Goal: Task Accomplishment & Management: Manage account settings

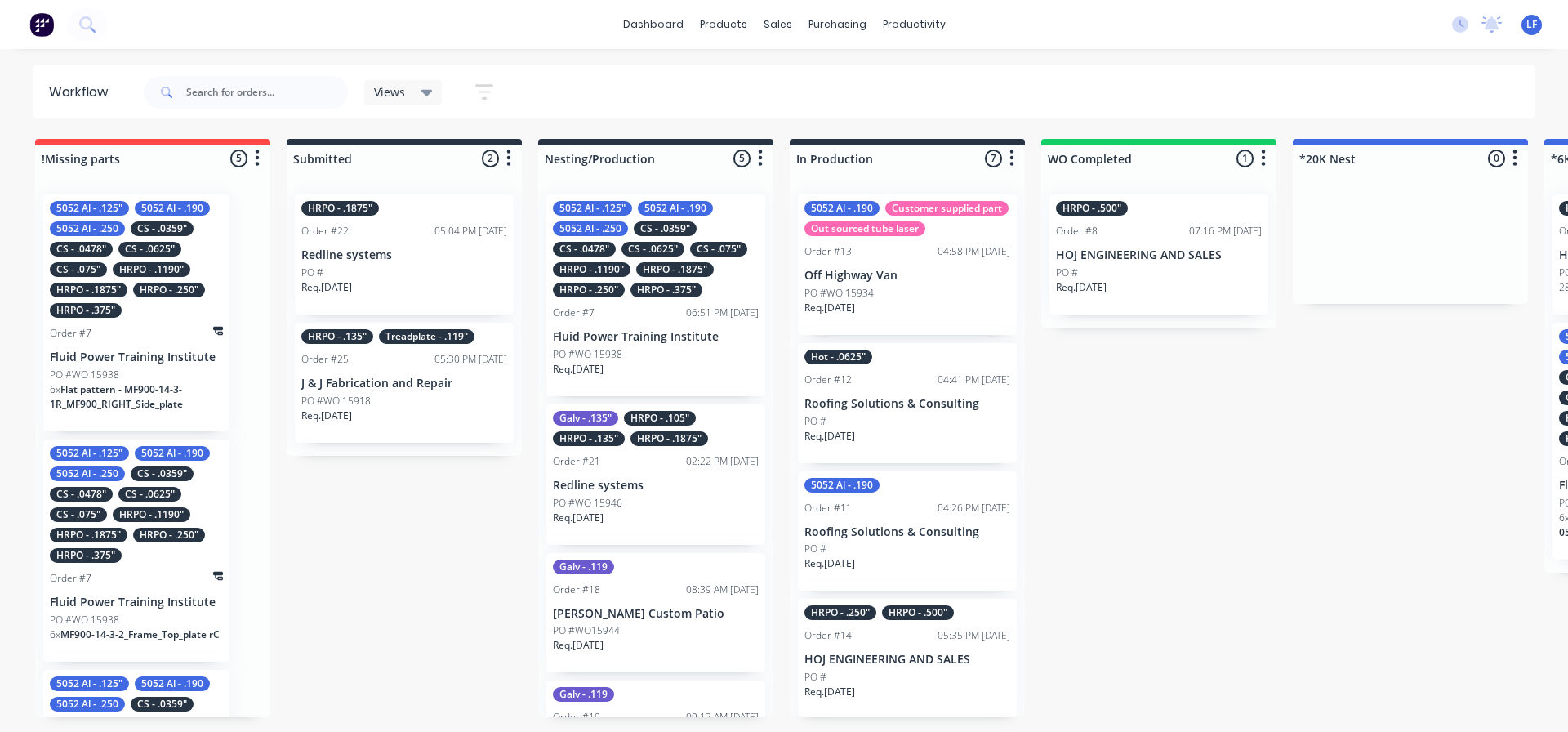
click at [345, 260] on p "Redline systems" at bounding box center [404, 255] width 206 height 14
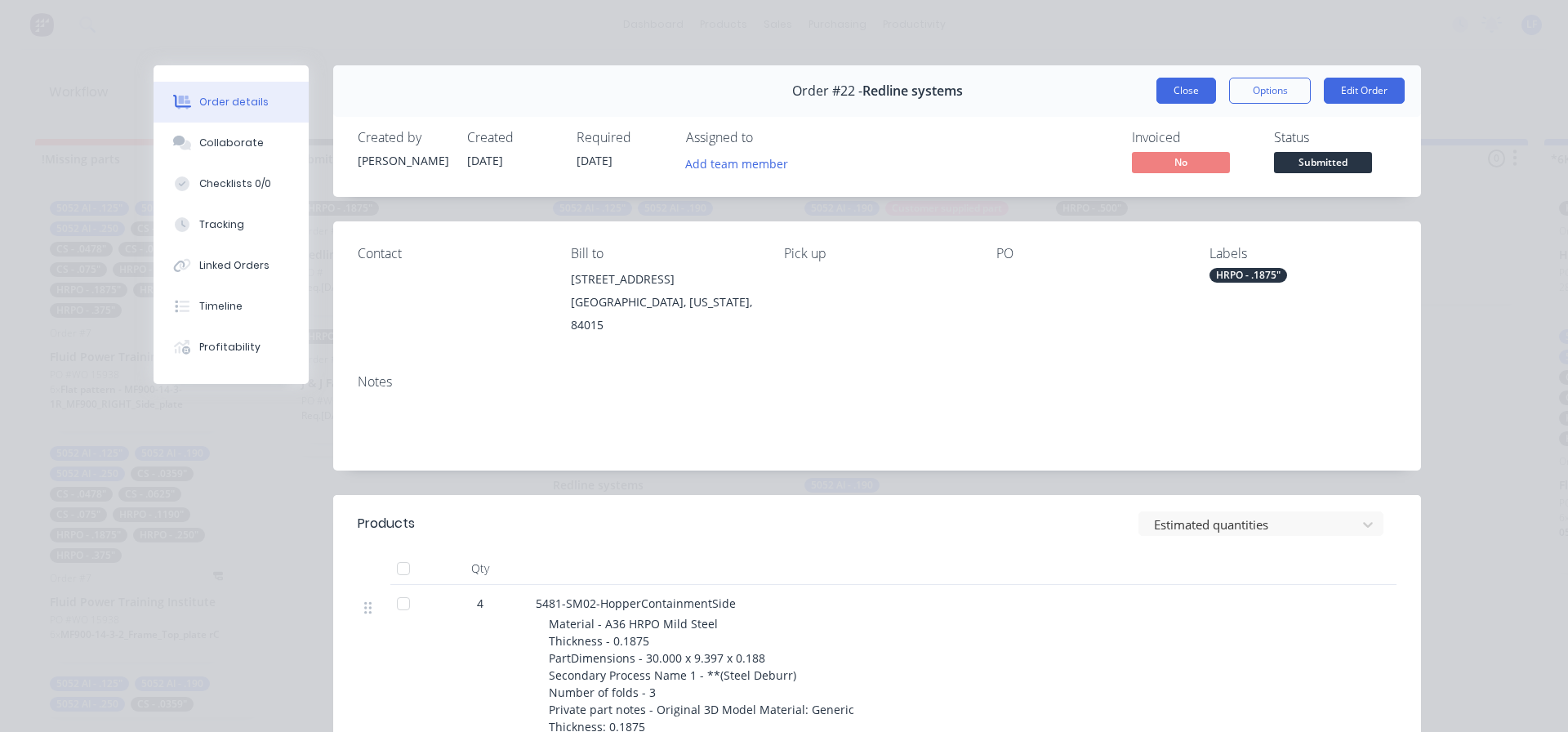
click at [1191, 86] on button "Close" at bounding box center [1187, 90] width 60 height 26
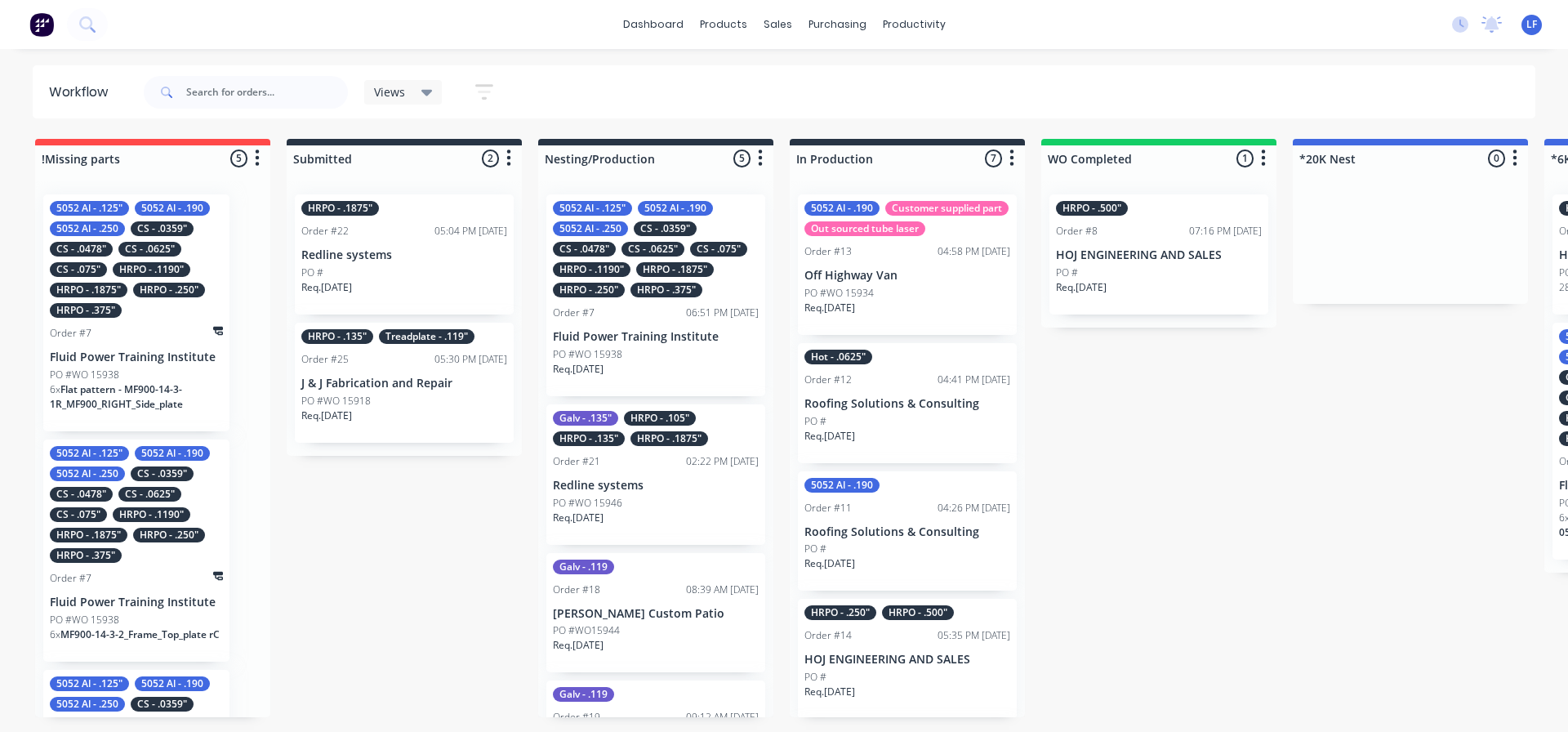
click at [416, 280] on div "Req. 05/10/25" at bounding box center [404, 293] width 206 height 27
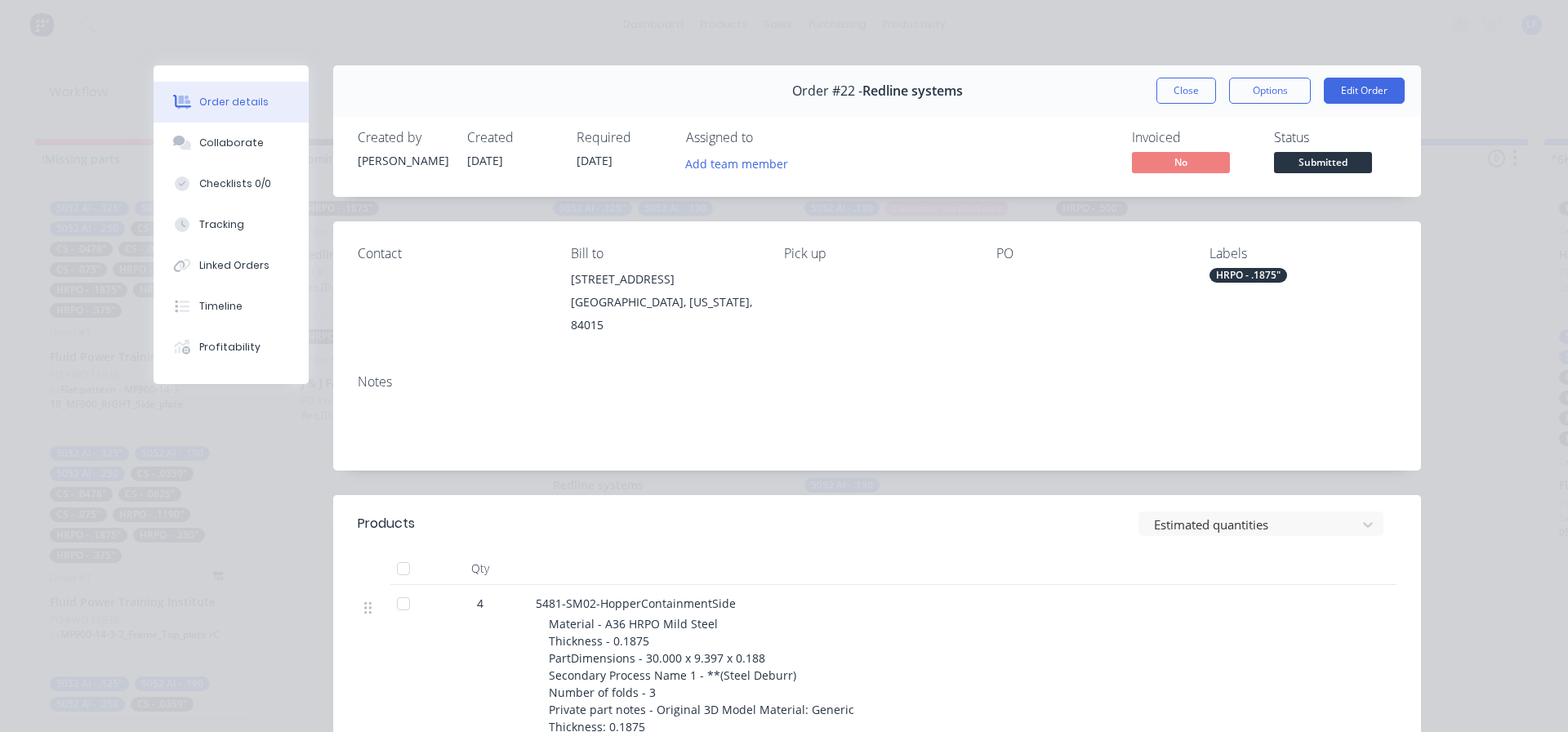
drag, startPoint x: 1164, startPoint y: 93, endPoint x: 1144, endPoint y: 88, distance: 20.6
click at [1164, 93] on button "Close" at bounding box center [1187, 90] width 60 height 26
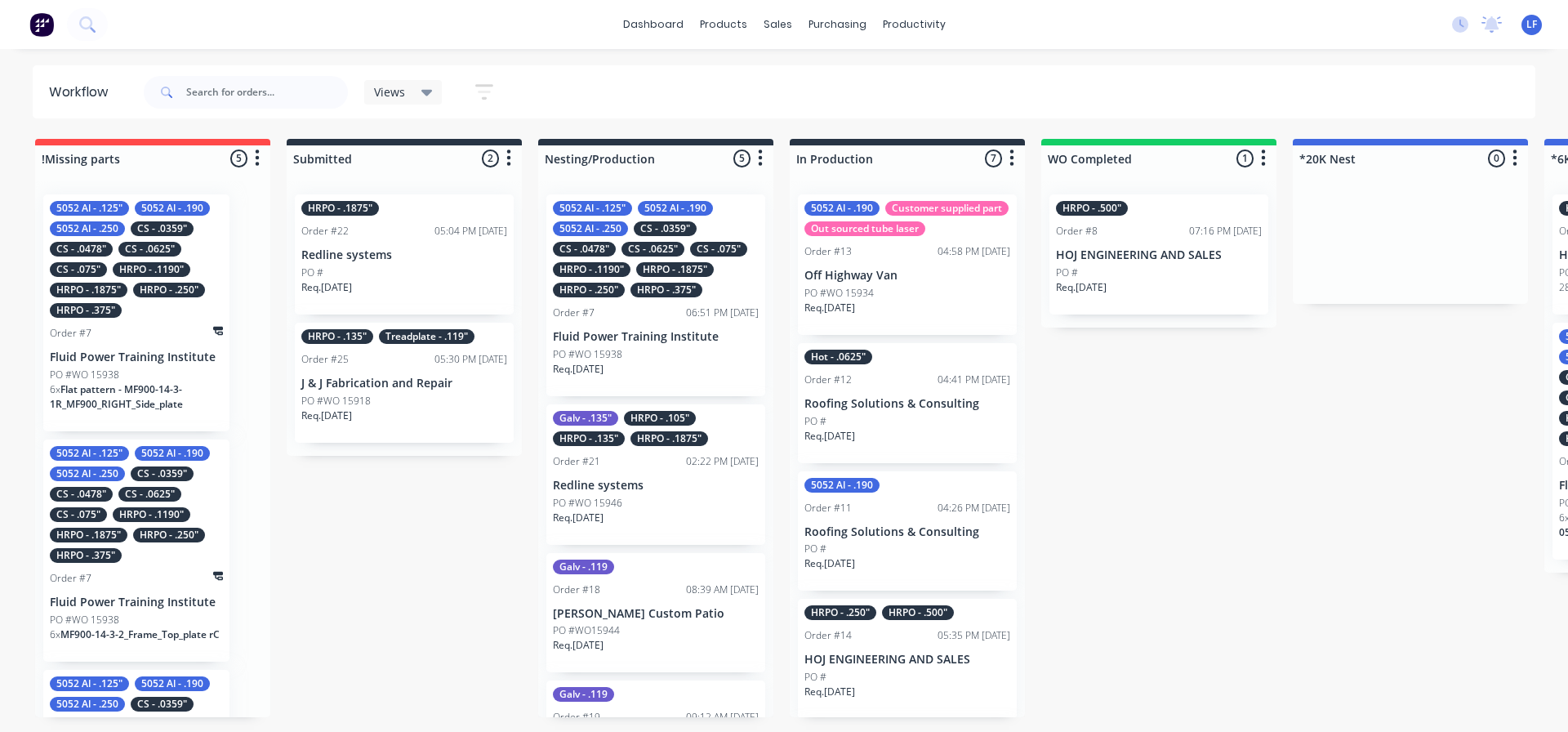
click at [355, 379] on p "J & J Fabrication and Repair" at bounding box center [404, 383] width 206 height 14
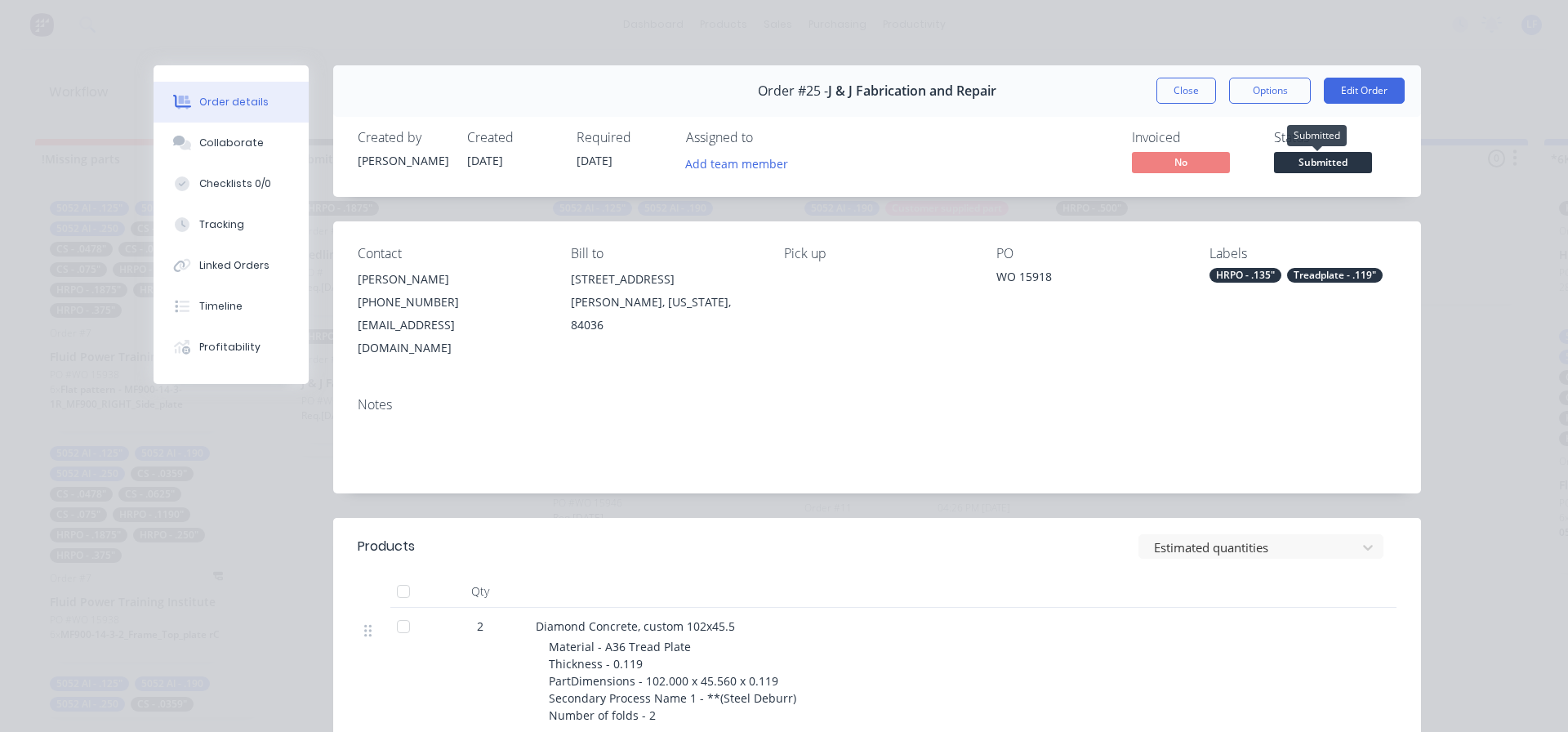
click at [1316, 165] on span "Submitted" at bounding box center [1323, 162] width 98 height 21
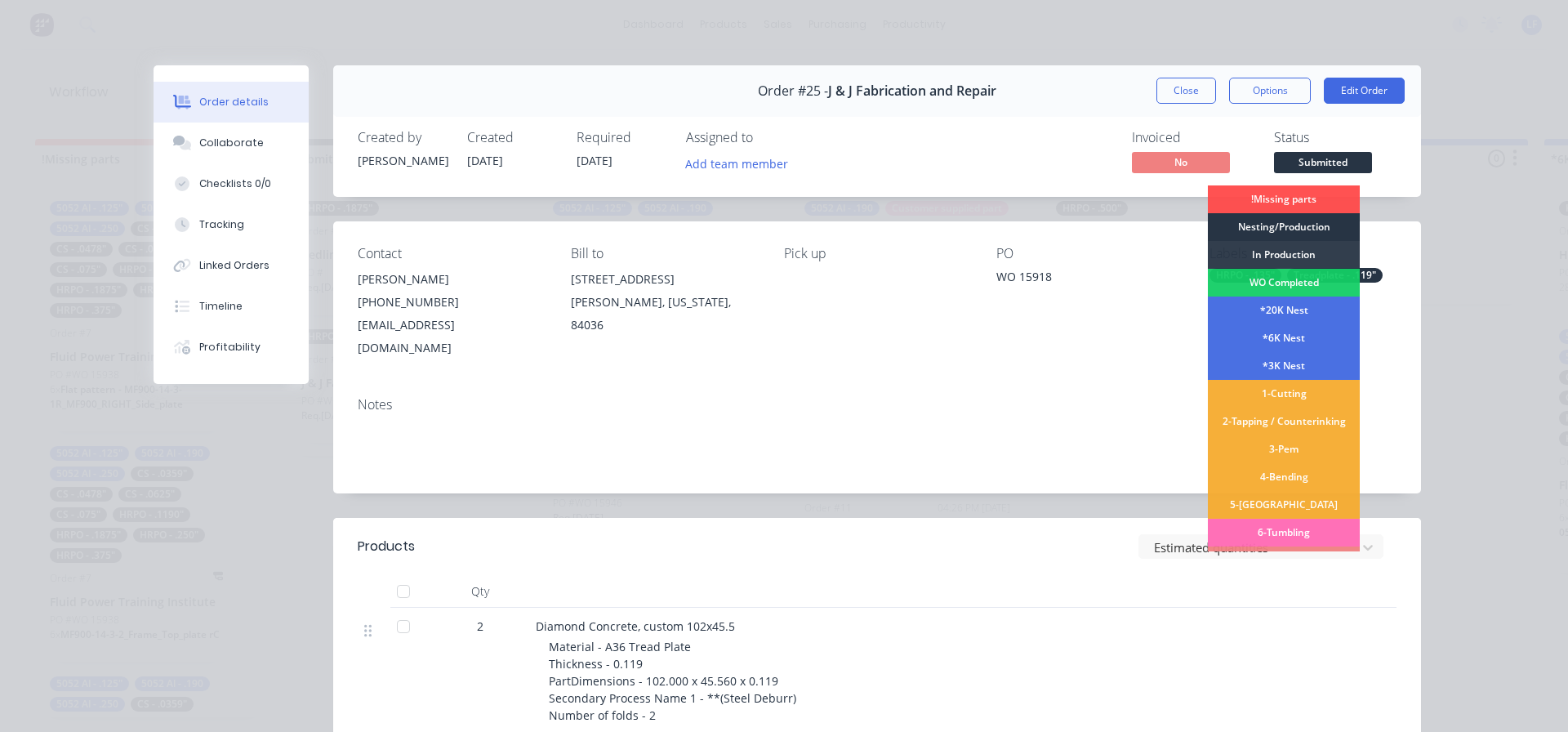
click at [1277, 223] on div "Nesting/Production" at bounding box center [1284, 227] width 152 height 27
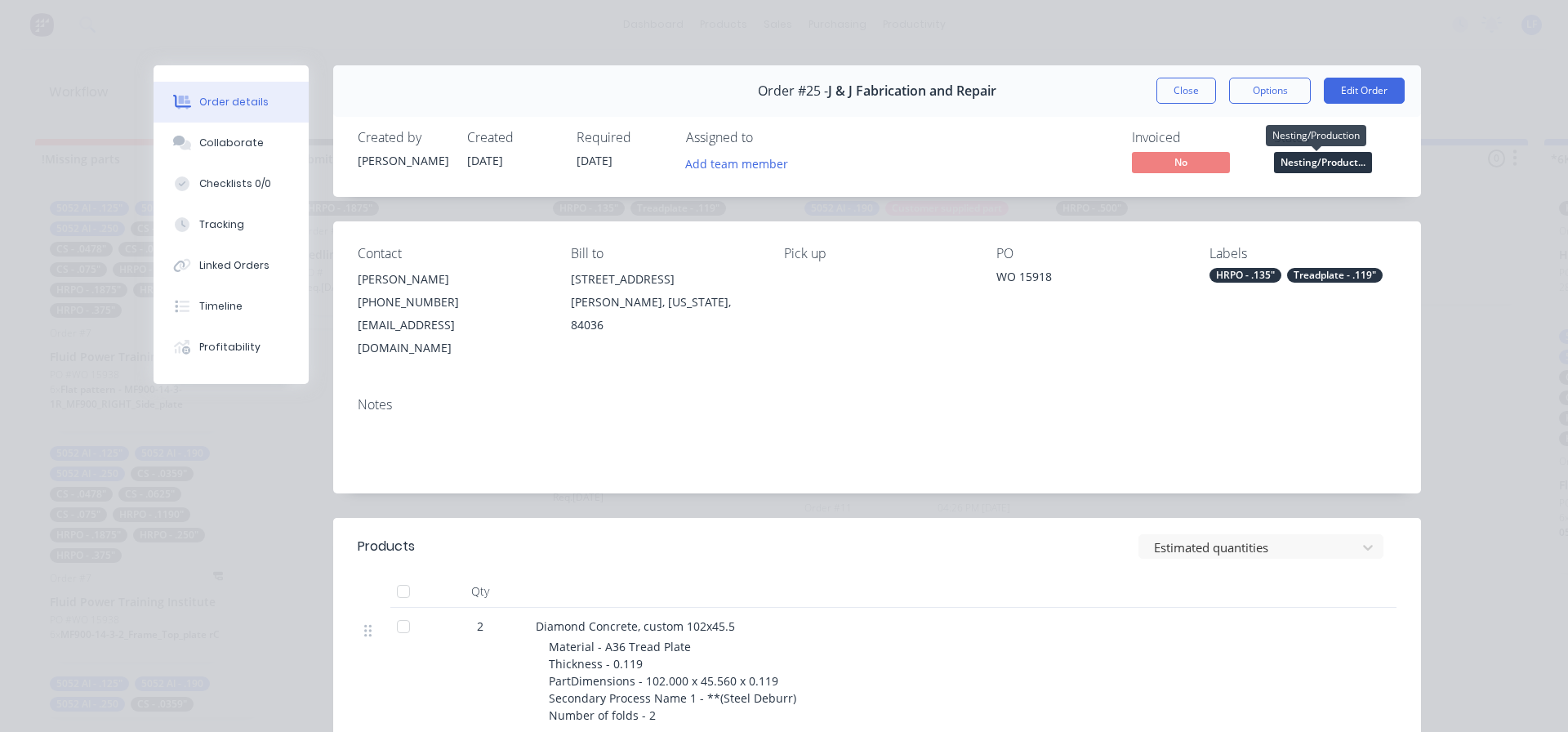
click at [1348, 161] on span "Nesting/Product..." at bounding box center [1323, 162] width 98 height 21
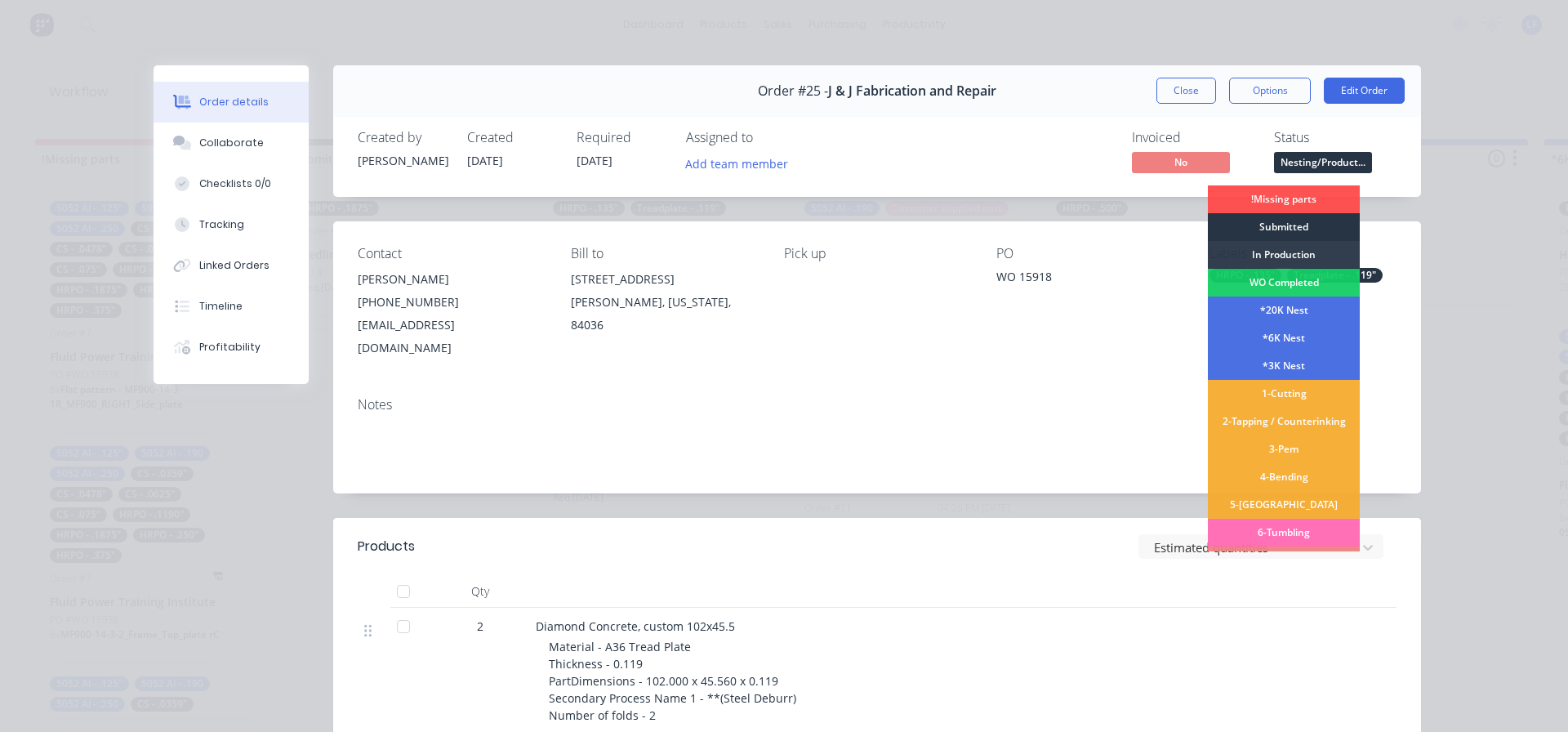
click at [1276, 223] on div "Submitted" at bounding box center [1284, 227] width 152 height 27
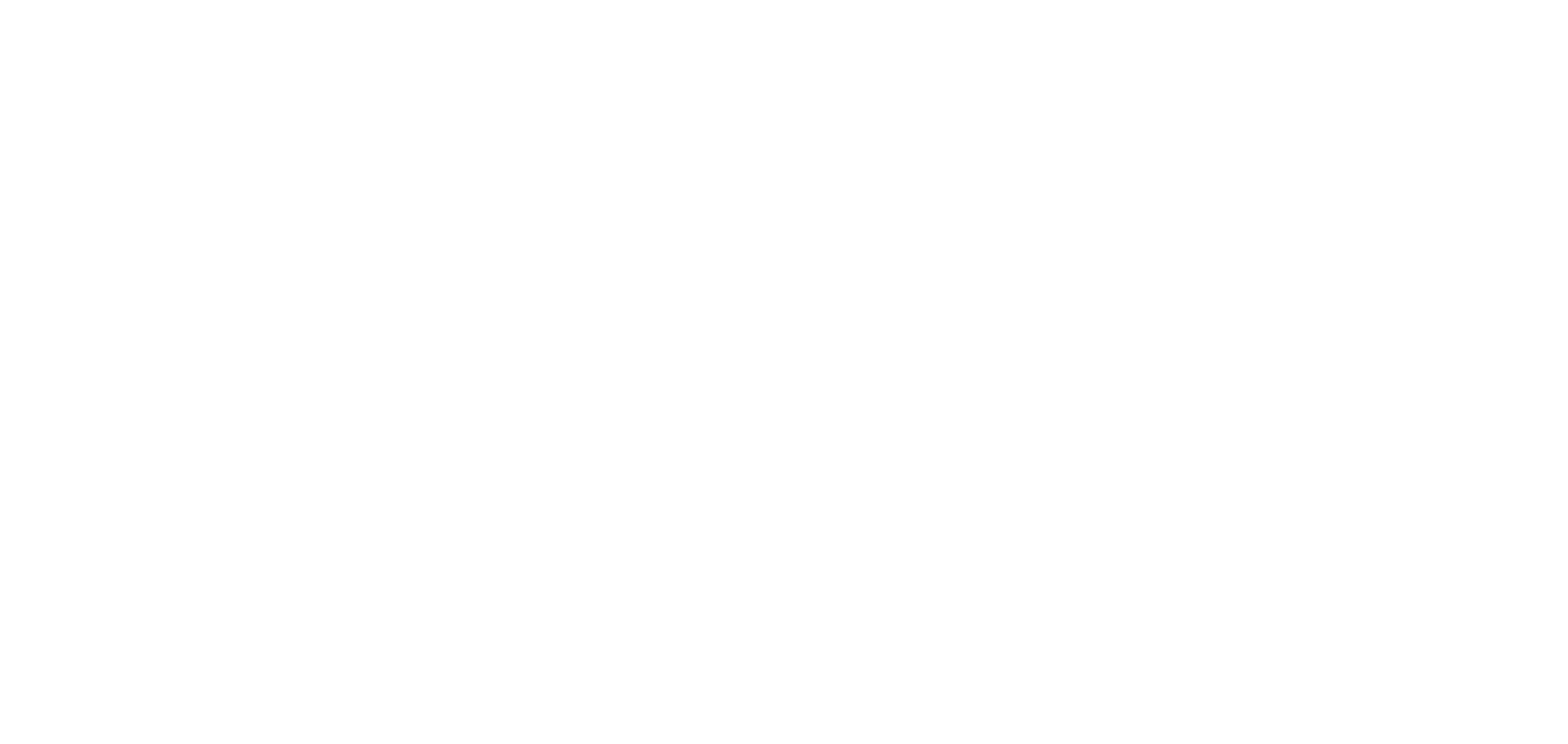
click at [845, 0] on html at bounding box center [784, 0] width 1568 height 0
click at [517, 0] on html at bounding box center [784, 0] width 1568 height 0
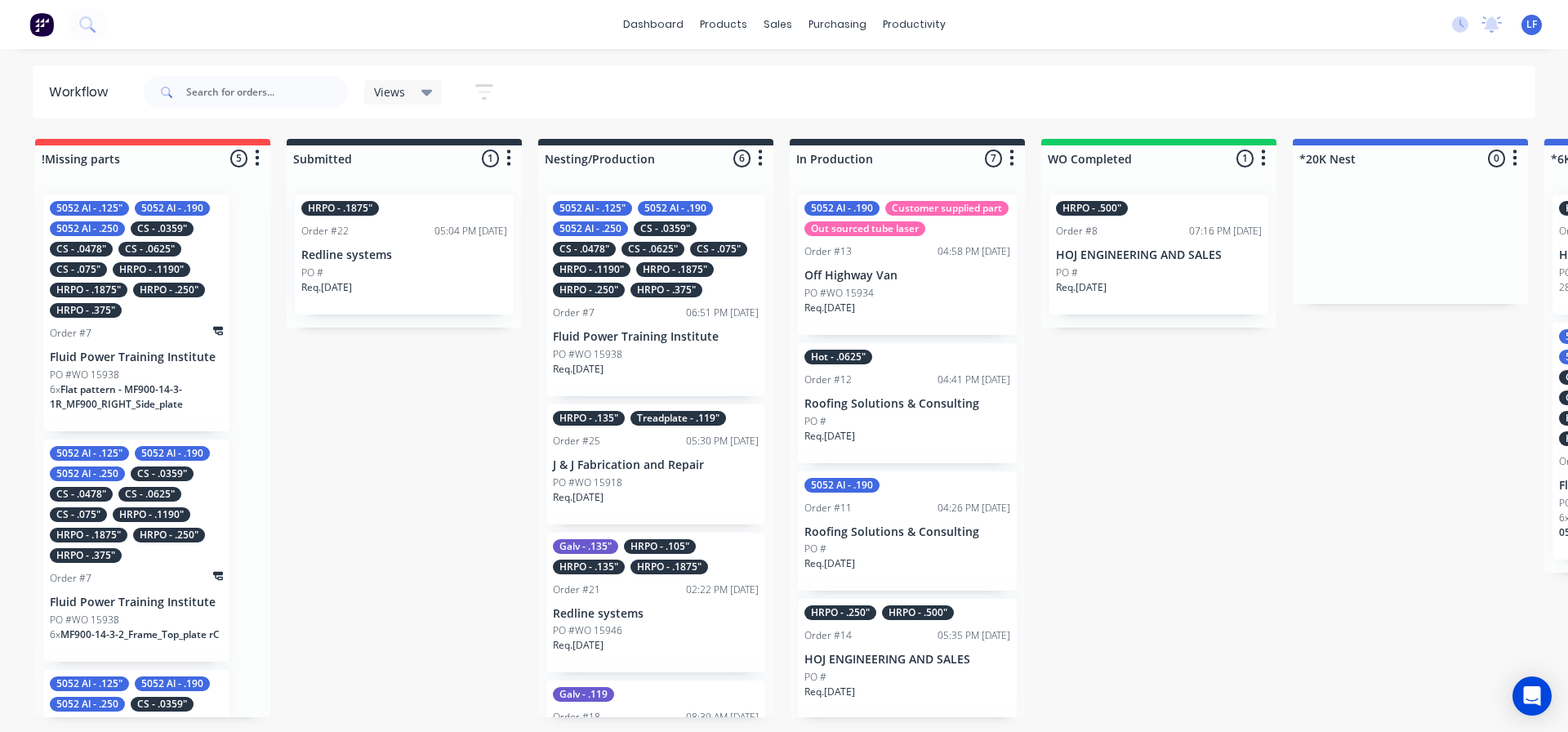
click at [424, 272] on div "PO #" at bounding box center [404, 273] width 206 height 15
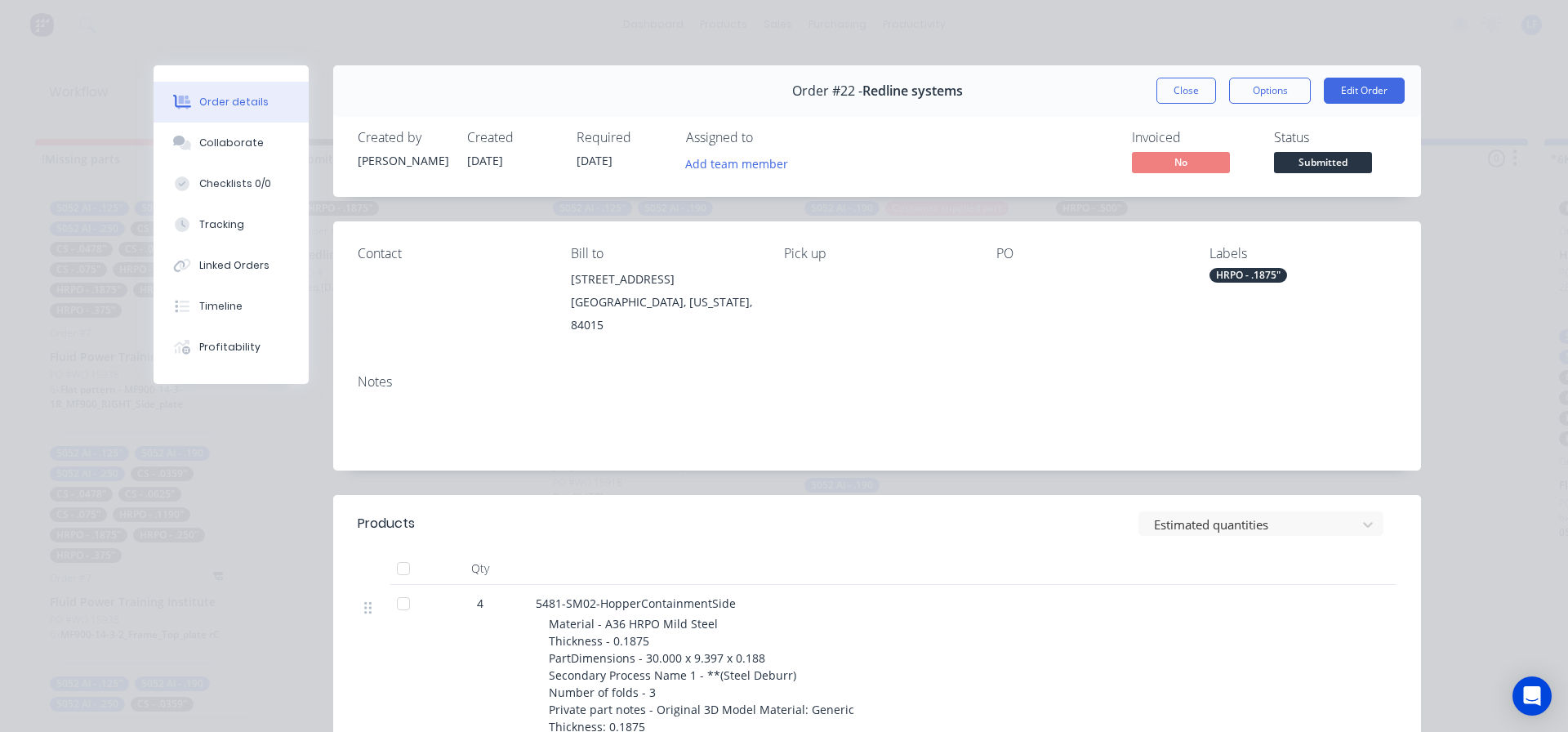
click at [1328, 150] on div "Status Submitted" at bounding box center [1335, 153] width 123 height 47
click at [1320, 164] on span "Submitted" at bounding box center [1323, 162] width 98 height 21
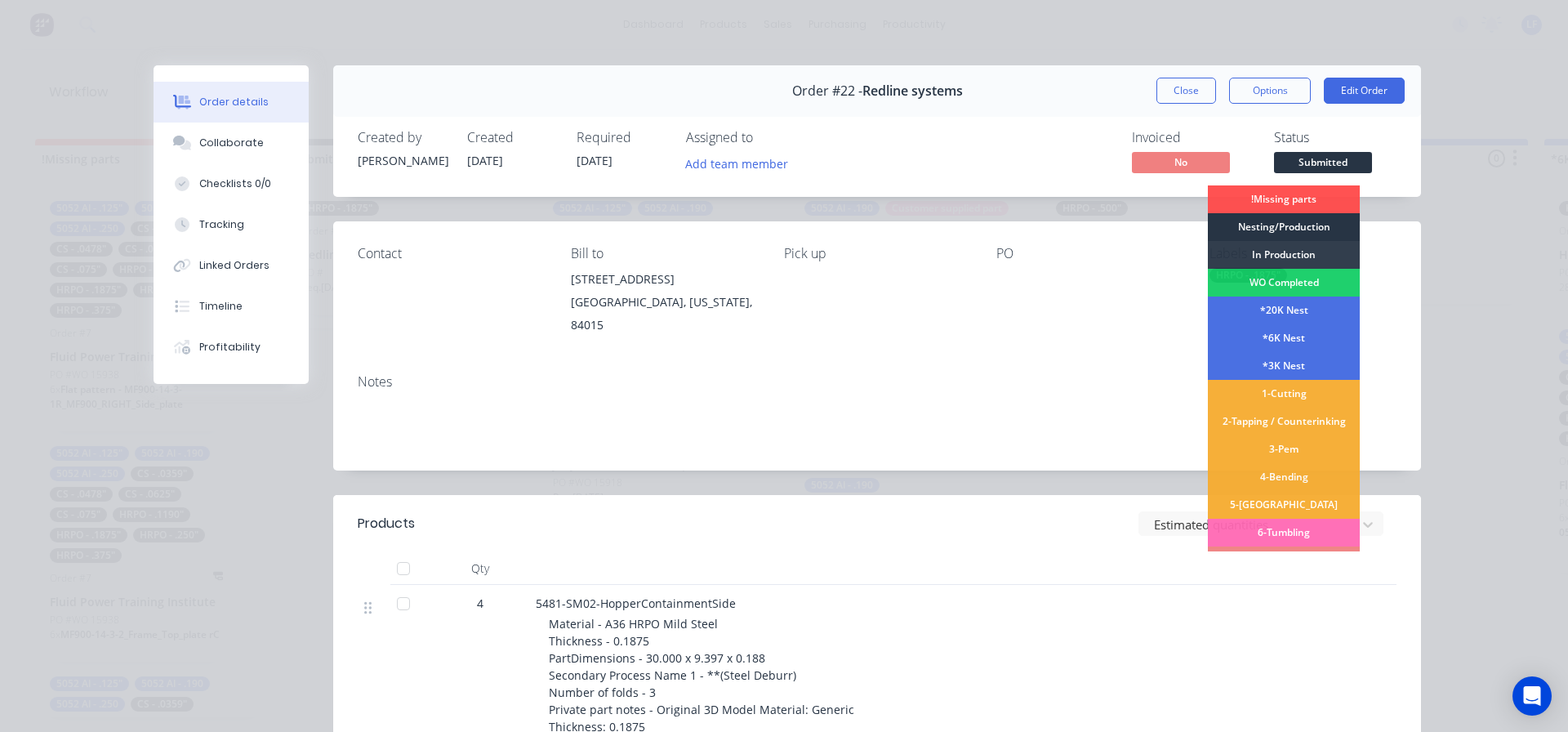
click at [1279, 228] on div "Nesting/Production" at bounding box center [1284, 227] width 152 height 27
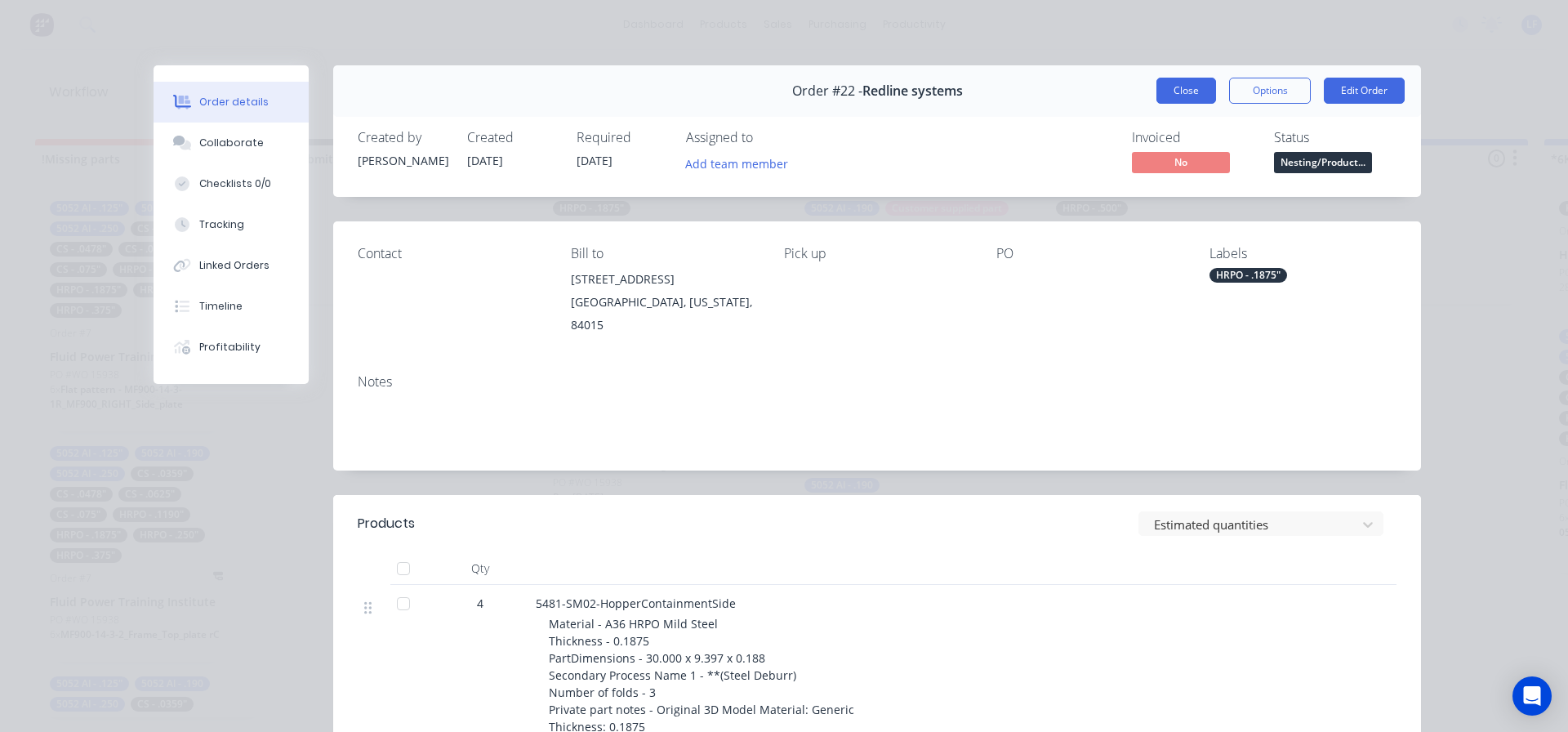
click at [1182, 94] on button "Close" at bounding box center [1187, 90] width 60 height 26
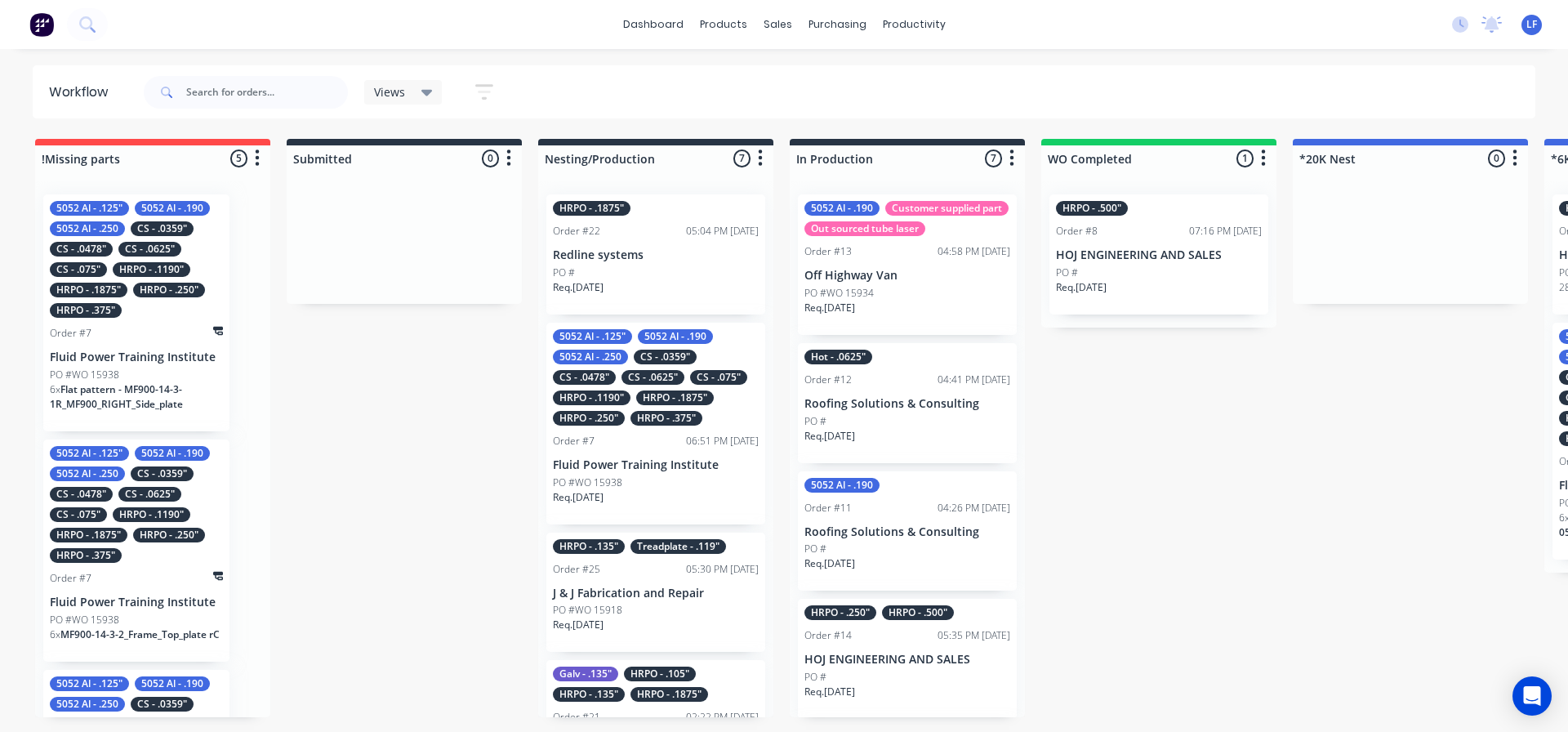
click at [662, 267] on div "PO #" at bounding box center [656, 273] width 206 height 15
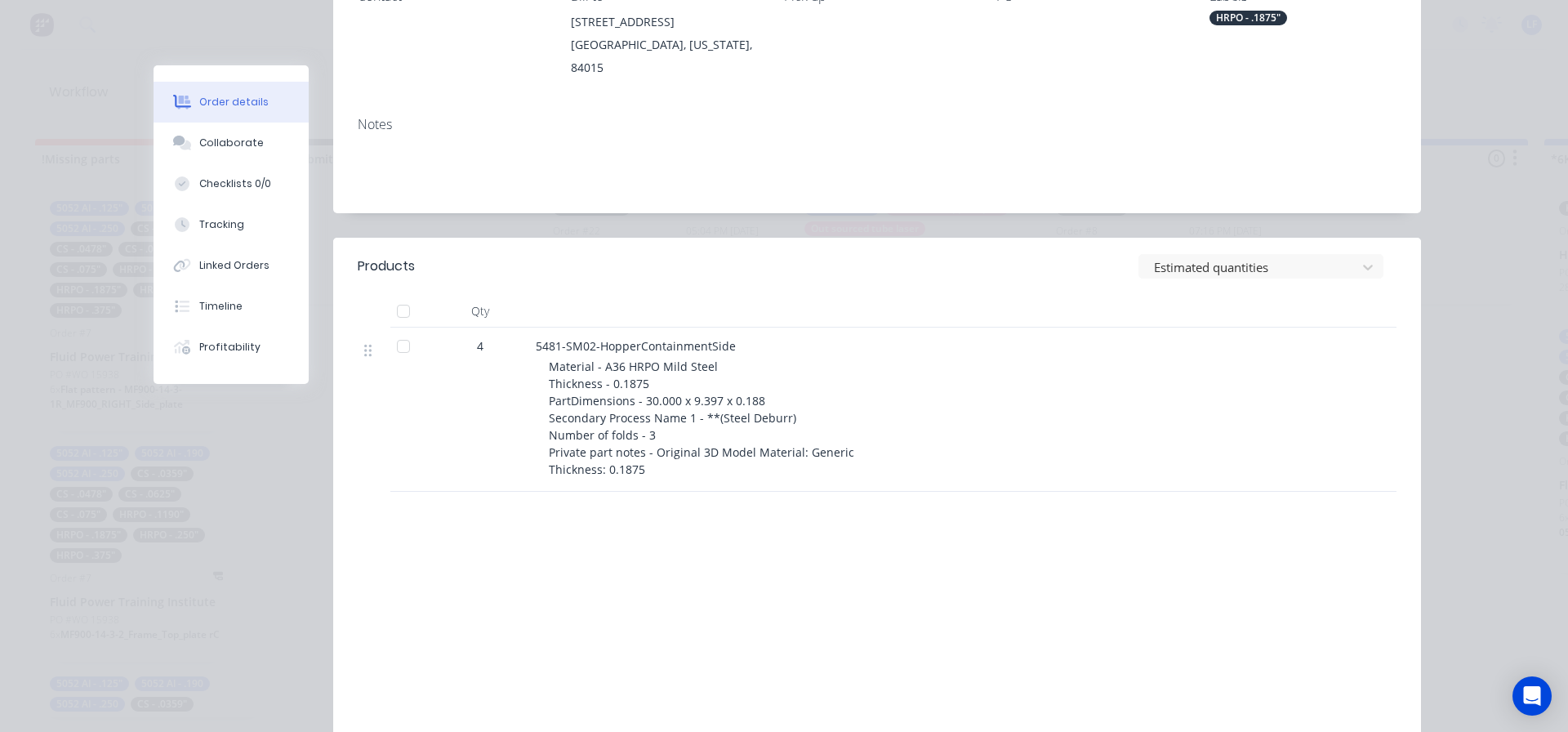
scroll to position [262, 0]
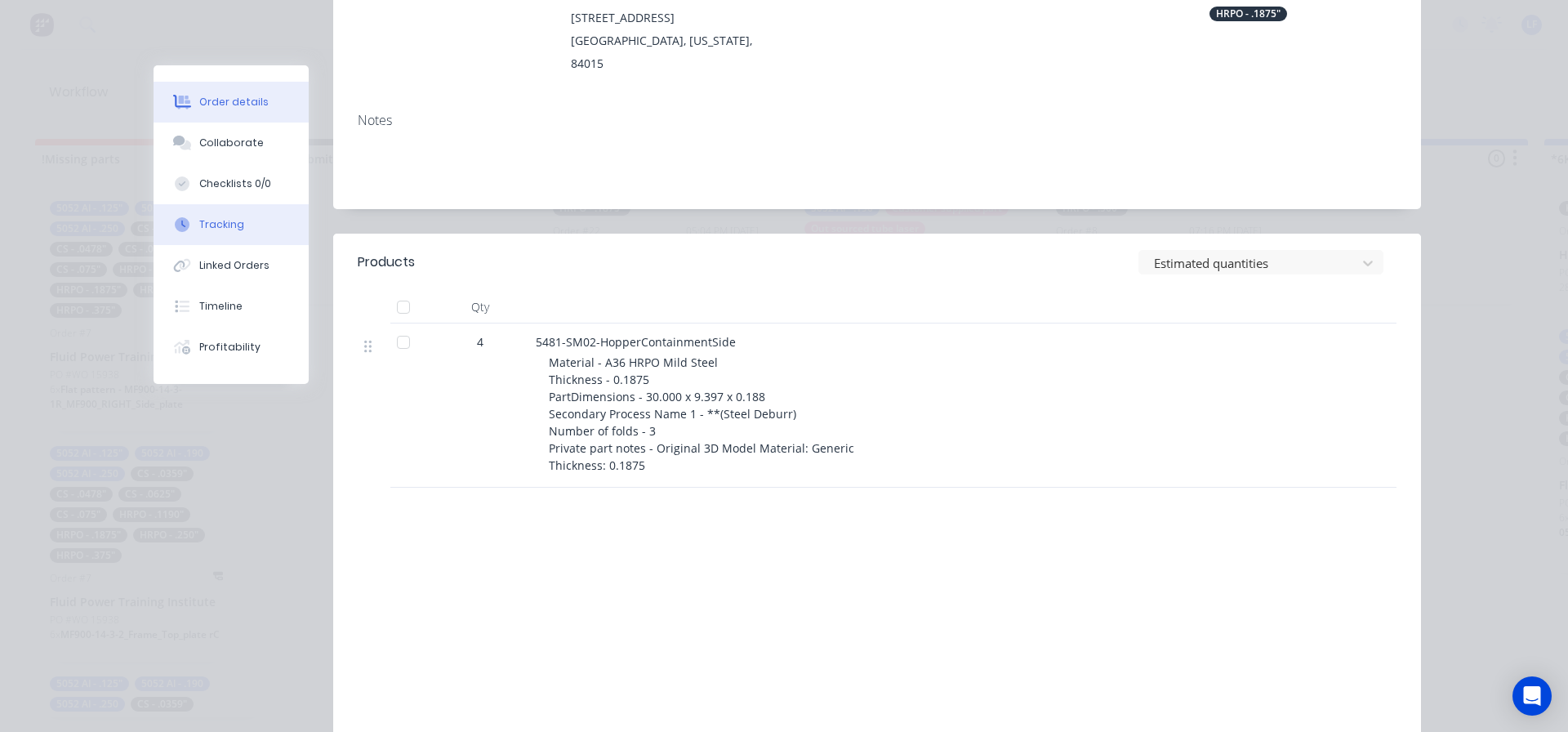
click at [186, 227] on div at bounding box center [183, 225] width 25 height 15
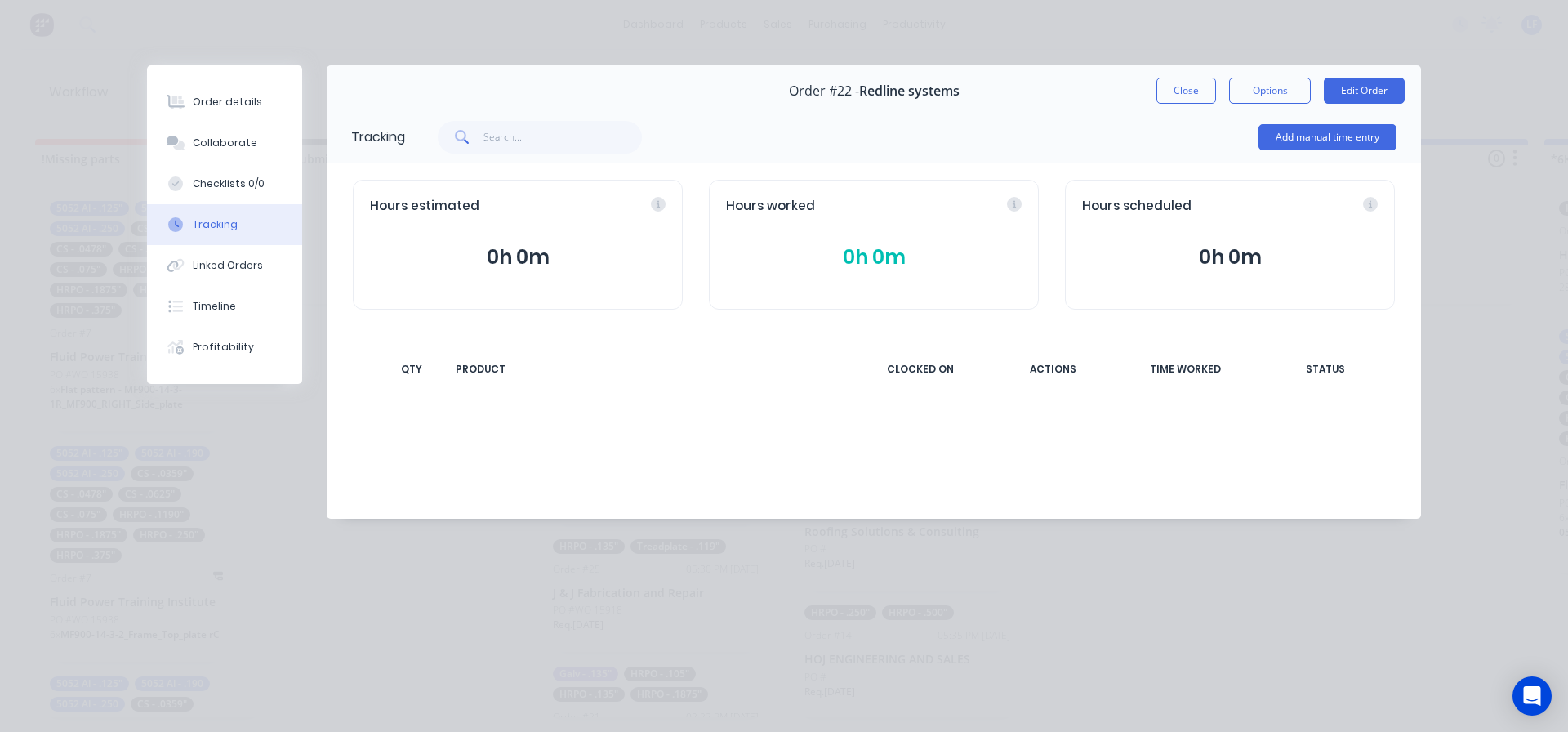
scroll to position [0, 0]
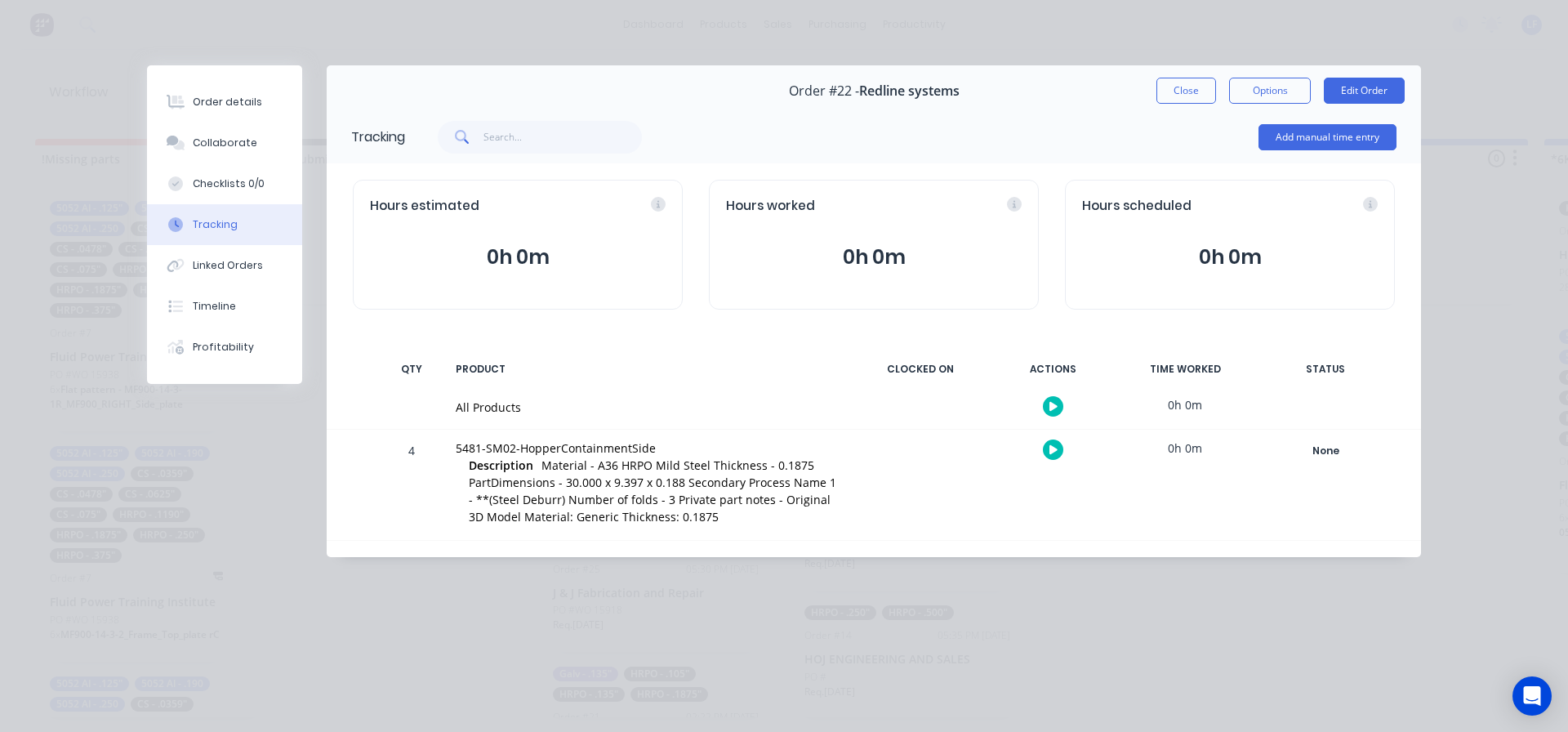
click at [621, 486] on span "Material - A36 HRPO Mild Steel Thickness - 0.1875 PartDimensions - 30.000 x 9.3…" at bounding box center [653, 491] width 368 height 67
click at [1320, 448] on div "None" at bounding box center [1325, 451] width 118 height 22
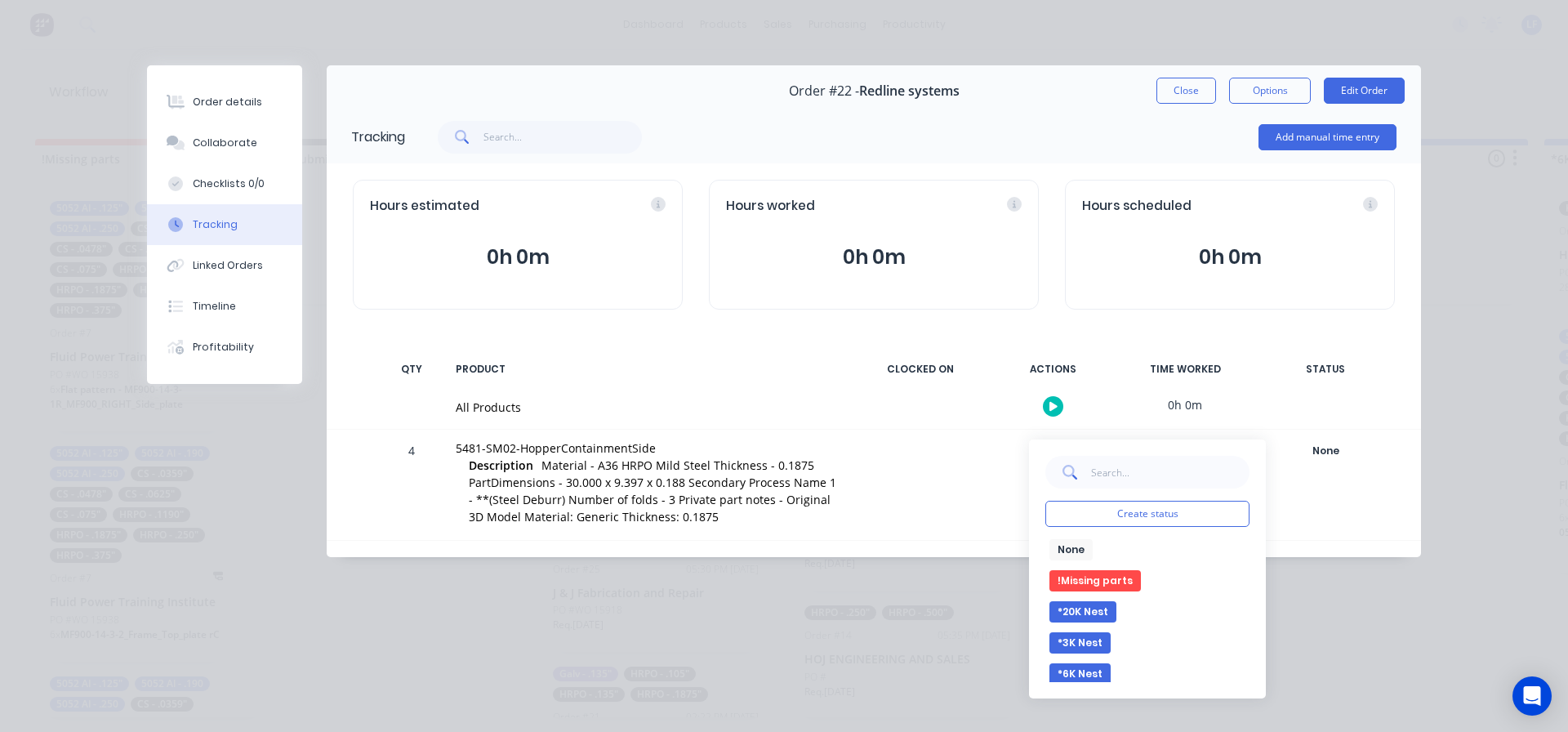
click at [1084, 671] on button "*6K Nest" at bounding box center [1080, 675] width 61 height 22
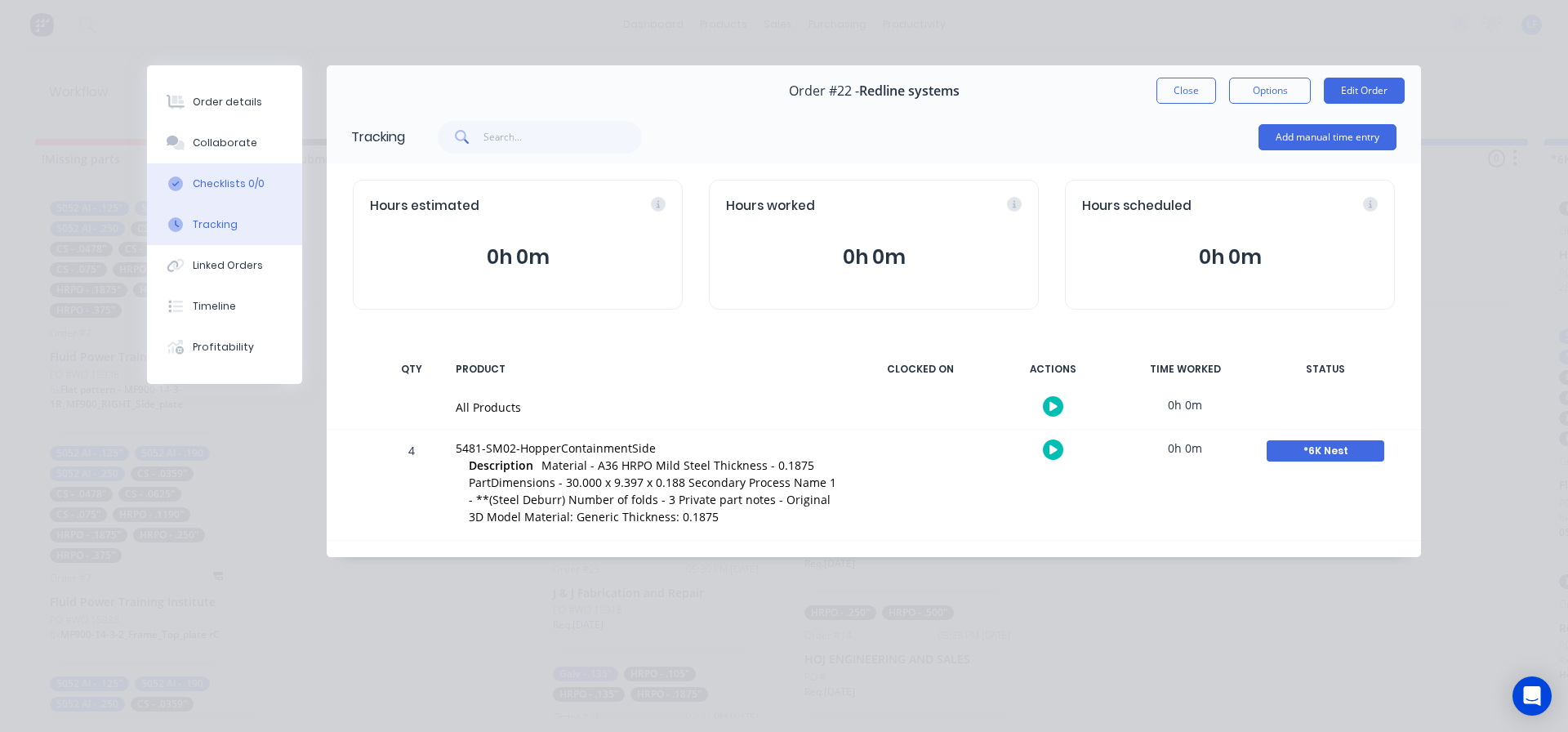
click at [230, 180] on div "Checklists 0/0" at bounding box center [228, 184] width 72 height 15
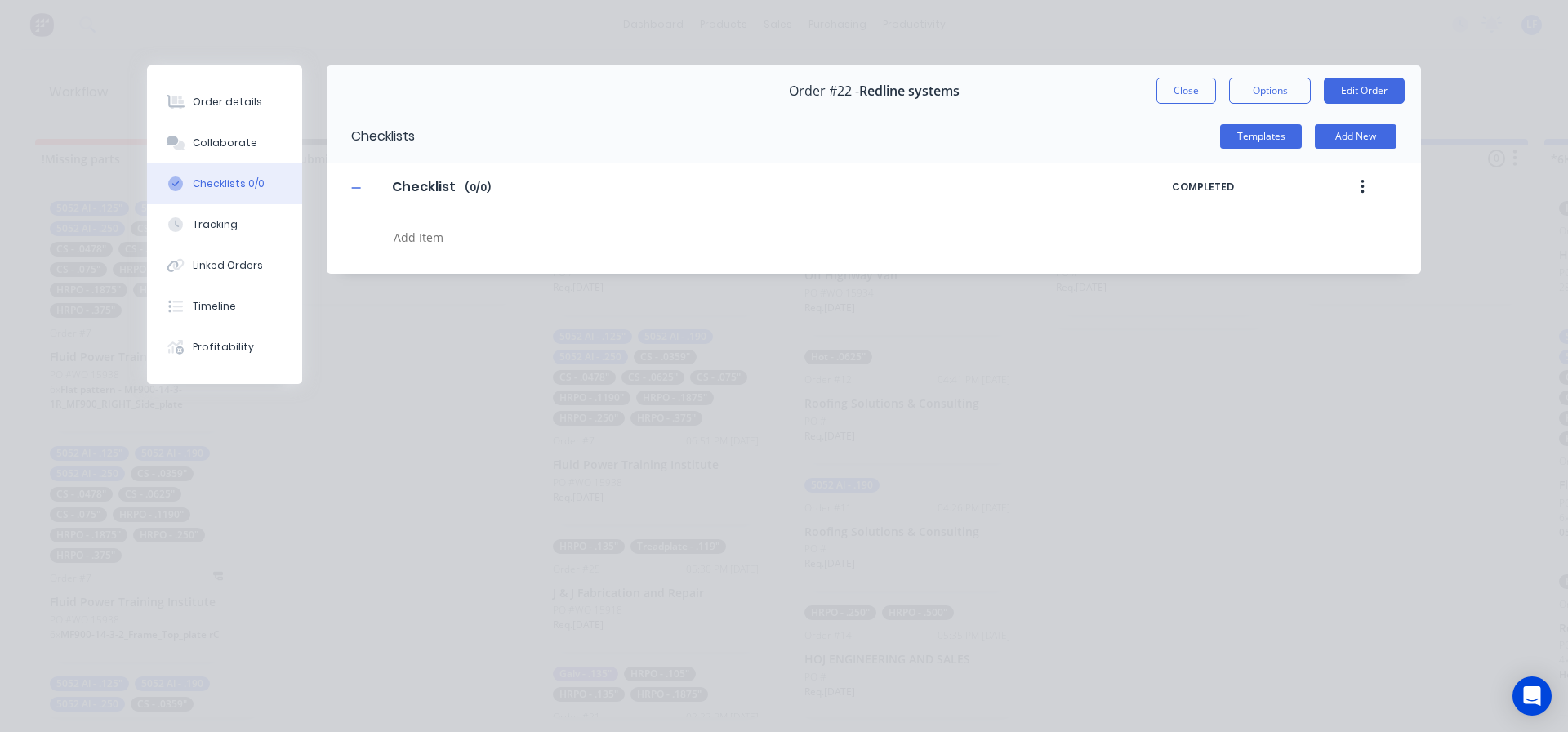
click at [416, 230] on textarea at bounding box center [717, 237] width 660 height 24
click at [415, 235] on textarea at bounding box center [717, 237] width 660 height 24
type textarea "x"
type textarea "1"
type textarea "x"
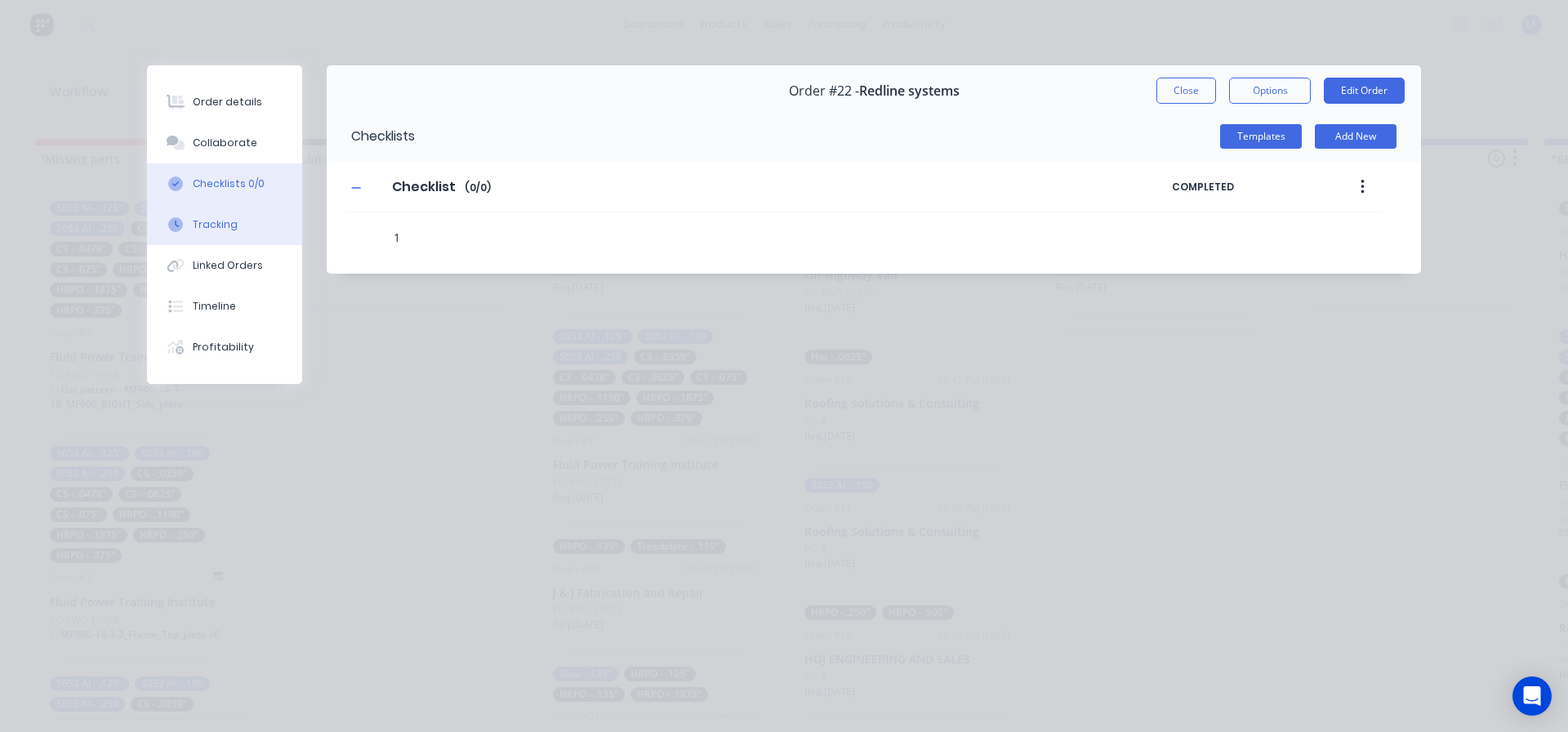
type textarea "10"
type textarea "x"
type textarea "10/"
type textarea "x"
type textarea "10/1"
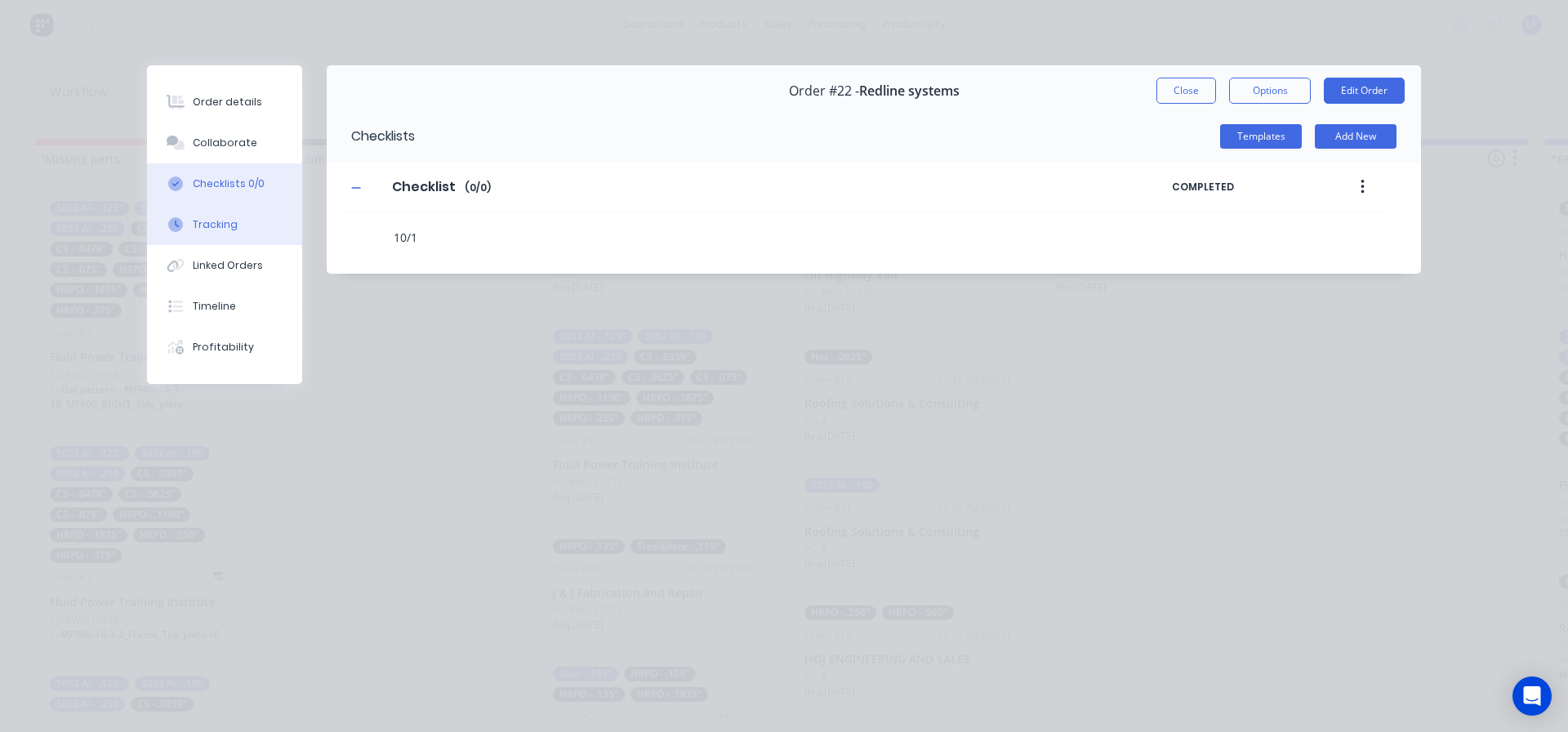
type textarea "x"
type textarea "10/13"
type textarea "x"
type textarea "10/13"
type textarea "x"
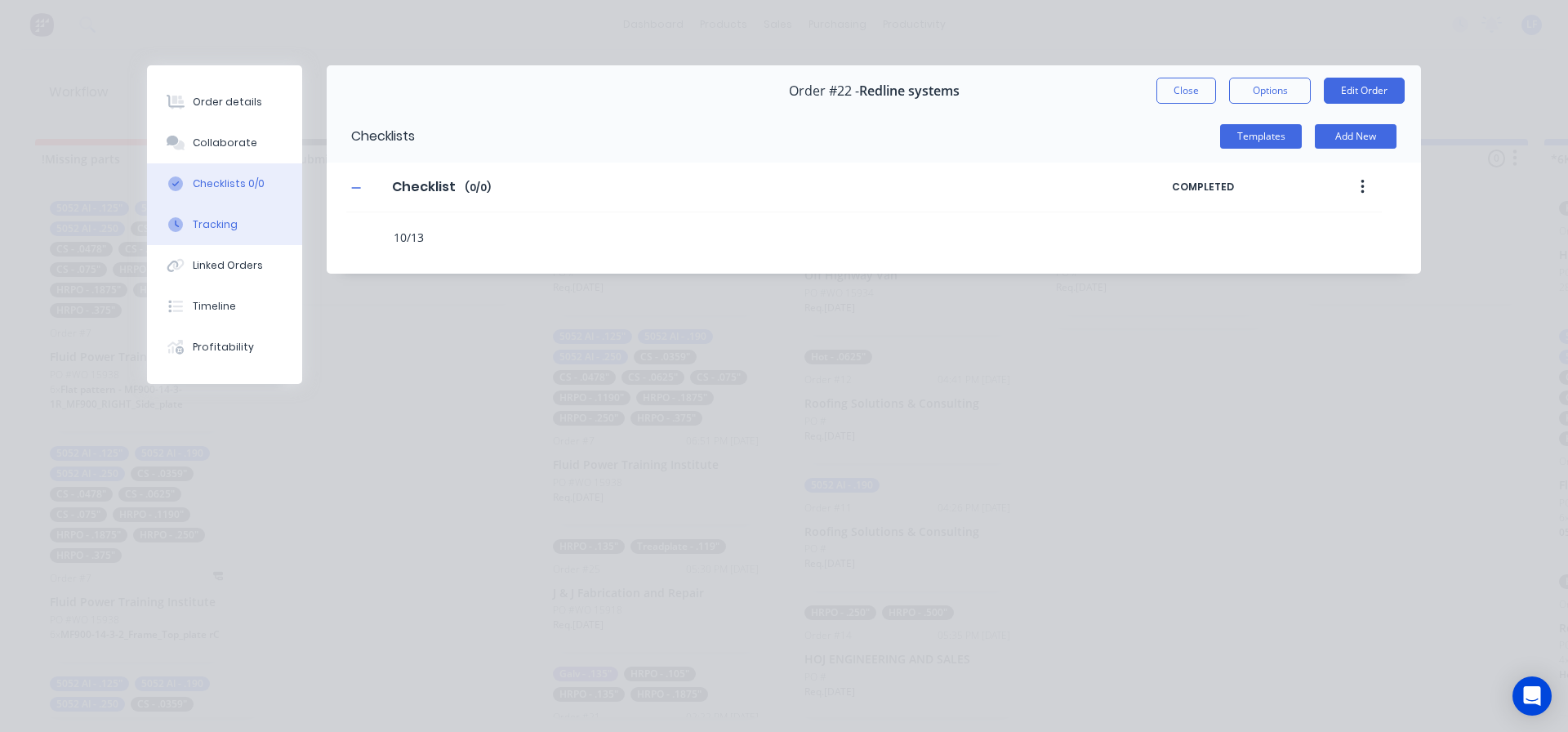
type textarea "10/1"
type textarea "x"
type textarea "10/"
type textarea "x"
type textarea "10"
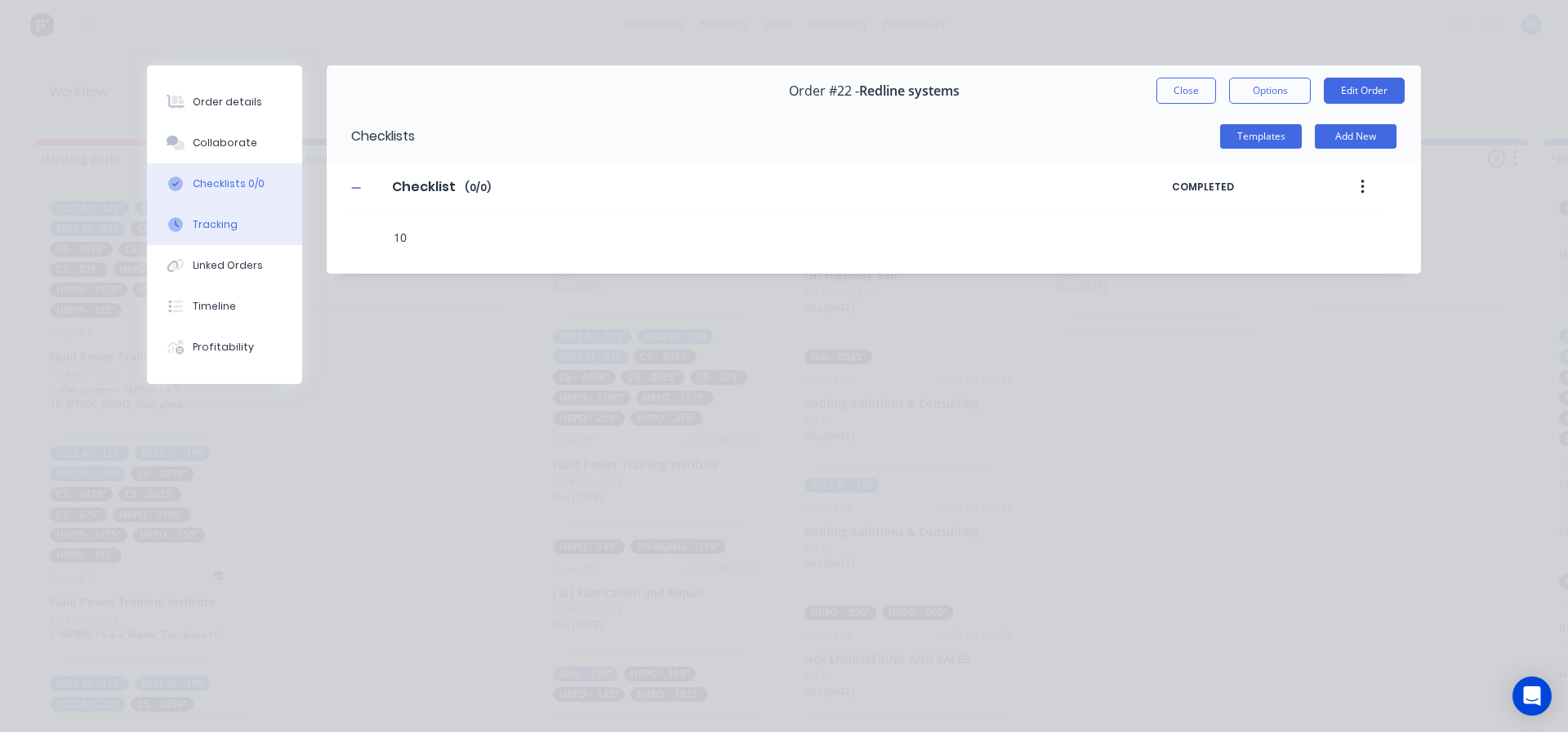
type textarea "x"
type textarea "1"
type textarea "x"
type textarea "6"
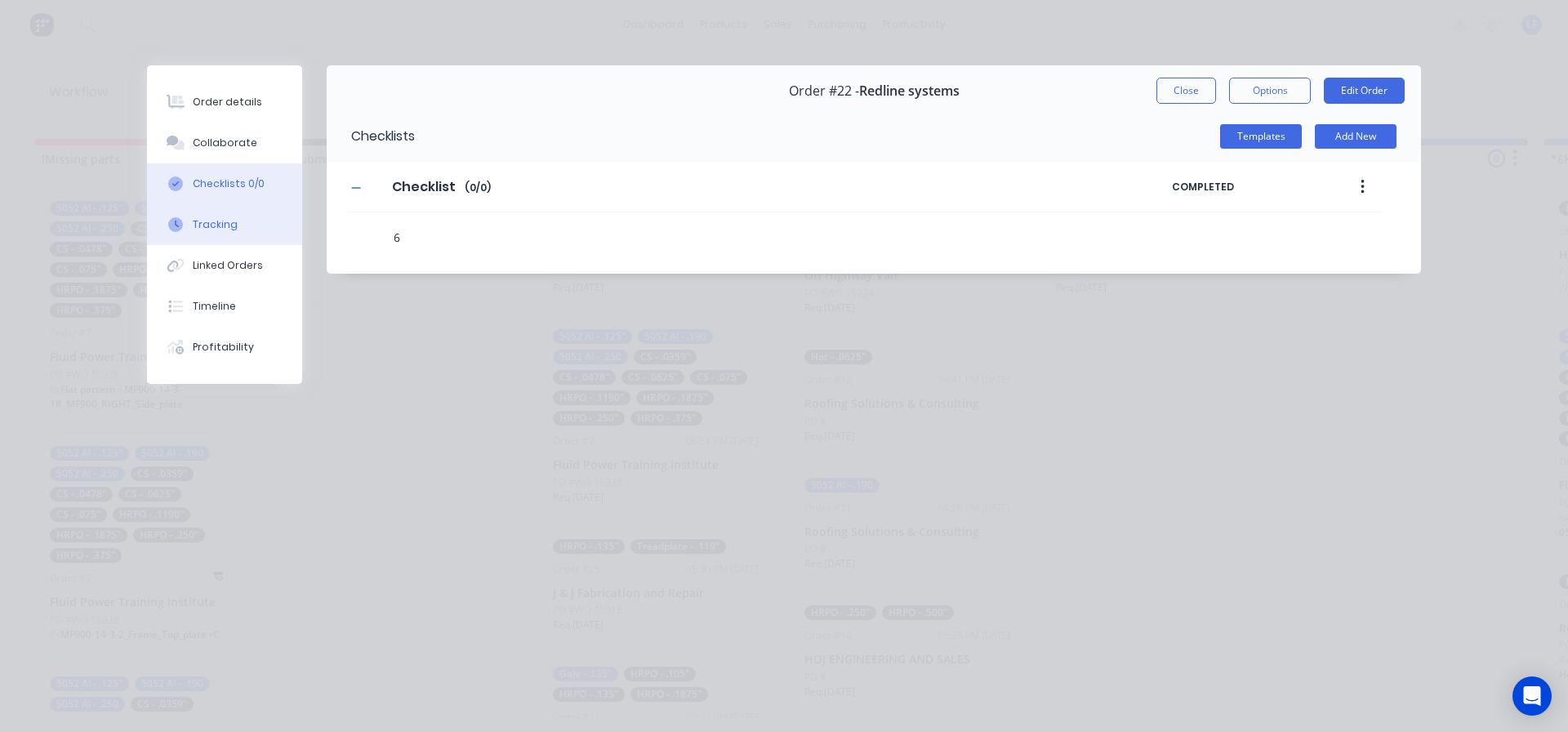
type textarea "x"
type textarea "6k"
type textarea "x"
type textarea "6k"
type textarea "x"
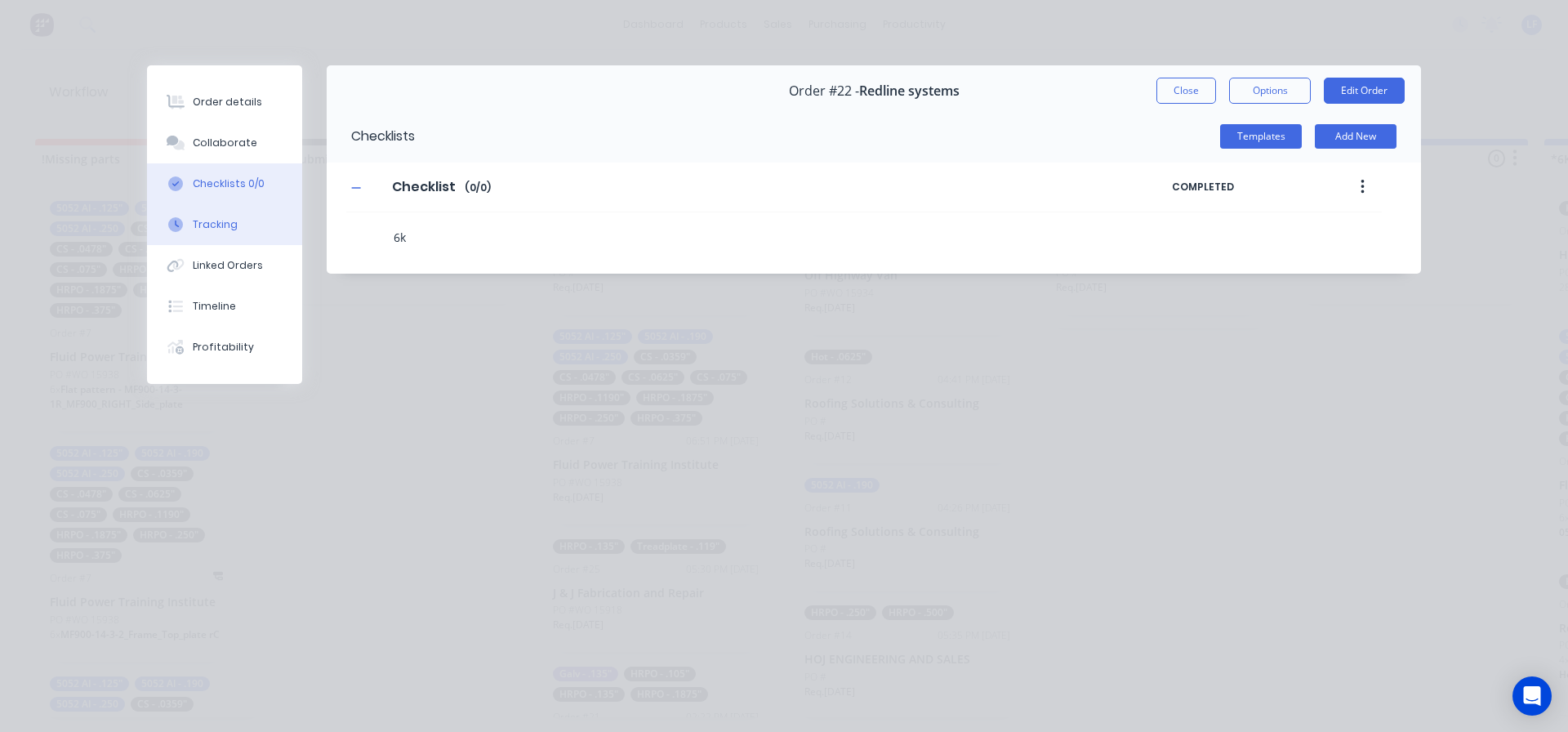
type textarea "6k ("
type textarea "x"
type textarea "6k ()"
type textarea "x"
type textarea "6k (1)"
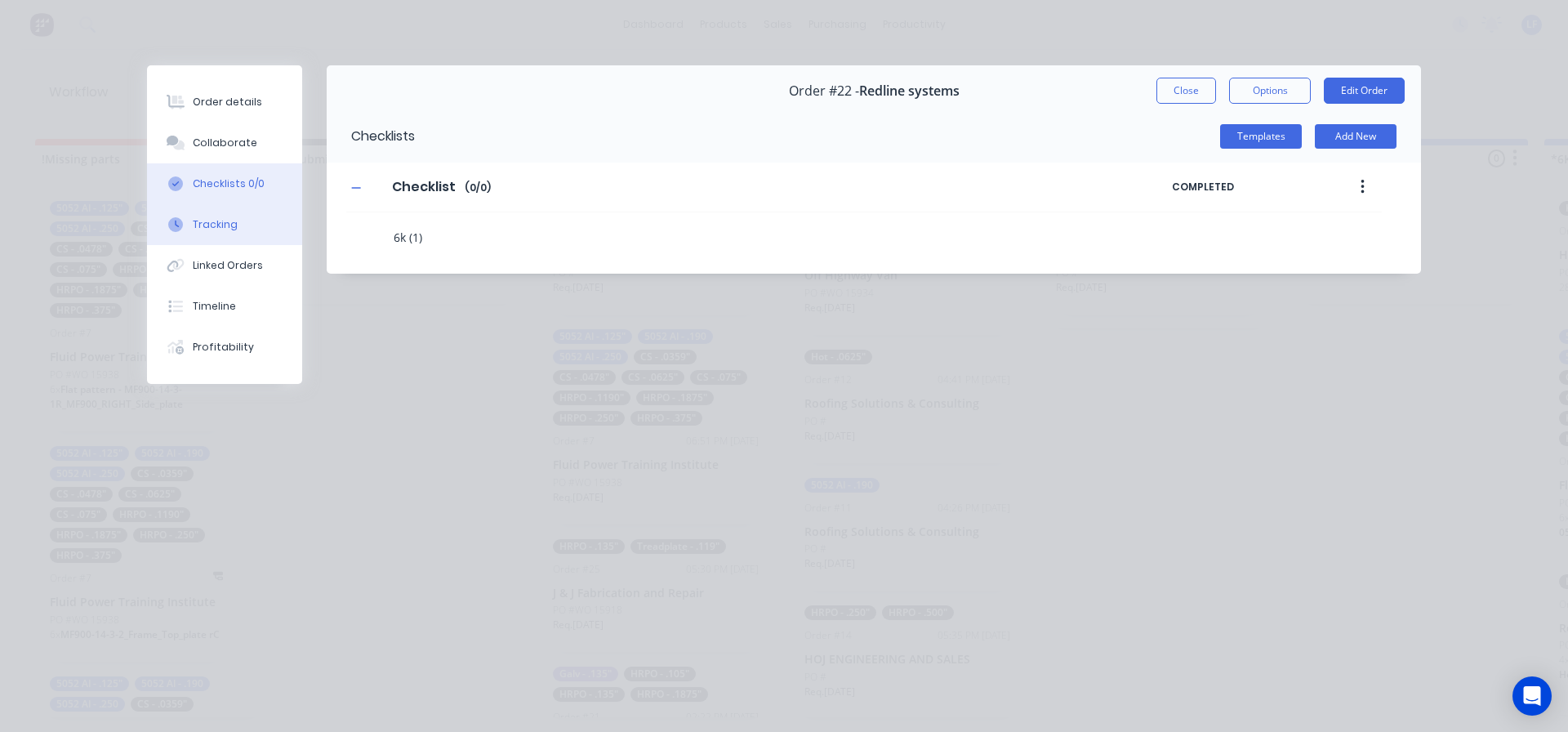
type textarea "x"
type textarea "6k (10)"
type textarea "x"
type textarea "6k (10/)"
type textarea "x"
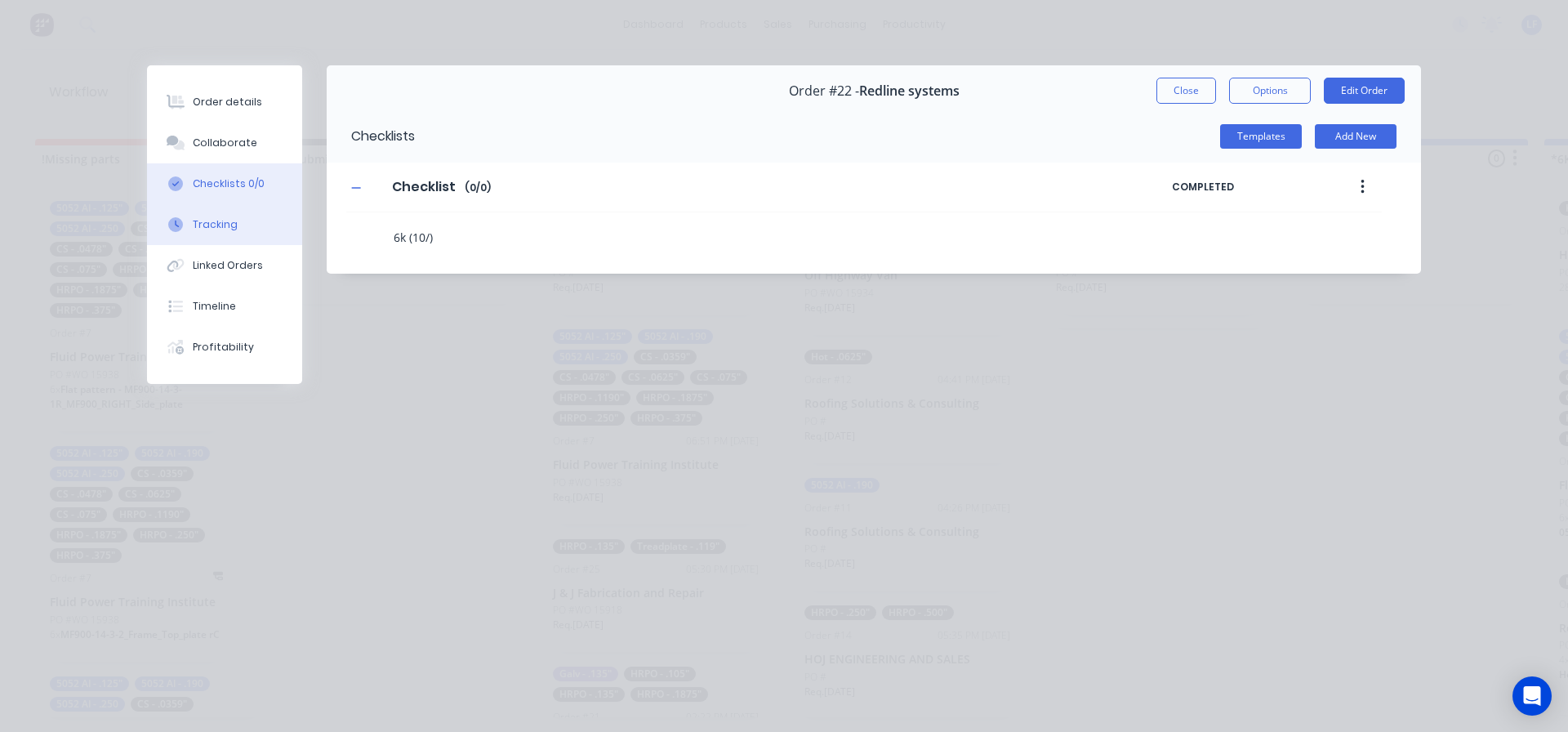
type textarea "6k (10/1)"
type textarea "x"
type textarea "6k (10/13)"
type textarea "x"
type textarea "6k (10/13)"
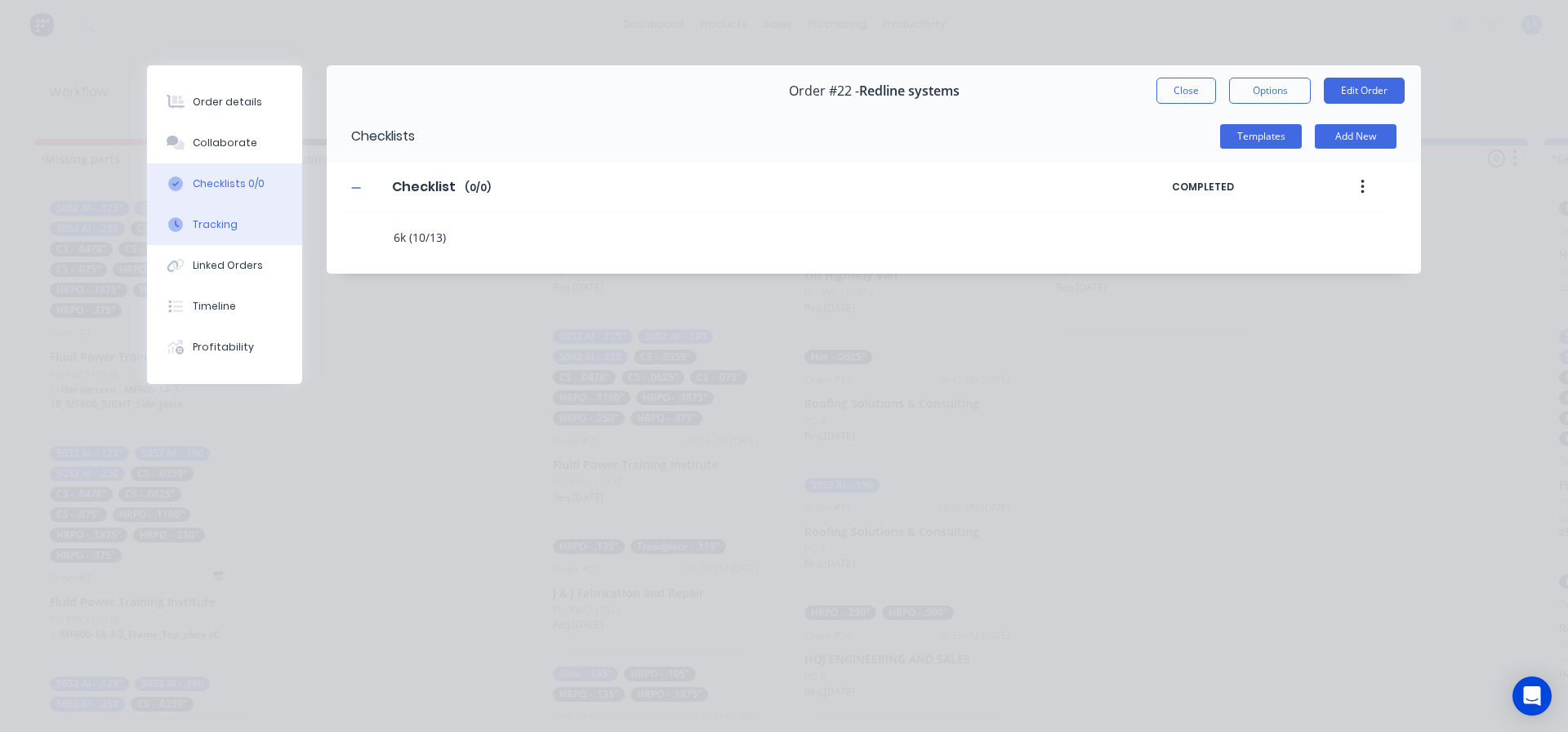
type textarea "x"
type textarea "6k (10/13) 1"
type textarea "x"
type textarea "6k (10/13) 18"
type textarea "x"
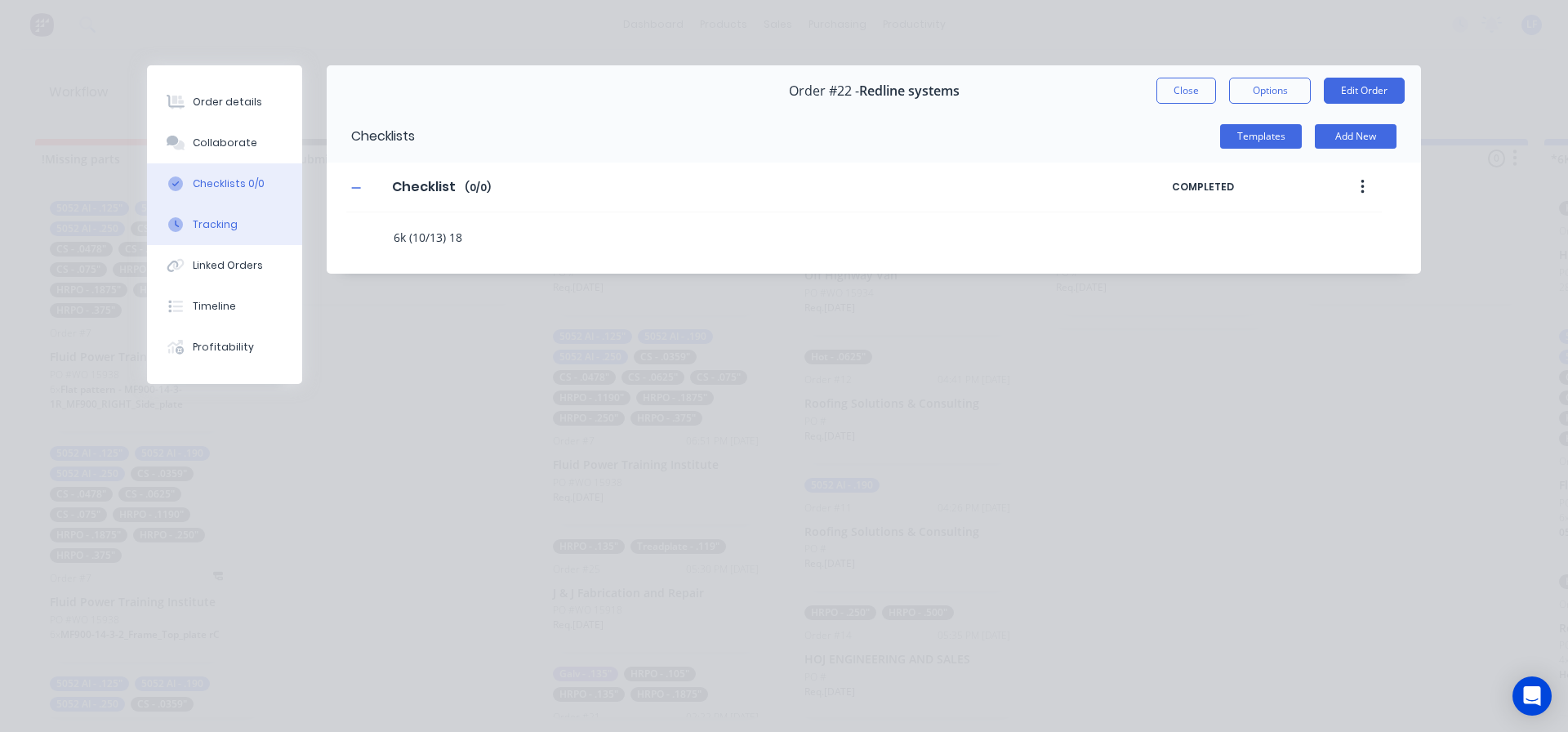
type textarea "6k (10/13) 188"
type textarea "x"
type textarea "6k (10/13) 188"
type textarea "x"
type textarea "6k (10/13) 188 9"
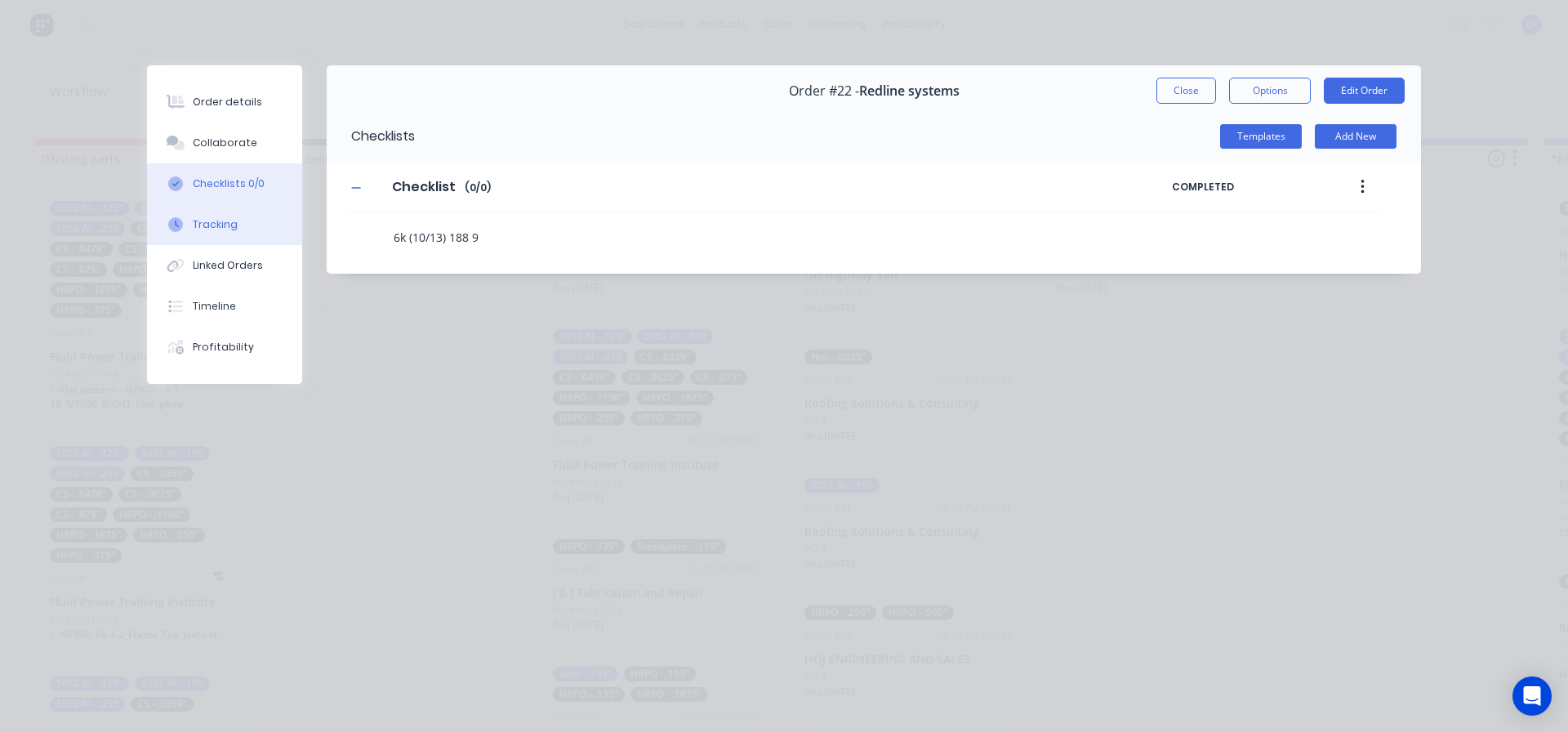
type textarea "x"
type textarea "6k (10/13) 188 93"
type textarea "x"
type textarea "6k (10/13) 188 93x"
type textarea "x"
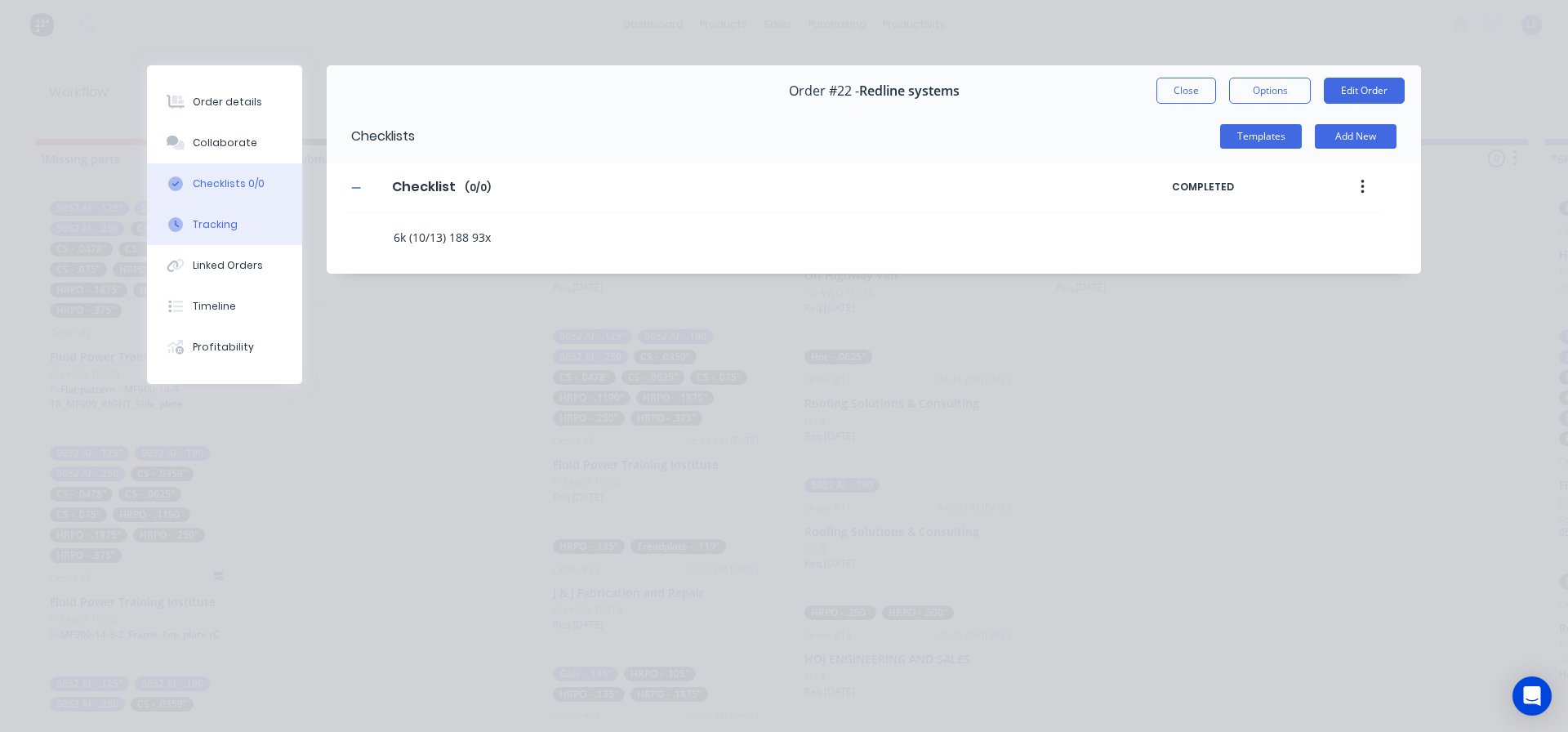
type textarea "6k (10/13) 188 93x6"
type textarea "x"
type textarea "6k (10/13) 188 93x60"
click at [725, 254] on div "Checklists Templates Add New Checklist Checklist Enter Checklist name ( 0 / 0 )…" at bounding box center [874, 192] width 1095 height 164
click at [1353, 131] on button "Add New" at bounding box center [1355, 136] width 81 height 25
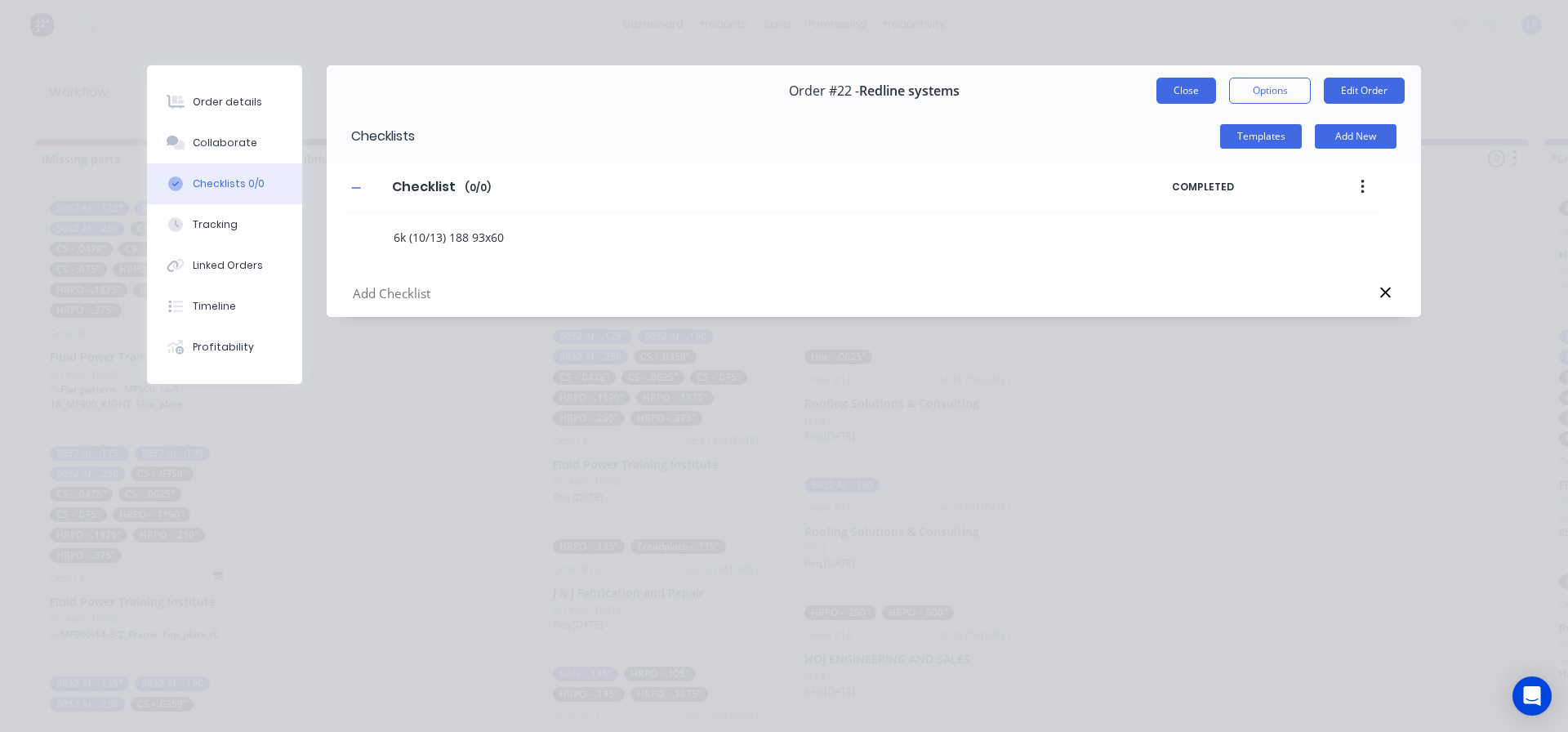
click at [1194, 92] on button "Close" at bounding box center [1187, 90] width 60 height 26
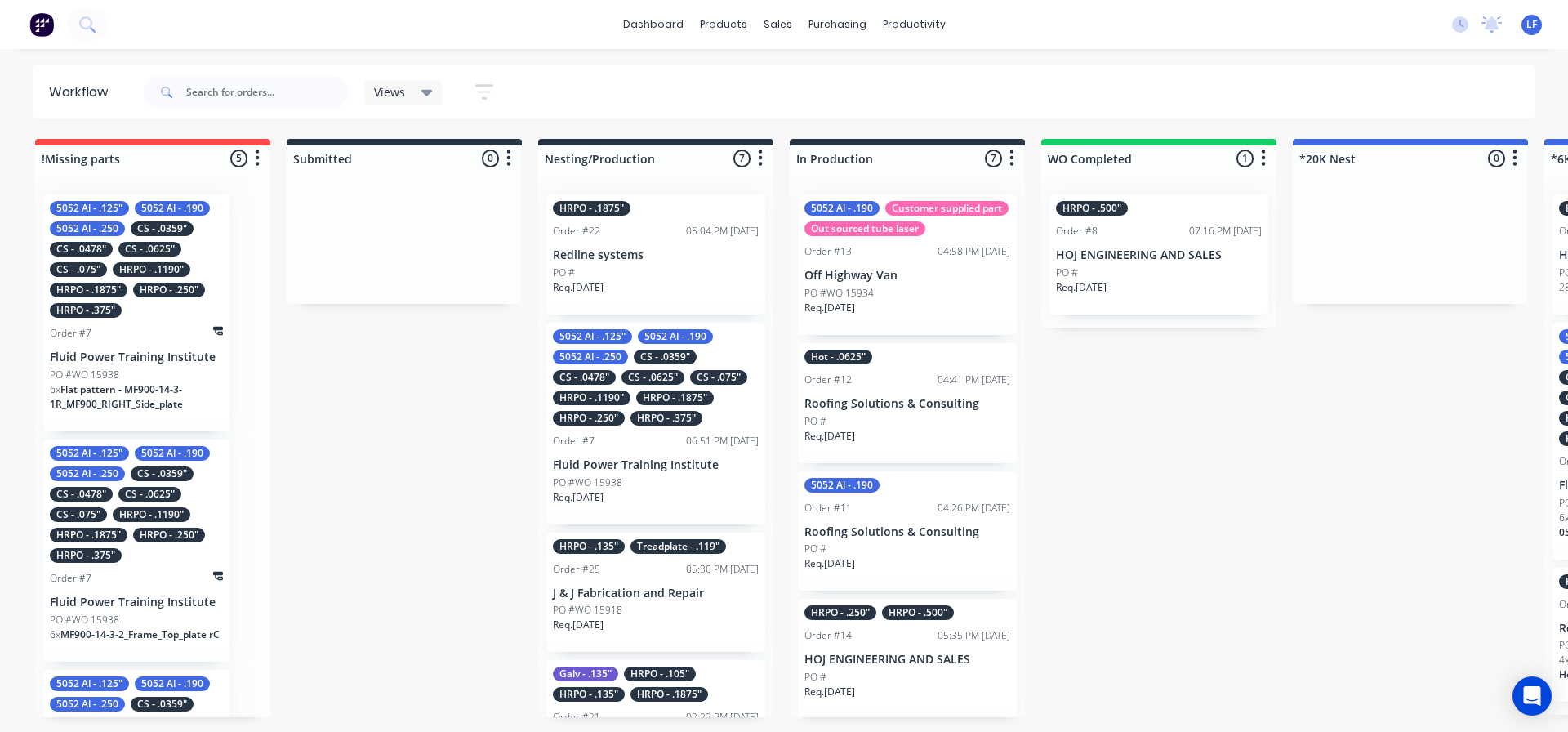
click at [626, 260] on p "Redline systems" at bounding box center [656, 255] width 206 height 14
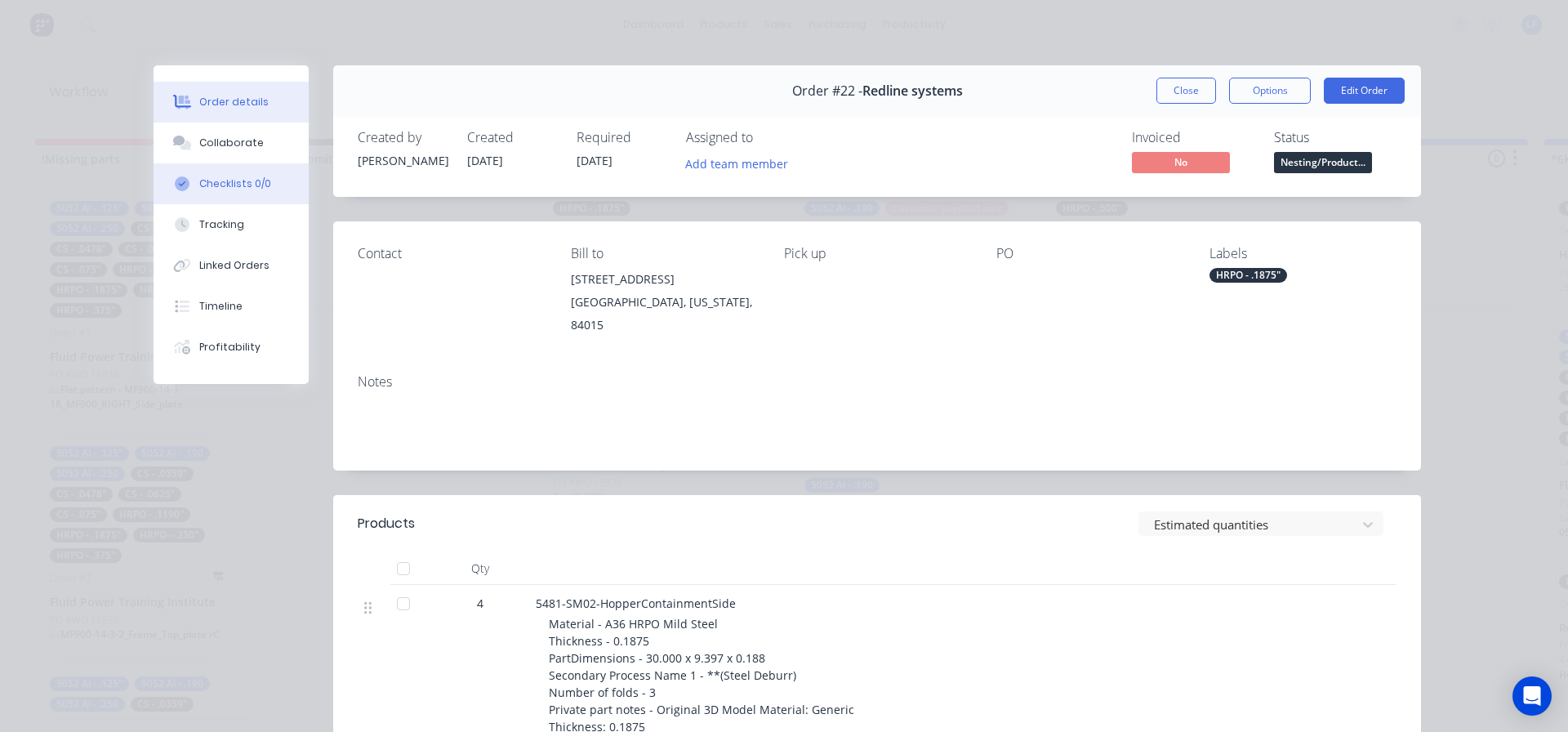
click at [211, 187] on div "Checklists 0/0" at bounding box center [235, 184] width 72 height 15
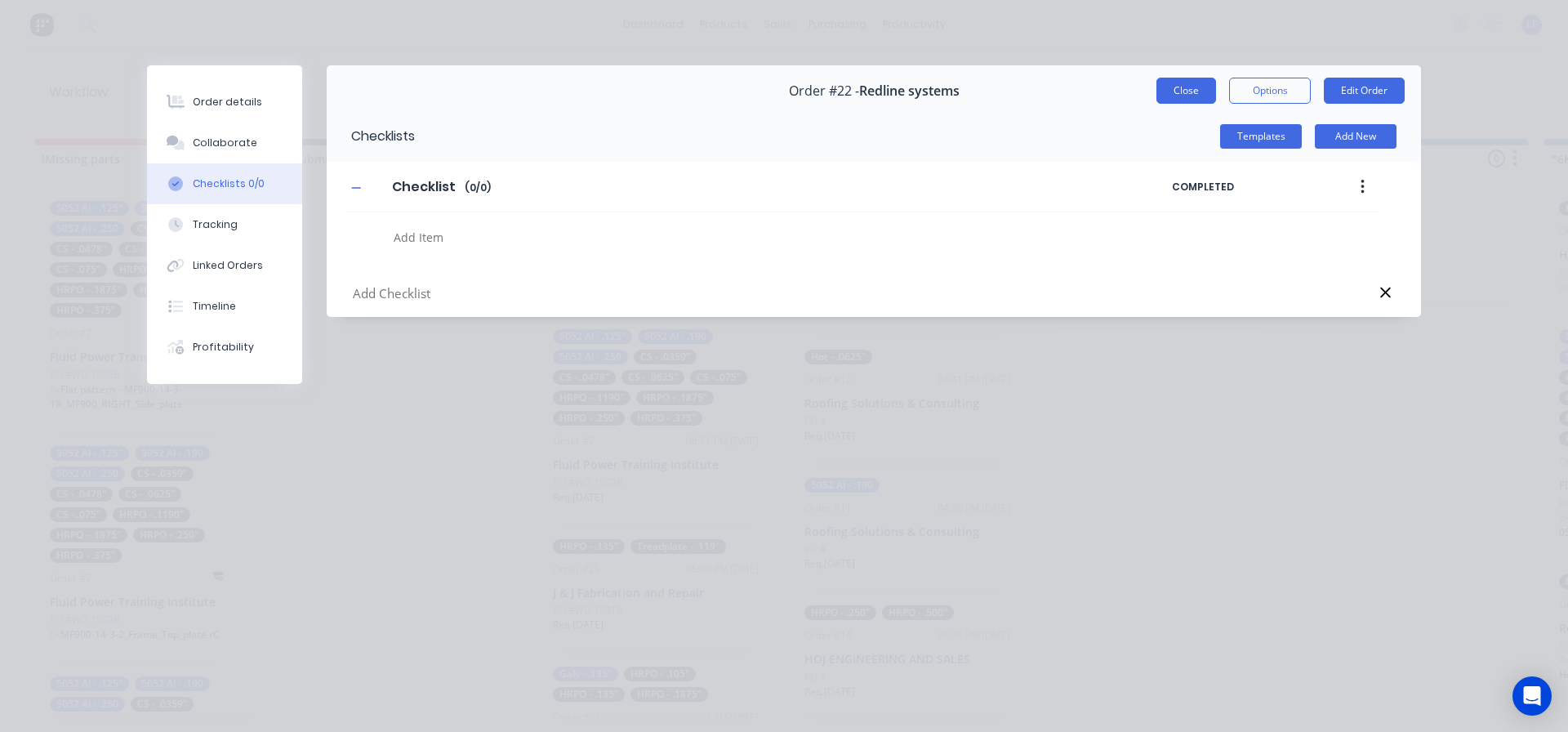
click at [1176, 90] on button "Close" at bounding box center [1187, 90] width 60 height 26
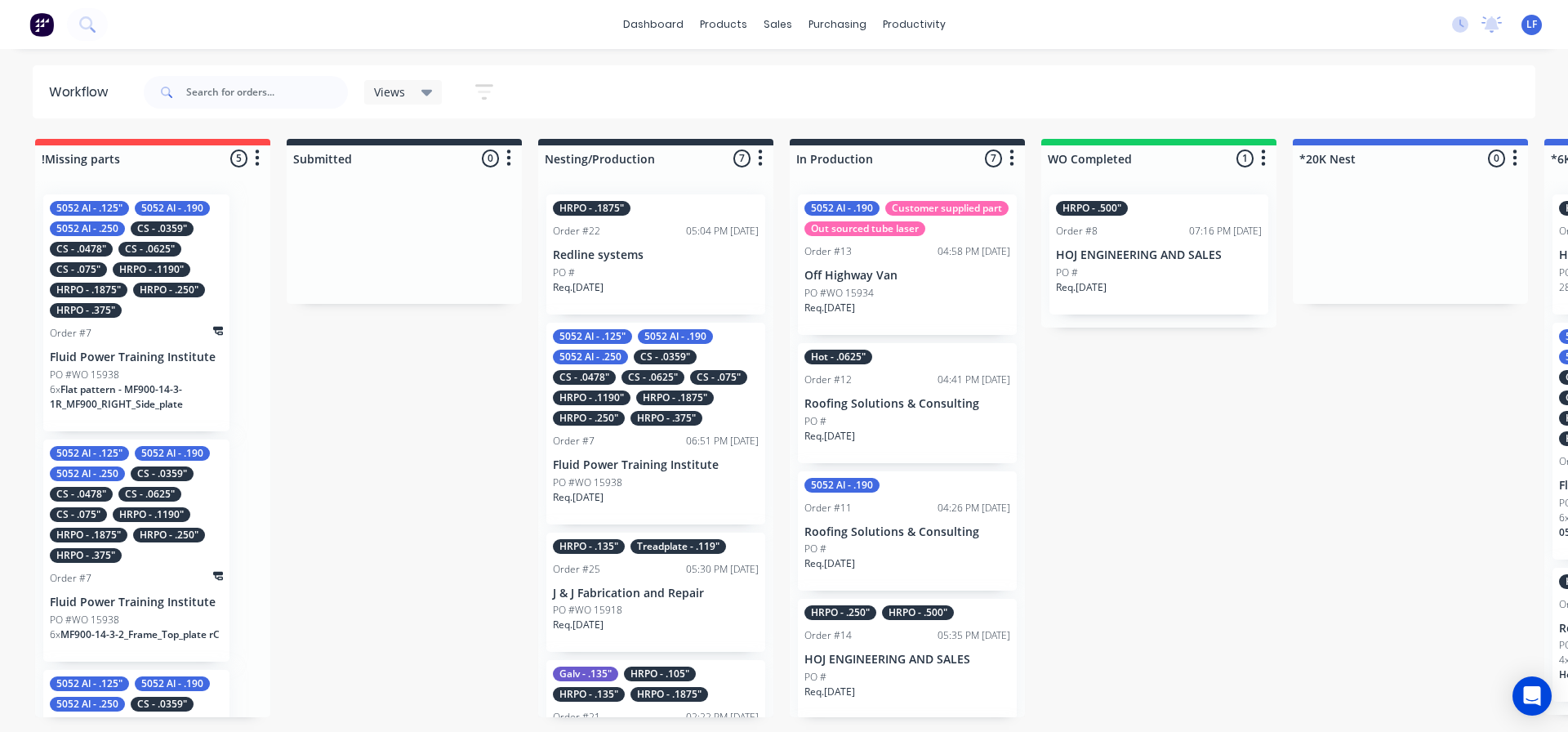
click at [658, 618] on div "Req. 08/10/25" at bounding box center [656, 631] width 206 height 27
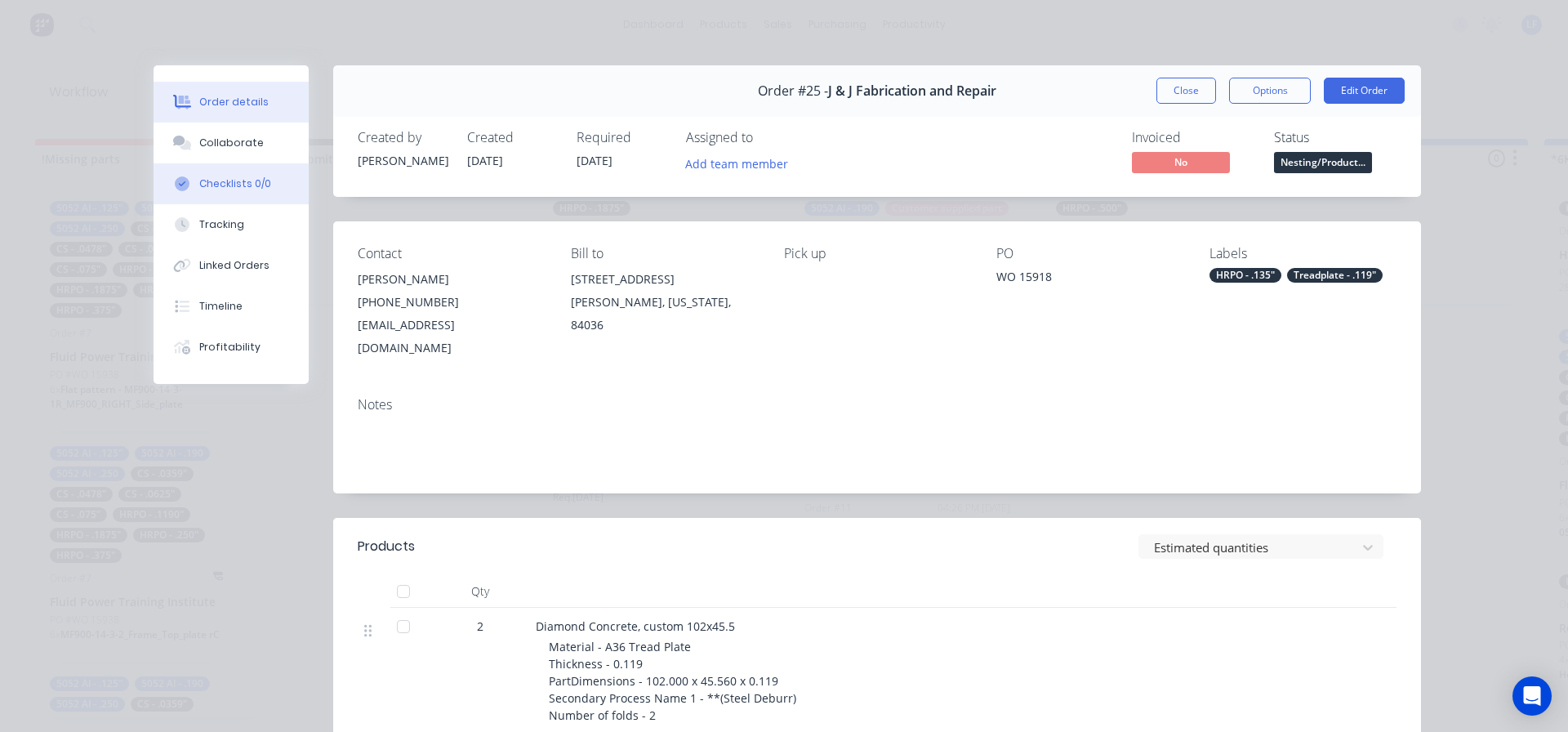
click at [199, 180] on div "Checklists 0/0" at bounding box center [235, 184] width 72 height 15
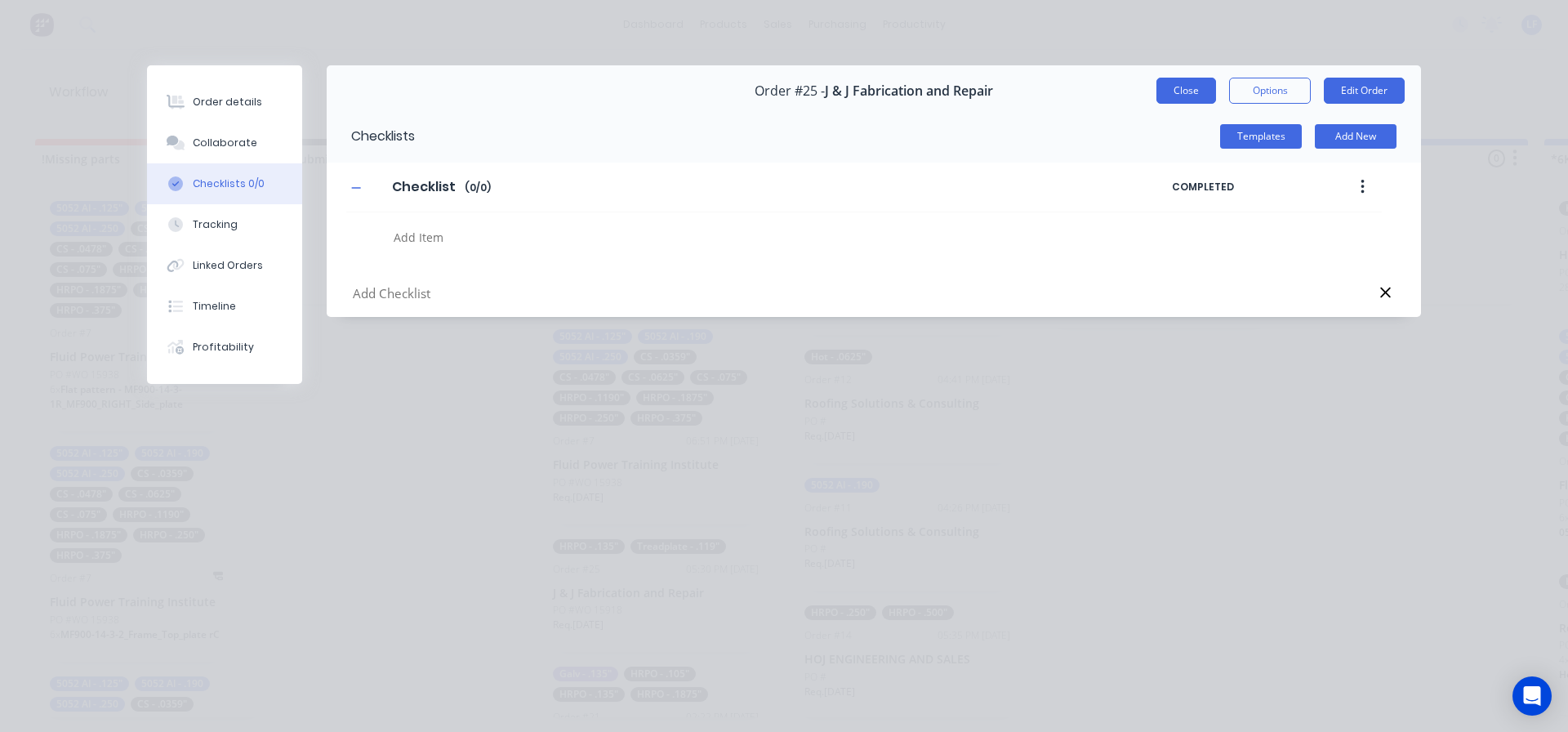
click at [1186, 89] on button "Close" at bounding box center [1187, 90] width 60 height 26
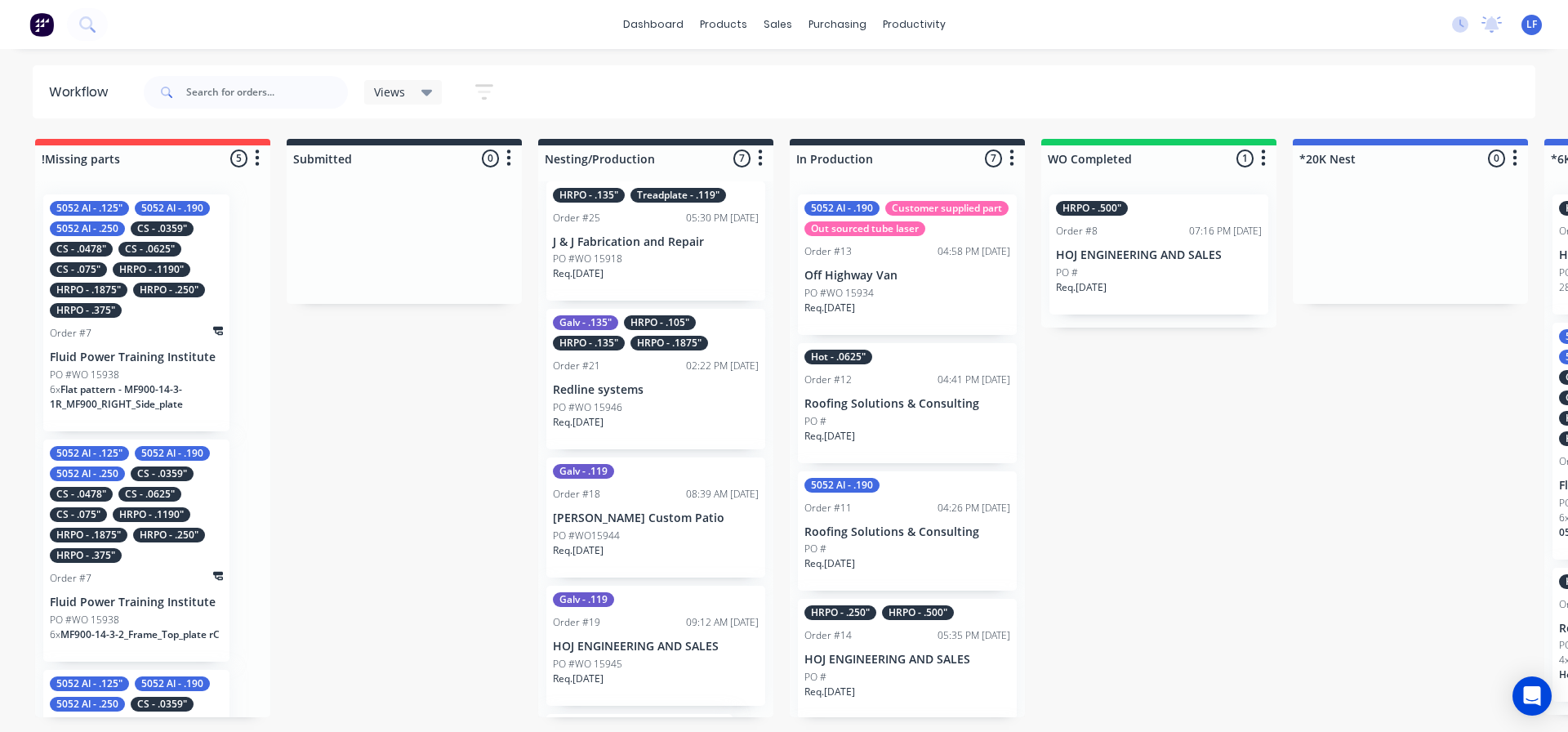
scroll to position [469, 0]
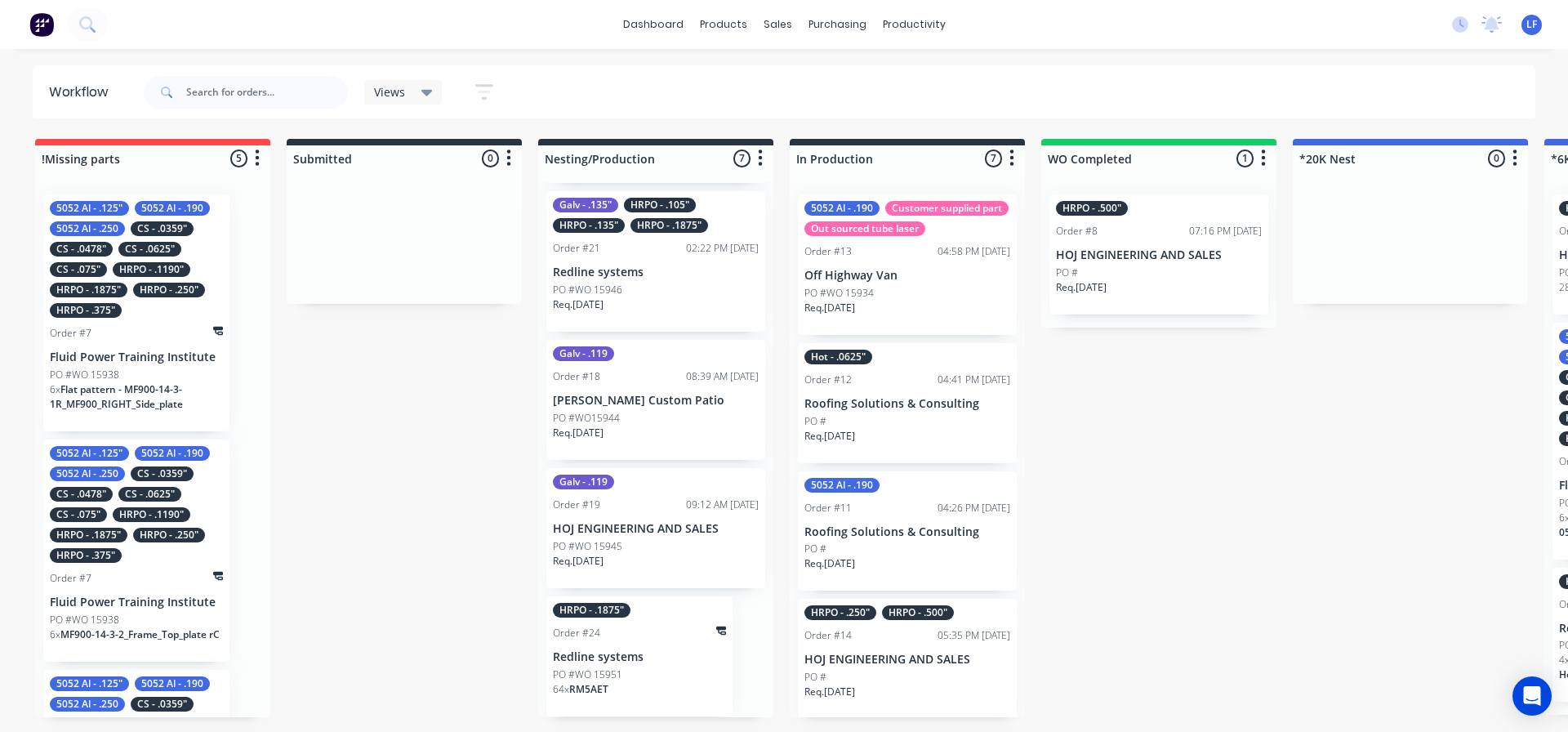
click at [640, 417] on div "PO #WO15944" at bounding box center [656, 419] width 206 height 15
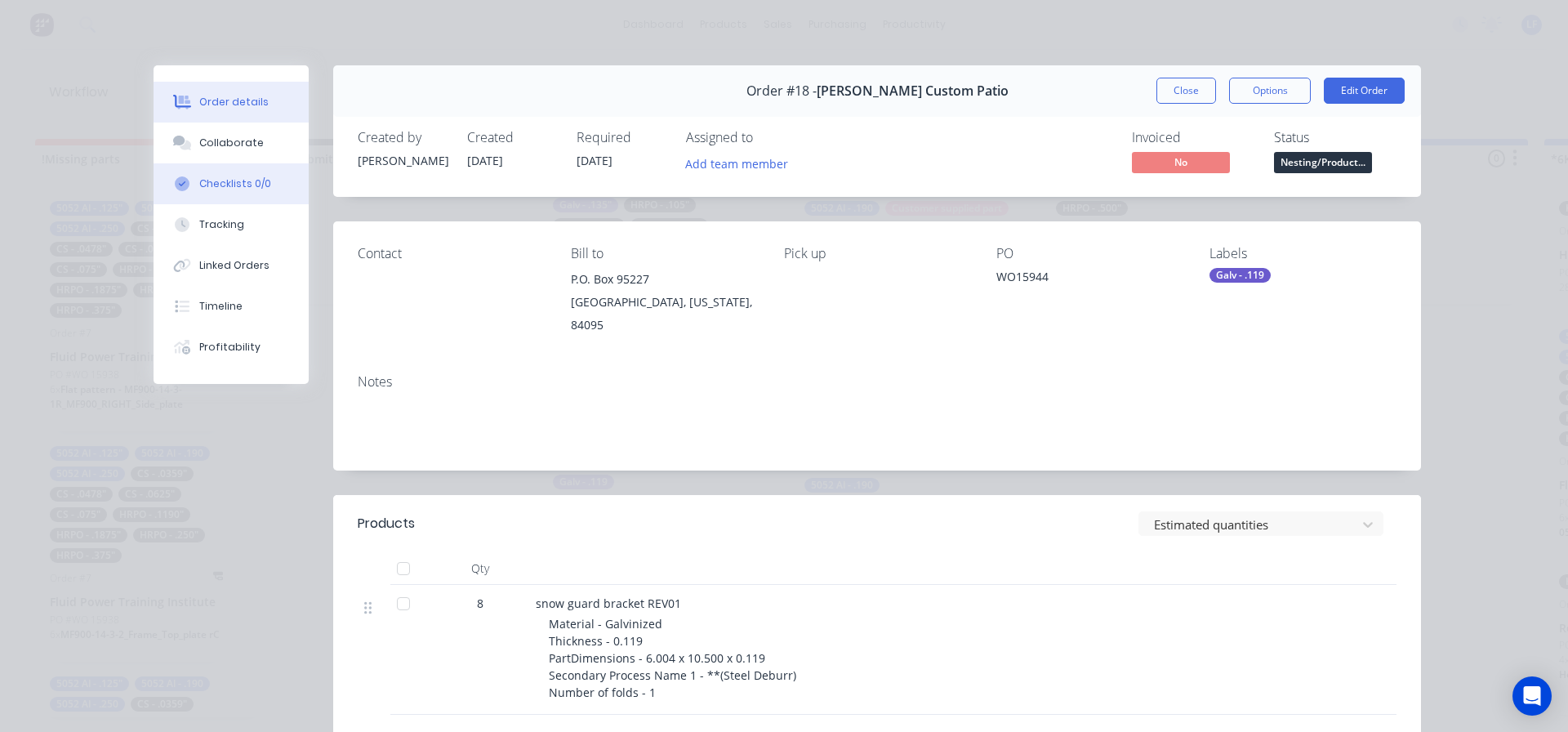
click at [215, 184] on div "Checklists 0/0" at bounding box center [235, 184] width 72 height 15
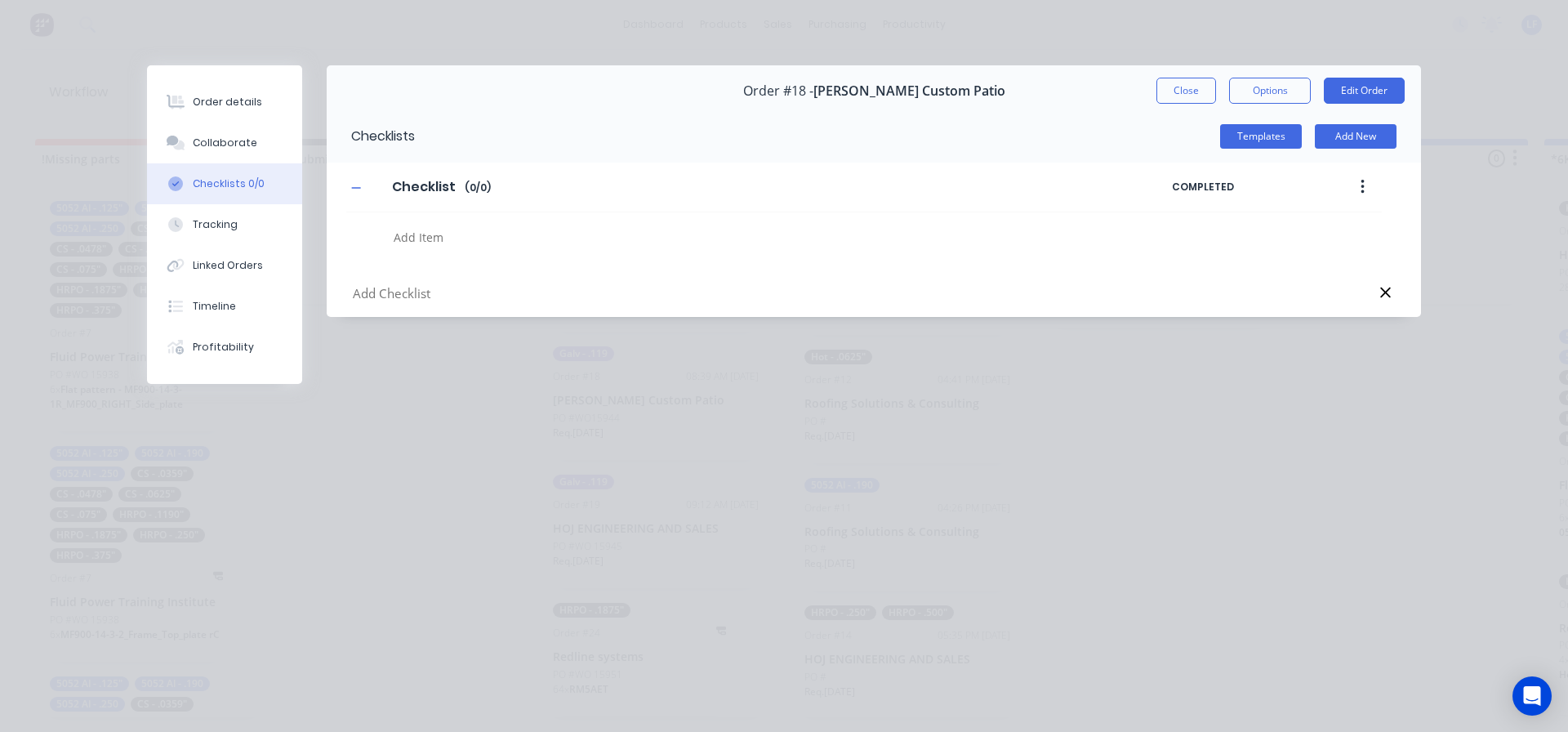
click at [1188, 88] on button "Close" at bounding box center [1187, 90] width 60 height 26
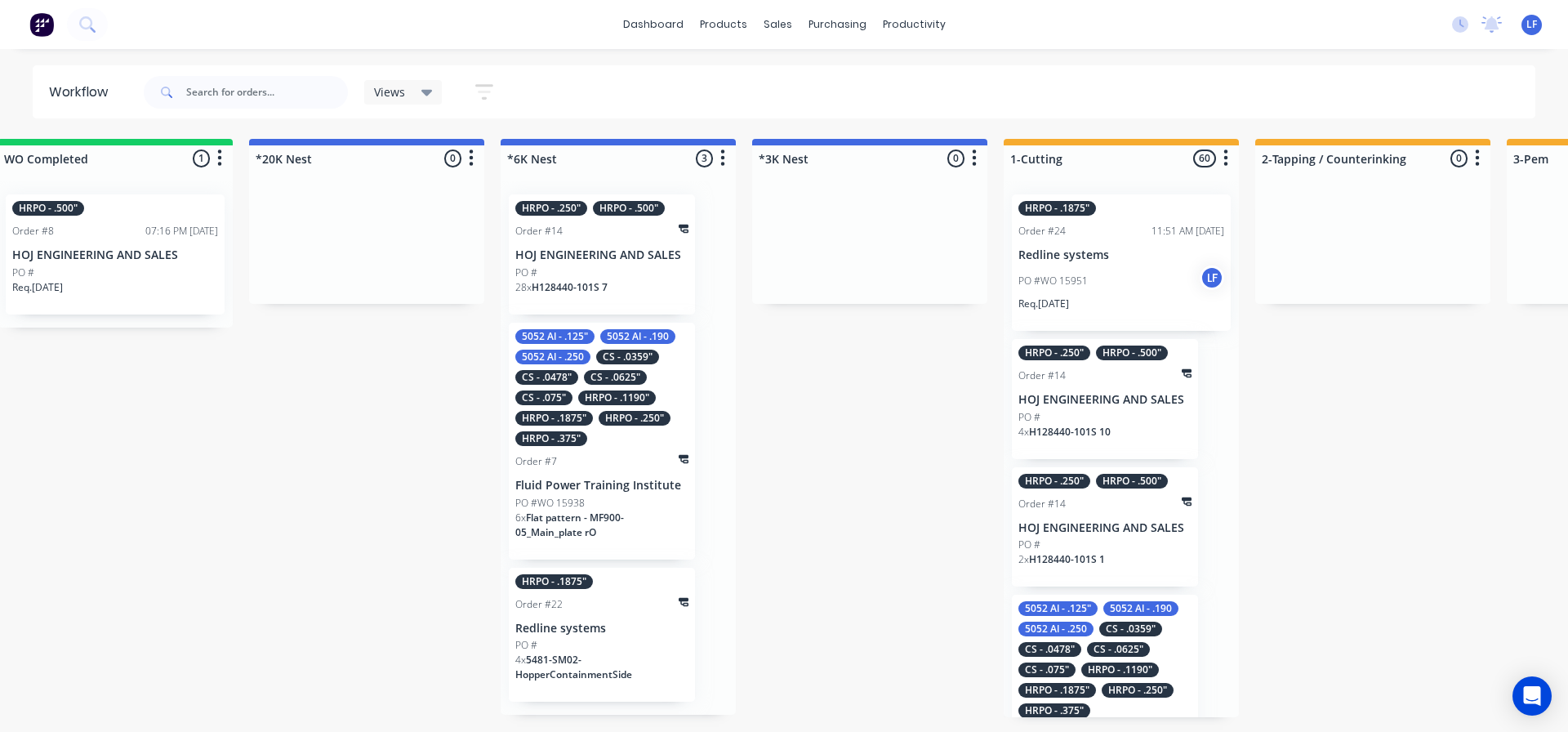
scroll to position [0, 1227]
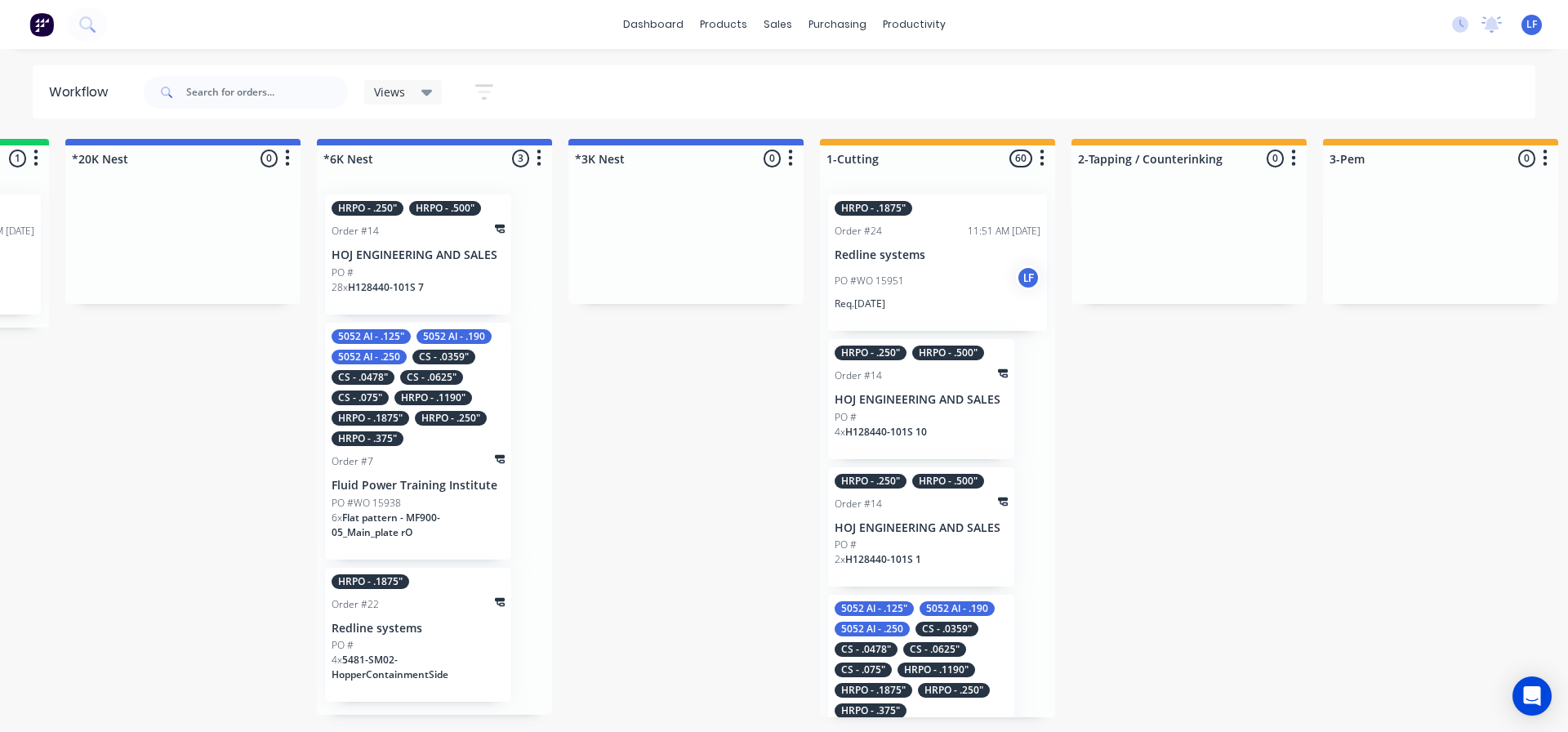
click at [904, 274] on p "PO #WO 15951" at bounding box center [870, 281] width 70 height 15
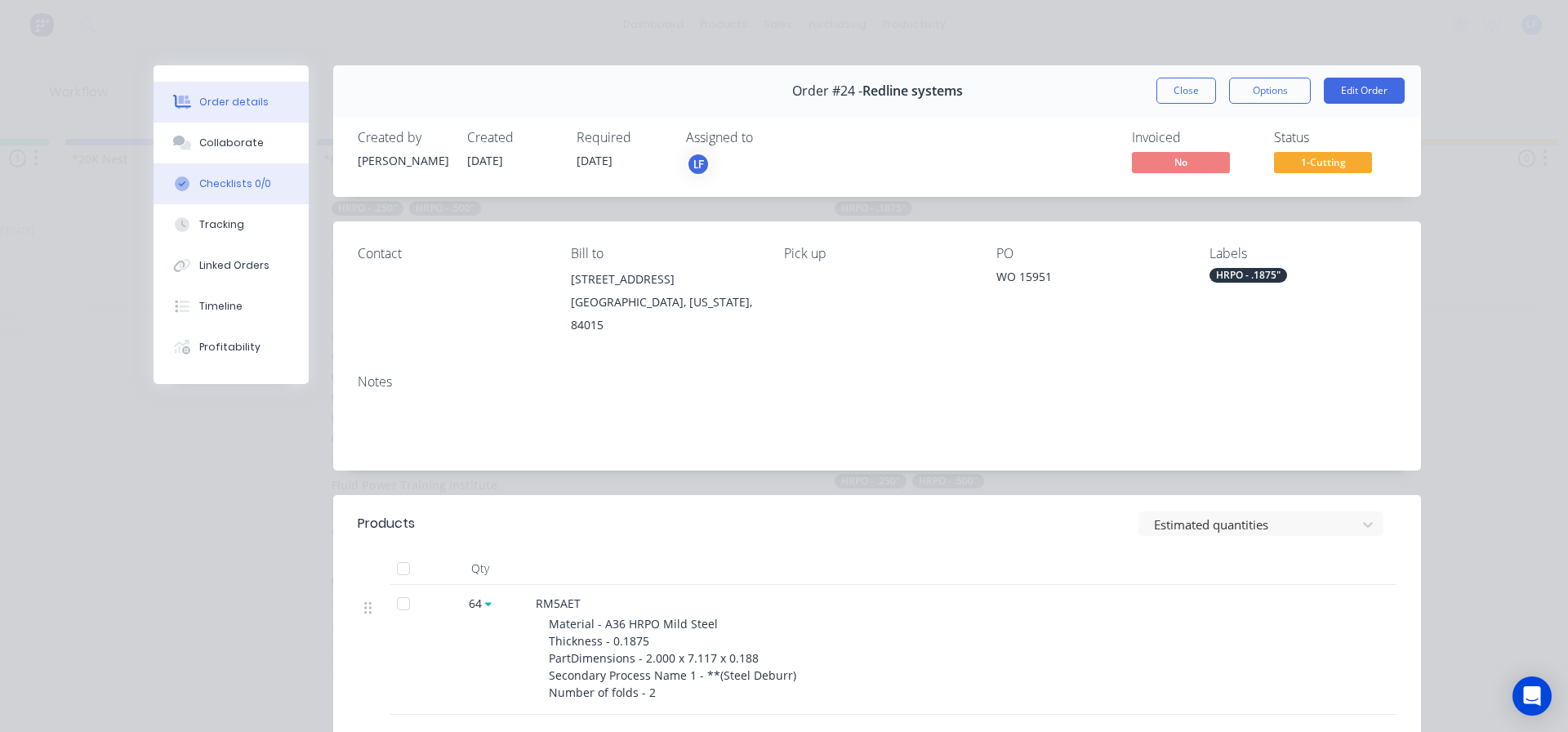
click at [211, 191] on button "Checklists 0/0" at bounding box center [231, 184] width 155 height 41
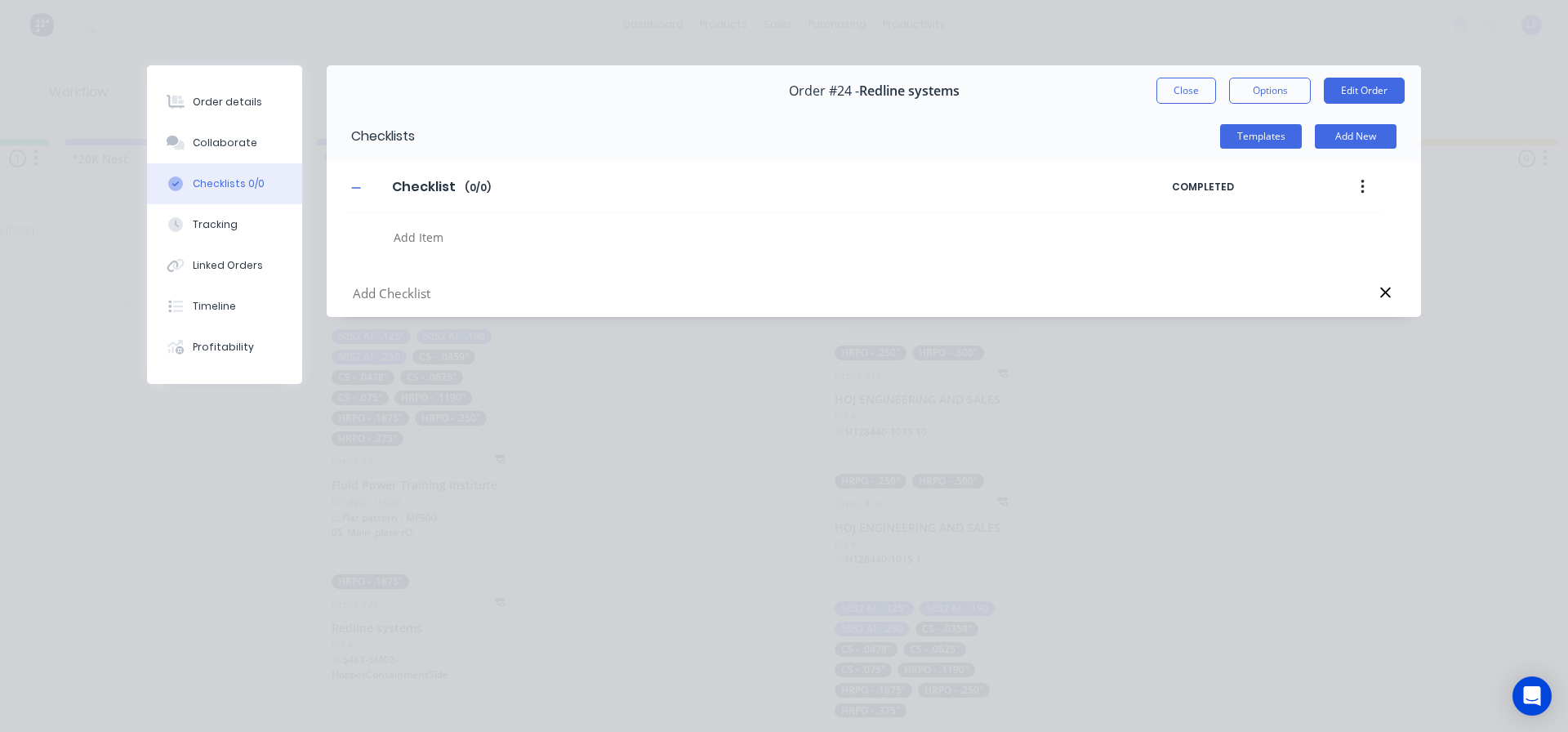
click at [1189, 85] on button "Close" at bounding box center [1187, 90] width 60 height 26
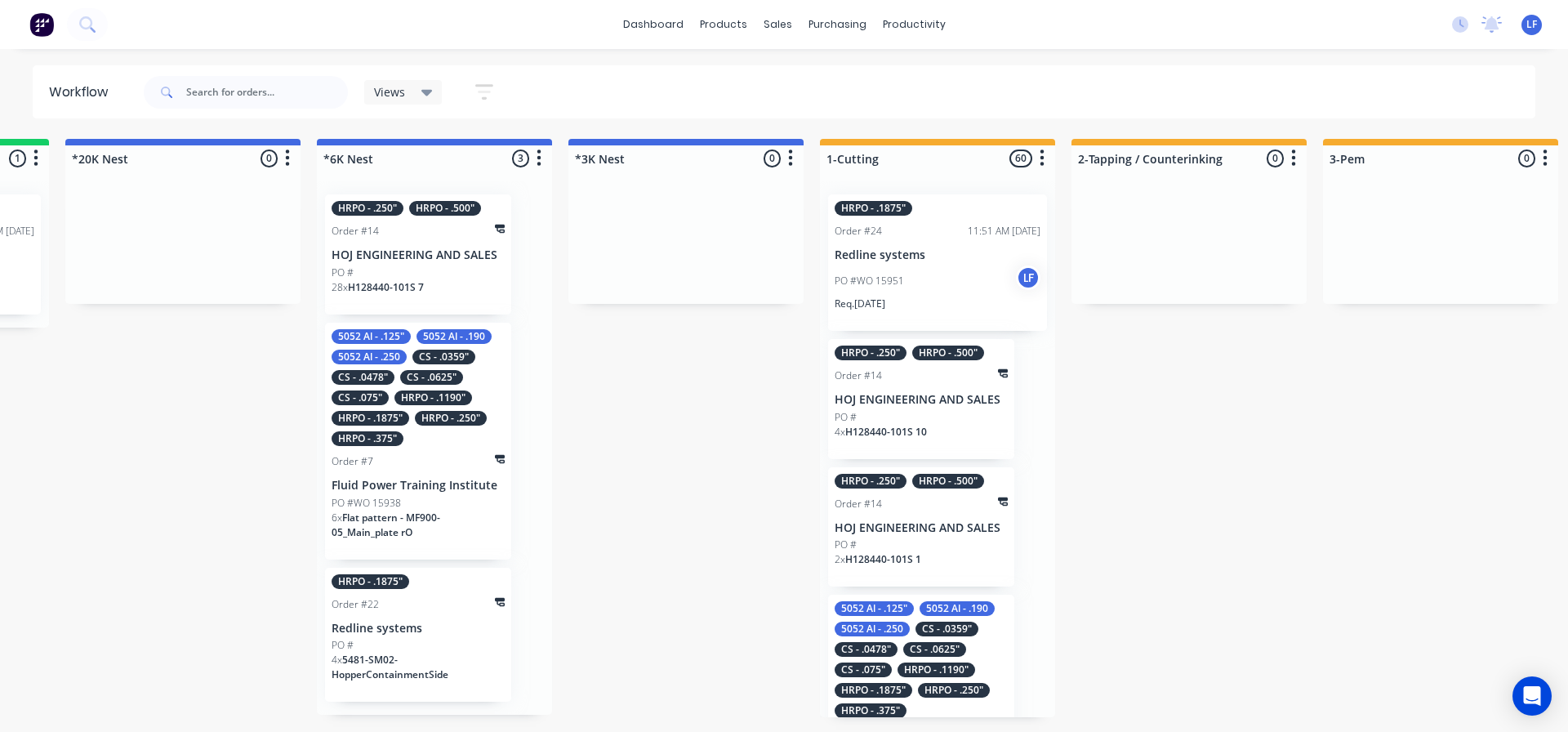
click at [917, 282] on div "PO #WO 15951 LF" at bounding box center [938, 281] width 206 height 31
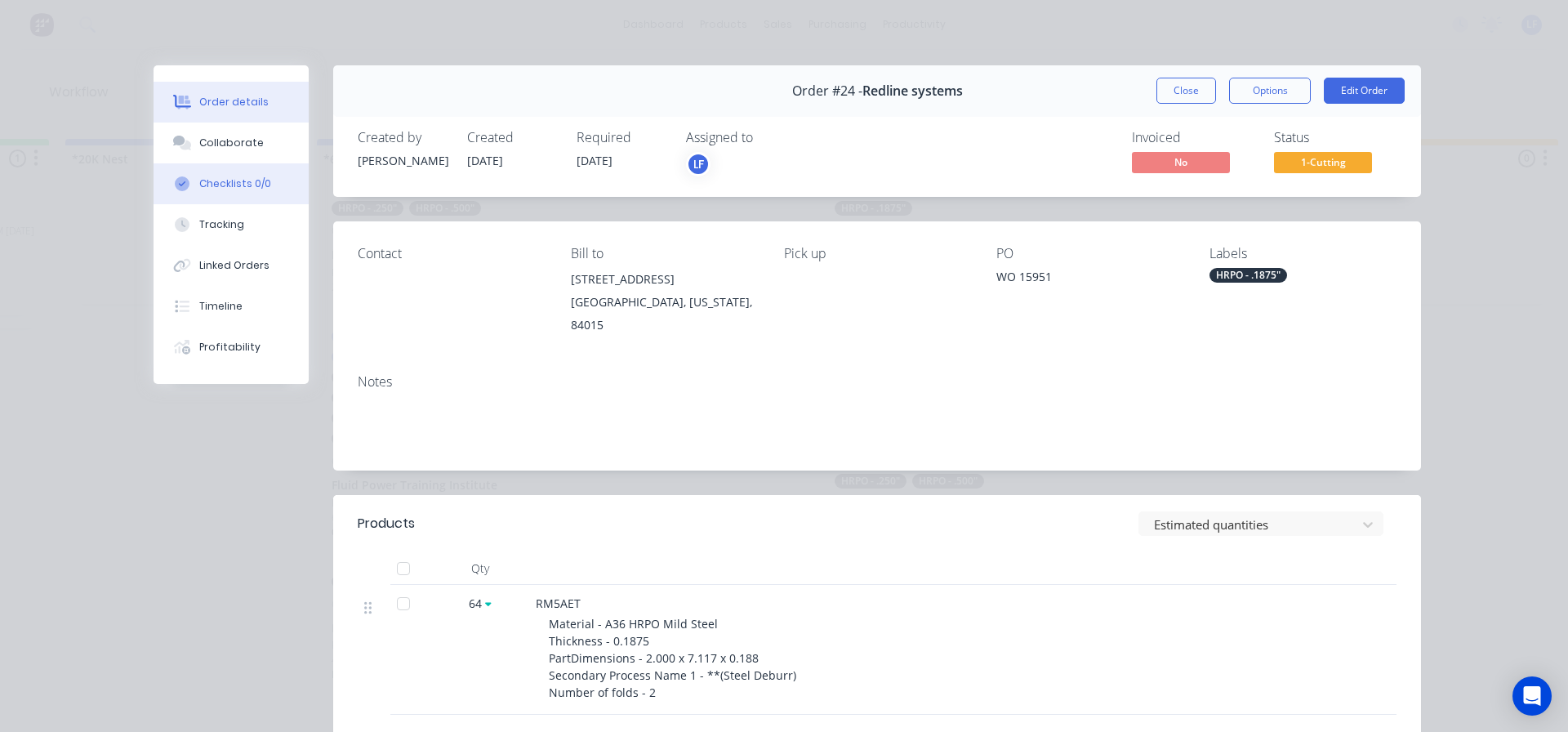
click at [213, 184] on div "Checklists 0/0" at bounding box center [235, 184] width 72 height 15
type textarea "x"
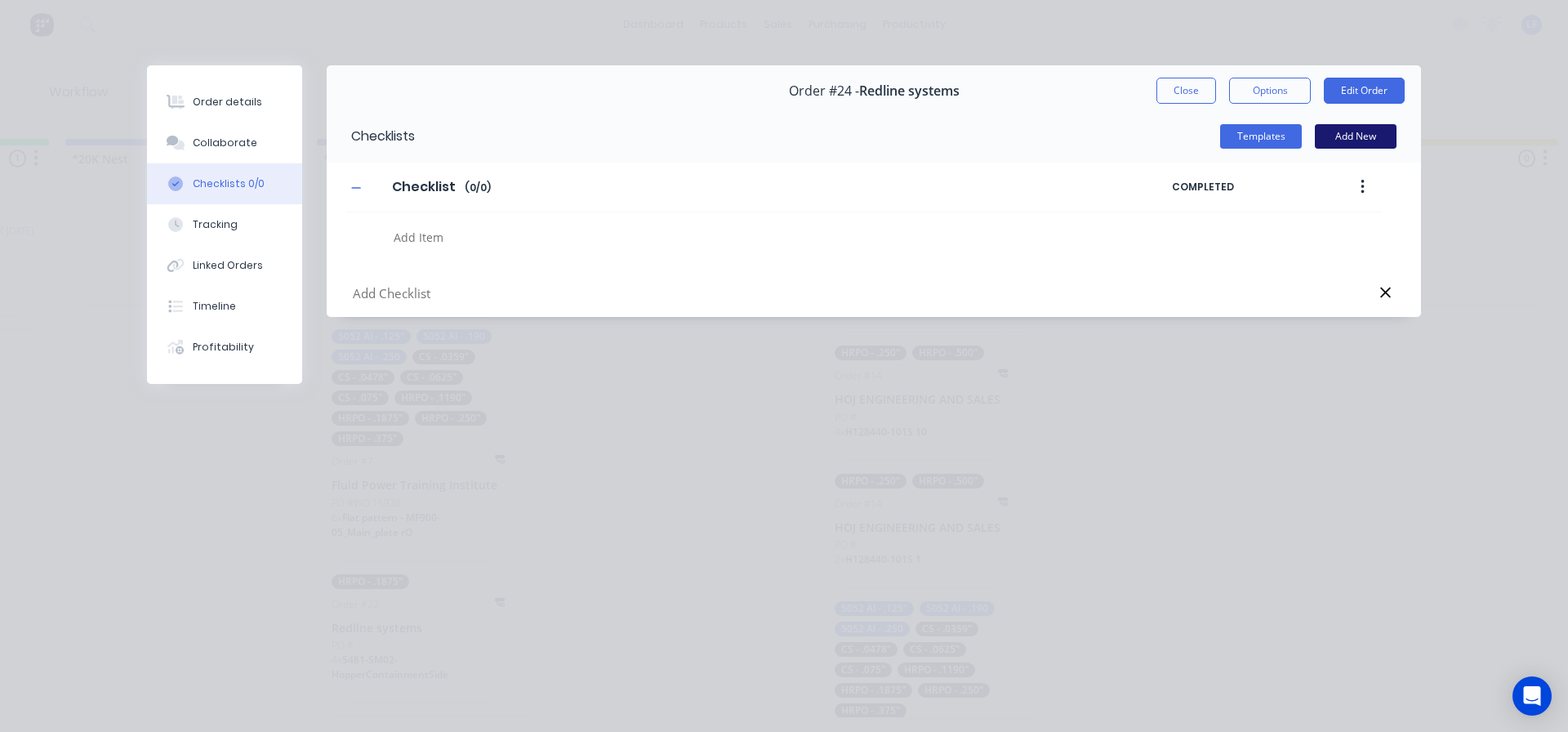
click at [1357, 139] on button "Add New" at bounding box center [1355, 136] width 81 height 25
click at [388, 291] on input "text" at bounding box center [717, 293] width 732 height 21
type input "1"
click at [486, 297] on input "6K (10/13) 188 93x60" at bounding box center [717, 293] width 732 height 21
type input "6K (10/13) 188 93x60"
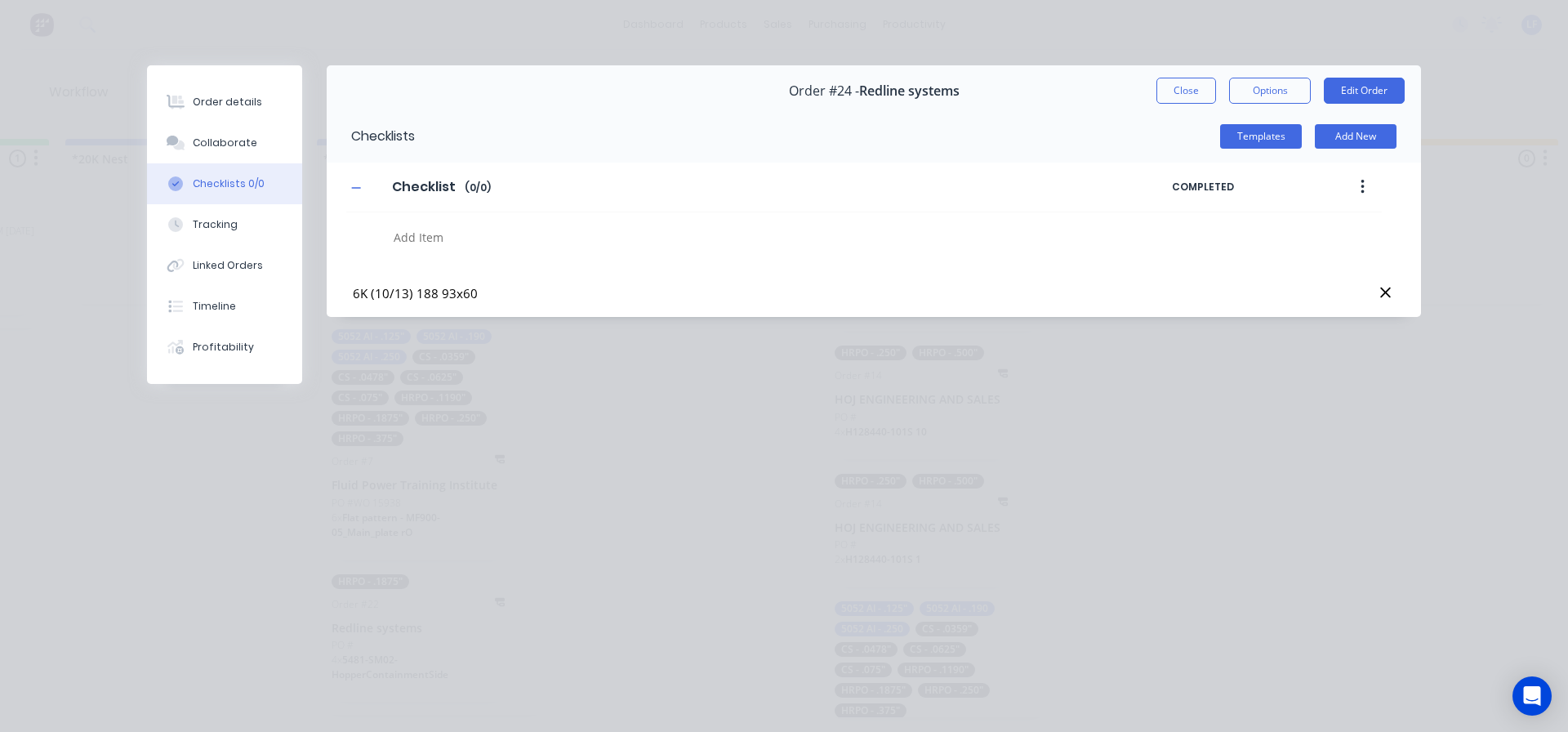
click at [1181, 89] on button "Close" at bounding box center [1187, 90] width 60 height 26
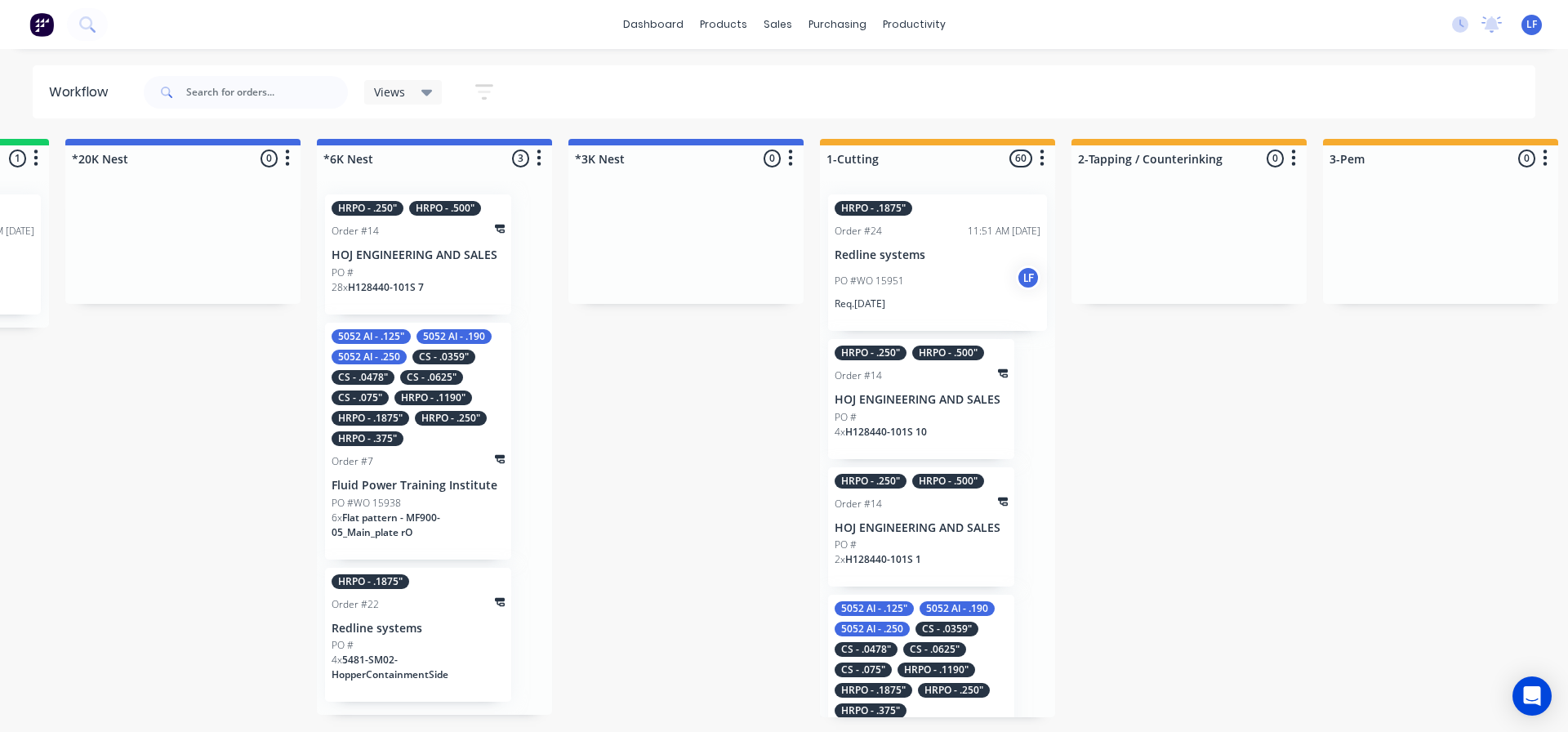
click at [907, 394] on p "HOJ ENGINEERING AND SALES" at bounding box center [921, 400] width 173 height 14
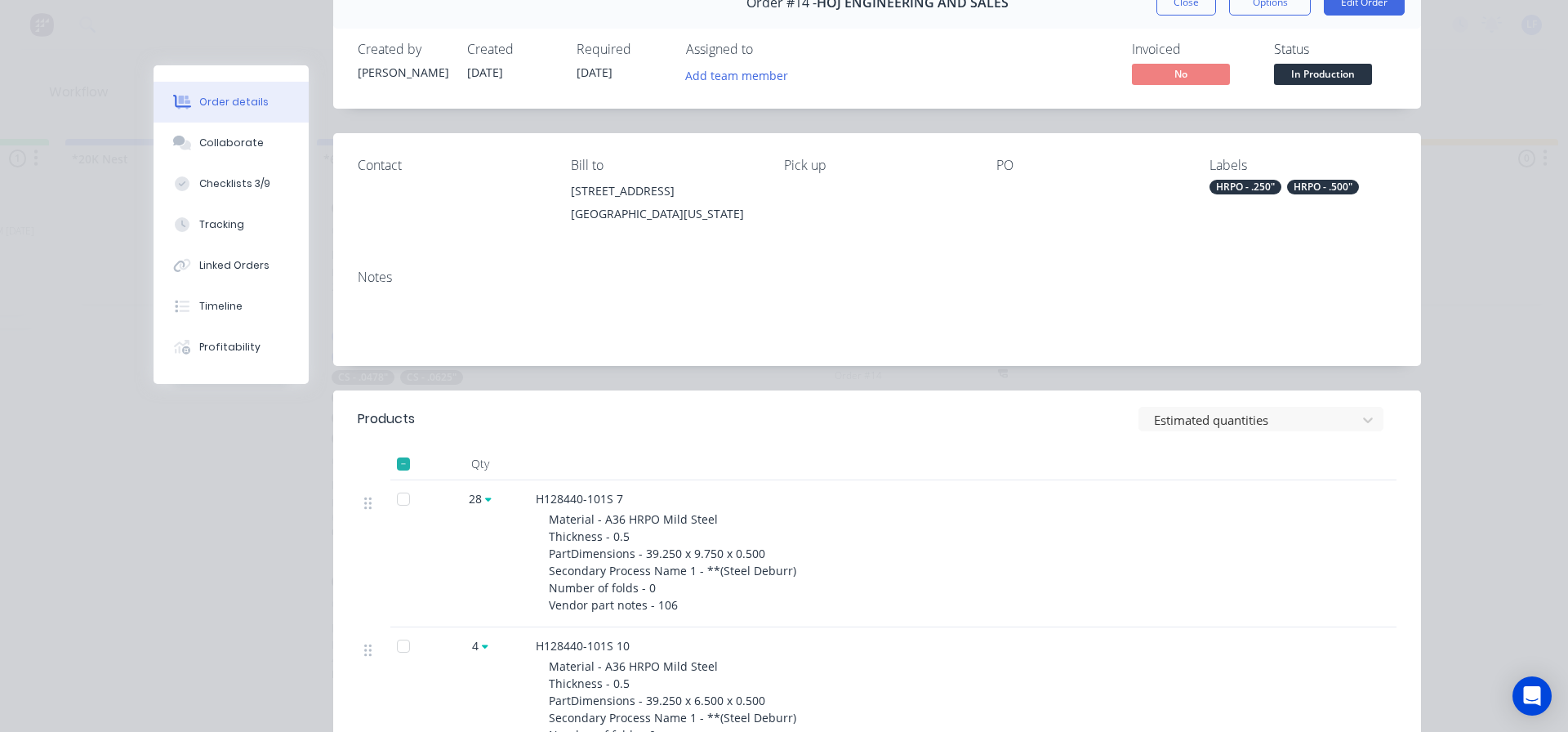
scroll to position [0, 0]
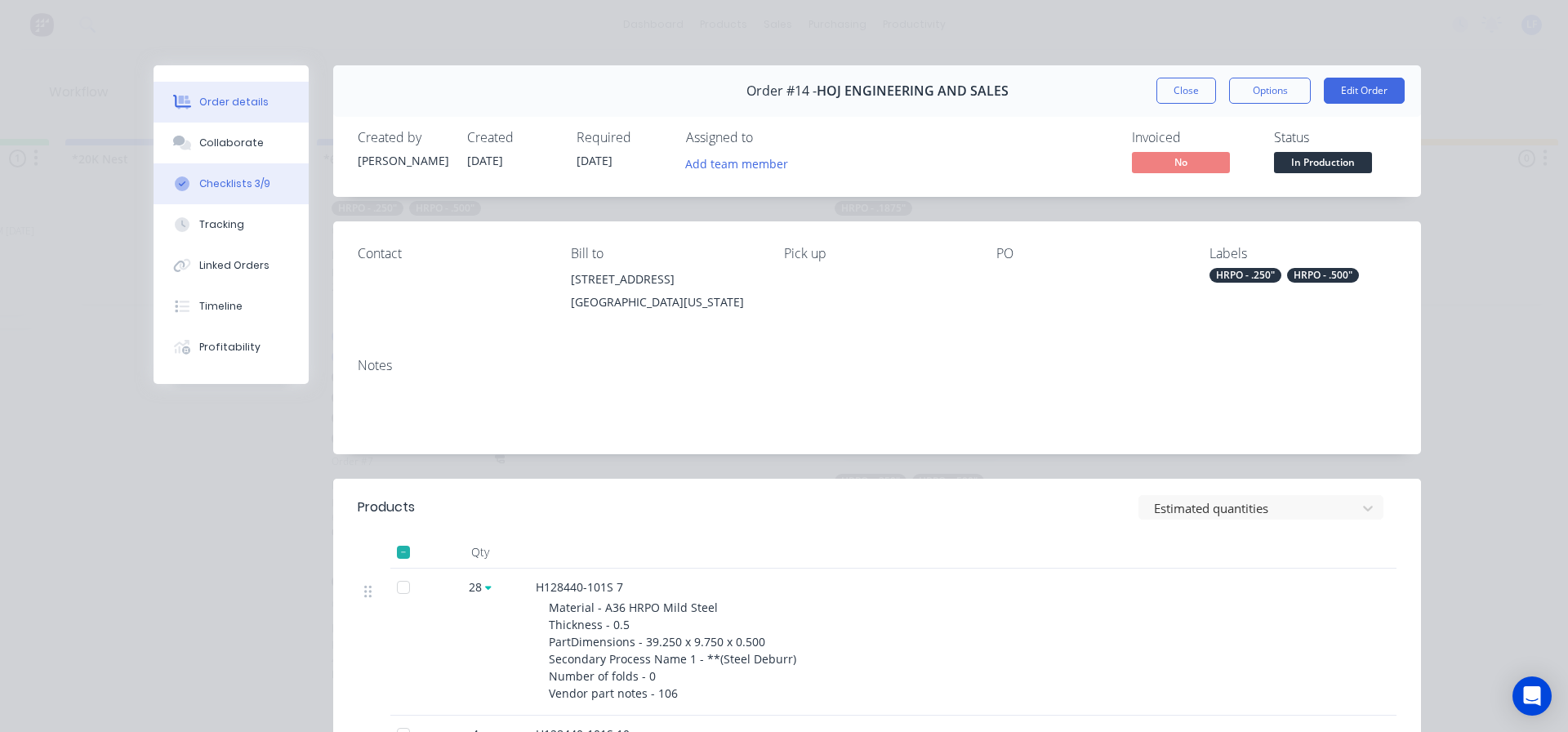
click at [235, 174] on button "Checklists 3/9" at bounding box center [231, 184] width 155 height 41
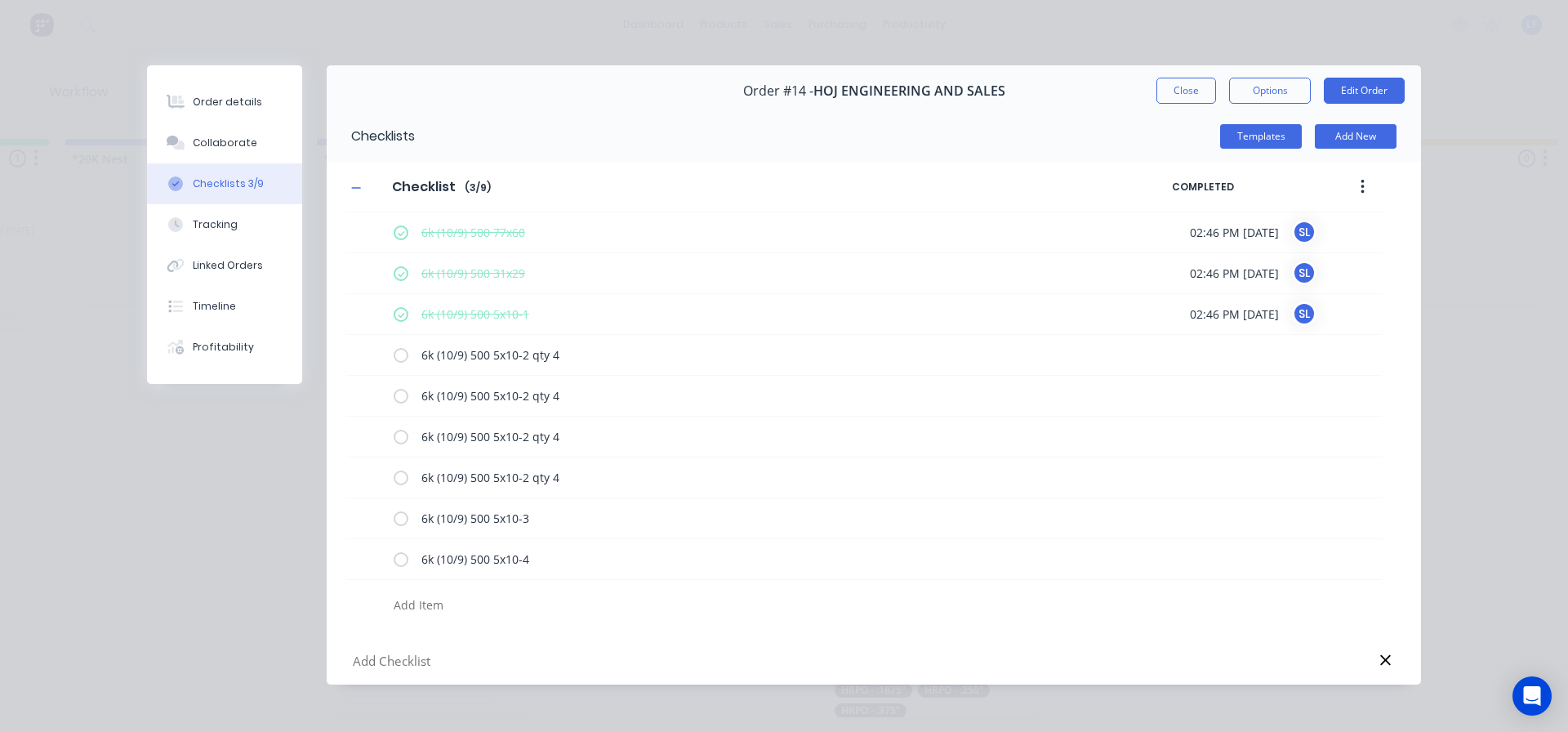
click at [1172, 92] on button "Close" at bounding box center [1187, 90] width 60 height 26
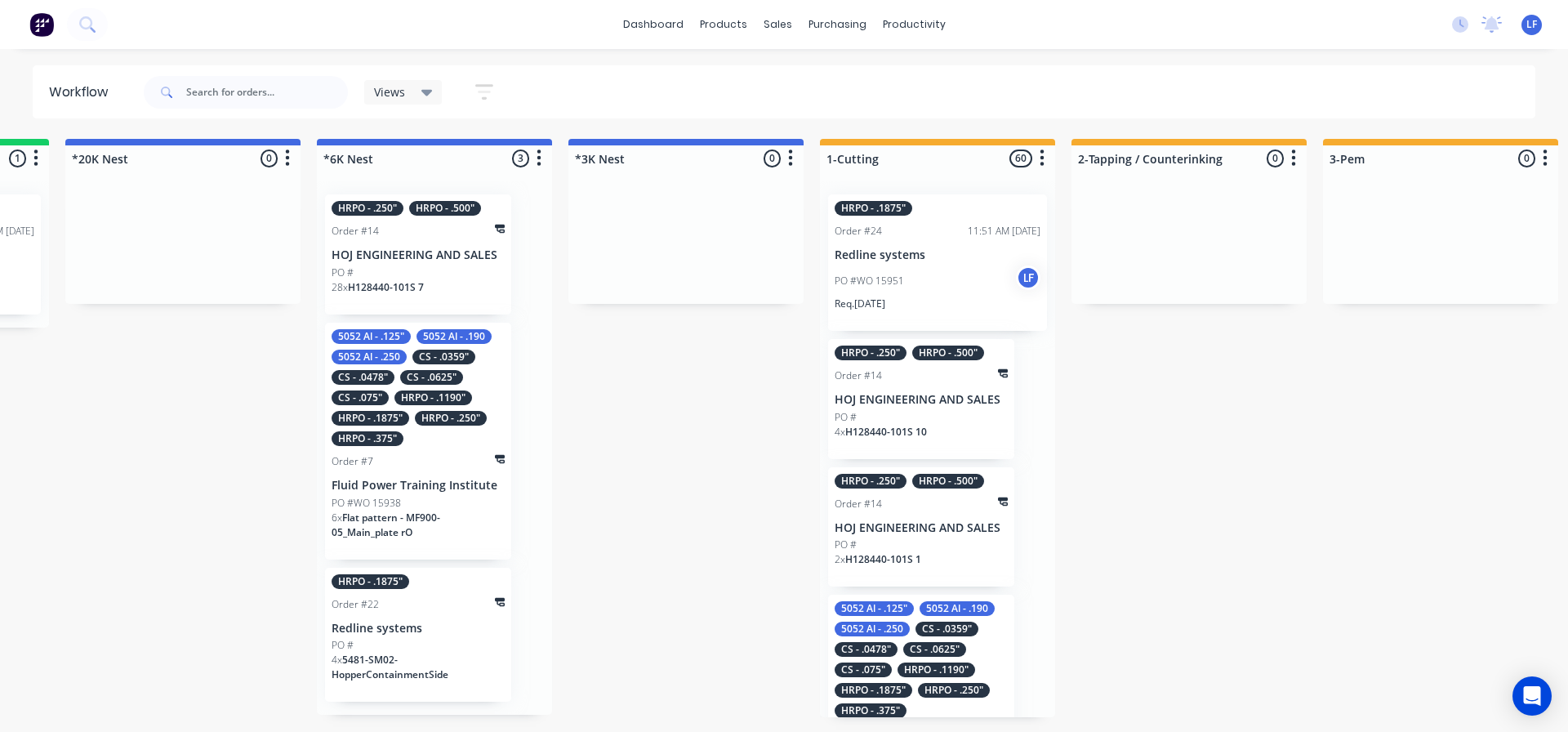
click at [881, 271] on div "PO #WO 15951 LF" at bounding box center [938, 281] width 206 height 31
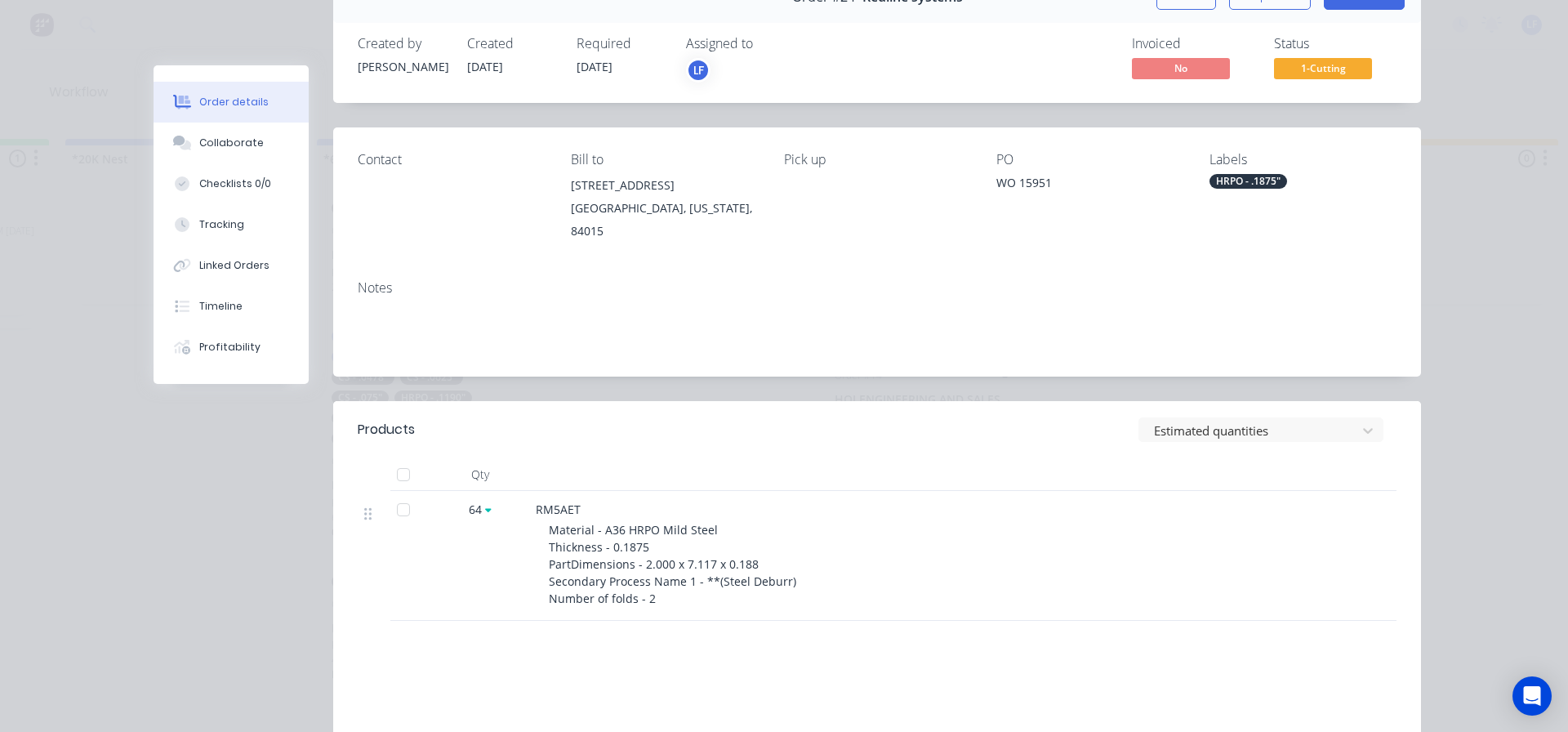
scroll to position [245, 0]
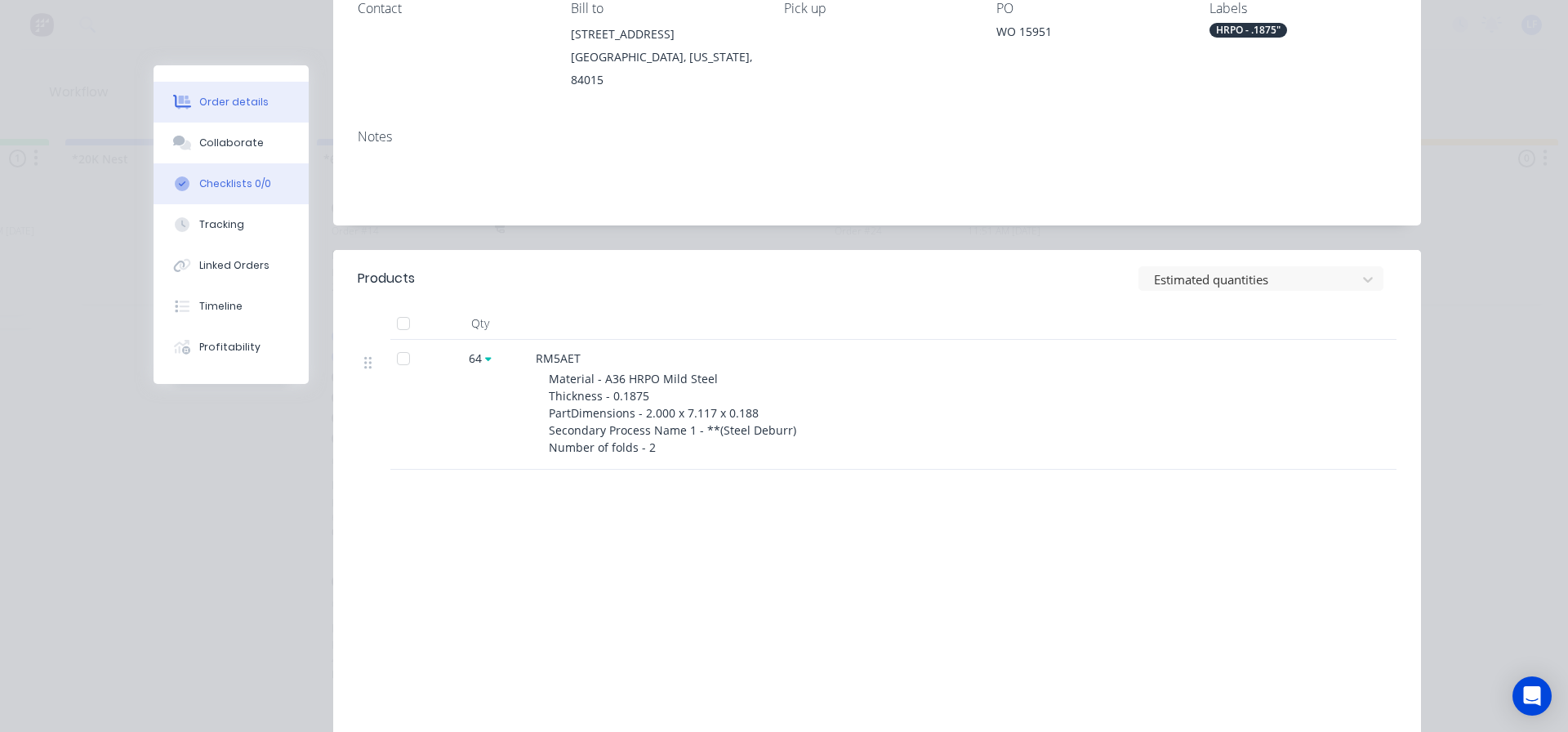
click at [213, 185] on div "Checklists 0/0" at bounding box center [235, 184] width 72 height 15
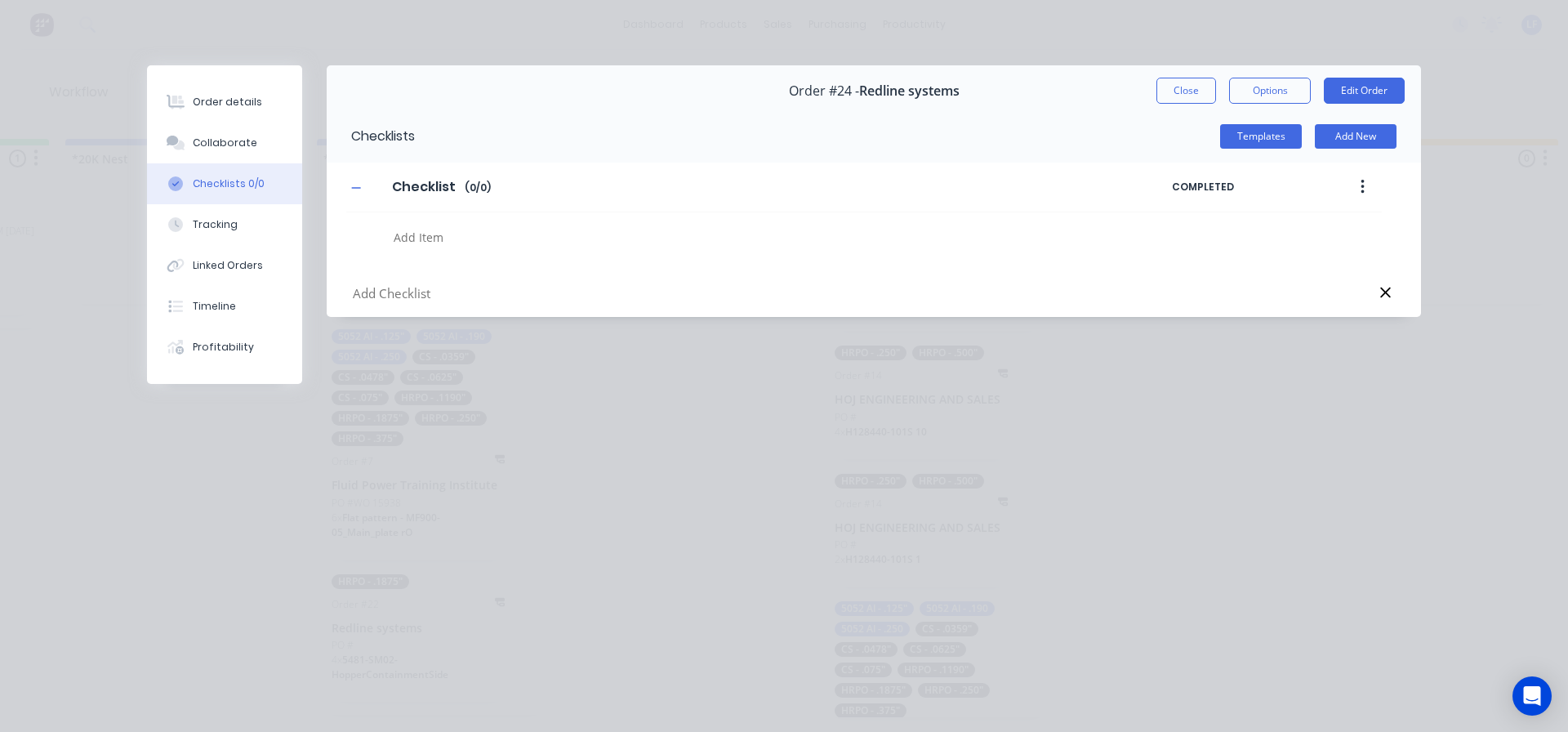
scroll to position [0, 0]
click at [1176, 90] on button "Close" at bounding box center [1187, 90] width 60 height 26
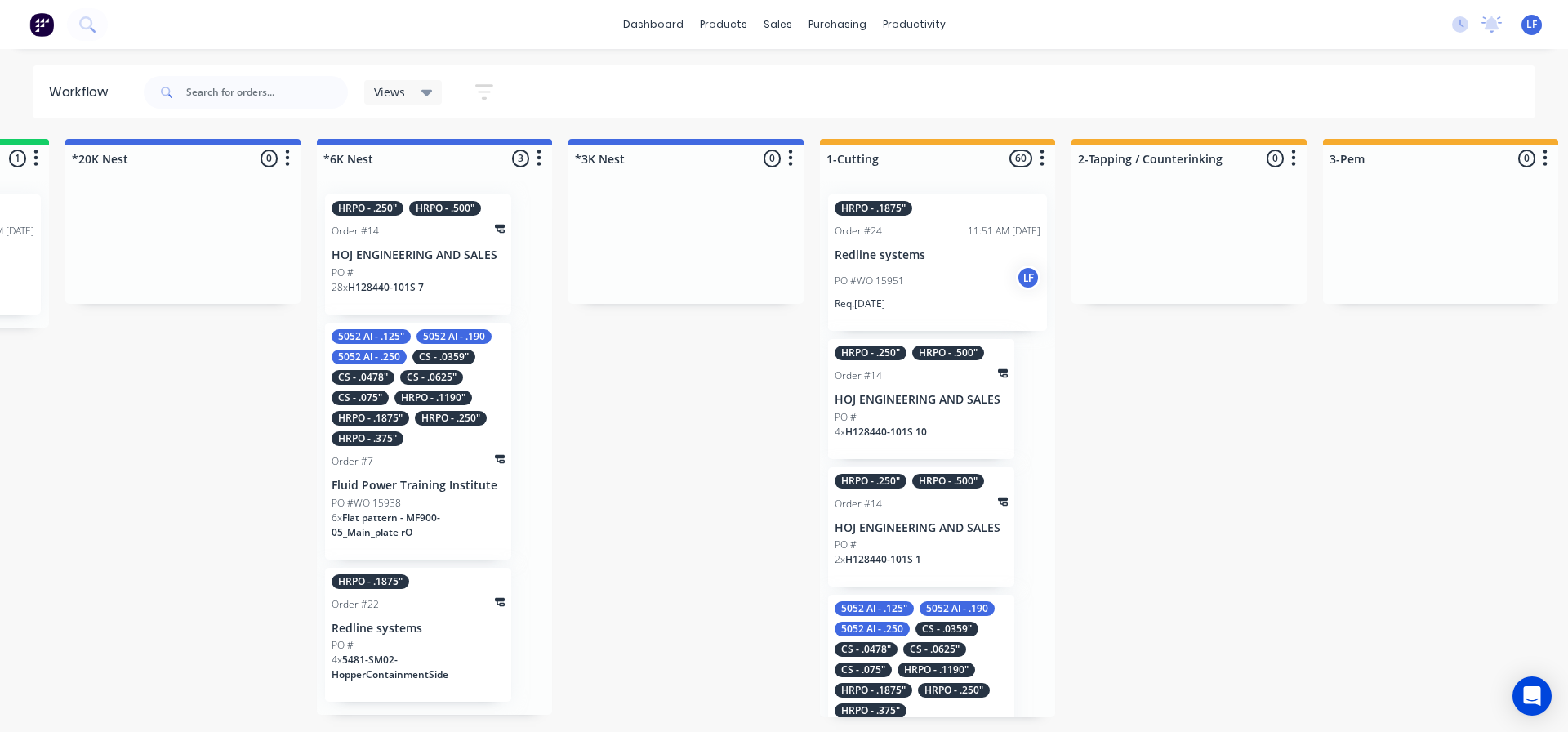
click at [884, 278] on p "PO #WO 15951" at bounding box center [870, 281] width 70 height 15
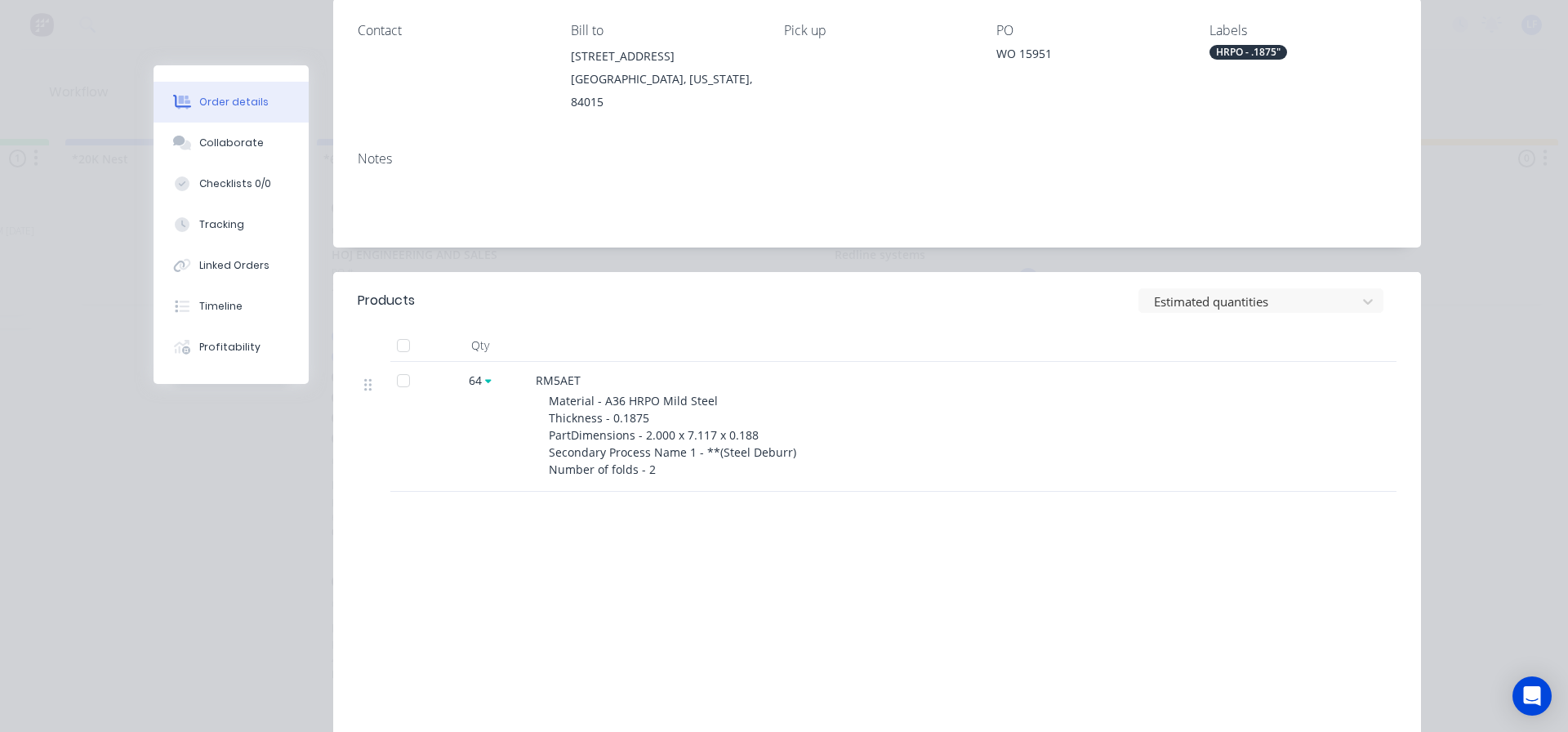
scroll to position [245, 0]
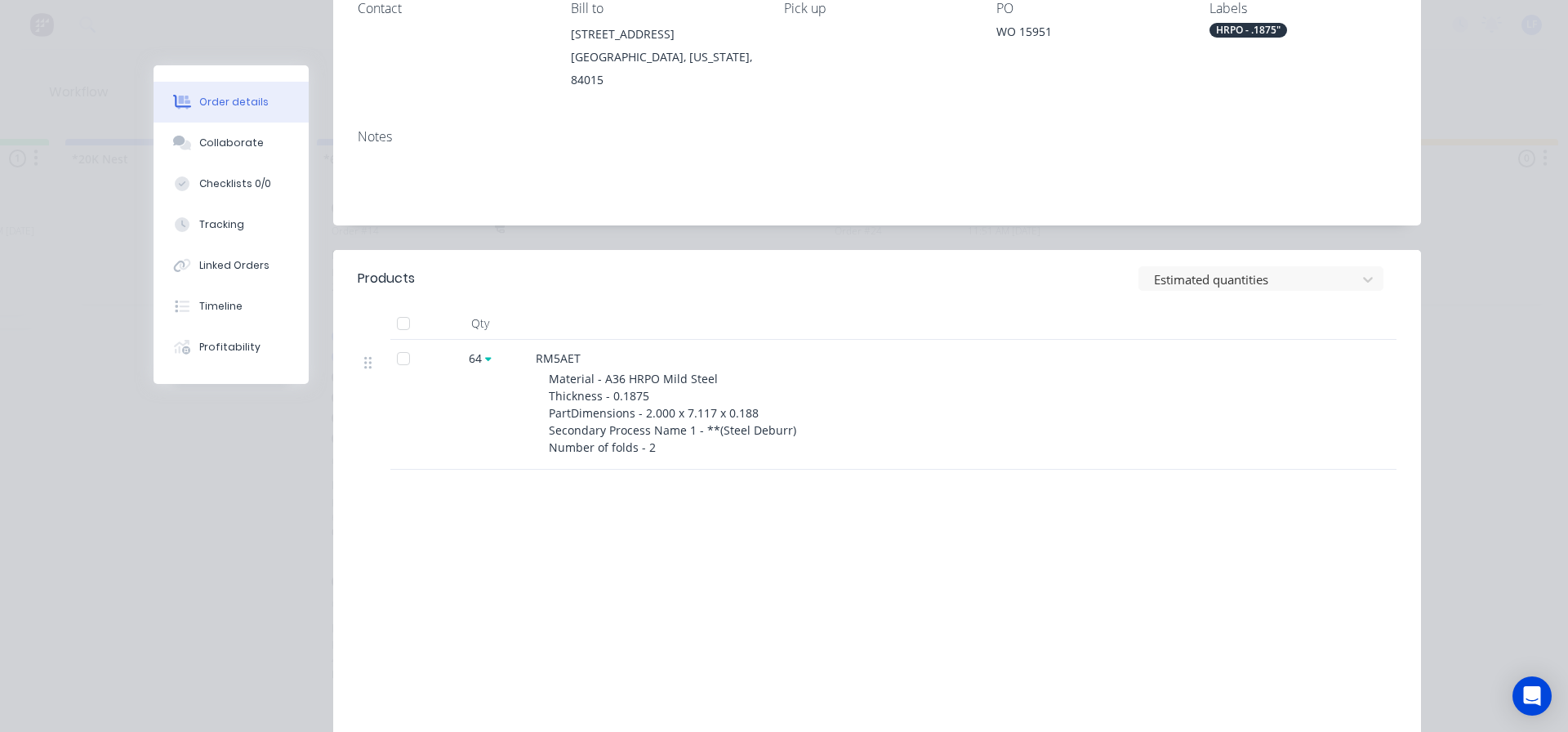
click at [578, 393] on span "Material - A36 HRPO Mild Steel Thickness - 0.1875 PartDimensions - 2.000 x 7.11…" at bounding box center [673, 412] width 247 height 84
click at [394, 342] on div at bounding box center [403, 358] width 32 height 32
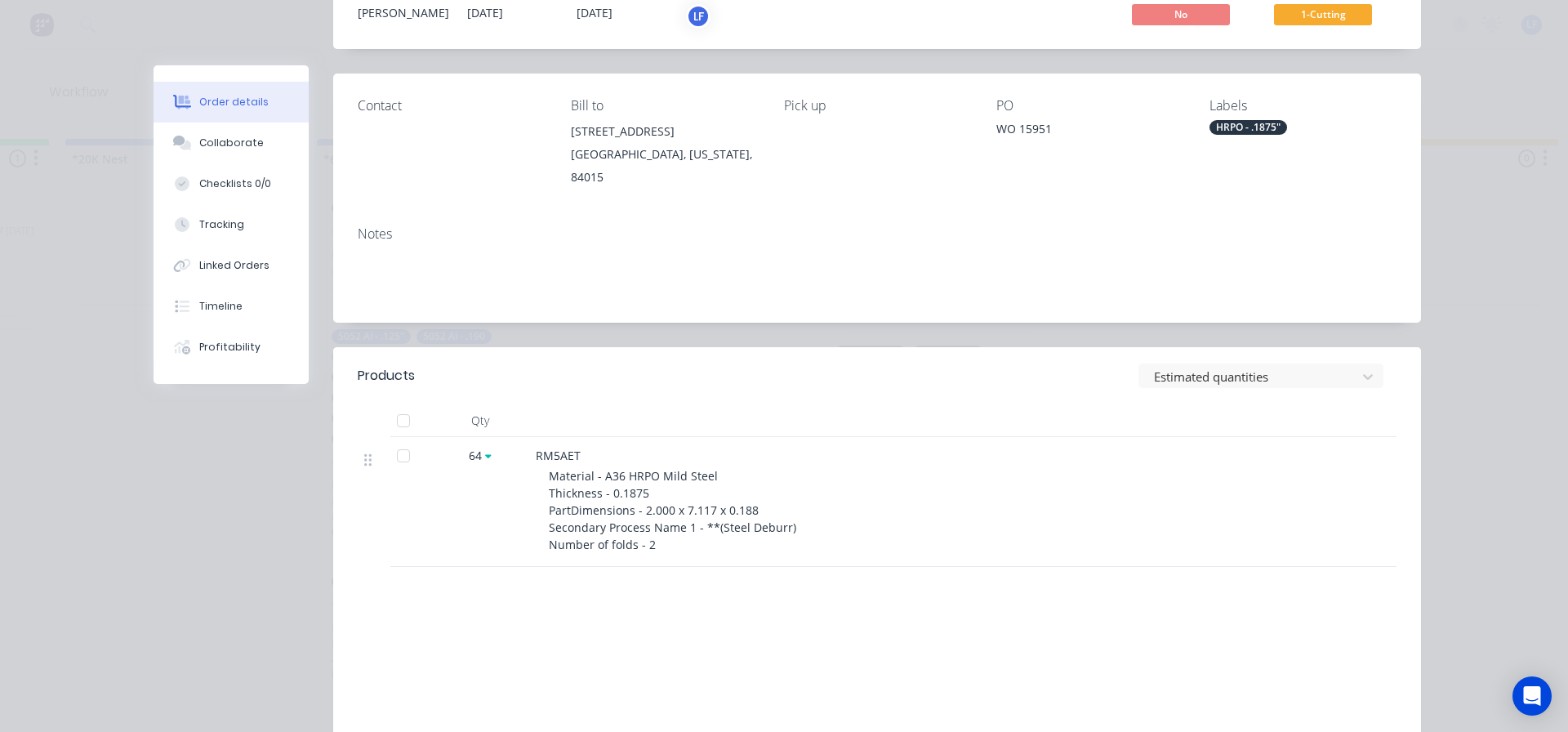
scroll to position [0, 0]
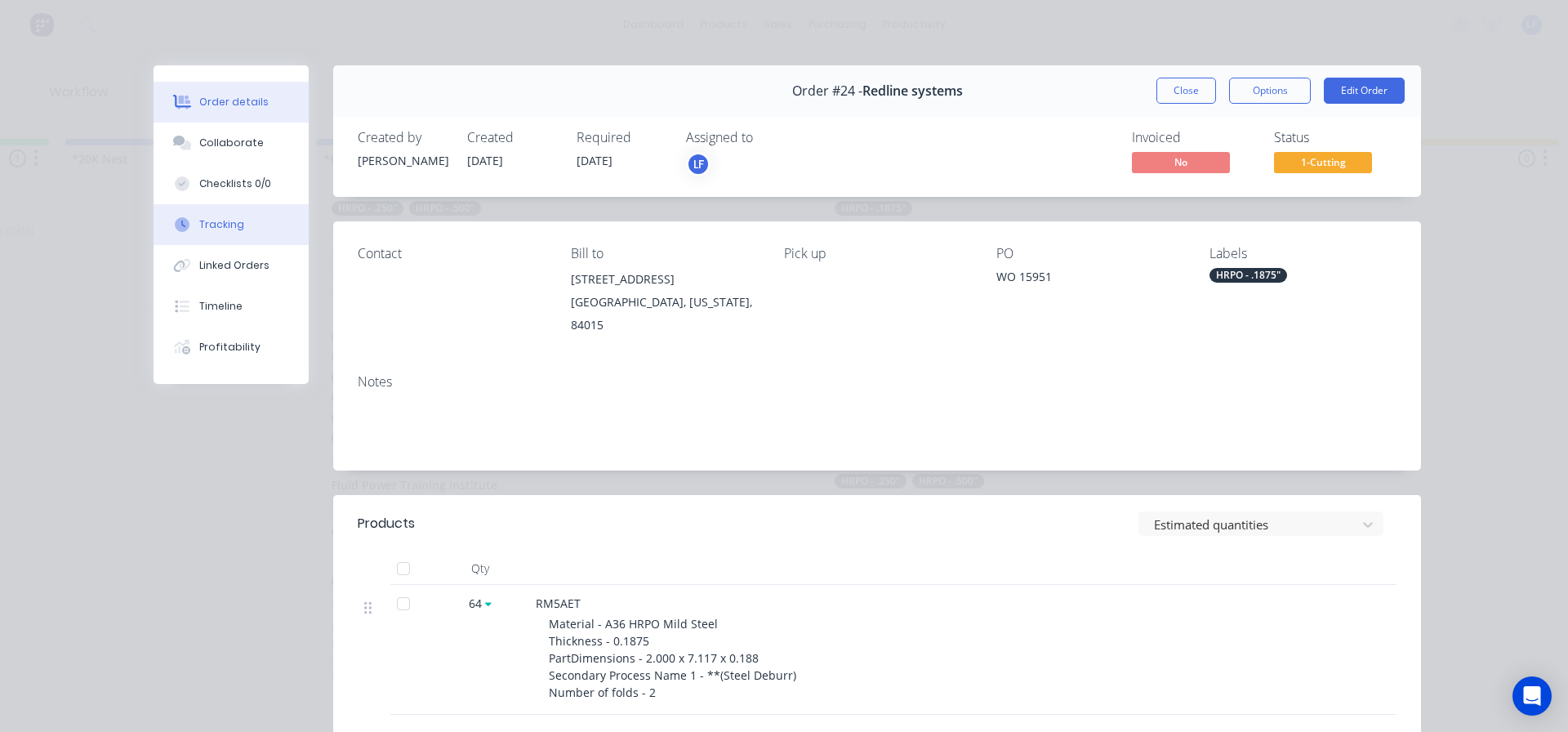
click at [218, 226] on div "Tracking" at bounding box center [222, 225] width 45 height 15
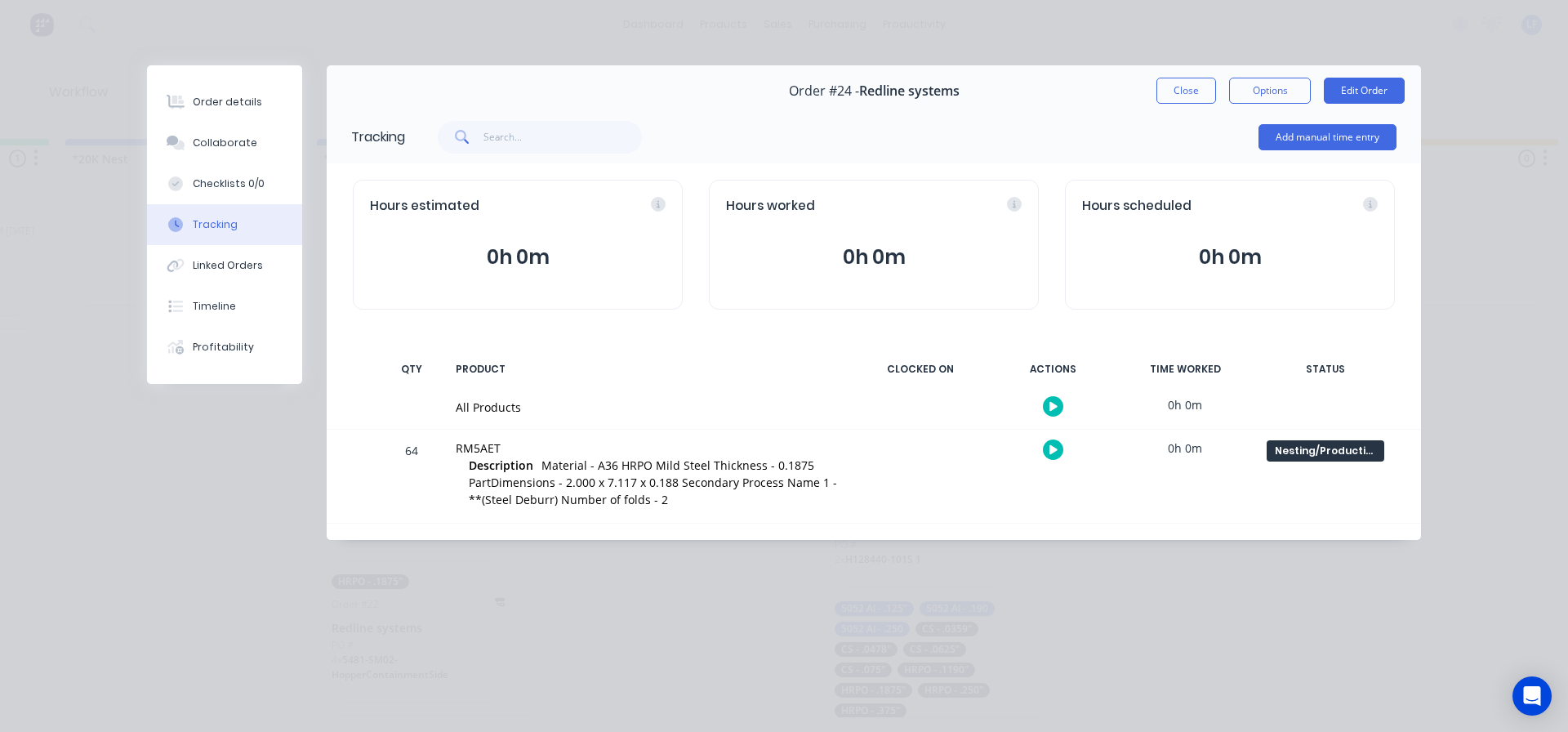
click at [1188, 85] on button "Close" at bounding box center [1187, 90] width 60 height 26
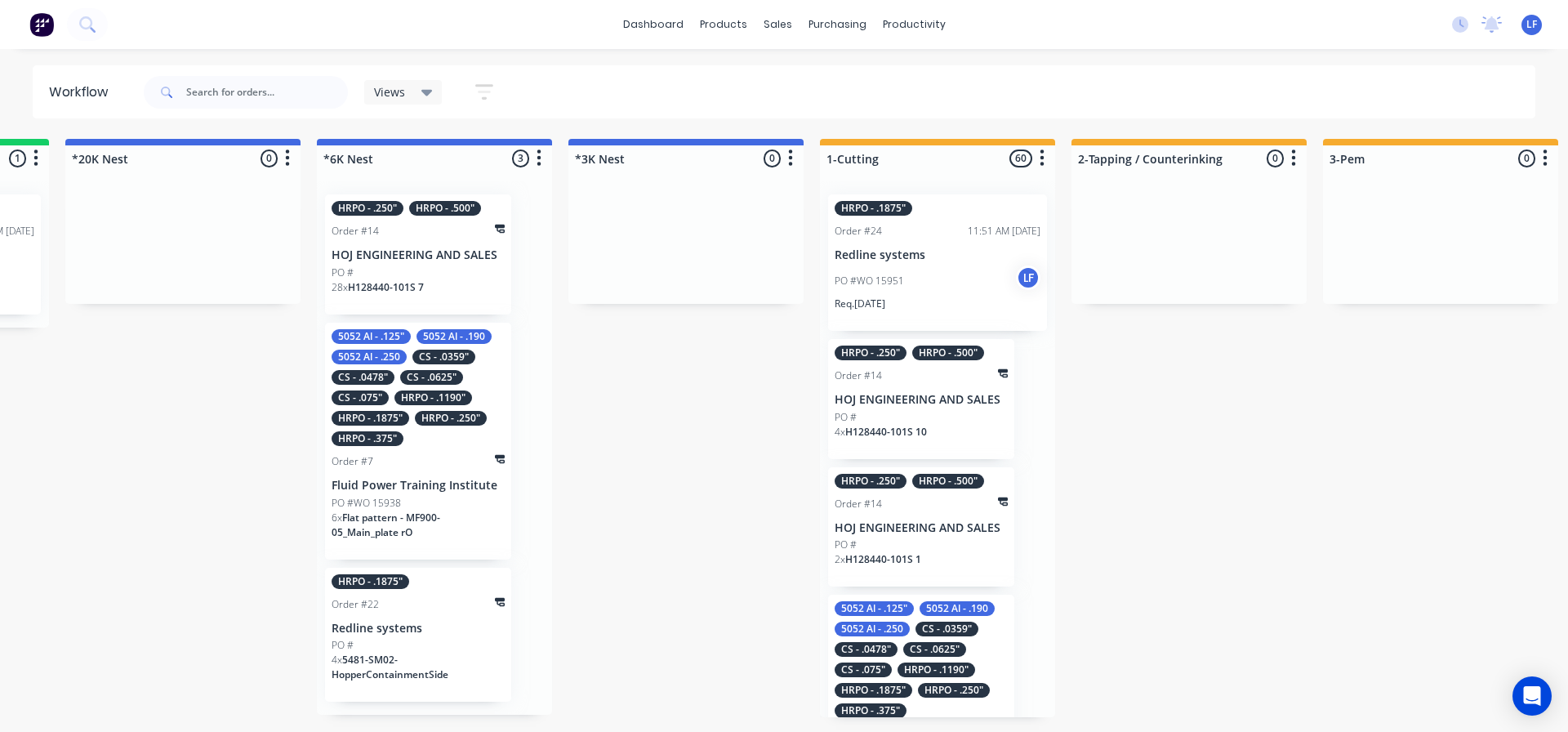
click at [376, 630] on p "Redline systems" at bounding box center [418, 628] width 173 height 14
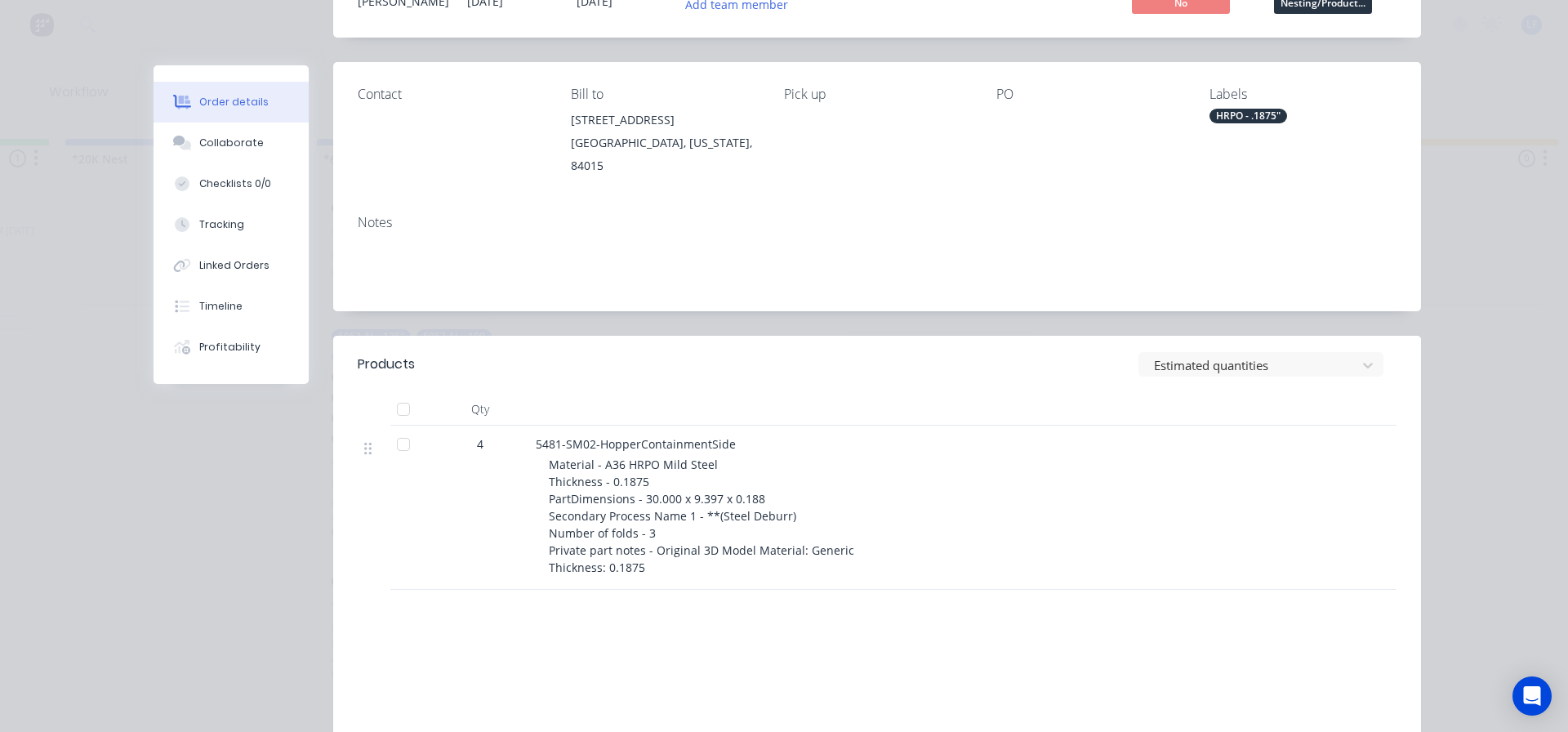
scroll to position [164, 0]
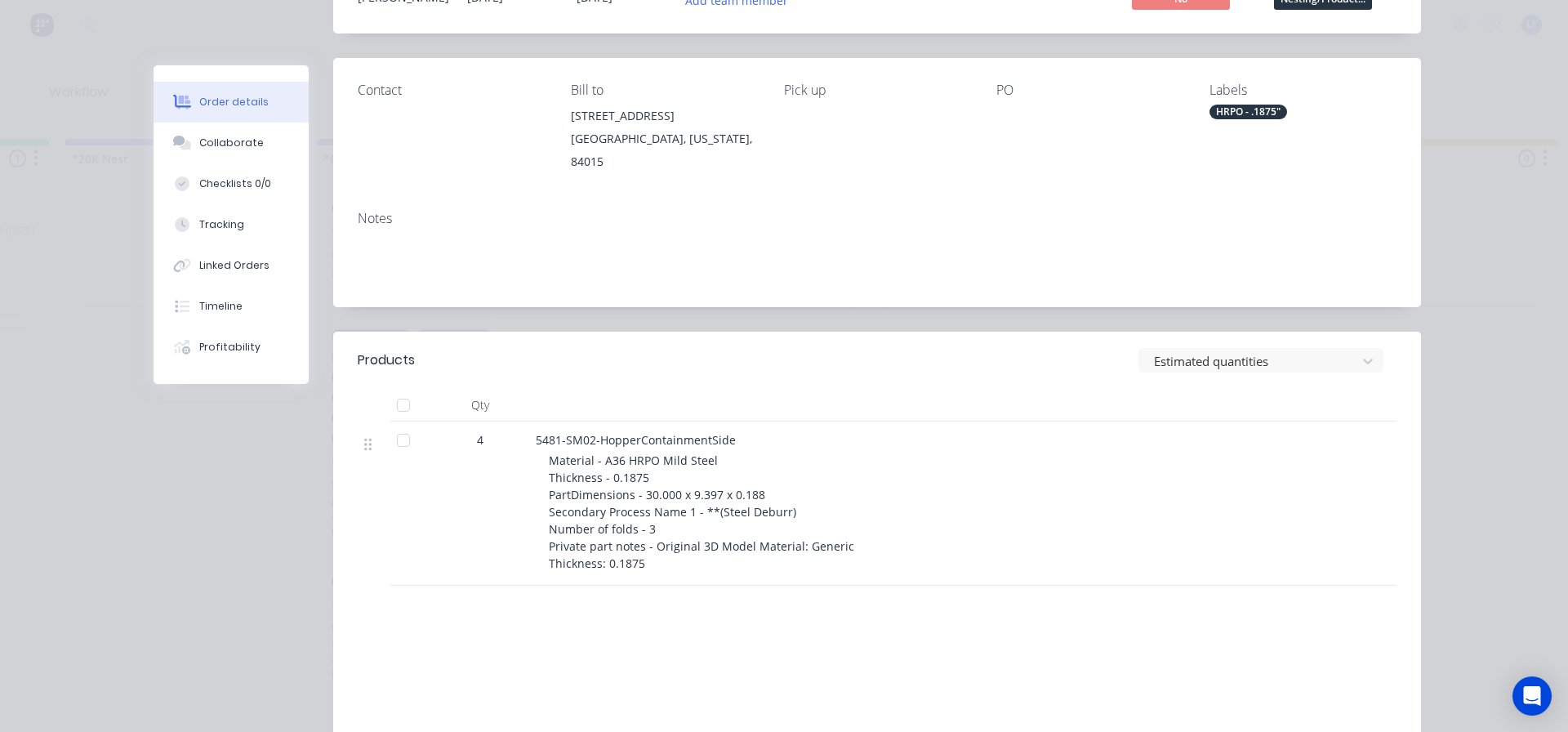
click at [396, 428] on div at bounding box center [403, 440] width 32 height 32
click at [398, 430] on div at bounding box center [403, 440] width 32 height 32
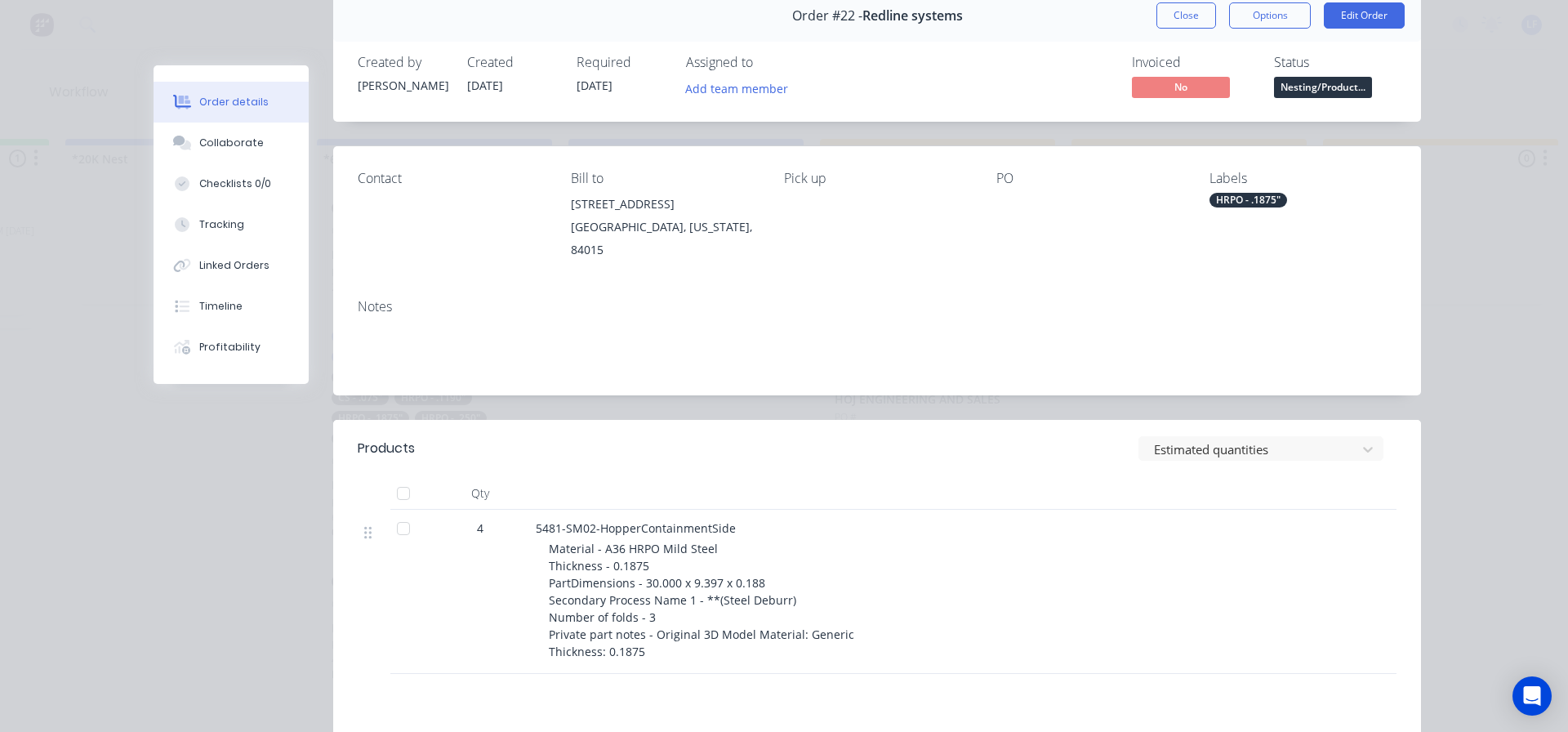
scroll to position [0, 0]
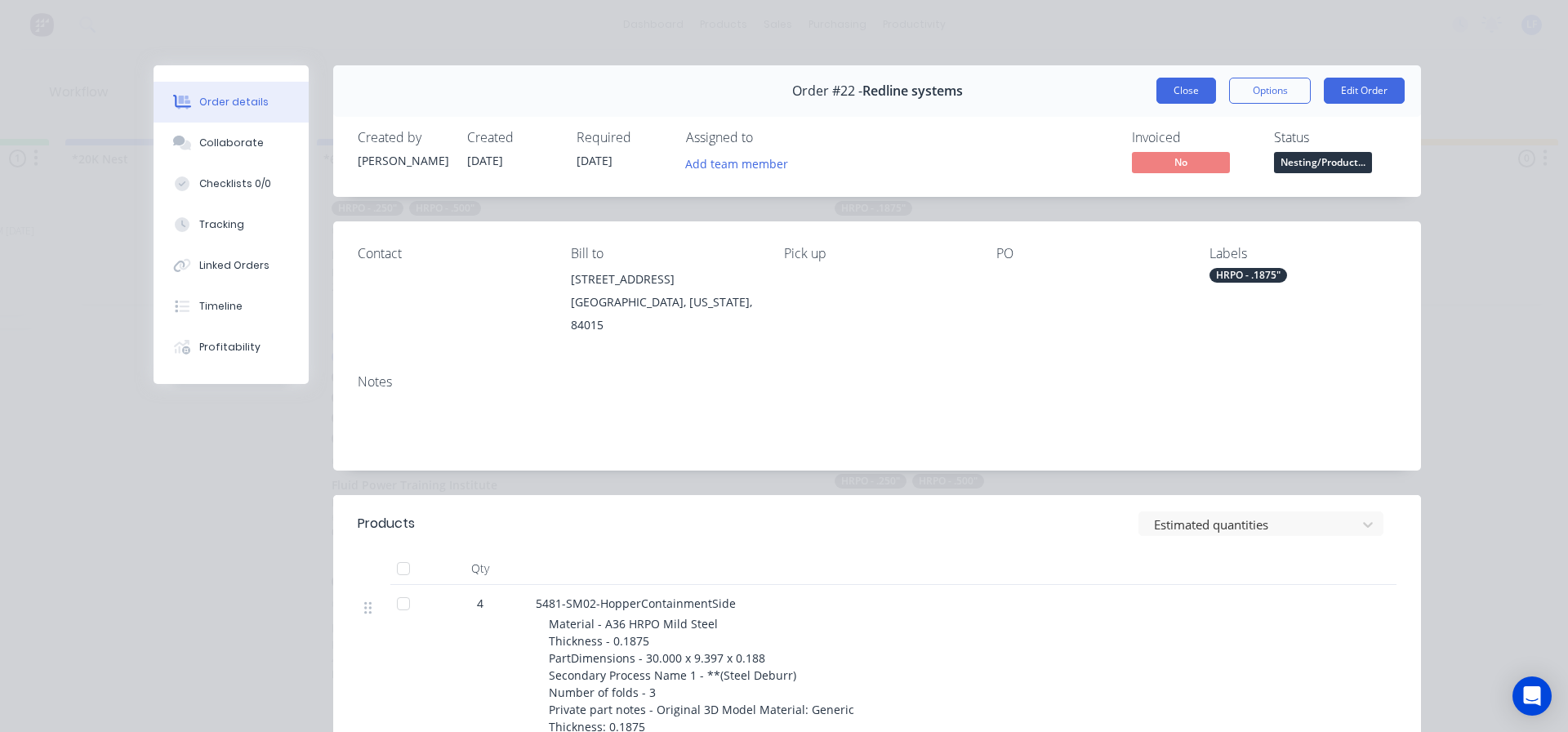
click at [1184, 94] on button "Close" at bounding box center [1187, 90] width 60 height 26
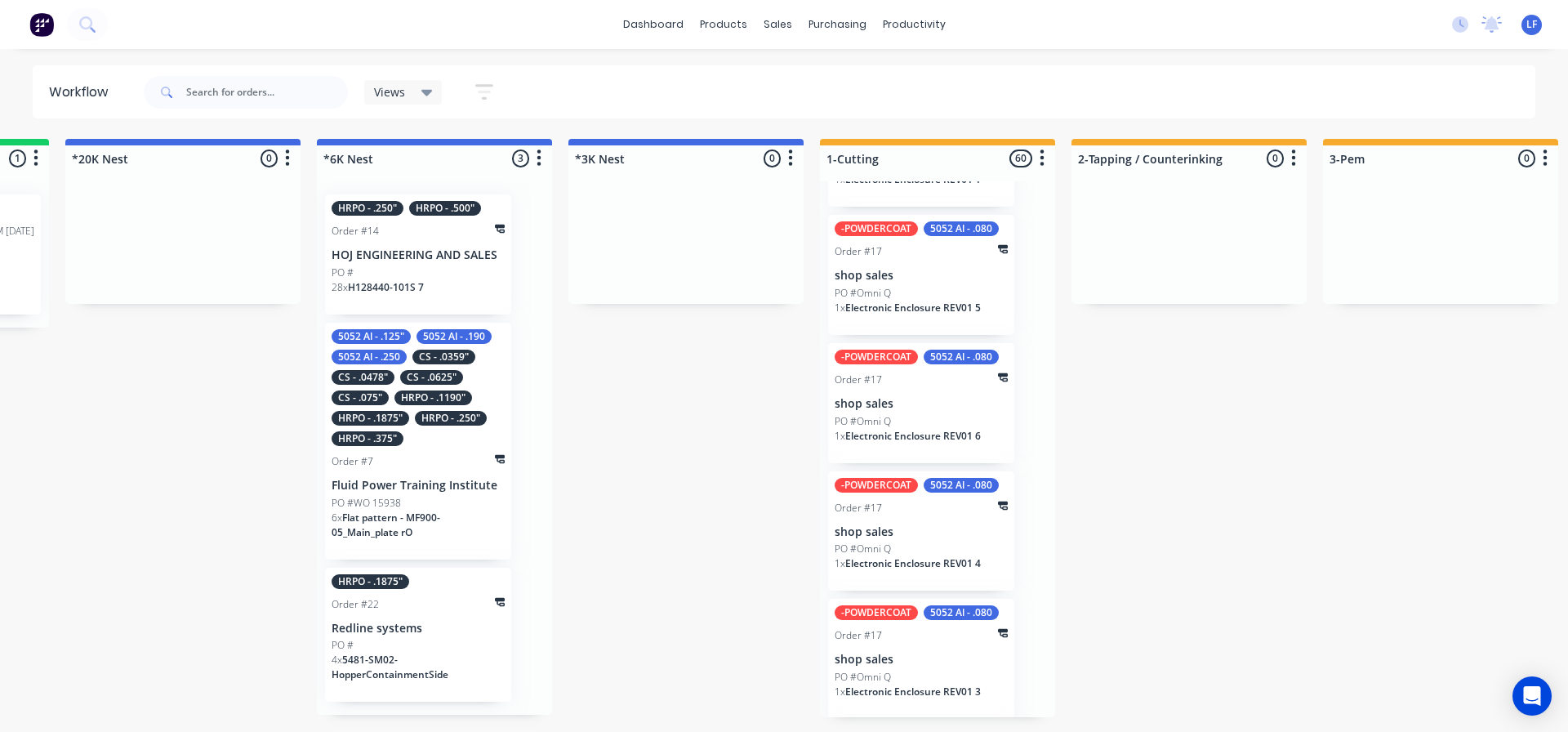
scroll to position [10575, 0]
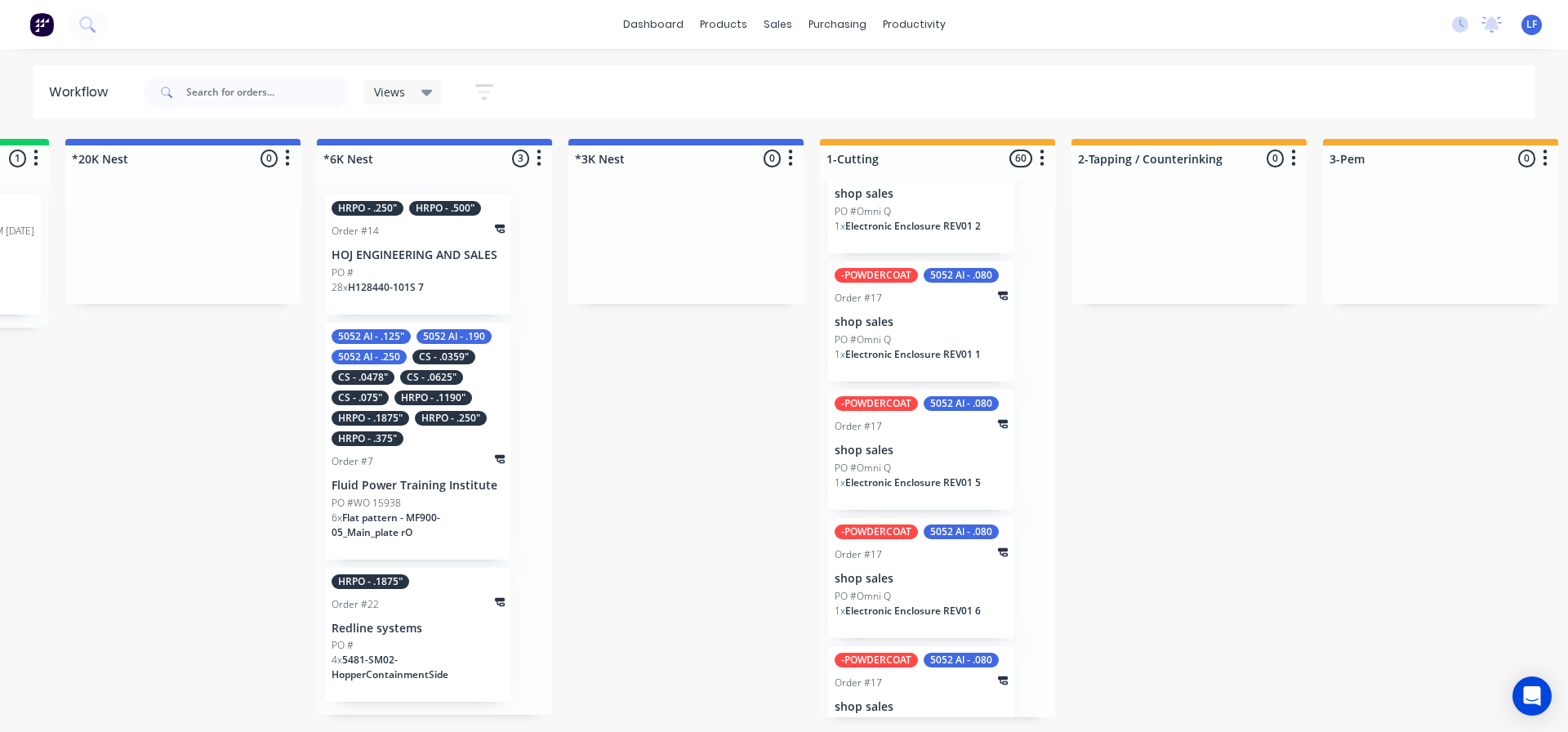
click at [394, 611] on div "Order #22" at bounding box center [418, 605] width 173 height 15
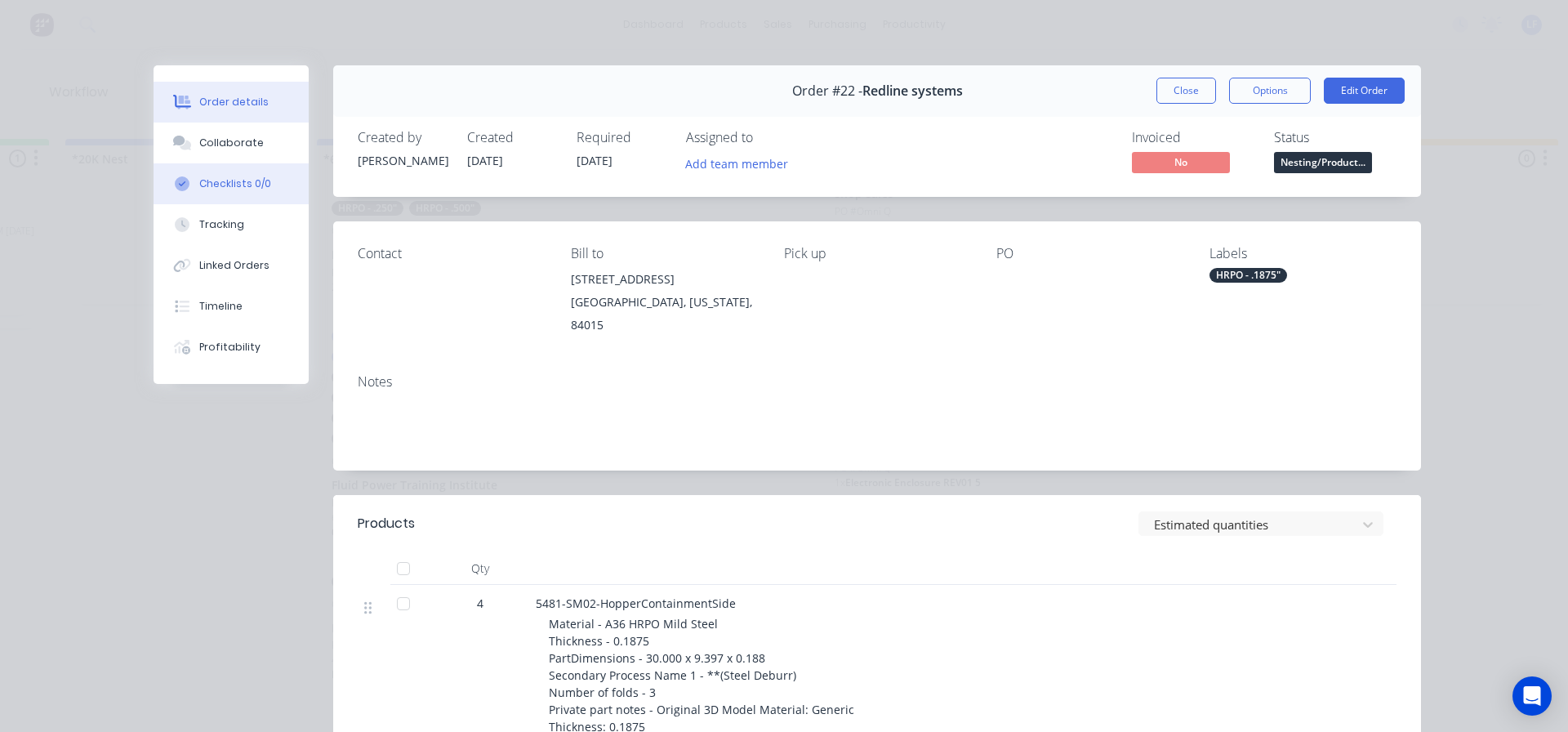
click at [220, 181] on div "Checklists 0/0" at bounding box center [235, 184] width 72 height 15
type textarea "x"
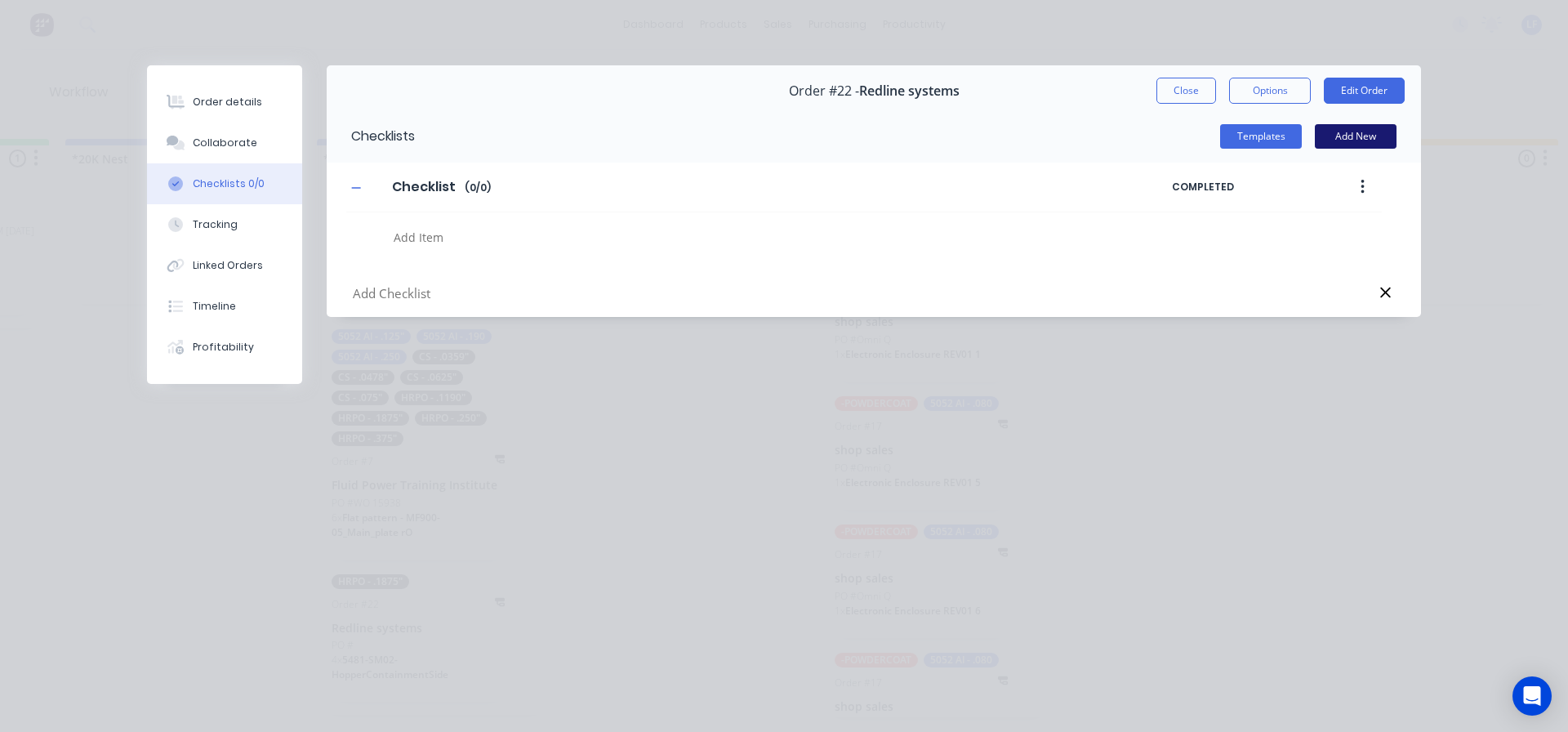
click at [1347, 138] on button "Add New" at bounding box center [1355, 136] width 81 height 25
click at [392, 291] on input "text" at bounding box center [717, 293] width 732 height 21
type input "6K (10/13) 188 93x60"
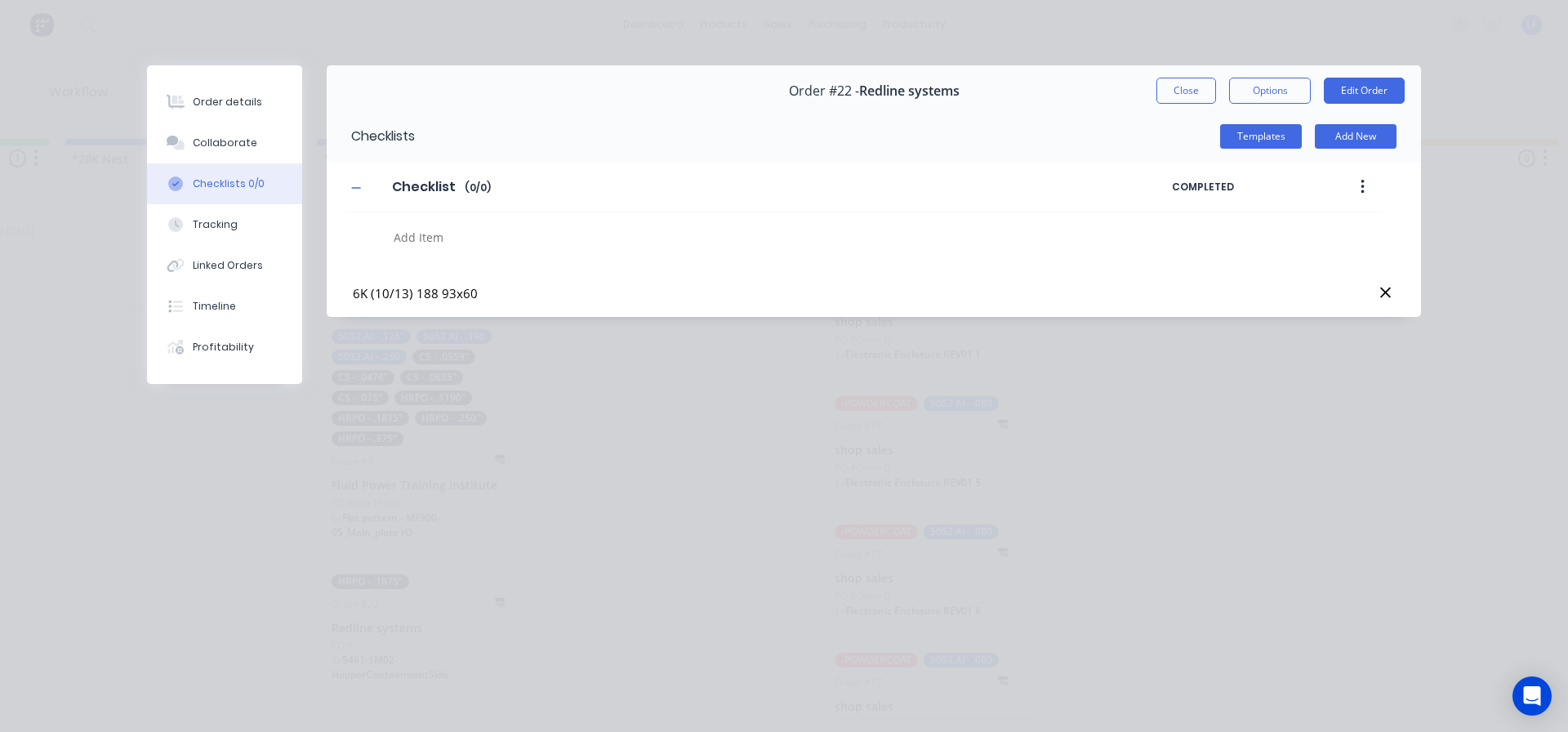
click at [672, 264] on div "Checklist Checklist Enter Checklist name ( 0 / 0 ) COMPLETED 6K (10/13) 188 93x…" at bounding box center [874, 239] width 1095 height 154
click at [1363, 139] on button "Add New" at bounding box center [1355, 136] width 81 height 25
click at [1370, 138] on button "Add New" at bounding box center [1355, 136] width 81 height 25
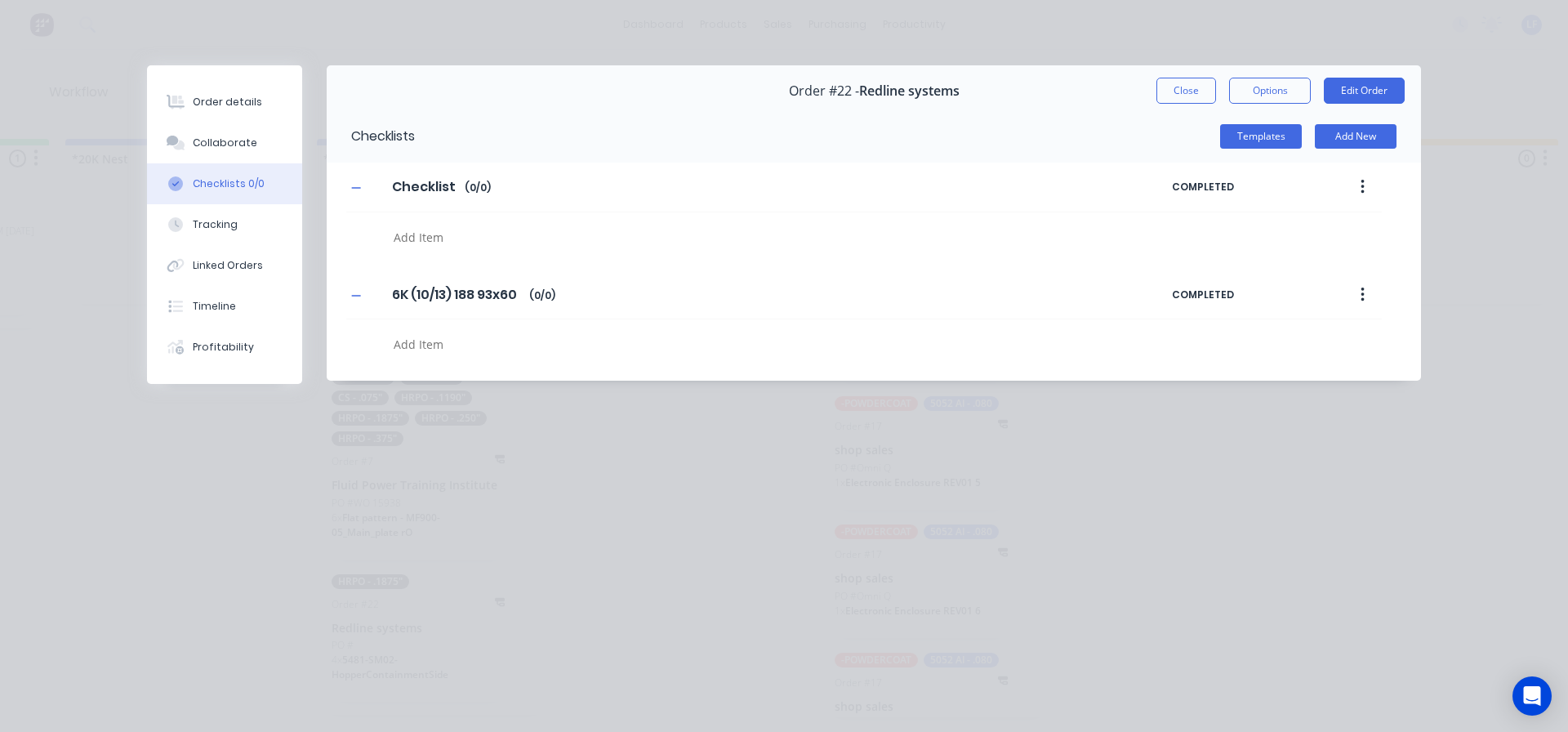
drag, startPoint x: 831, startPoint y: 294, endPoint x: 951, endPoint y: 294, distance: 120.0
click at [833, 294] on div "6K (10/13) 188 93x60 6K (10/13) 188 93x60 Enter Checklist name ( 0 / 0 )" at bounding box center [759, 294] width 826 height 29
click at [1214, 301] on span "COMPLETED" at bounding box center [1241, 295] width 139 height 15
click at [1216, 301] on span "COMPLETED" at bounding box center [1241, 295] width 139 height 15
drag, startPoint x: 1216, startPoint y: 301, endPoint x: 1272, endPoint y: 301, distance: 56.0
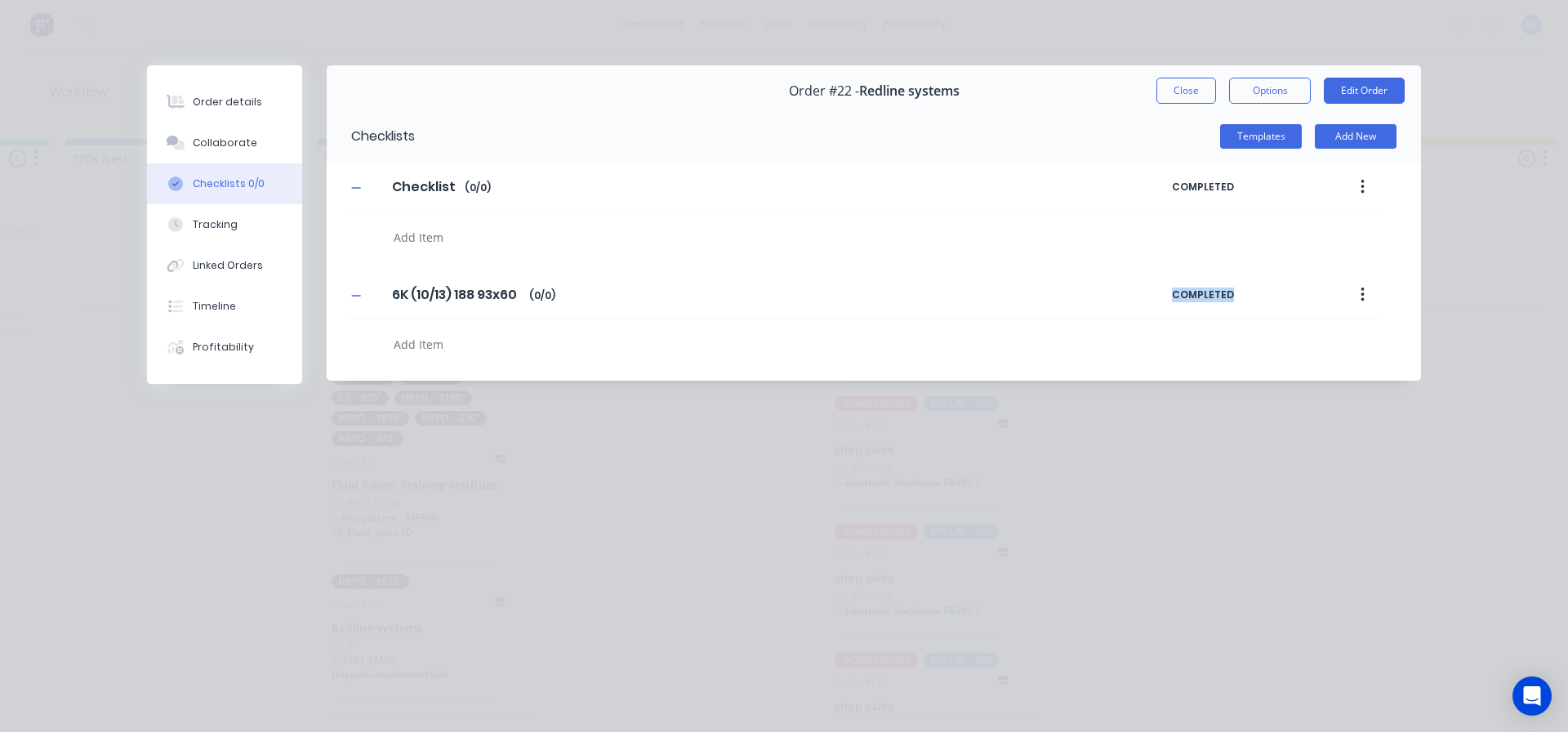
click at [1220, 301] on span "COMPLETED" at bounding box center [1241, 295] width 139 height 15
click at [1369, 296] on button "button" at bounding box center [1363, 294] width 38 height 29
click at [1118, 294] on div "6K (10/13) 188 93x60 6K (10/13) 188 93x60 Enter Checklist name ( 0 / 0 )" at bounding box center [759, 294] width 826 height 29
click at [1367, 185] on button "button" at bounding box center [1363, 187] width 38 height 29
click at [1267, 264] on div "Delete" at bounding box center [1304, 263] width 125 height 24
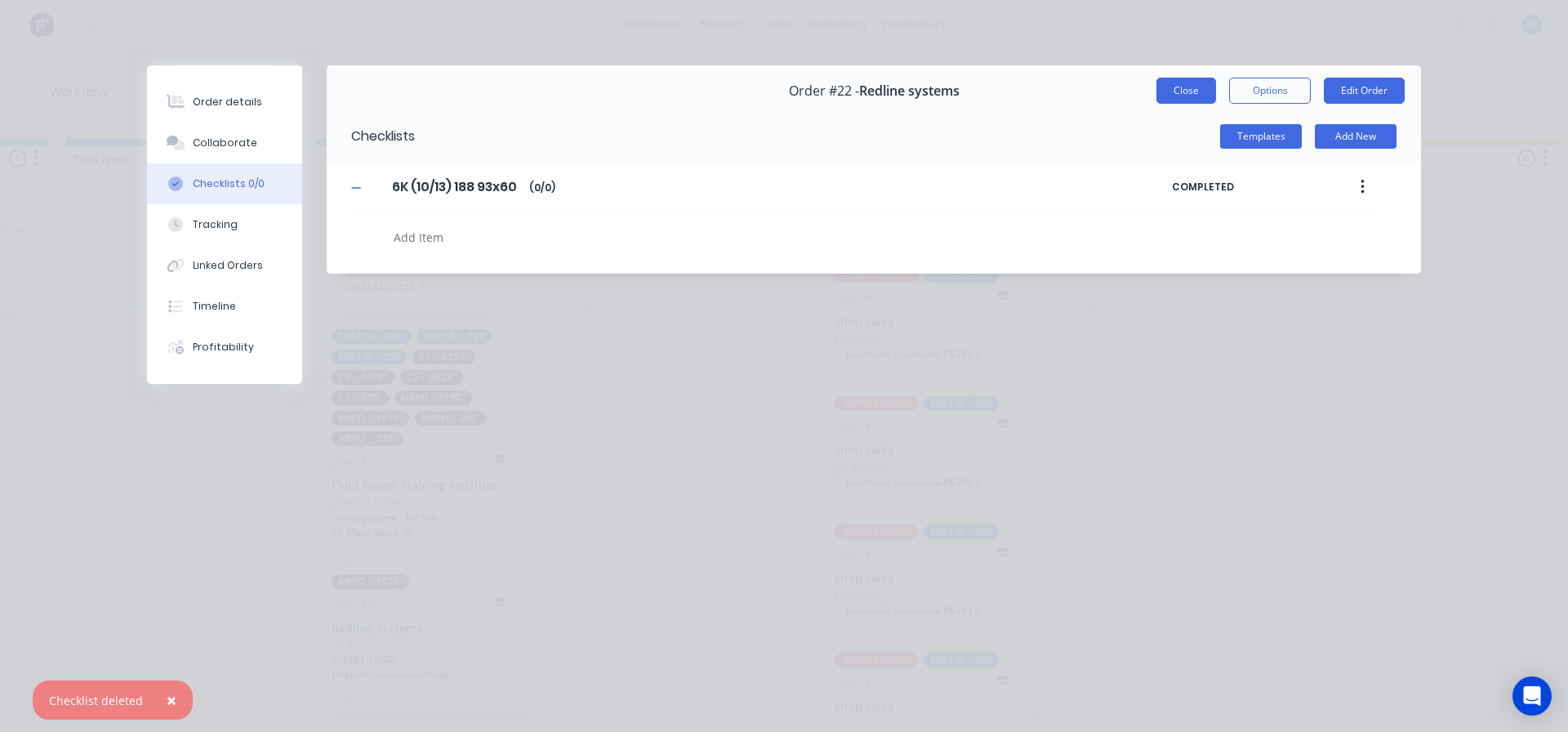
click at [1183, 93] on button "Close" at bounding box center [1187, 90] width 60 height 26
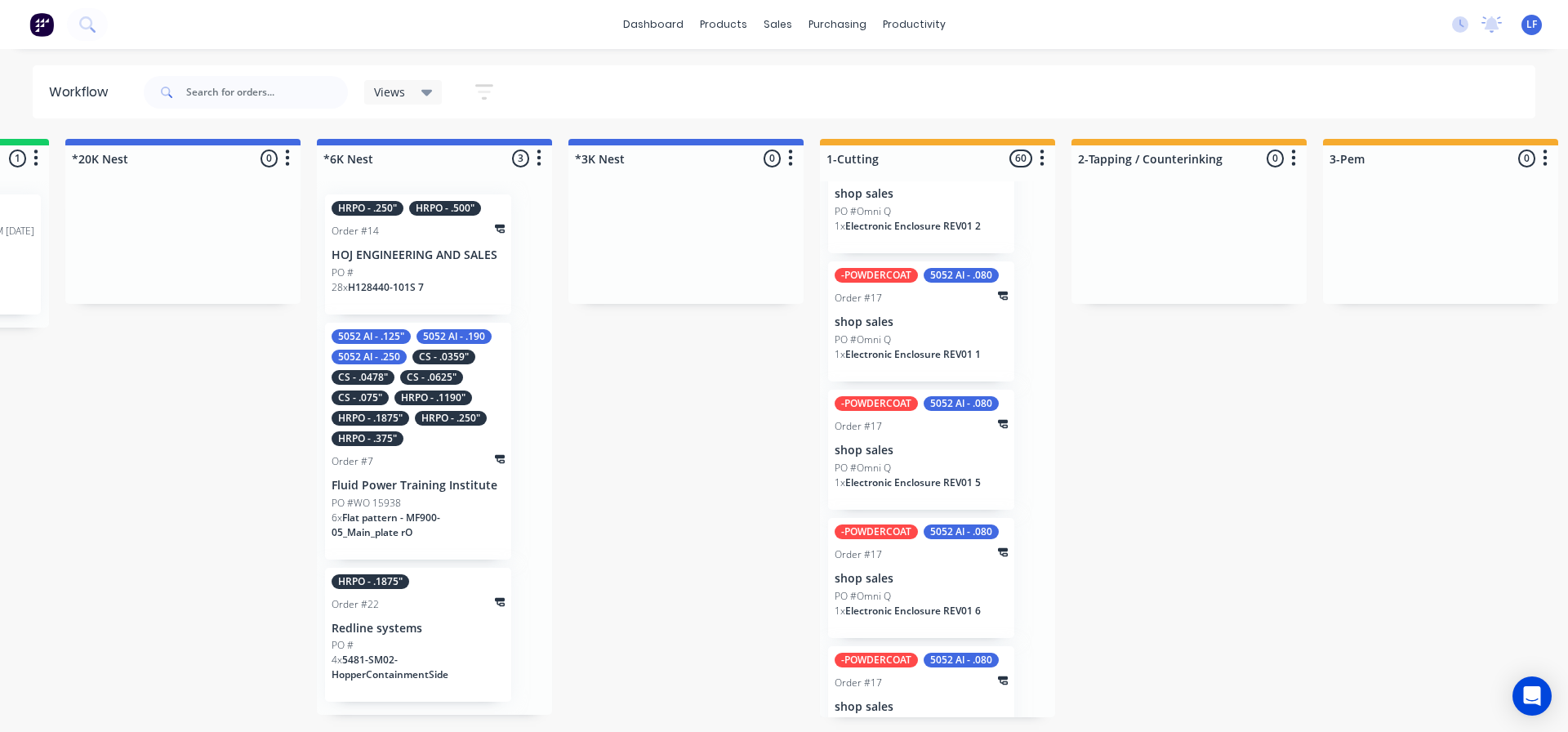
click at [402, 615] on div "HRPO - .1875" Order #22 Redline systems PO # 4 x 5481-SM02-HopperContainmentSide" at bounding box center [418, 635] width 186 height 135
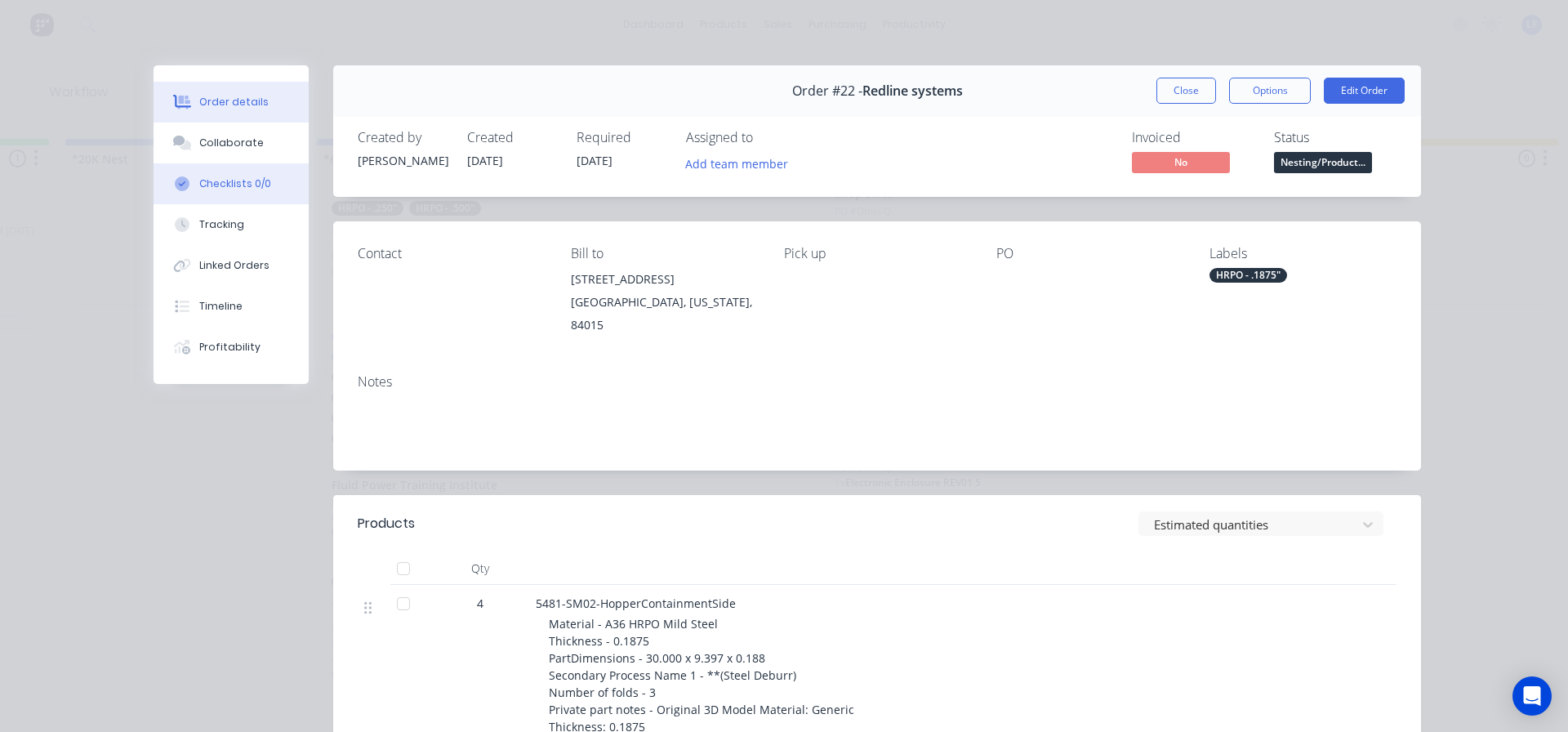
click at [236, 185] on div "Checklists 0/0" at bounding box center [235, 184] width 72 height 15
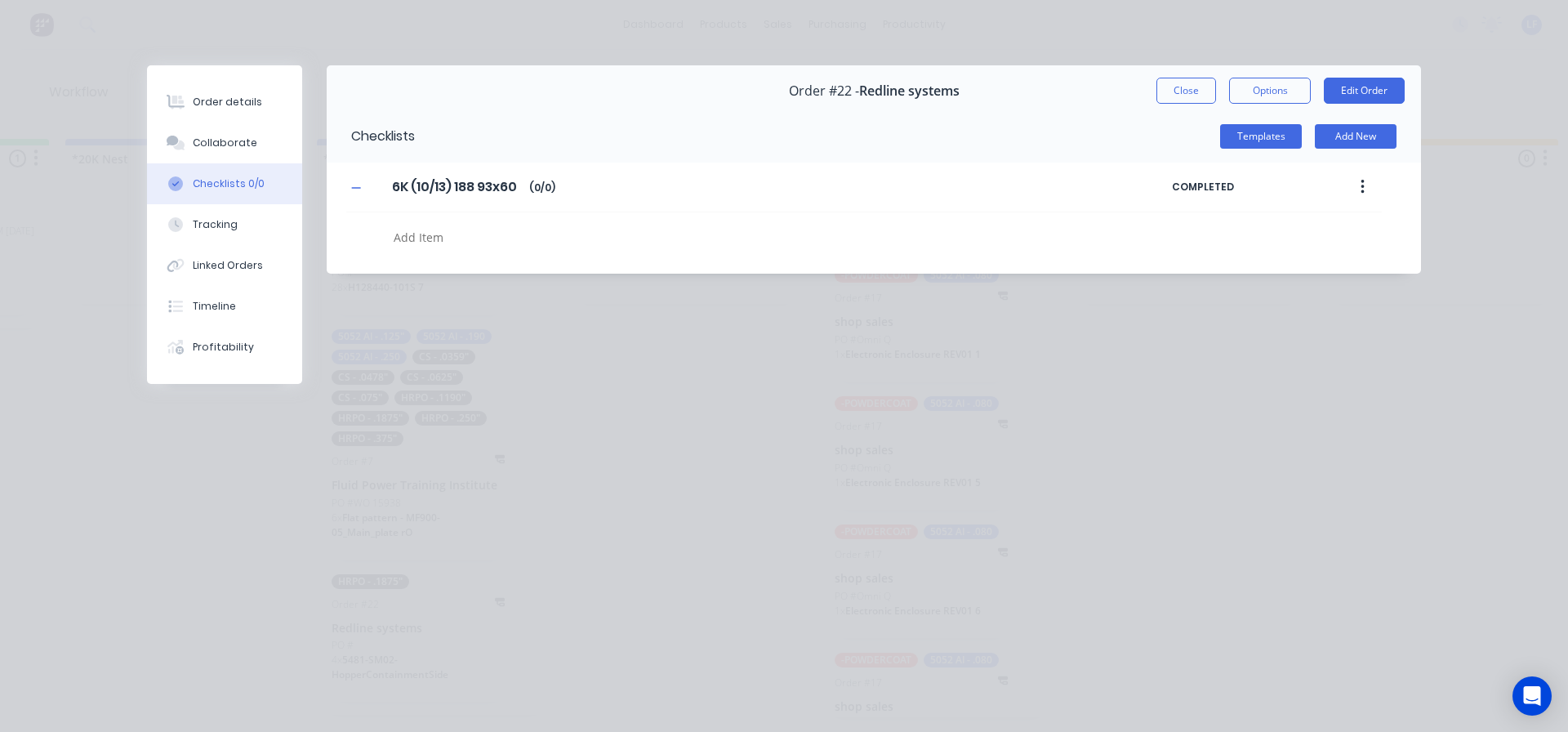
click at [1366, 184] on button "button" at bounding box center [1363, 187] width 38 height 29
click at [1254, 268] on div "Delete" at bounding box center [1304, 263] width 125 height 24
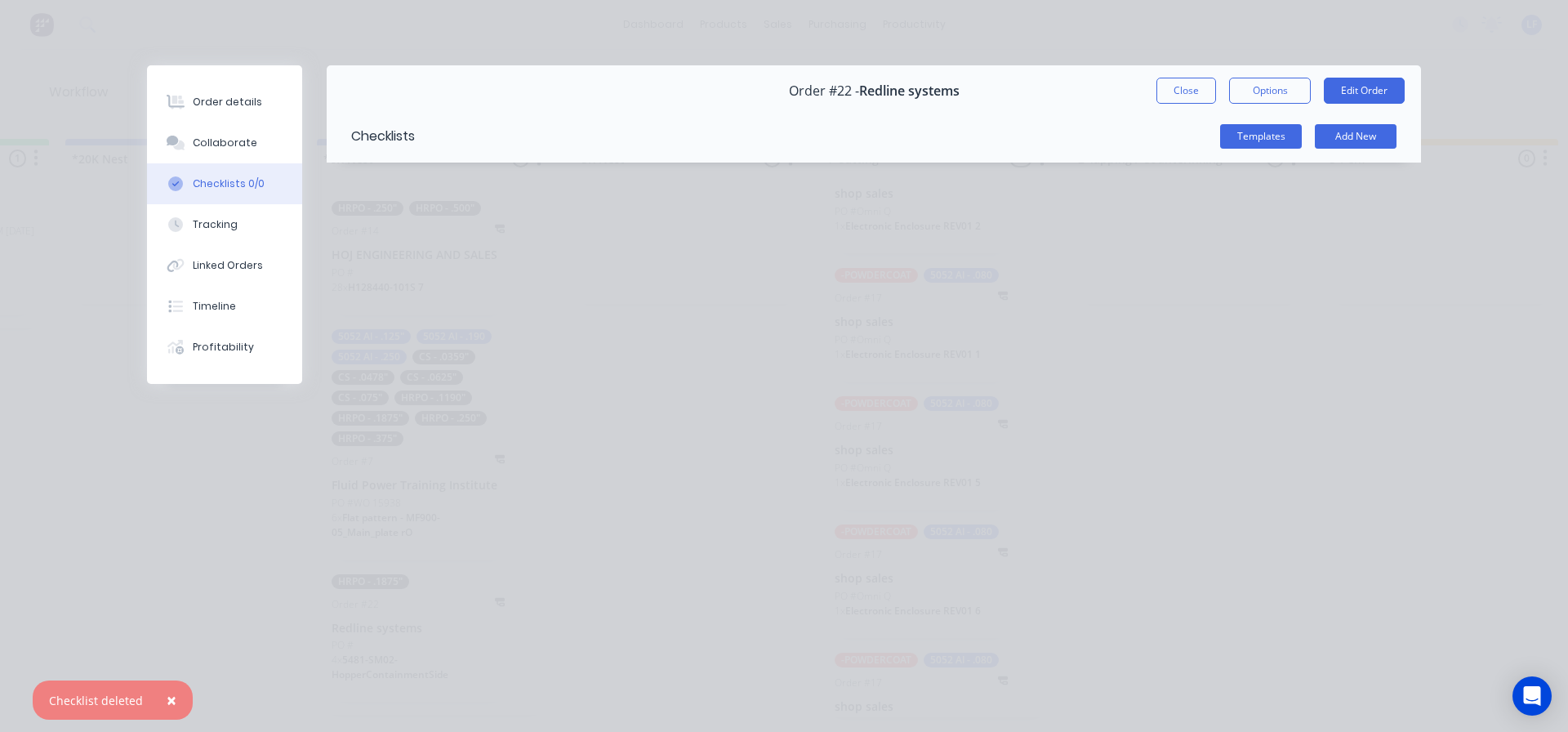
click at [1193, 91] on button "Close" at bounding box center [1187, 90] width 60 height 26
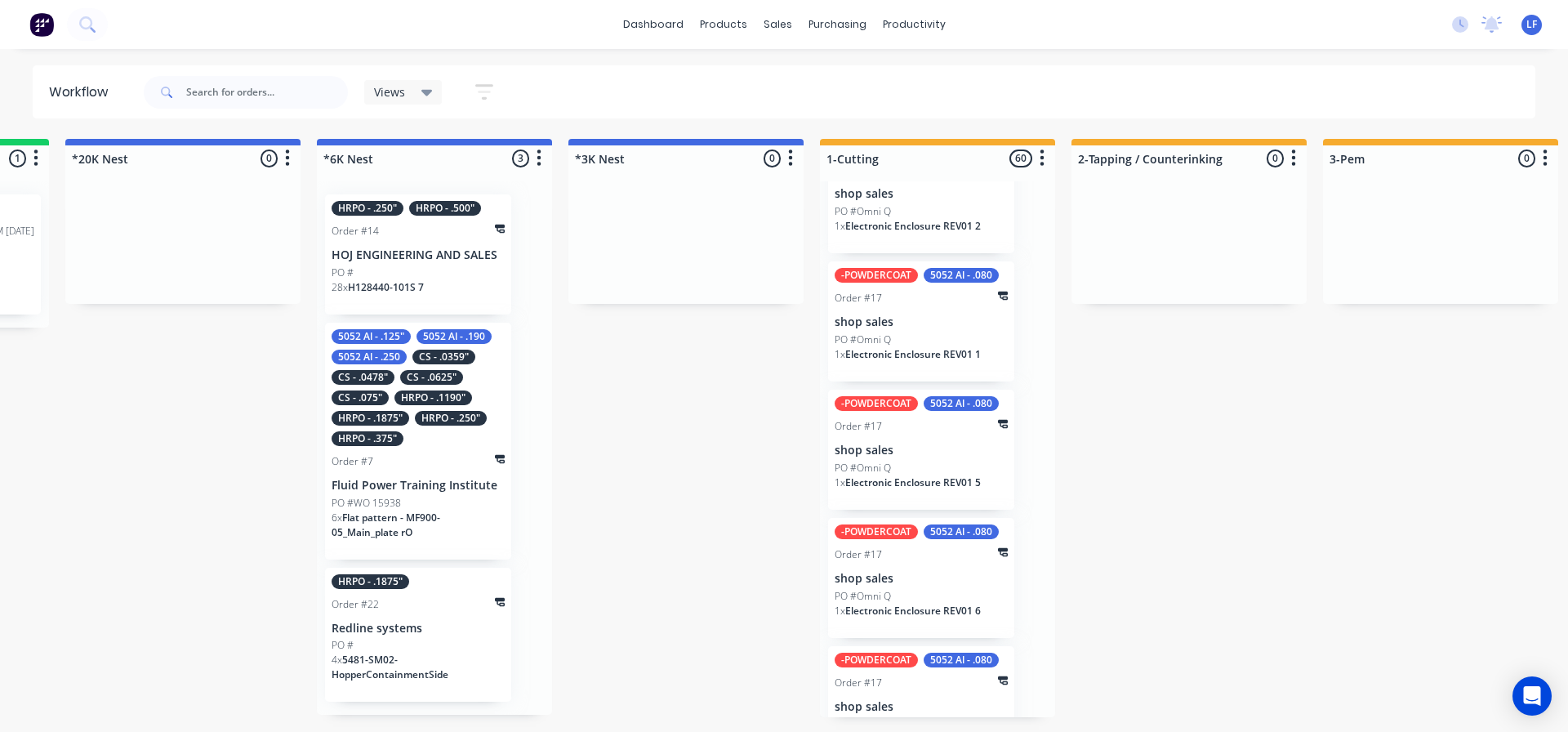
click at [370, 636] on div "HRPO - .1875" Order #22 Redline systems PO # 4 x 5481-SM02-HopperContainmentSide" at bounding box center [418, 635] width 186 height 135
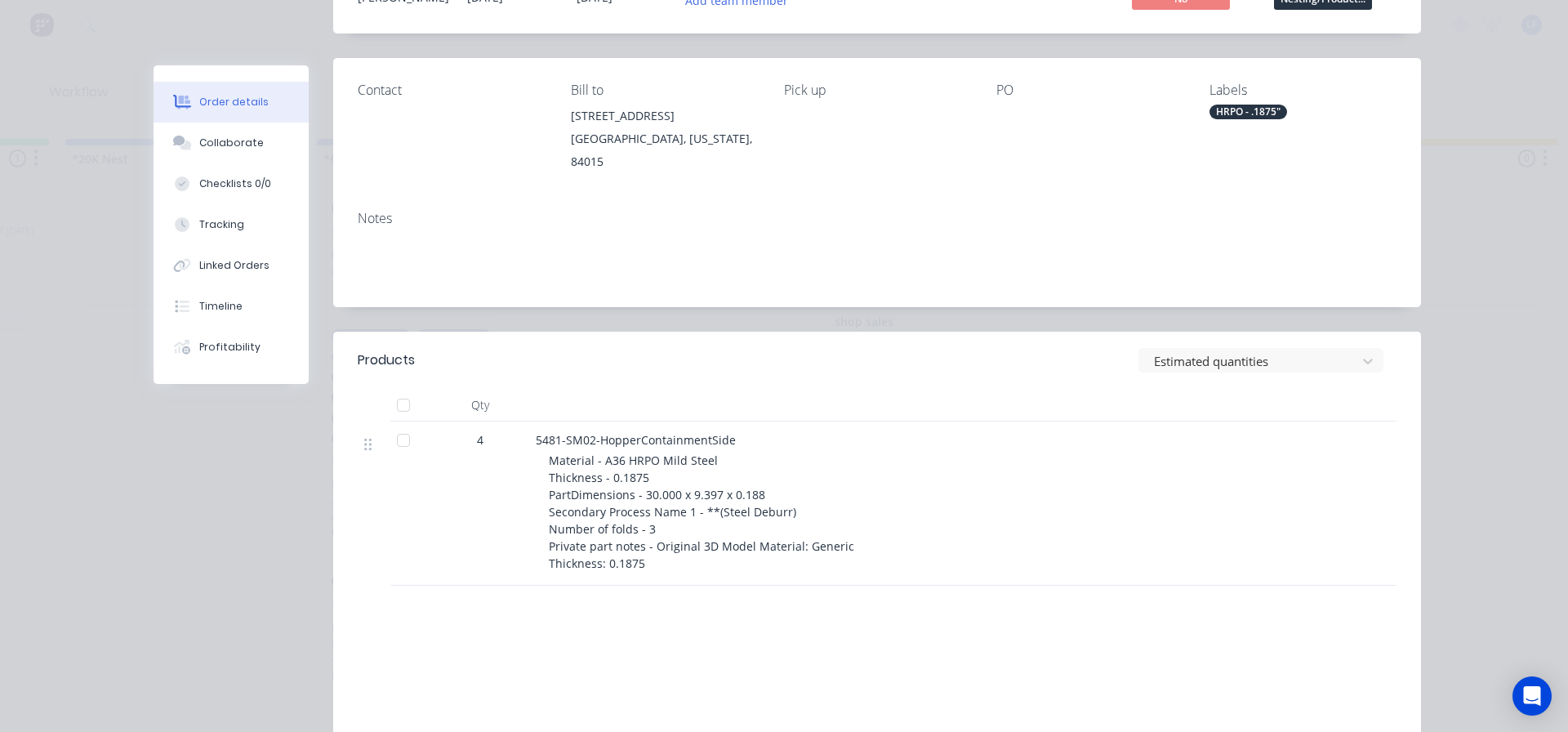
scroll to position [81, 0]
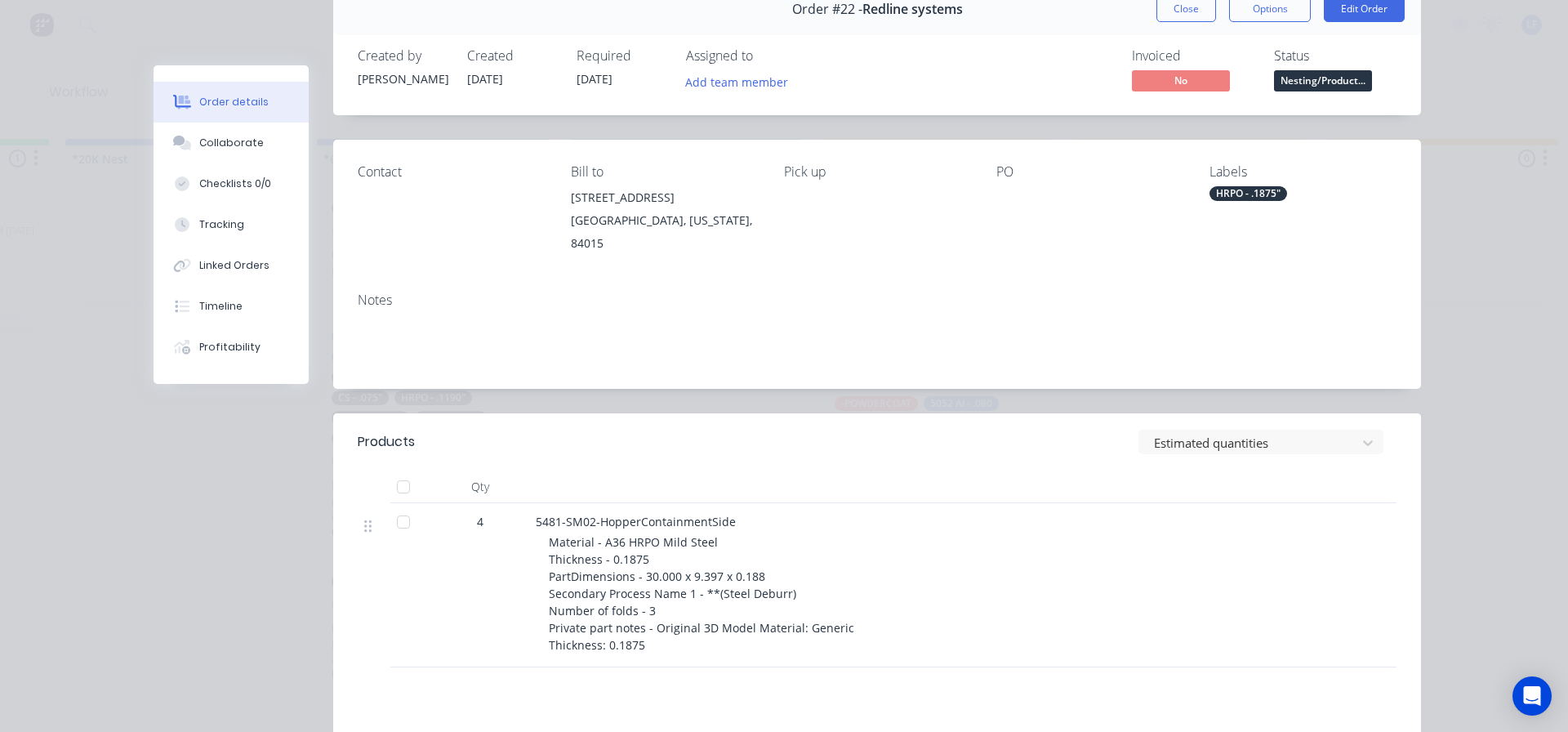
click at [572, 567] on span "Material - A36 HRPO Mild Steel Thickness - 0.1875 PartDimensions - 30.000 x 9.3…" at bounding box center [702, 593] width 306 height 119
click at [637, 602] on span "Material - A36 HRPO Mild Steel Thickness - 0.1875 PartDimensions - 30.000 x 9.3…" at bounding box center [702, 593] width 306 height 119
click at [624, 561] on span "Material - A36 HRPO Mild Steel Thickness - 0.1875 PartDimensions - 30.000 x 9.3…" at bounding box center [702, 593] width 306 height 119
click at [174, 180] on icon at bounding box center [182, 184] width 15 height 15
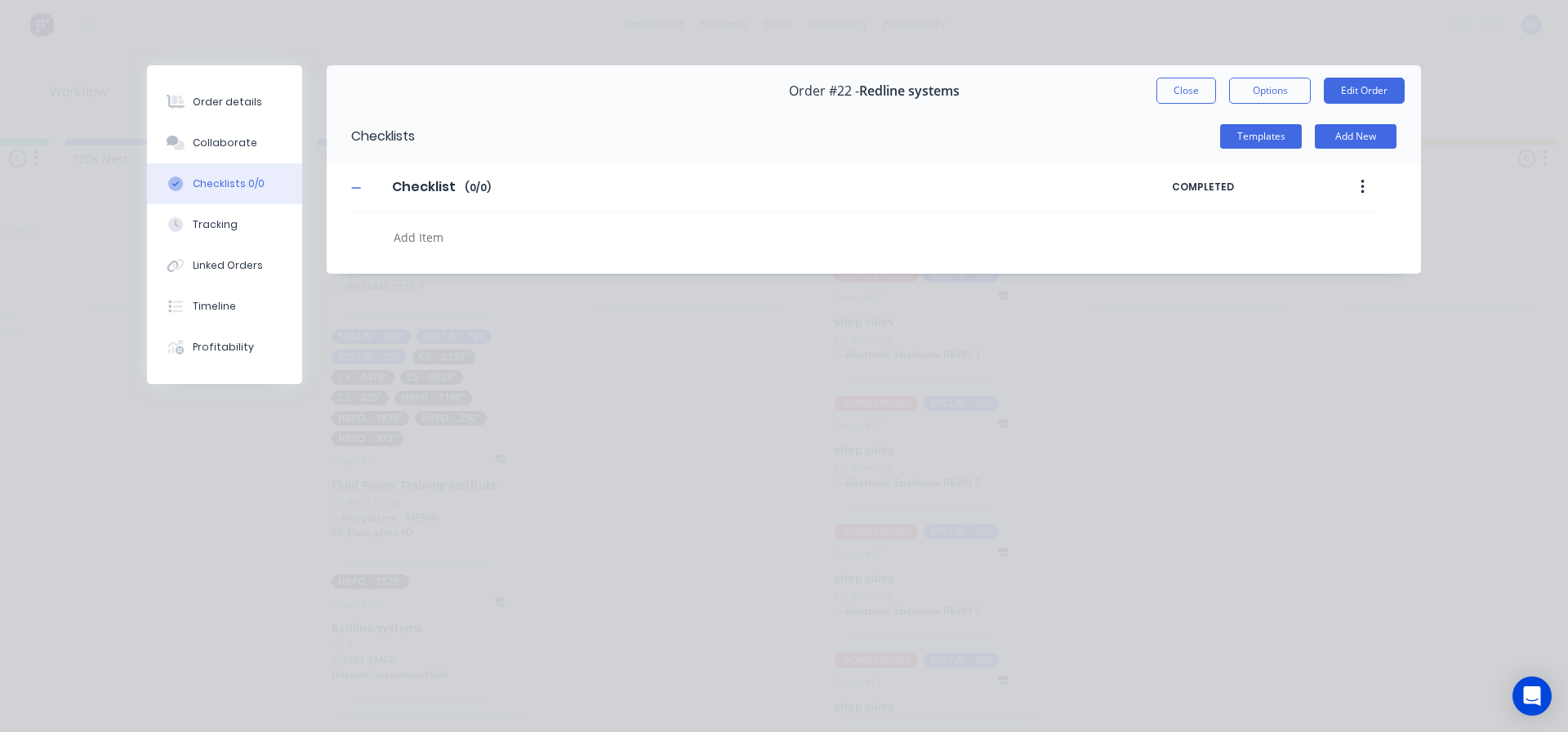
scroll to position [0, 0]
click at [517, 188] on div "Checklist Checklist Enter Checklist name ( 0 / 0 )" at bounding box center [759, 187] width 826 height 29
click at [390, 247] on textarea at bounding box center [717, 237] width 660 height 24
click at [445, 185] on input "Checklist" at bounding box center [423, 187] width 82 height 25
click at [420, 183] on input "Checklist" at bounding box center [423, 187] width 82 height 25
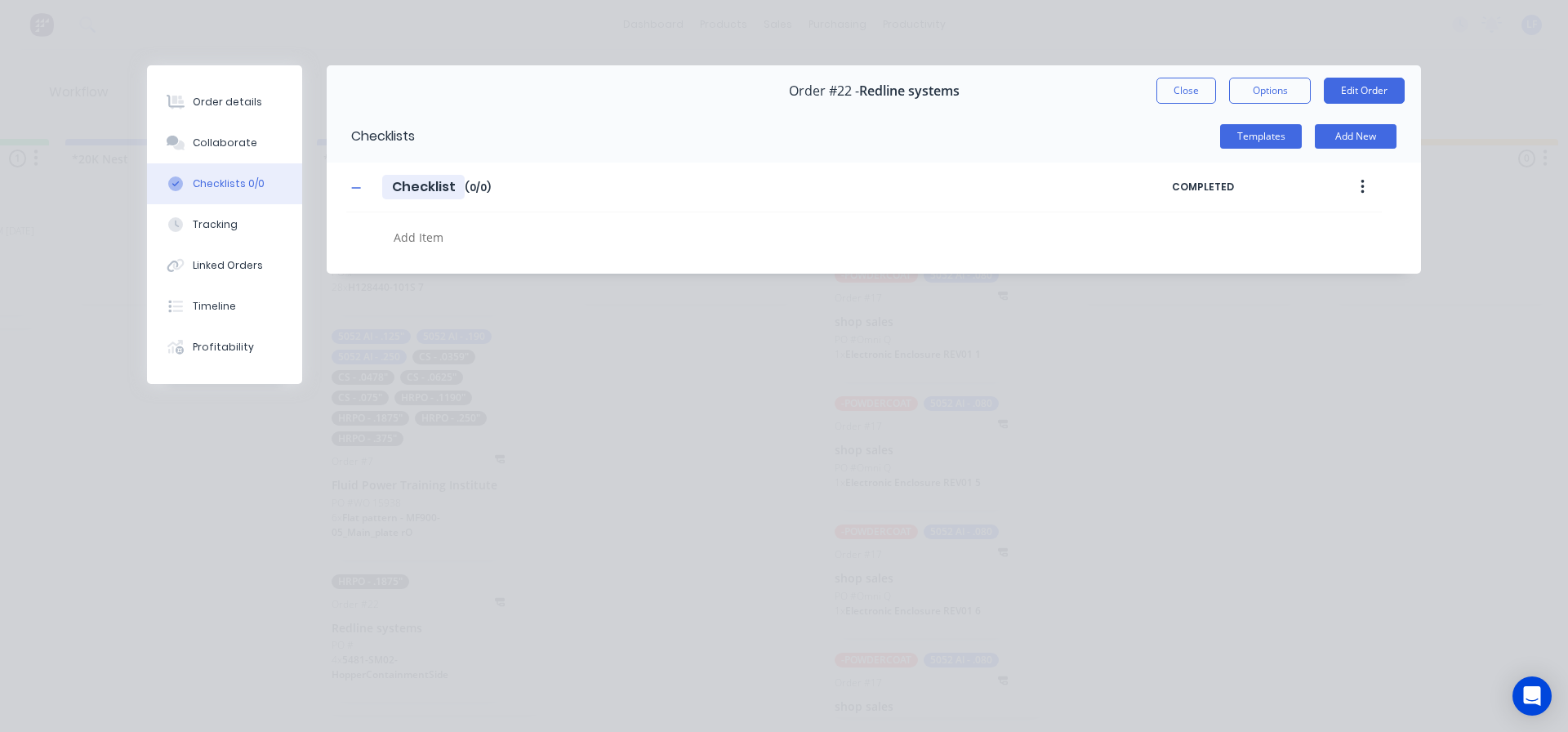
click at [421, 183] on input "Checklist" at bounding box center [423, 187] width 82 height 25
click at [501, 188] on div "Checklist Checklist Enter Checklist name ( 0 / 0 )" at bounding box center [759, 187] width 826 height 29
click at [356, 188] on icon "button" at bounding box center [356, 187] width 9 height 1
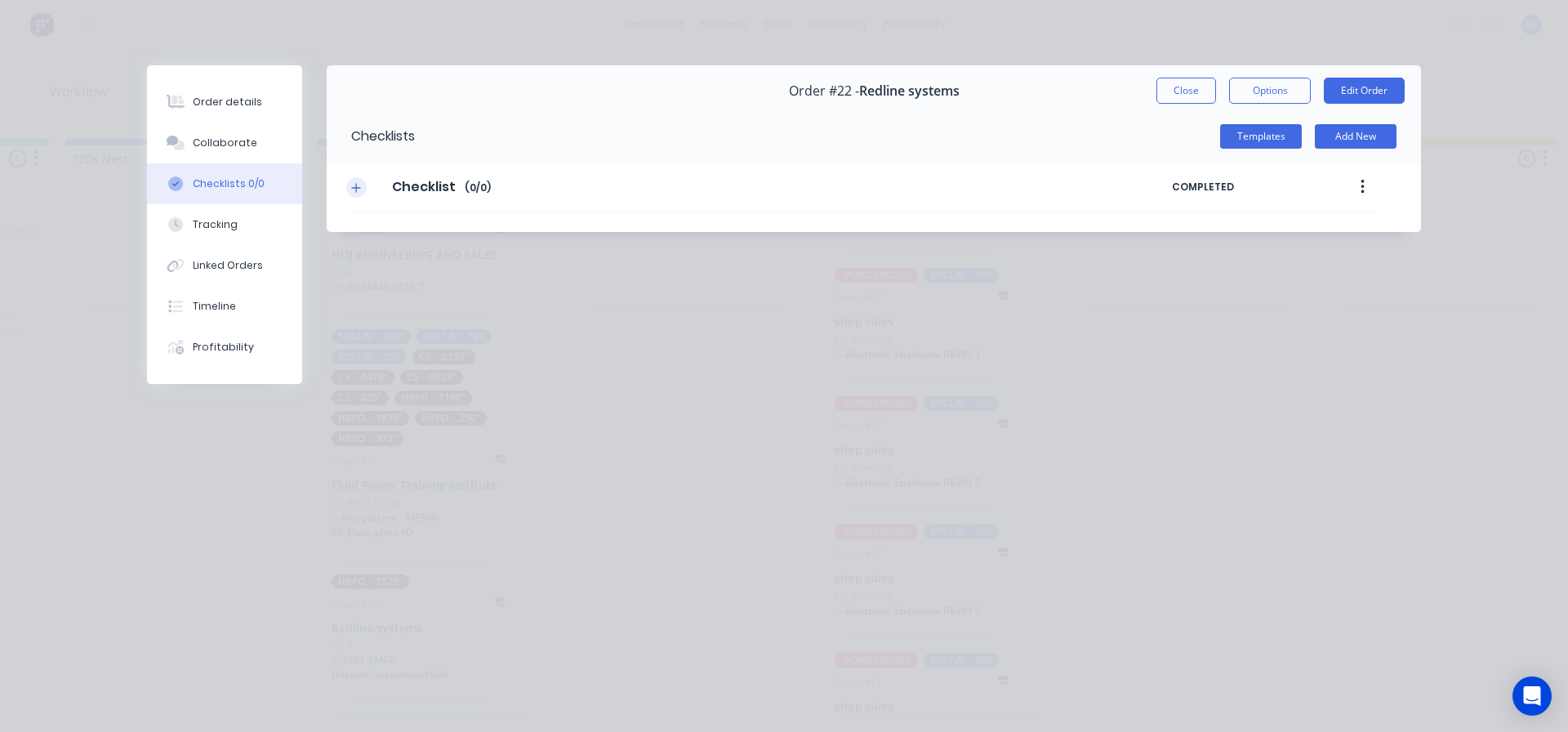
click at [356, 188] on icon "button" at bounding box center [356, 187] width 9 height 9
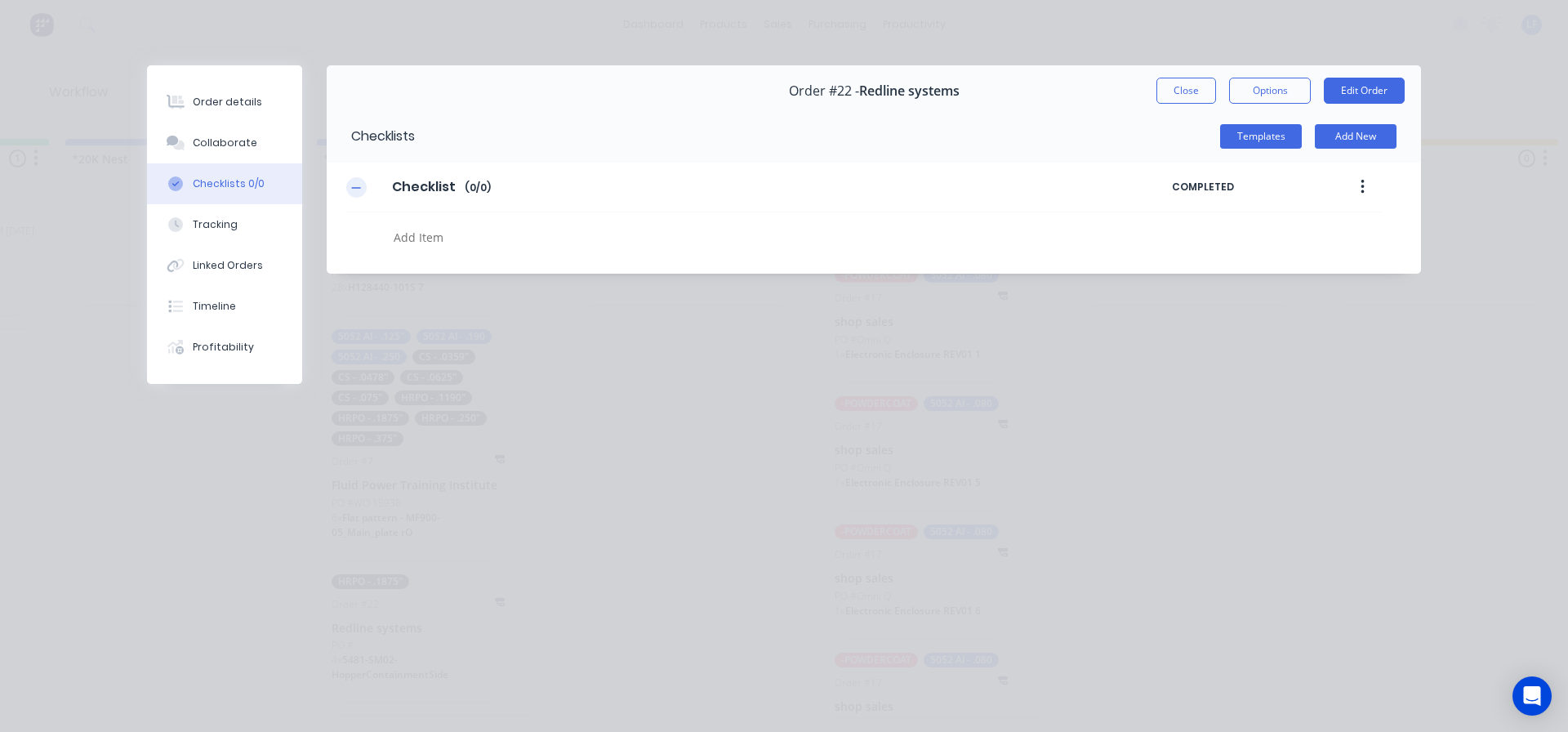
click at [356, 188] on icon "button" at bounding box center [356, 187] width 9 height 1
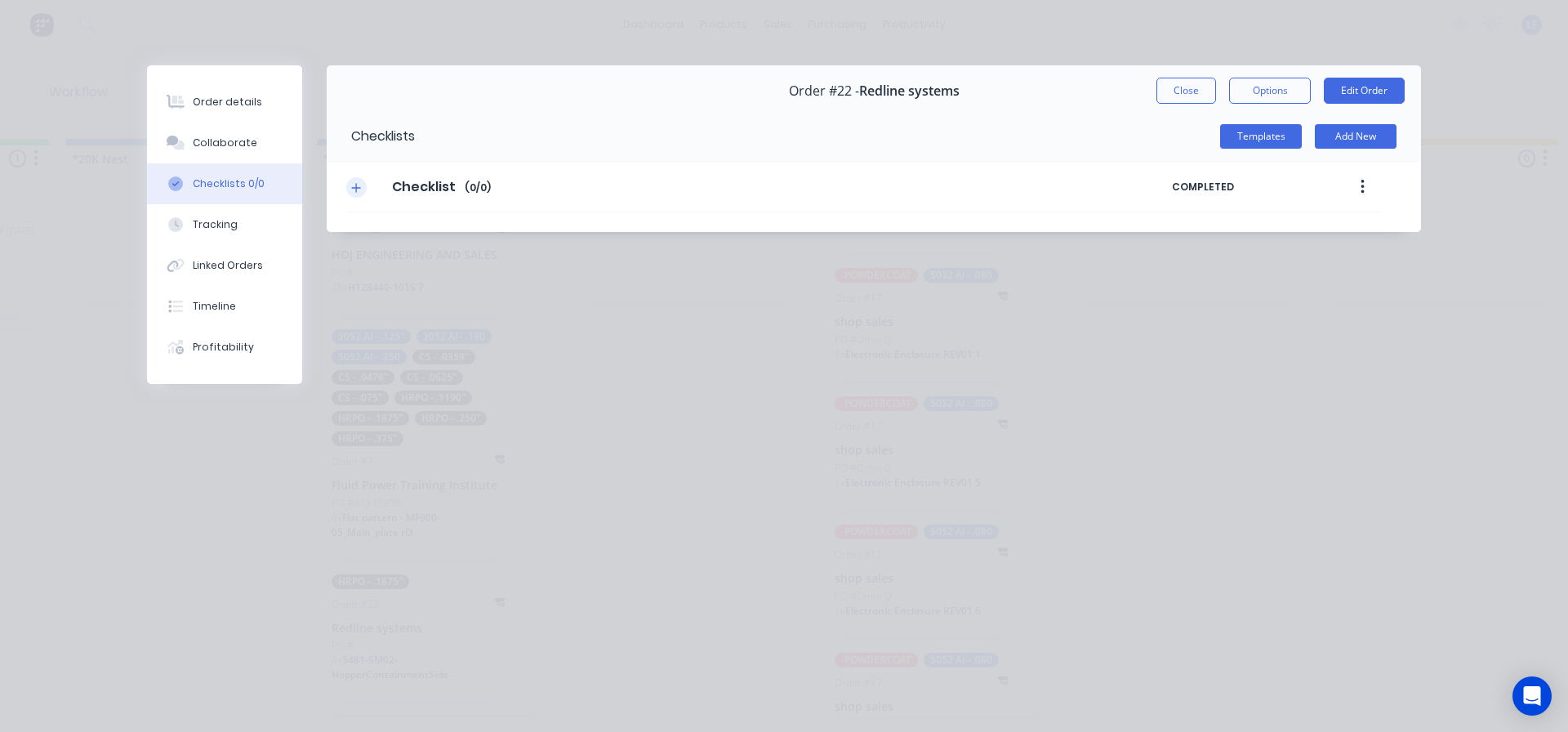
click at [356, 188] on icon "button" at bounding box center [356, 187] width 9 height 9
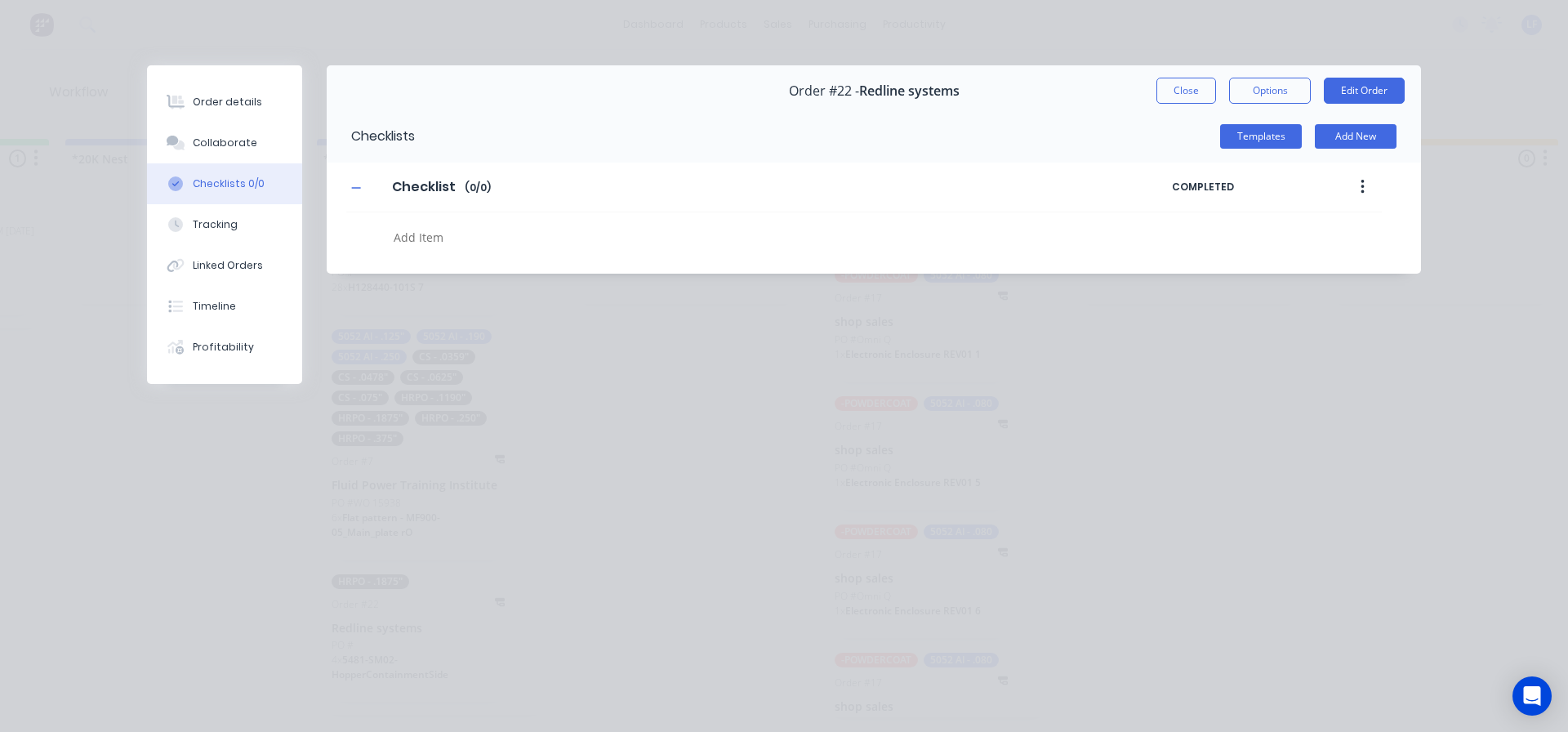
click at [461, 247] on textarea at bounding box center [717, 237] width 660 height 24
click at [1264, 87] on button "Options" at bounding box center [1270, 90] width 81 height 26
click at [734, 159] on div "Templates Add New" at bounding box center [919, 136] width 1007 height 52
click at [424, 242] on textarea at bounding box center [717, 237] width 660 height 24
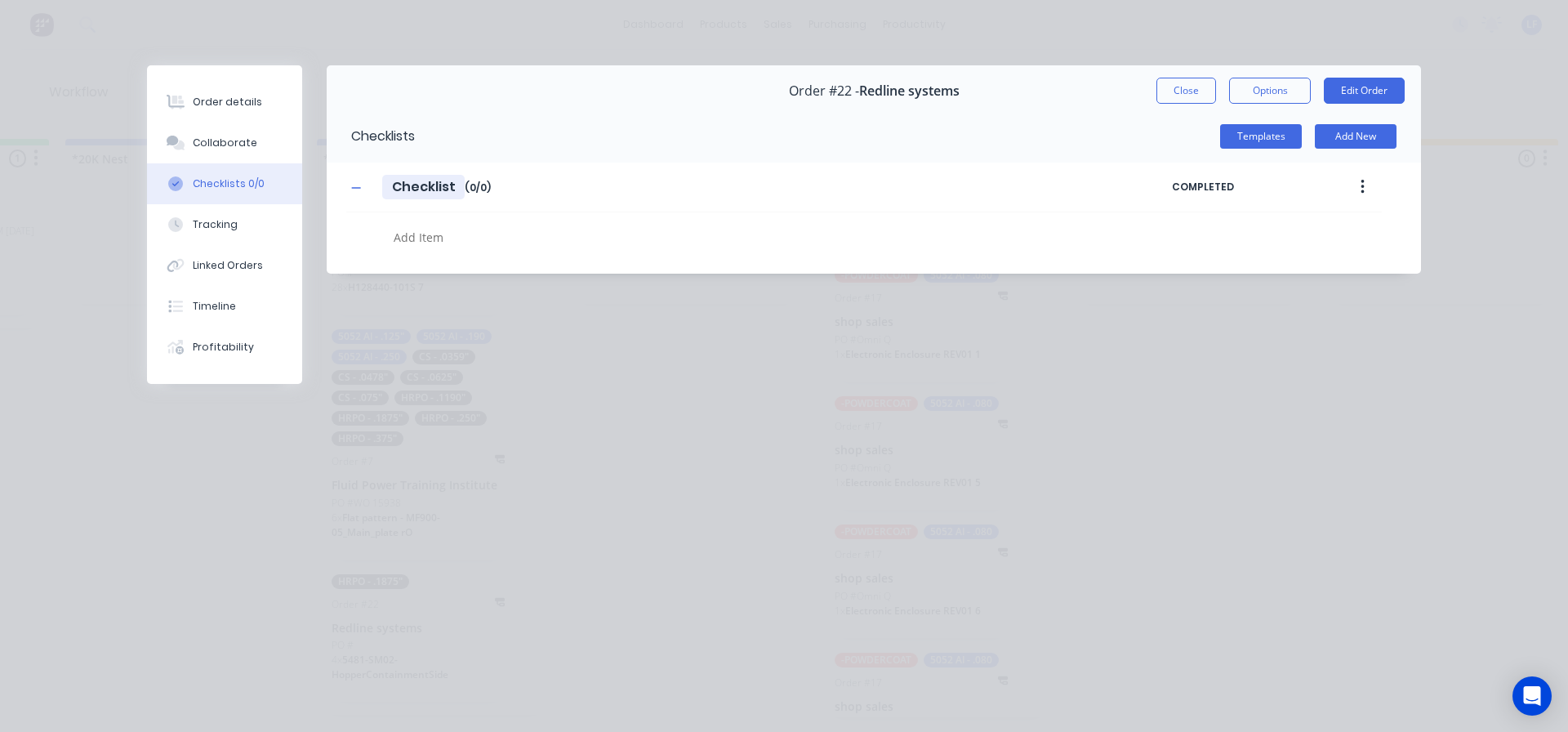
click at [448, 189] on input "Checklist" at bounding box center [423, 187] width 82 height 25
click at [485, 184] on span "( 0 / 0 )" at bounding box center [478, 188] width 26 height 15
click at [486, 184] on span "( 0 / 0 )" at bounding box center [478, 188] width 26 height 15
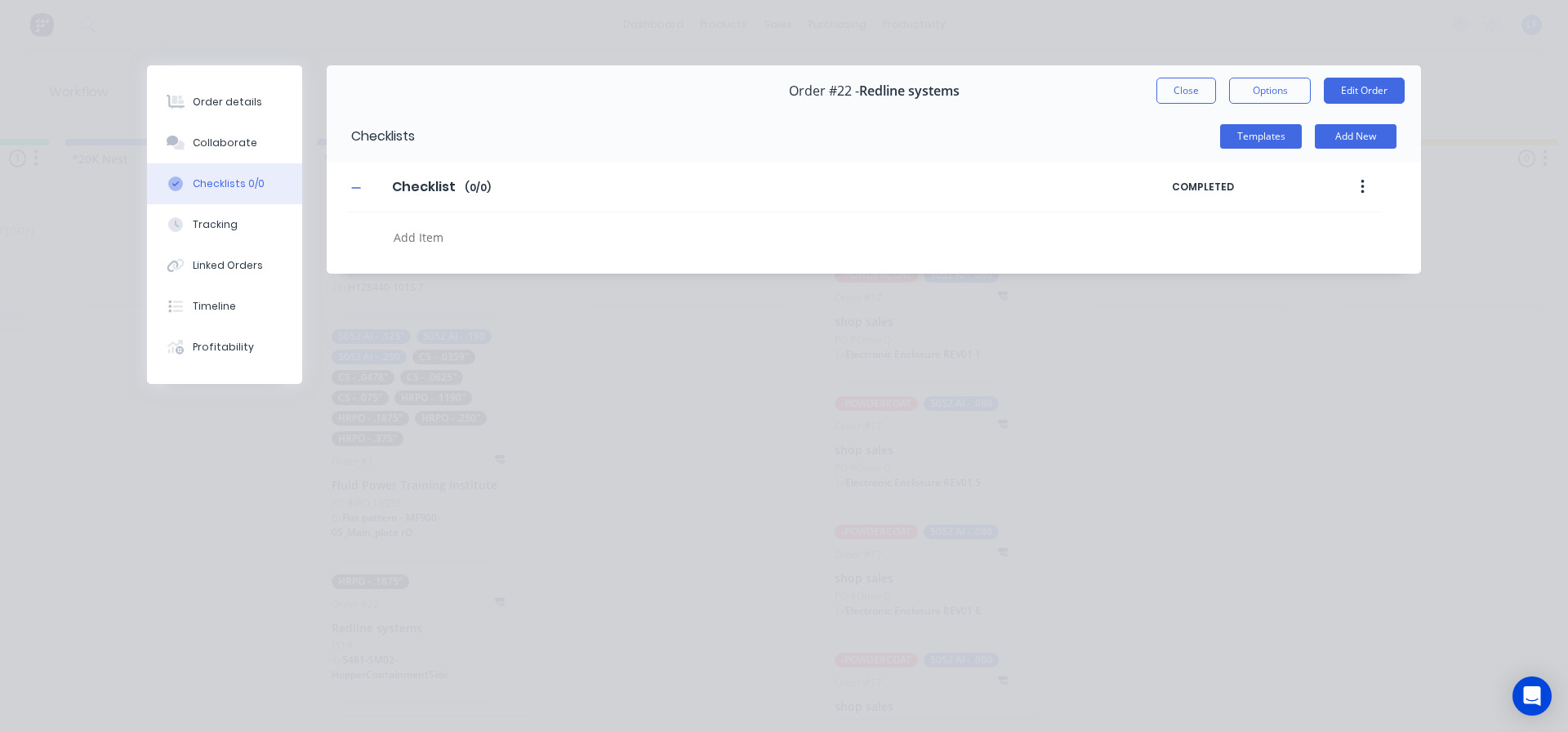
click at [492, 253] on div at bounding box center [717, 239] width 660 height 28
click at [187, 179] on div at bounding box center [176, 184] width 25 height 15
click at [1183, 93] on button "Close" at bounding box center [1187, 90] width 60 height 26
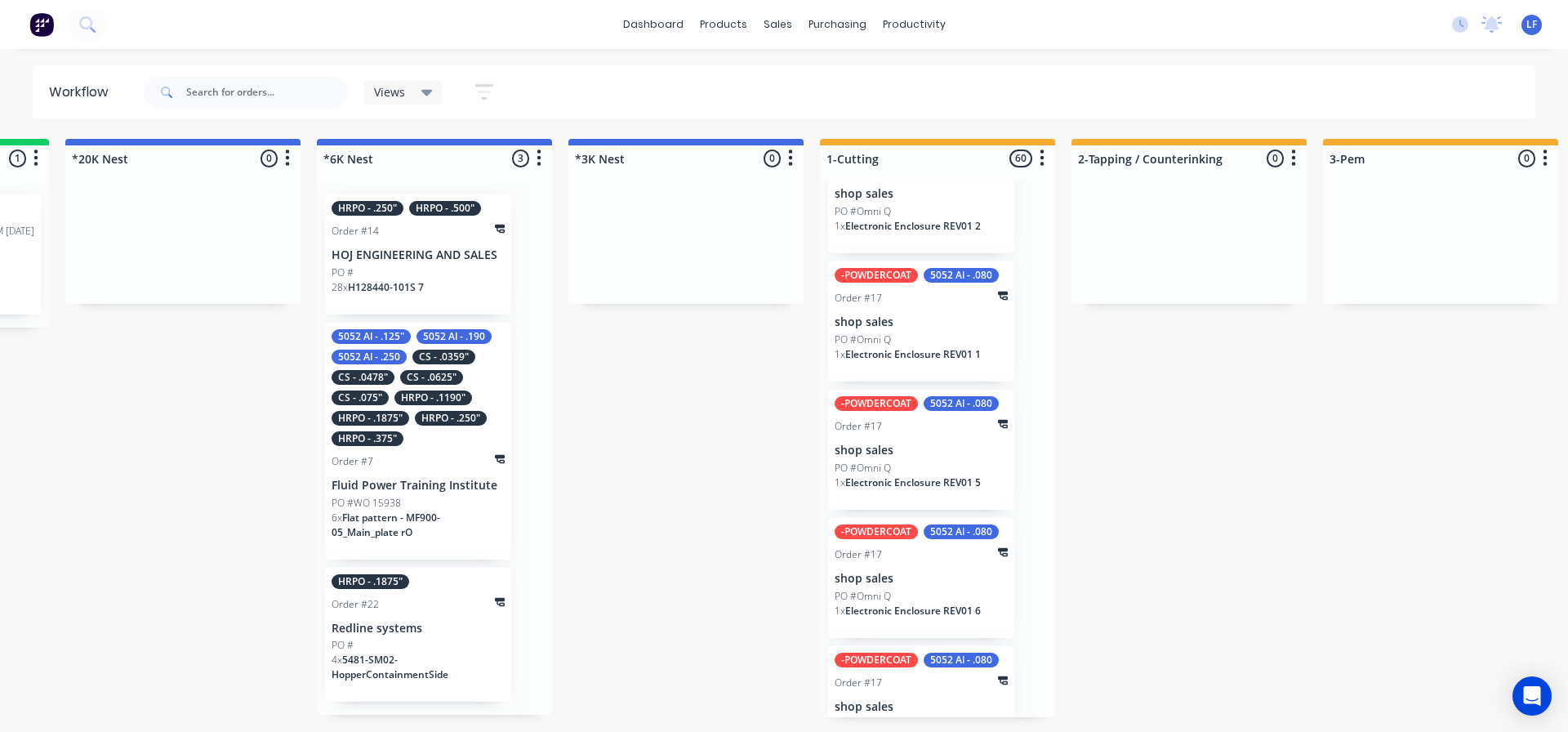
click at [419, 636] on div "HRPO - .1875" Order #22 Redline systems PO # 4 x 5481-SM02-HopperContainmentSide" at bounding box center [418, 635] width 186 height 135
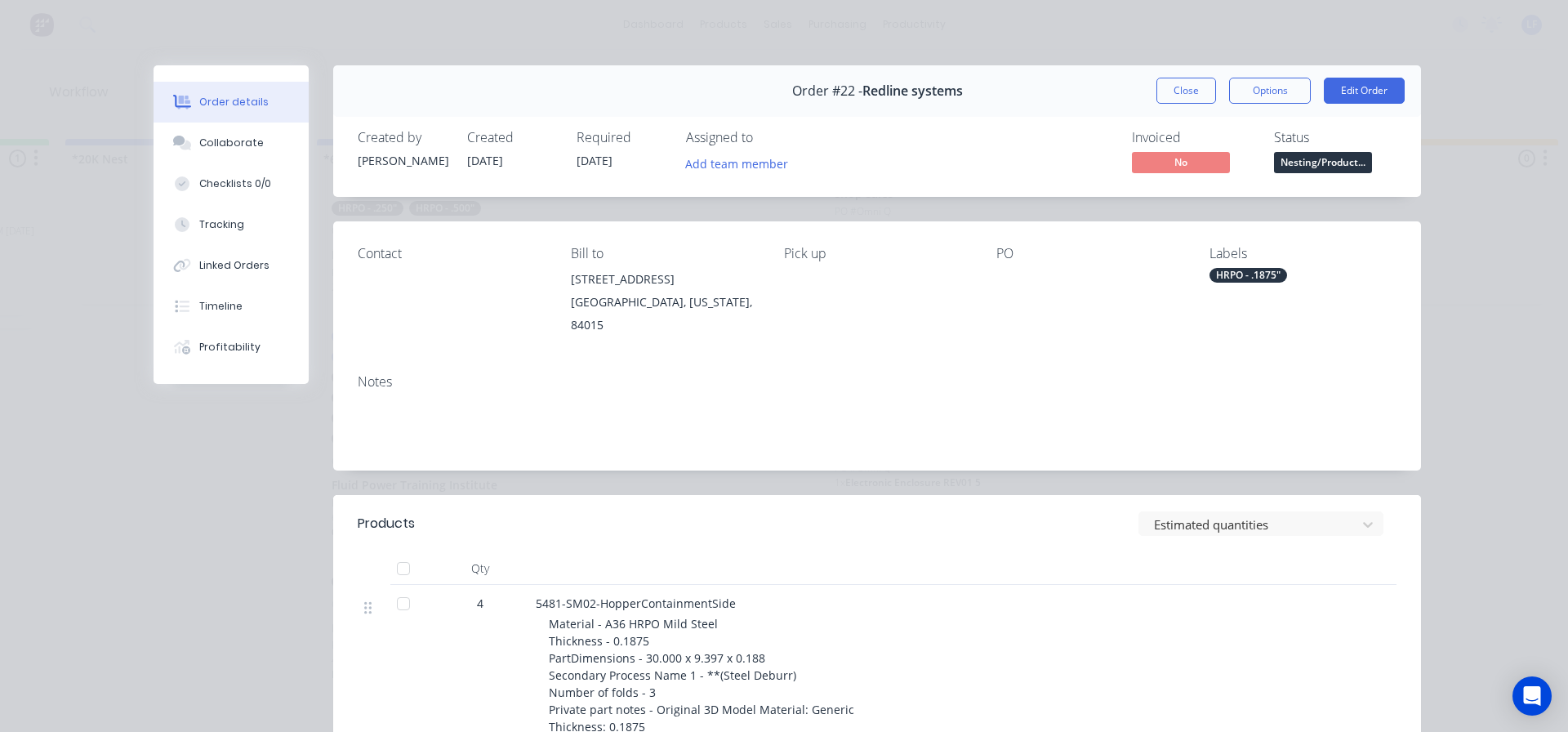
click at [1181, 98] on button "Close" at bounding box center [1187, 90] width 60 height 26
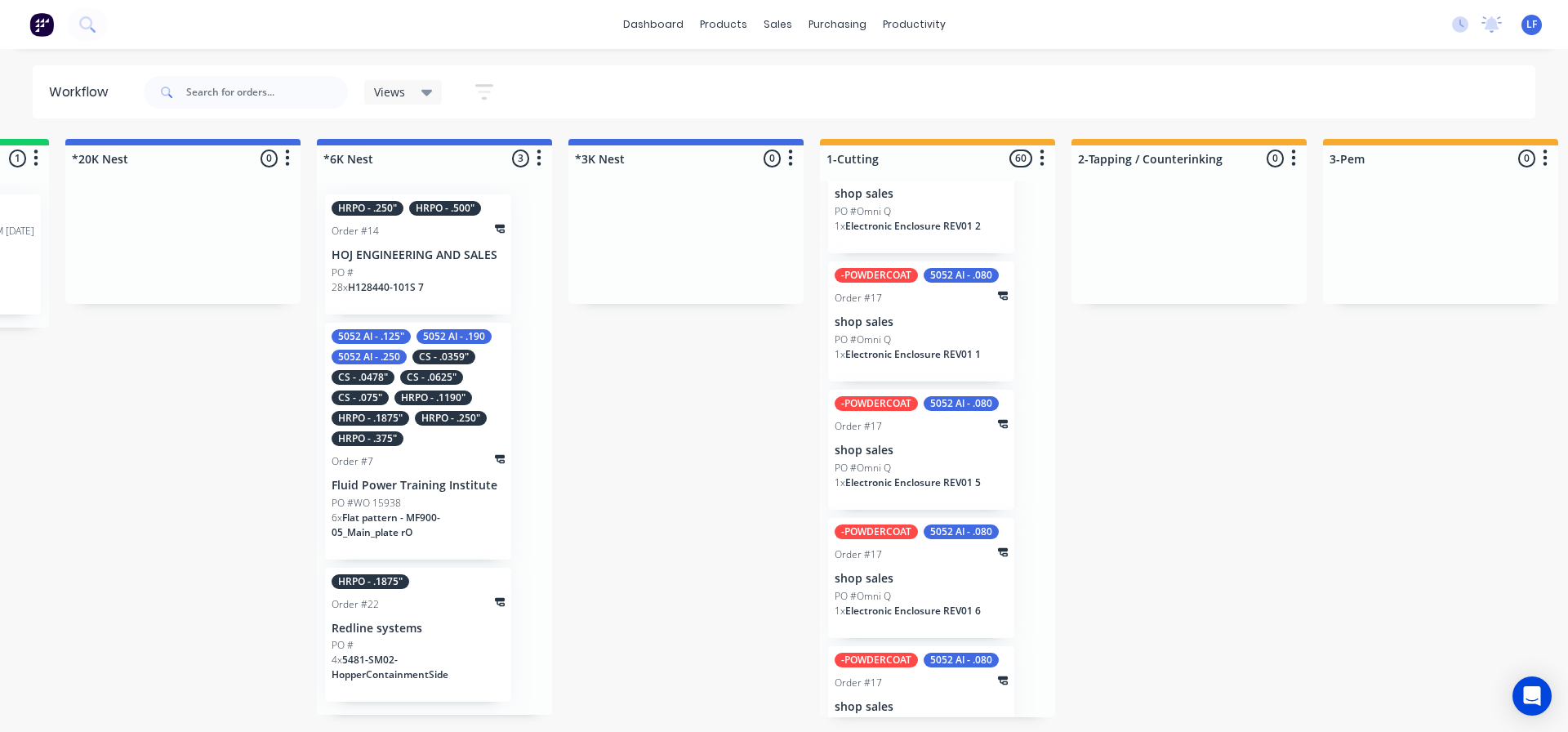
click at [399, 423] on div "HRPO - .1875"" at bounding box center [370, 419] width 77 height 15
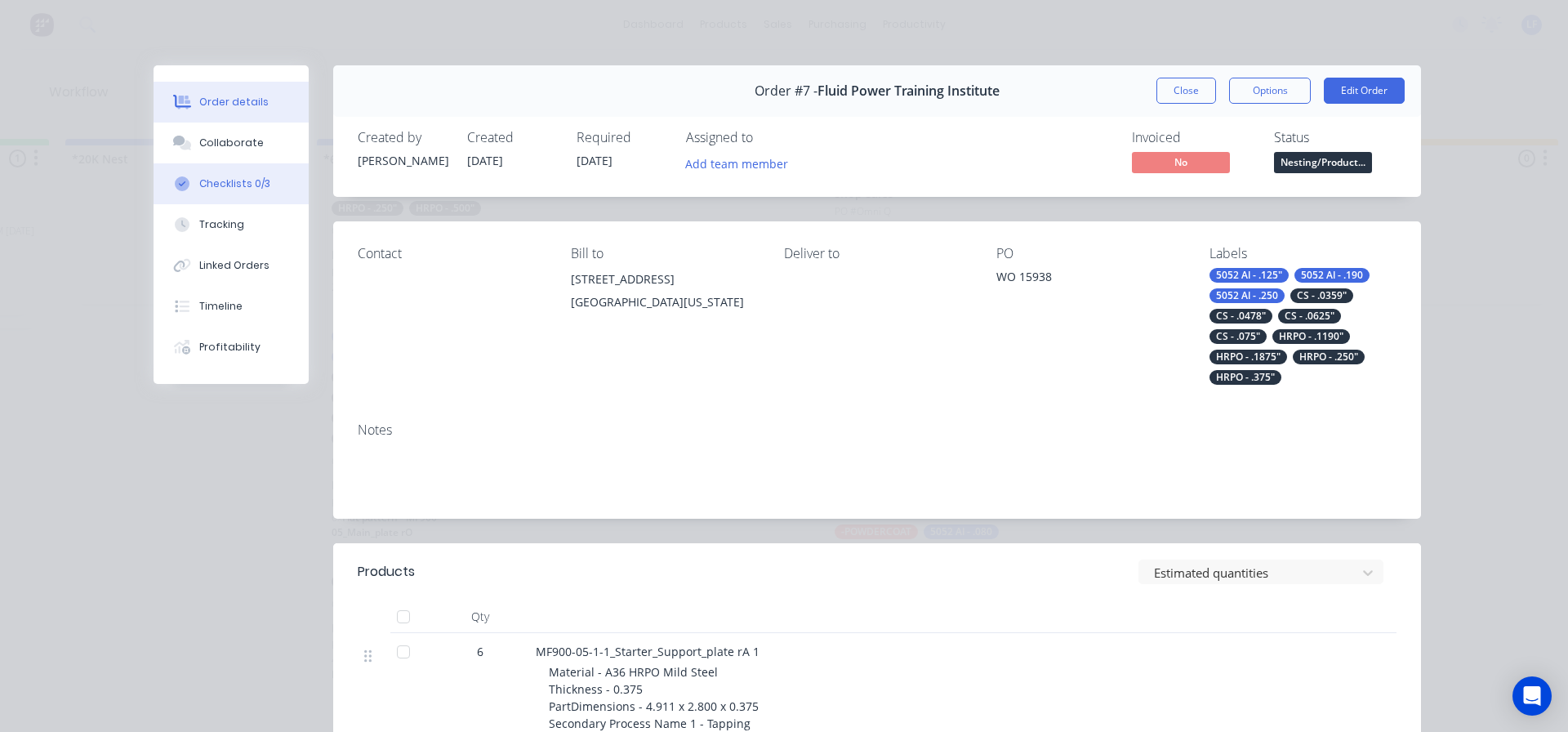
click at [218, 180] on div "Checklists 0/3" at bounding box center [235, 184] width 71 height 15
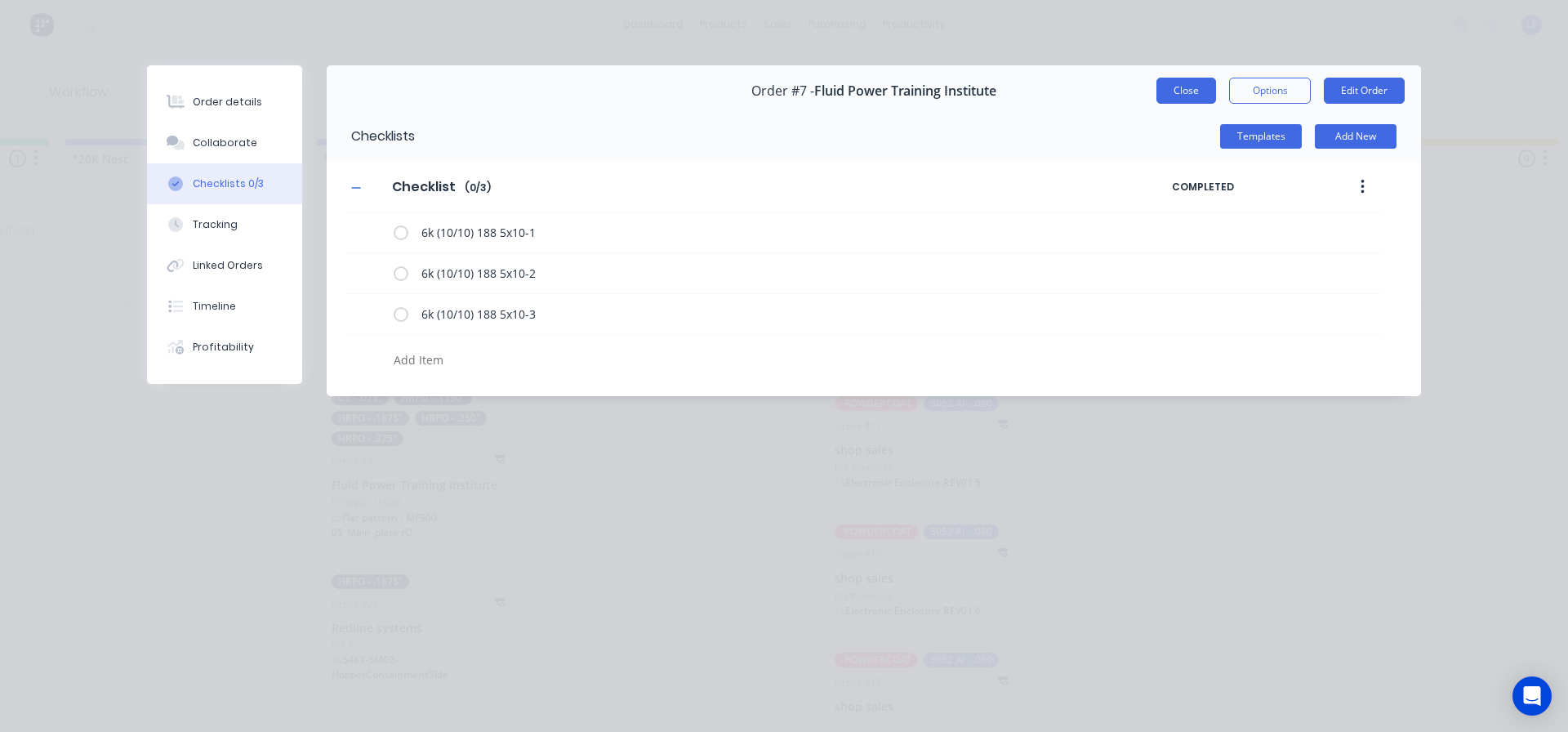
click at [1169, 94] on button "Close" at bounding box center [1187, 90] width 60 height 26
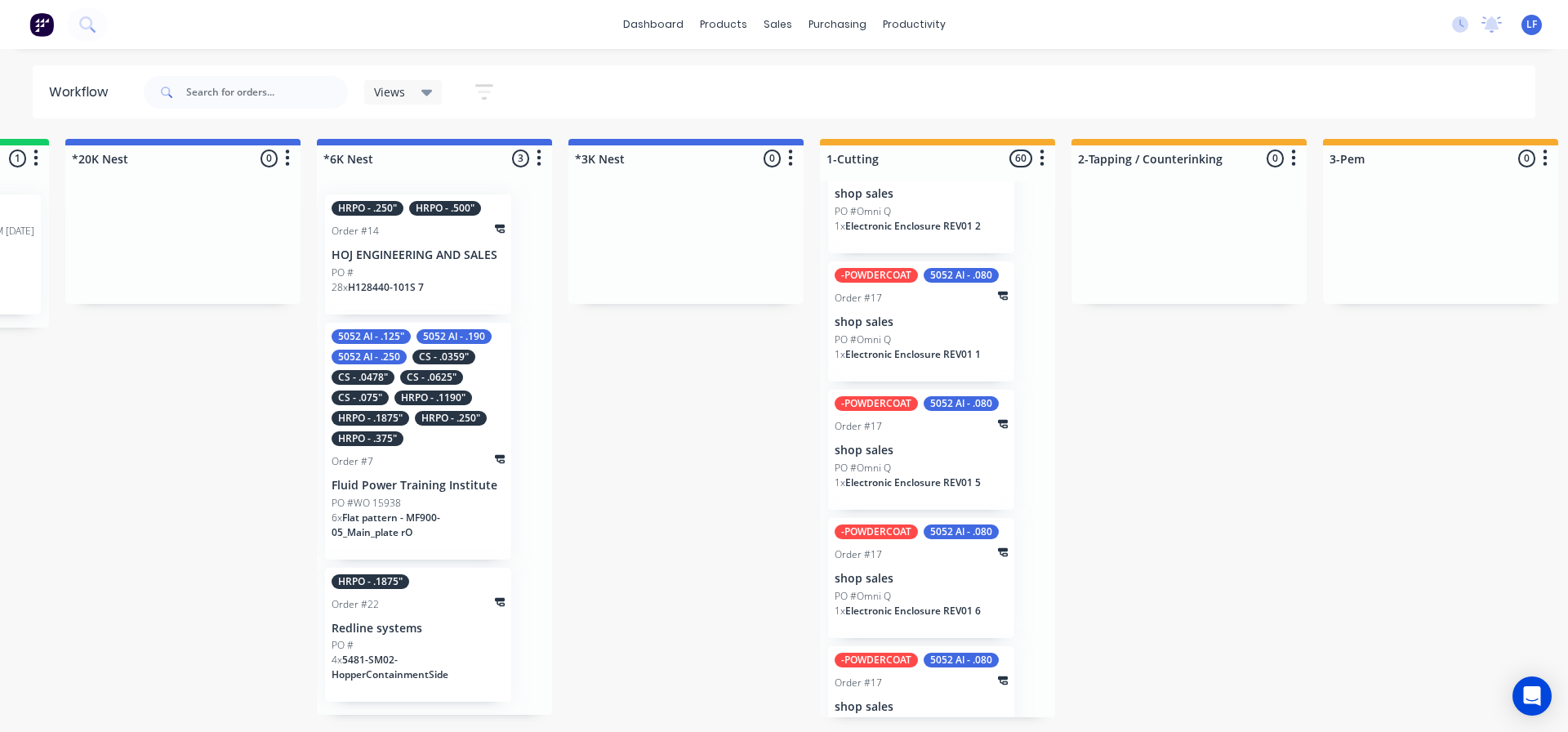
click at [498, 604] on icon at bounding box center [500, 602] width 10 height 9
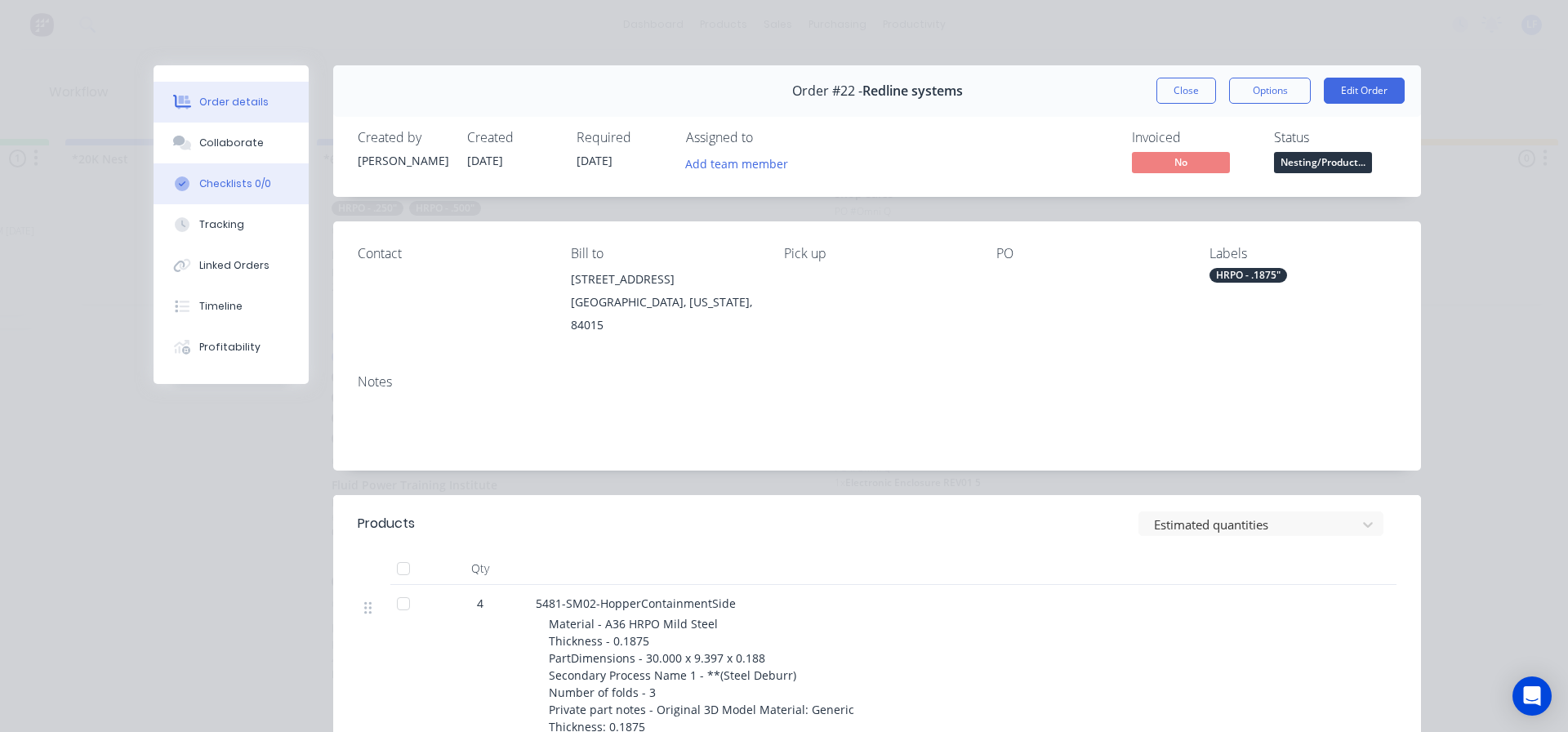
click at [221, 181] on div "Checklists 0/0" at bounding box center [235, 184] width 72 height 15
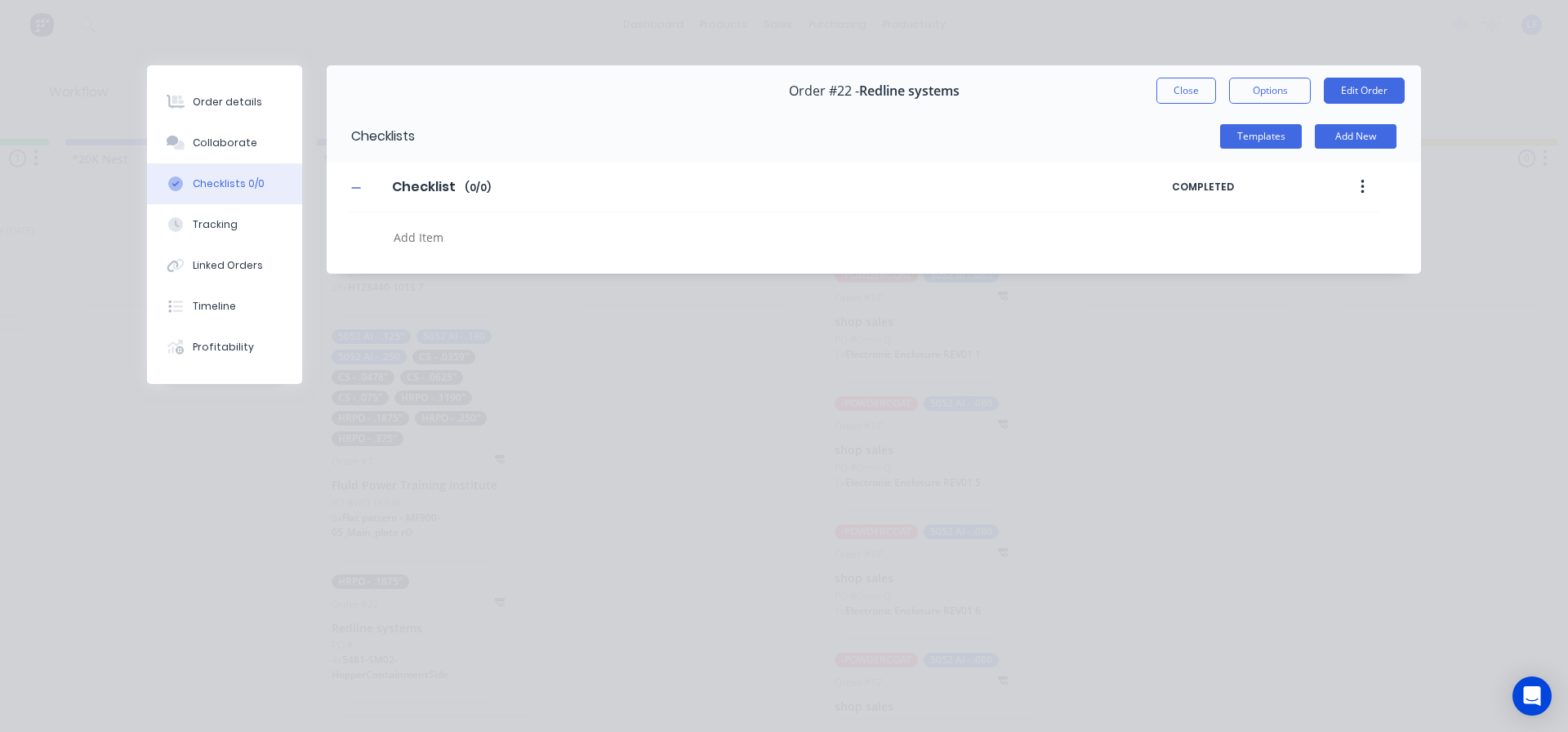
type textarea "x"
click at [442, 225] on textarea at bounding box center [717, 237] width 660 height 24
click at [443, 237] on textarea at bounding box center [717, 237] width 660 height 24
type textarea "6"
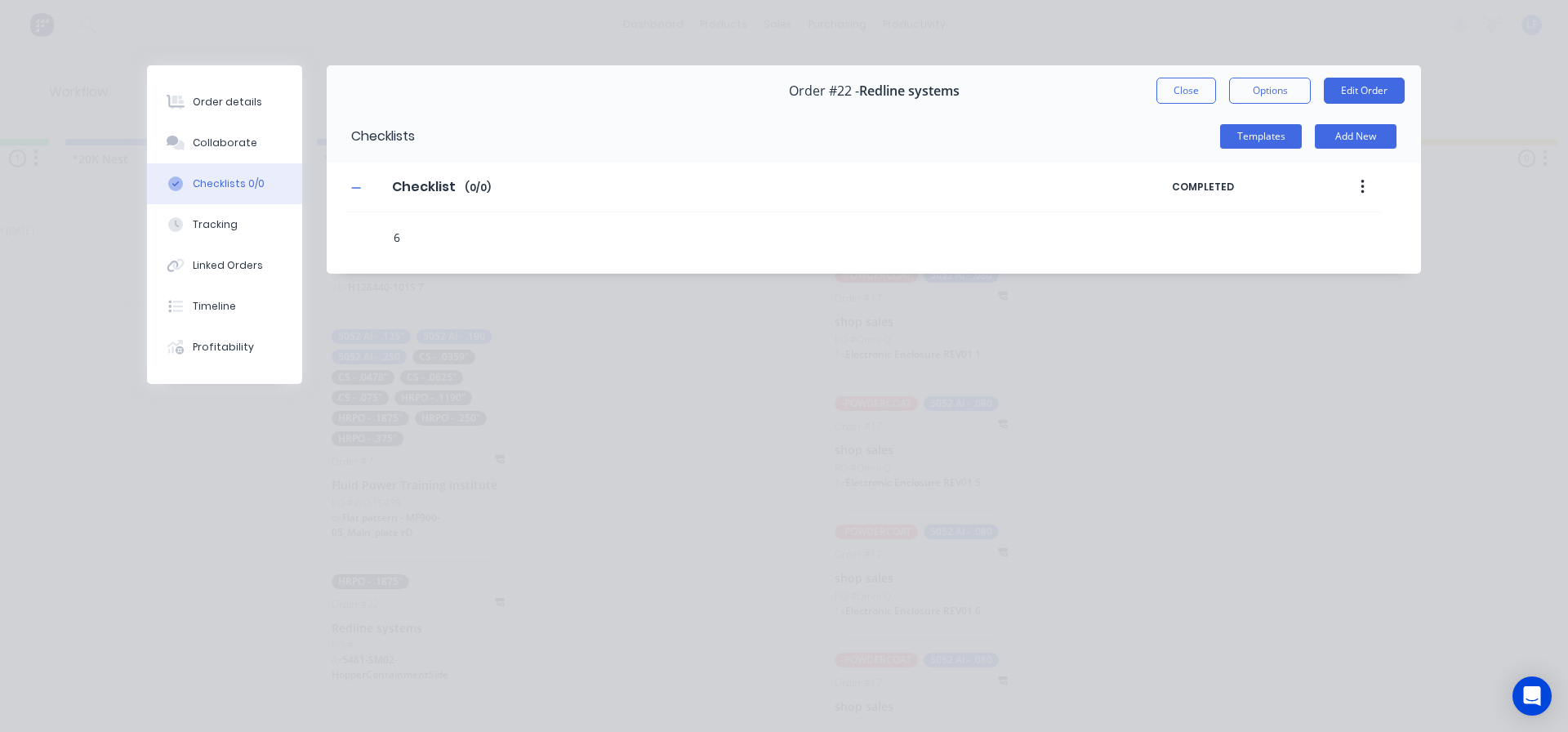
type textarea "x"
type textarea "6K"
type textarea "x"
type textarea "6K"
type textarea "x"
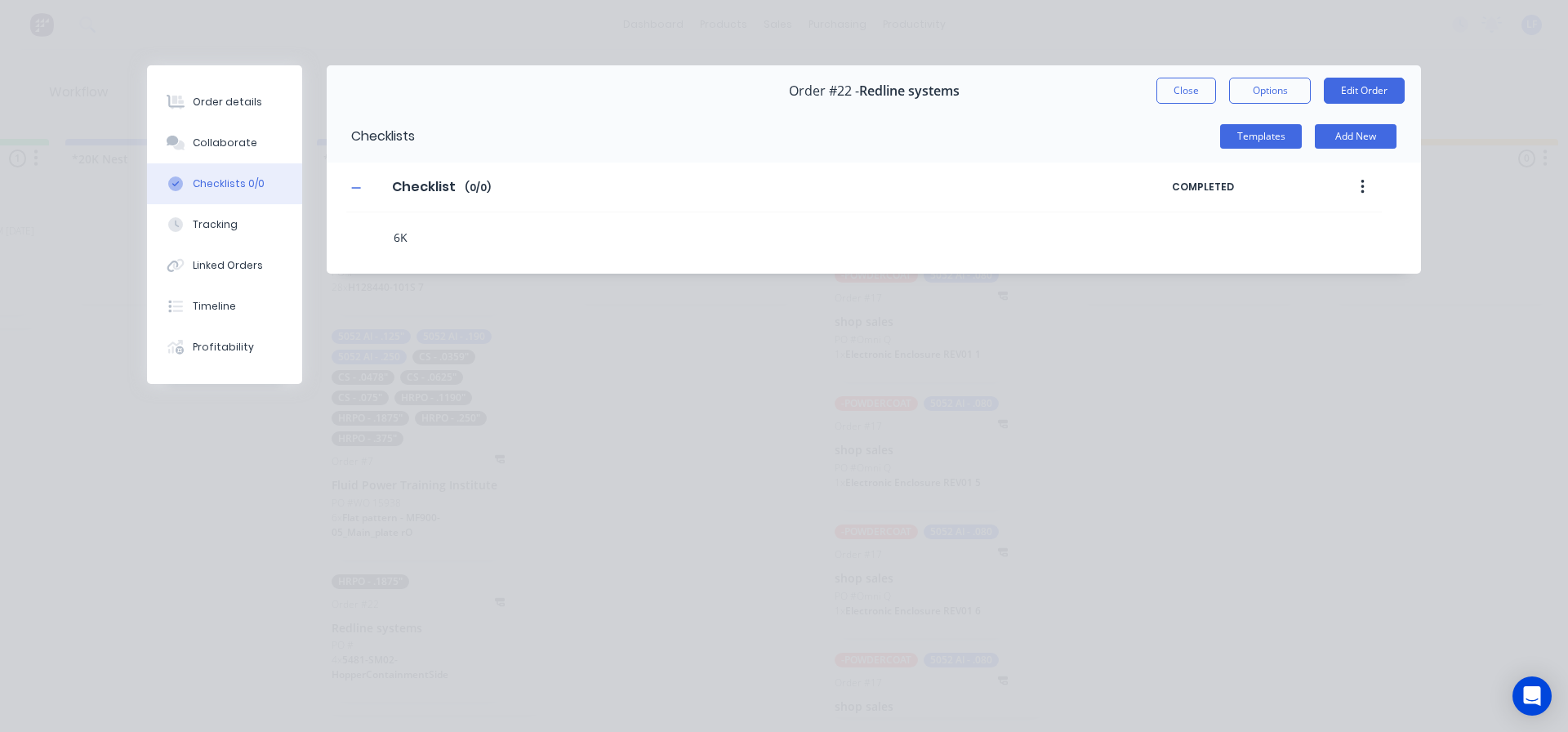
type textarea "6K 1"
type textarea "x"
type textarea "6K 10"
type textarea "x"
type textarea "6K 10-"
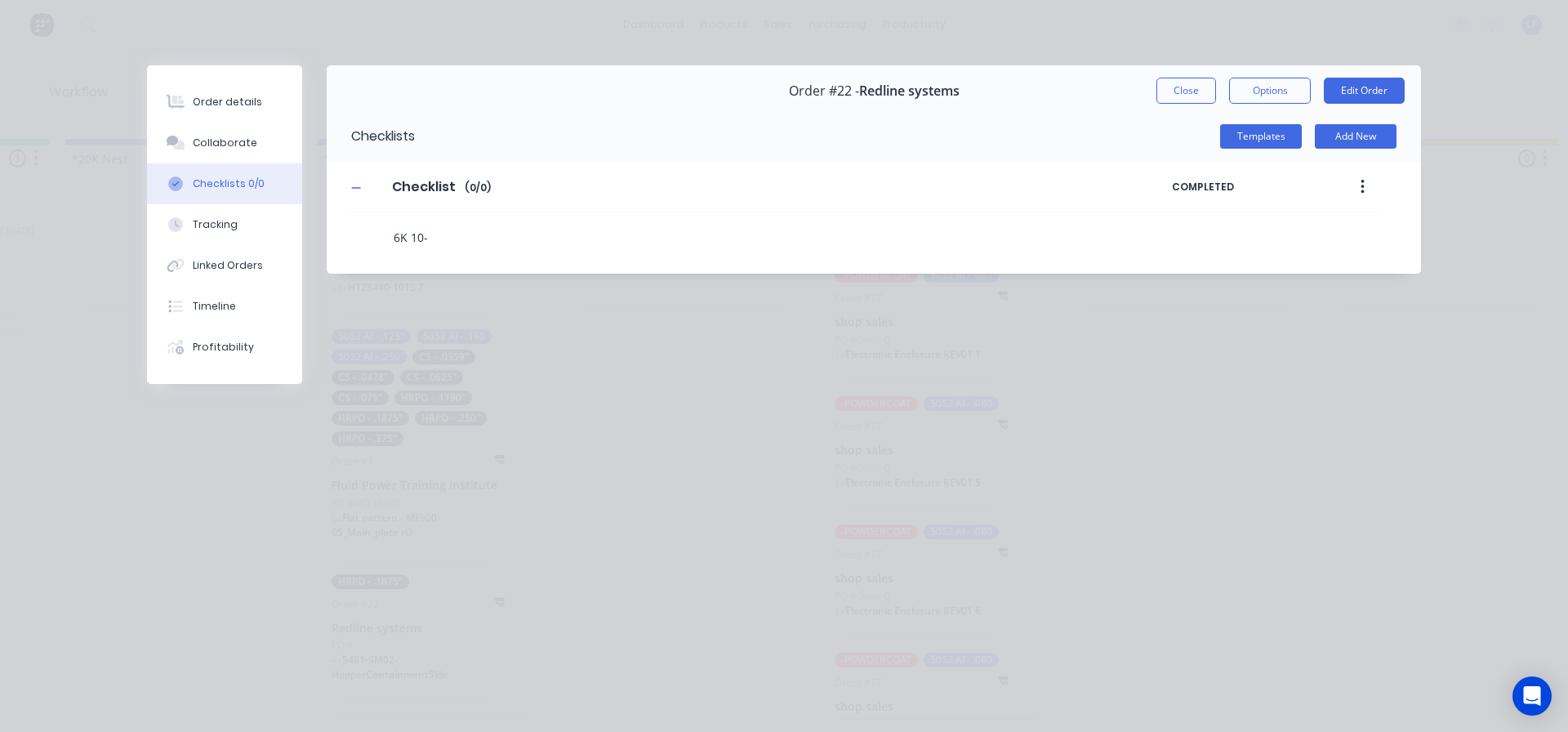
type textarea "x"
type textarea "6K 10"
type textarea "x"
type textarea "6K 1"
type textarea "x"
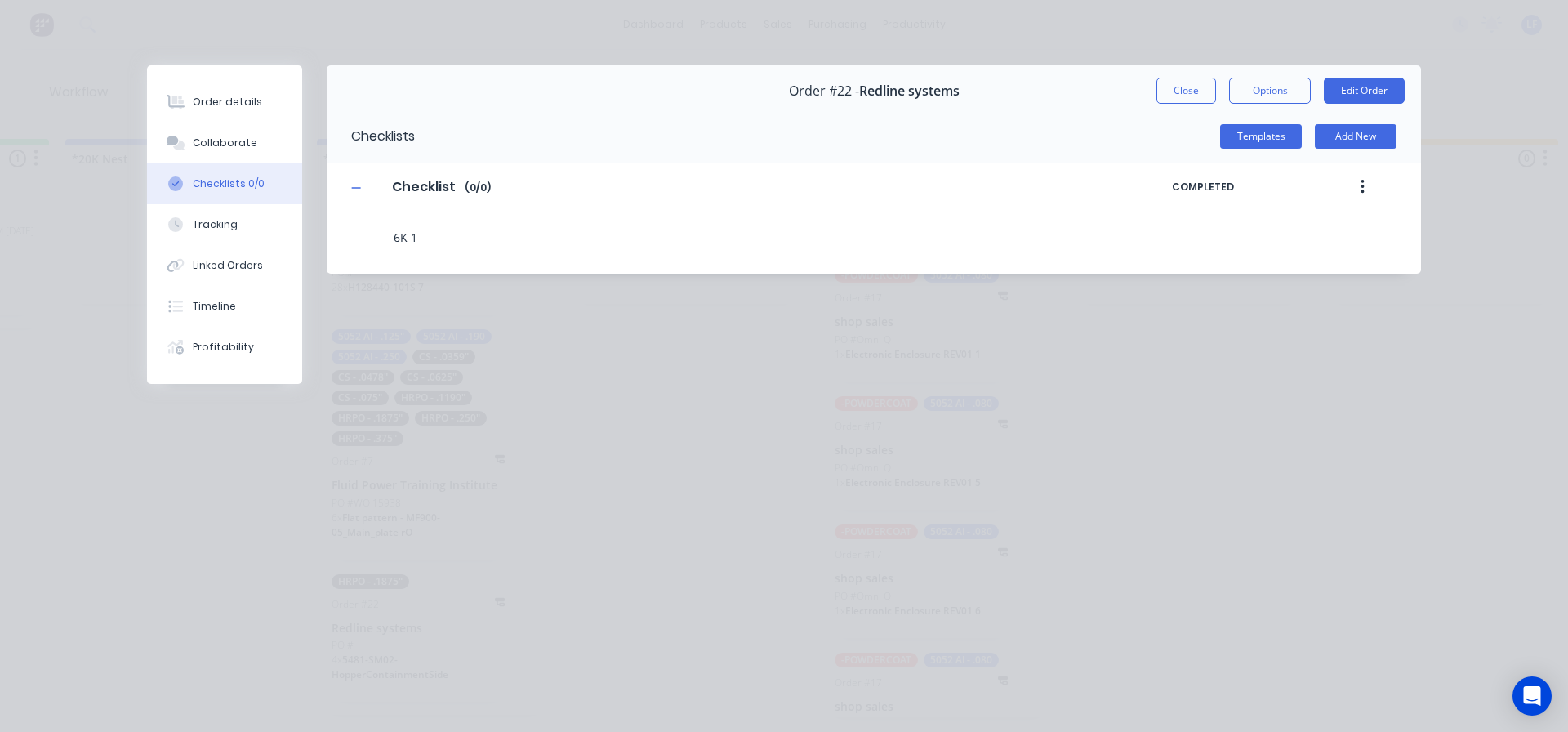
type textarea "6K"
type textarea "x"
type textarea "6K ("
type textarea "x"
type textarea "6K ()"
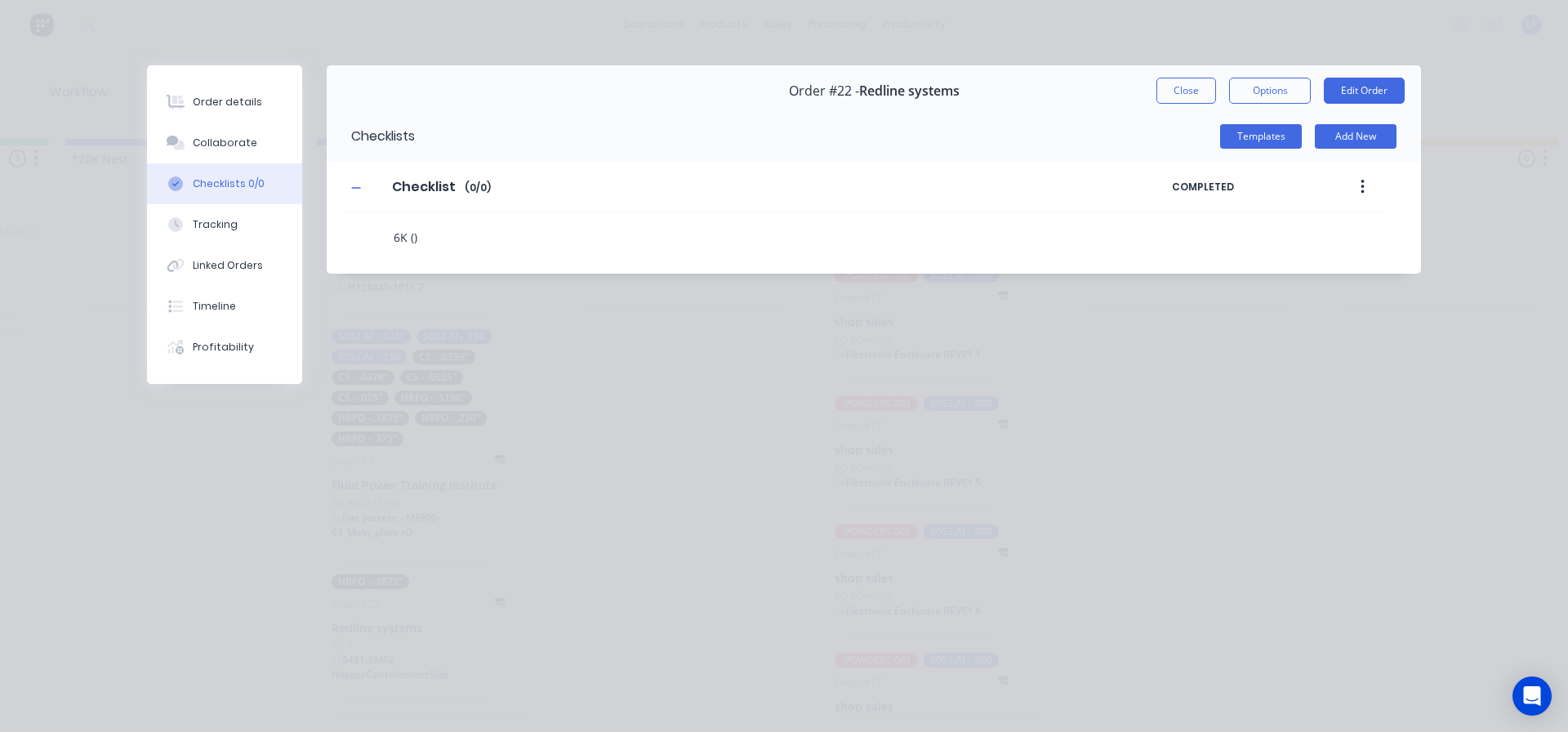
type textarea "x"
type textarea "6K (1)"
type textarea "x"
type textarea "6K (10)"
type textarea "x"
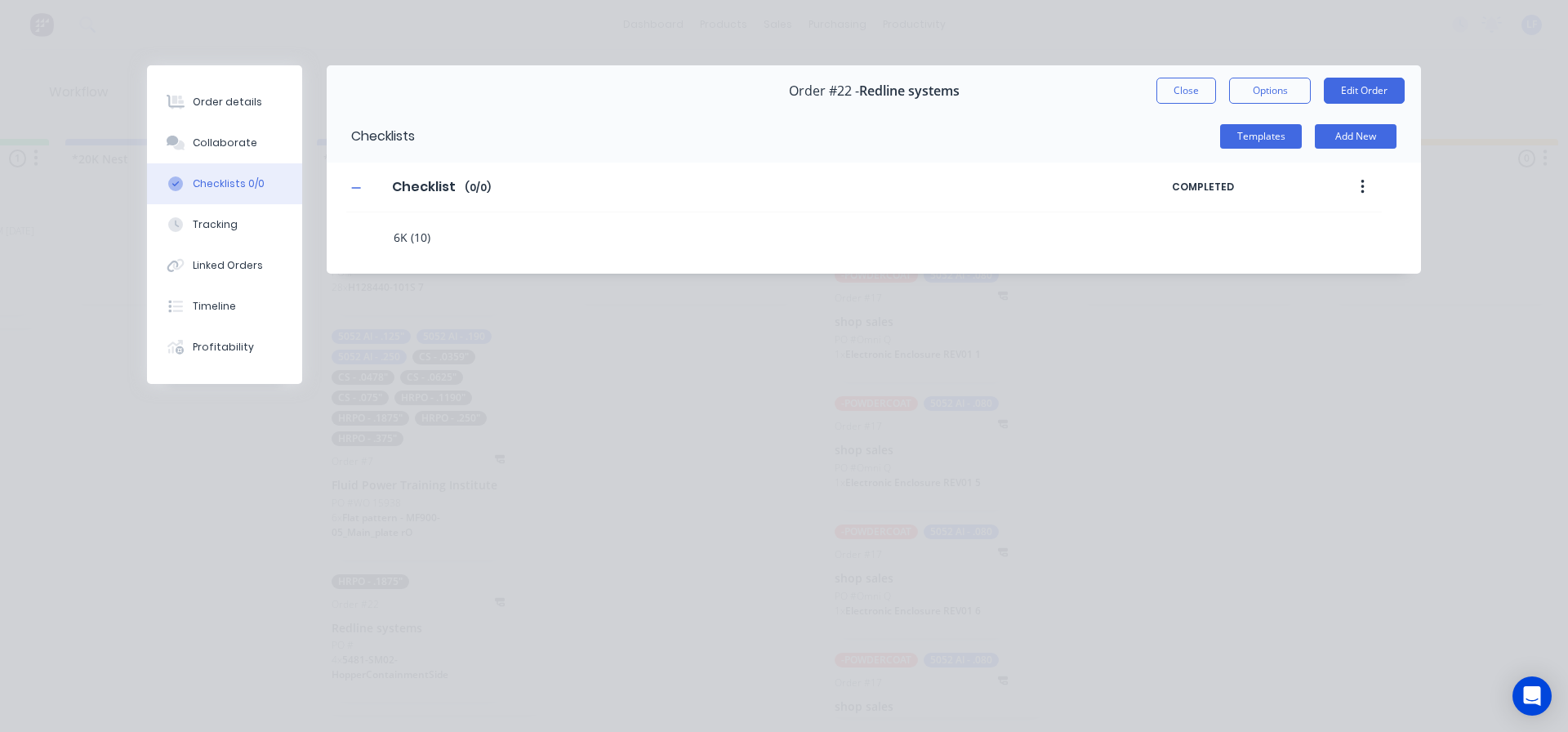
type textarea "6K (10/)"
type textarea "x"
type textarea "6K (10/1)"
type textarea "x"
type textarea "6K (10/13)"
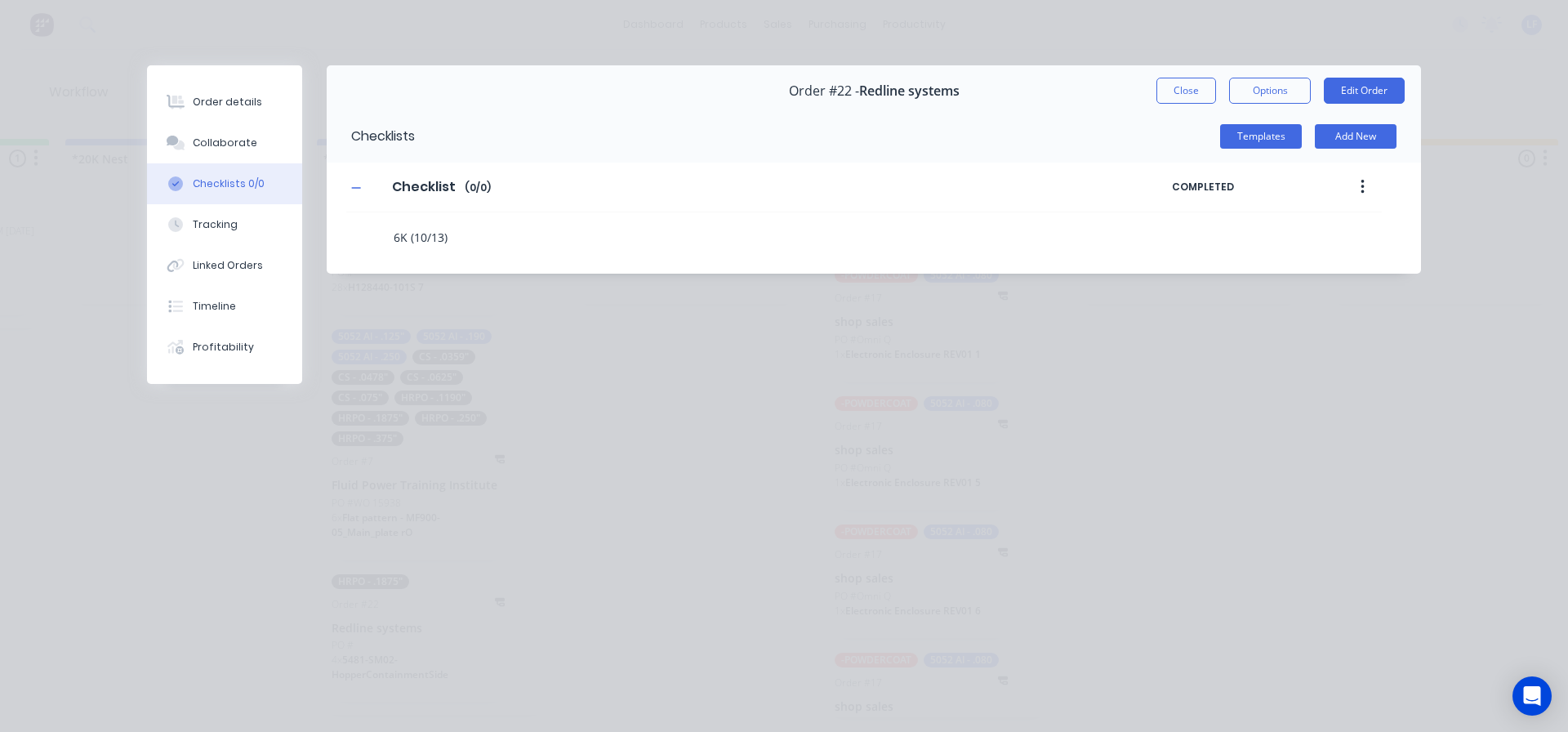
type textarea "x"
type textarea "6K (10/13)"
type textarea "x"
type textarea "6K (10/13) 1"
type textarea "x"
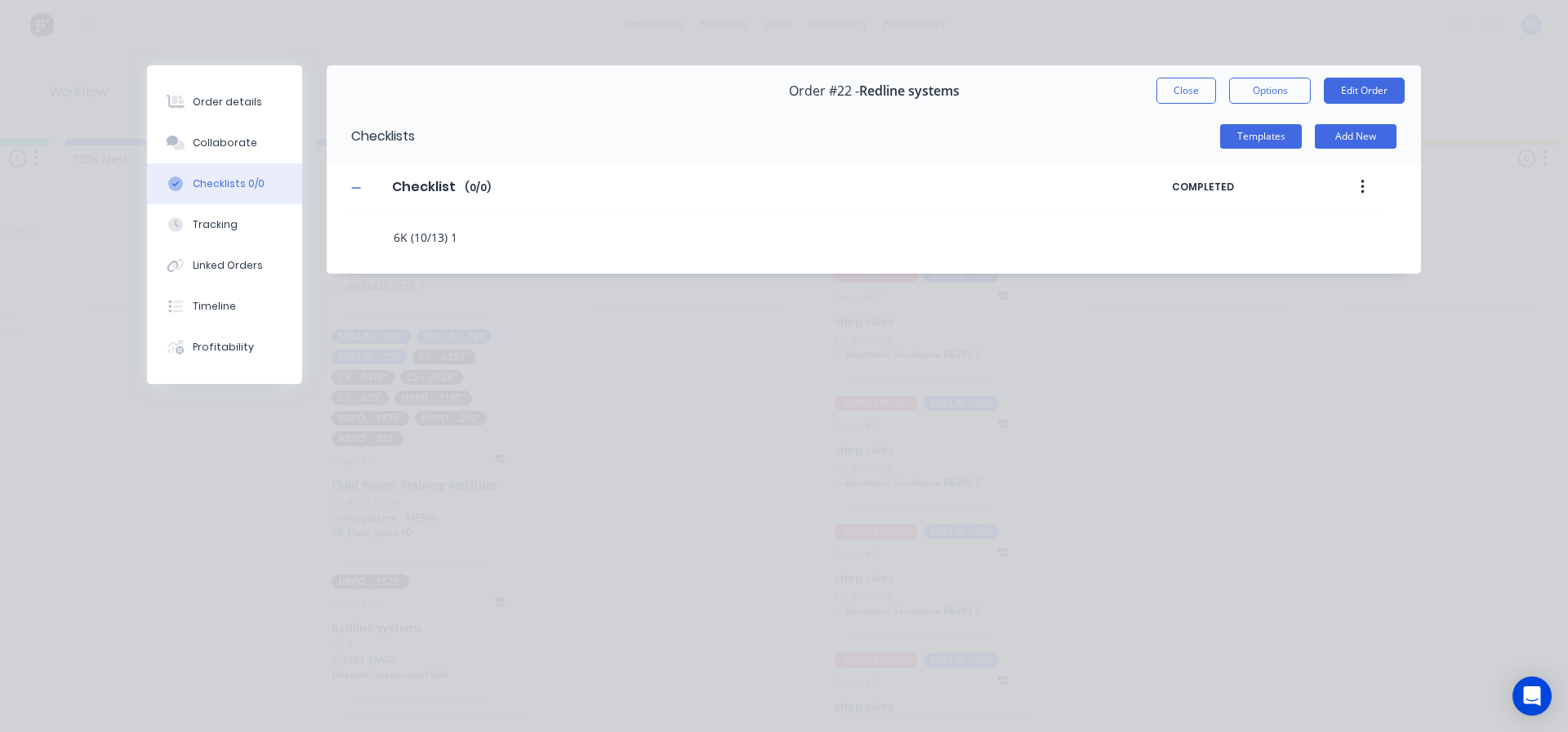
type textarea "6K (10/13) 18"
type textarea "x"
type textarea "6K (10/13) 188"
type textarea "x"
type textarea "6K (10/13) 188"
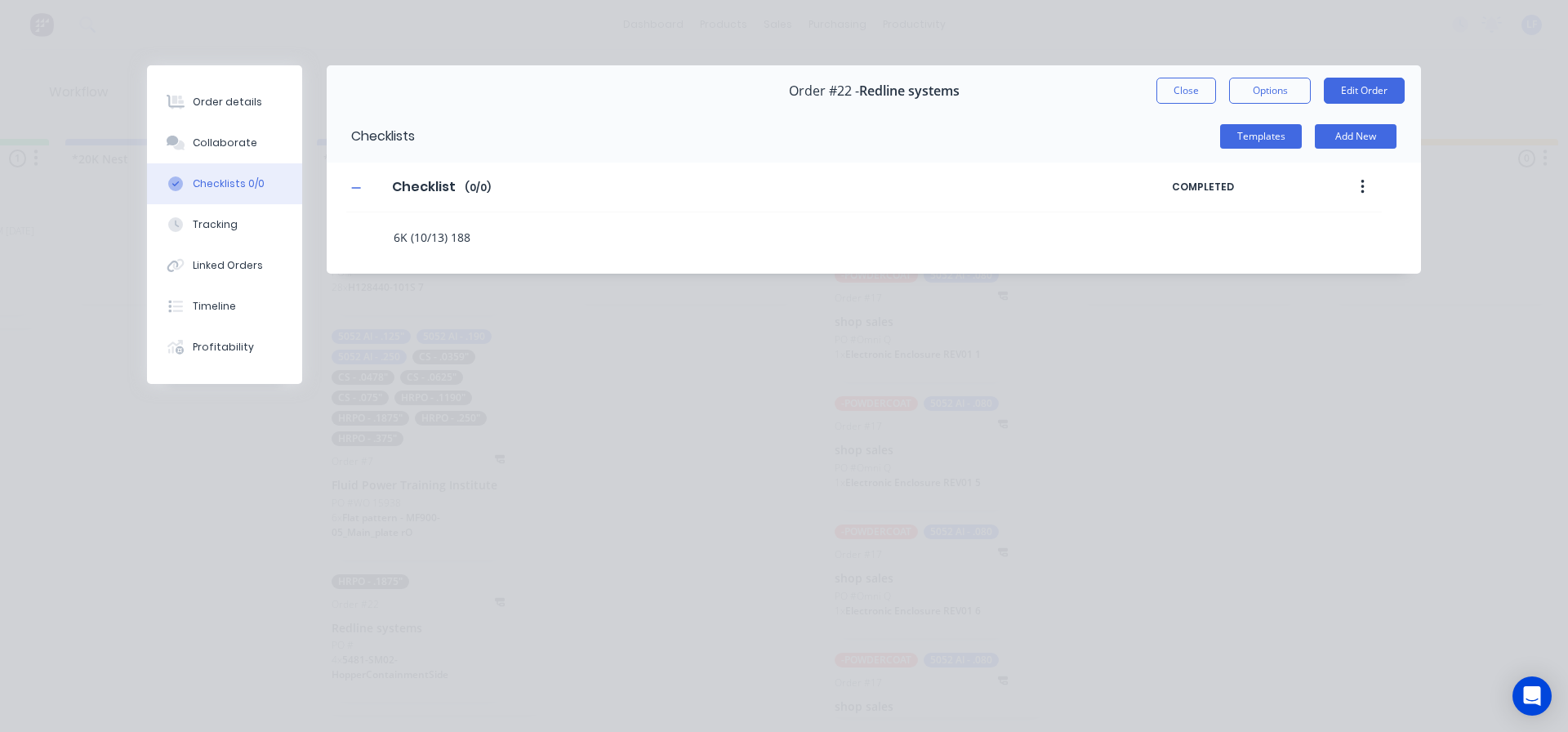
type textarea "x"
type textarea "6K (10/13) 188 9"
type textarea "x"
type textarea "6K (10/13) 188 93"
type textarea "x"
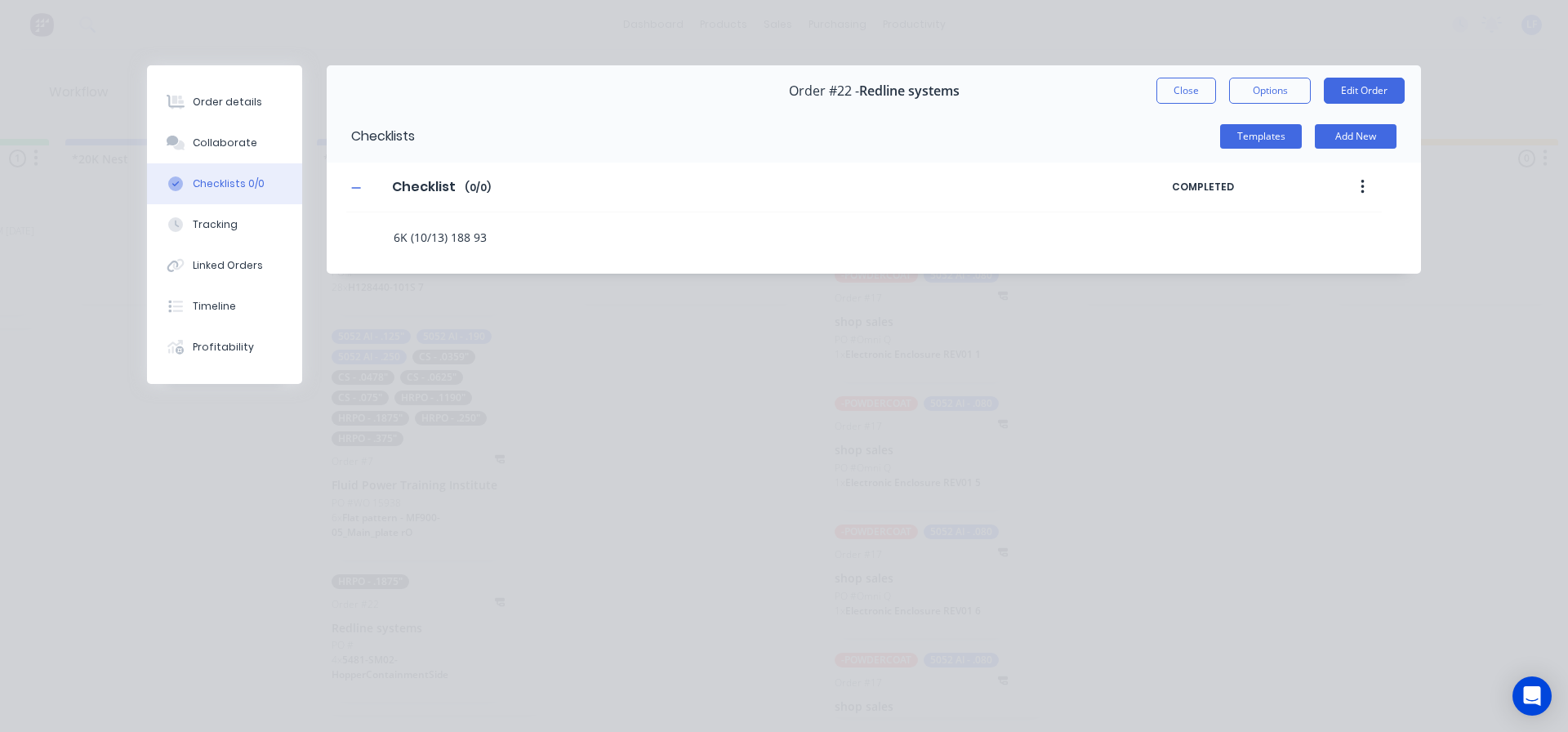
type textarea "6K (10/13) 188 93x"
type textarea "x"
type textarea "6K (10/13) 188 93x6"
type textarea "x"
type textarea "6K (10/13) 188 93x60"
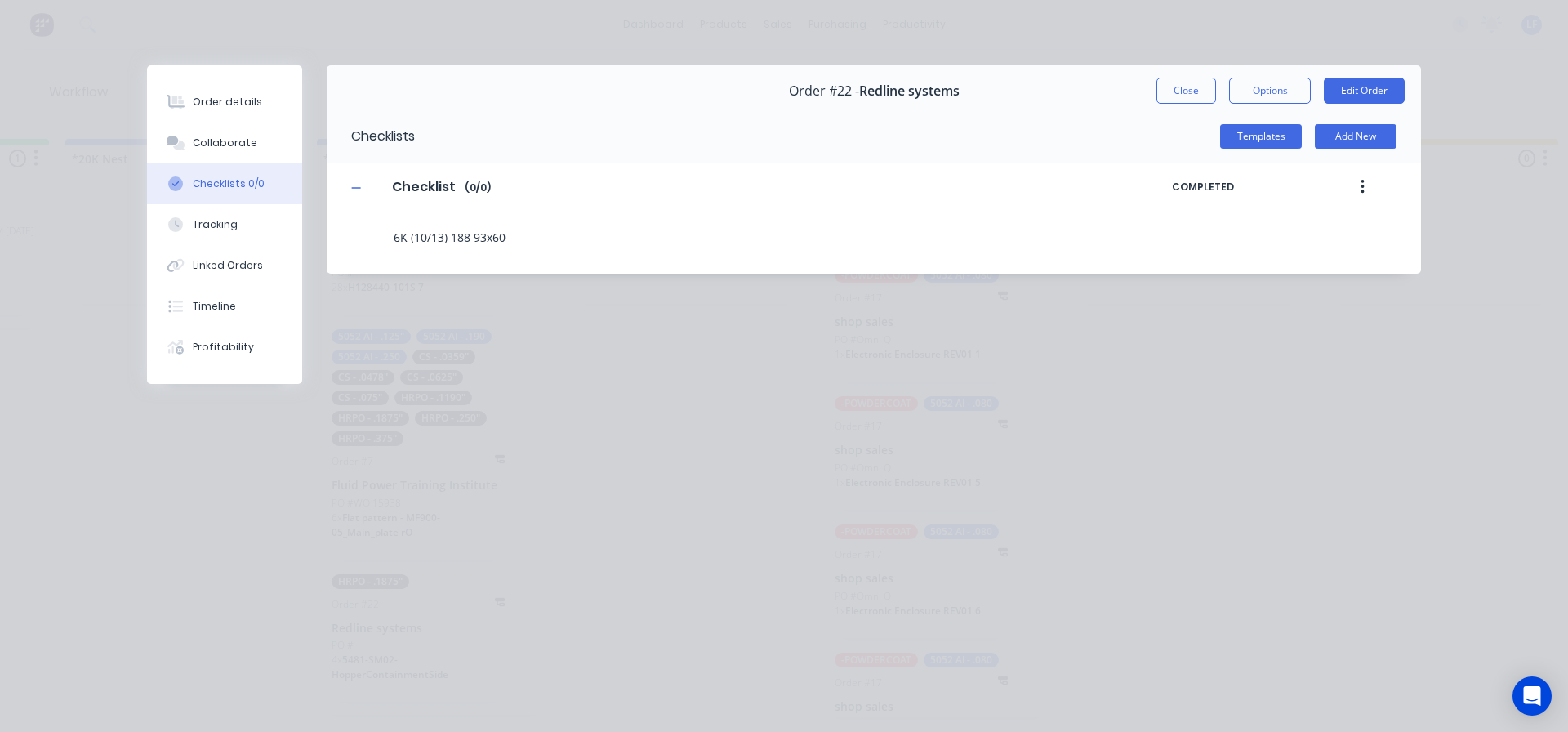
click at [562, 237] on textarea "6K (10/13) 188 93x60" at bounding box center [717, 237] width 660 height 24
type textarea "x"
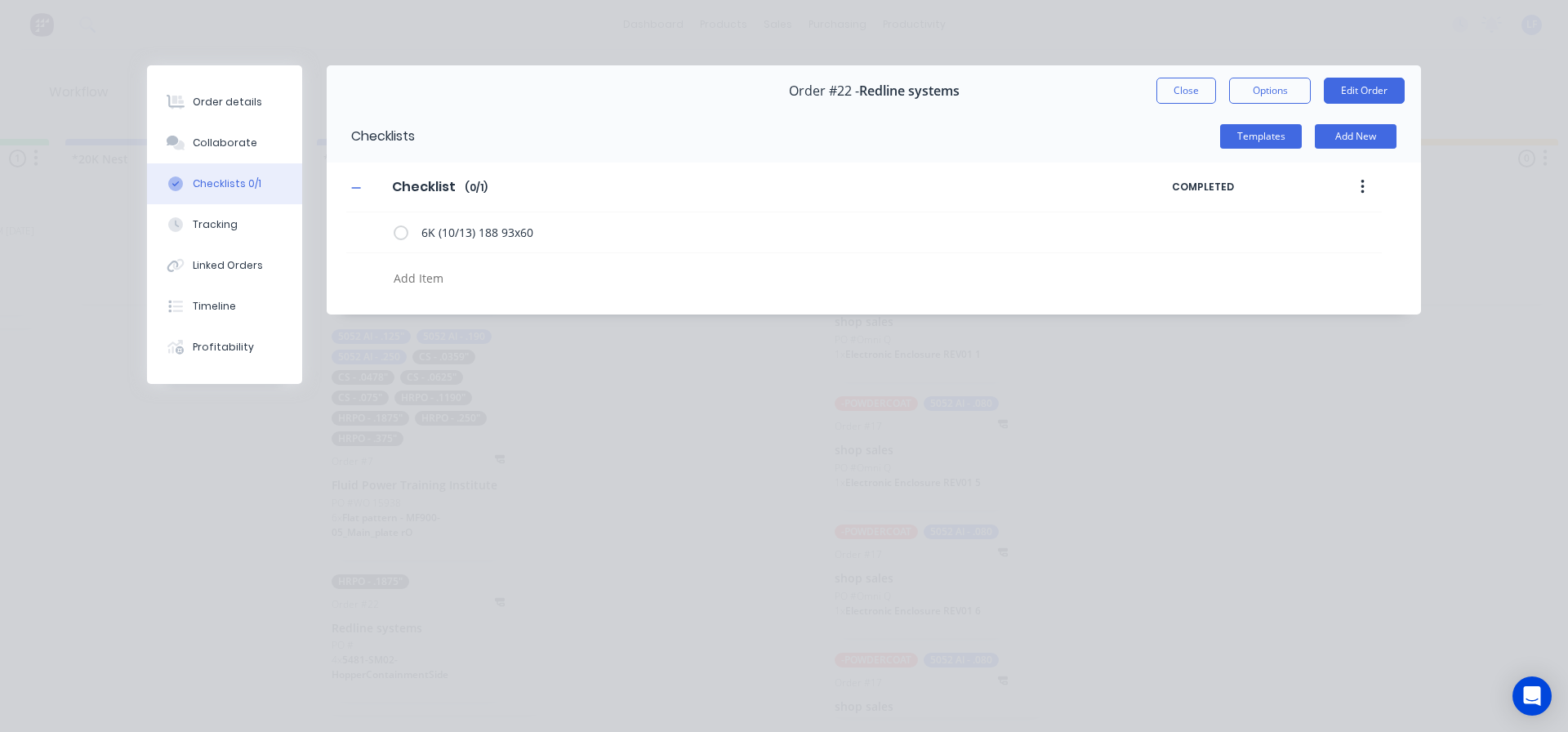
drag, startPoint x: 1183, startPoint y: 90, endPoint x: 1104, endPoint y: 93, distance: 79.1
click at [1184, 90] on button "Close" at bounding box center [1187, 90] width 60 height 26
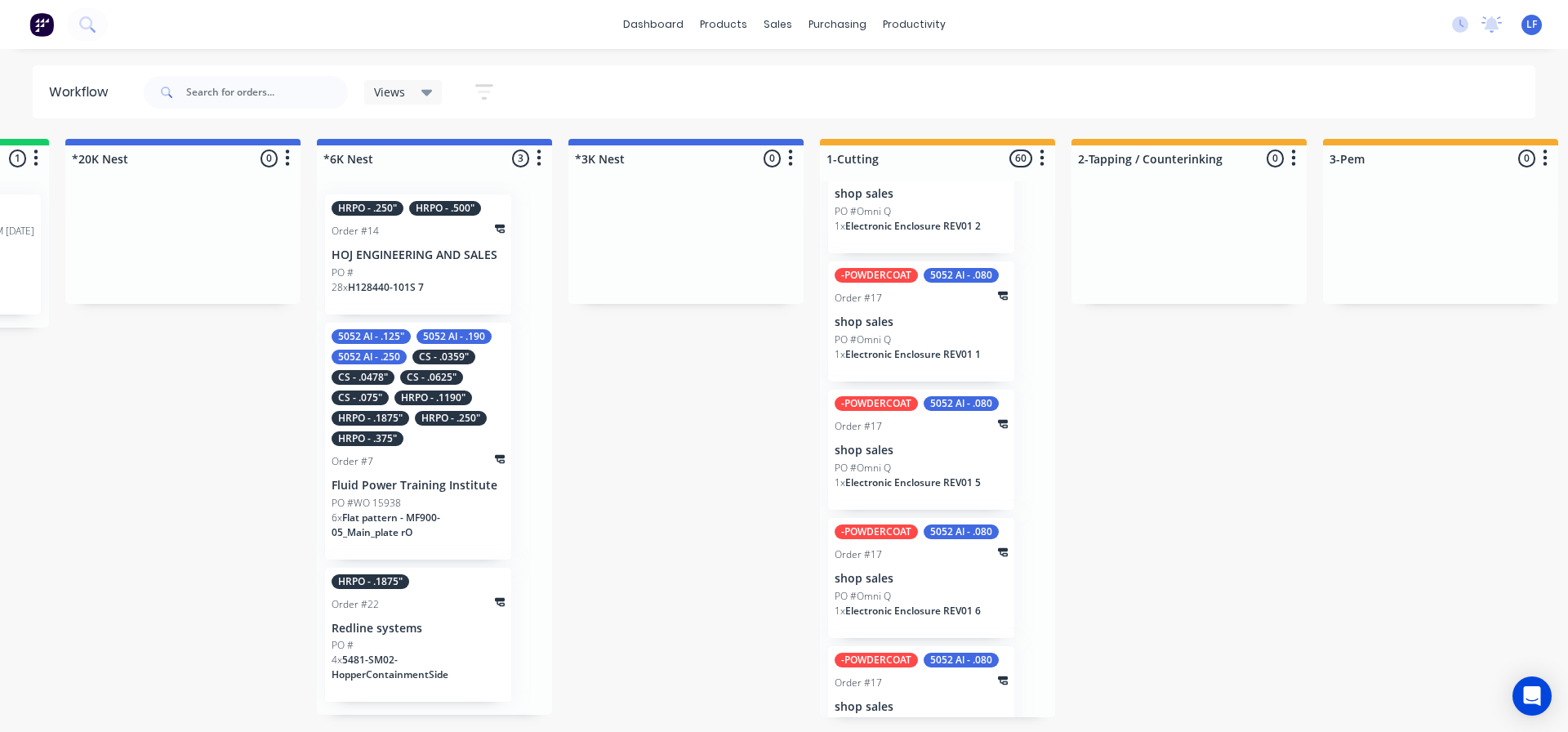
click at [402, 253] on p "HOJ ENGINEERING AND SALES" at bounding box center [418, 255] width 173 height 14
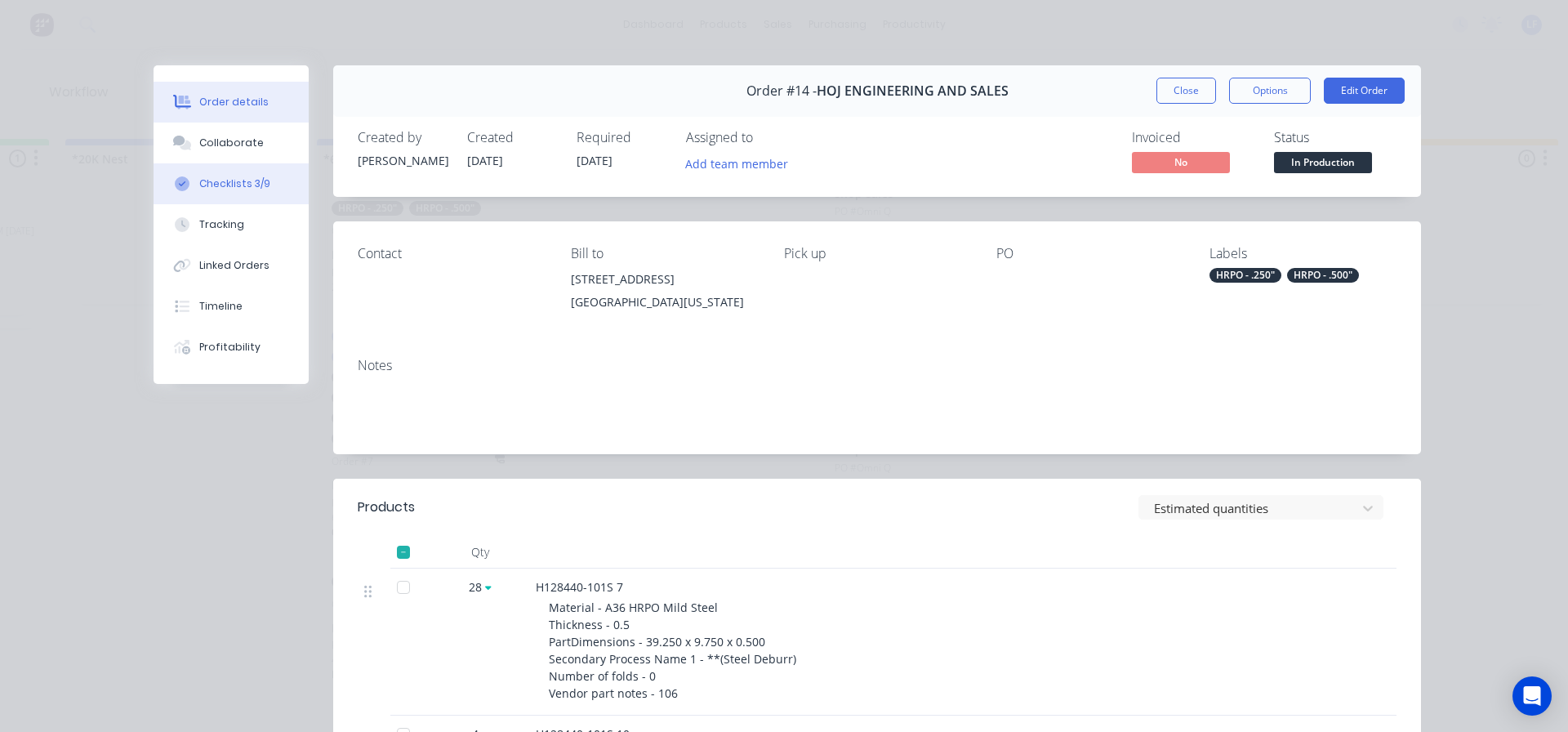
click at [213, 177] on div "Checklists 3/9" at bounding box center [235, 184] width 71 height 15
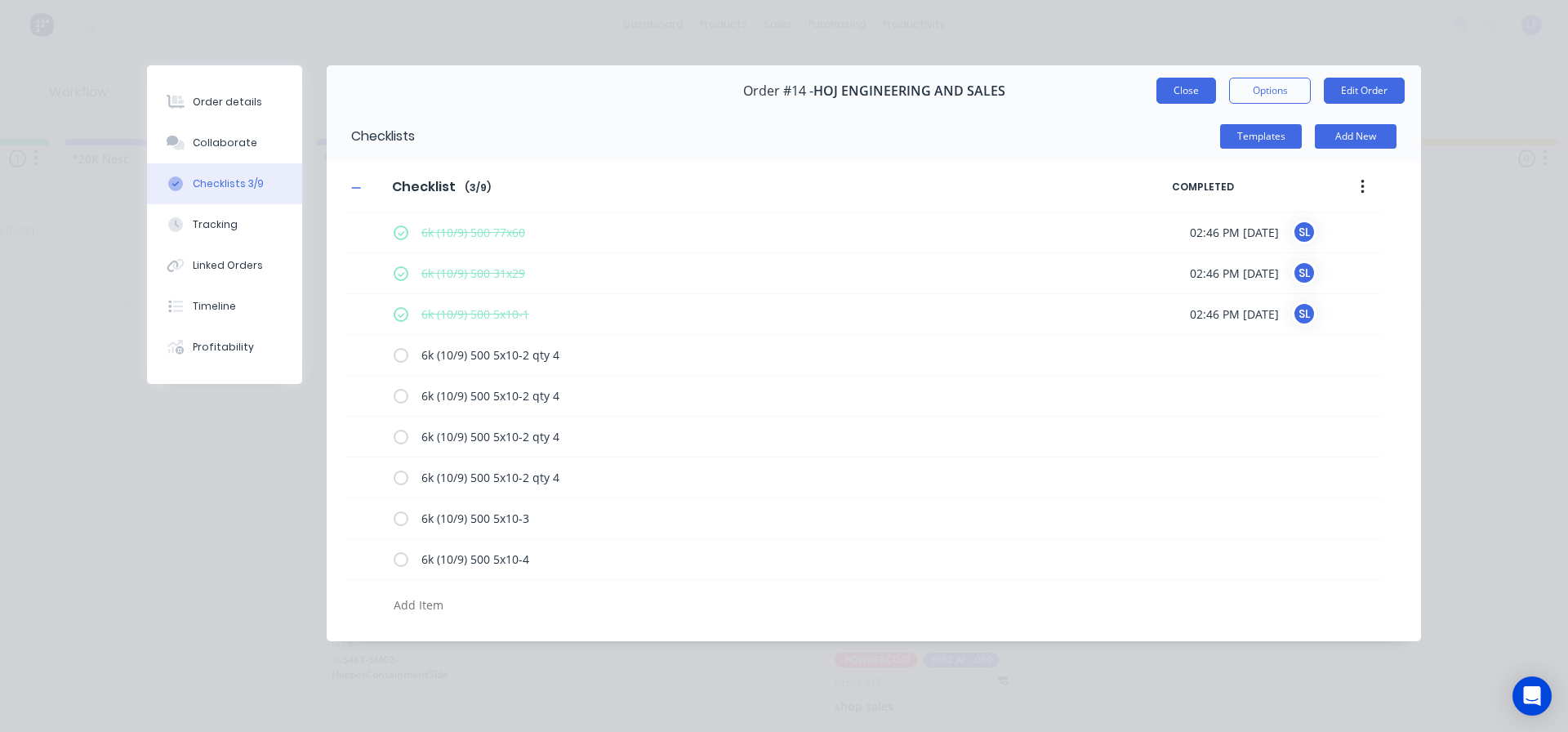
click at [1184, 85] on button "Close" at bounding box center [1187, 90] width 60 height 26
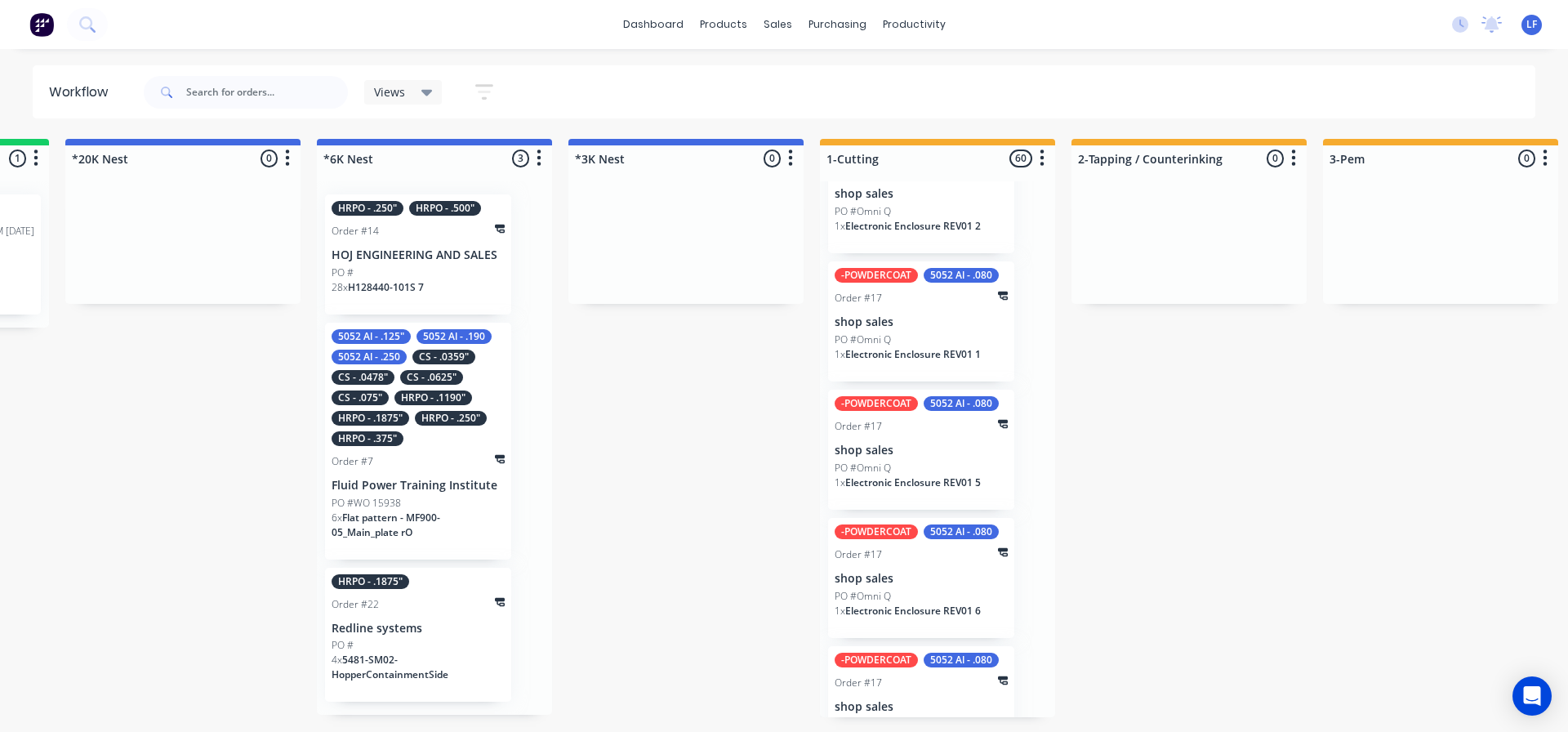
click at [399, 438] on div "HRPO - .375"" at bounding box center [367, 439] width 72 height 15
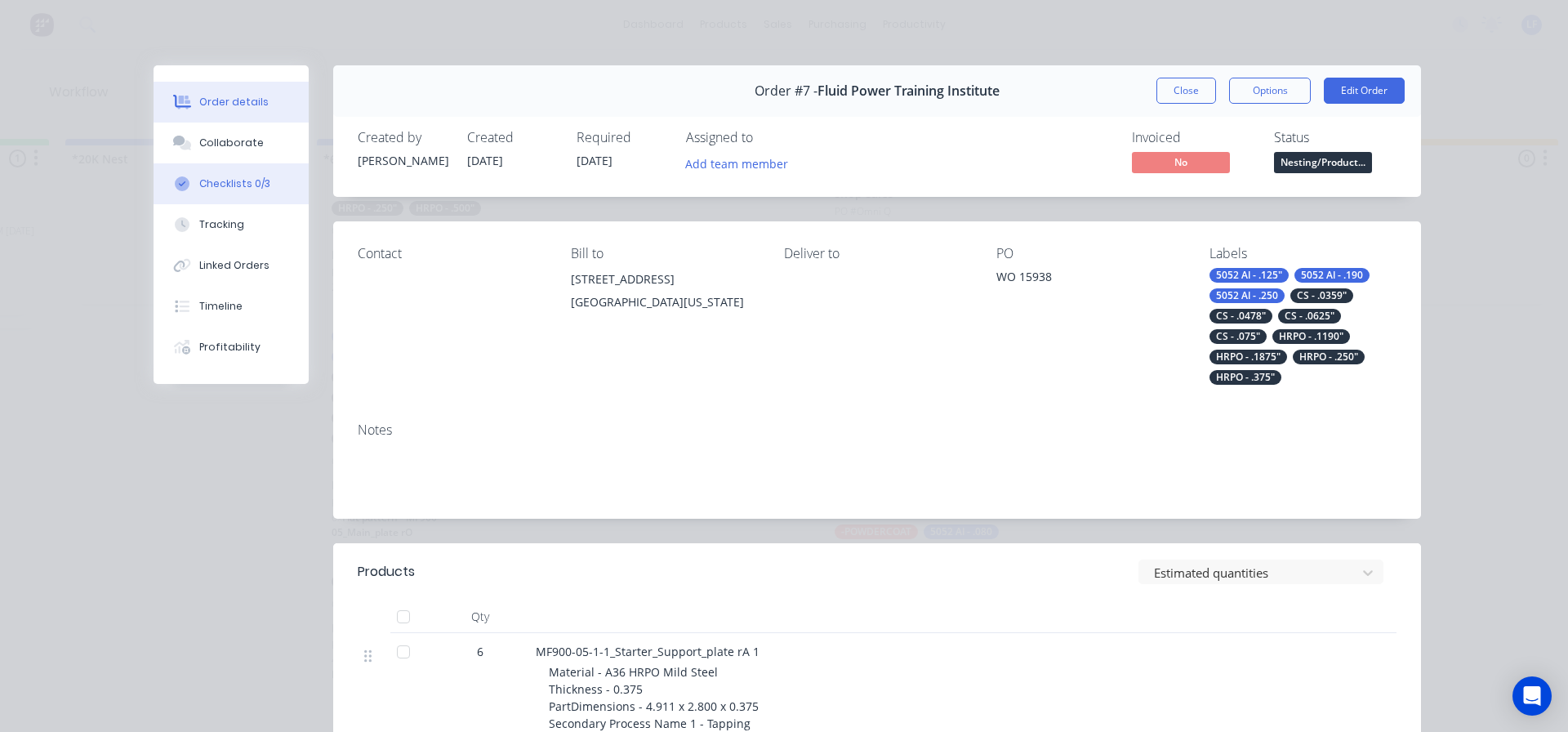
click at [221, 178] on div "Checklists 0/3" at bounding box center [235, 184] width 71 height 15
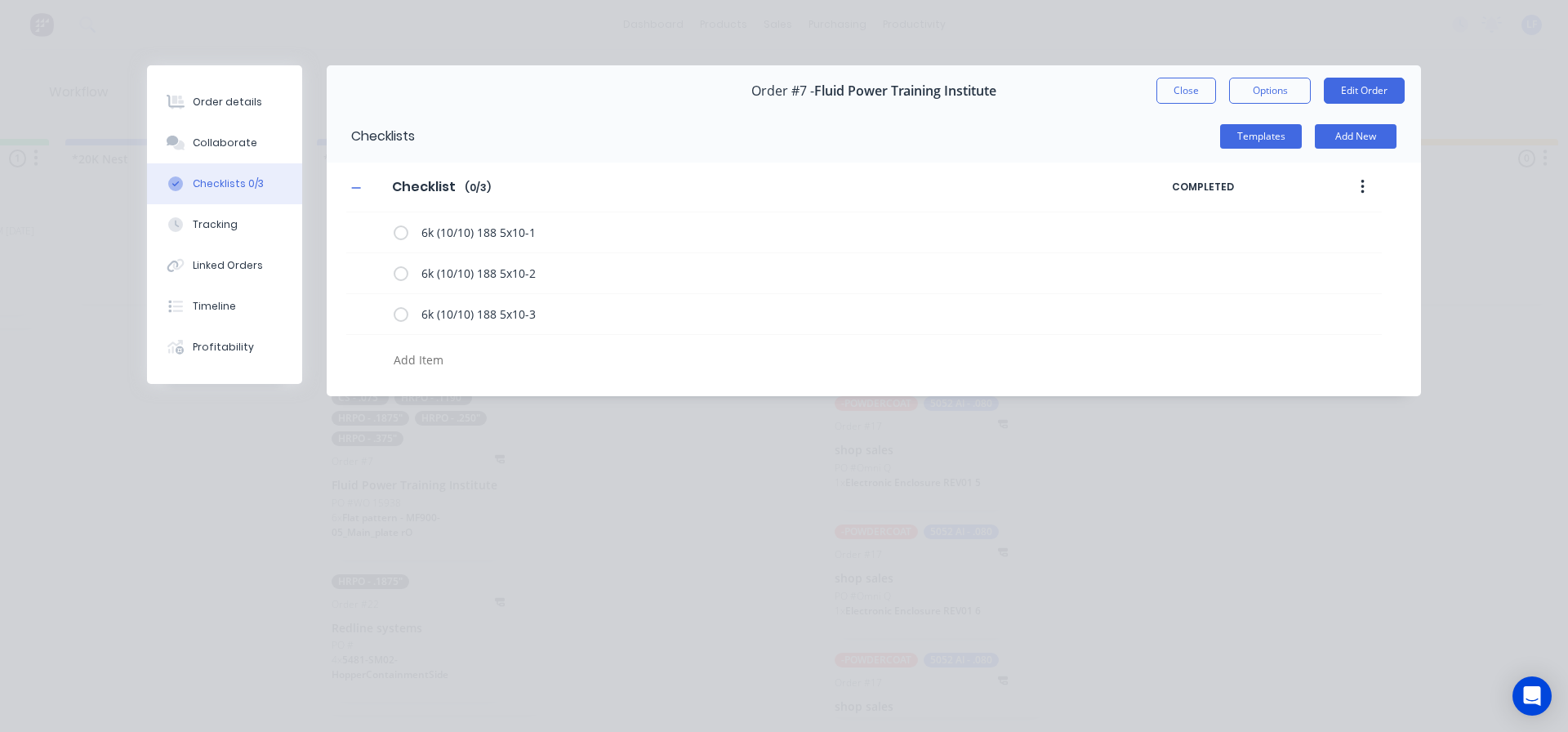
drag, startPoint x: 1181, startPoint y: 93, endPoint x: 1046, endPoint y: 111, distance: 136.2
click at [1182, 93] on button "Close" at bounding box center [1187, 90] width 60 height 26
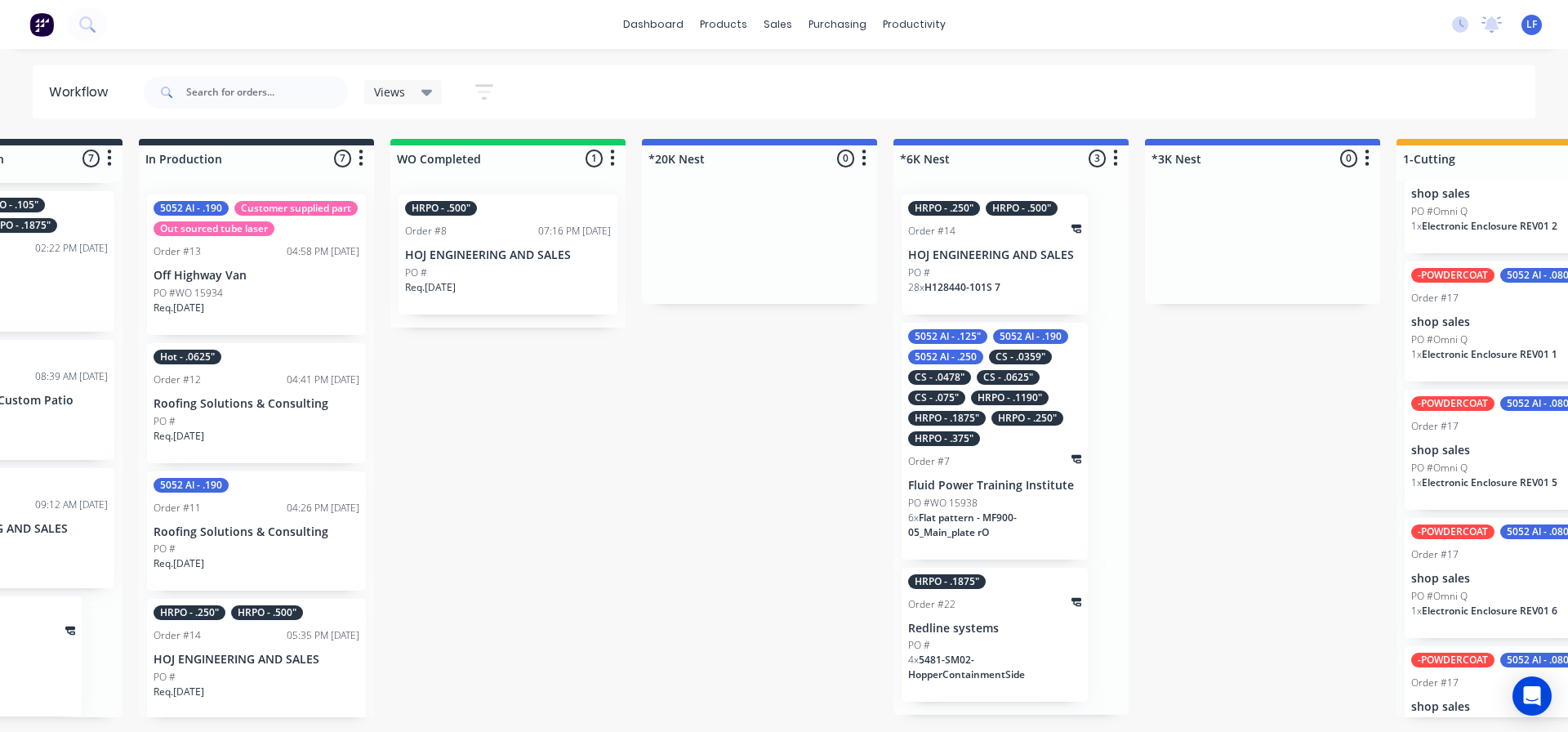
scroll to position [0, 840]
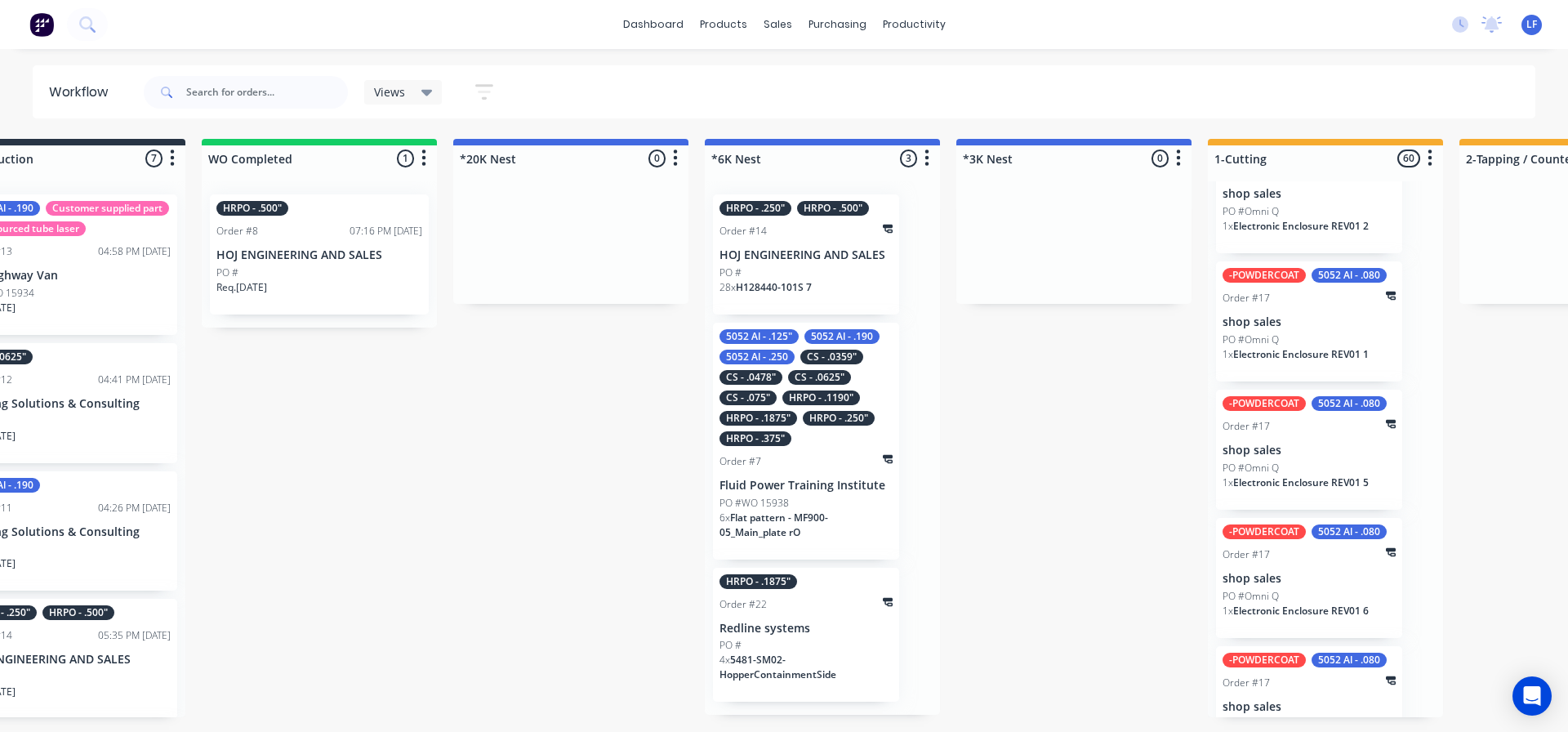
click at [806, 420] on div "HRPO - .250"" at bounding box center [839, 419] width 72 height 15
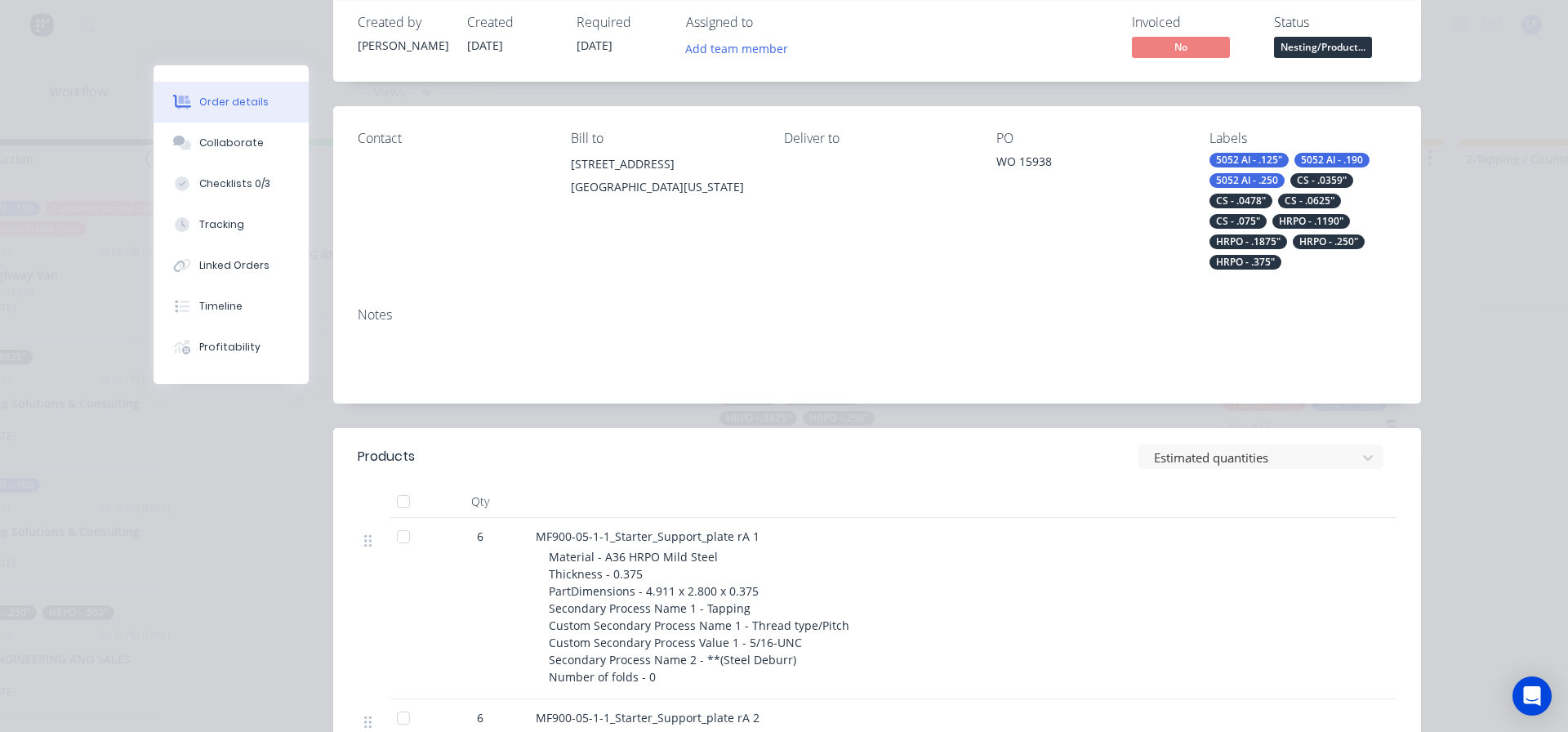
scroll to position [0, 0]
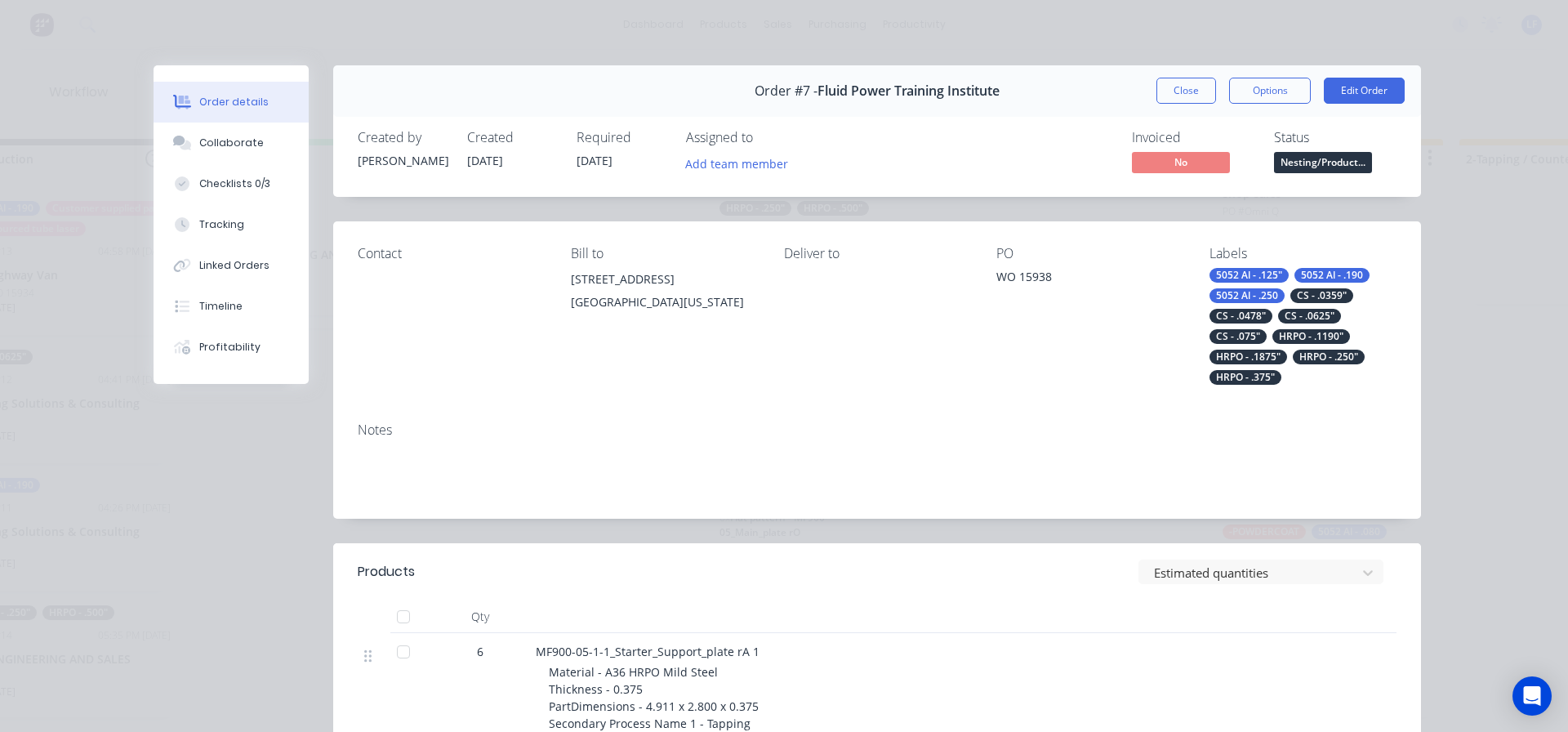
drag, startPoint x: 1176, startPoint y: 101, endPoint x: 1141, endPoint y: 98, distance: 35.1
click at [1176, 100] on button "Close" at bounding box center [1187, 90] width 60 height 26
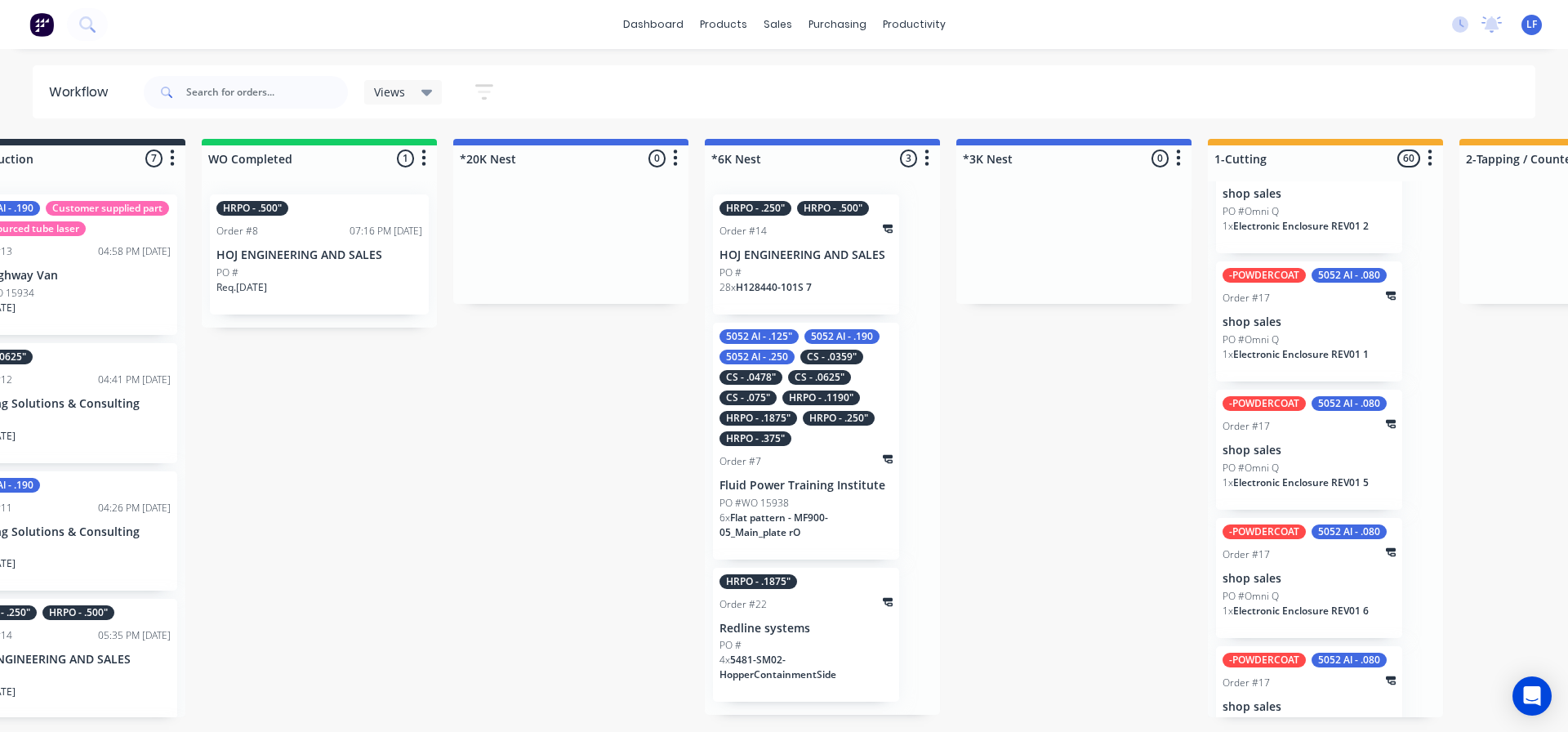
click at [608, 477] on div "!Missing parts 5 Sort By Created date Required date Order number Customer name …" at bounding box center [1339, 428] width 4382 height 578
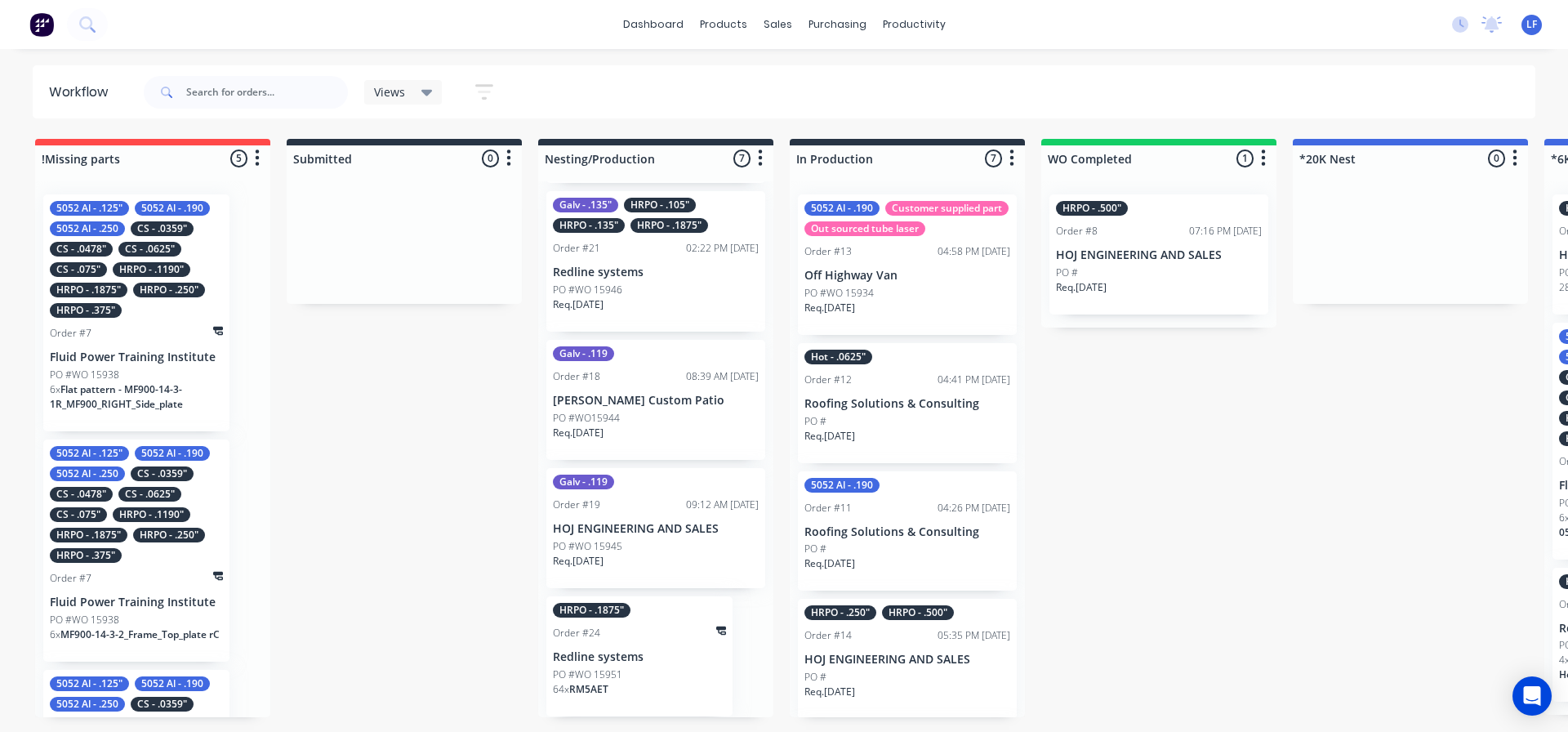
scroll to position [0, 170]
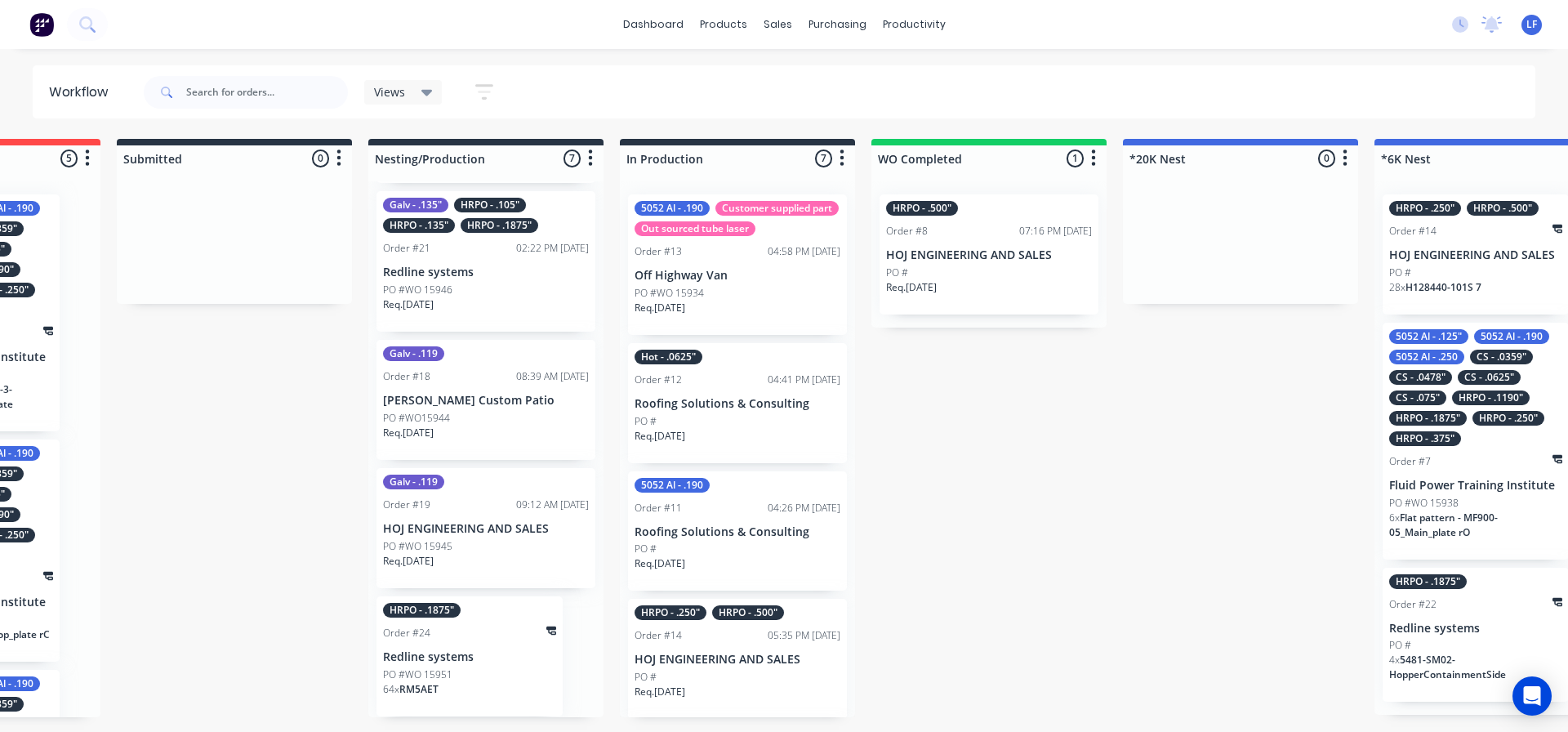
click at [494, 270] on p "Redline systems" at bounding box center [486, 273] width 206 height 14
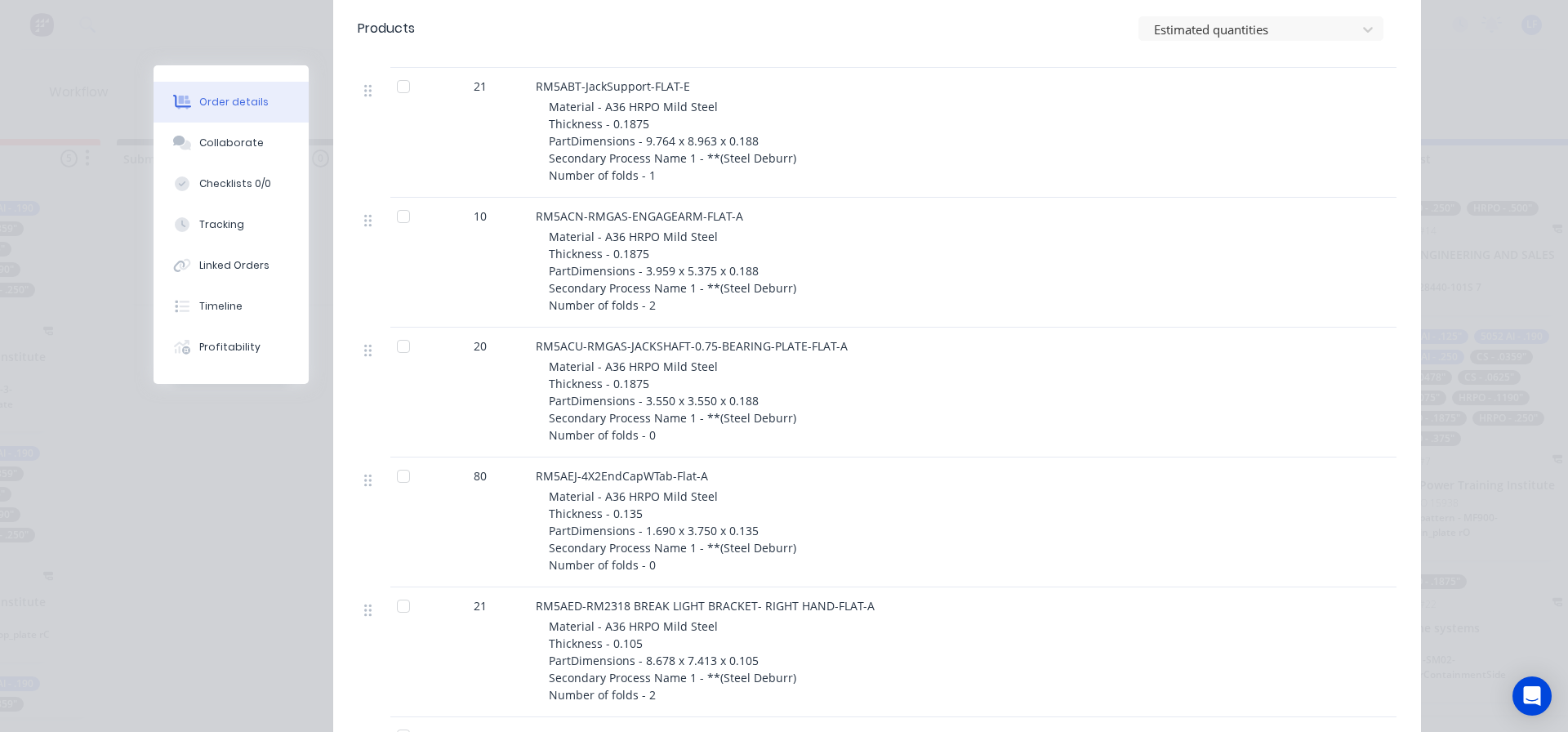
scroll to position [646, 0]
click at [223, 228] on div "Tracking" at bounding box center [222, 225] width 45 height 15
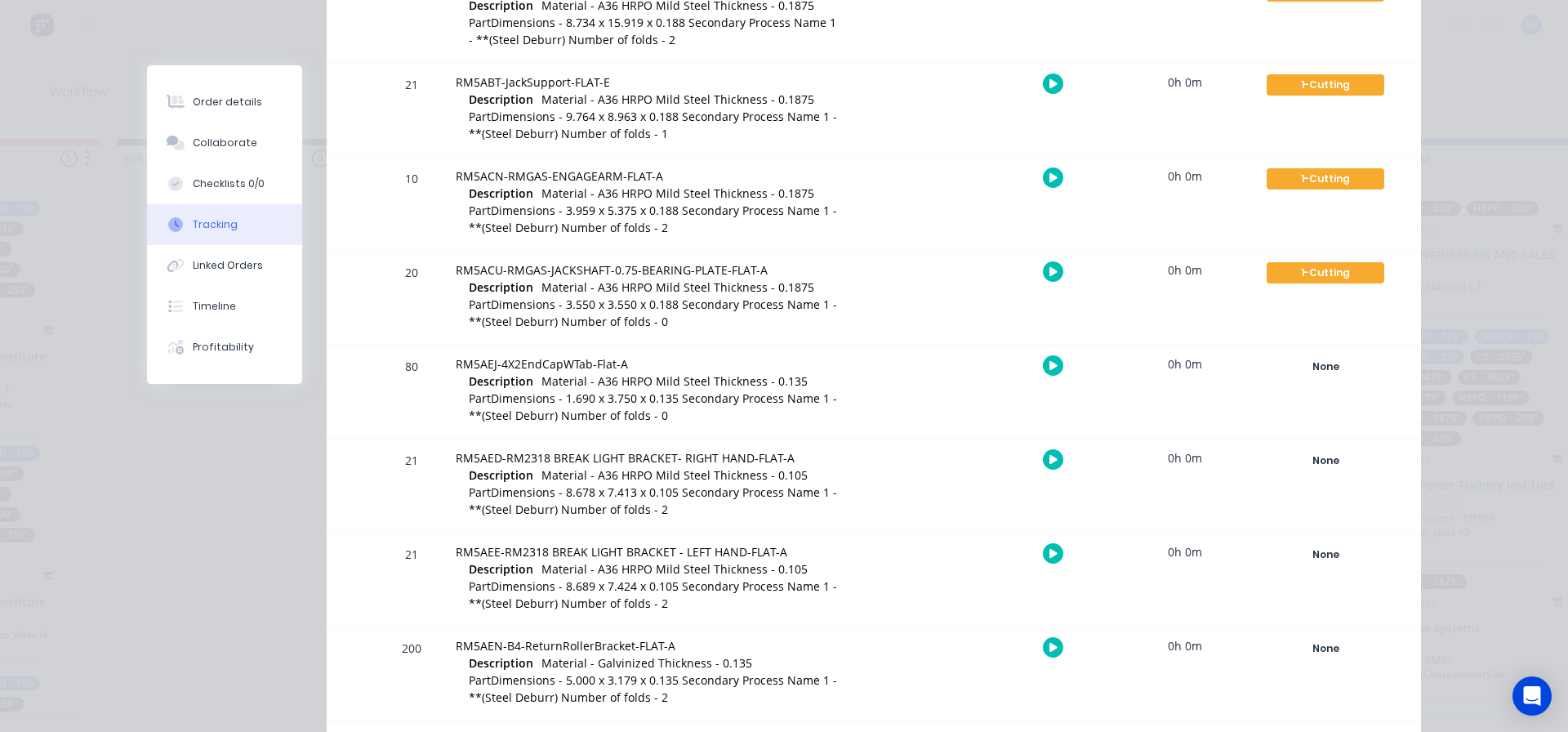
scroll to position [518, 0]
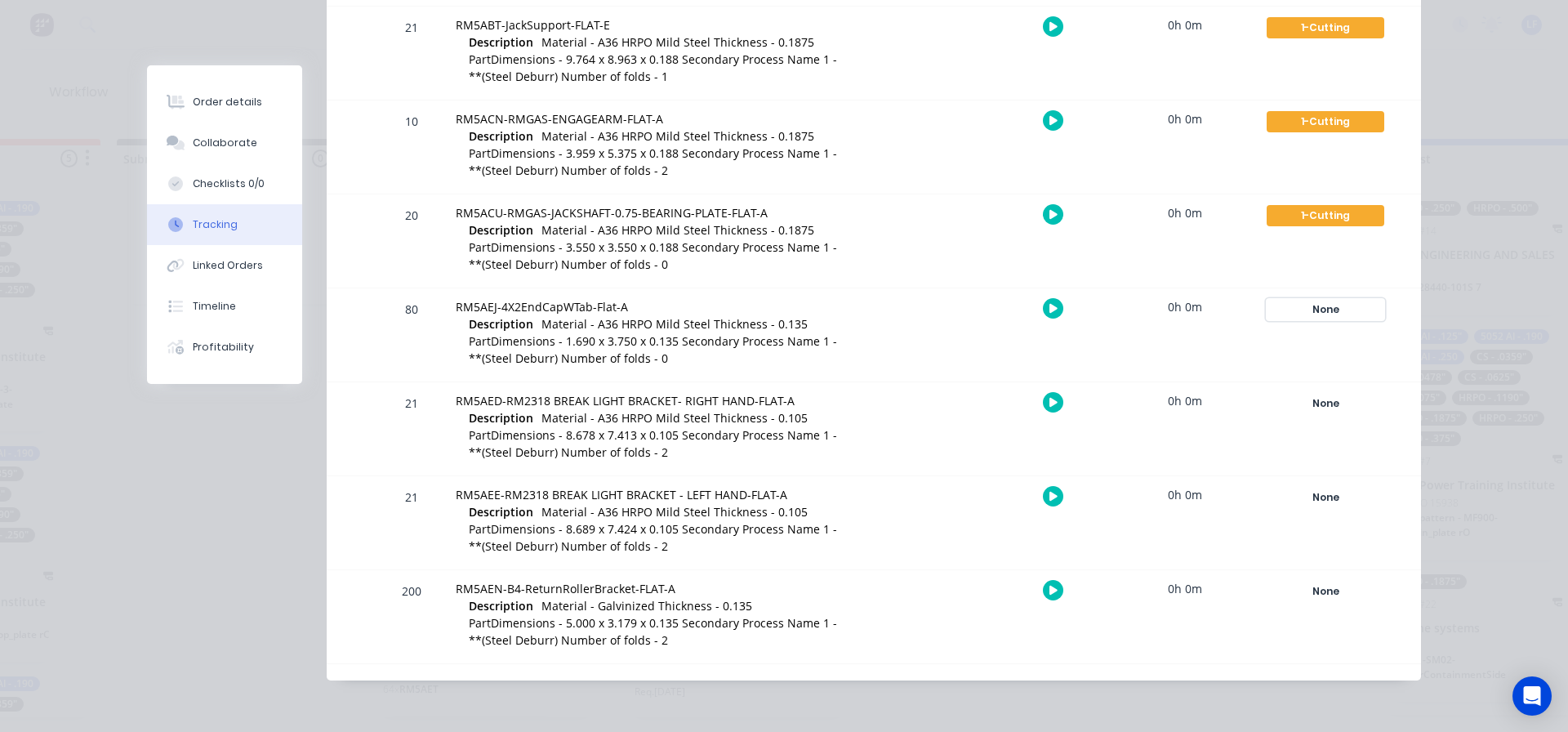
click at [1325, 302] on div "None" at bounding box center [1325, 310] width 118 height 22
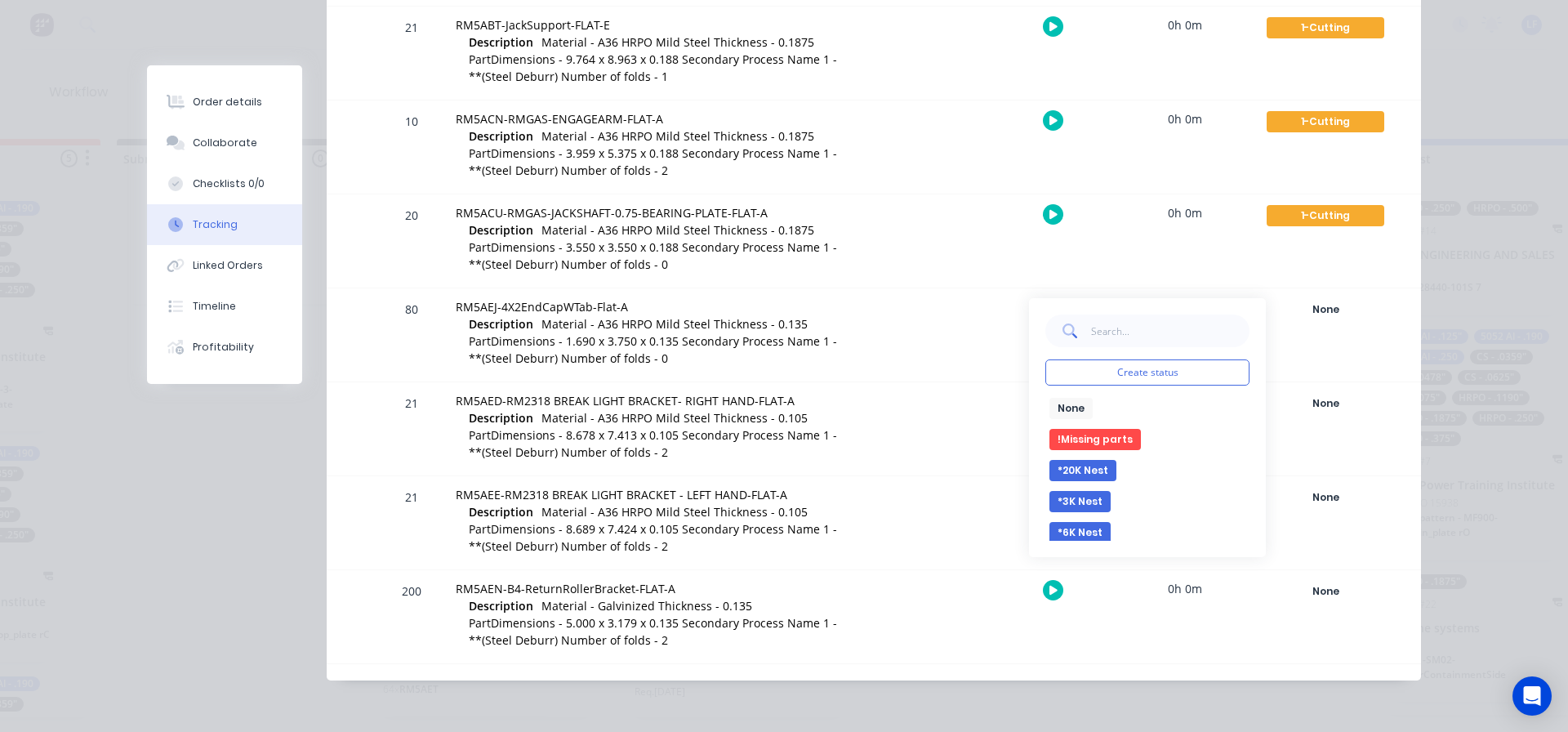
click at [1077, 538] on button "*6K Nest" at bounding box center [1080, 533] width 61 height 22
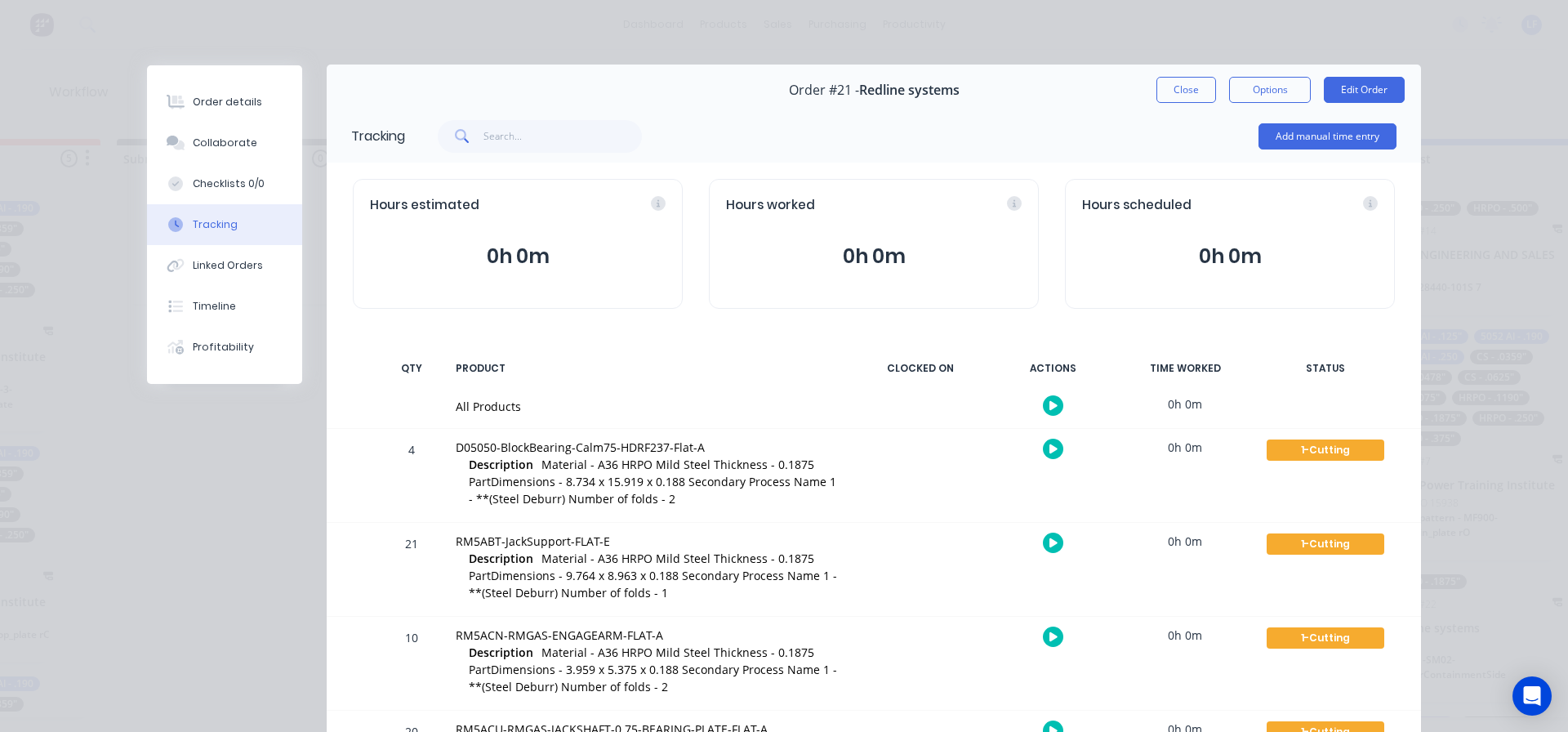
scroll to position [0, 0]
click at [1168, 87] on button "Close" at bounding box center [1187, 90] width 60 height 26
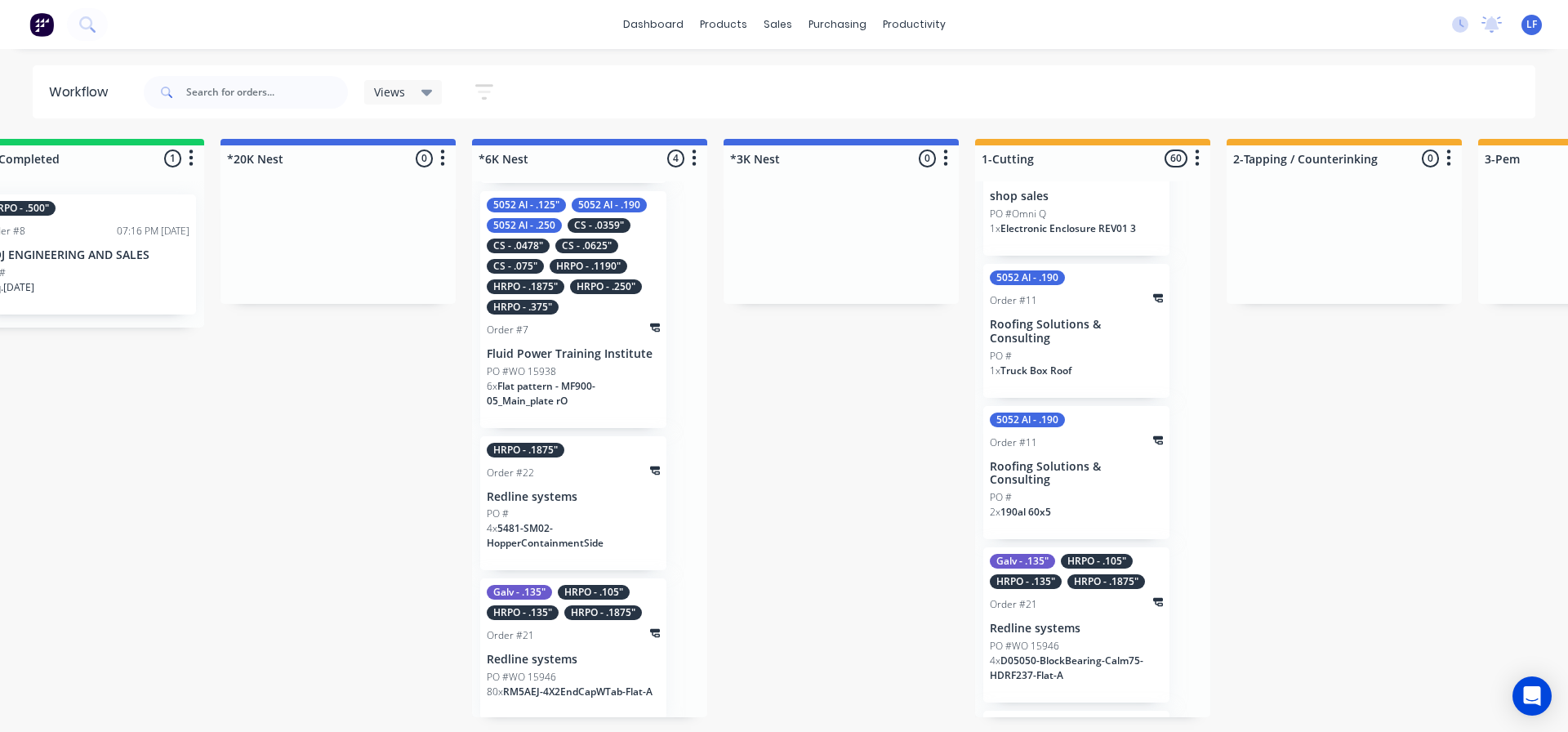
scroll to position [134, 0]
drag, startPoint x: 1299, startPoint y: 160, endPoint x: 1262, endPoint y: 169, distance: 38.1
click at [1299, 160] on div at bounding box center [1344, 158] width 235 height 26
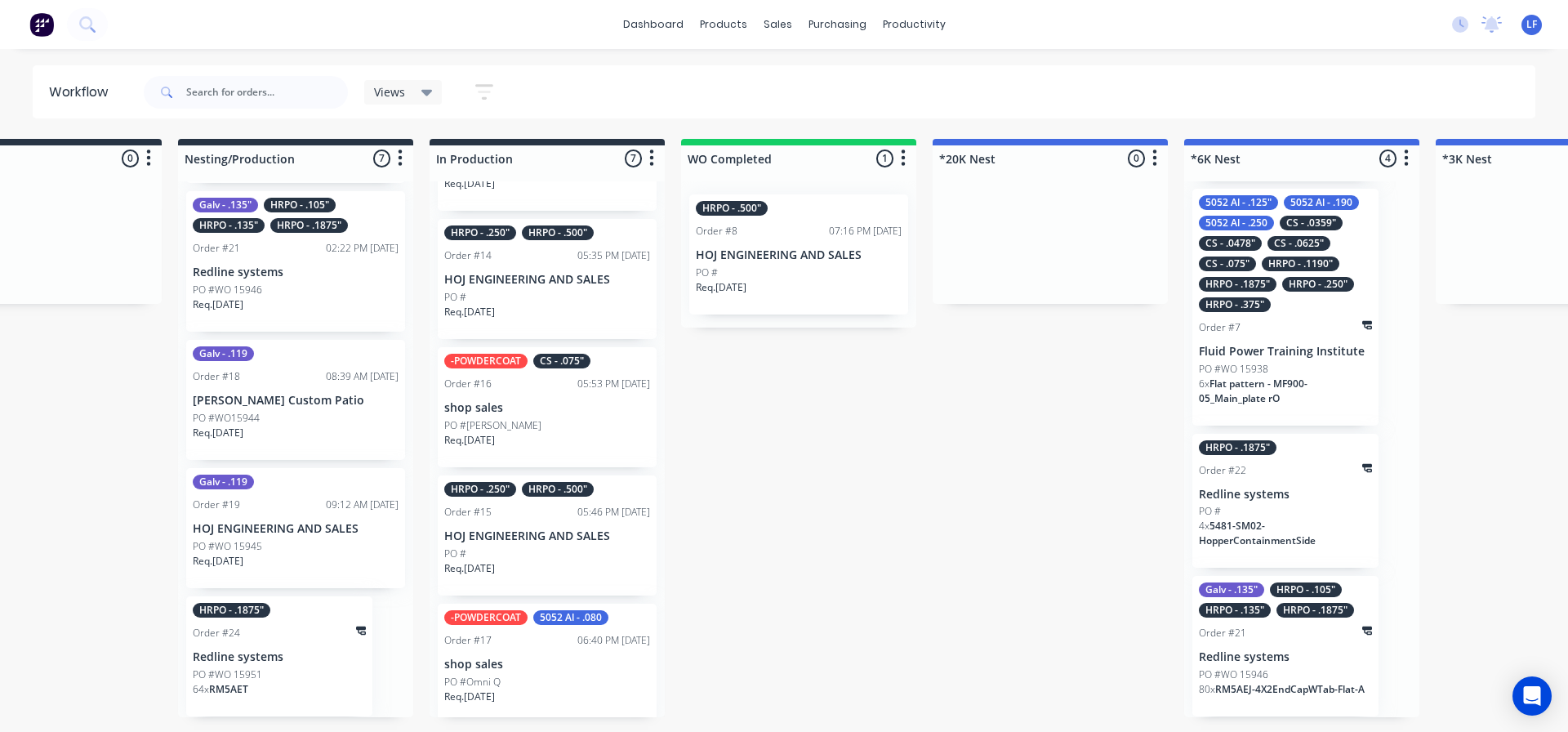
scroll to position [408, 0]
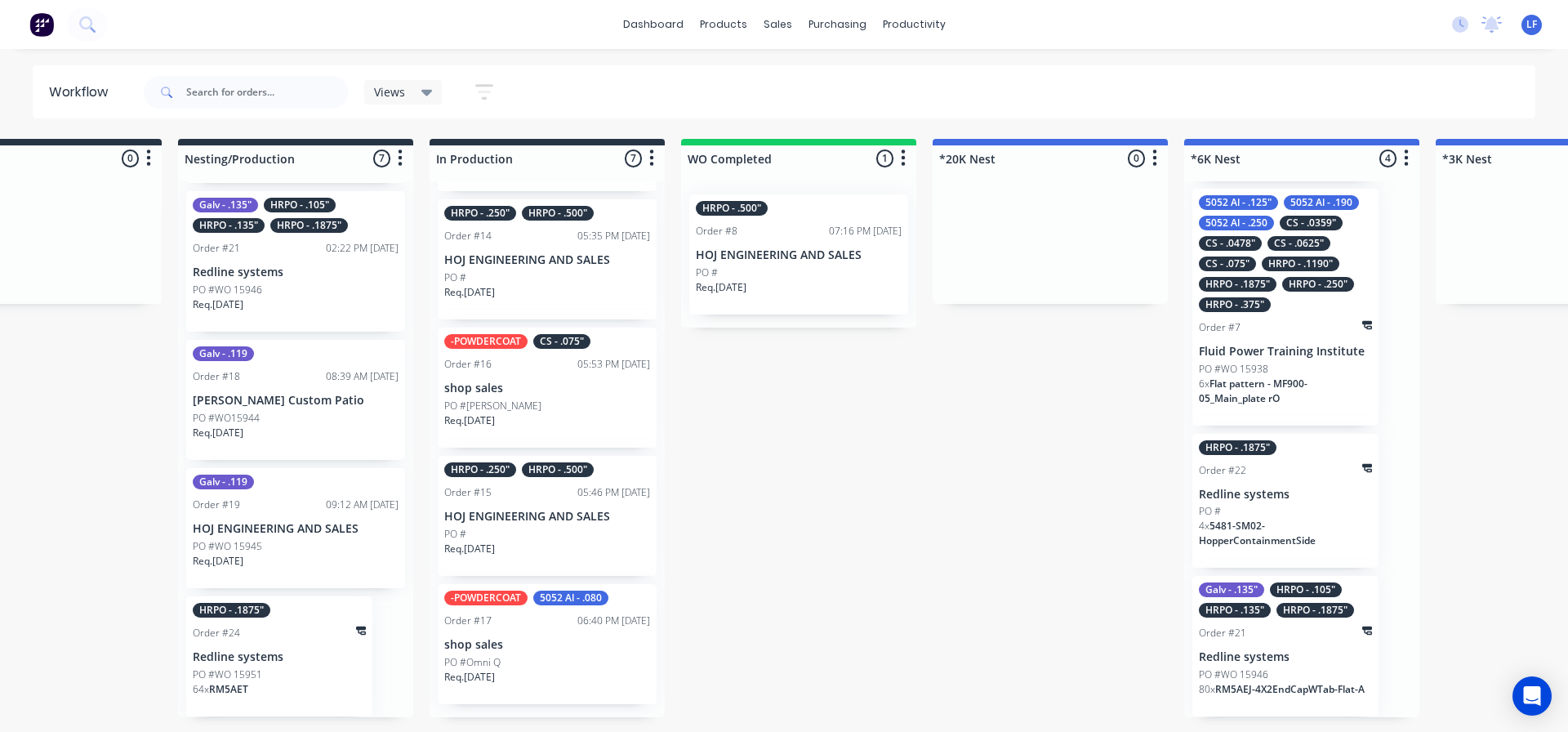
click at [260, 272] on p "Redline systems" at bounding box center [296, 273] width 206 height 14
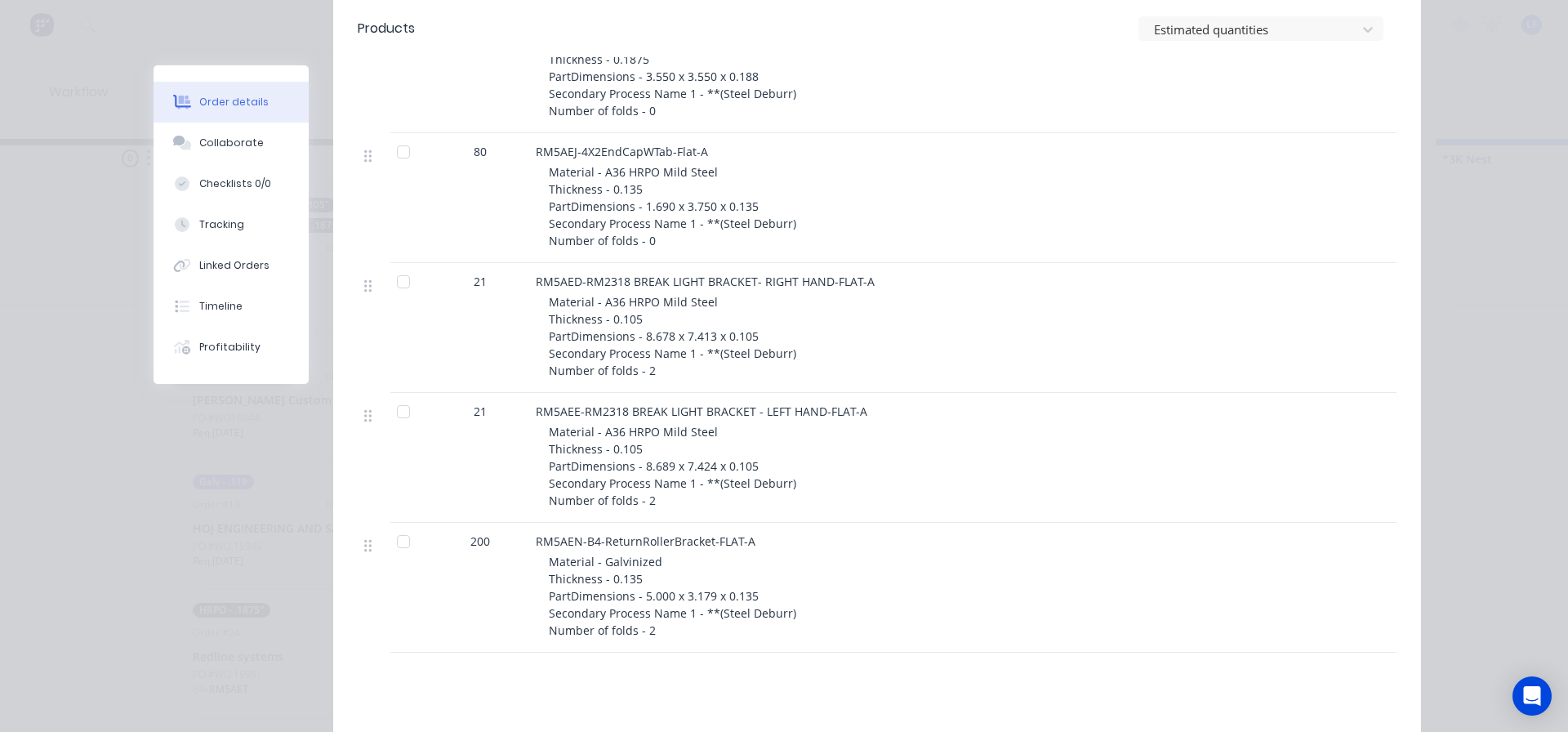
scroll to position [728, 0]
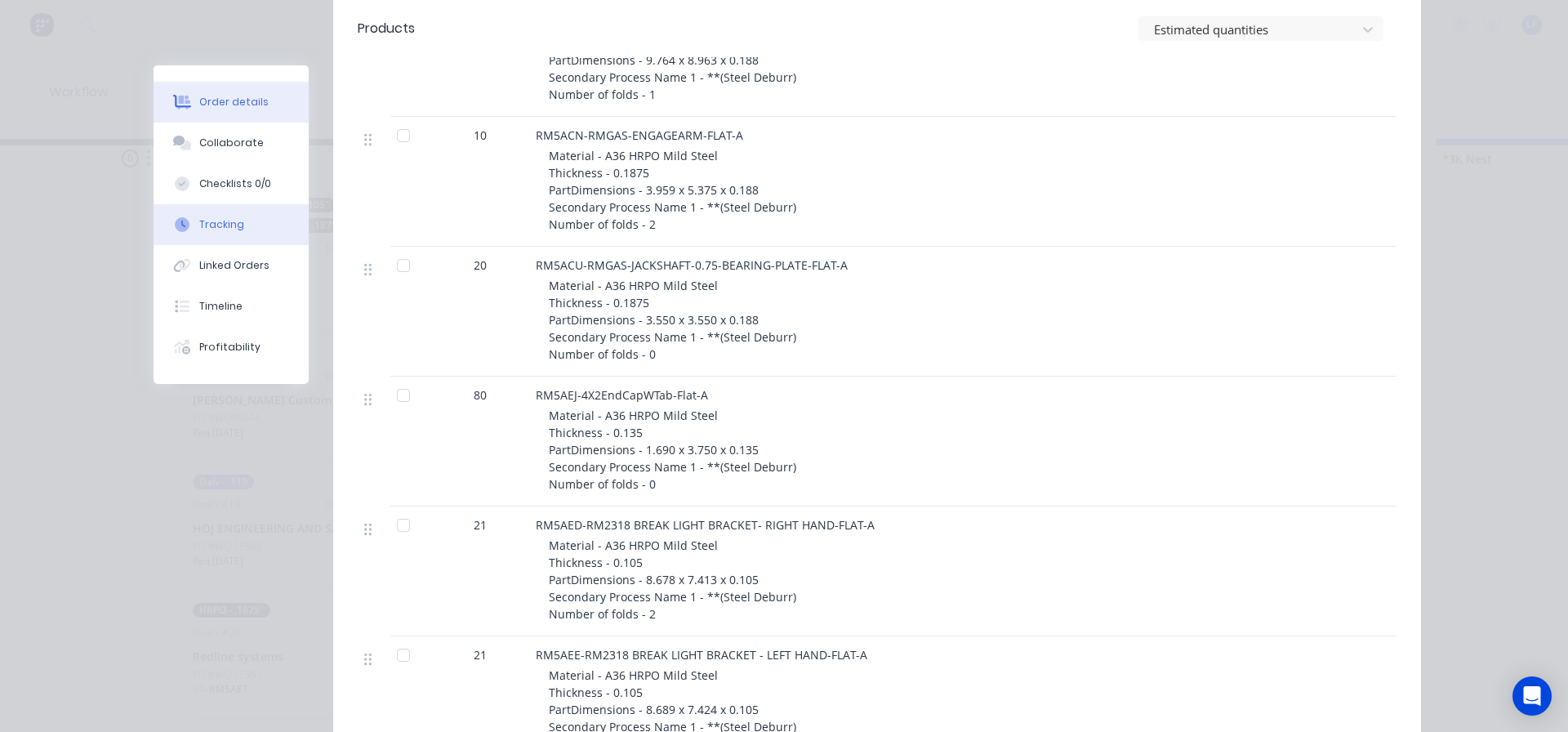
click at [203, 227] on div "Tracking" at bounding box center [222, 225] width 45 height 15
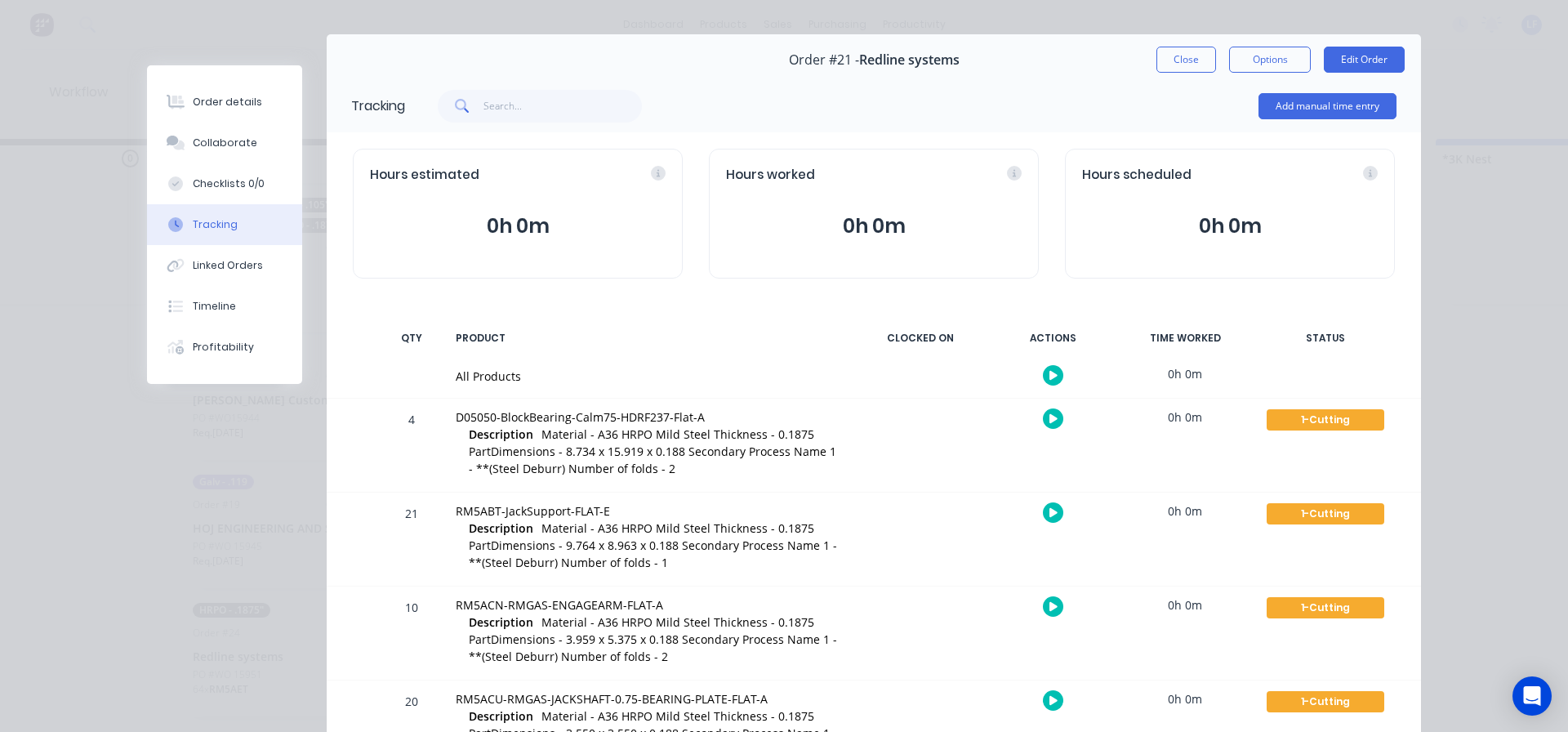
scroll to position [27, 0]
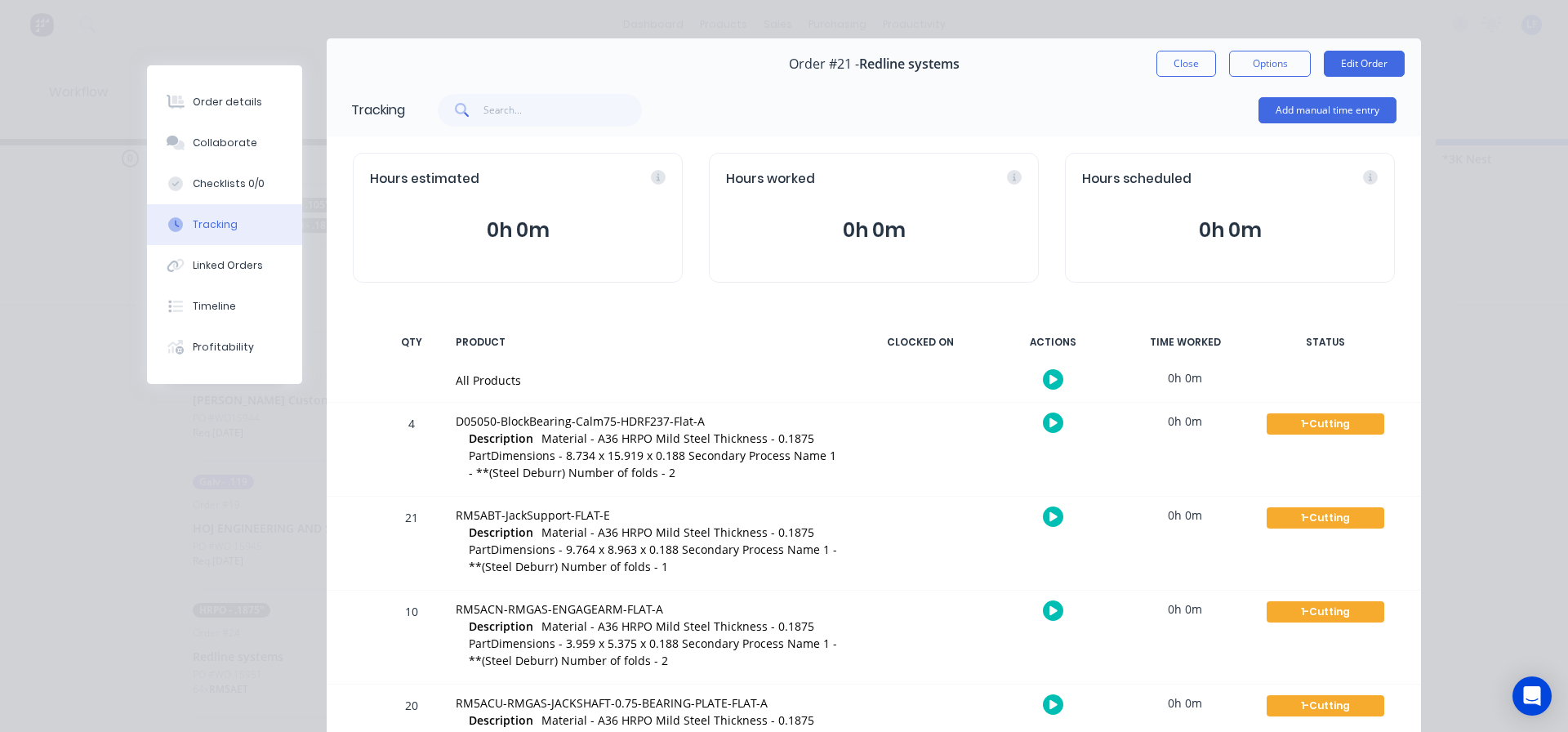
click at [1175, 72] on button "Close" at bounding box center [1187, 63] width 60 height 26
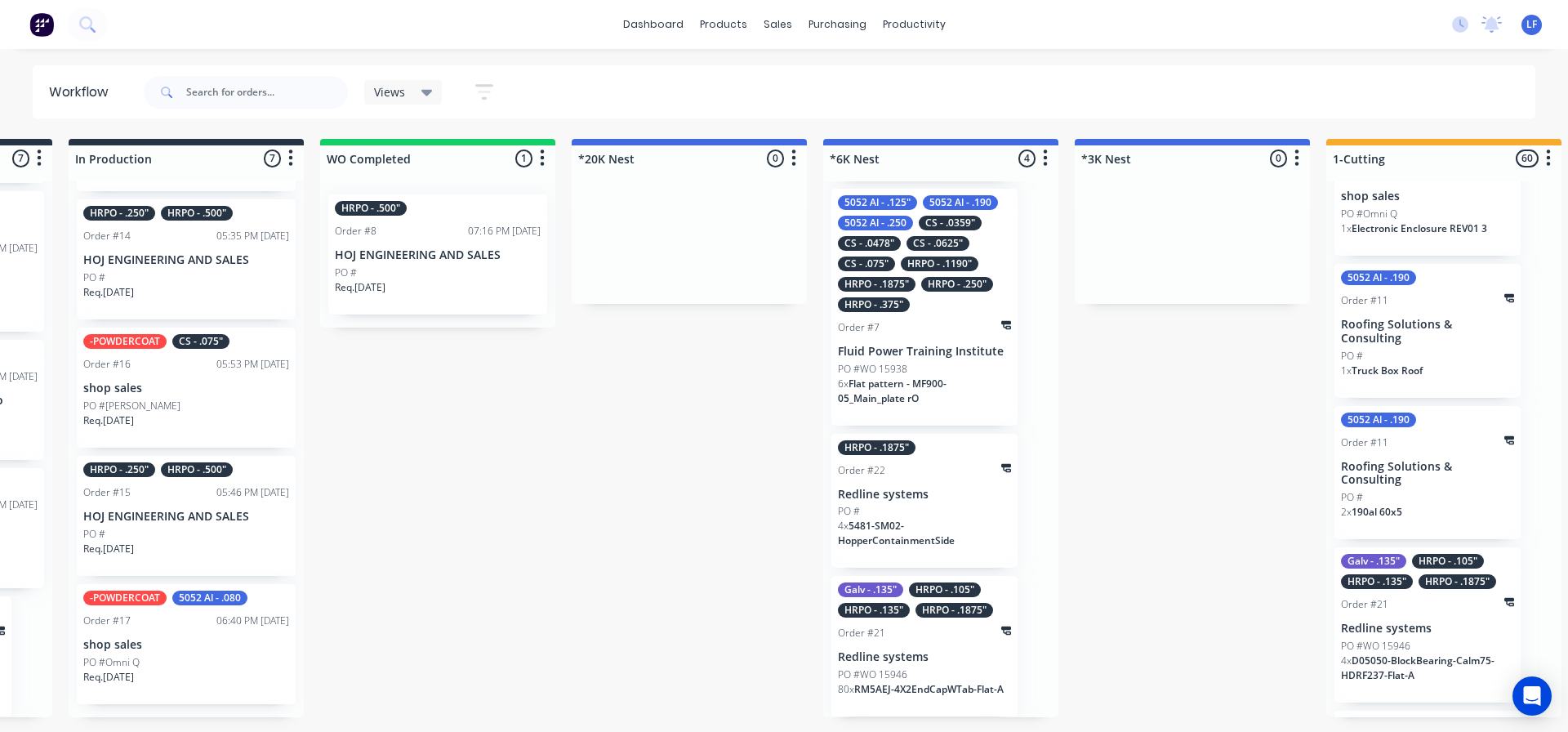
scroll to position [0, 723]
click at [914, 663] on p "Redline systems" at bounding box center [923, 657] width 173 height 14
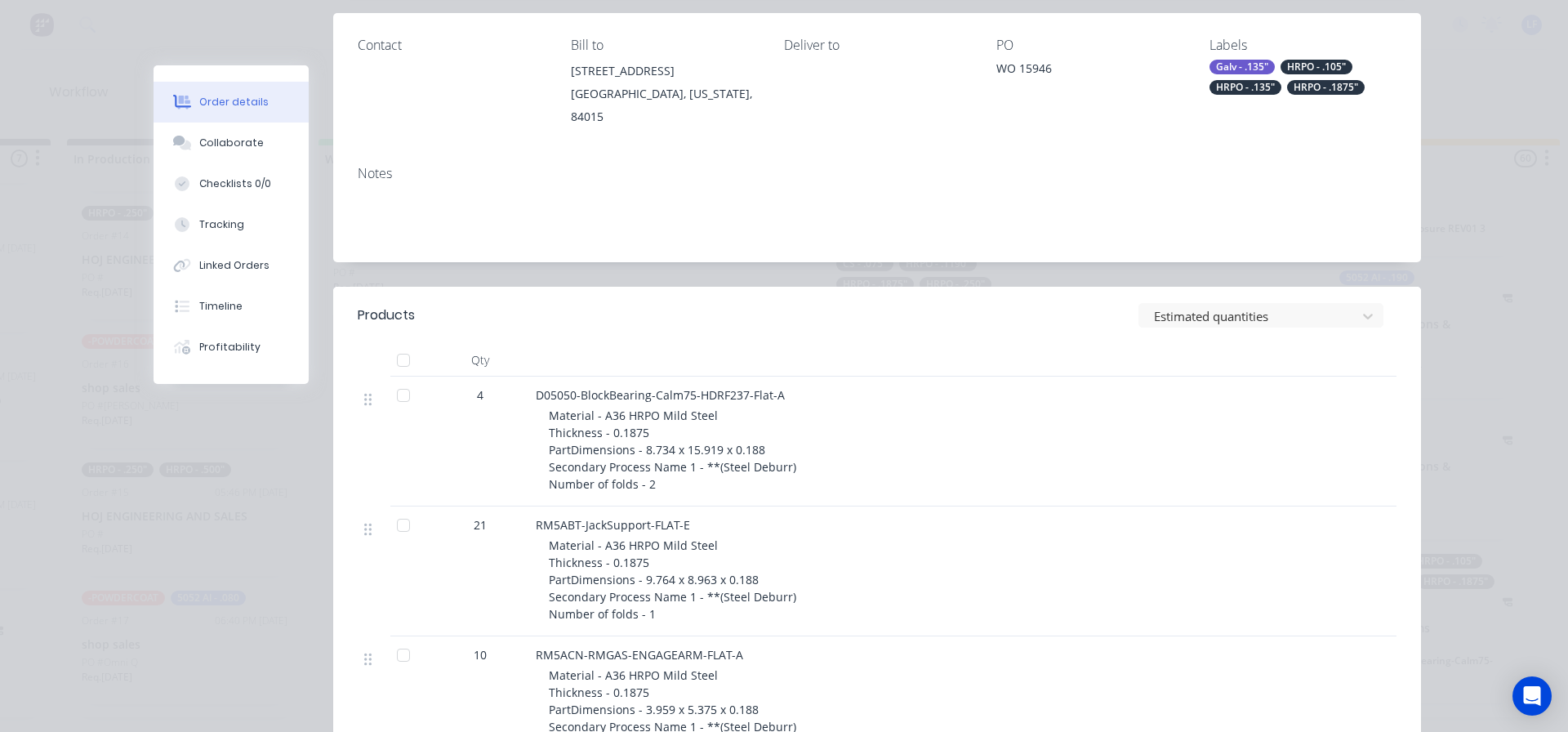
scroll to position [245, 0]
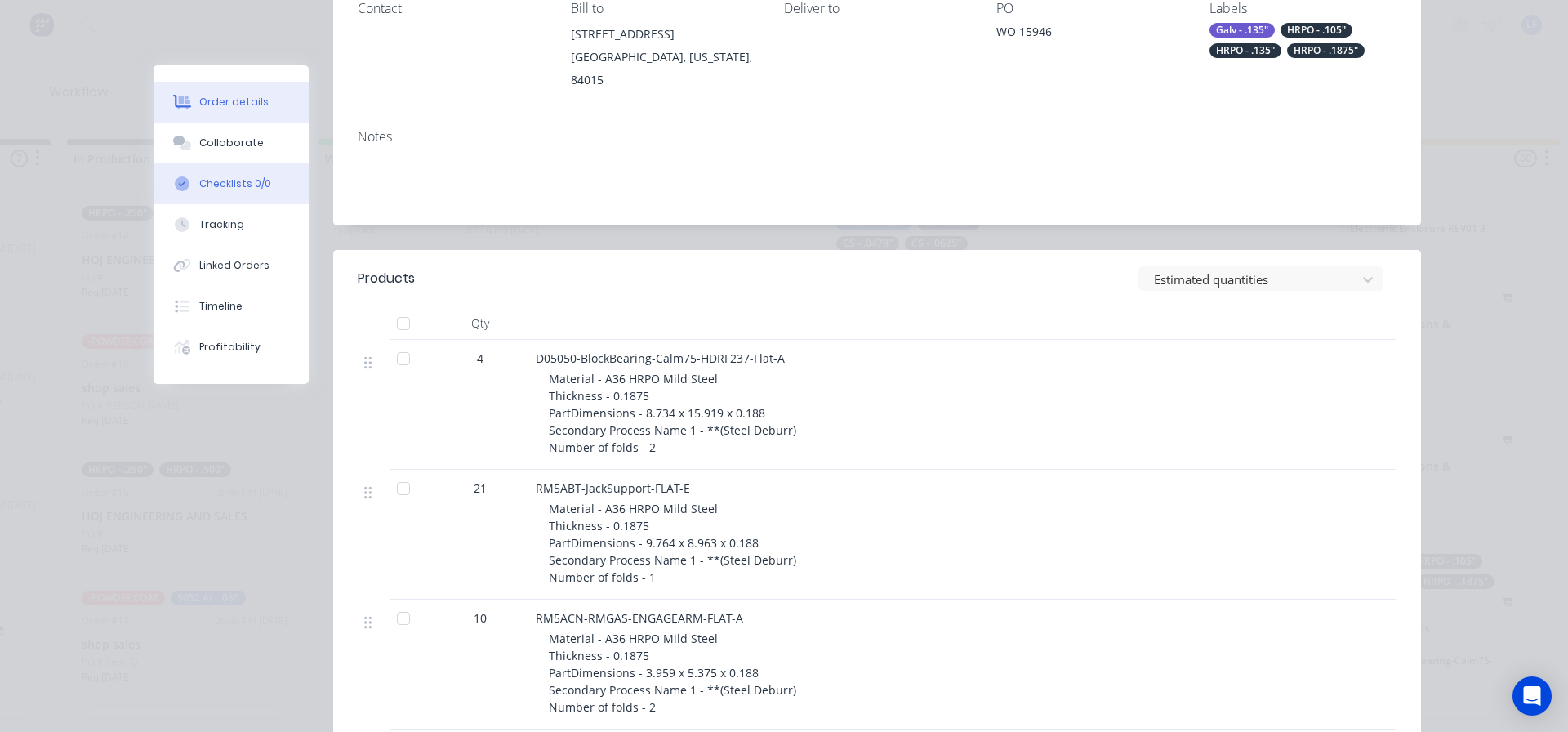
click at [237, 183] on div "Checklists 0/0" at bounding box center [235, 184] width 72 height 15
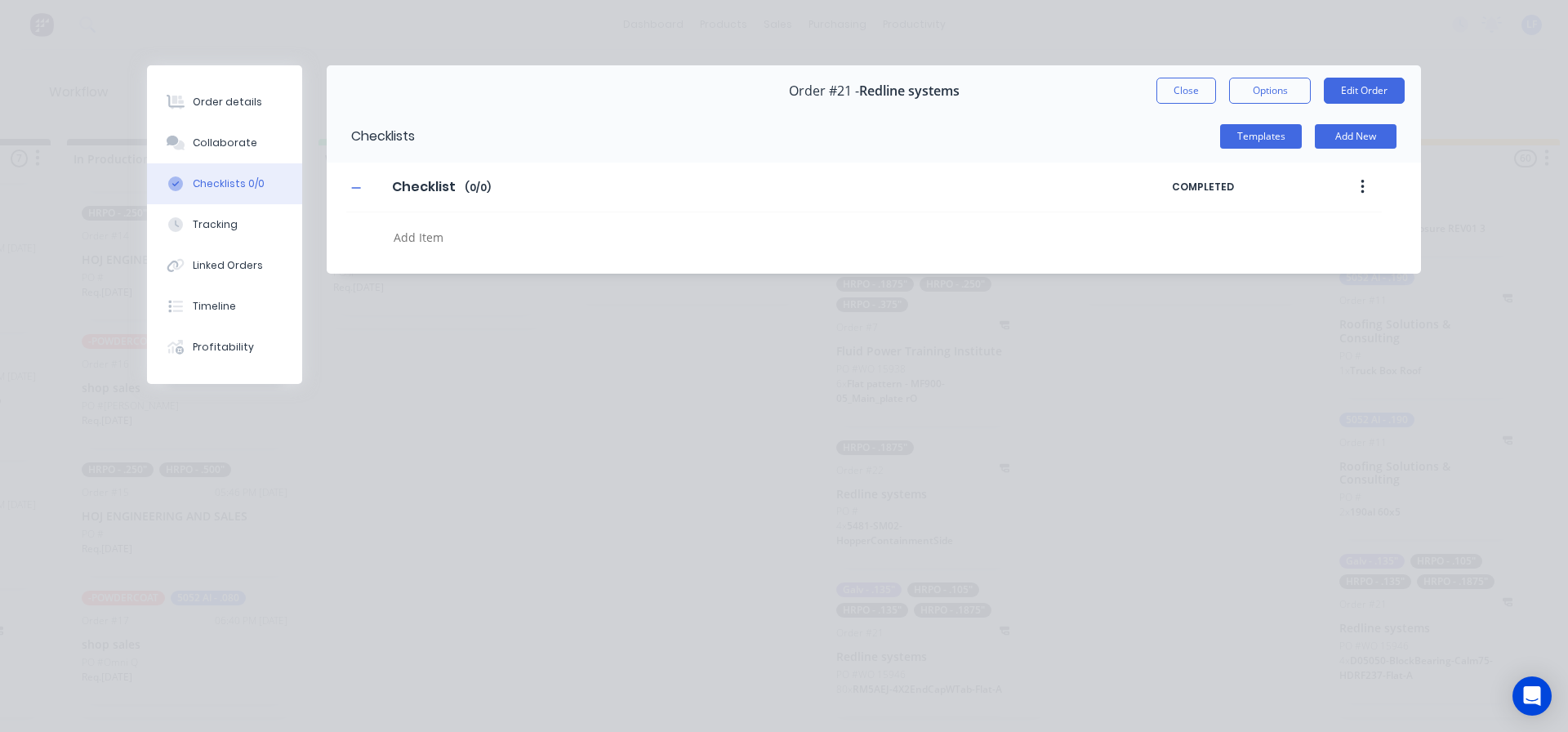
click at [408, 239] on textarea at bounding box center [717, 237] width 660 height 24
type textarea "x"
type textarea "6"
type textarea "x"
type textarea "6K"
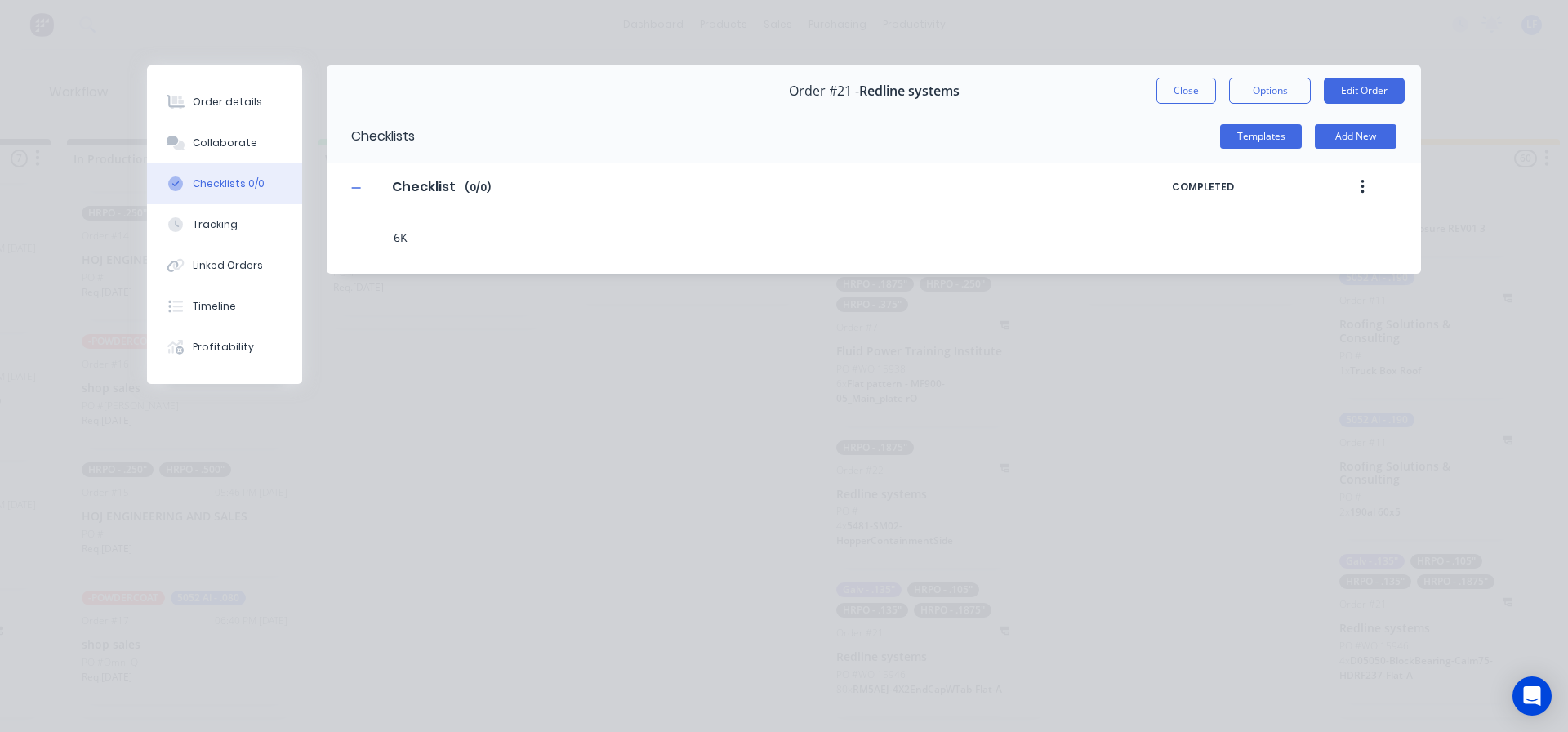
type textarea "x"
type textarea "6K"
type textarea "x"
type textarea "6K 1"
type textarea "x"
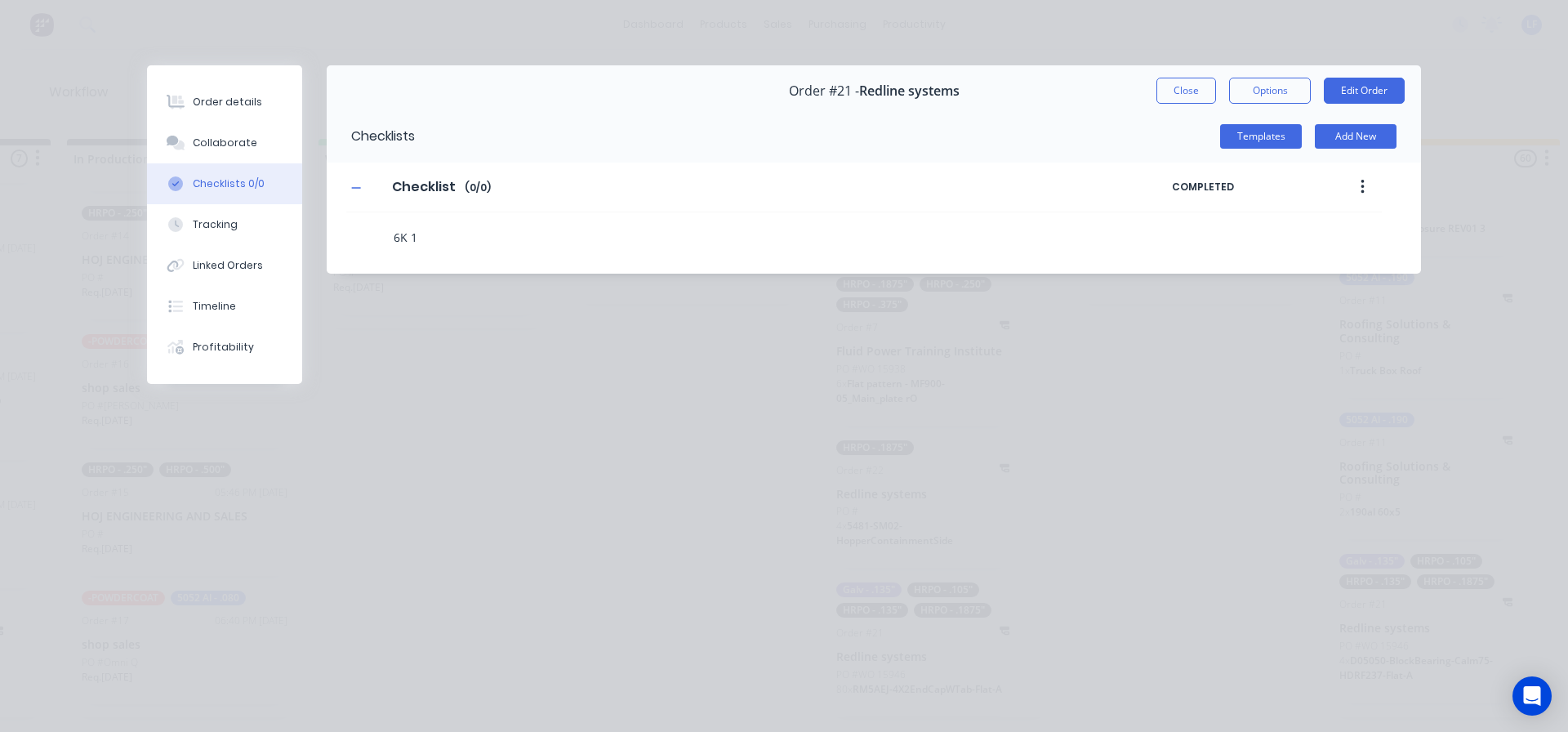
type textarea "6K 10"
type textarea "x"
type textarea "6K 10/"
type textarea "x"
type textarea "6K 10/1"
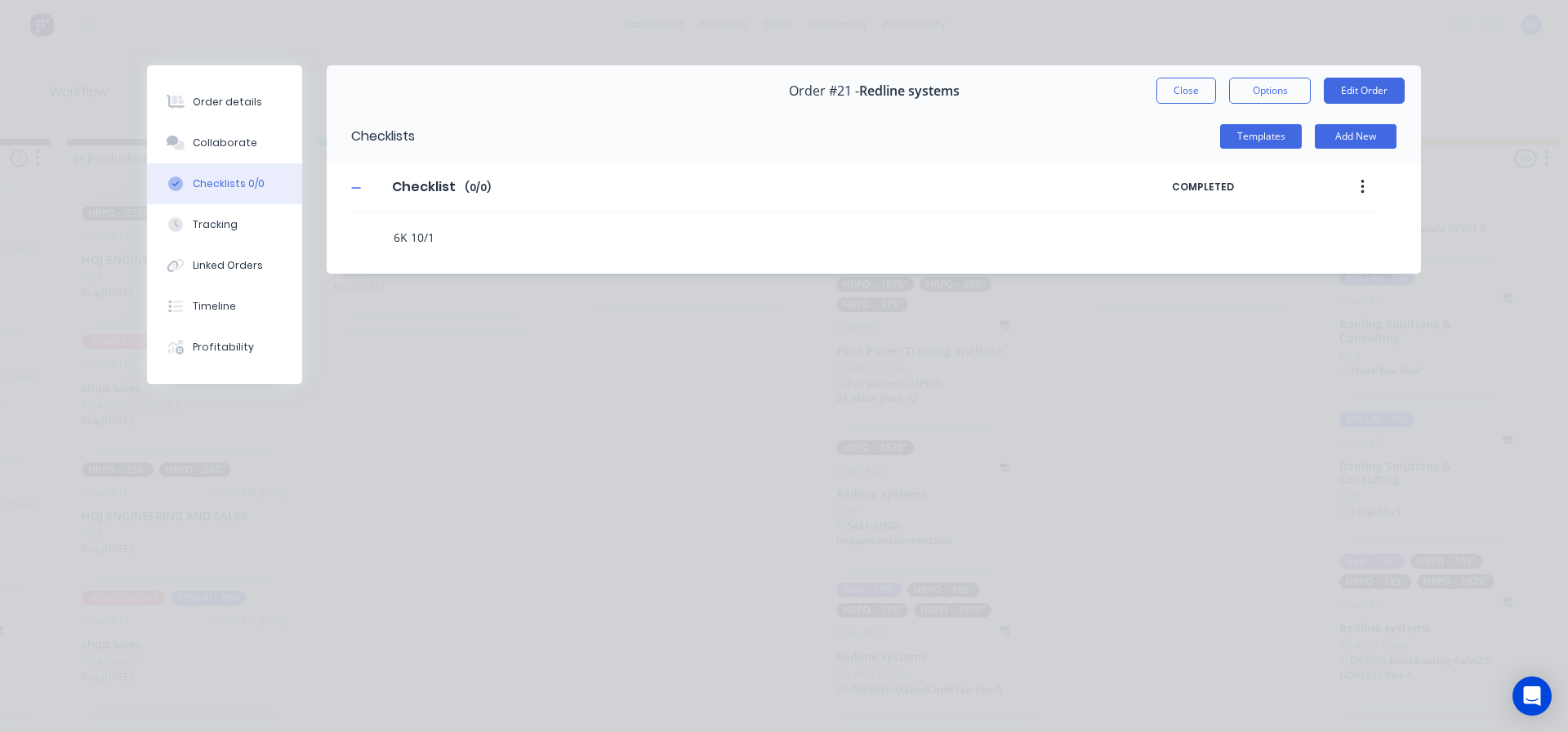
type textarea "x"
type textarea "6K 10/13"
type textarea "x"
type textarea "6K 10/13"
type textarea "x"
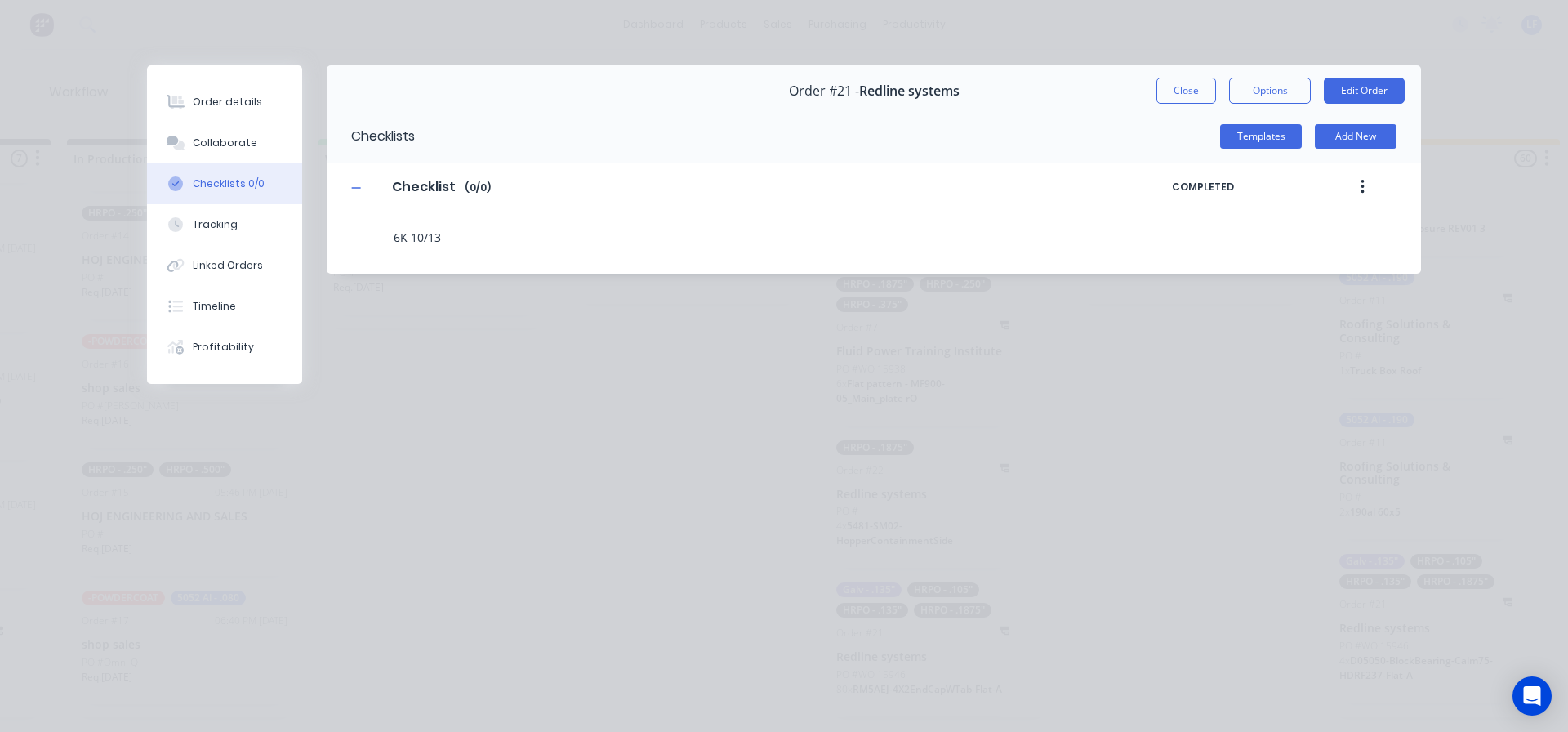
type textarea "6K 10/13 1"
type textarea "x"
type textarea "6K 10/13 10"
type textarea "x"
type textarea "6K 10/13 10g"
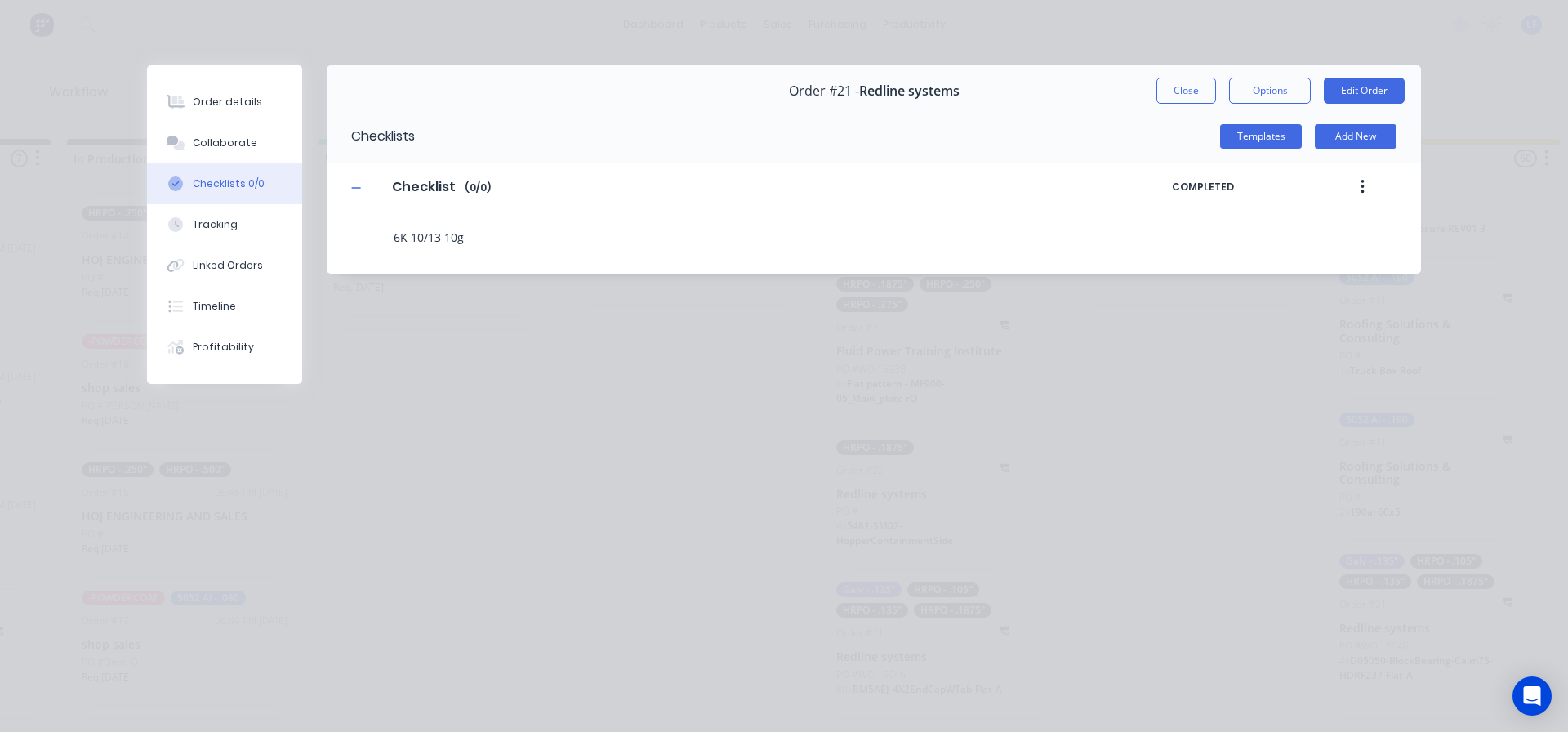
type textarea "x"
type textarea "6K 10/13 10ga"
type textarea "x"
type textarea "6K 10/13 10ga"
type textarea "x"
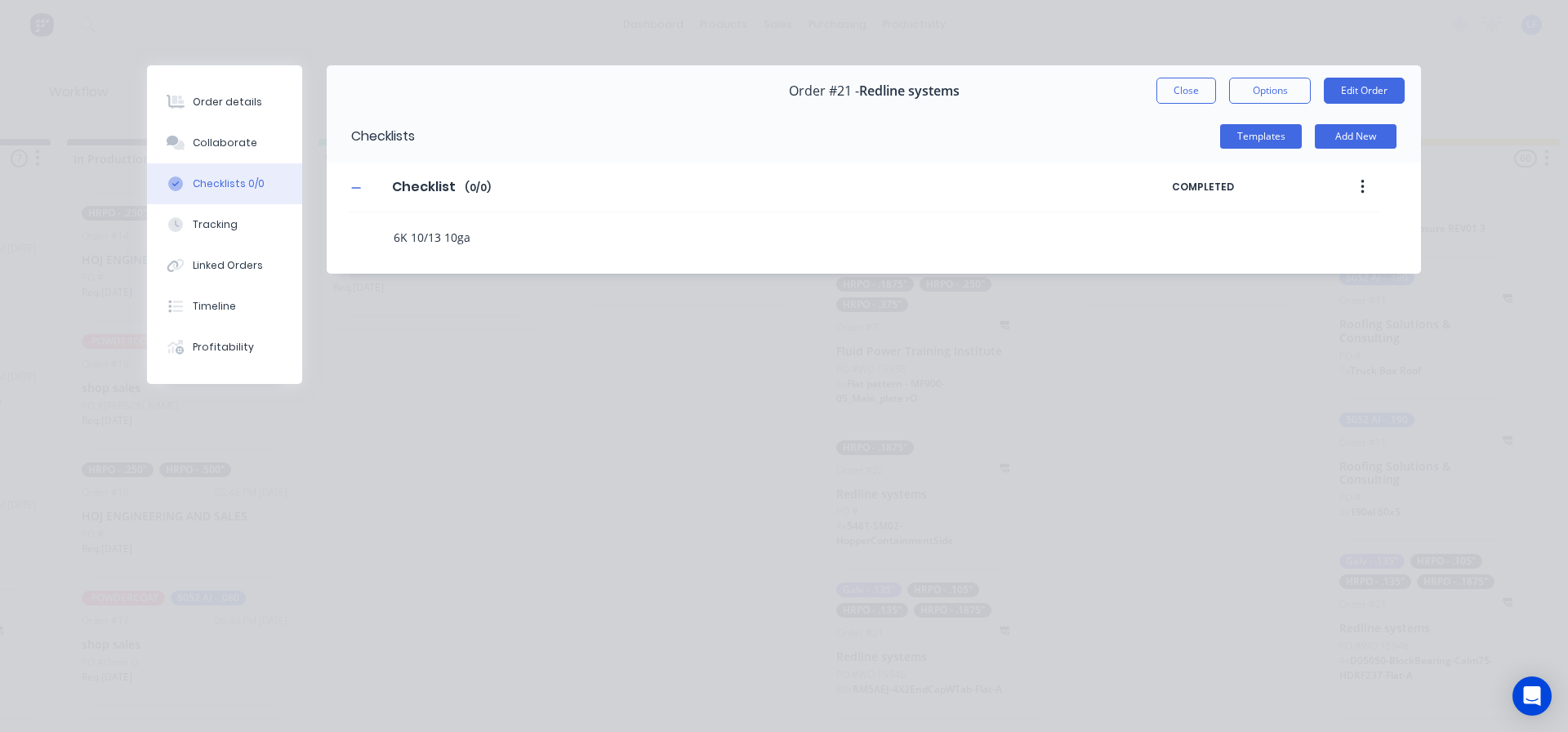
type textarea "6K 10/13 10ga 6"
type textarea "x"
type textarea "6K 10/13 10ga 60"
type textarea "x"
type textarea "6K 10/13 10ga 60x"
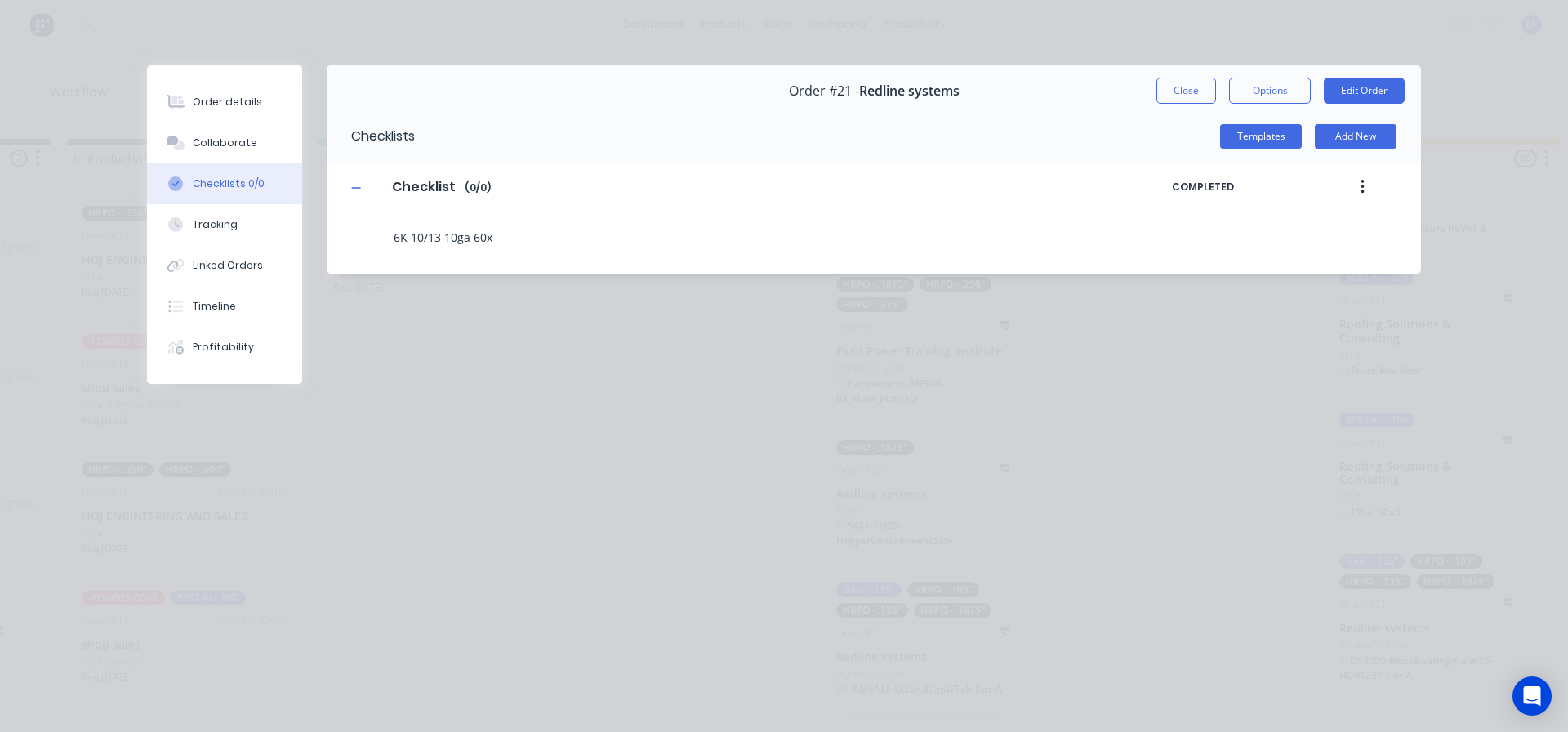
type textarea "x"
type textarea "6K 10/13 10ga 60x5"
type textarea "x"
type textarea "6K 10/13 10ga 60x57"
click at [437, 233] on textarea "6K 10/13 10ga 60x57" at bounding box center [717, 237] width 660 height 24
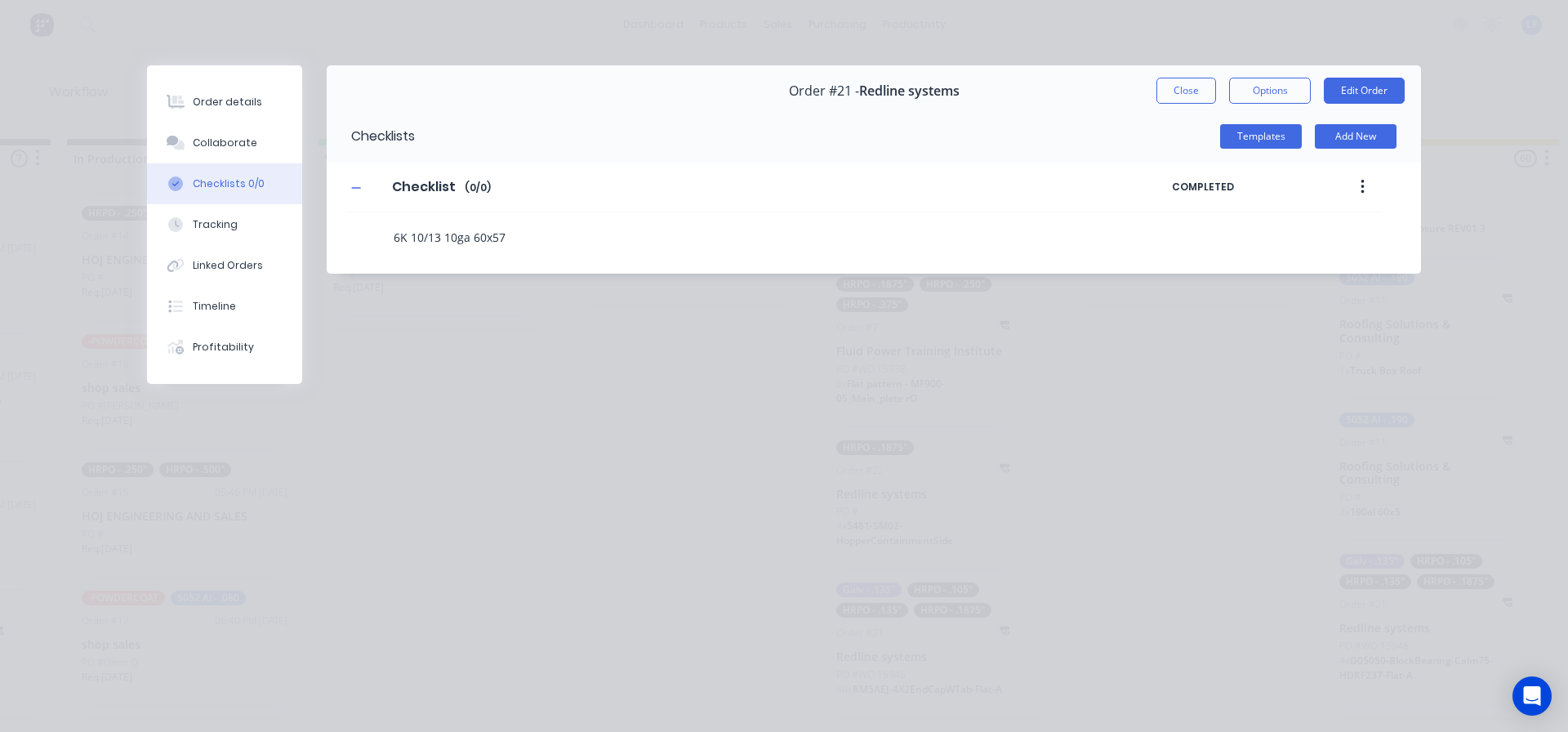
type textarea "x"
type textarea "6K 10/13) 10ga 60x57"
type textarea "x"
click at [594, 240] on textarea "6K (10/13) 10ga 60x57" at bounding box center [717, 237] width 660 height 24
type textarea "6K (10/13) 10ga 60x57"
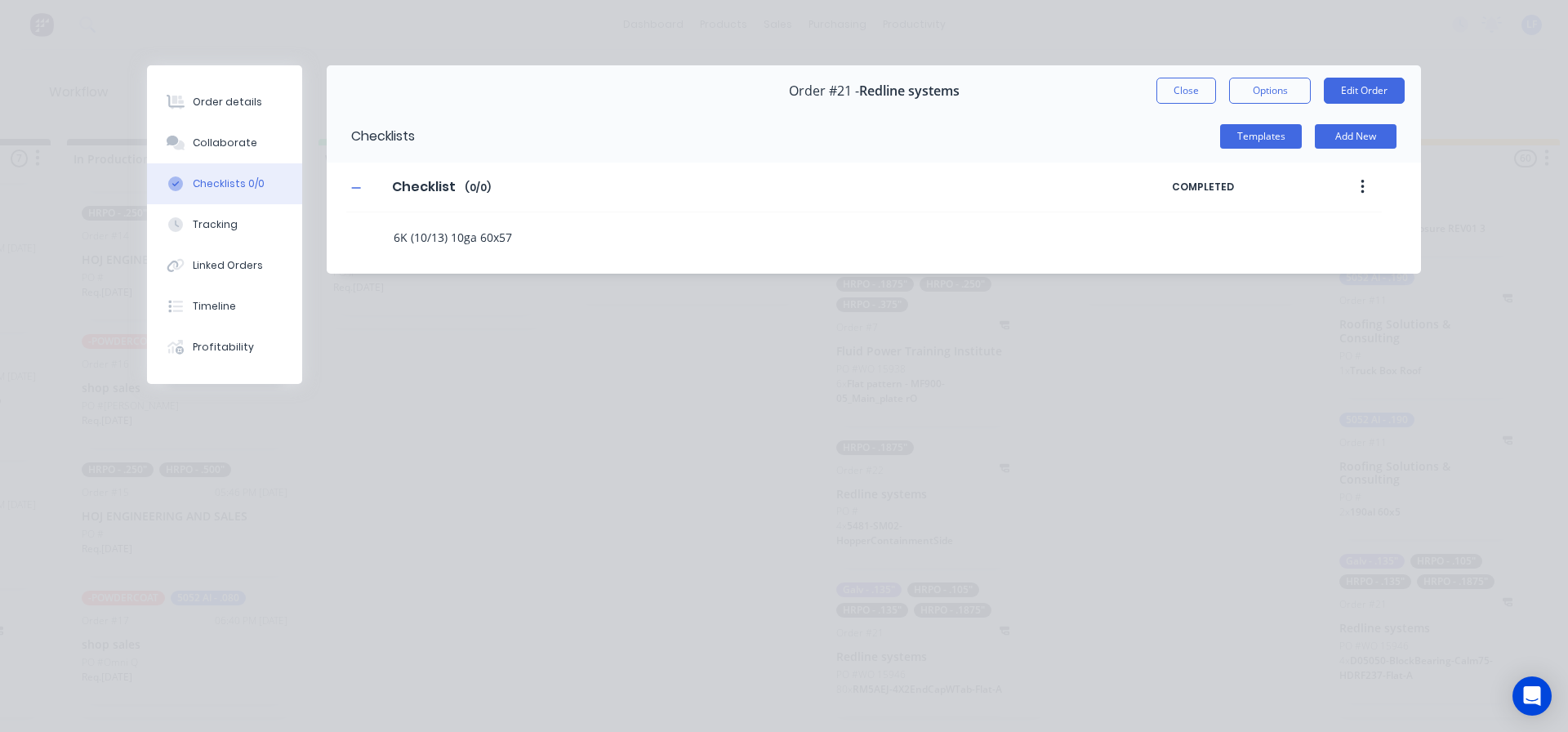
click at [669, 258] on div "Checklists Templates Add New Checklist Checklist Enter Checklist name ( 0 / 0 )…" at bounding box center [874, 192] width 1095 height 164
click at [601, 248] on textarea "6K (10/13) 10ga 60x57" at bounding box center [717, 237] width 660 height 24
click at [593, 247] on textarea "6K (10/13) 10ga 60x57" at bounding box center [717, 237] width 660 height 24
click at [589, 246] on textarea "6K (10/13) 10ga 60x57" at bounding box center [717, 237] width 660 height 24
click at [432, 188] on input "Checklist" at bounding box center [423, 187] width 82 height 25
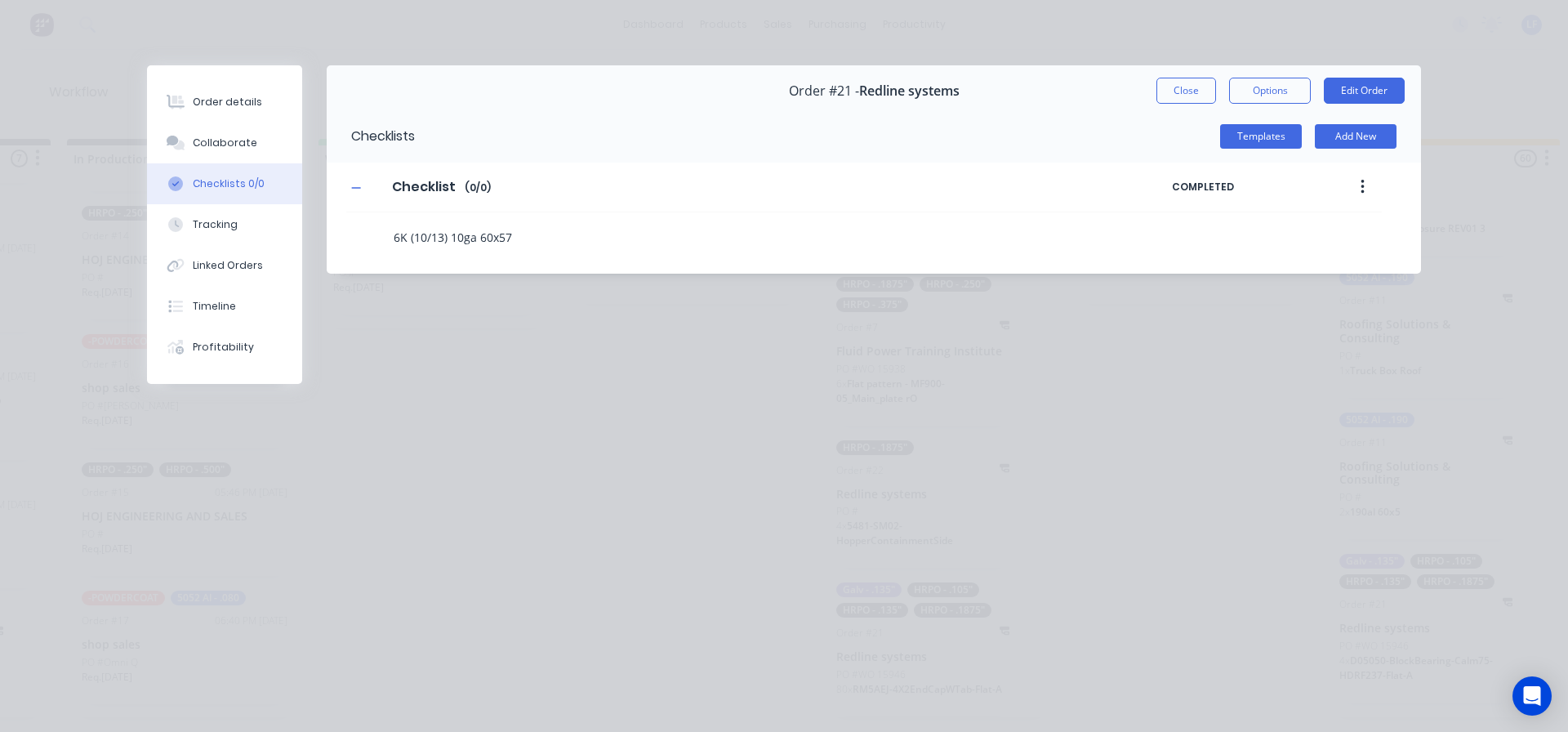
click at [540, 238] on textarea "6K (10/13) 10ga 60x57" at bounding box center [717, 237] width 660 height 24
type textarea "x"
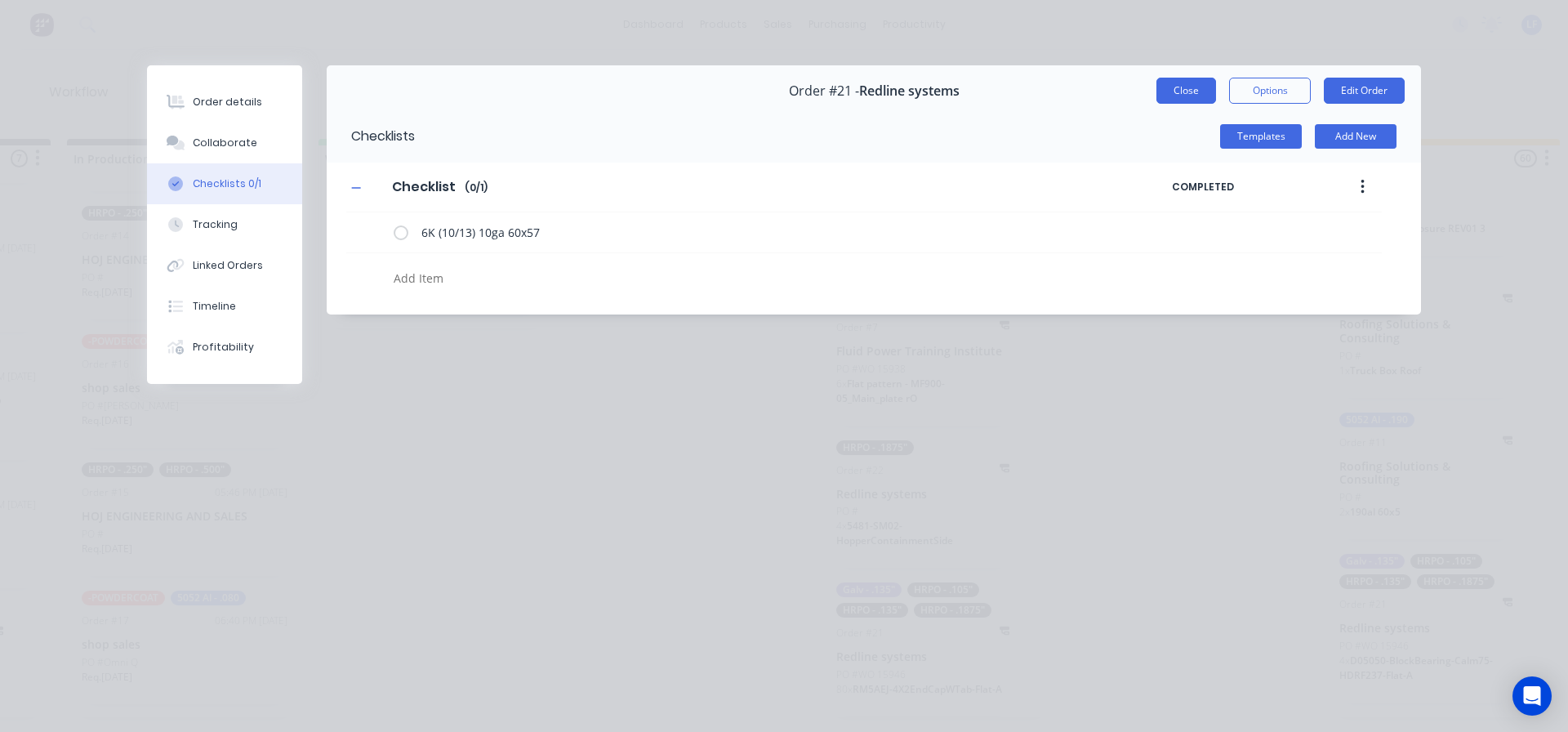
click at [1180, 91] on button "Close" at bounding box center [1187, 90] width 60 height 26
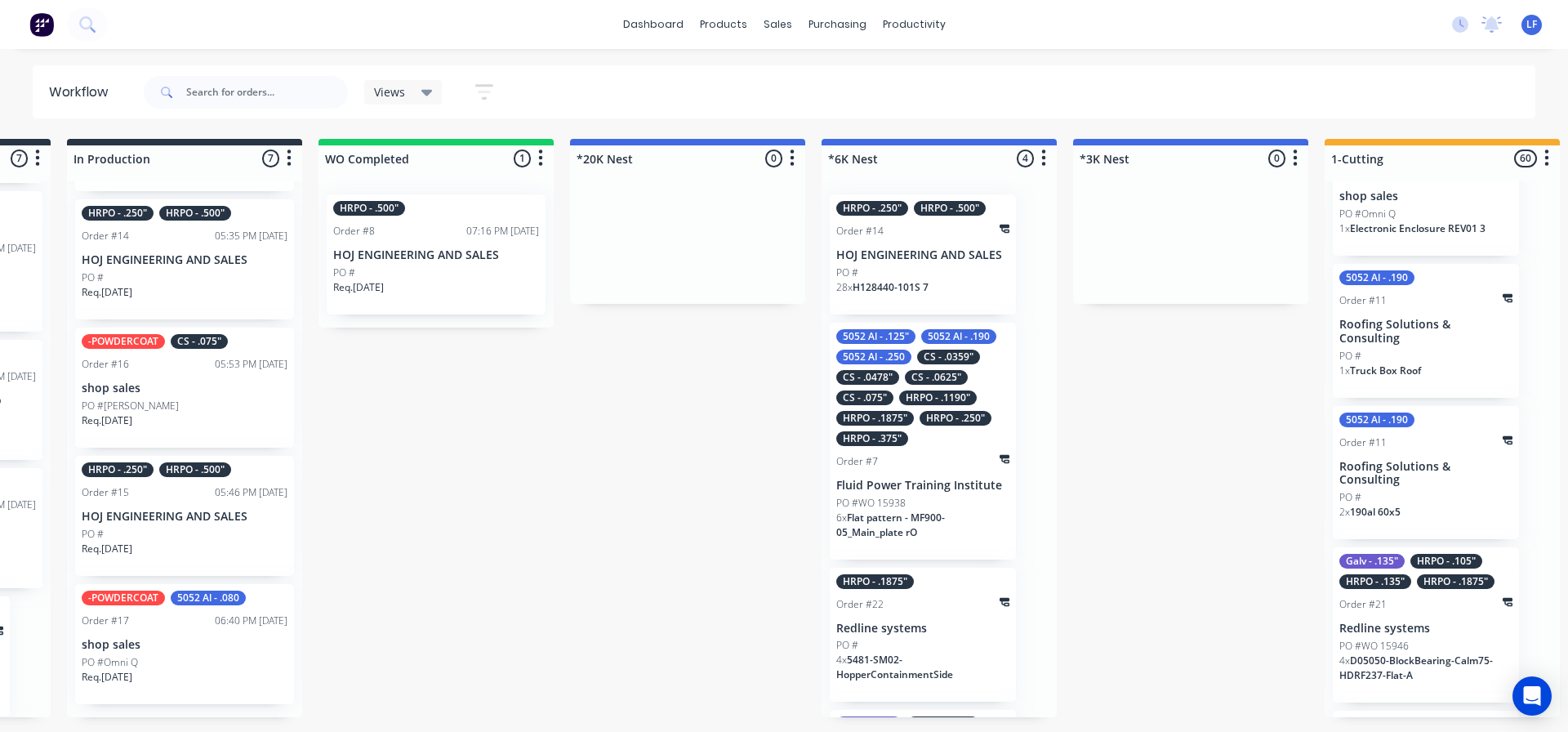
click at [909, 260] on p "HOJ ENGINEERING AND SALES" at bounding box center [923, 255] width 173 height 14
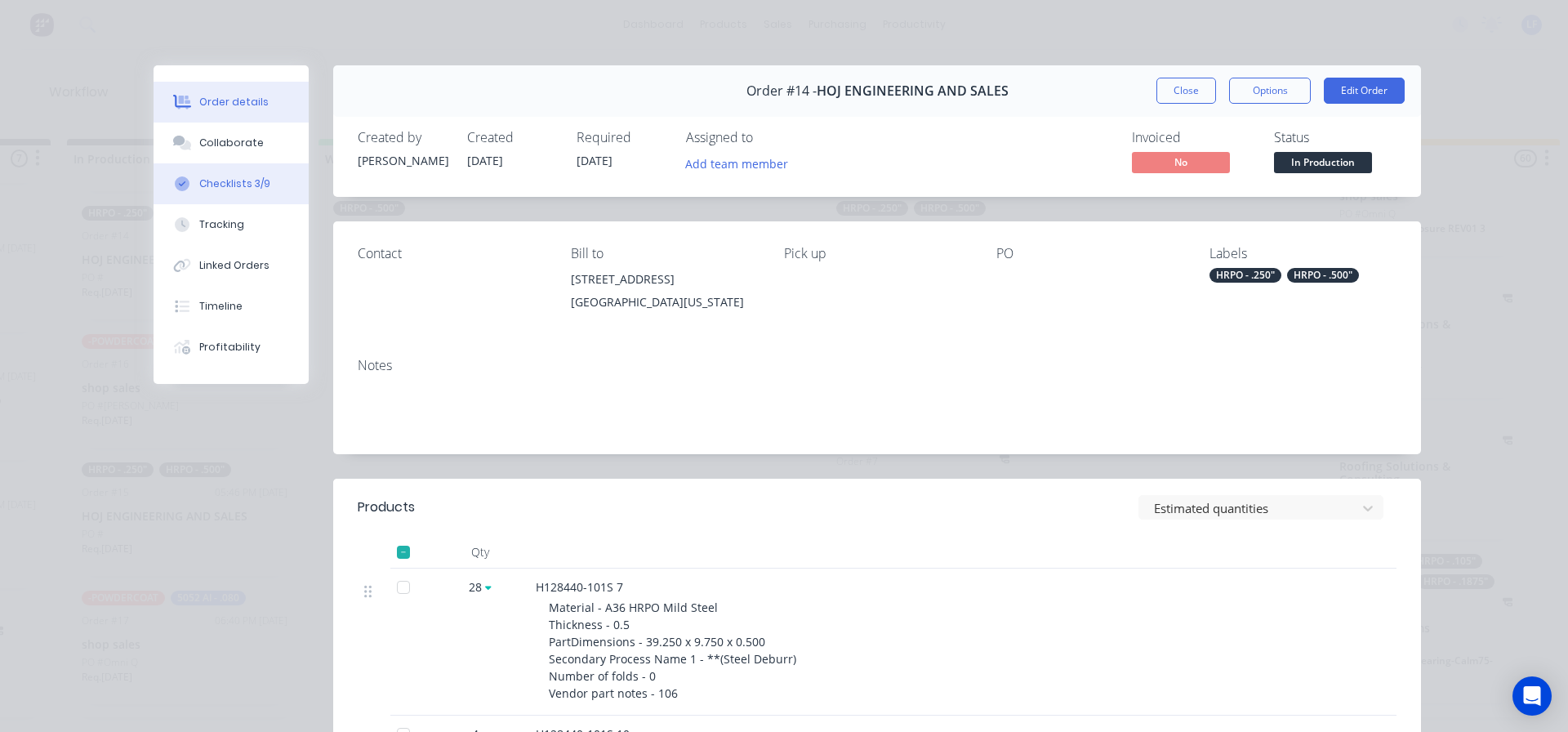
click at [214, 184] on div "Checklists 3/9" at bounding box center [235, 184] width 71 height 15
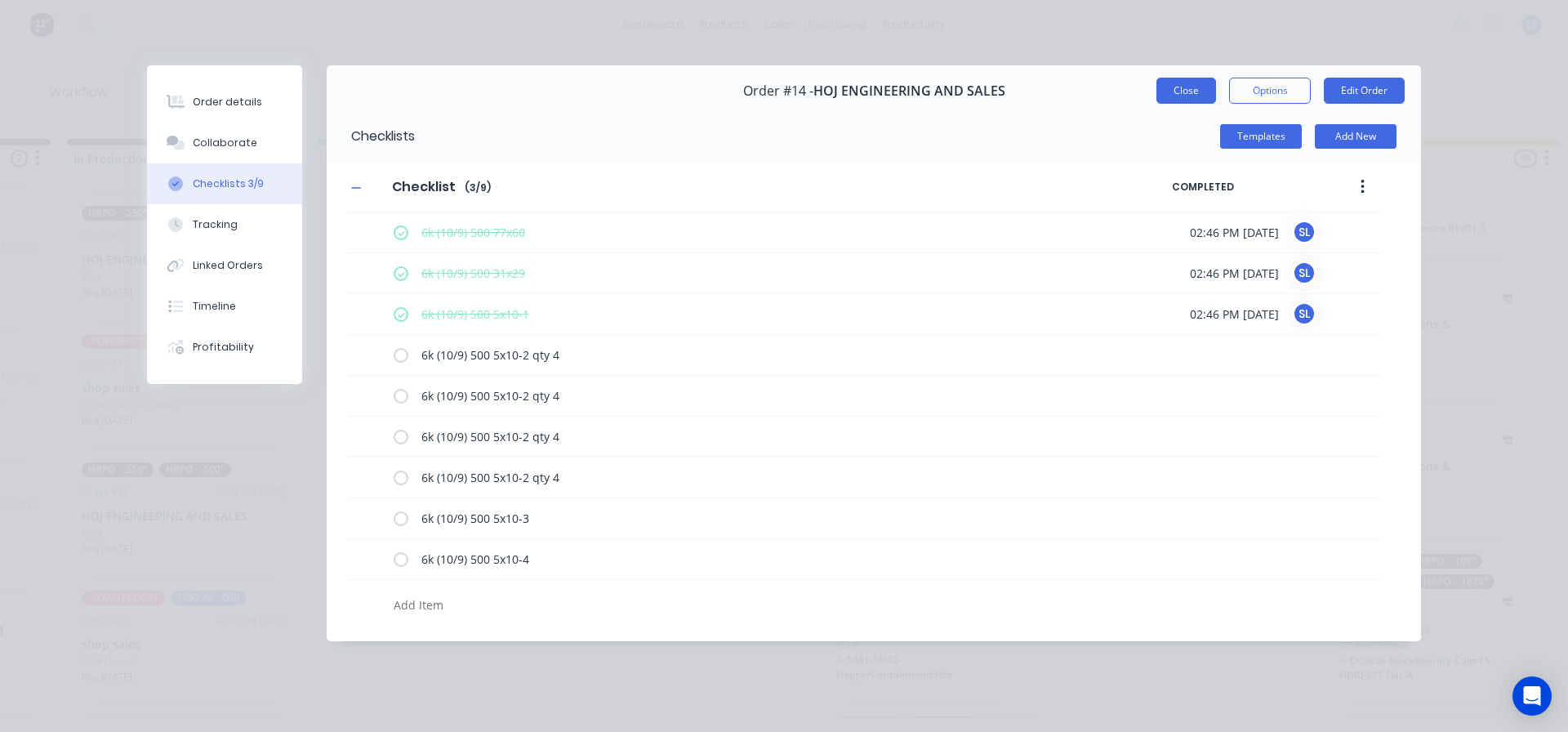
drag, startPoint x: 1182, startPoint y: 86, endPoint x: 1144, endPoint y: 88, distance: 38.1
click at [1182, 86] on button "Close" at bounding box center [1187, 90] width 60 height 26
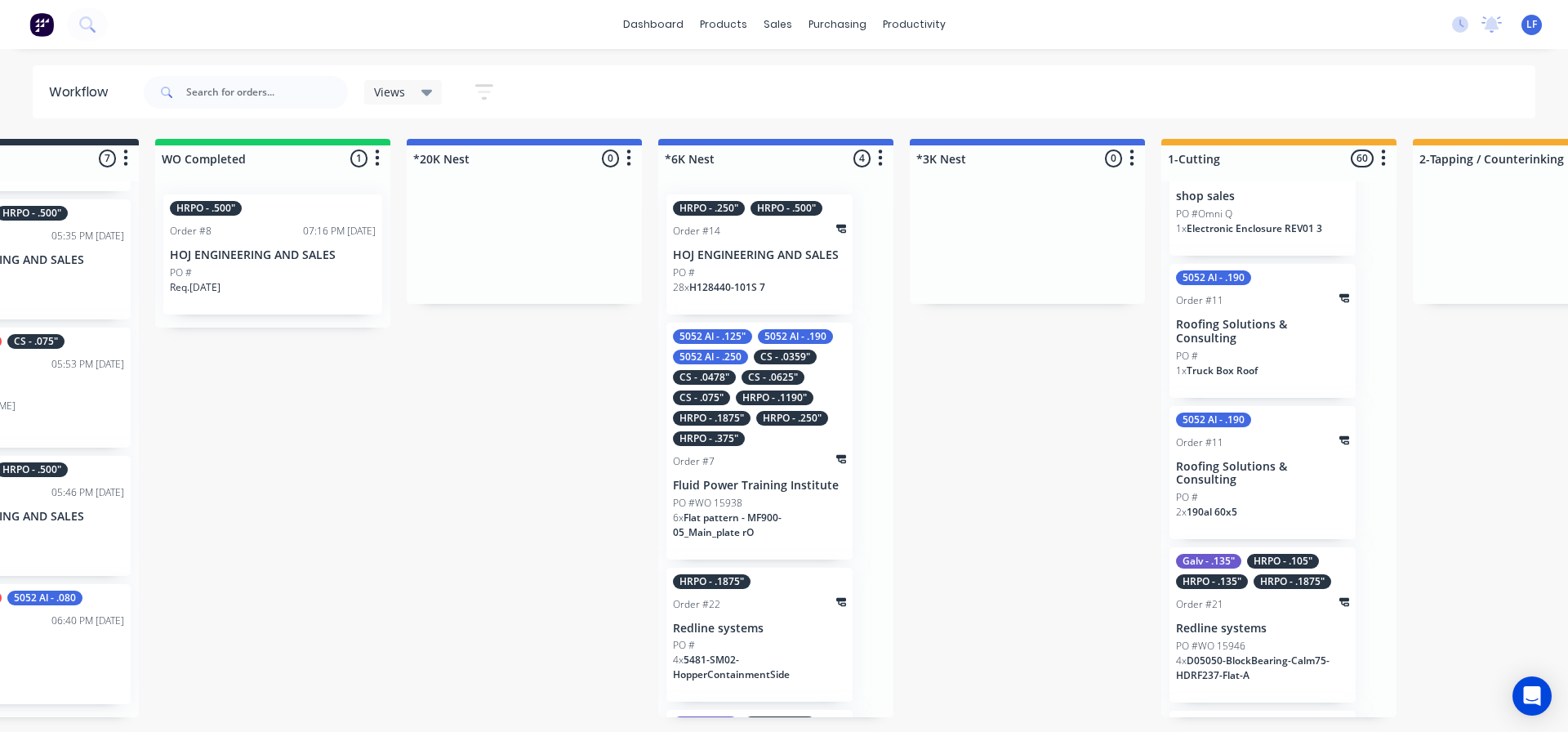
scroll to position [0, 903]
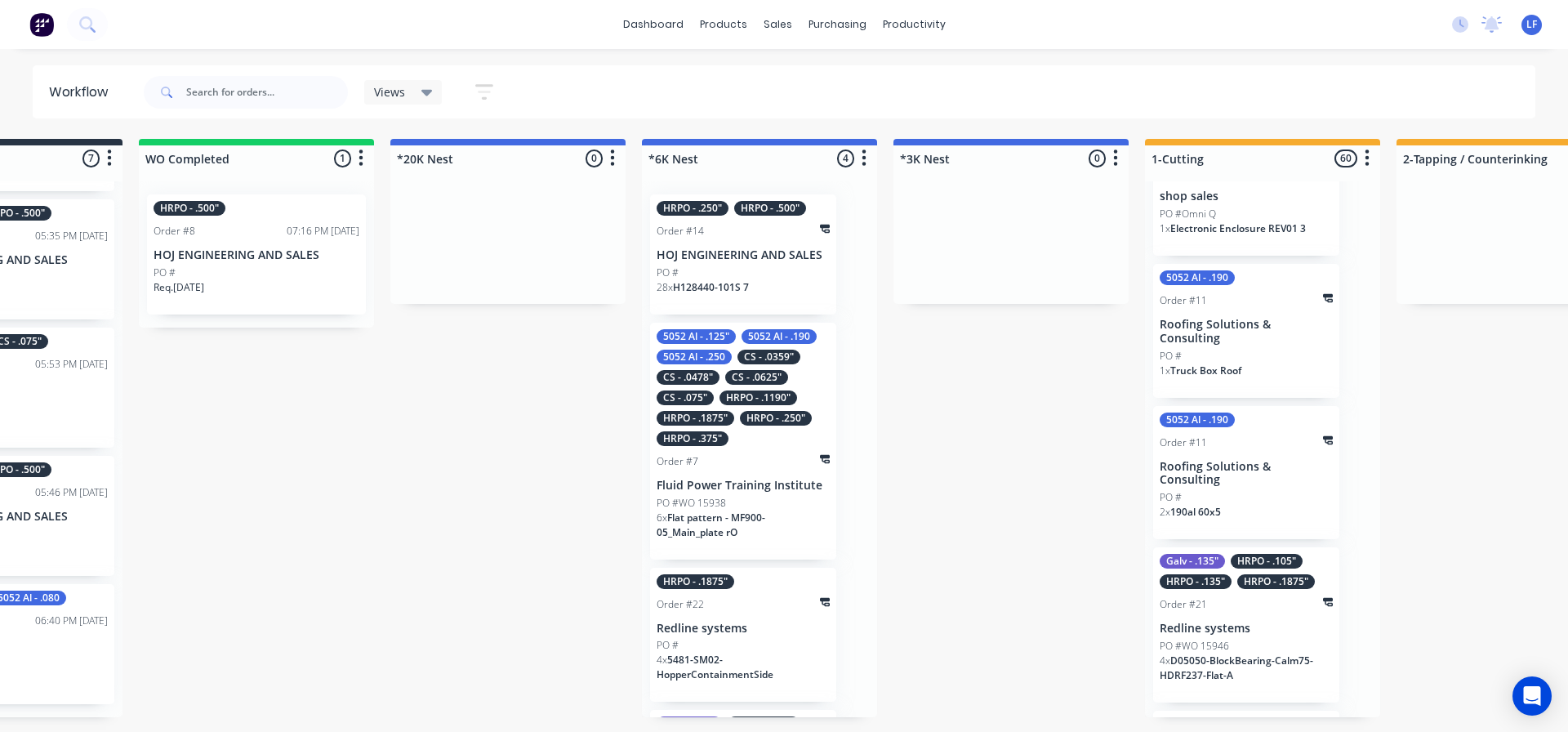
click at [767, 268] on div "PO #" at bounding box center [743, 273] width 173 height 15
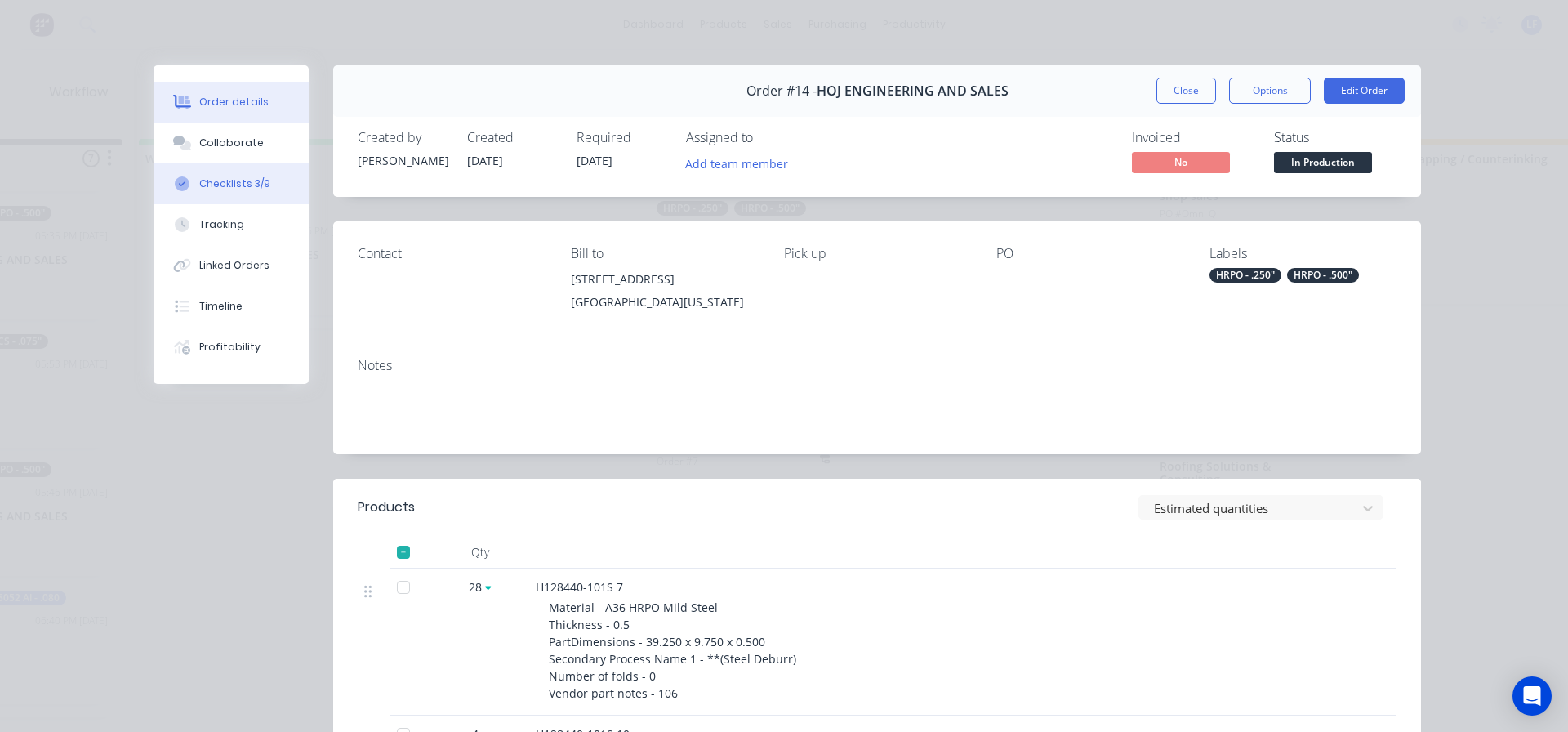
click at [219, 184] on div "Checklists 3/9" at bounding box center [235, 184] width 71 height 15
type textarea "x"
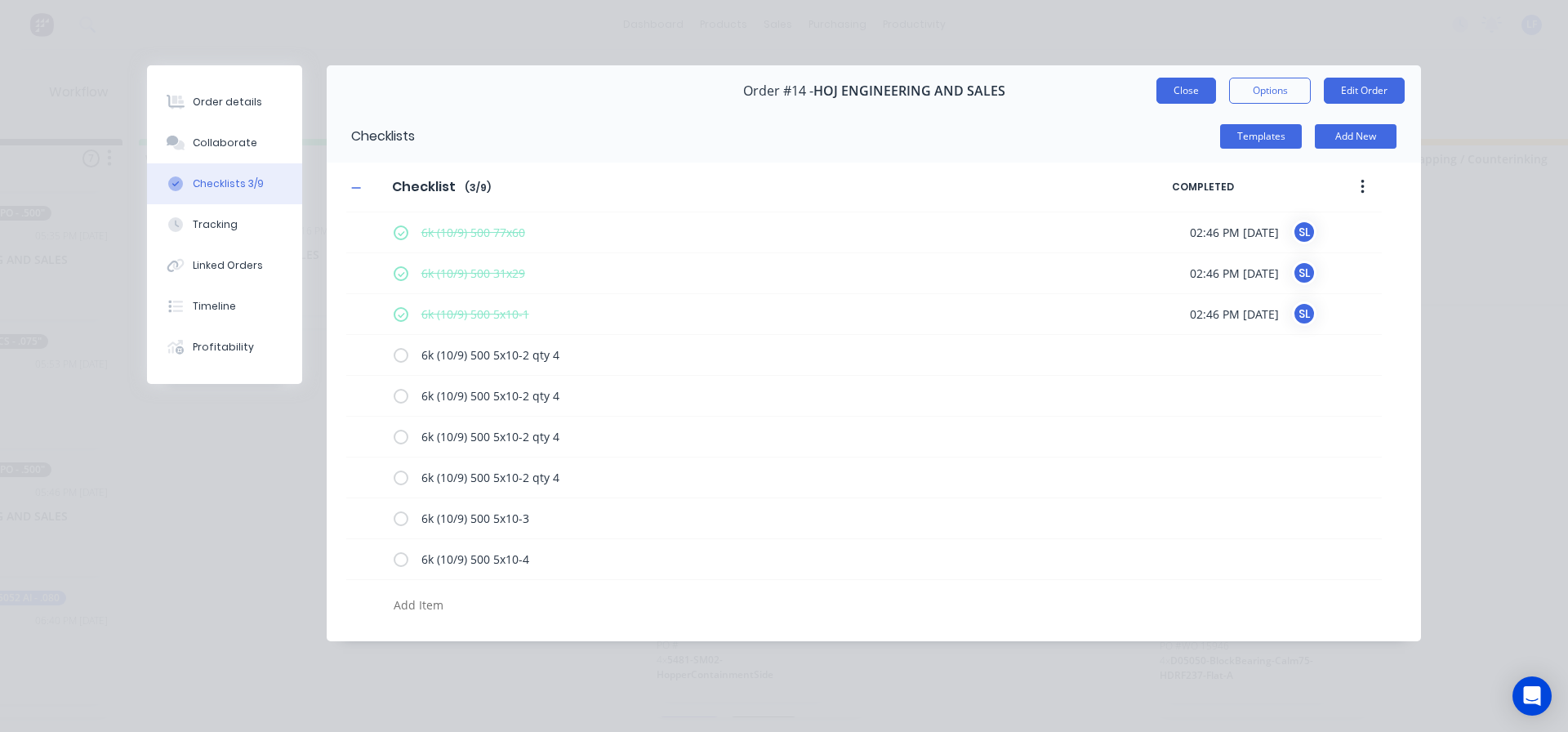
click at [1182, 88] on button "Close" at bounding box center [1187, 90] width 60 height 26
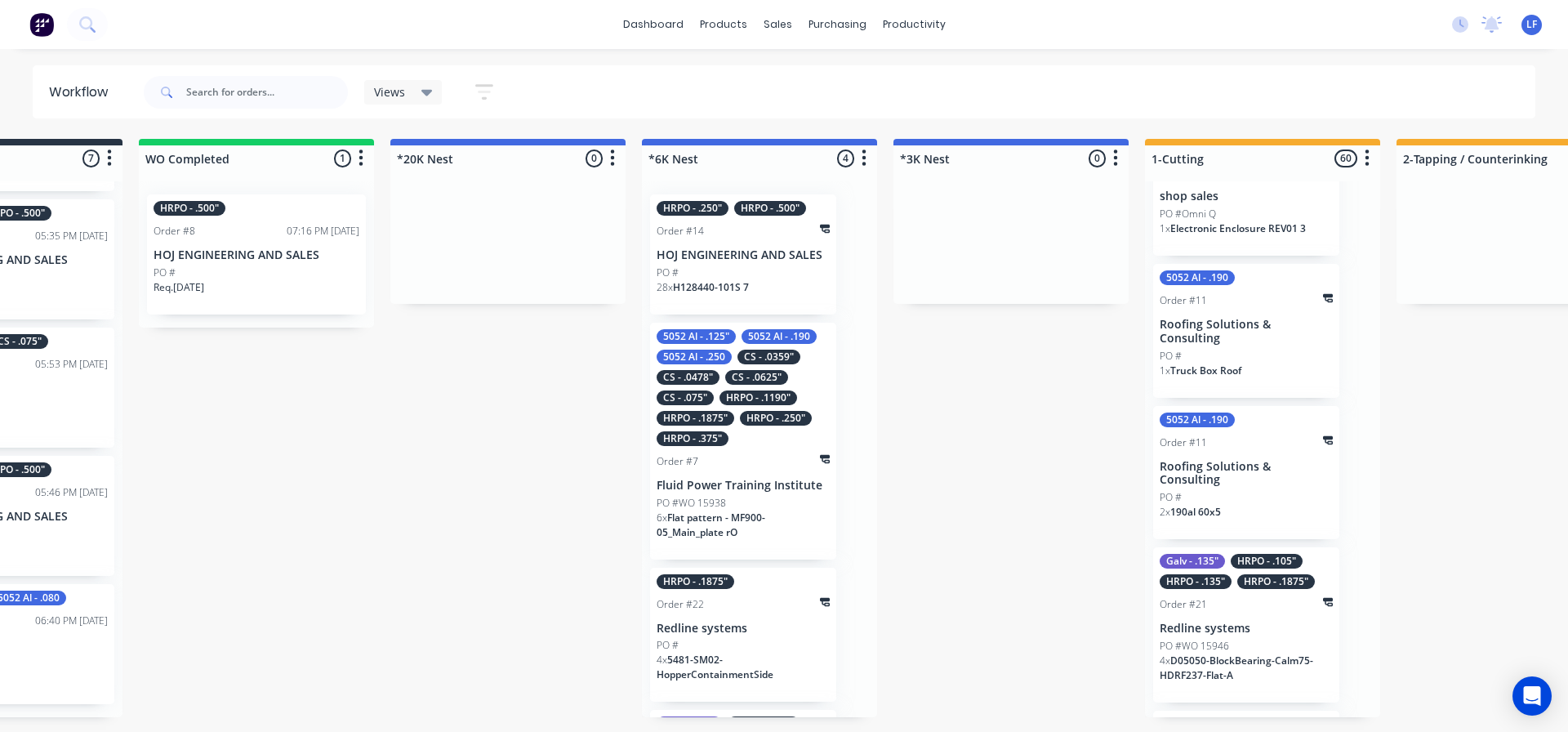
click at [747, 466] on div "Order #7" at bounding box center [743, 462] width 173 height 15
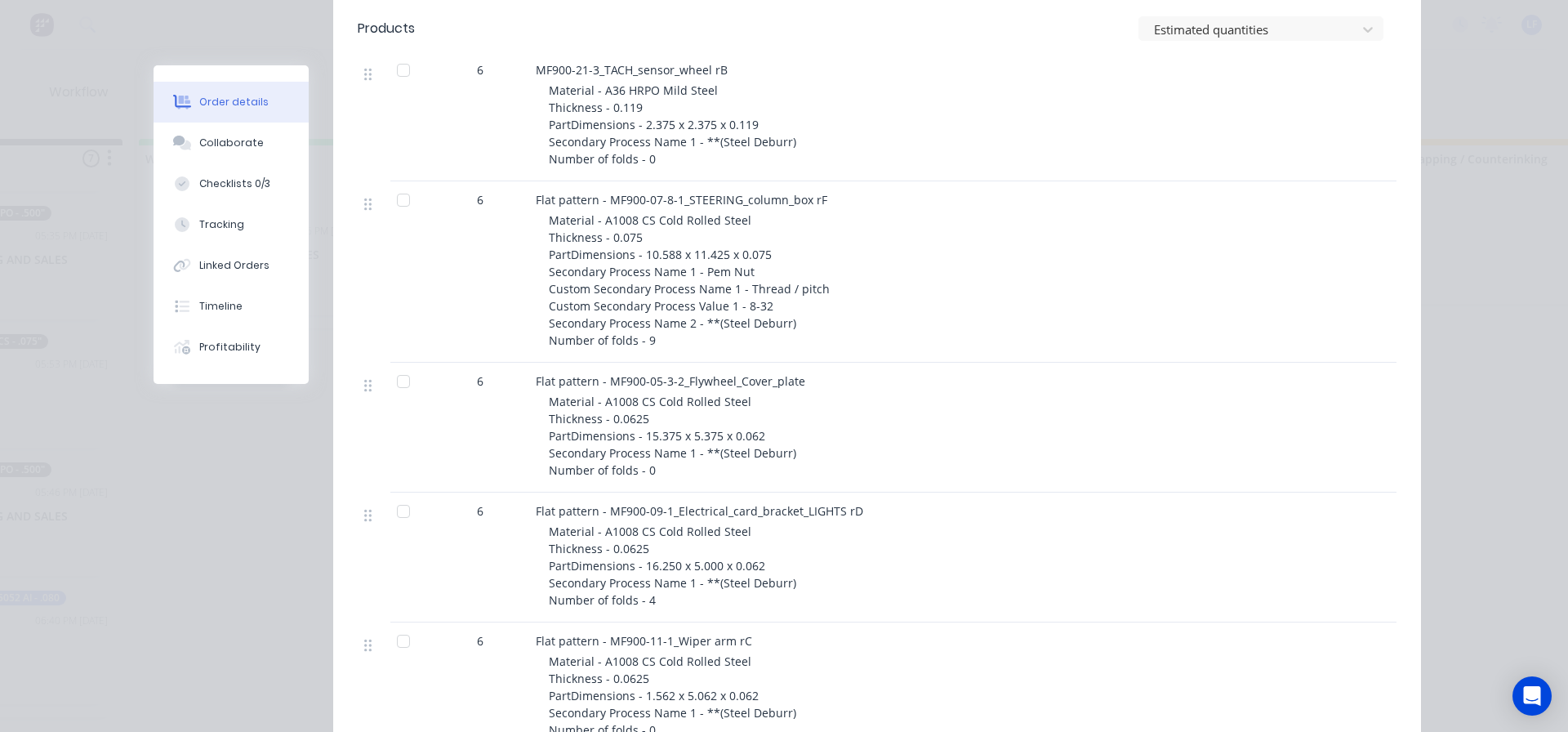
scroll to position [3677, 0]
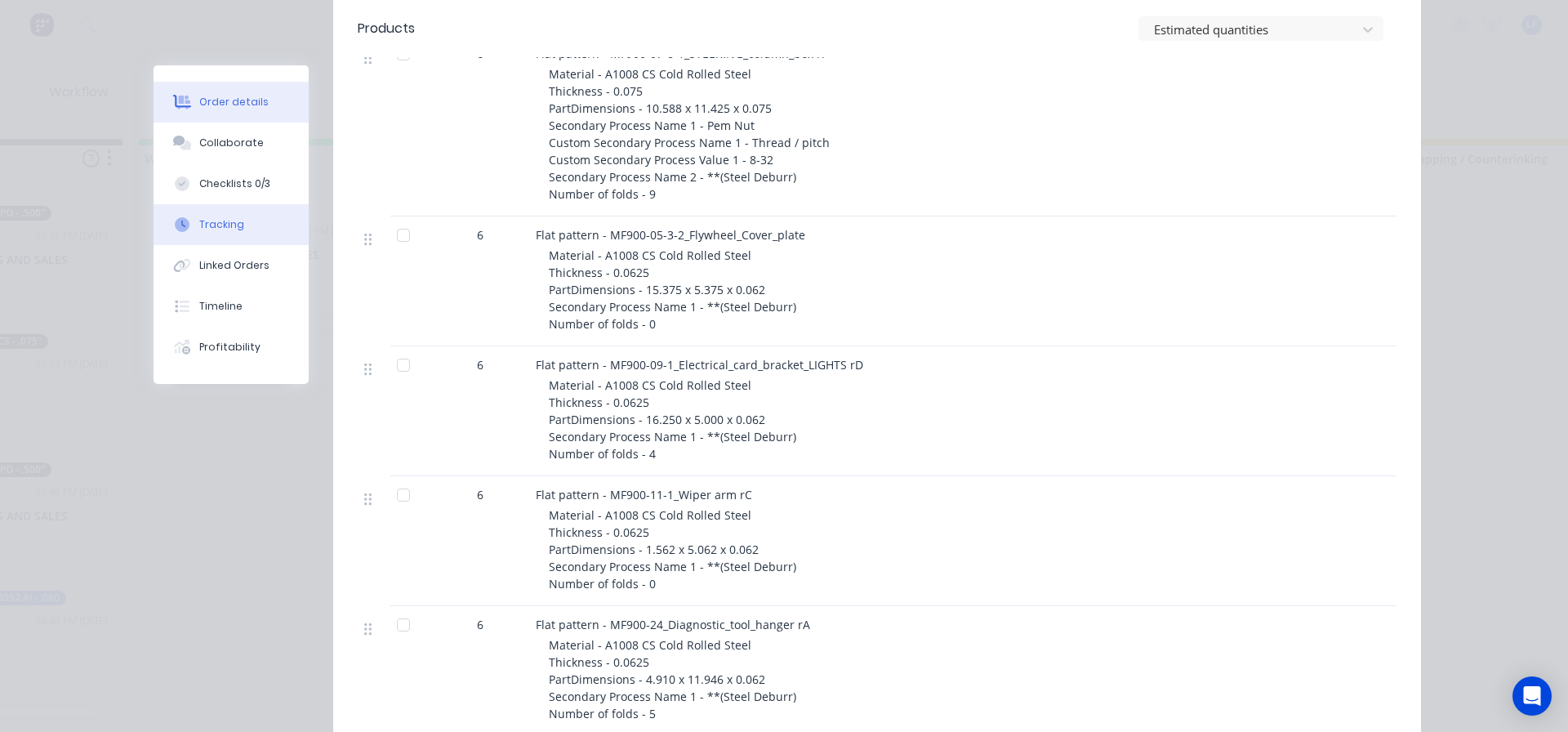
click at [221, 224] on div "Tracking" at bounding box center [222, 225] width 45 height 15
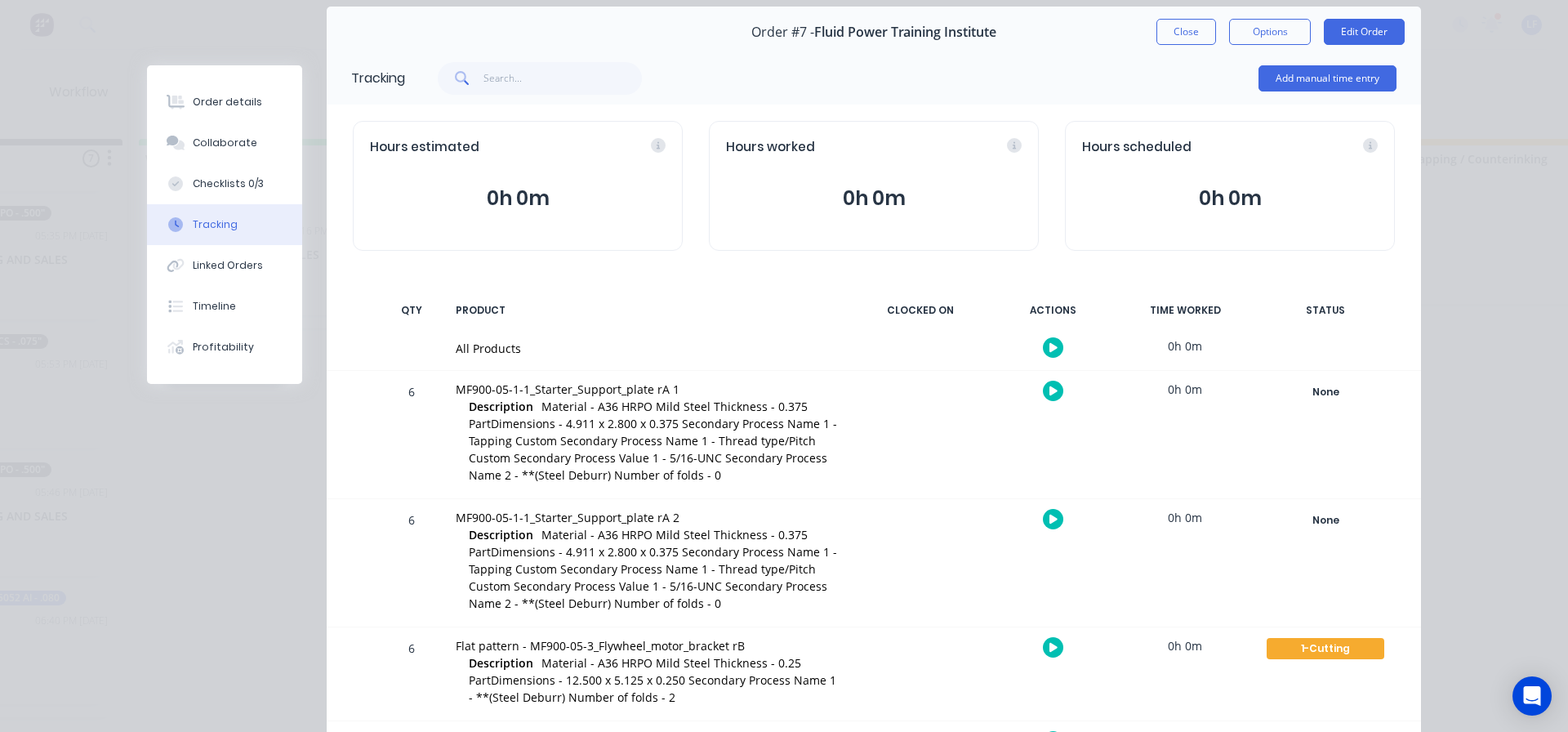
scroll to position [0, 0]
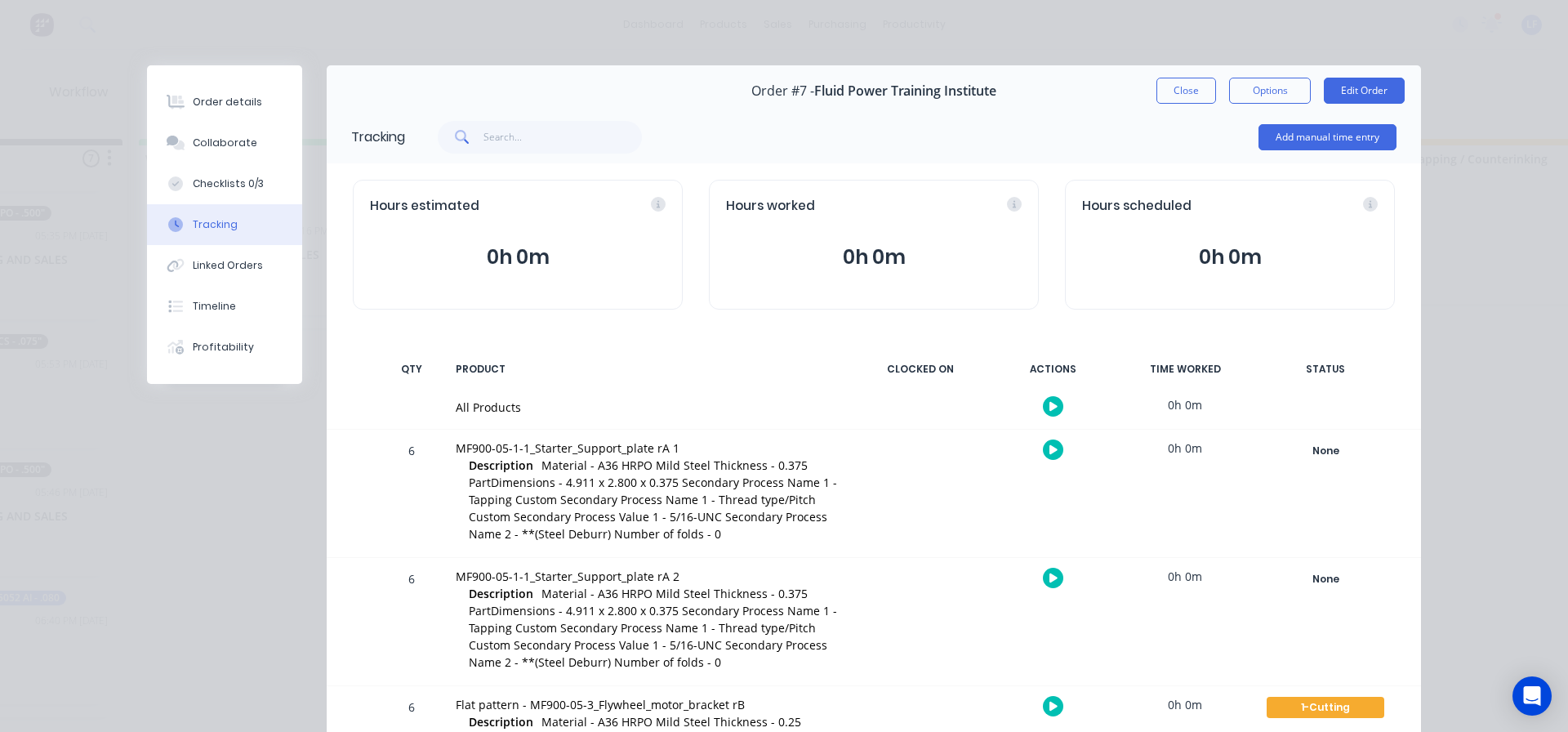
click at [1178, 90] on button "Close" at bounding box center [1187, 90] width 60 height 26
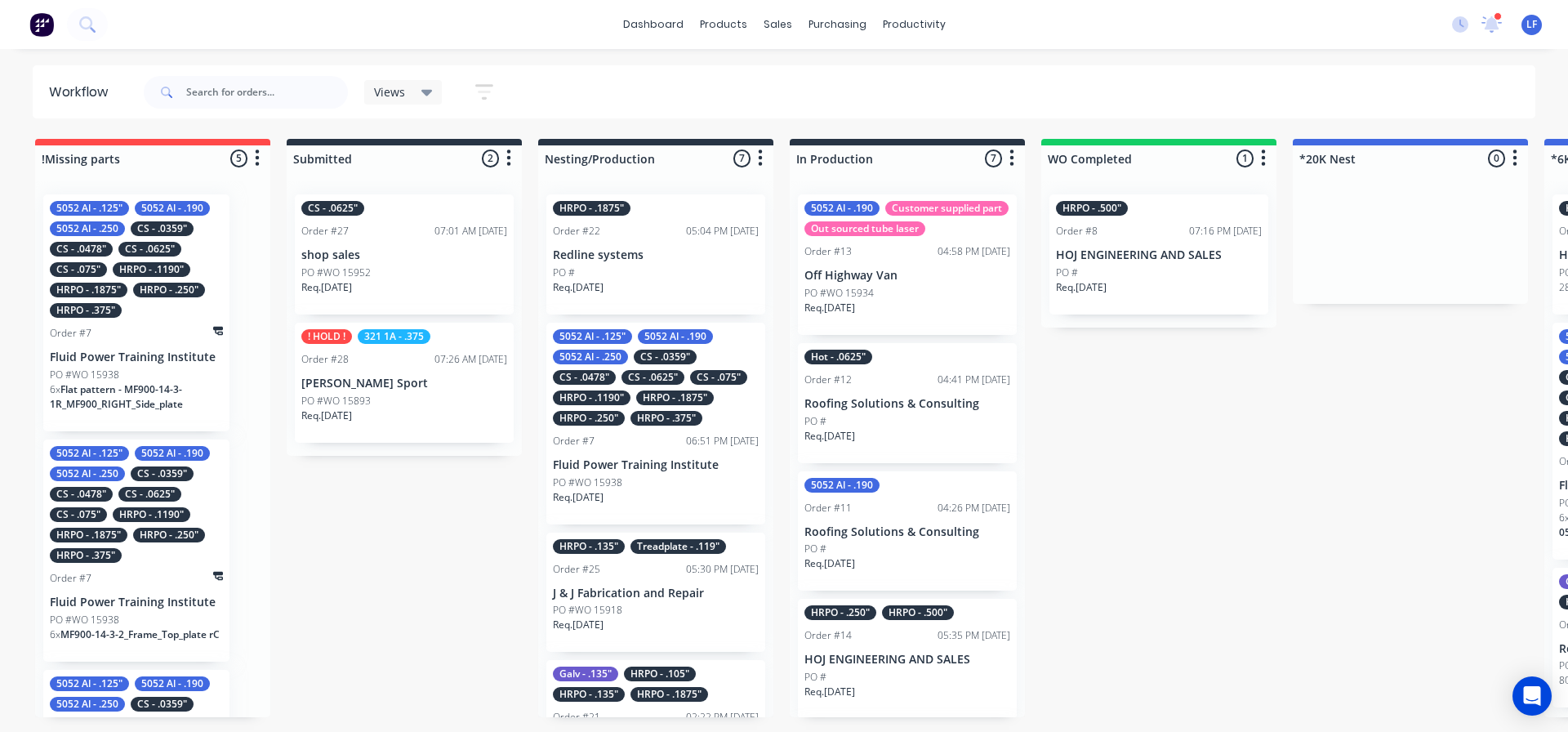
click at [413, 248] on p "shop sales" at bounding box center [404, 255] width 206 height 14
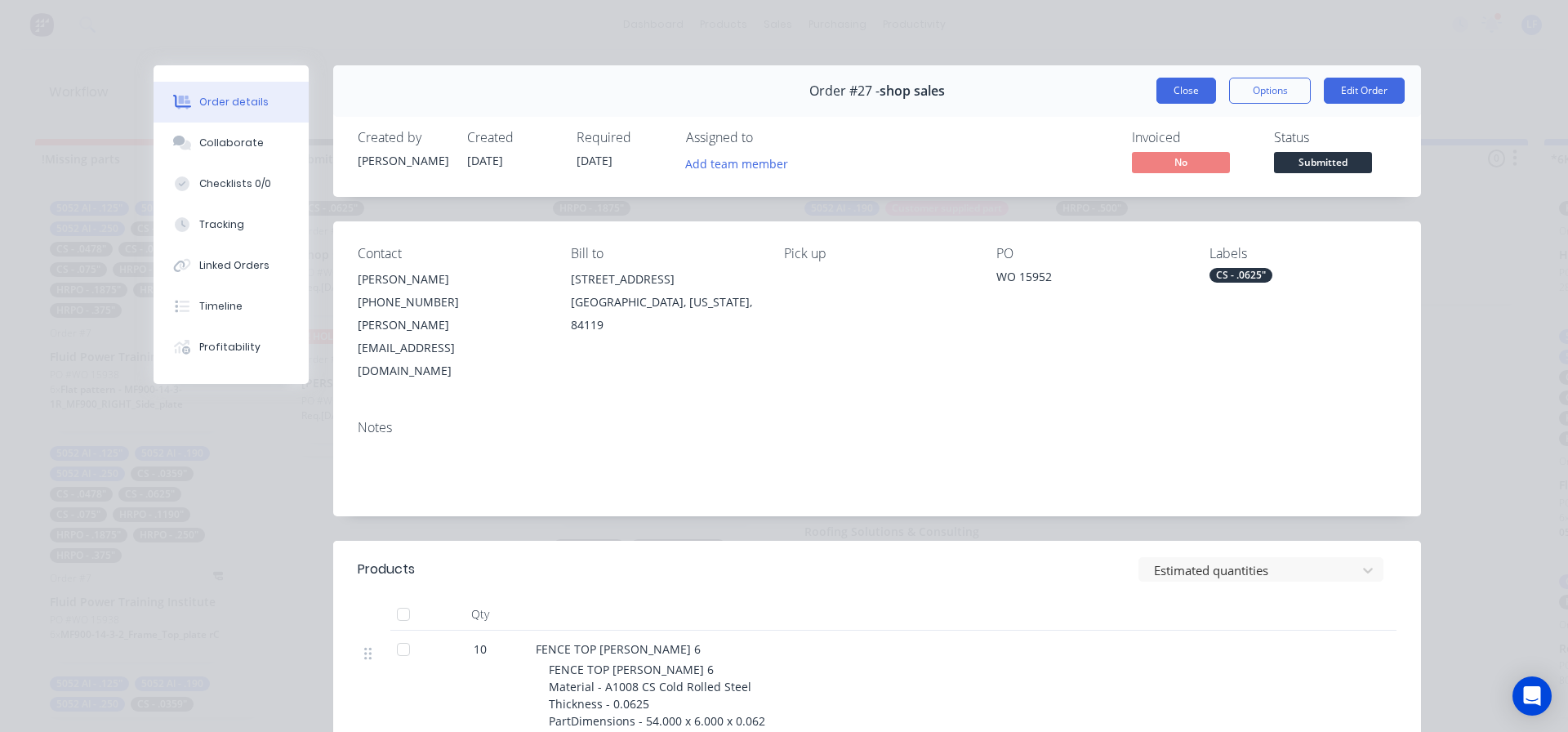
click at [1181, 82] on button "Close" at bounding box center [1187, 90] width 60 height 26
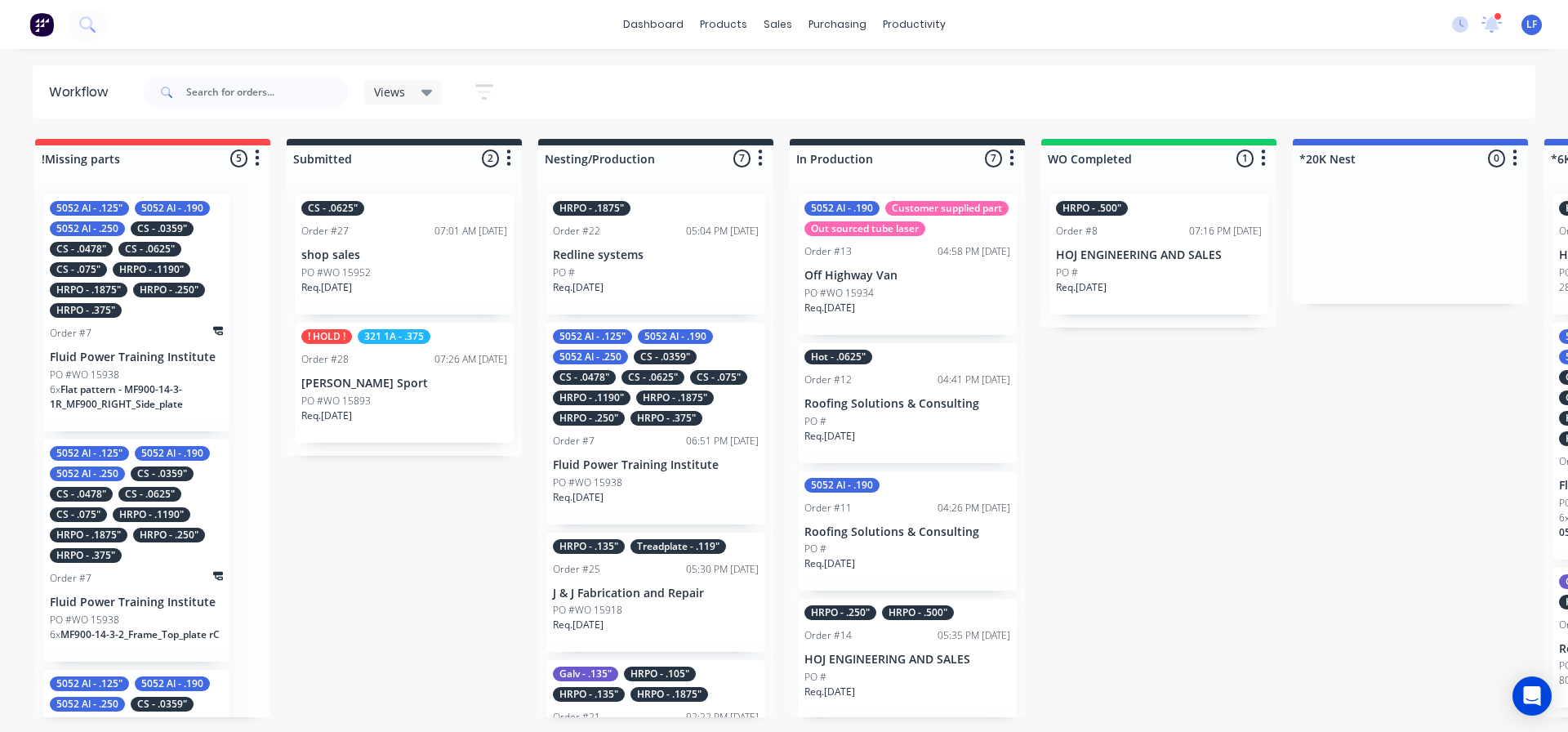
click at [370, 257] on p "shop sales" at bounding box center [404, 255] width 206 height 14
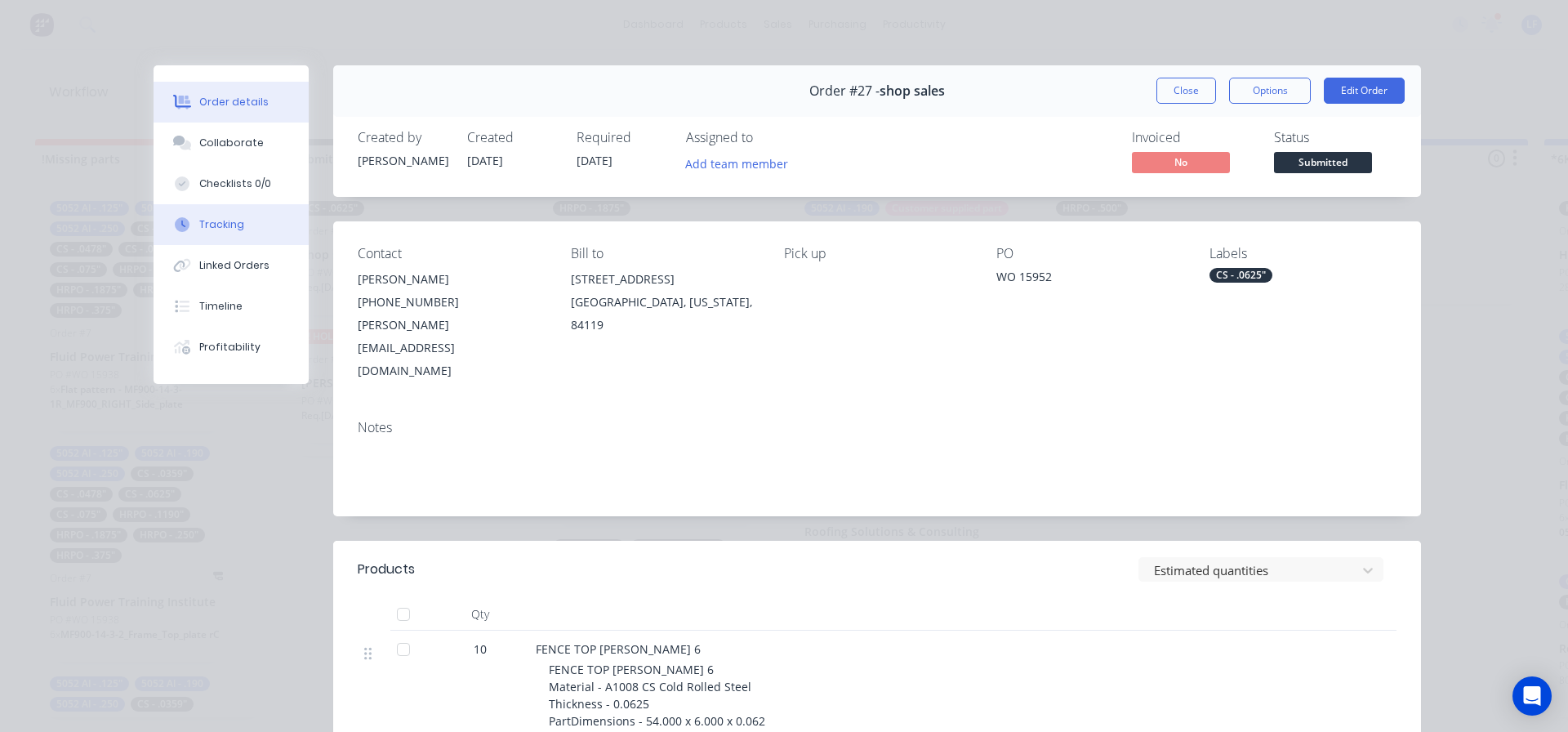
click at [214, 225] on div "Tracking" at bounding box center [222, 225] width 45 height 15
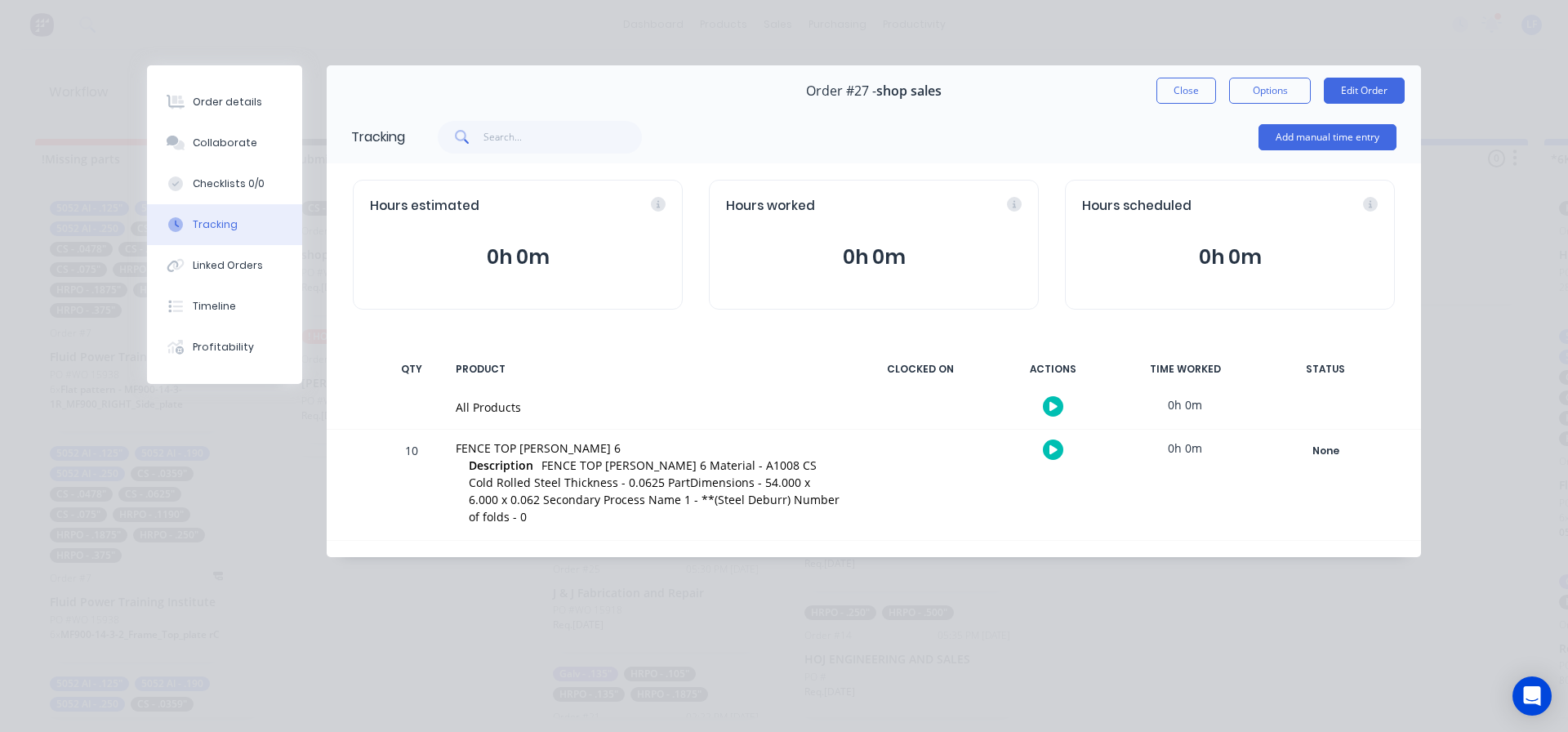
click at [592, 469] on span "FENCE TOP [PERSON_NAME] 6 Material - A1008 CS Cold Rolled Steel Thickness - 0.0…" at bounding box center [654, 491] width 370 height 67
click at [1327, 448] on div "None" at bounding box center [1325, 451] width 118 height 22
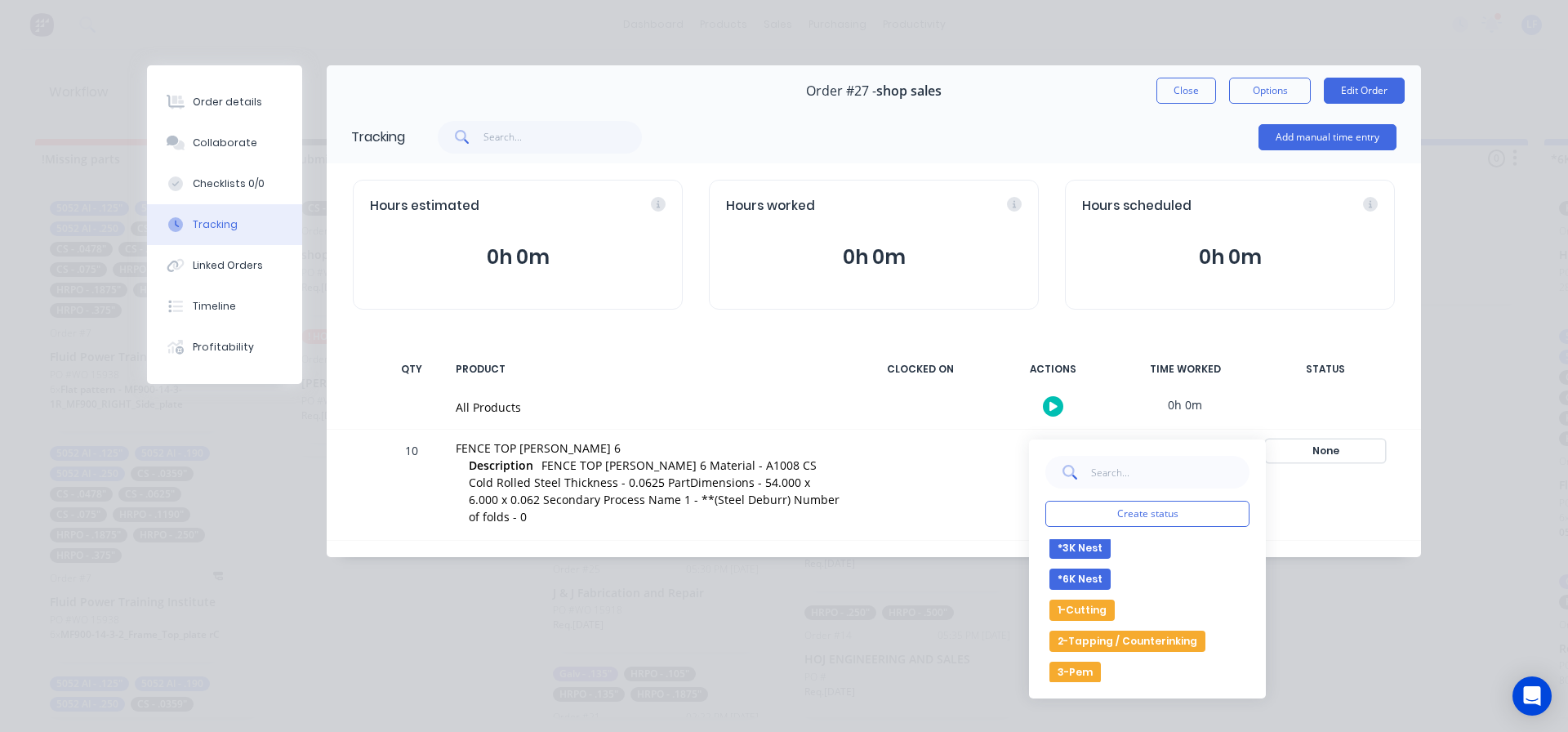
scroll to position [81, 0]
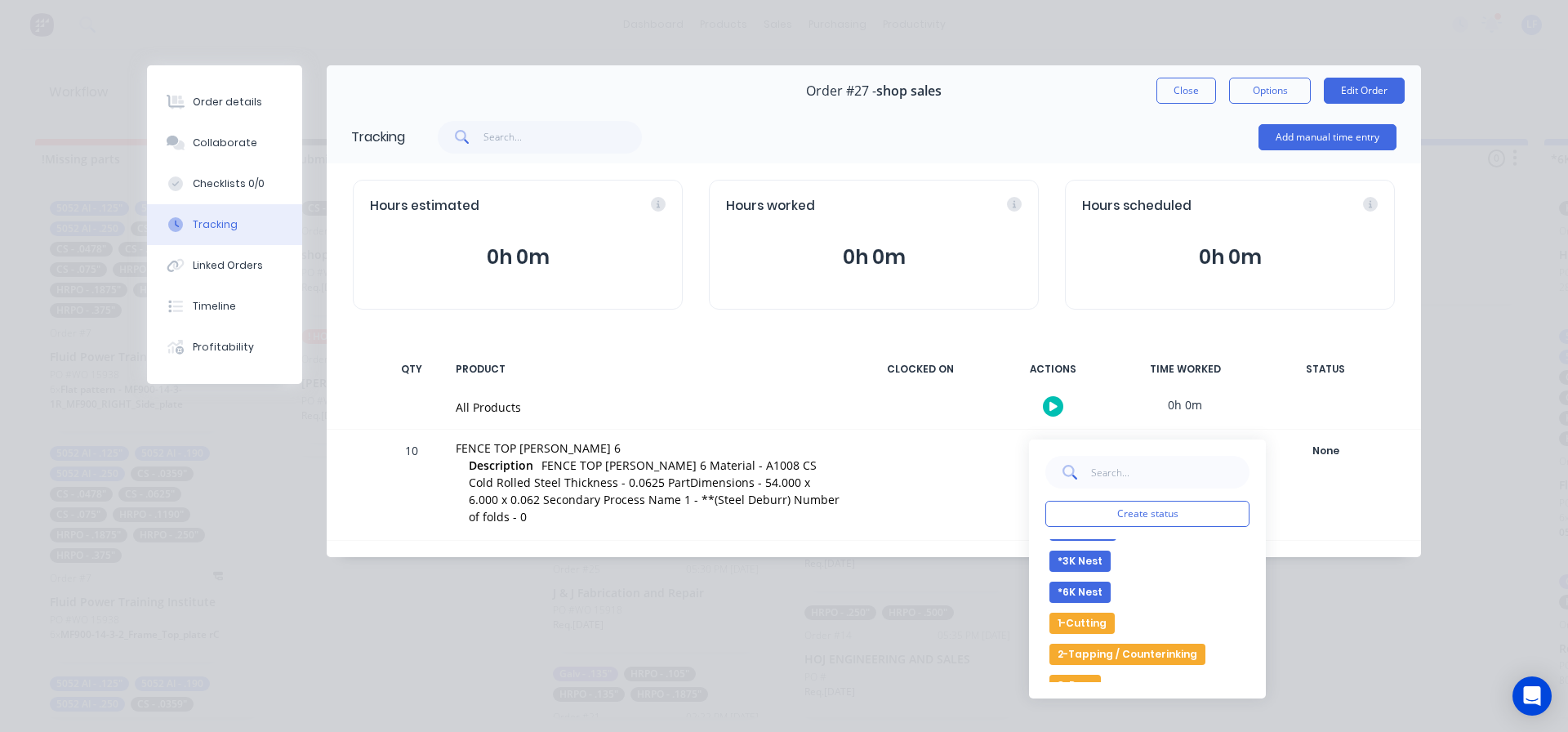
click at [1081, 563] on button "*3K Nest" at bounding box center [1080, 562] width 61 height 22
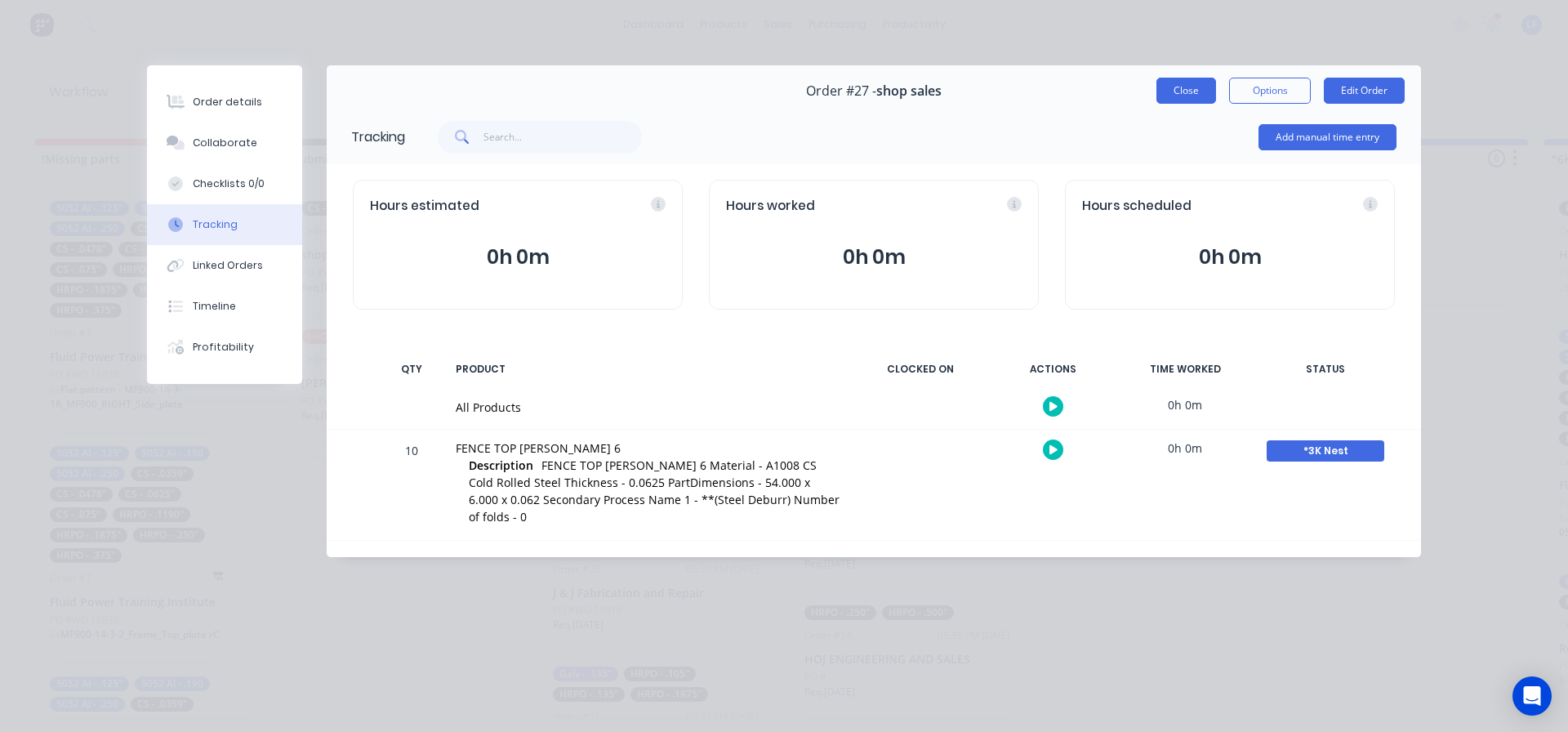
click at [1188, 90] on button "Close" at bounding box center [1187, 90] width 60 height 26
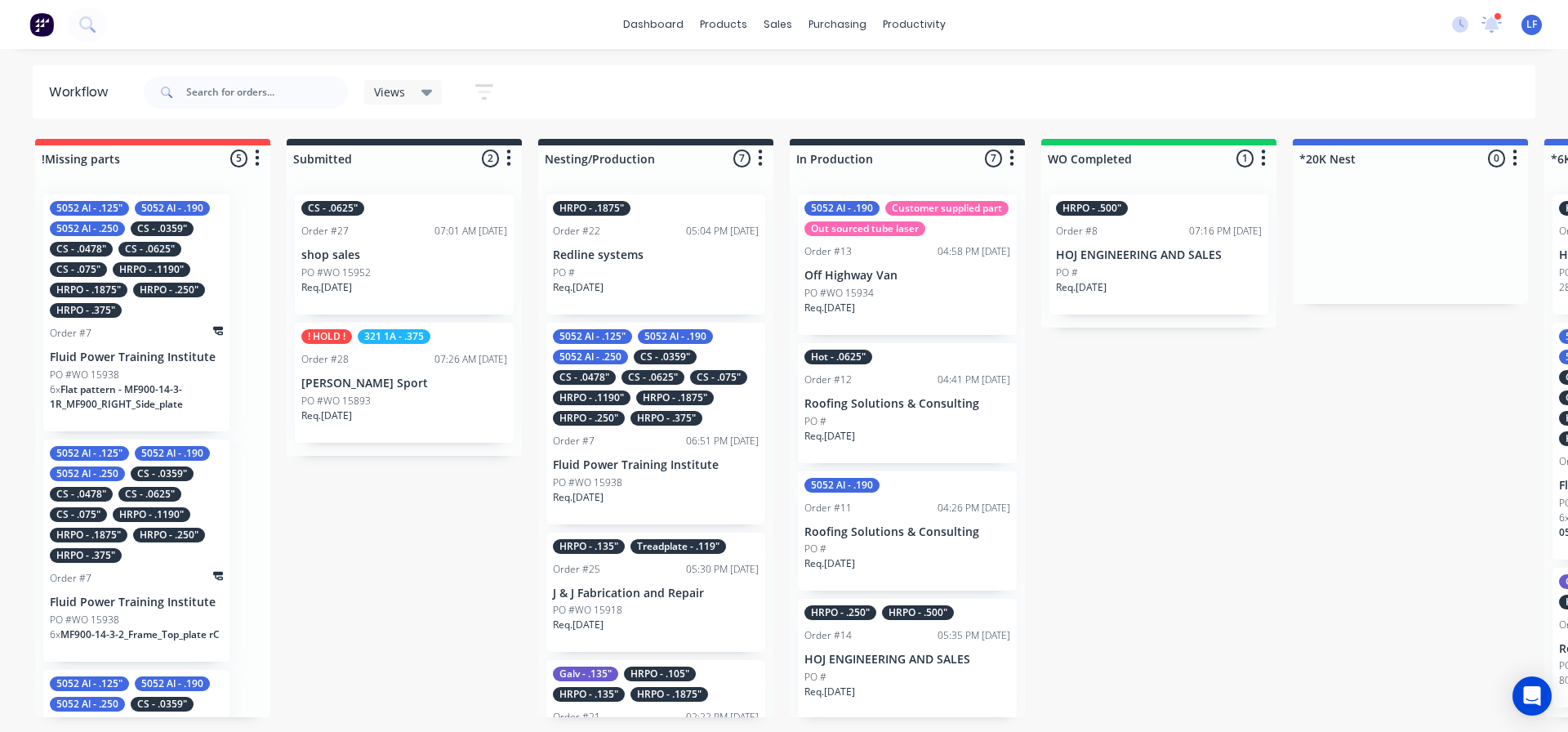
click at [425, 264] on div "CS - .0625" Order #27 07:01 AM [DATE] shop sales PO #WO 15952 Req. [DATE]" at bounding box center [404, 254] width 219 height 120
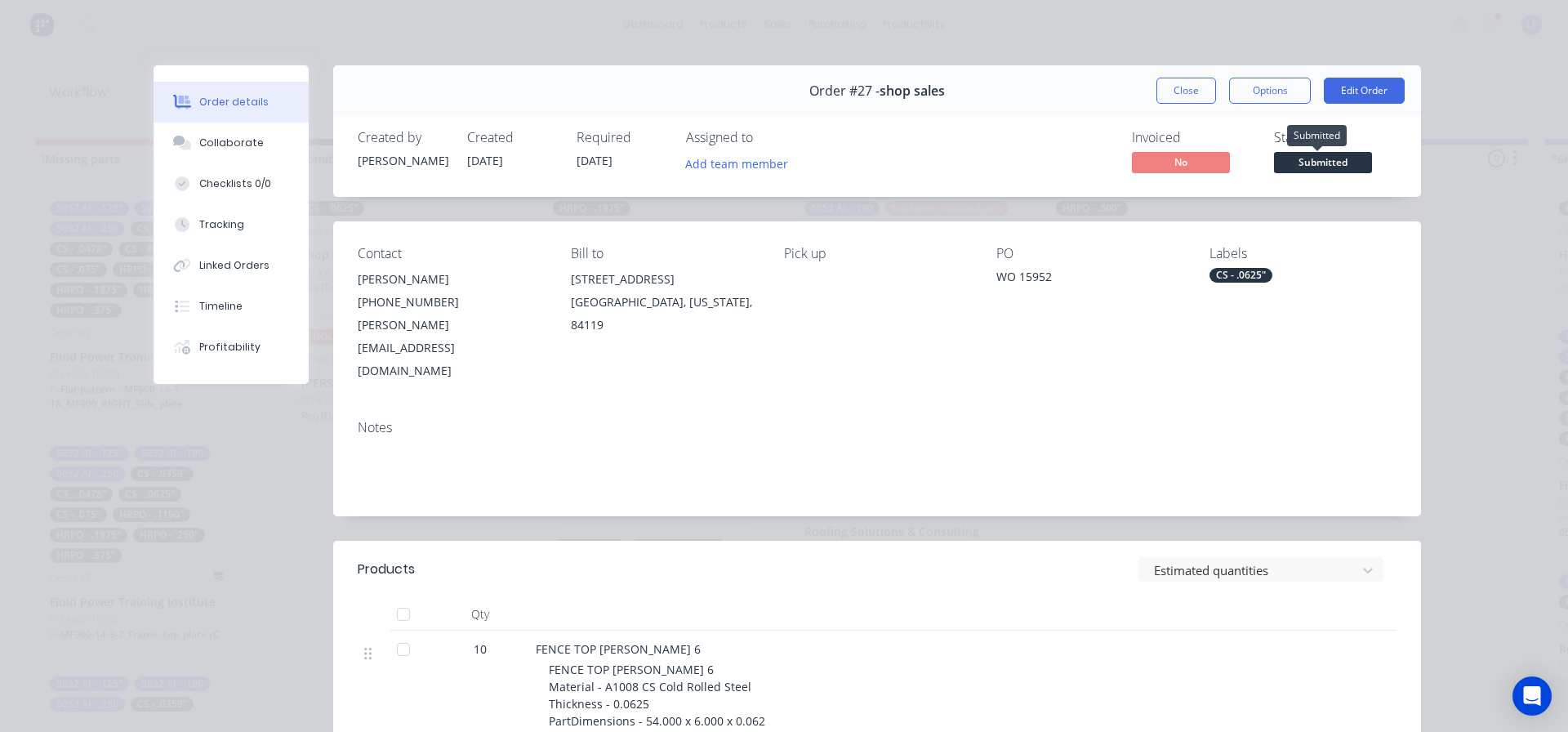
click at [1316, 155] on span "Submitted" at bounding box center [1323, 162] width 98 height 21
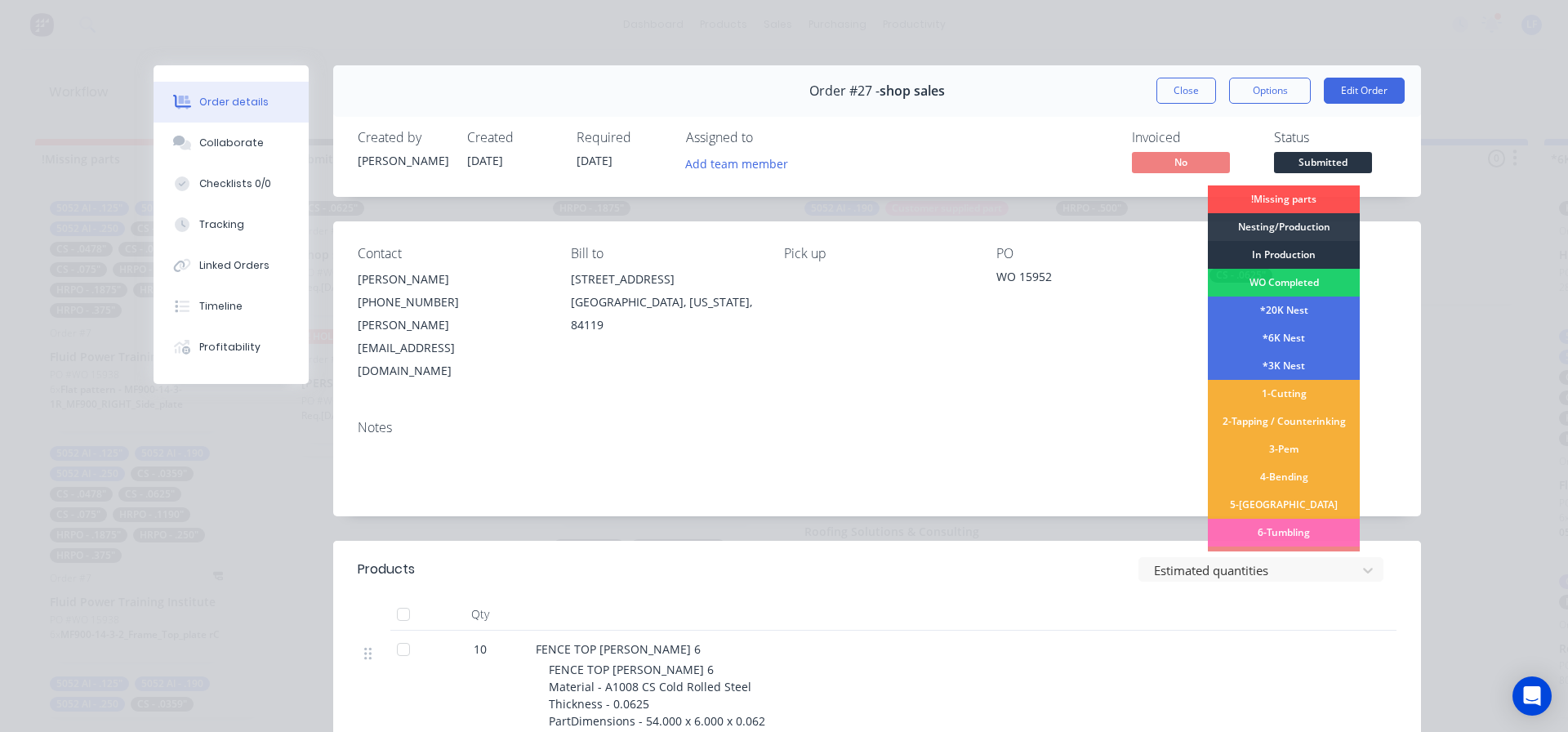
click at [1275, 253] on div "In Production" at bounding box center [1284, 254] width 152 height 27
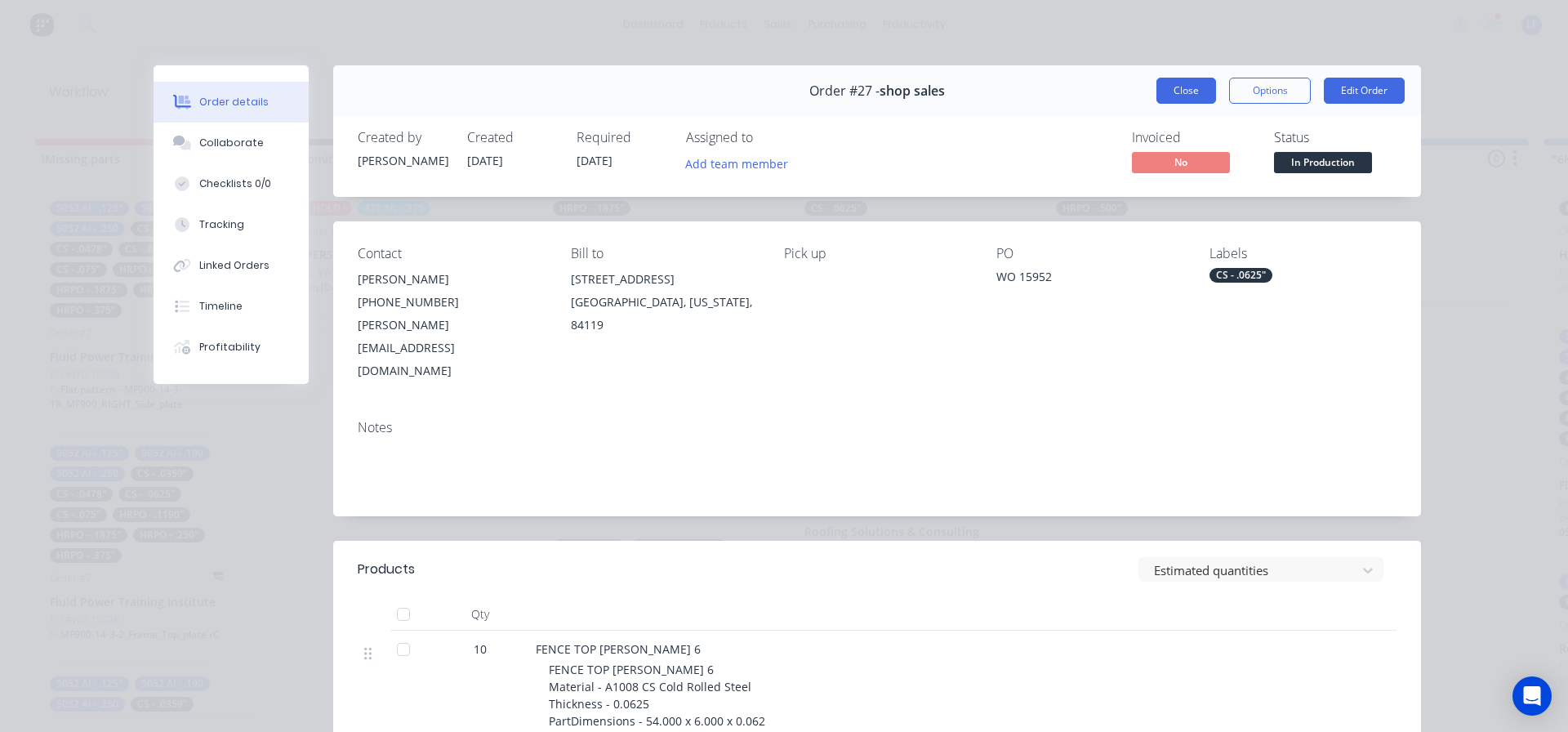
click at [1176, 91] on button "Close" at bounding box center [1187, 90] width 60 height 26
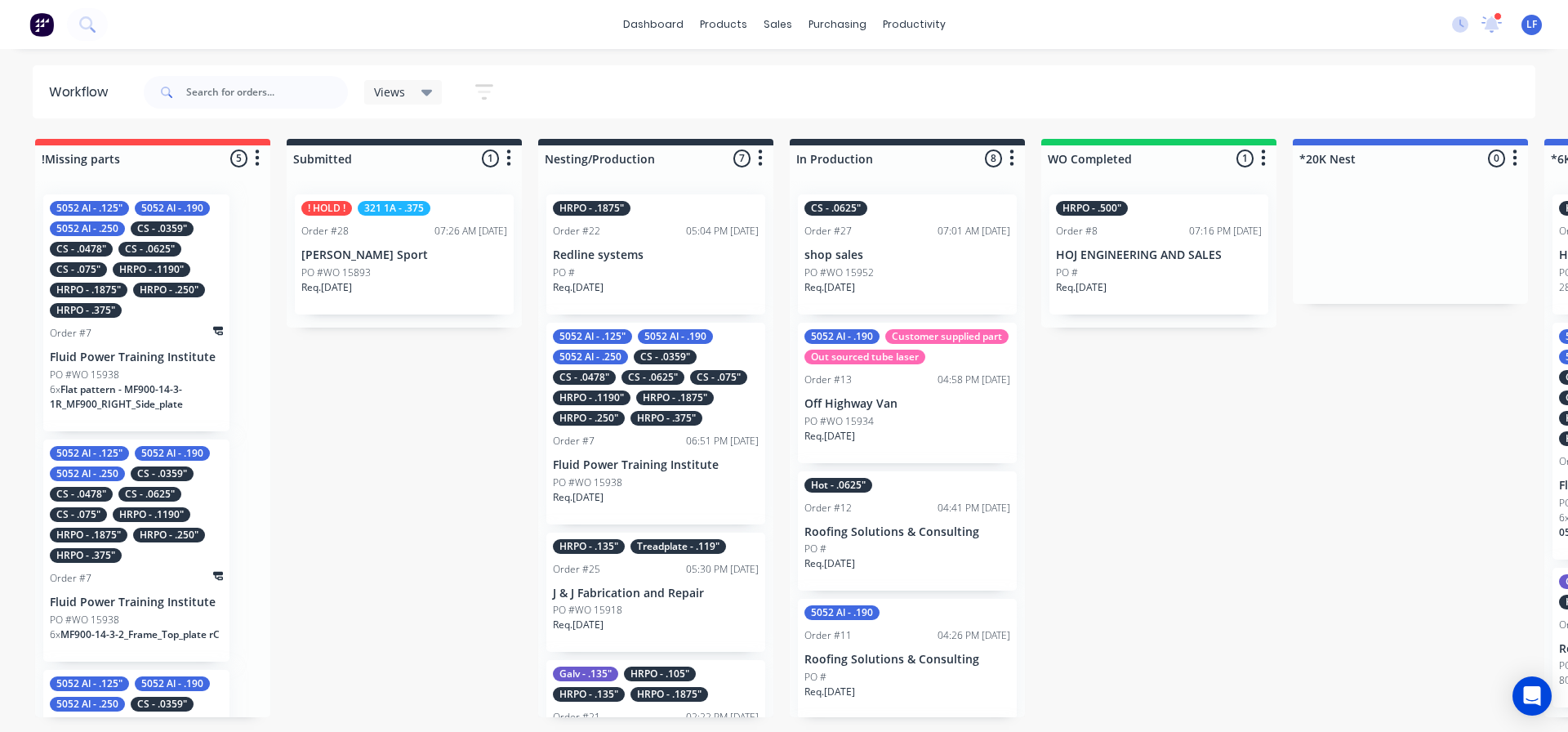
click at [669, 275] on div "PO #" at bounding box center [656, 273] width 206 height 15
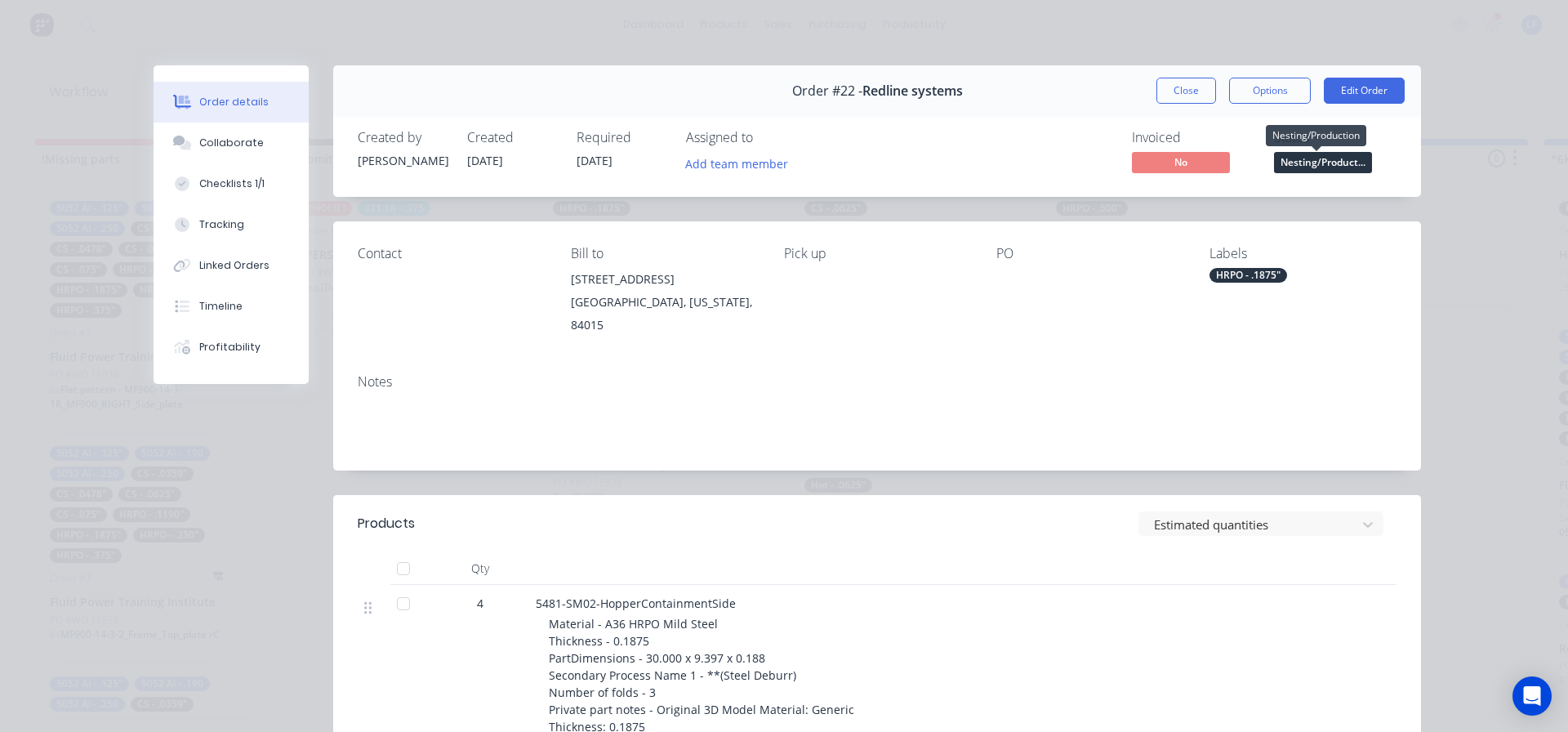
click at [1321, 160] on span "Nesting/Product..." at bounding box center [1323, 162] width 98 height 21
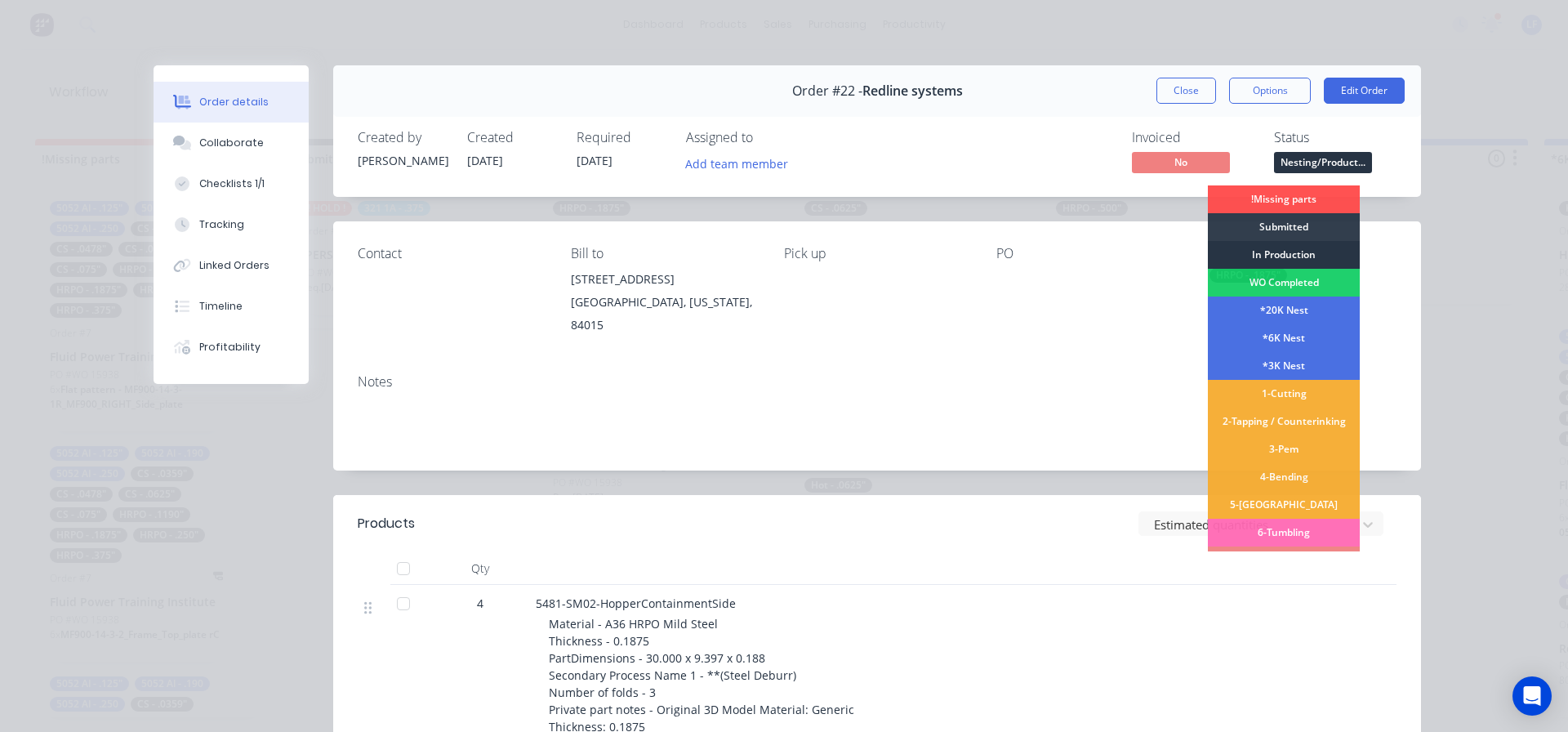
click at [1260, 253] on div "In Production" at bounding box center [1284, 254] width 152 height 27
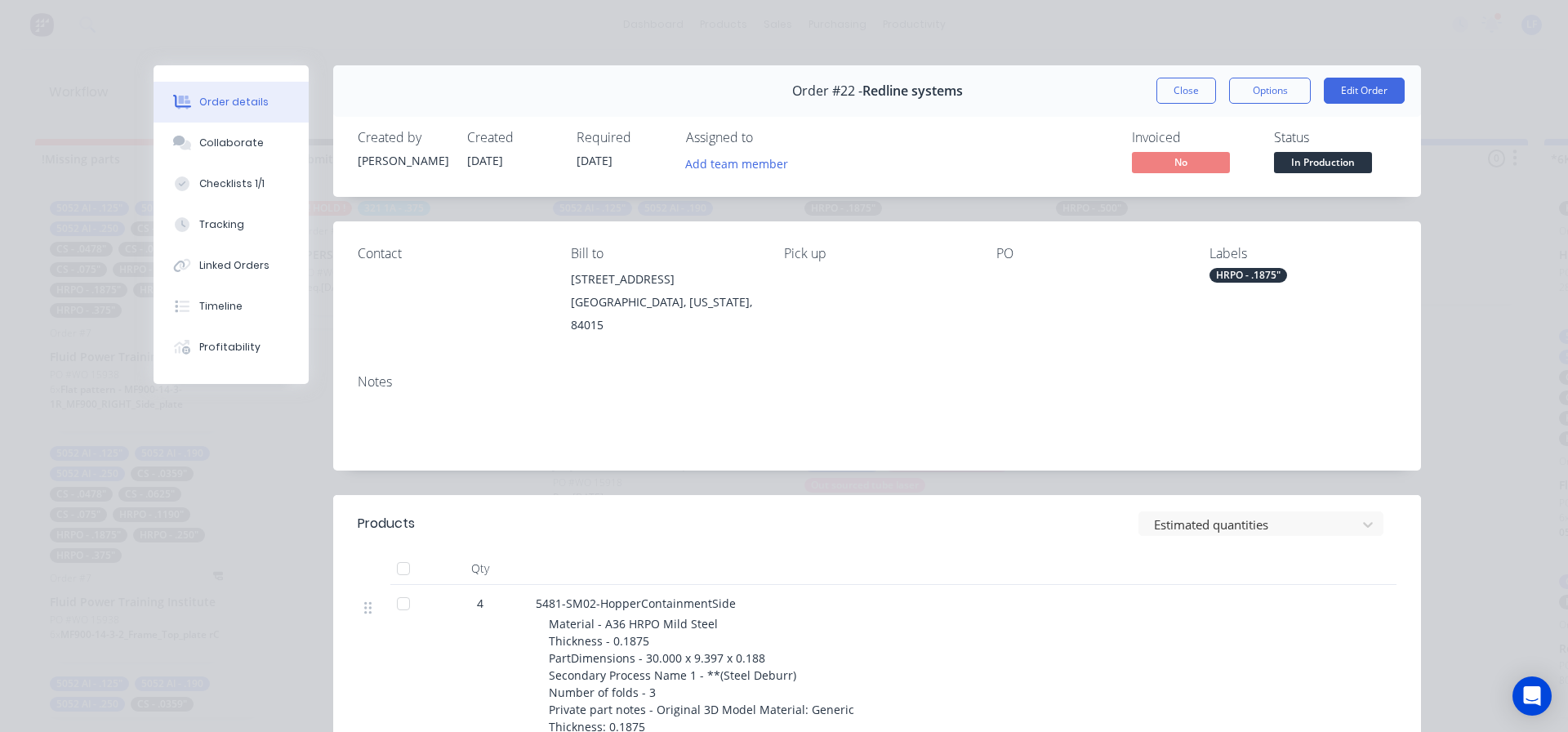
drag, startPoint x: 1174, startPoint y: 87, endPoint x: 1118, endPoint y: 97, distance: 56.9
click at [1175, 87] on button "Close" at bounding box center [1187, 90] width 60 height 26
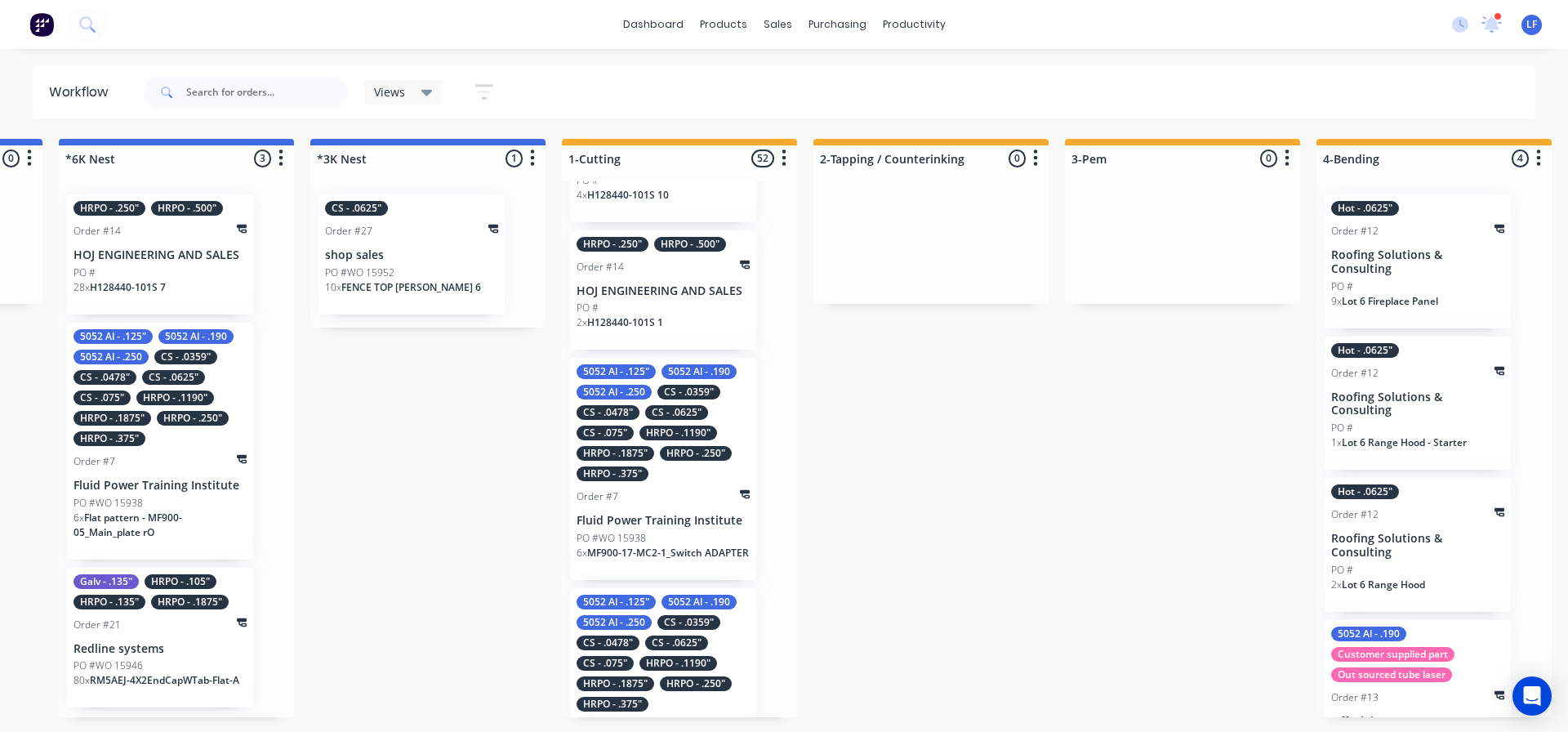
scroll to position [245, 0]
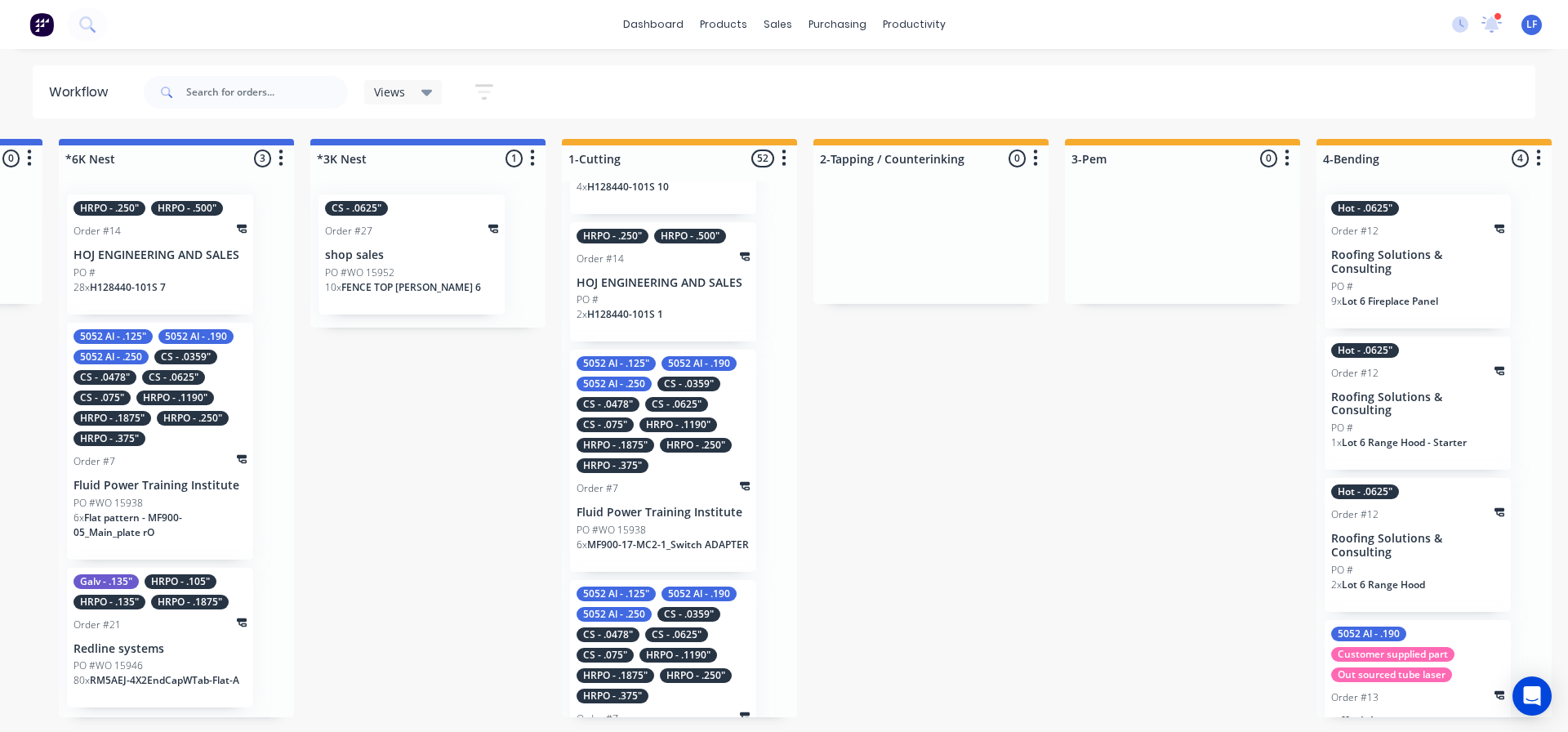
click at [404, 269] on div "PO #WO 15952" at bounding box center [411, 273] width 173 height 15
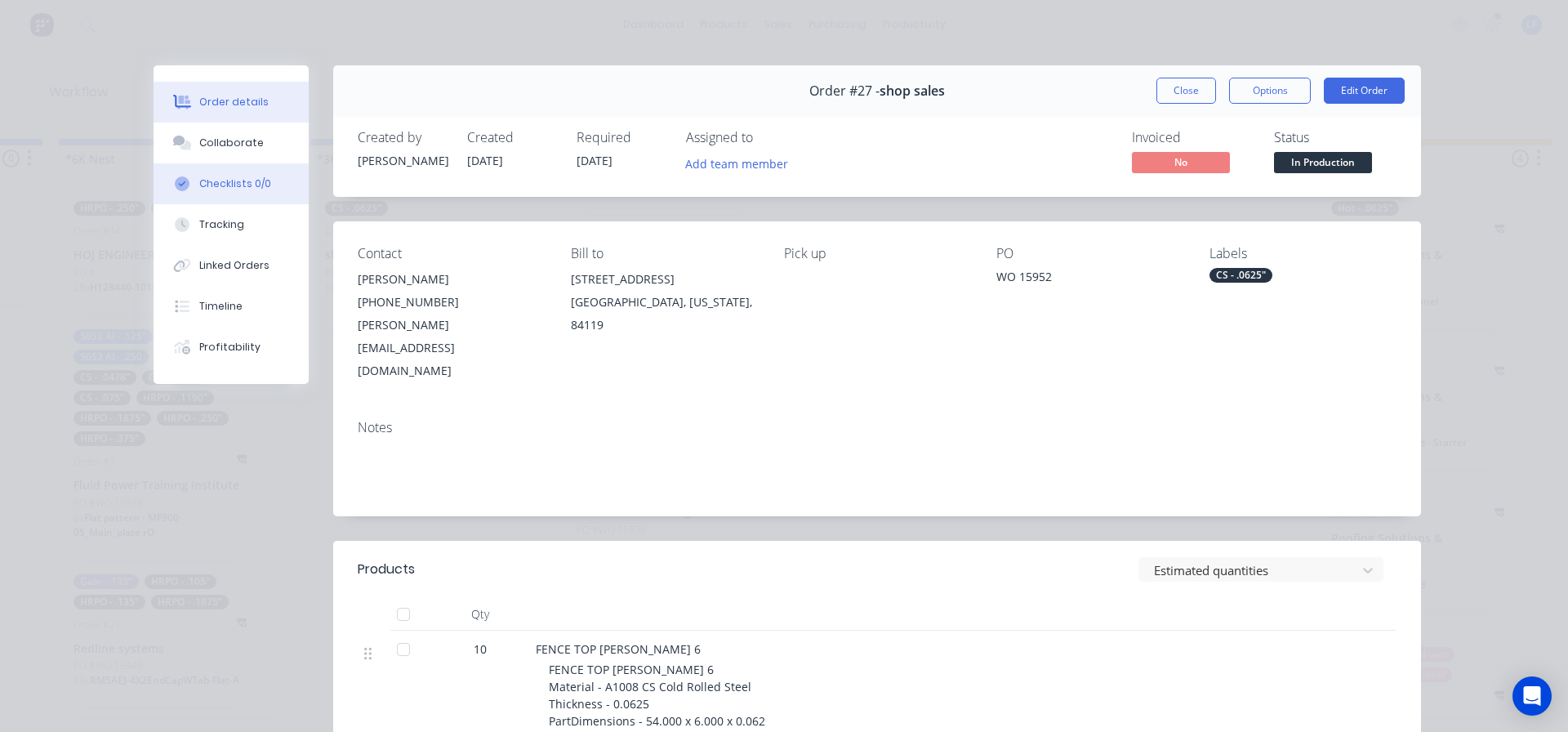
click at [230, 176] on div "Checklists 0/0" at bounding box center [235, 184] width 72 height 15
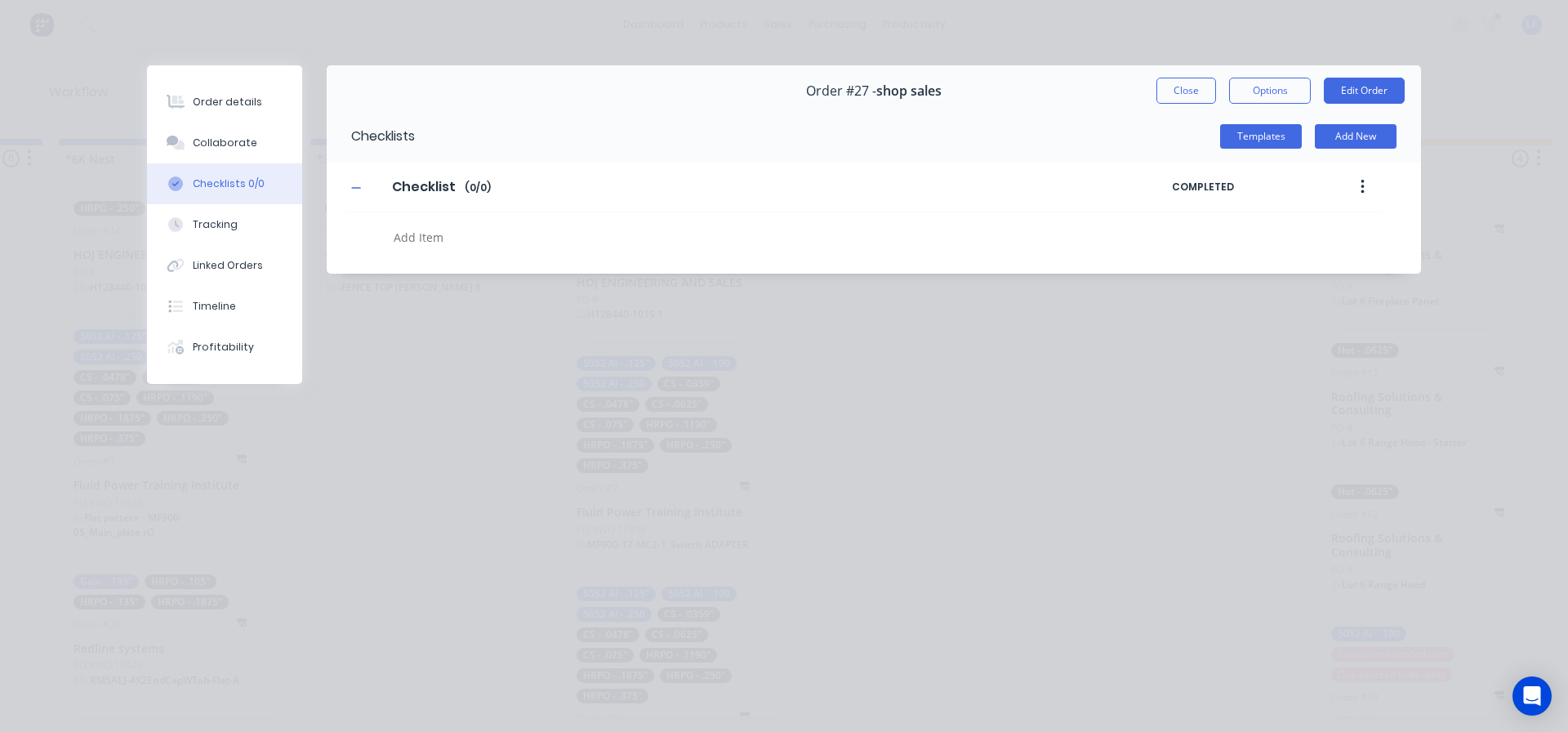
click at [419, 245] on textarea at bounding box center [717, 237] width 660 height 24
click at [1360, 133] on button "Add New" at bounding box center [1355, 136] width 81 height 25
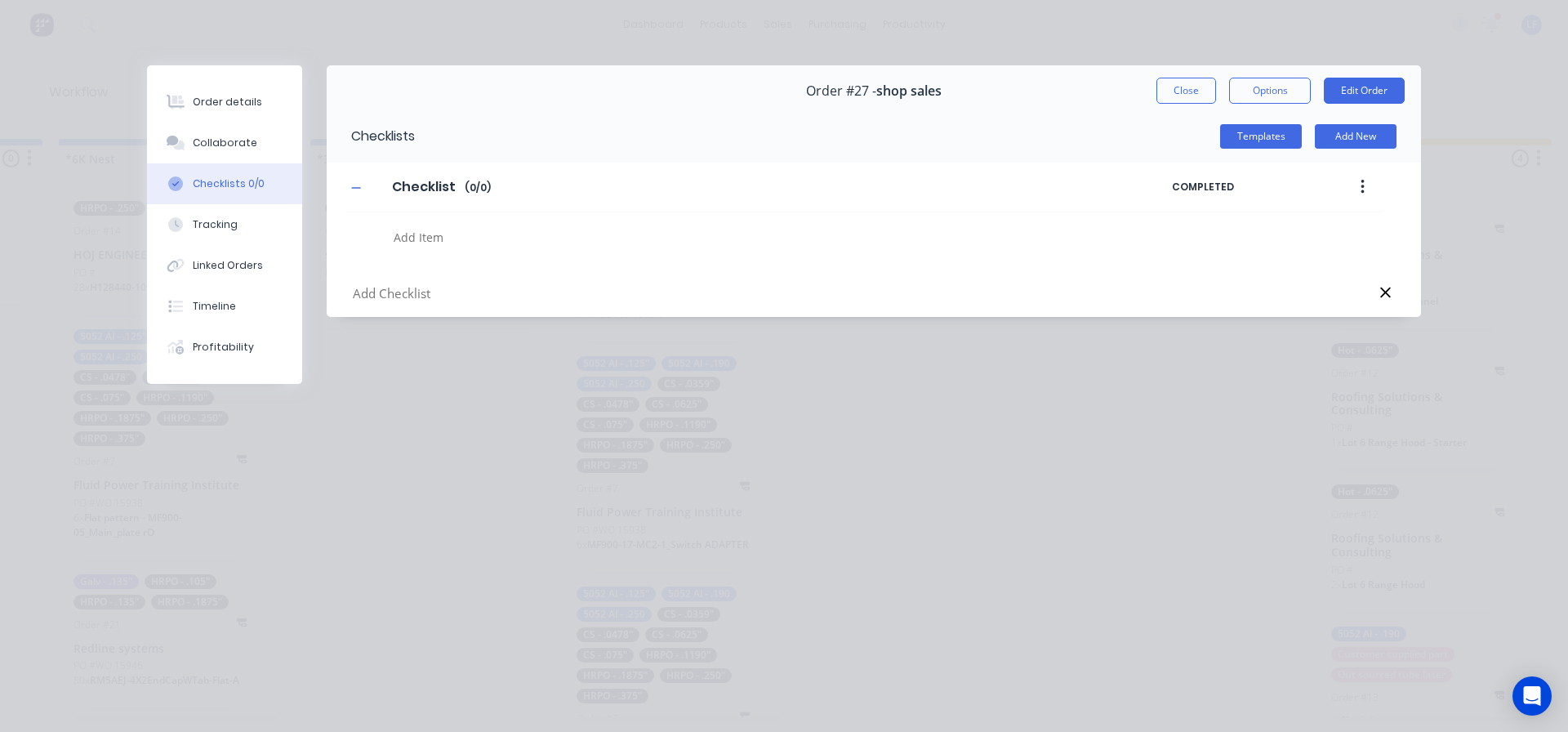
click at [421, 297] on input "text" at bounding box center [717, 293] width 732 height 21
click at [421, 244] on textarea at bounding box center [717, 237] width 660 height 24
type textarea "x"
type textarea "1"
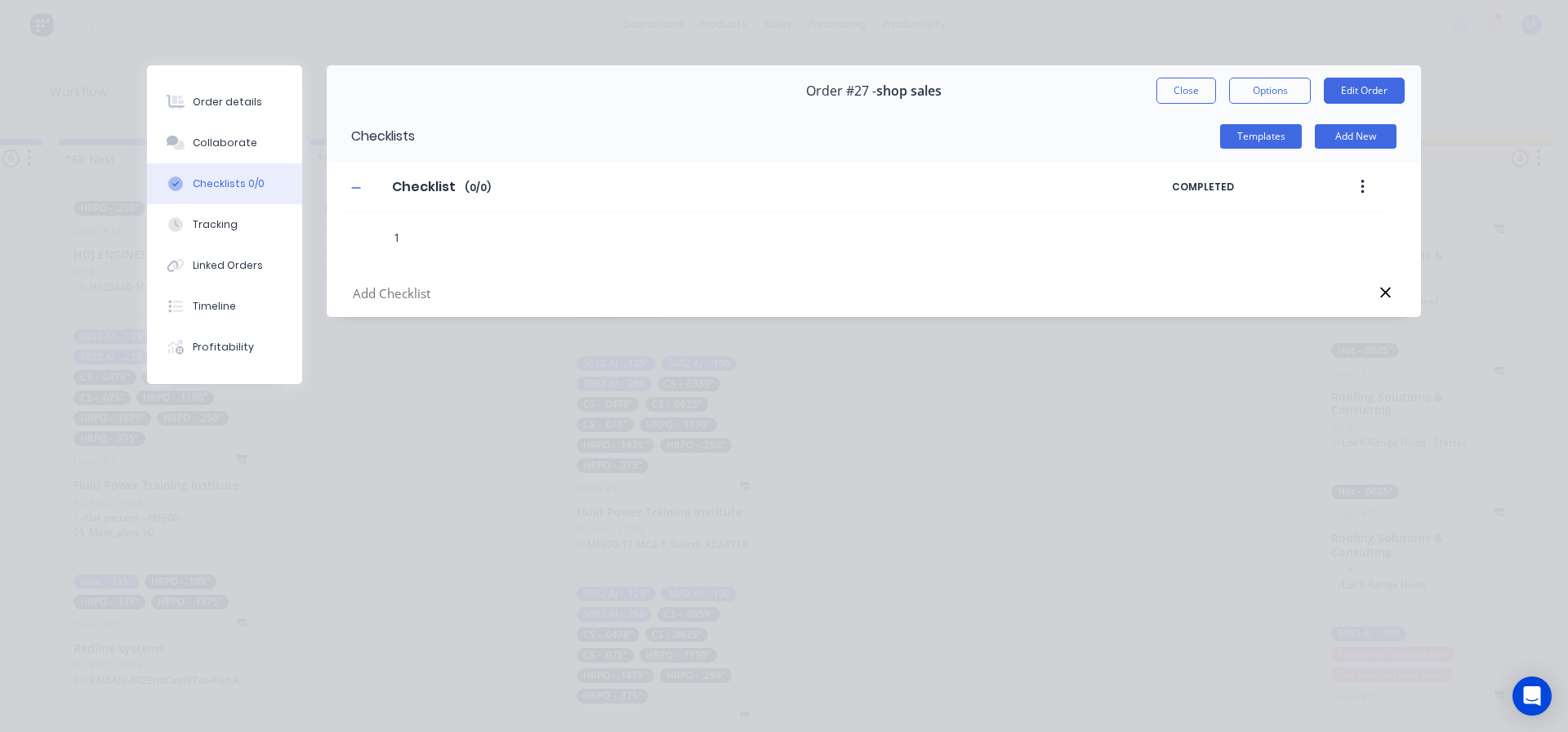
type textarea "x"
type textarea "16"
type textarea "x"
type textarea "16g"
type textarea "x"
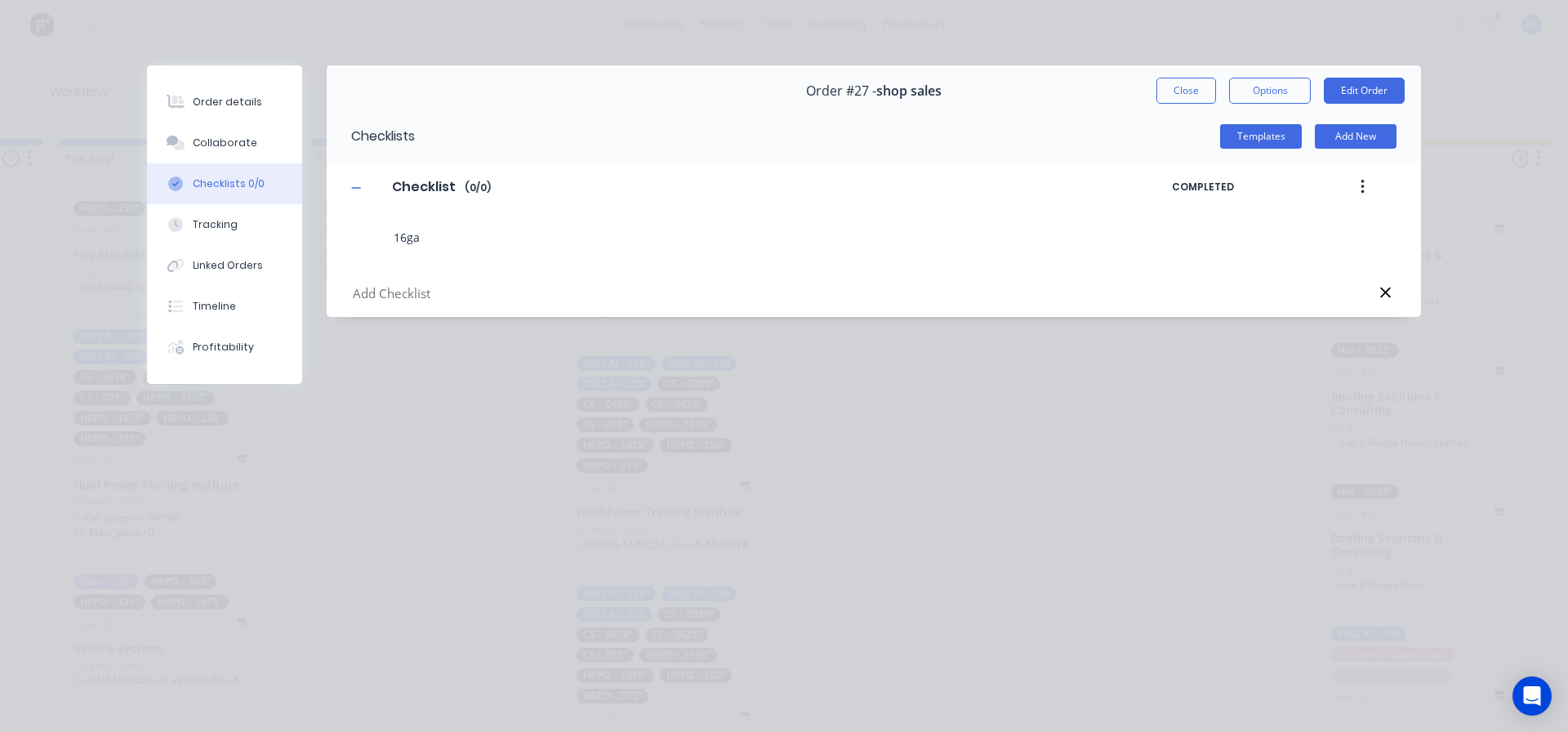
type textarea "16ga"
type textarea "x"
type textarea "16ga c"
type textarea "x"
type textarea "16ga co"
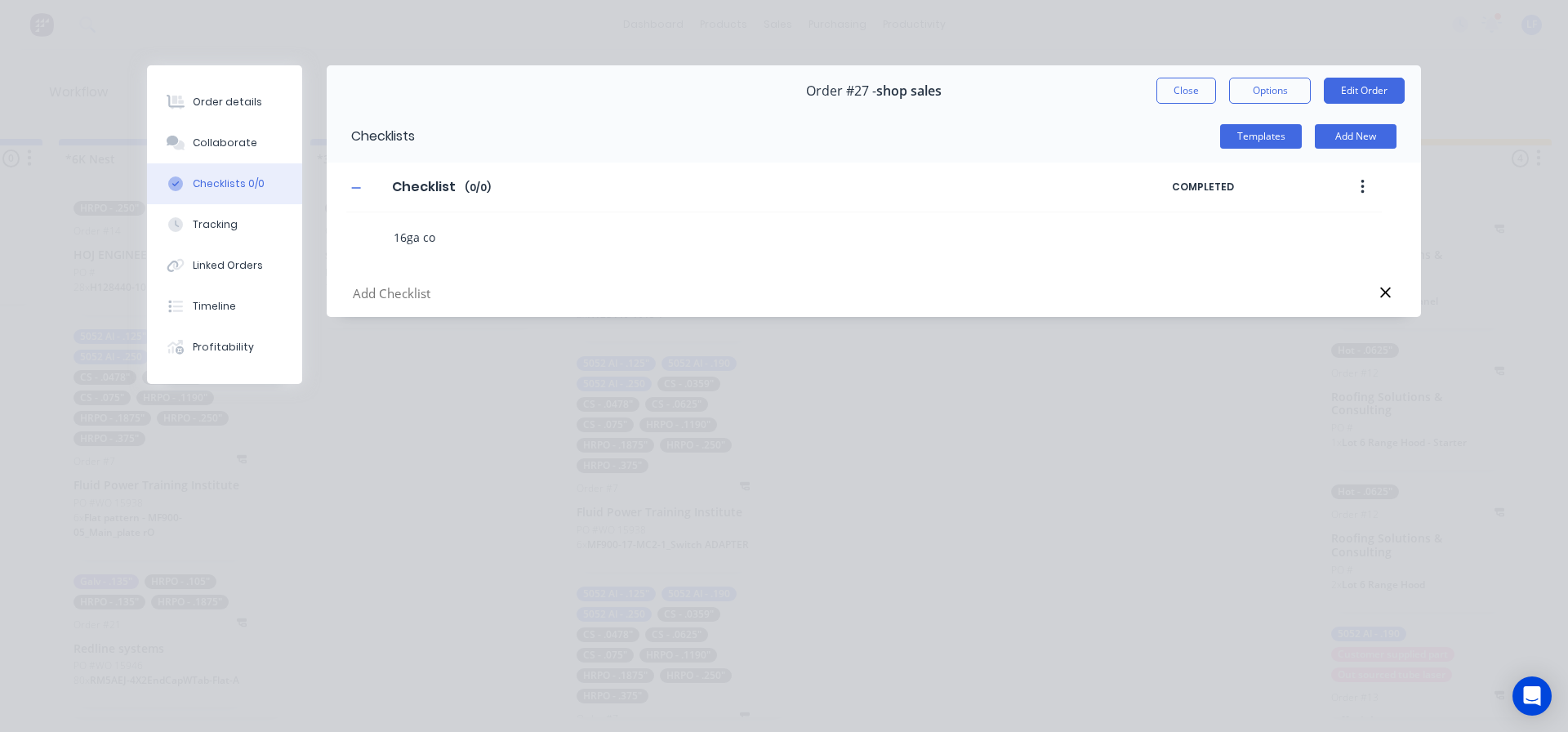
type textarea "x"
type textarea "16ga col"
type textarea "x"
type textarea "16ga cold"
type textarea "x"
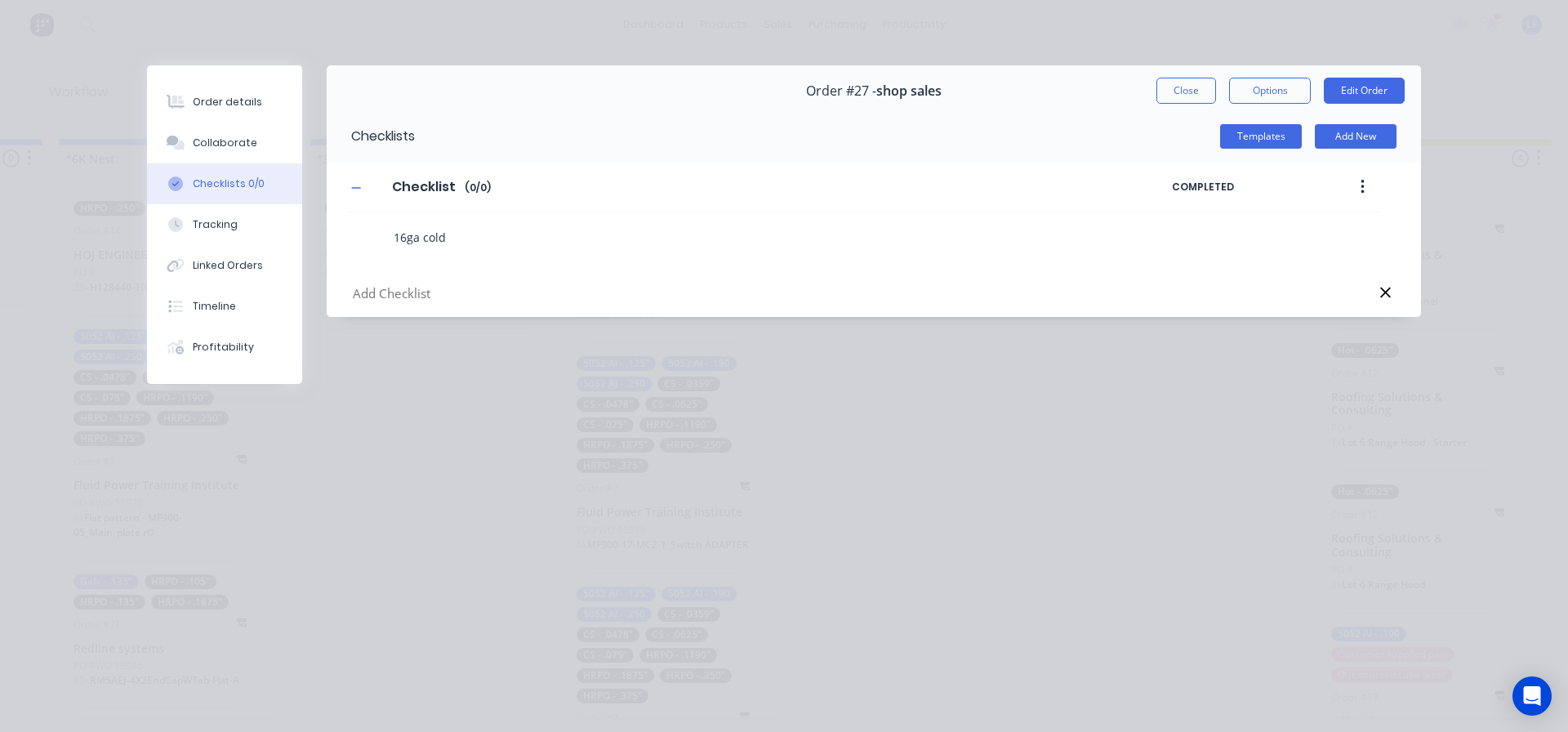
type textarea "16ga cold"
type textarea "x"
type textarea "16ga cold"
type textarea "x"
type textarea "16ga col"
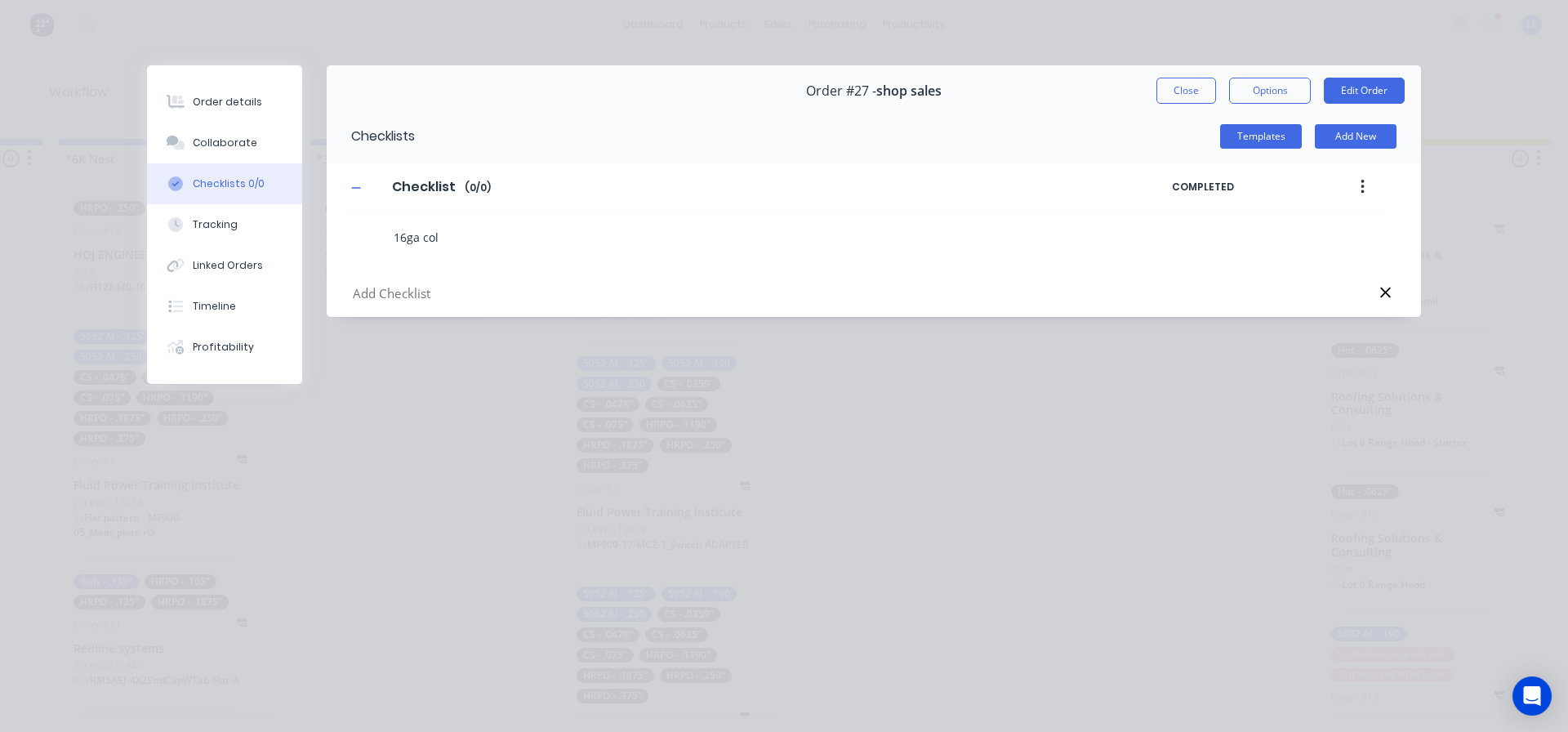
type textarea "x"
type textarea "16ga co"
type textarea "x"
type textarea "16ga"
type textarea "x"
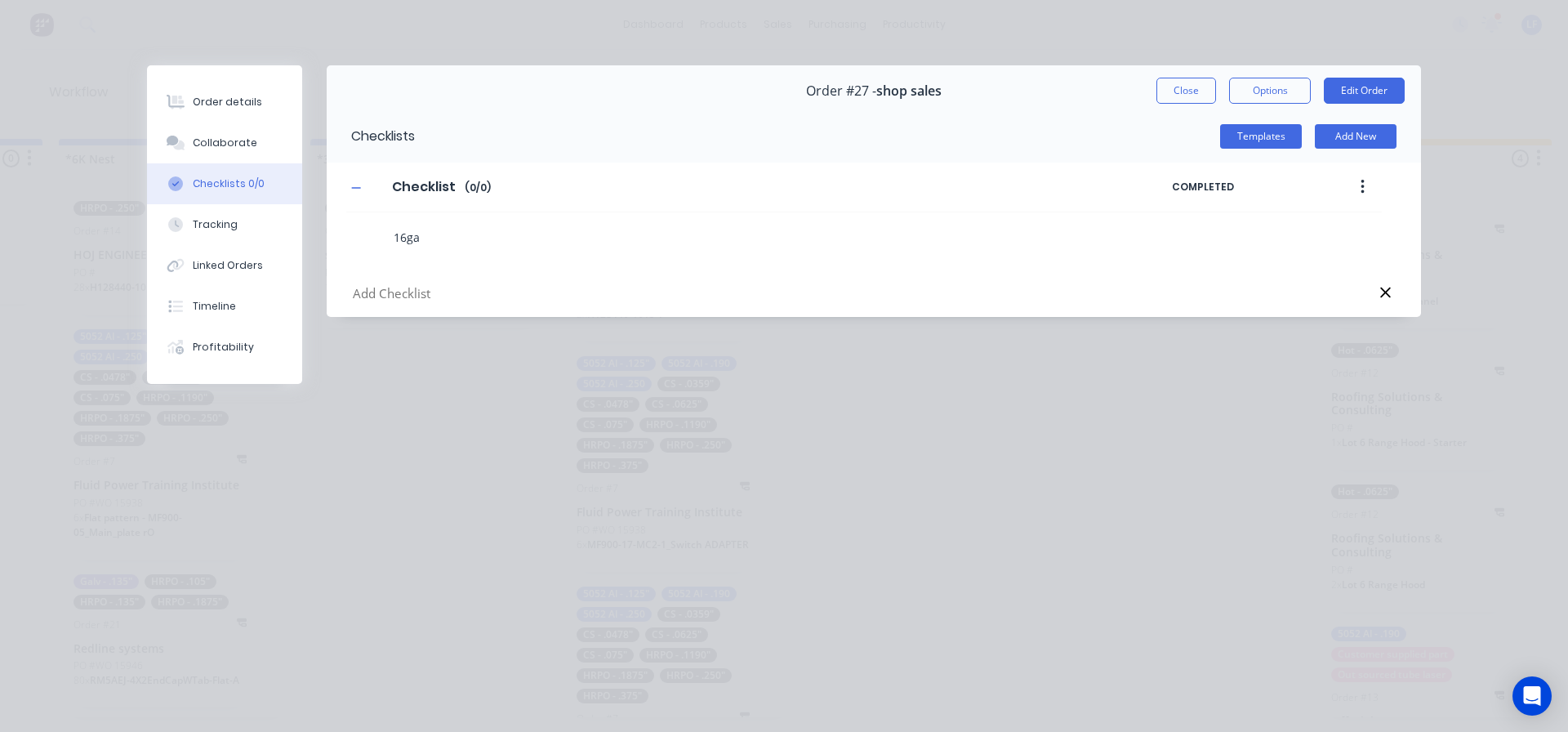
type textarea "16ga"
type textarea "x"
type textarea "16g"
type textarea "x"
type textarea "16"
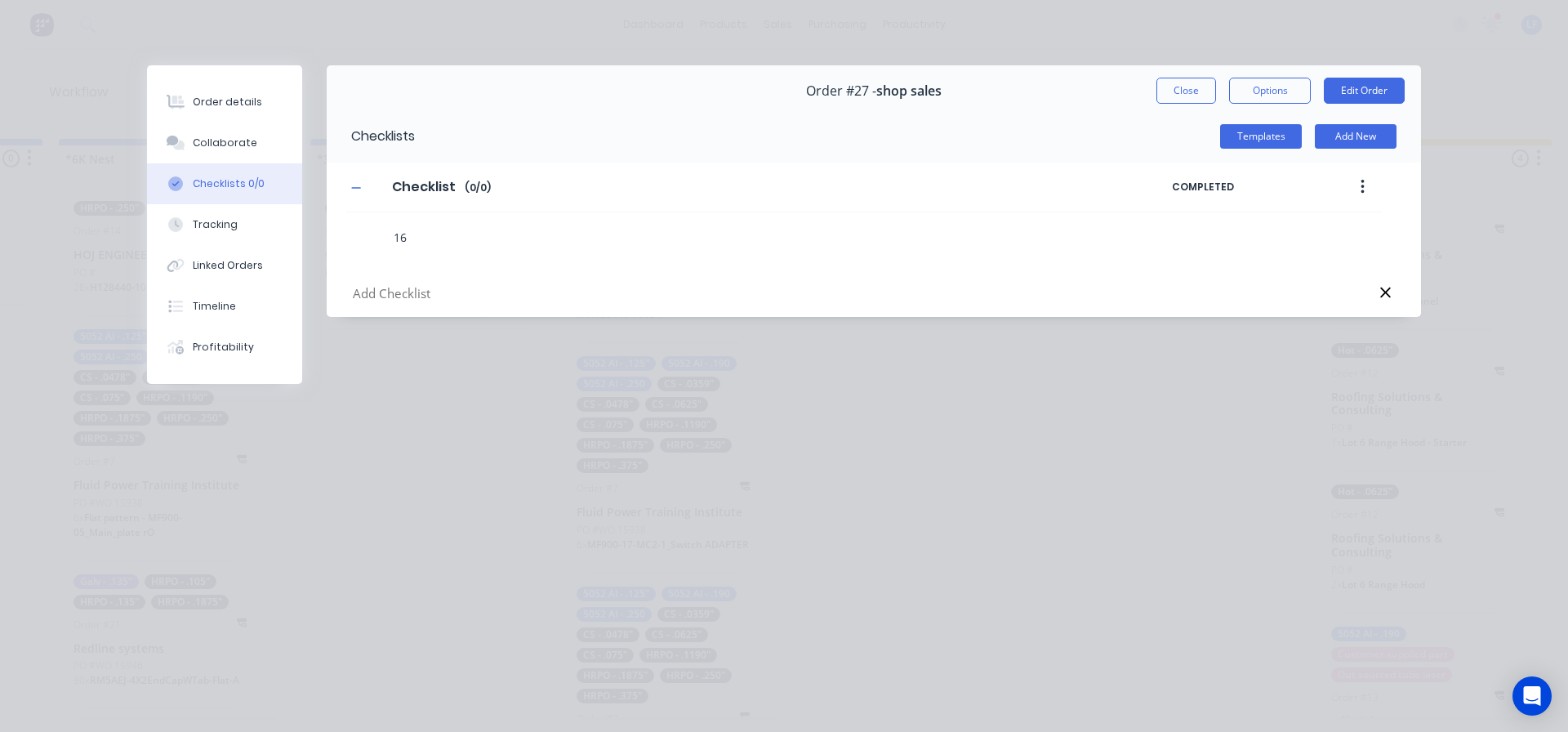
type textarea "x"
type textarea "1"
type textarea "x"
type textarea "3"
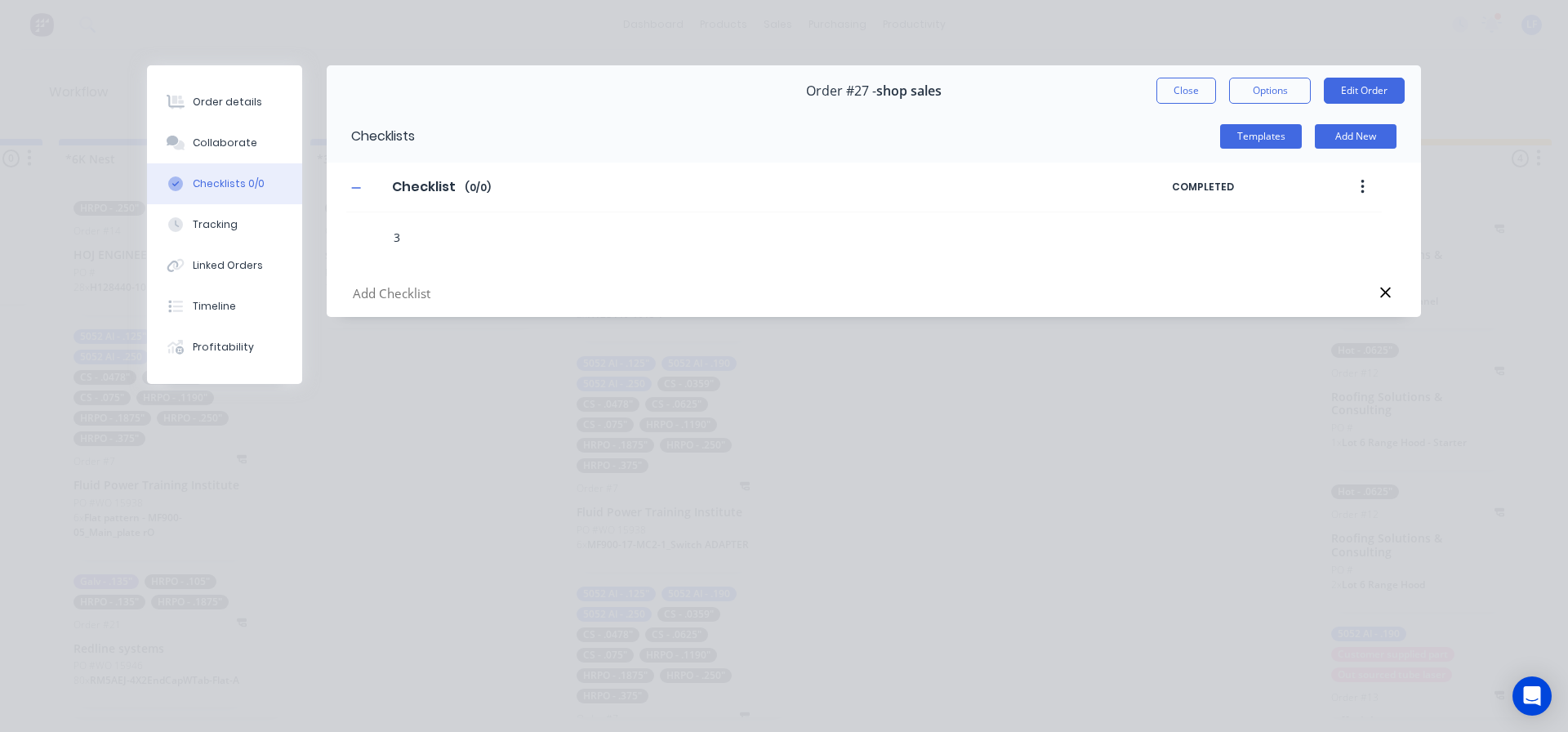
type textarea "x"
type textarea "3k"
type textarea "x"
type textarea "3"
type textarea "x"
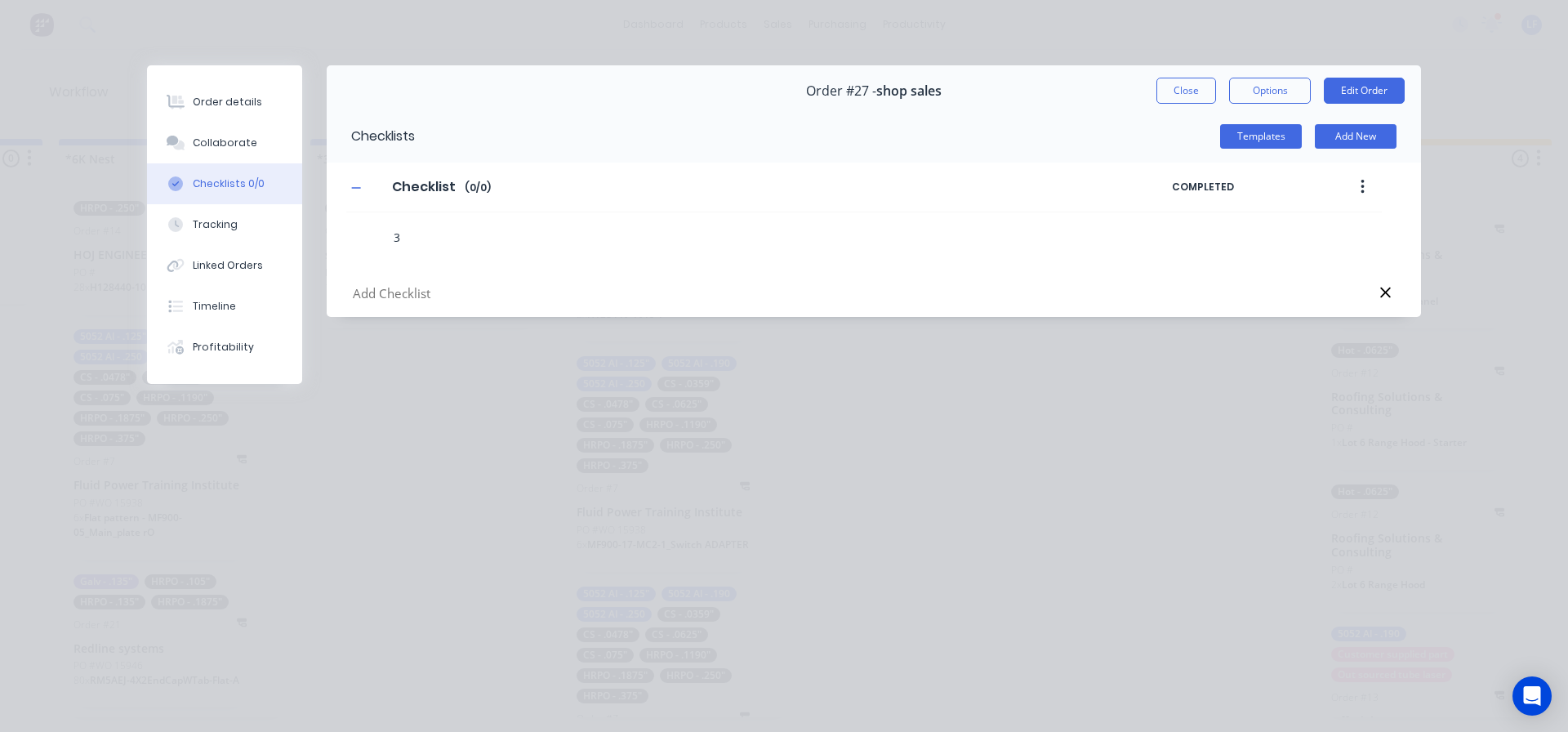
type textarea "3K"
type textarea "x"
type textarea "3K"
type textarea "x"
type textarea "3K 1"
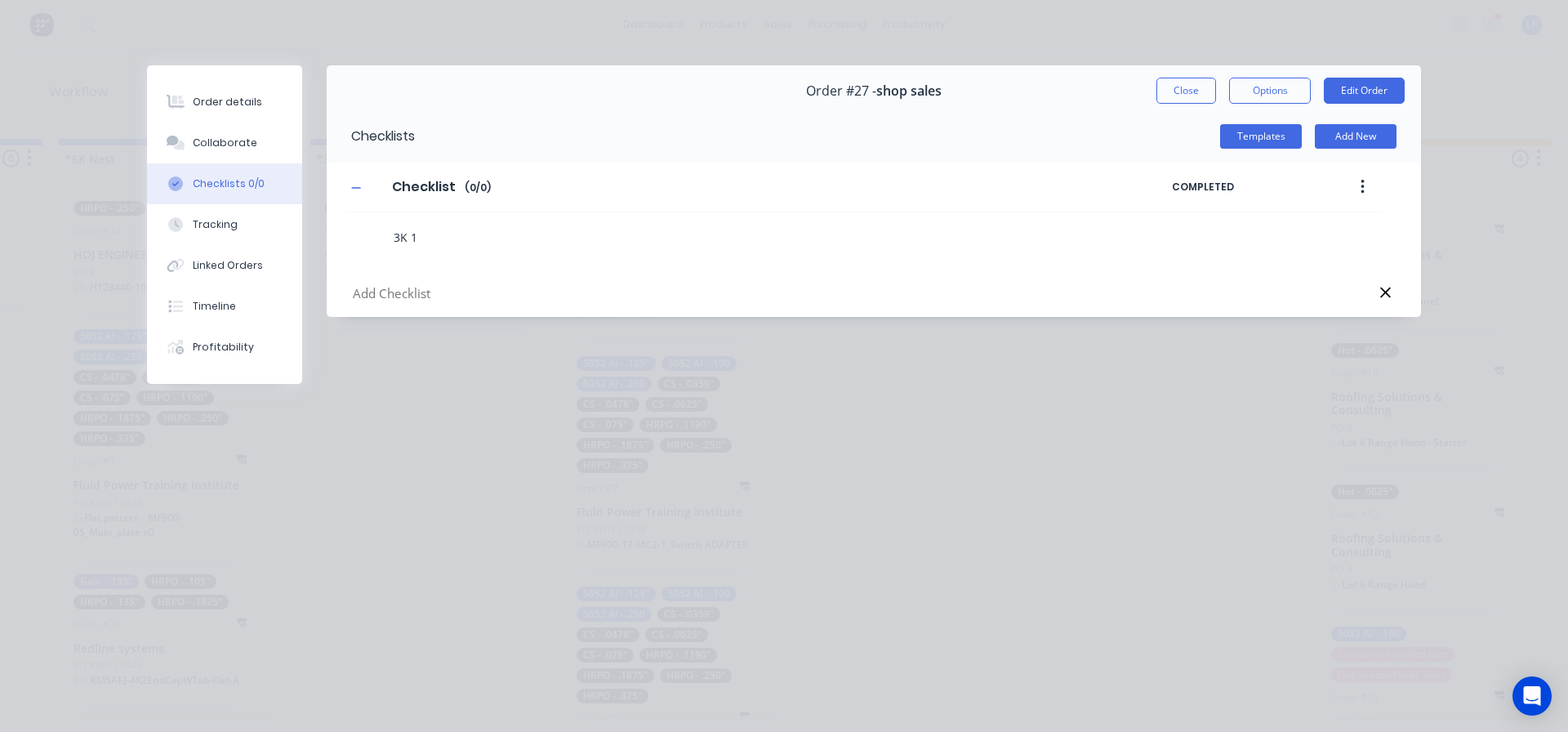
type textarea "x"
type textarea "3K 10"
type textarea "x"
type textarea "3K 10-"
type textarea "x"
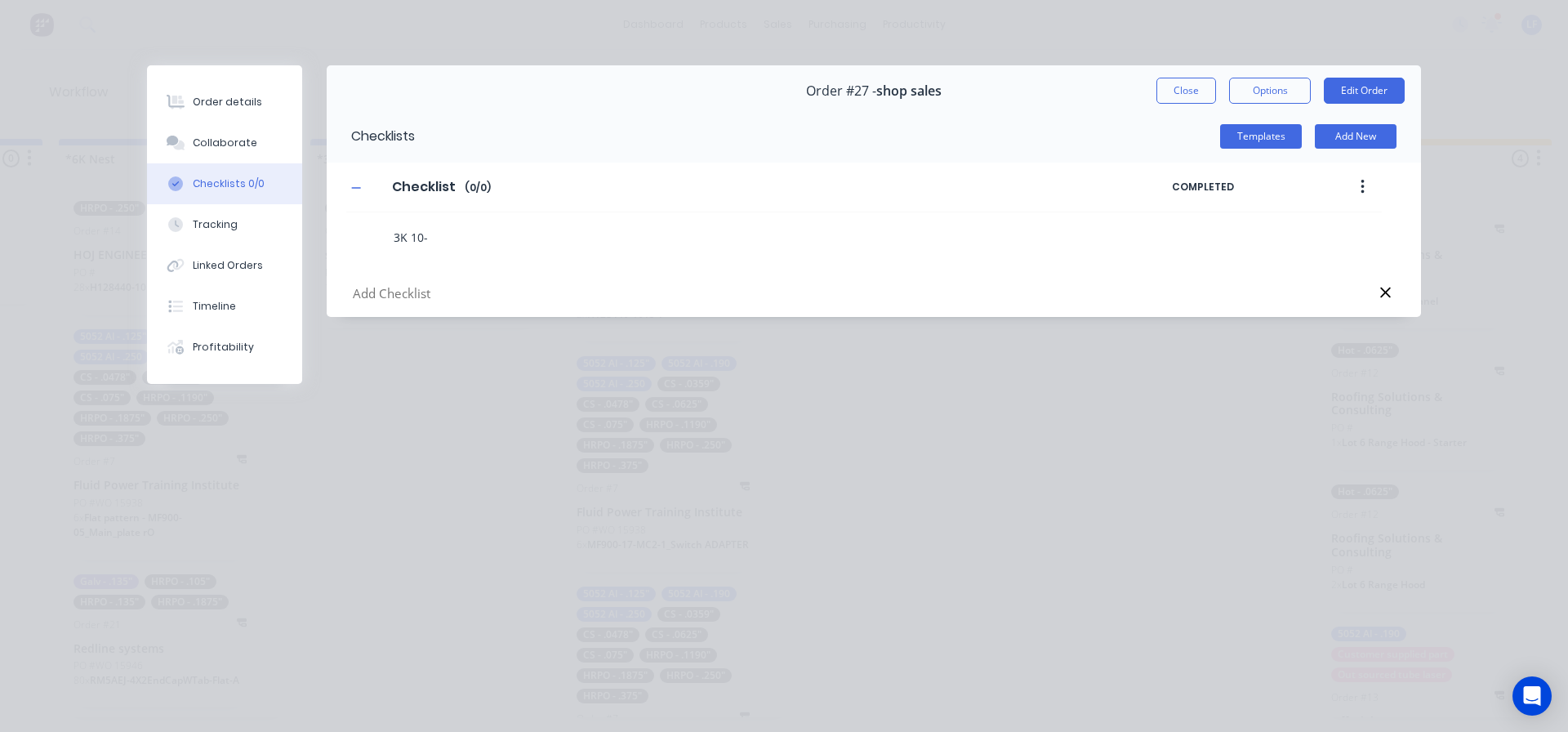
type textarea "3K 10-1"
type textarea "x"
type textarea "3K 10-13"
type textarea "x"
type textarea "3K 10-1"
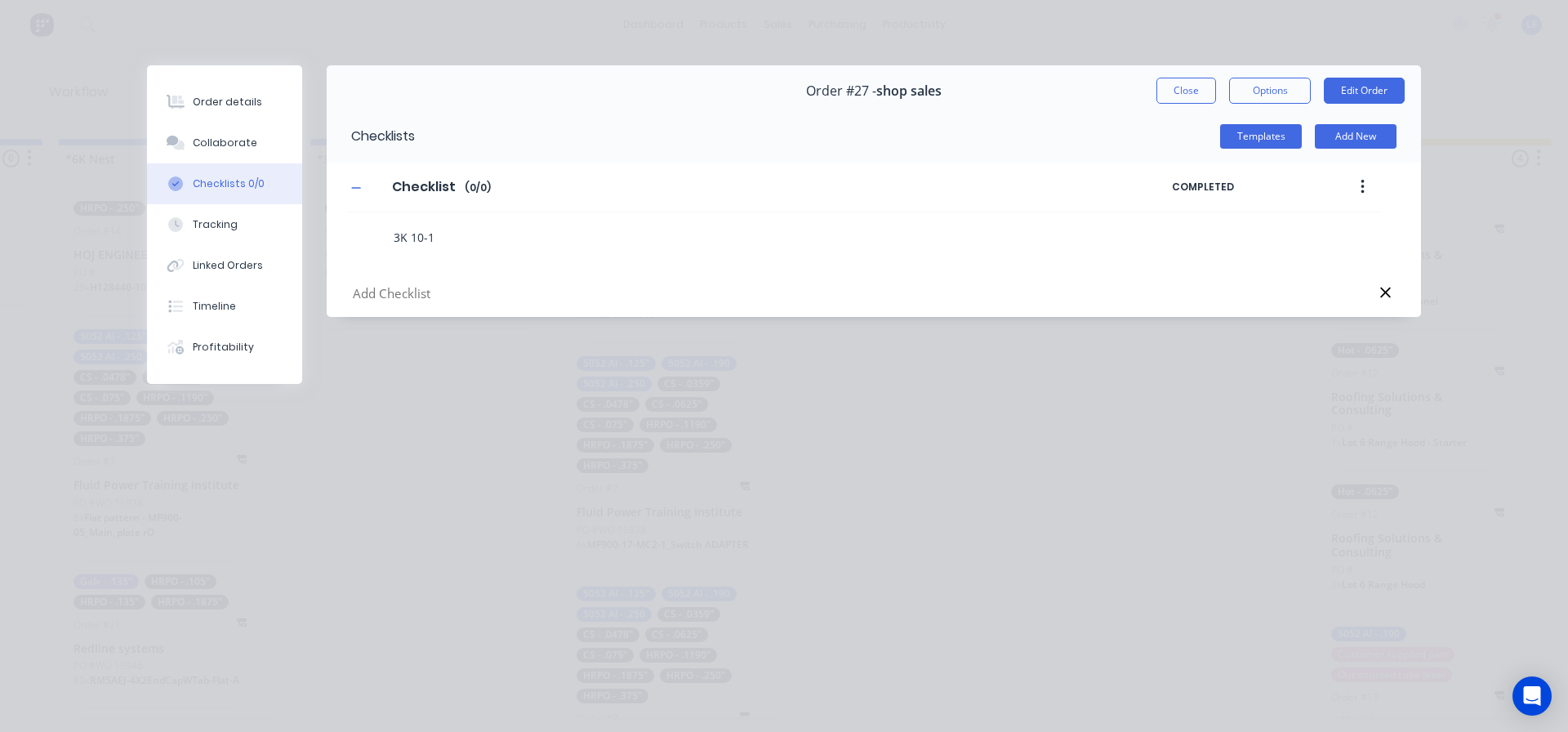
type textarea "x"
type textarea "3K 10-"
type textarea "x"
type textarea "3K 10"
type textarea "x"
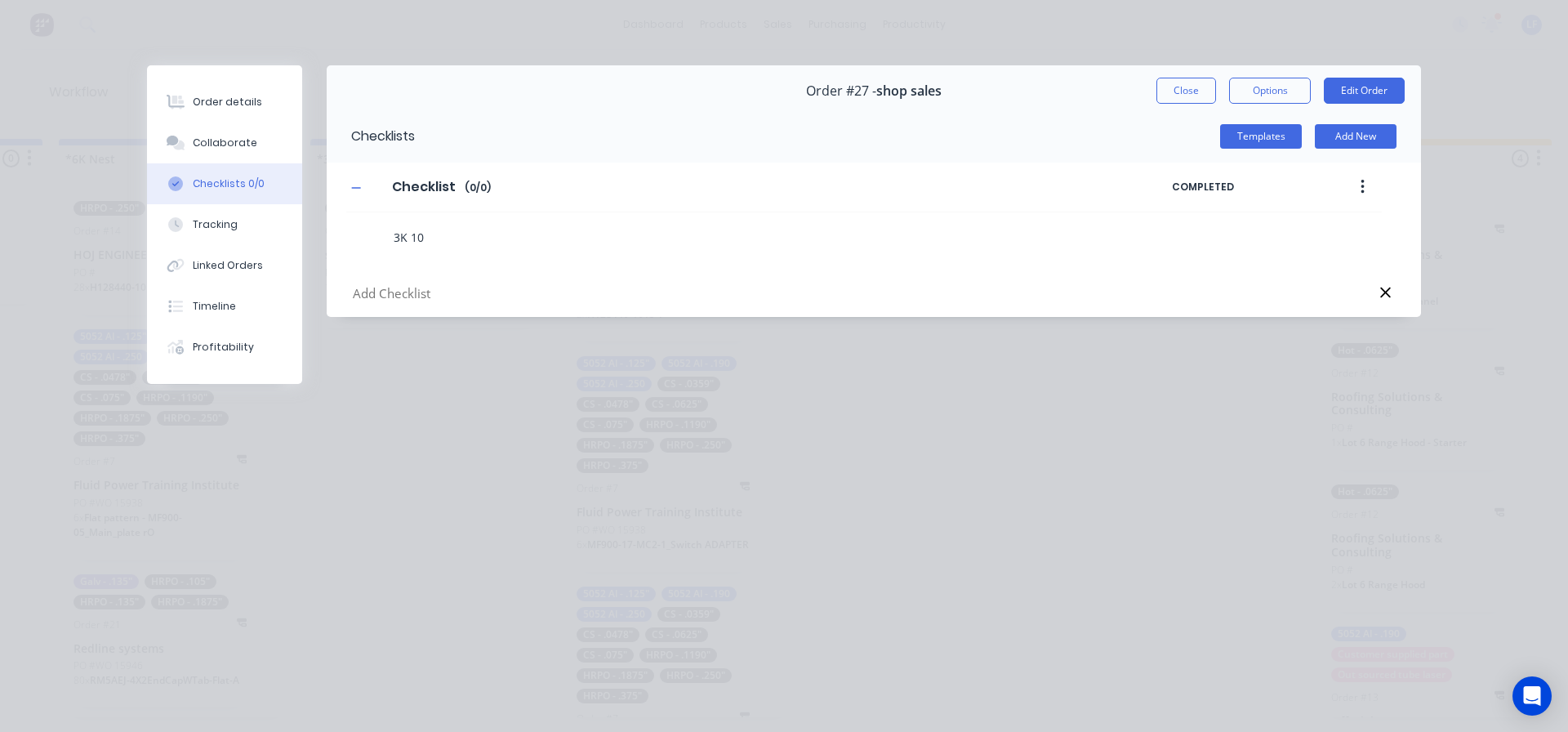
type textarea "3K 10/"
type textarea "x"
type textarea "3K 10/1"
type textarea "x"
type textarea "3K 10/13"
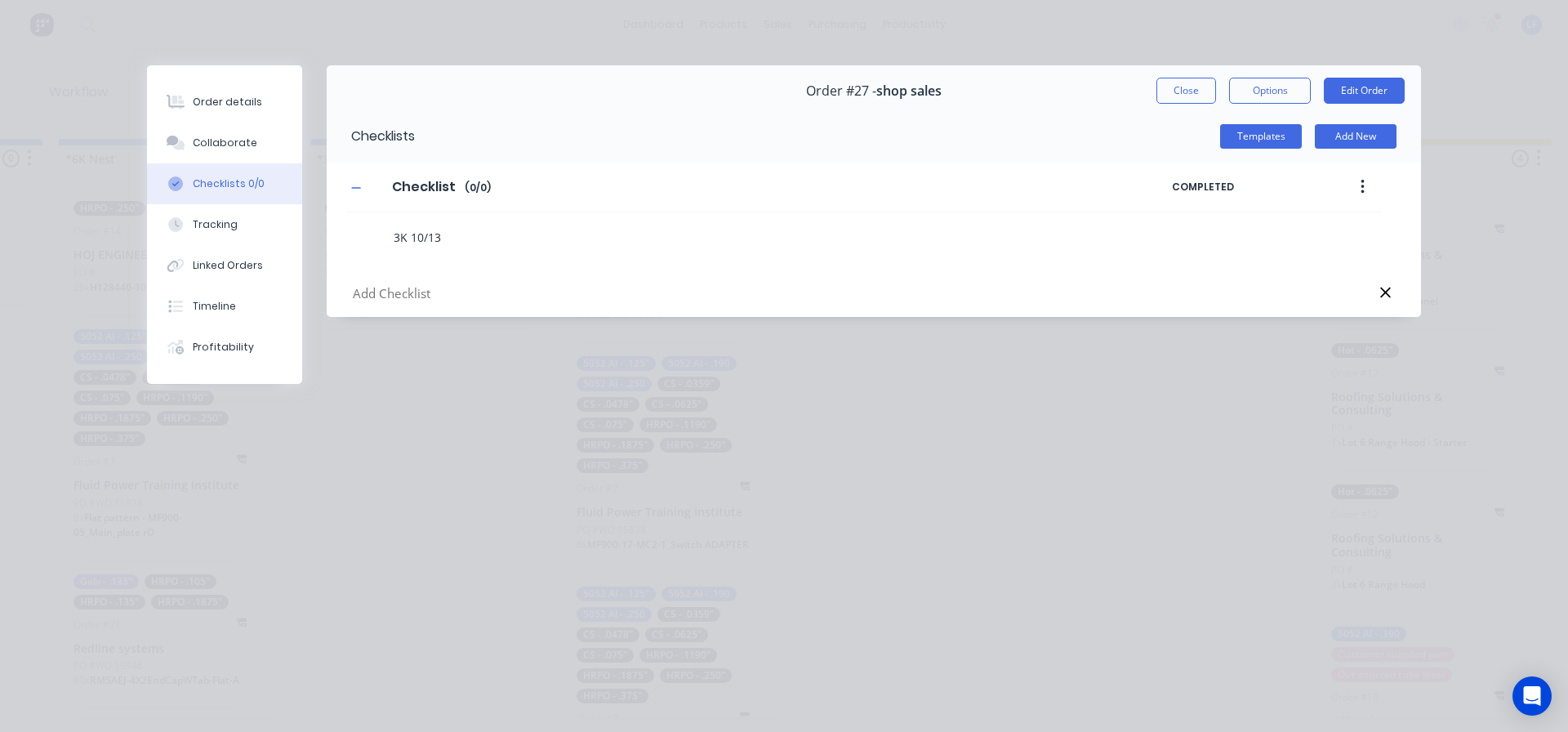
type textarea "x"
type textarea "3K 10/13)"
type textarea "x"
type textarea "3K (10/13)"
type textarea "x"
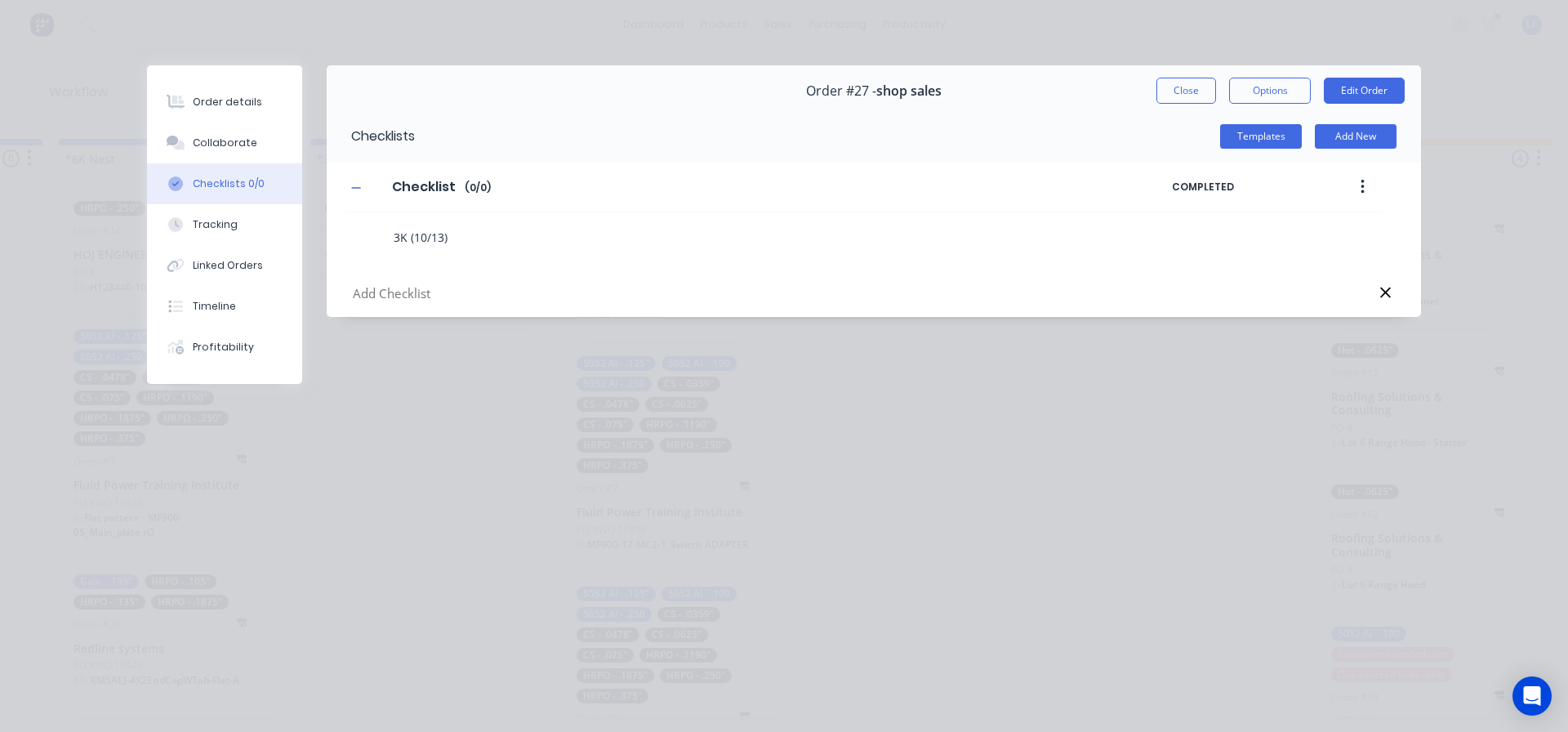
type textarea "3K (10/13)"
type textarea "x"
type textarea "3K (10/13) 1"
type textarea "x"
type textarea "3K (10/13) 16"
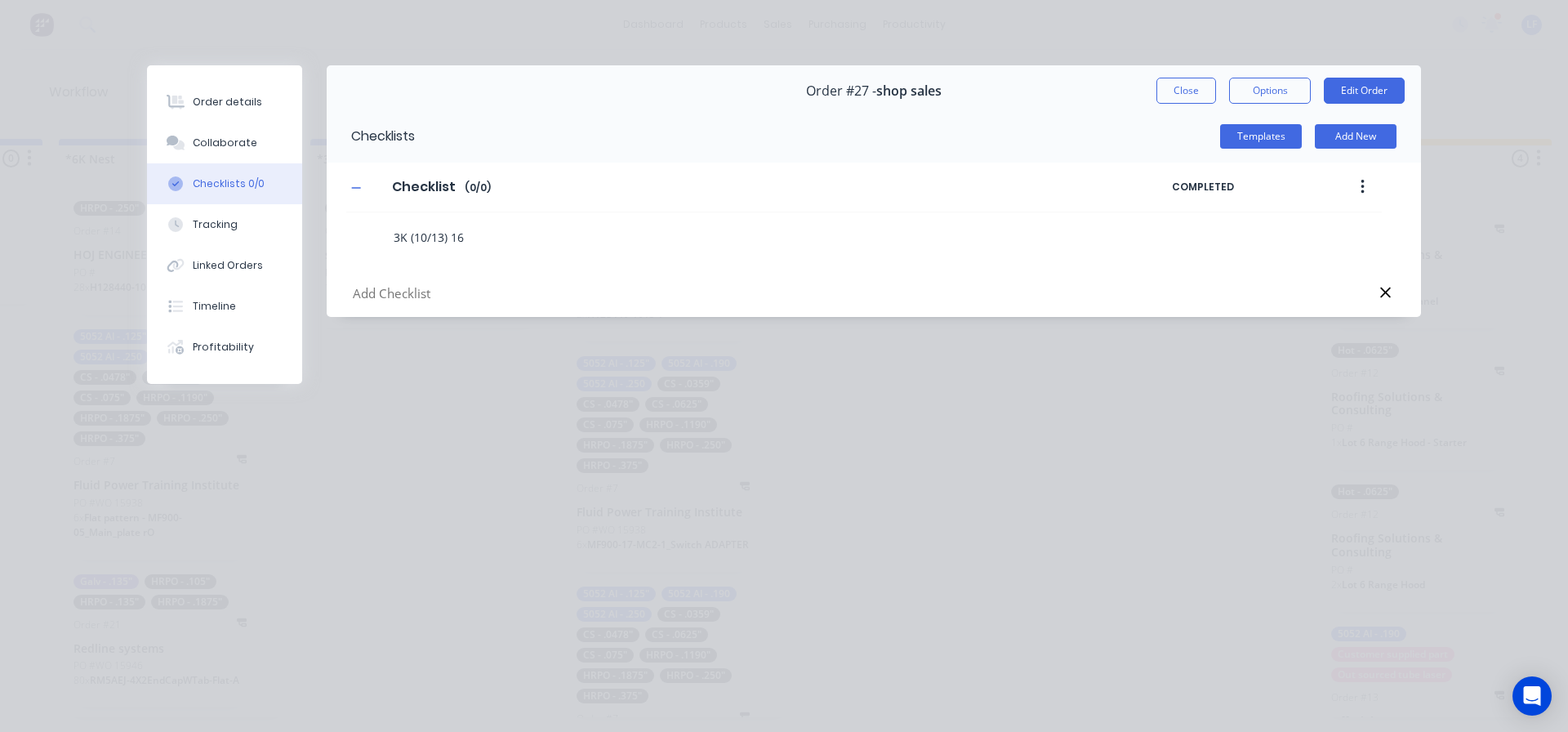
type textarea "x"
type textarea "3K (10/13) 16g"
type textarea "x"
type textarea "3K (10/13) 16ga"
type textarea "x"
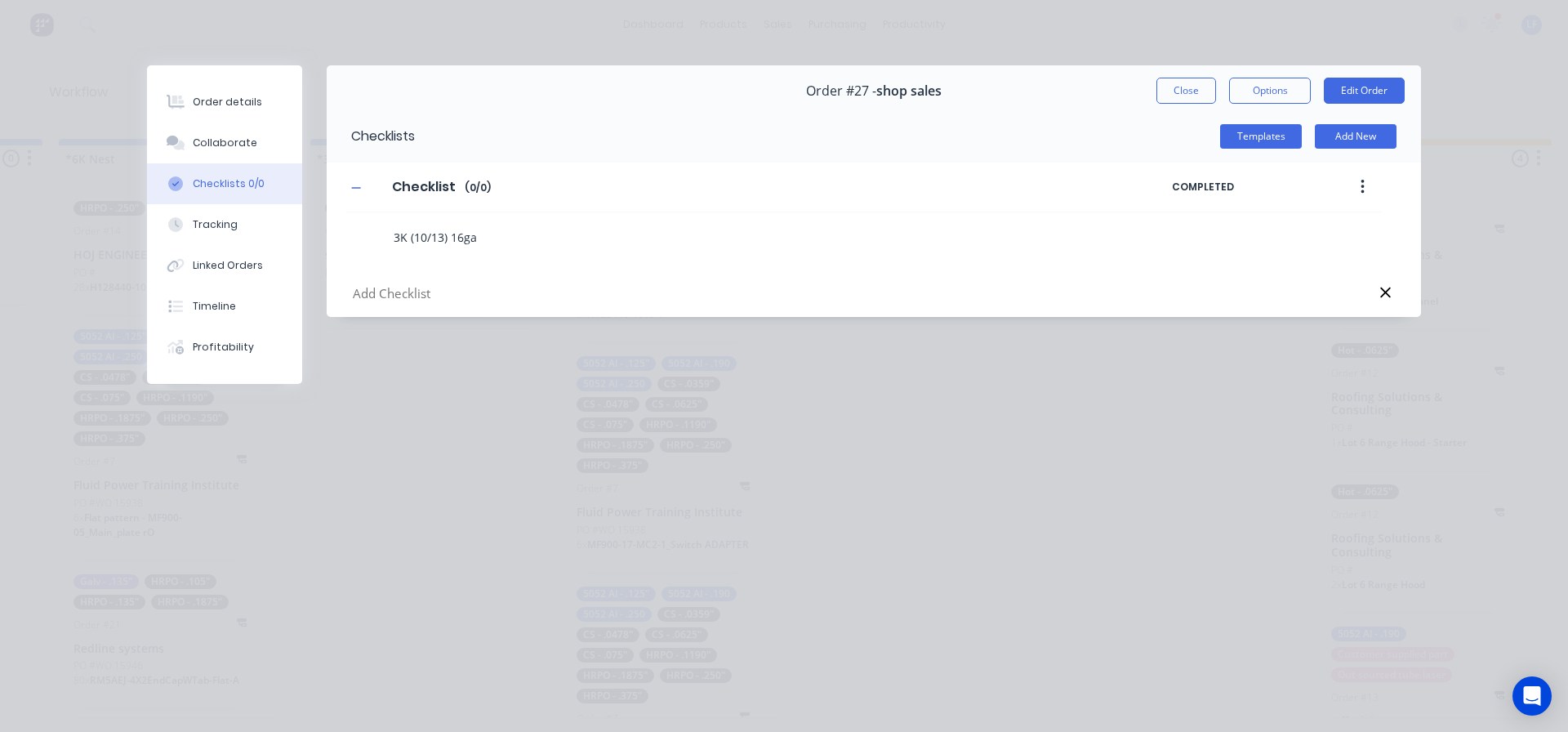
type textarea "3K (10/13) 16ga"
type textarea "x"
type textarea "3K (10/13) 16ga c"
type textarea "x"
type textarea "3K (10/13) 16ga co"
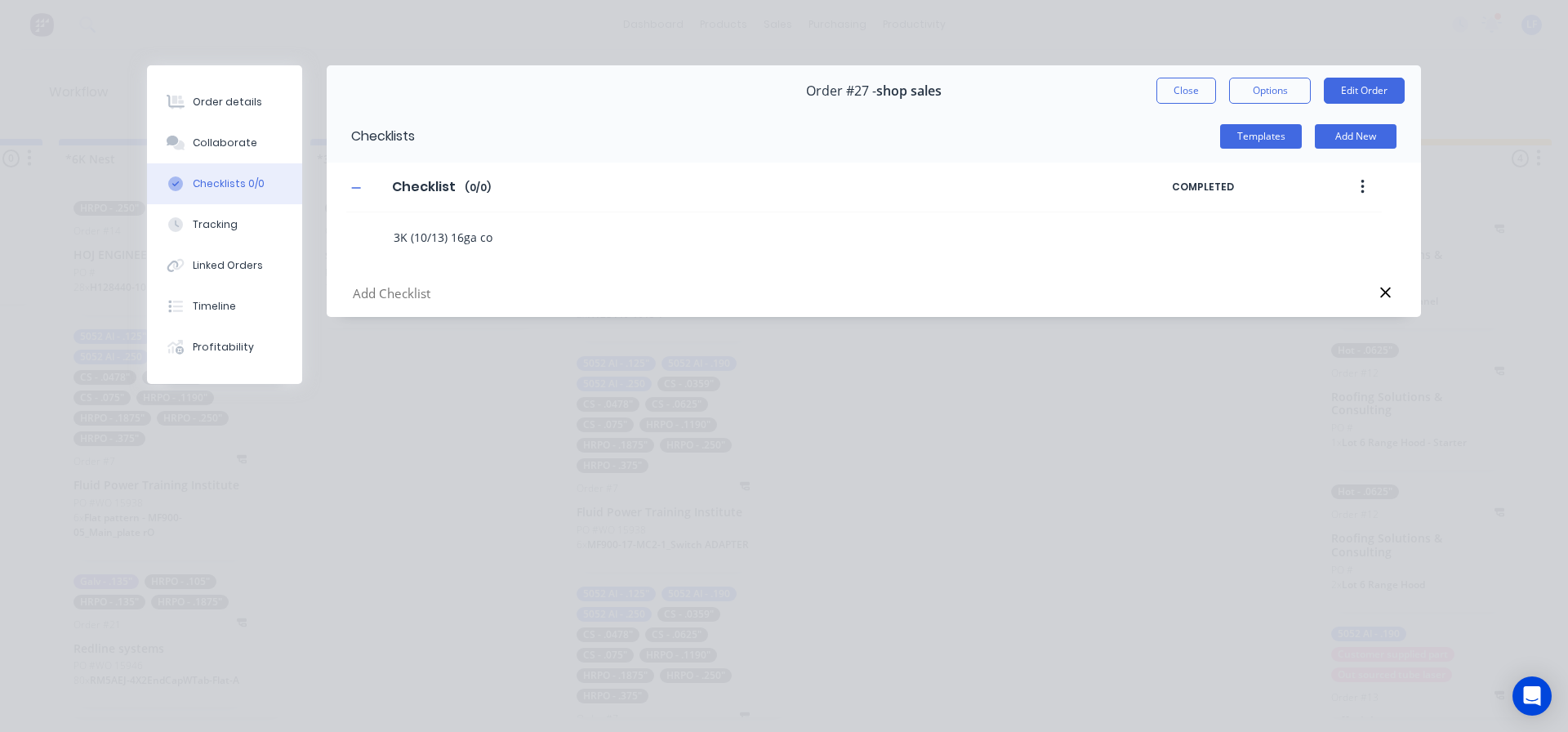
type textarea "x"
type textarea "3K (10/13) 16ga col"
type textarea "x"
type textarea "3K (10/13) 16ga cold"
type textarea "x"
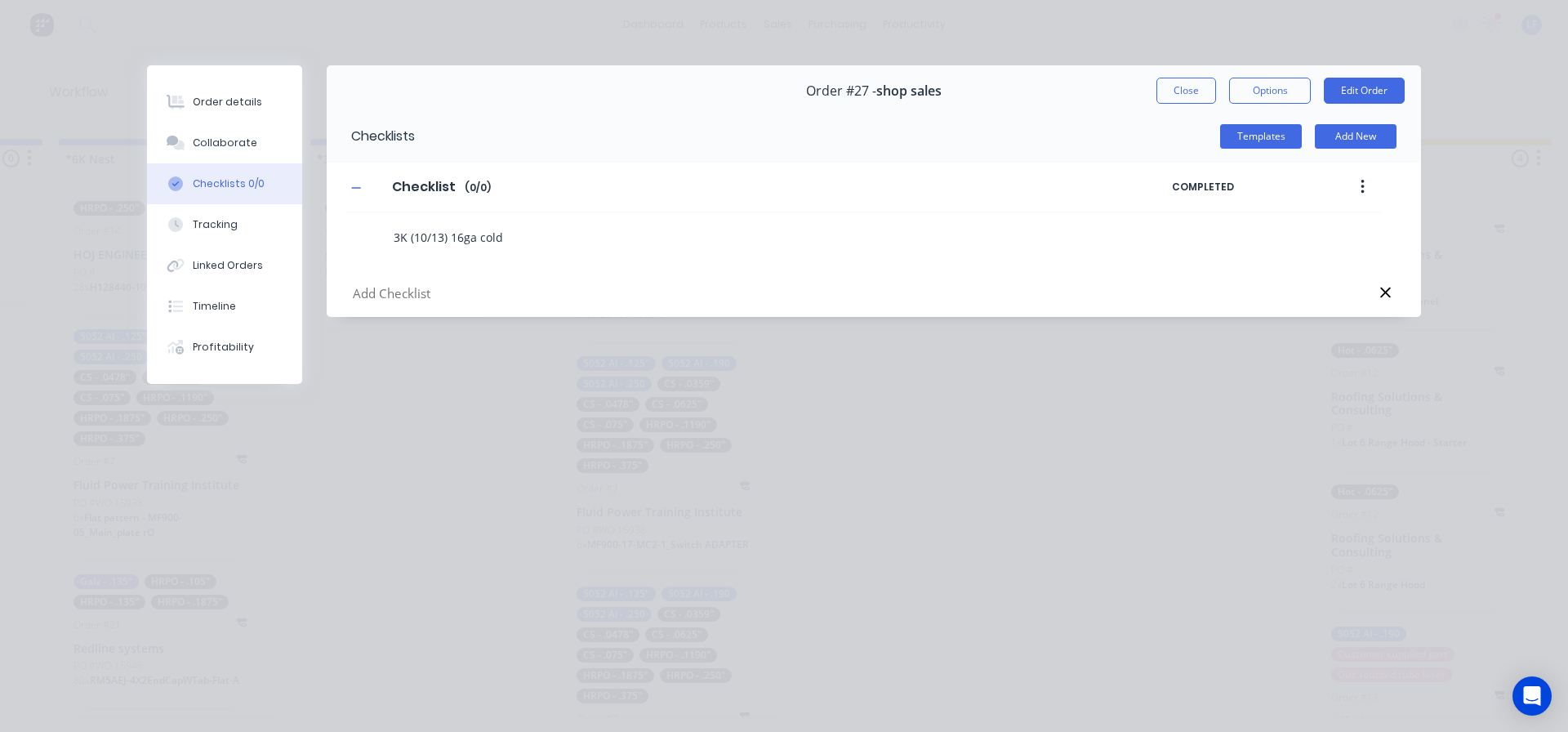
type textarea "3K (10/13) 16ga cold 6"
type textarea "x"
type textarea "3K (10/13) 16ga cold 64"
type textarea "x"
type textarea "3K (10/13) 16ga cold 64x"
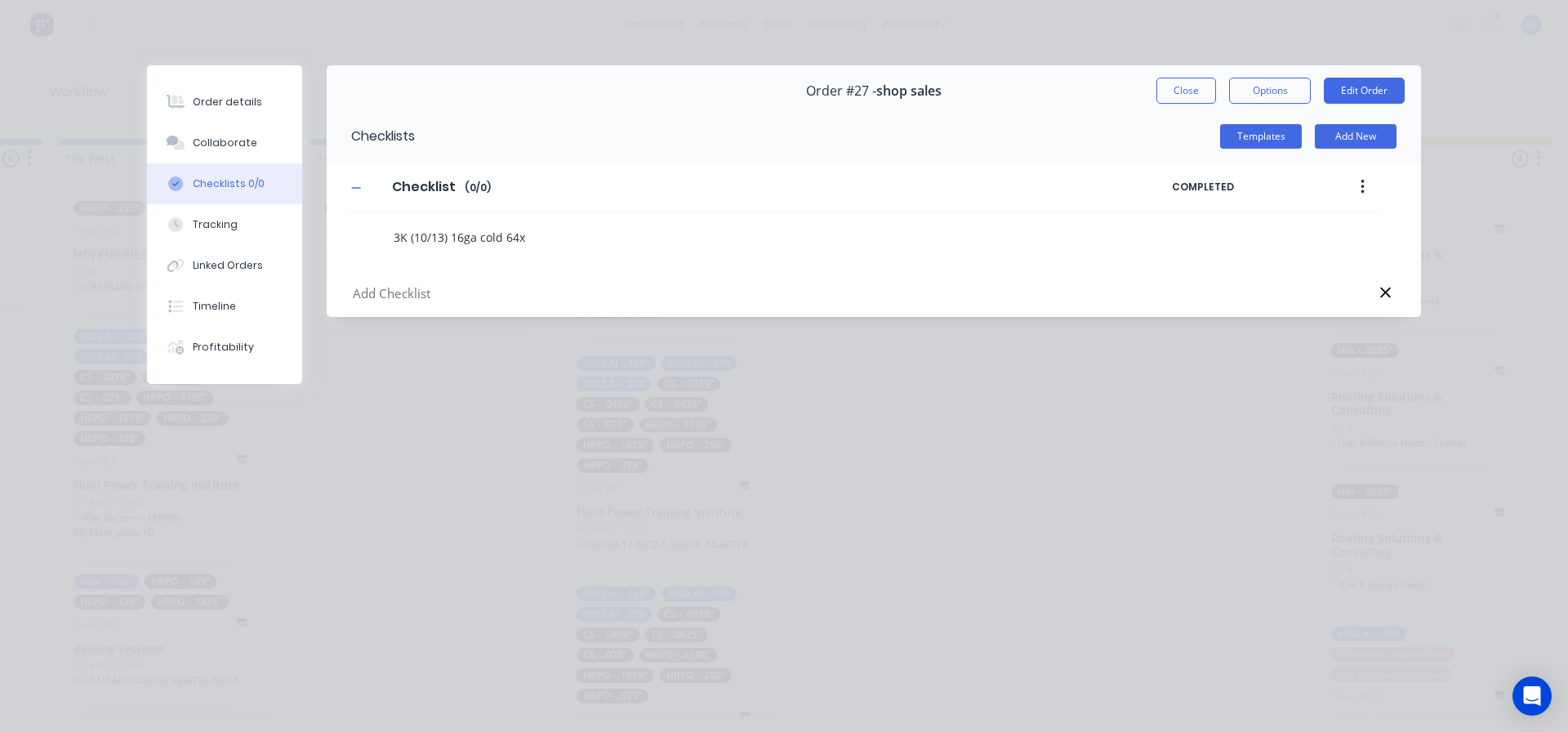
type textarea "x"
type textarea "3K (10/13) 16ga cold 64x2"
type textarea "x"
type textarea "3K (10/13) 16ga cold 64x26"
click at [377, 307] on div at bounding box center [874, 294] width 1095 height 47
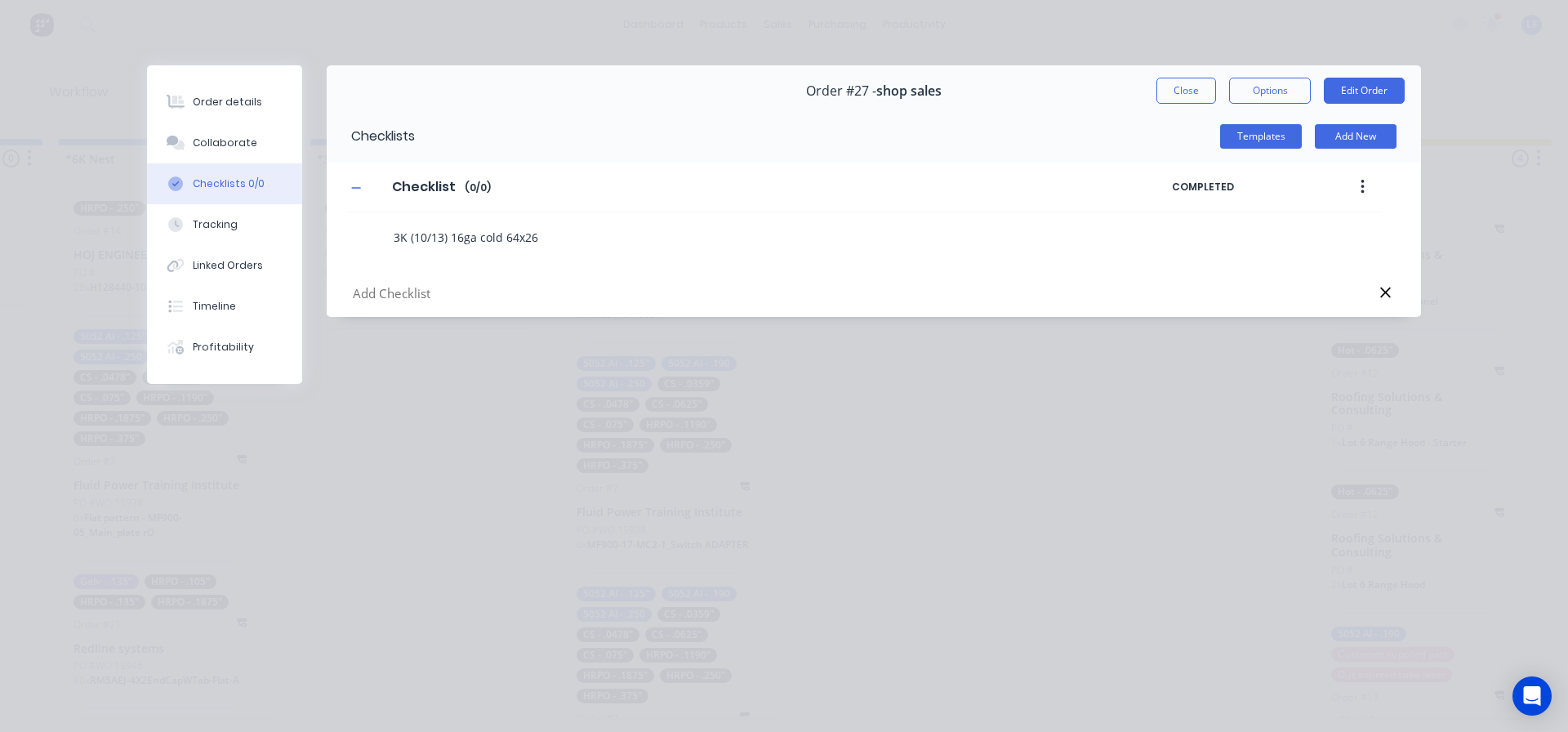
click at [392, 300] on input "text" at bounding box center [717, 293] width 732 height 21
click at [564, 250] on div "3K (10/13) 16ga cold 64x26" at bounding box center [717, 239] width 660 height 28
click at [562, 238] on textarea "3K (10/13) 16ga cold 64x26" at bounding box center [717, 237] width 660 height 24
type textarea "x"
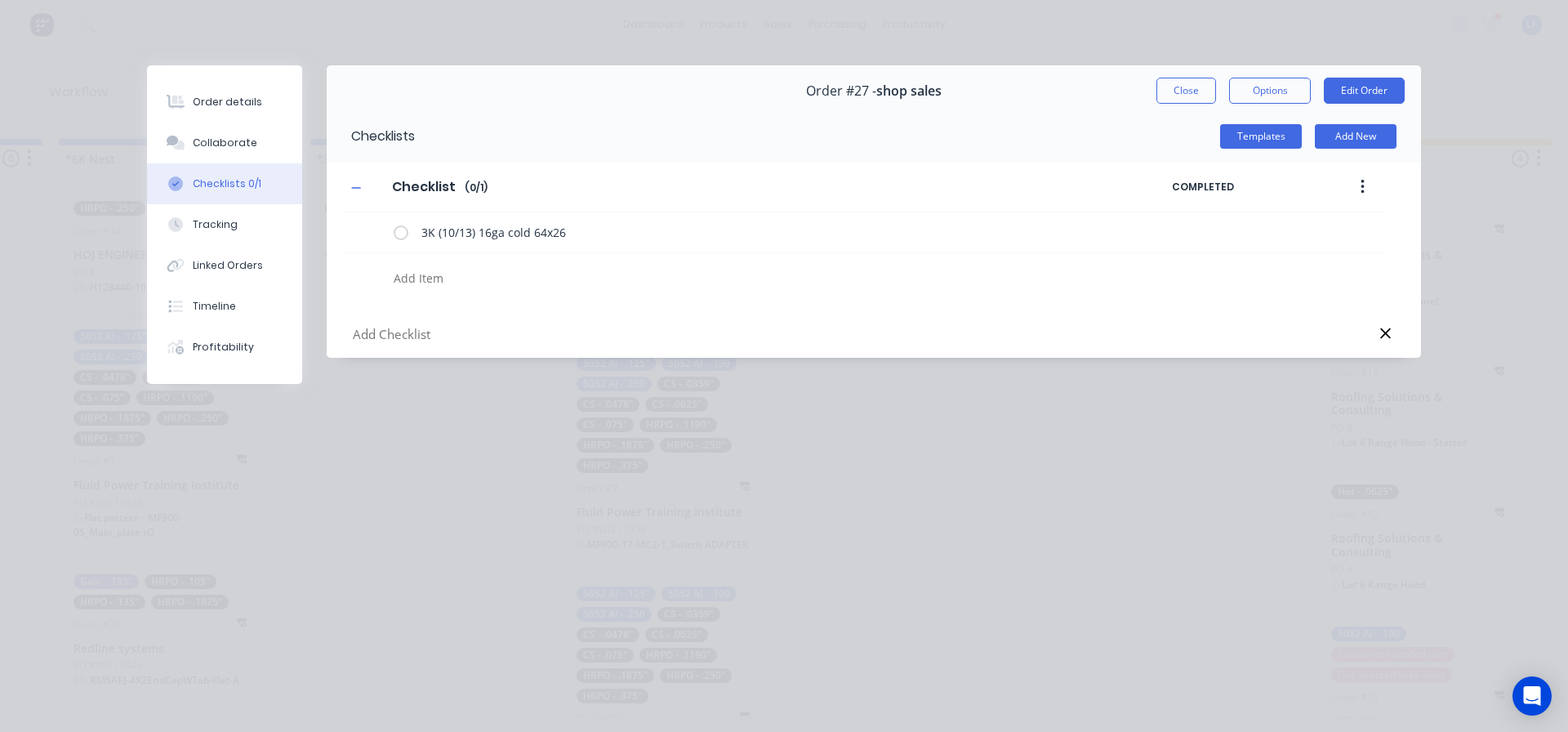
click at [452, 282] on textarea at bounding box center [717, 278] width 660 height 24
type textarea "x"
type textarea "3"
type textarea "x"
type textarea "3K"
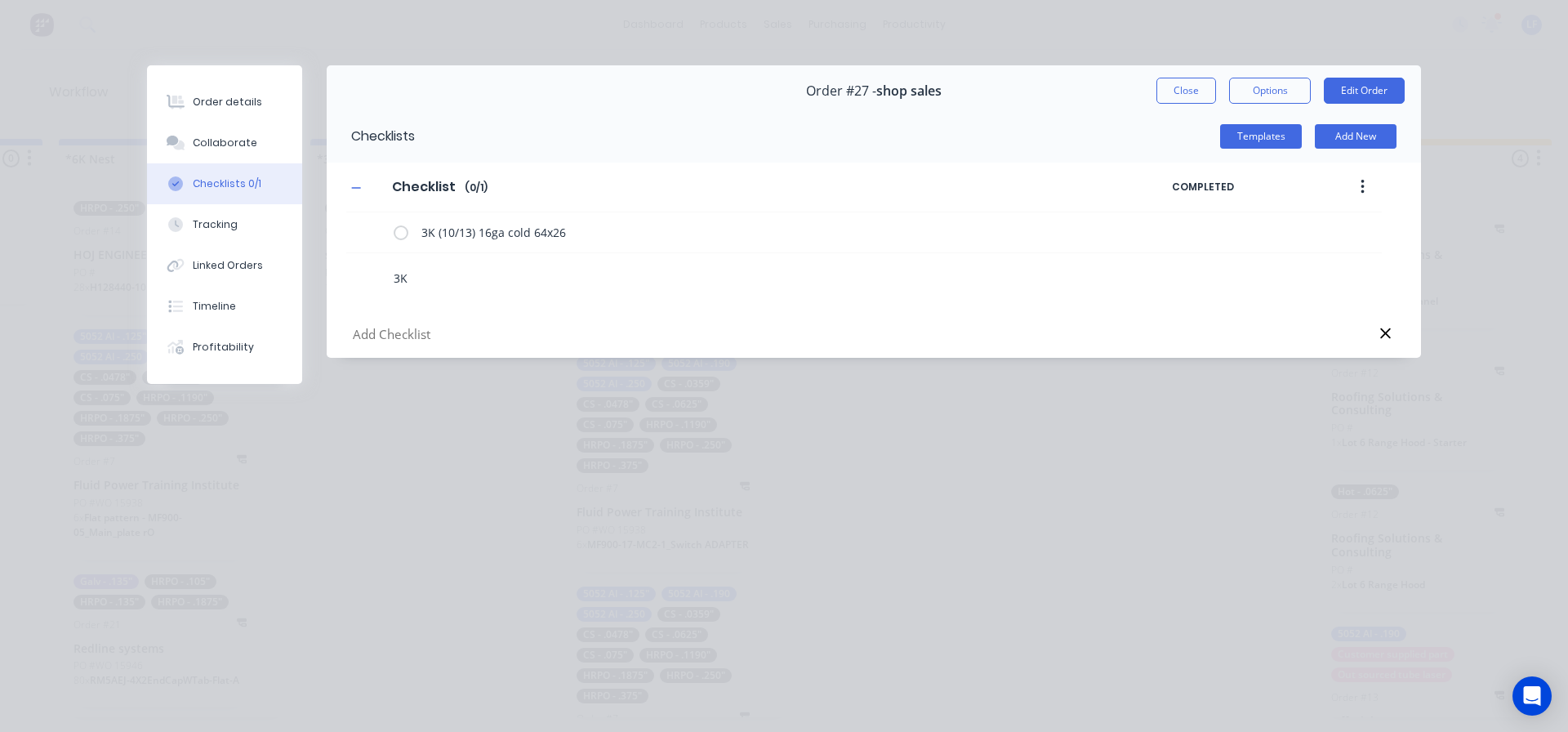
type textarea "x"
type textarea "3K"
type textarea "x"
type textarea "3K ("
type textarea "x"
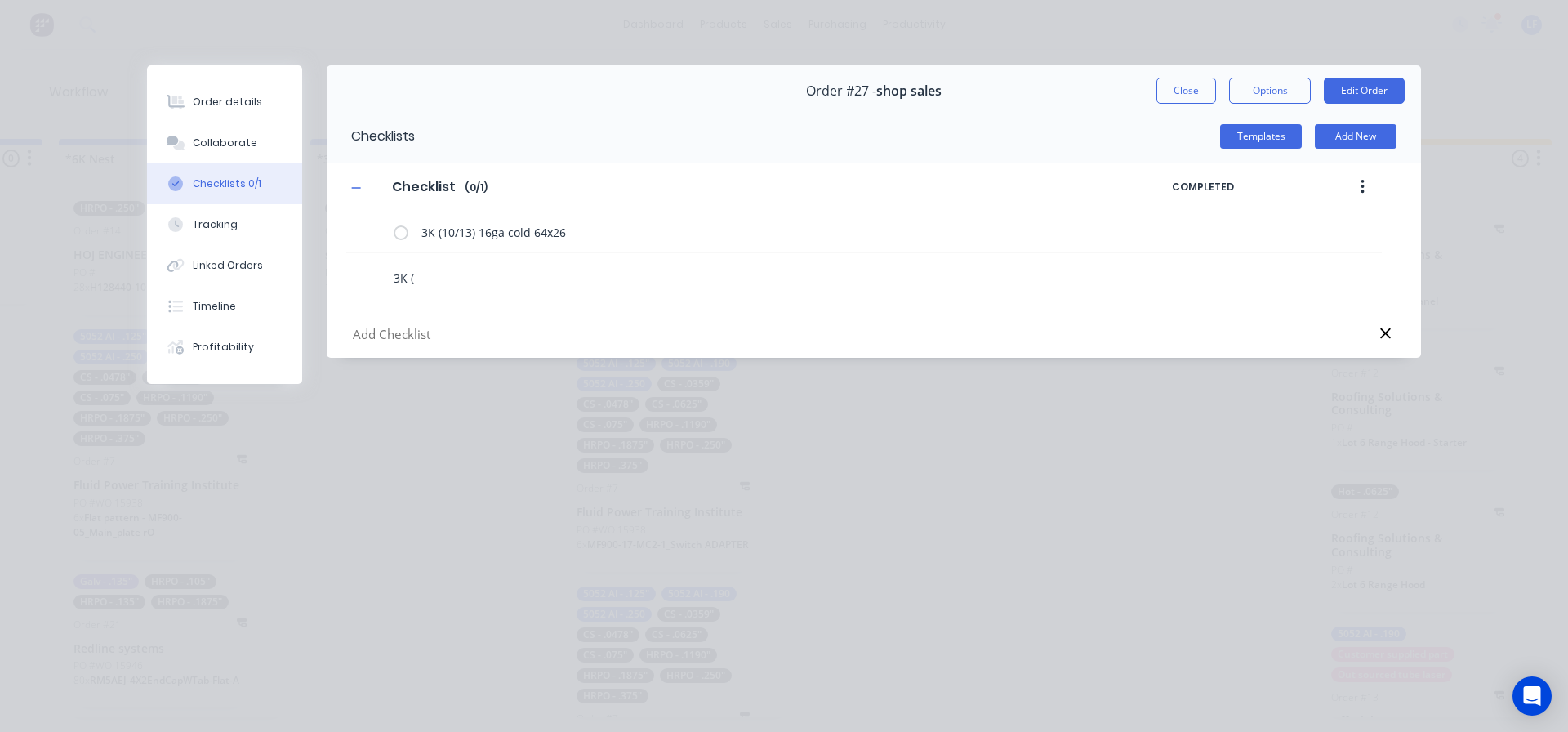
type textarea "3K ()"
type textarea "x"
type textarea "3K (1)"
type textarea "x"
type textarea "3K (10)"
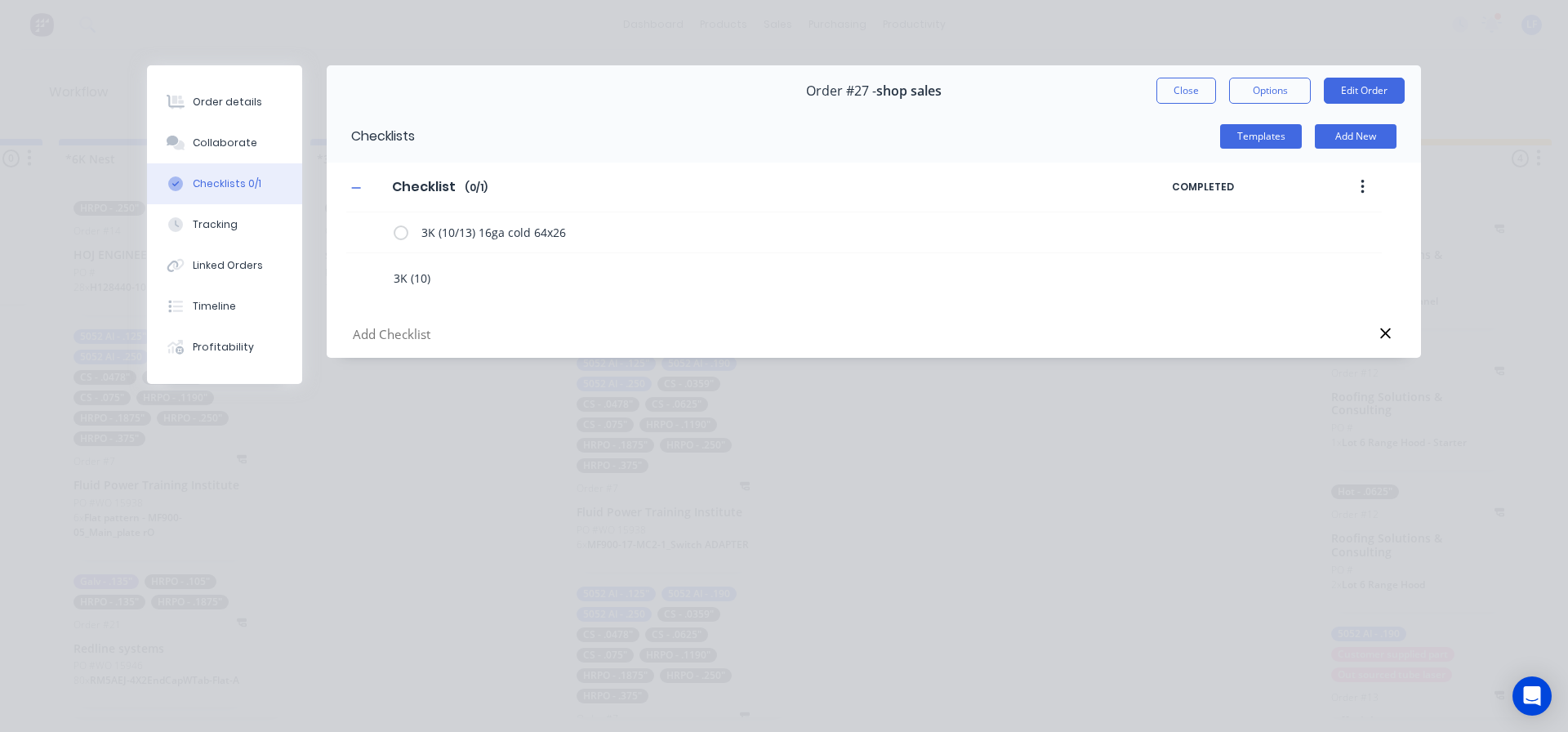
type textarea "x"
type textarea "3K (10/)"
type textarea "x"
type textarea "3K (10/1)"
type textarea "x"
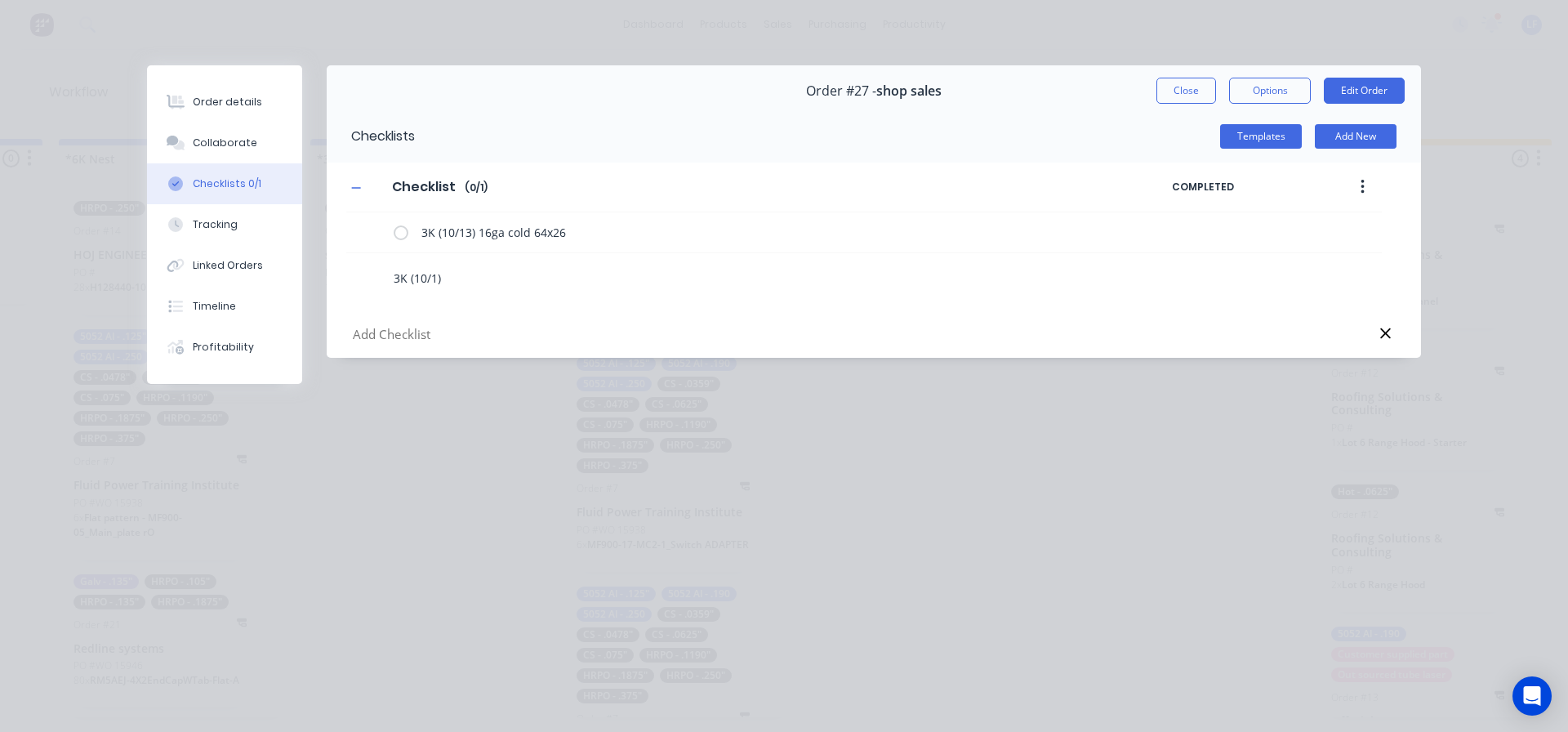
type textarea "3K (10/13)"
type textarea "x"
type textarea "3K (10/13)"
type textarea "x"
type textarea "3K (10/13) 1"
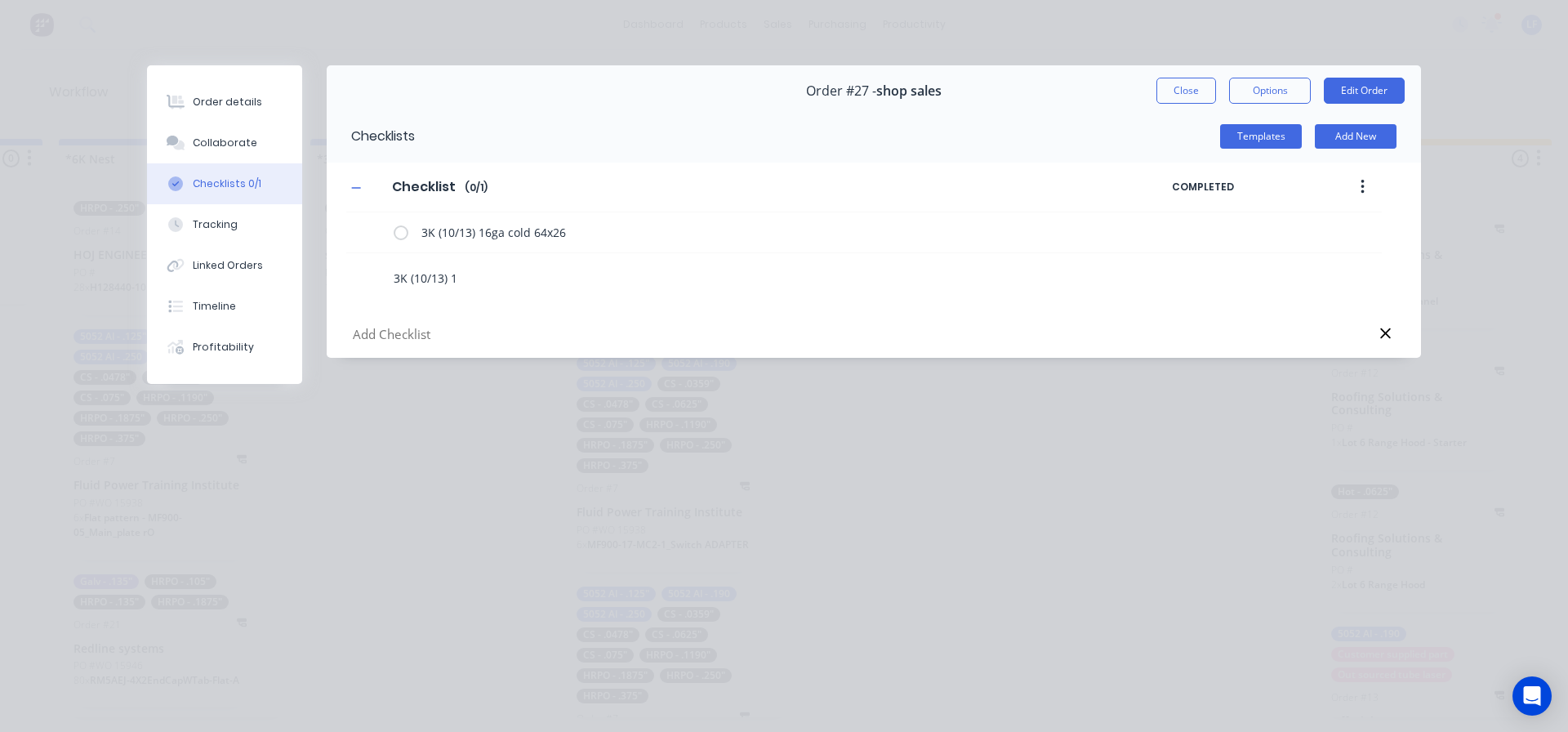
type textarea "x"
type textarea "3K (10/13) 16"
type textarea "x"
type textarea "3K (10/13) 16g"
type textarea "x"
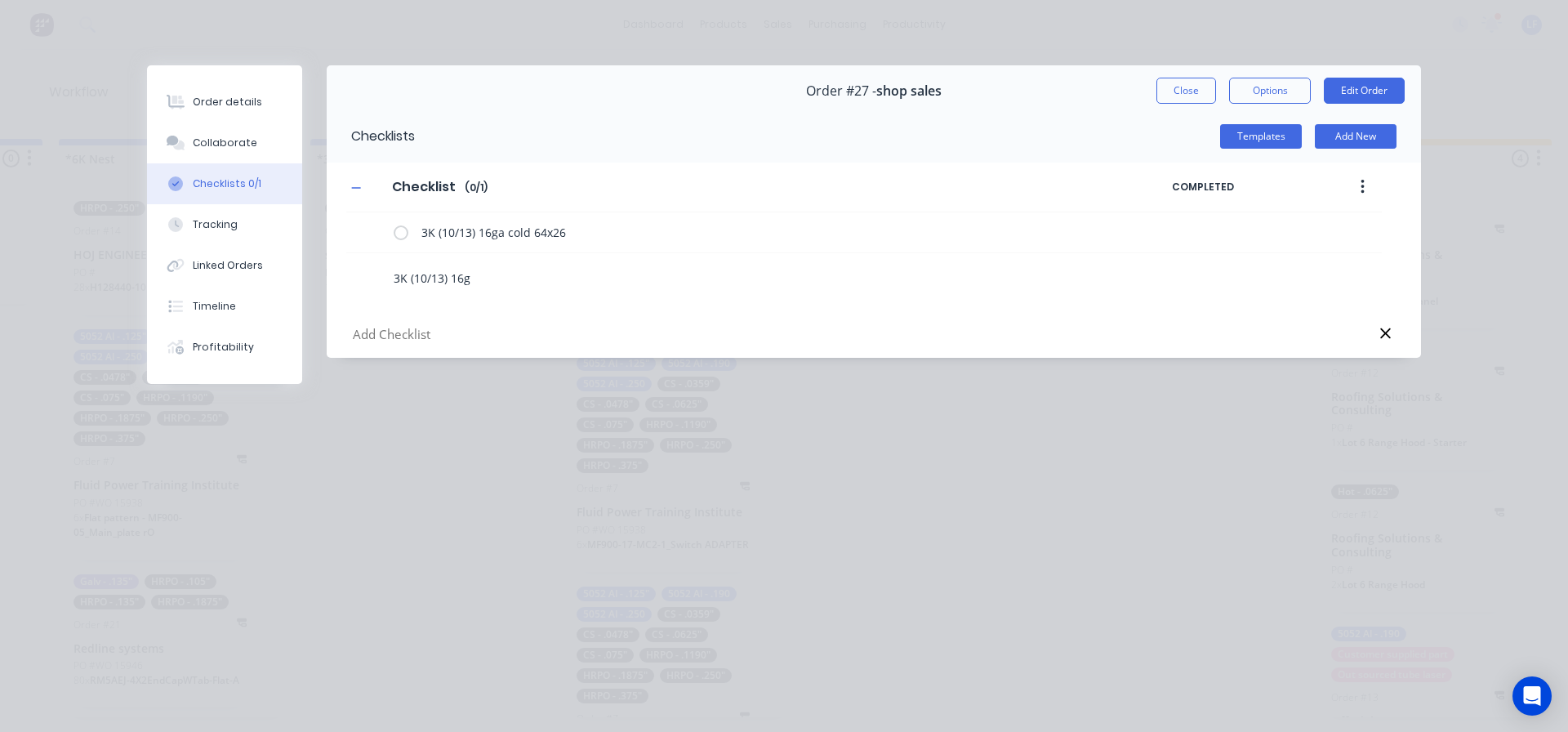
type textarea "3K (10/13) 16ga"
type textarea "x"
type textarea "3K (10/13) 16ga"
type textarea "x"
type textarea "3K (10/13) 16ga c"
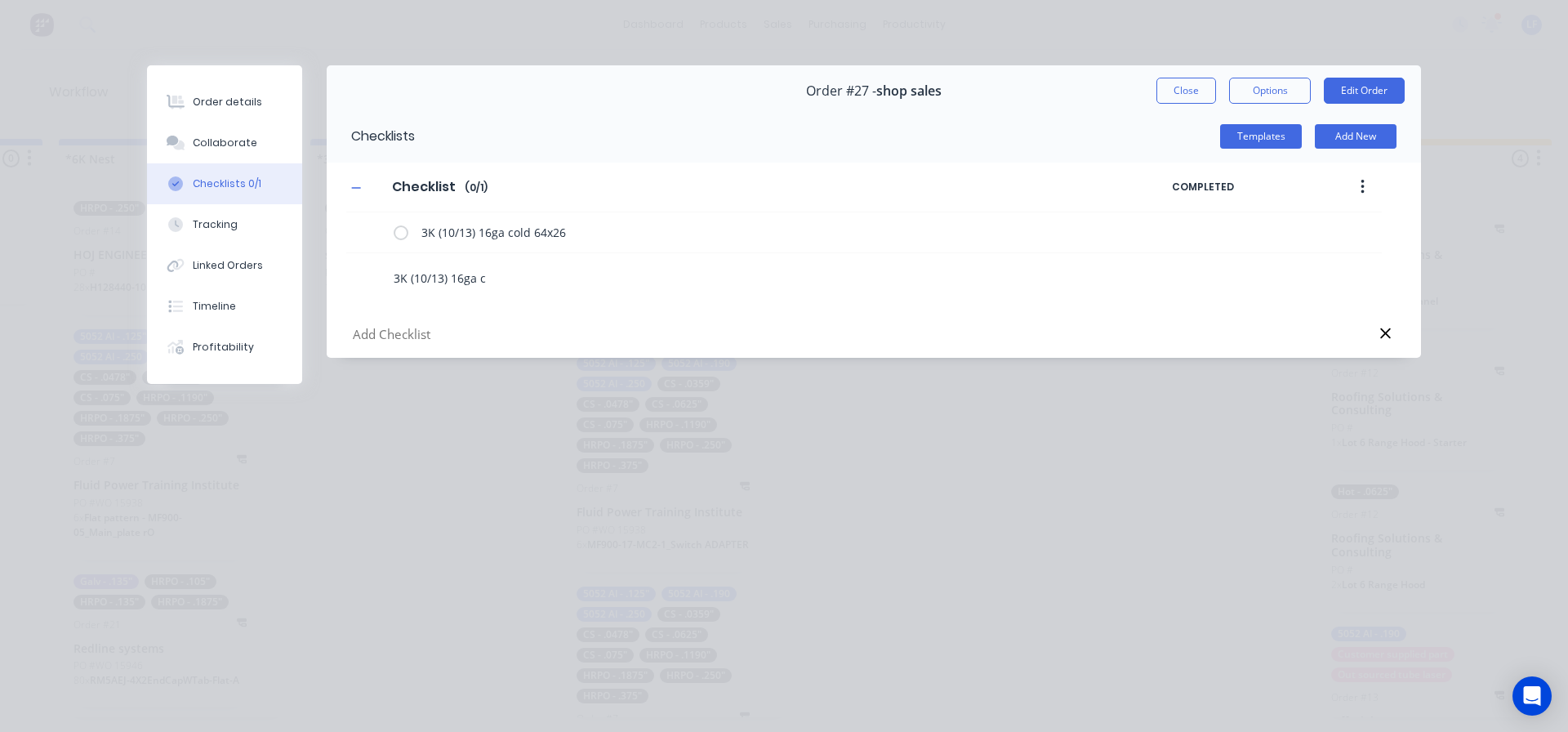
type textarea "x"
type textarea "3K (10/13) 16ga co"
type textarea "x"
type textarea "3K (10/13) 16ga col"
type textarea "x"
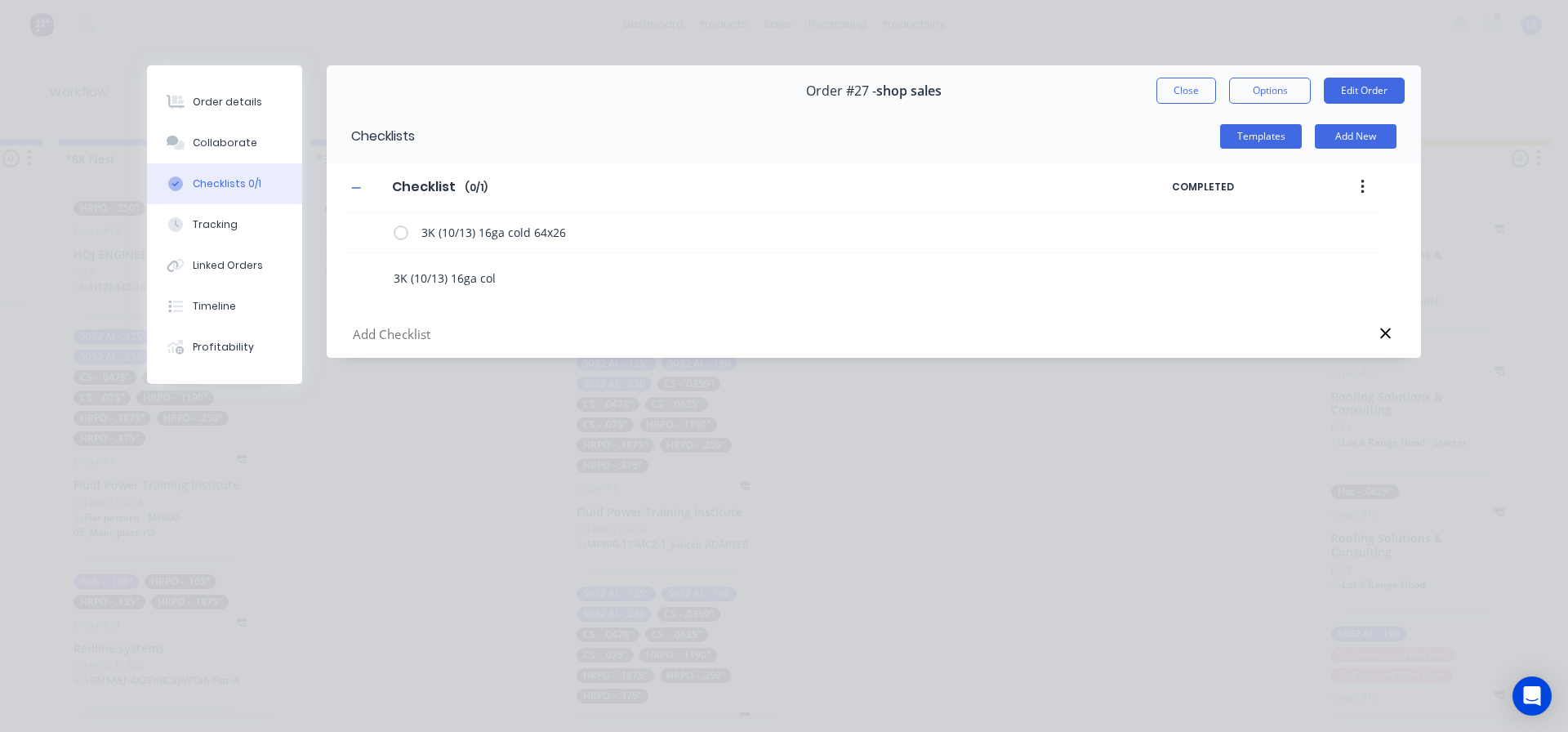
type textarea "3K (10/13) 16ga cold"
type textarea "x"
type textarea "3K (10/13) 16ga cold"
type textarea "x"
type textarea "3K (10/13) 16ga cold 6"
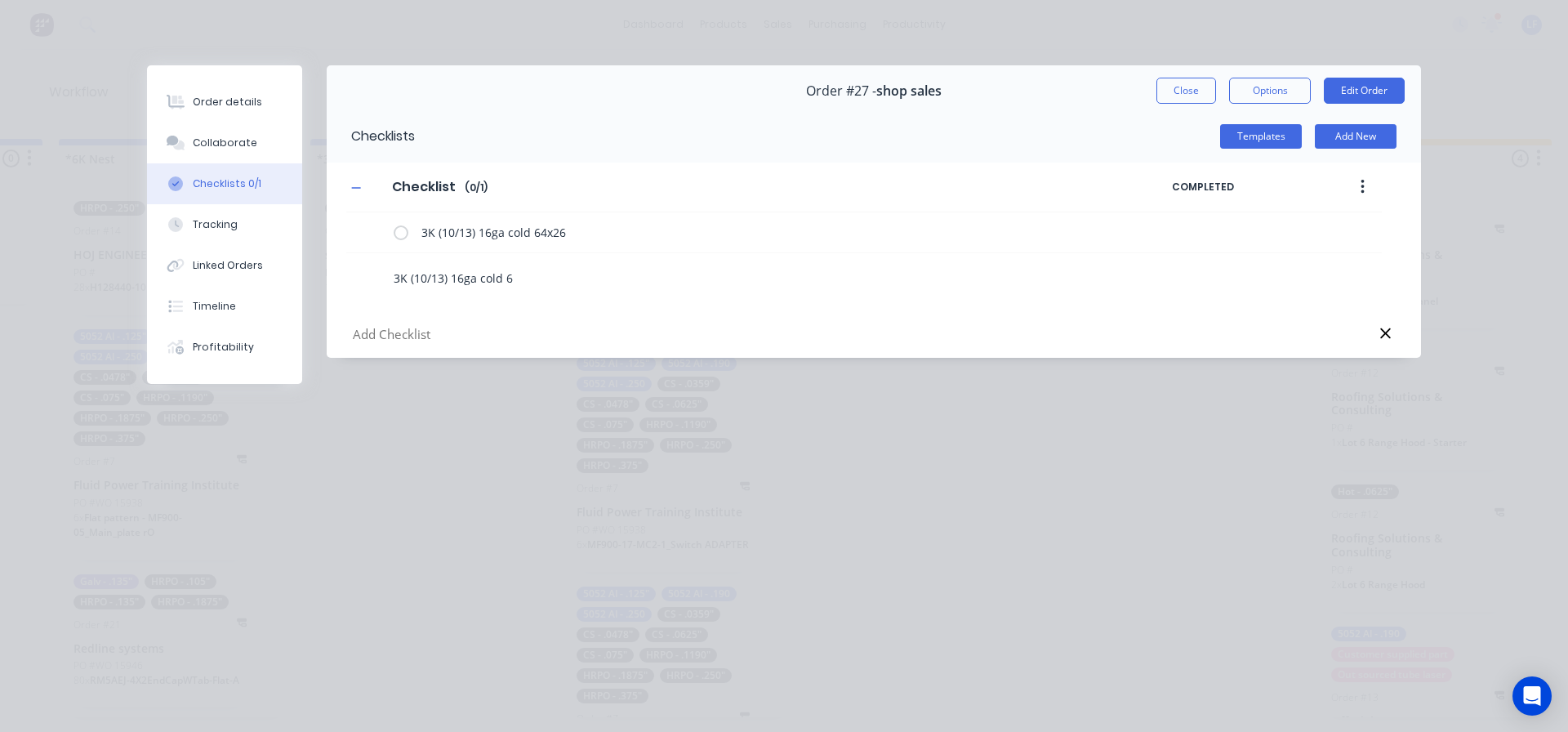
type textarea "x"
type textarea "3K (10/13) 16ga cold 60"
type textarea "x"
type textarea "3K (10/13) 16ga cold 60x"
type textarea "x"
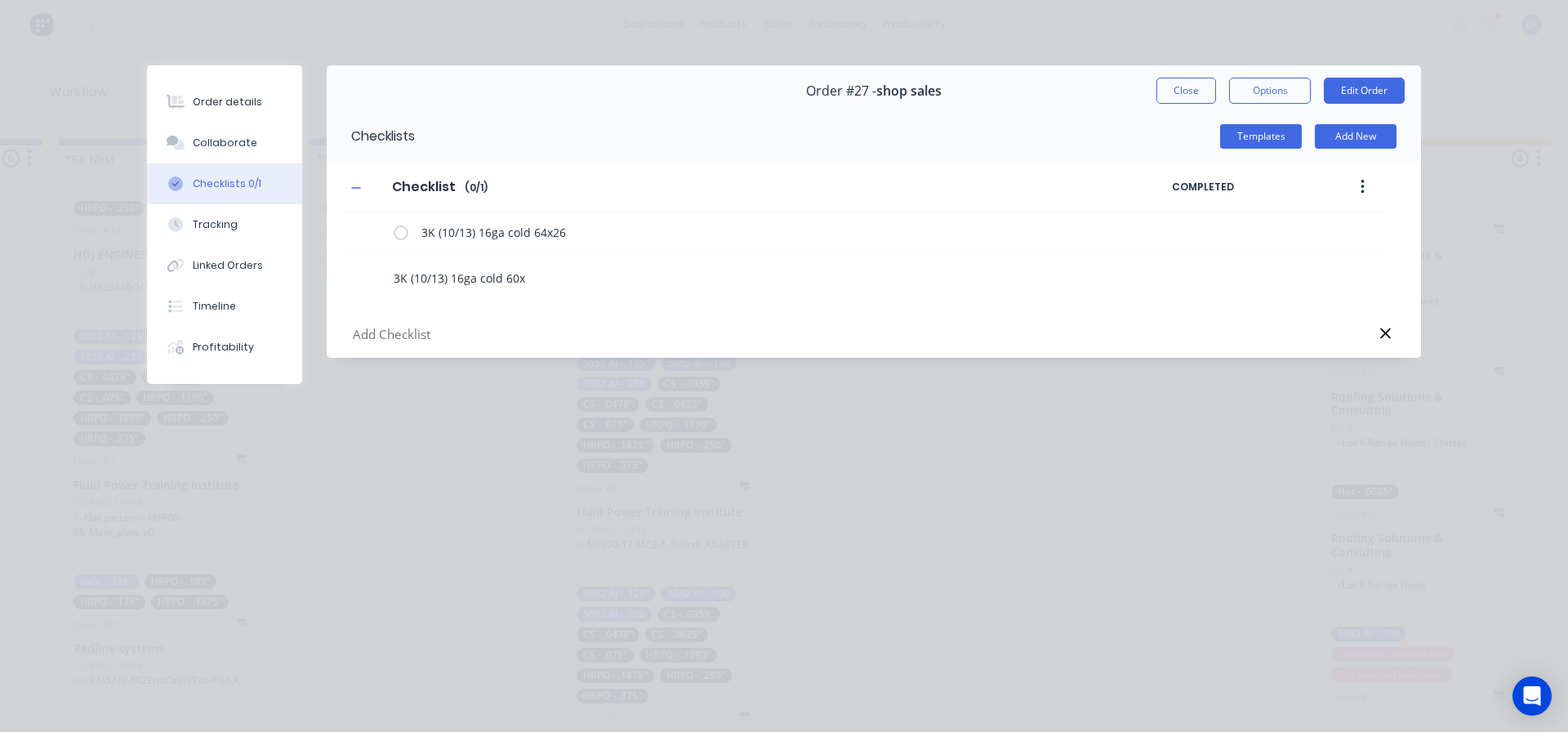
type textarea "3K (10/13) 16ga cold 60x2"
type textarea "x"
type textarea "3K (10/13) 16ga cold 60x29"
type textarea "x"
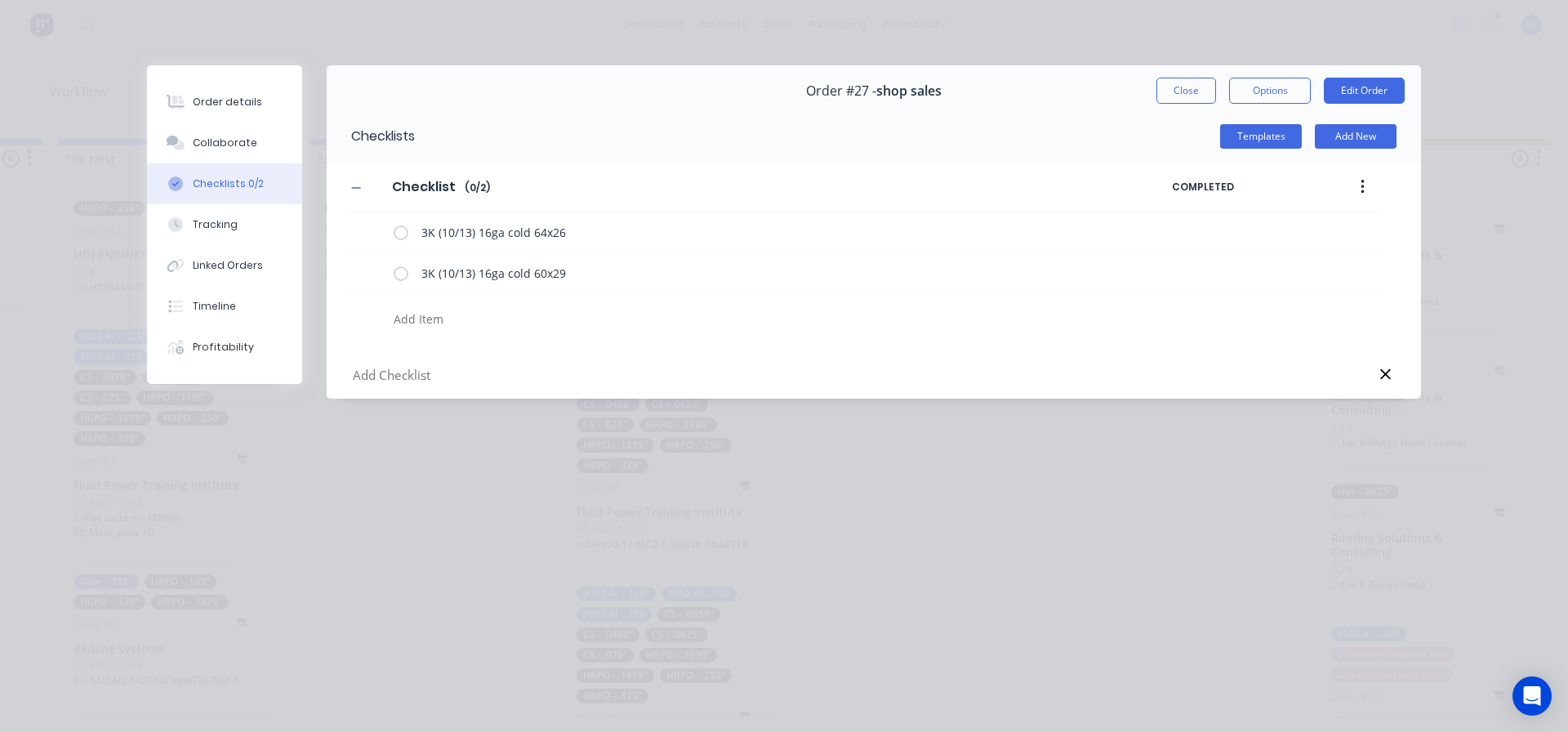
type textarea "x"
type textarea "3"
type textarea "x"
type textarea "3K"
type textarea "x"
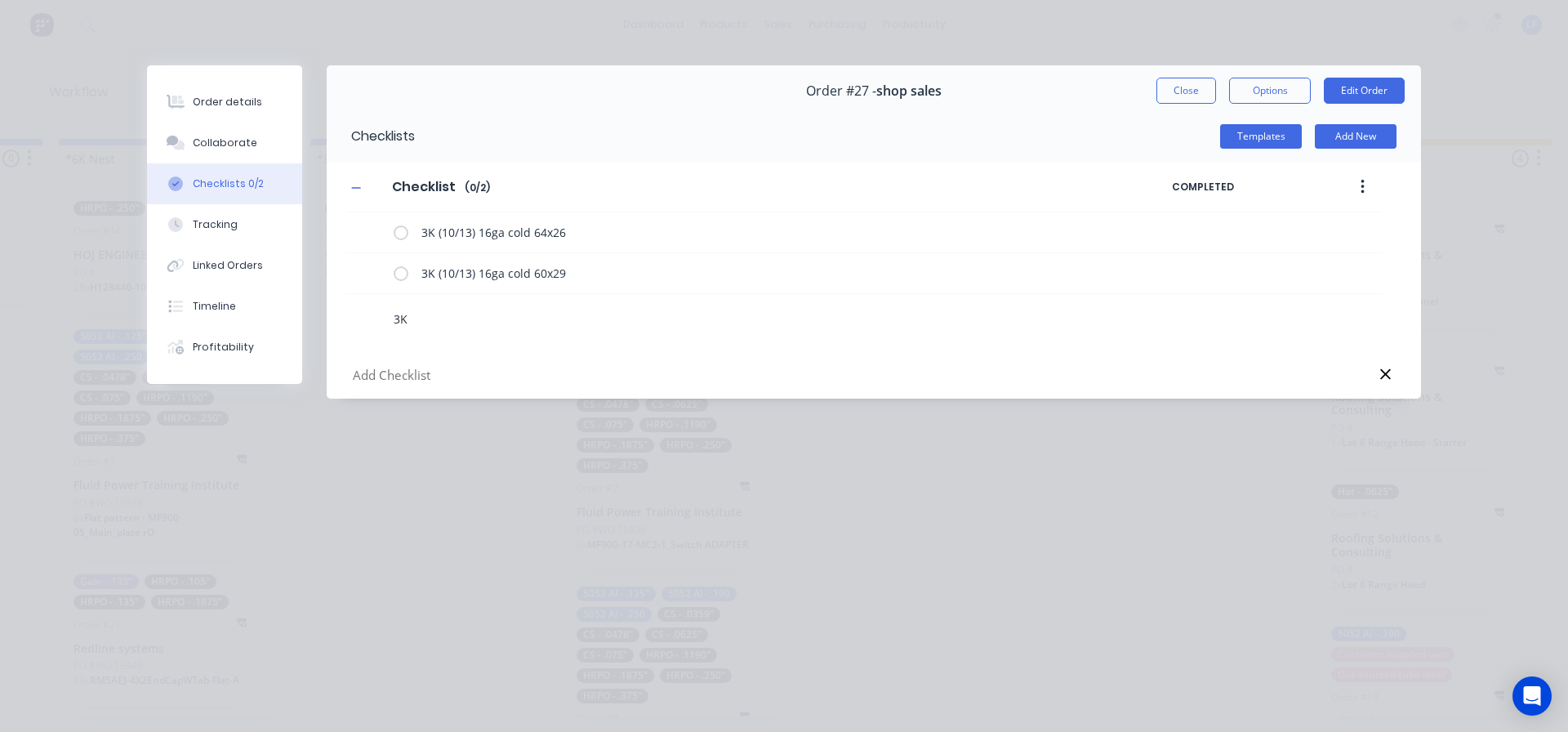
type textarea "3K"
type textarea "x"
type textarea "3K ("
type textarea "x"
type textarea "3K ()"
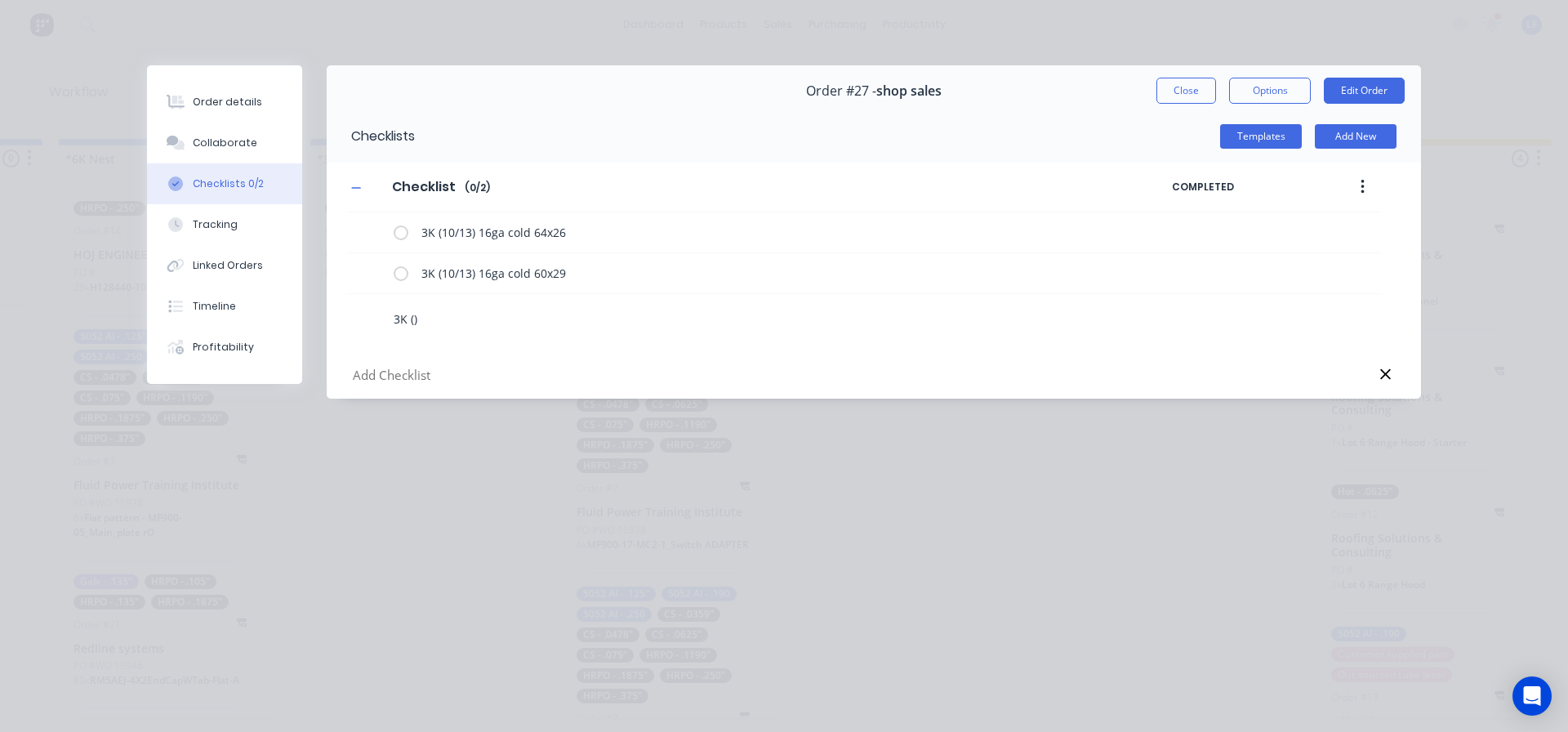
type textarea "x"
type textarea "3K ()1"
type textarea "x"
type textarea "3K ()10"
type textarea "x"
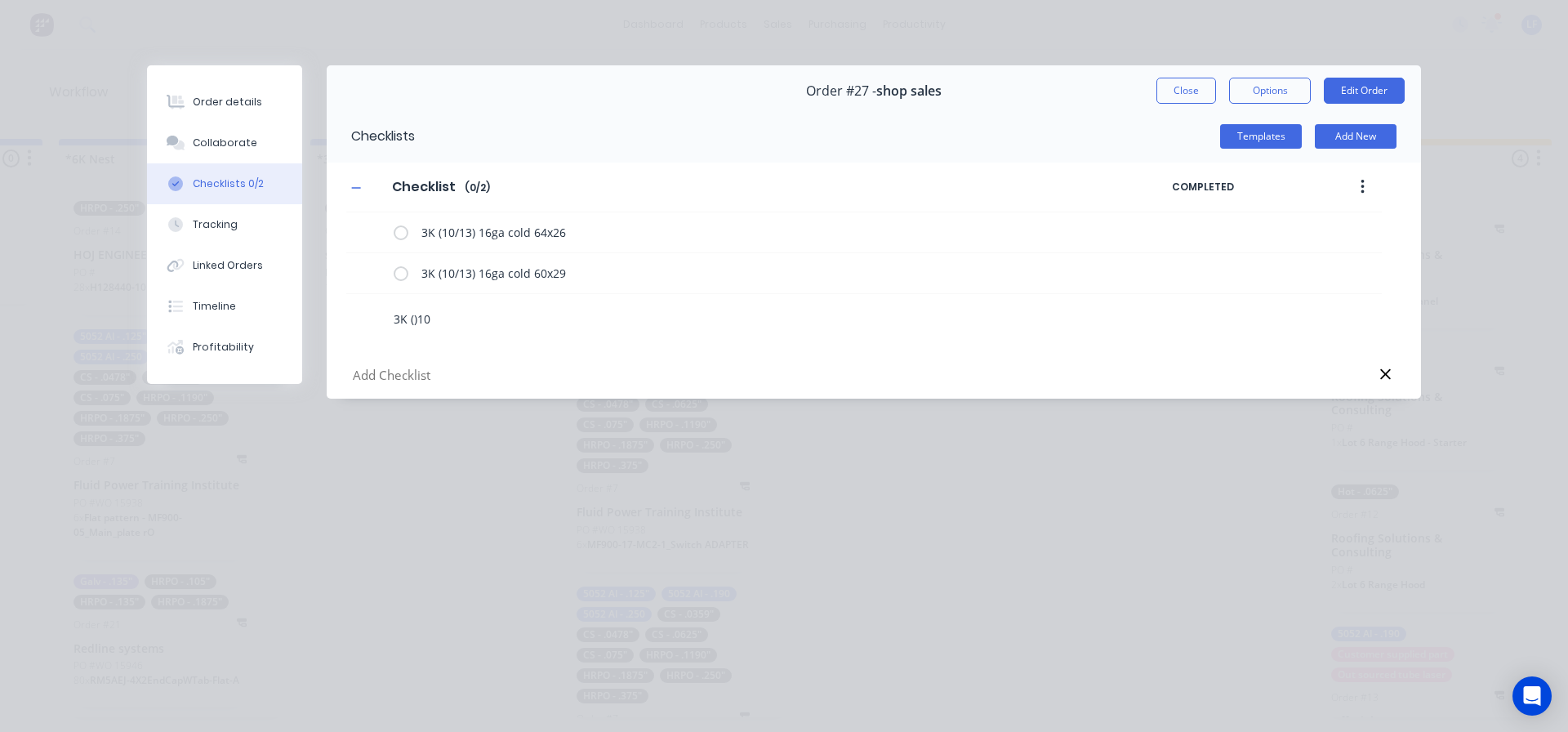
type textarea "3K ()1"
type textarea "x"
type textarea "3K ()"
type textarea "x"
type textarea "3K ("
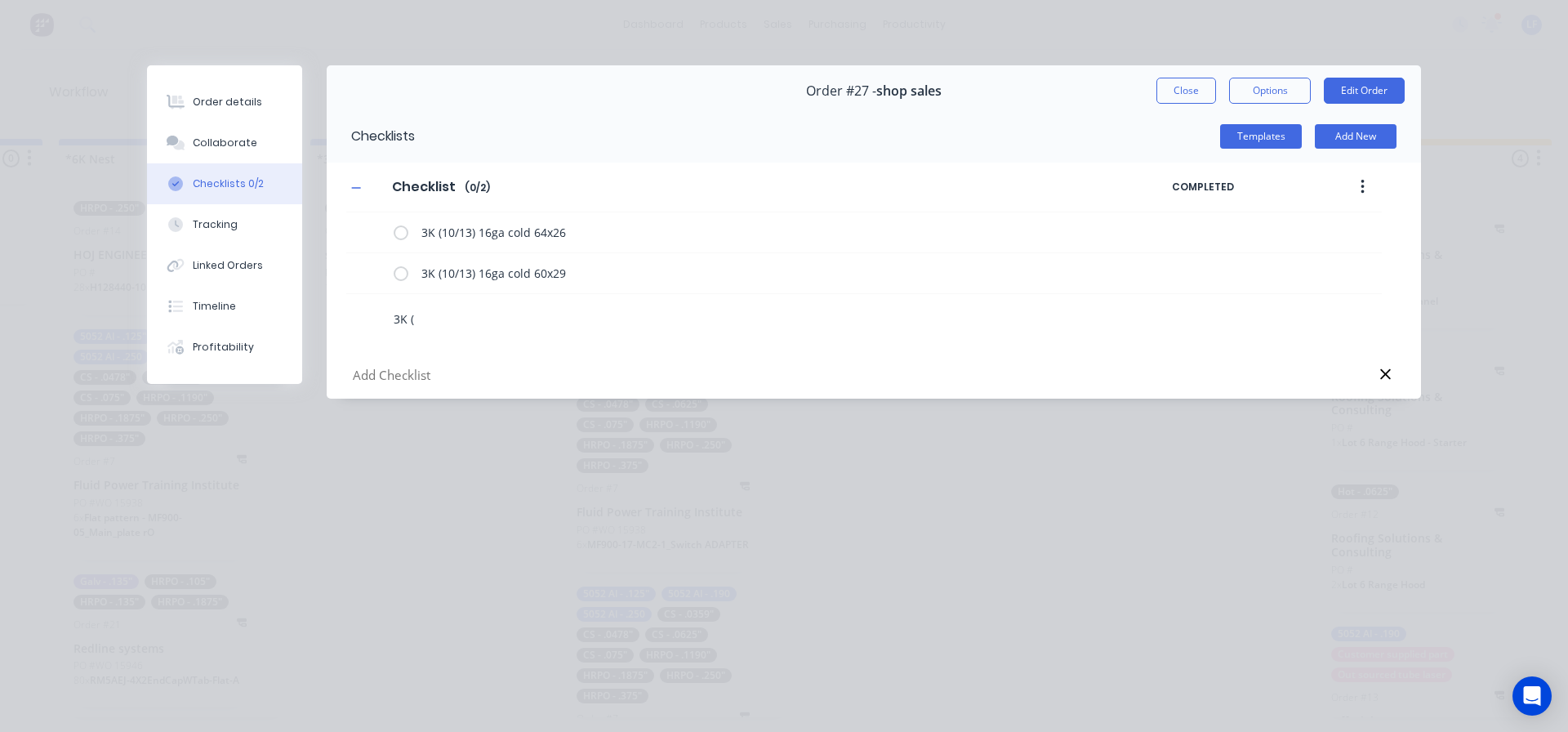
type textarea "x"
type textarea "3K"
type textarea "x"
type textarea "3K ("
type textarea "x"
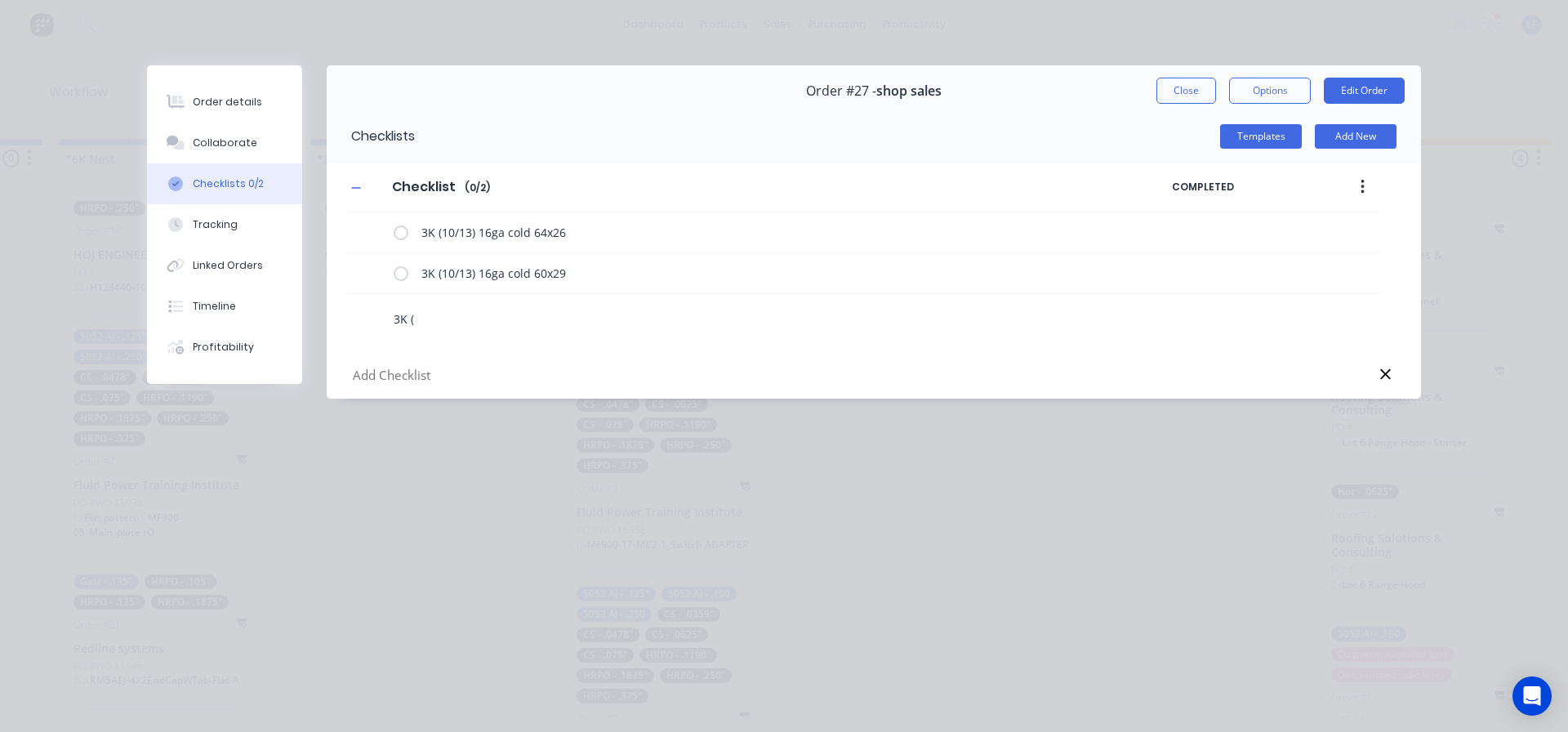
type textarea "3K ()"
type textarea "x"
type textarea "3K (1)"
type textarea "x"
type textarea "3K (10)"
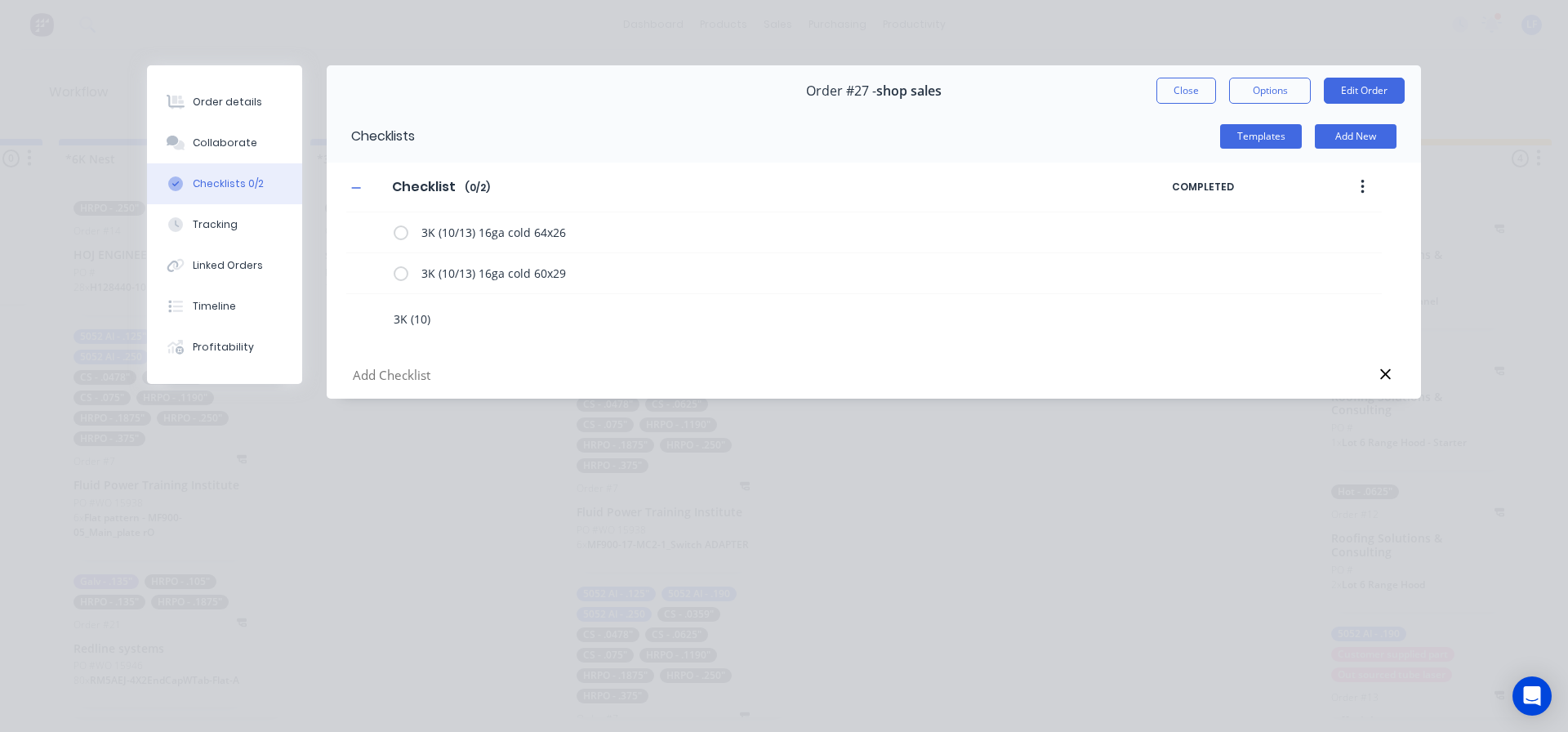
type textarea "x"
type textarea "3K (10/)"
type textarea "x"
type textarea "3K (10/1)"
type textarea "x"
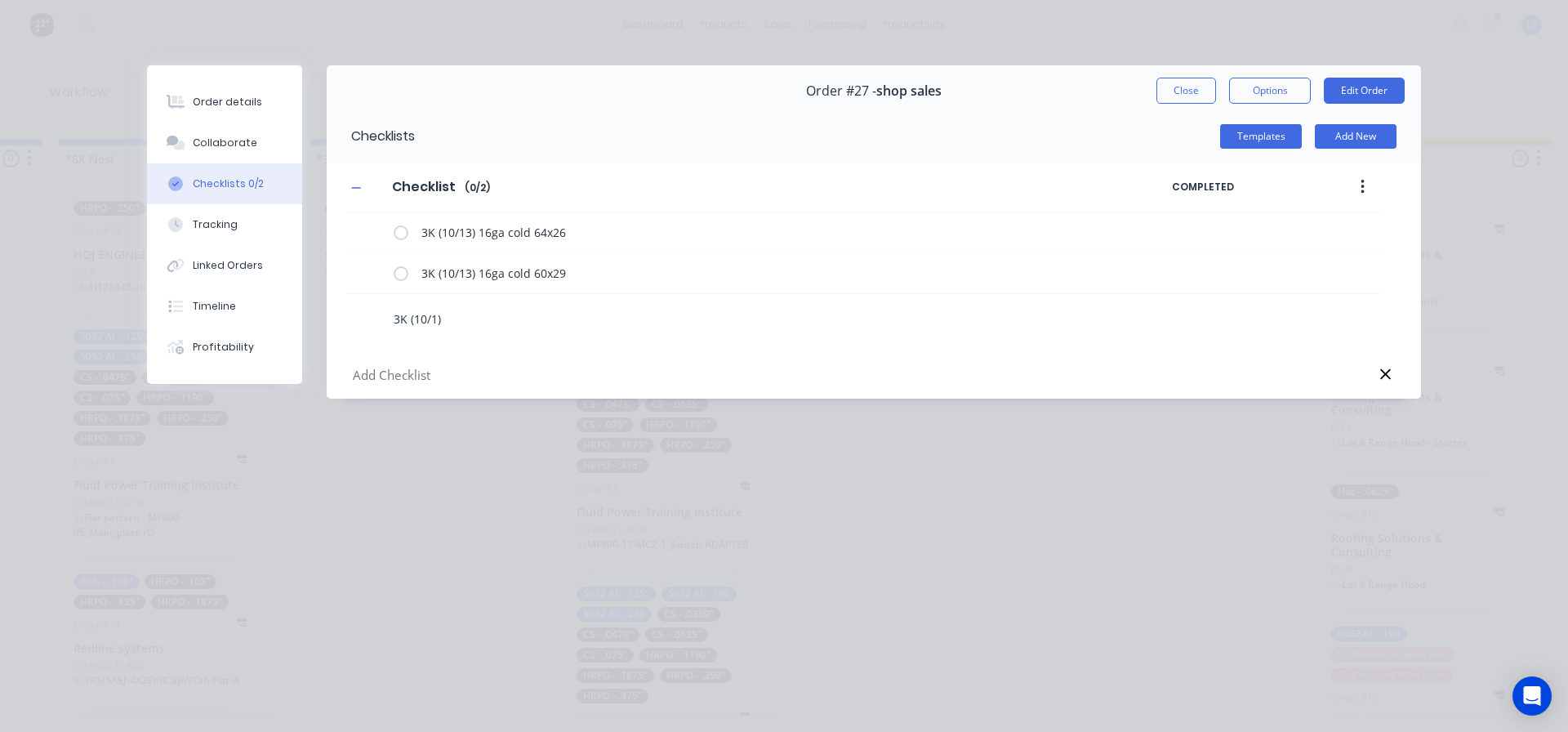
type textarea "3K (10/13)"
type textarea "x"
type textarea "3K (10/13)"
type textarea "x"
type textarea "3K (10/13) 1"
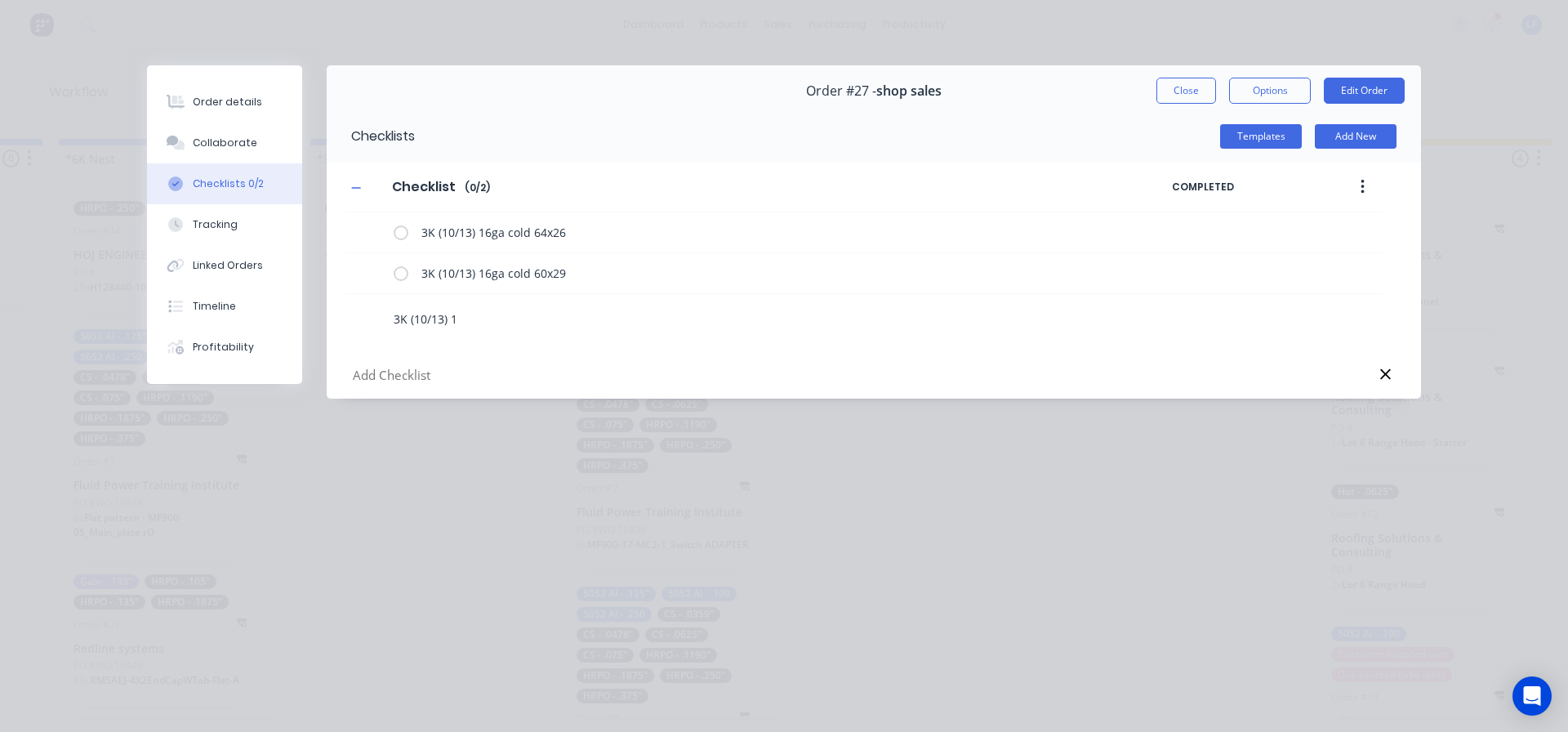
type textarea "x"
type textarea "3K (10/13) 16"
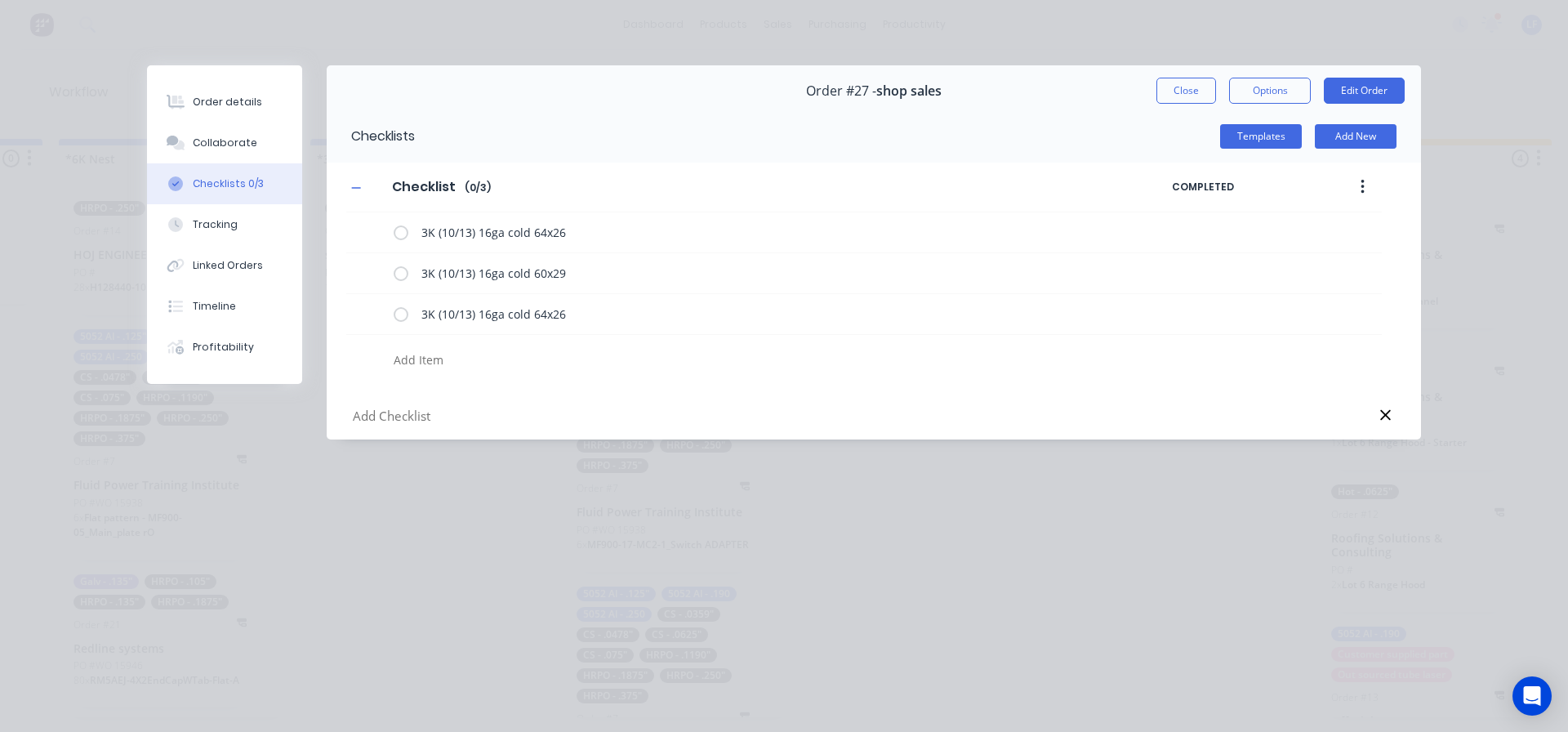
click at [1179, 96] on button "Close" at bounding box center [1187, 90] width 60 height 26
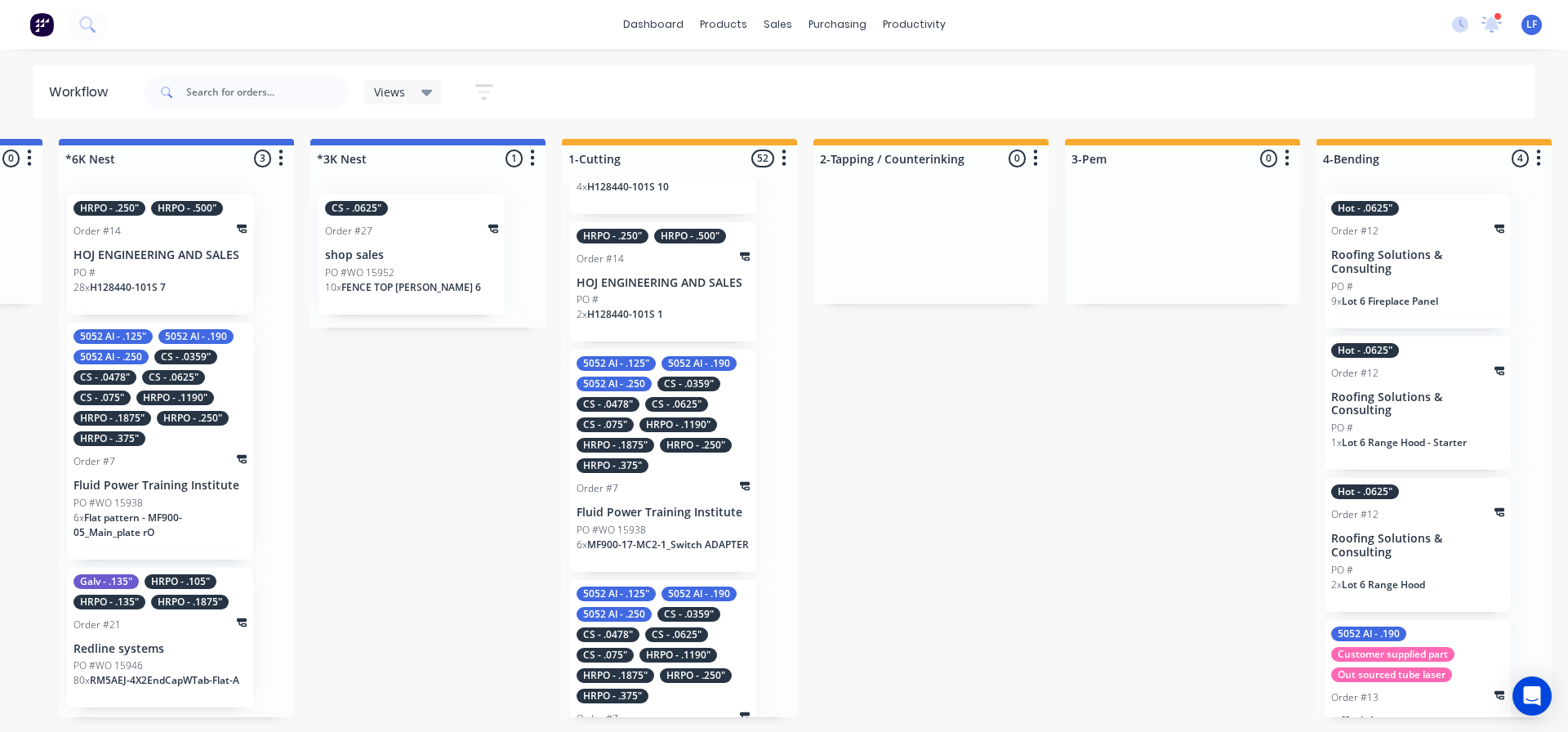
click at [404, 277] on div "PO #WO 15952" at bounding box center [411, 273] width 173 height 15
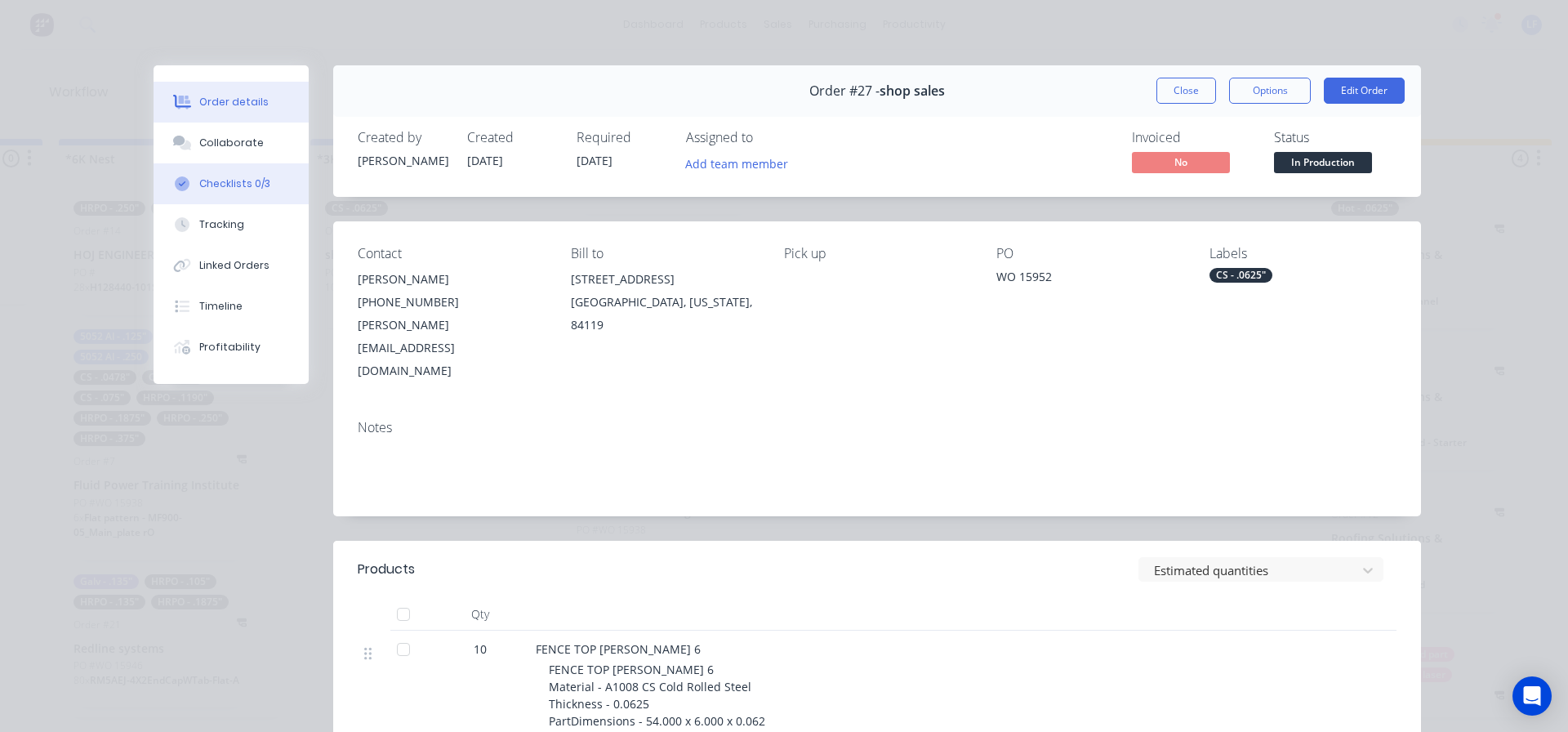
click at [223, 189] on div "Checklists 0/3" at bounding box center [235, 184] width 71 height 15
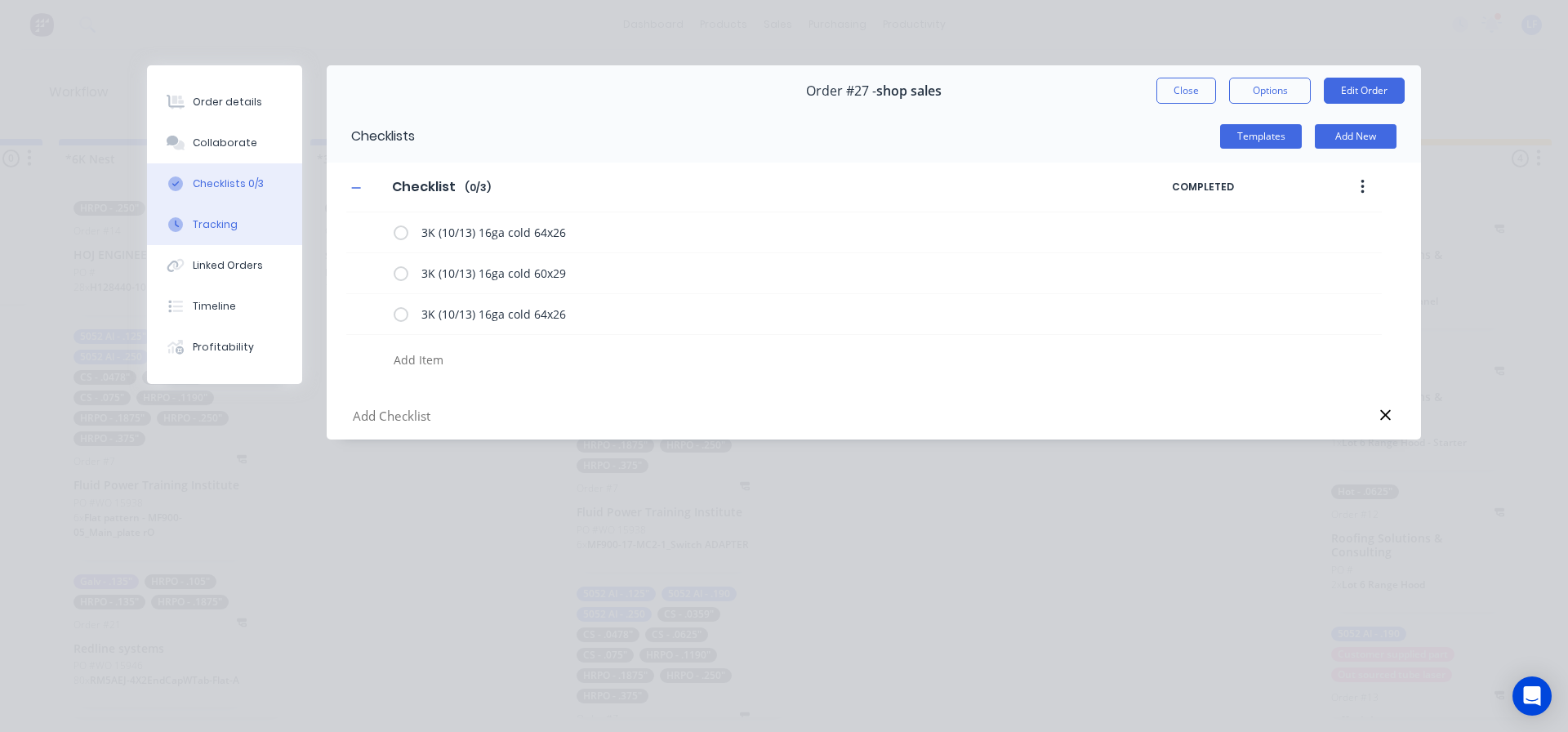
click at [211, 225] on div "Tracking" at bounding box center [215, 225] width 45 height 15
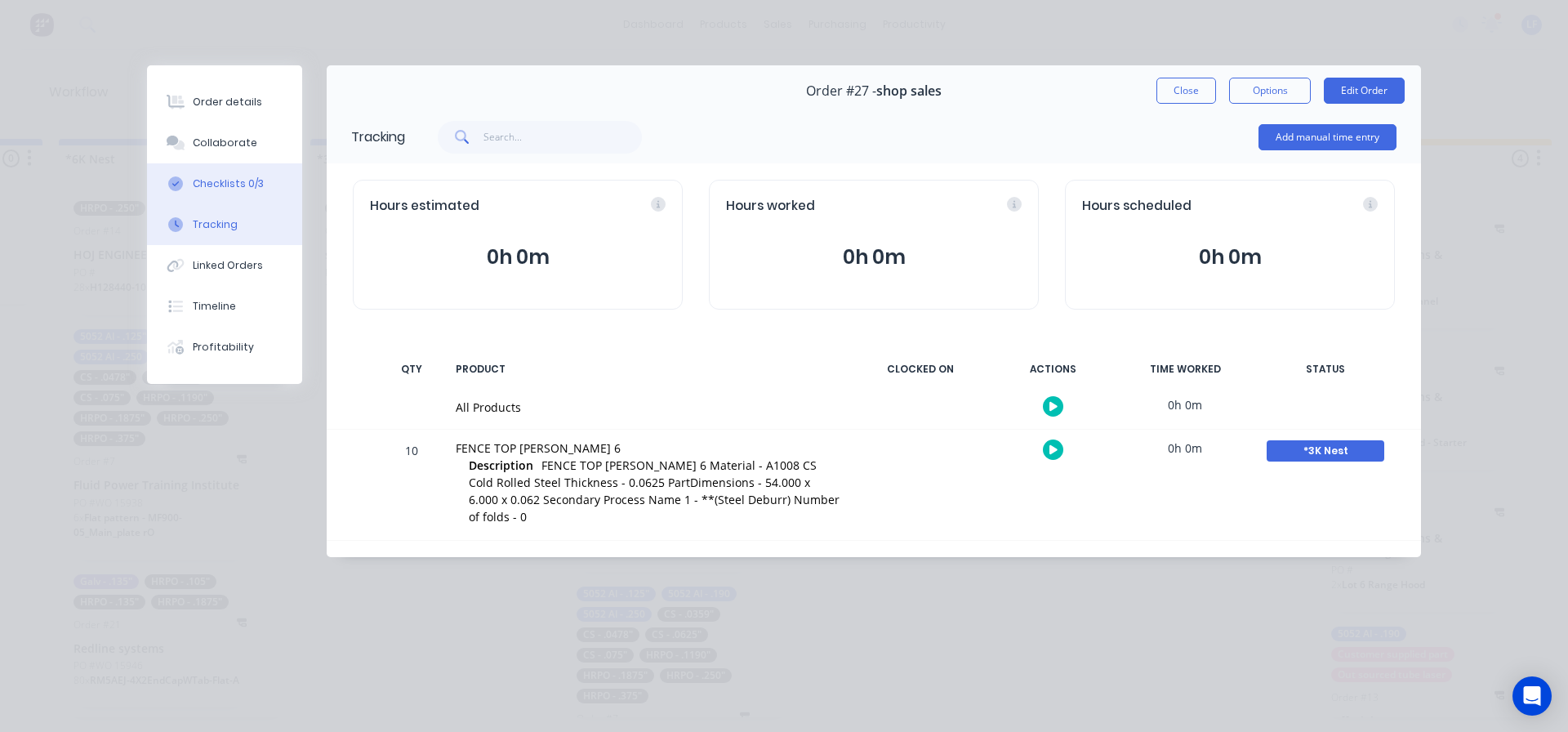
click at [213, 187] on div "Checklists 0/3" at bounding box center [228, 184] width 71 height 15
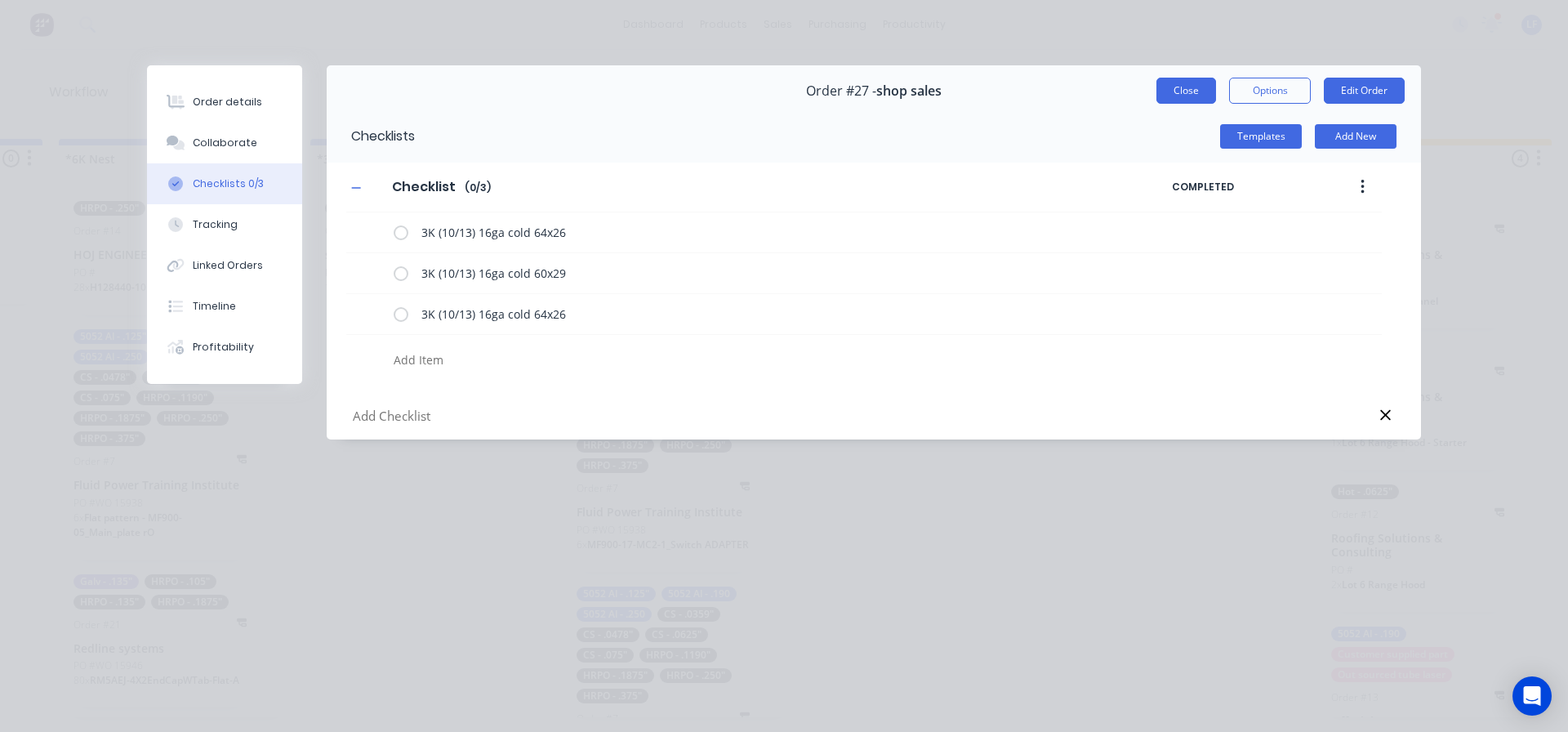
click at [1183, 91] on button "Close" at bounding box center [1187, 90] width 60 height 26
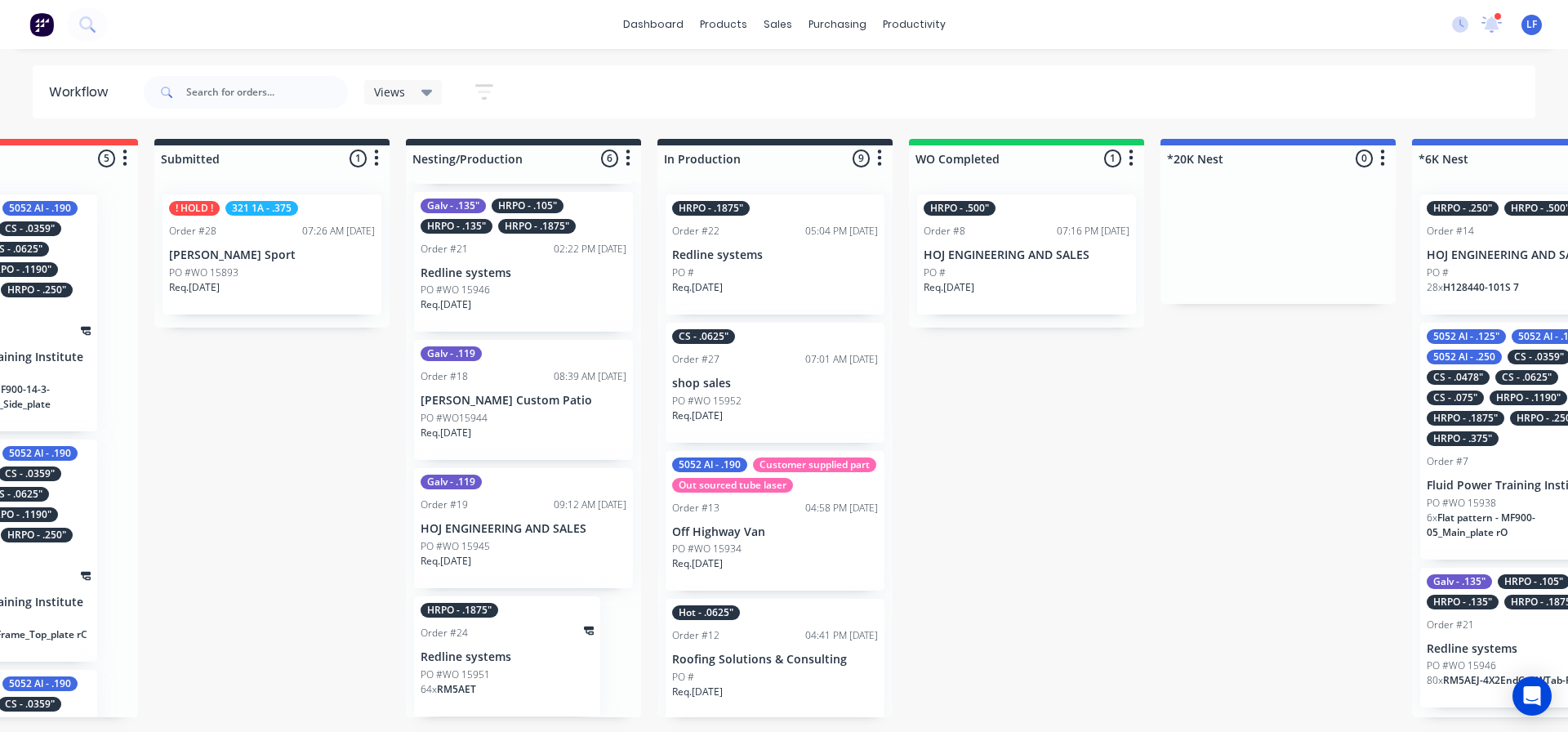
scroll to position [0, 0]
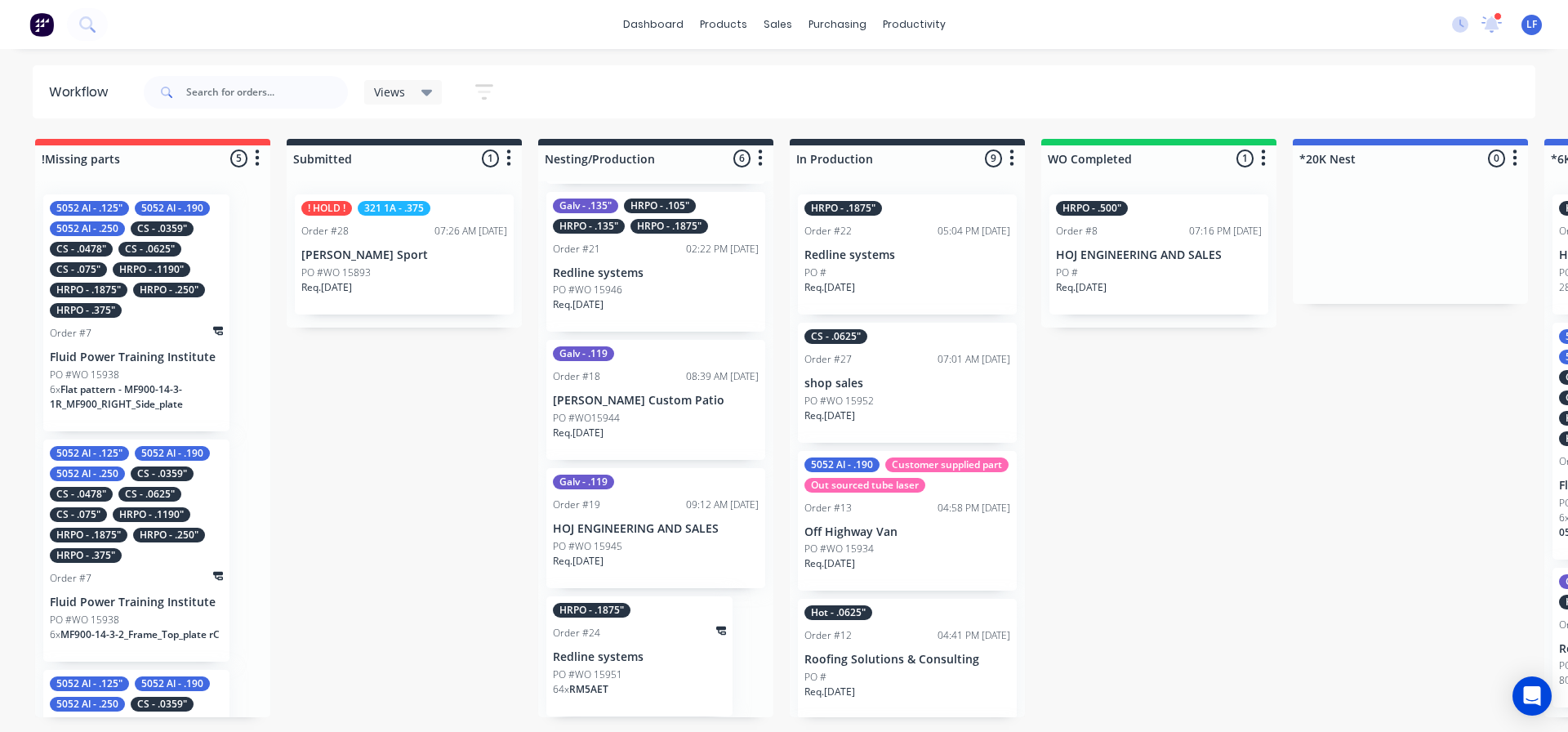
click at [630, 273] on p "Redline systems" at bounding box center [656, 273] width 206 height 14
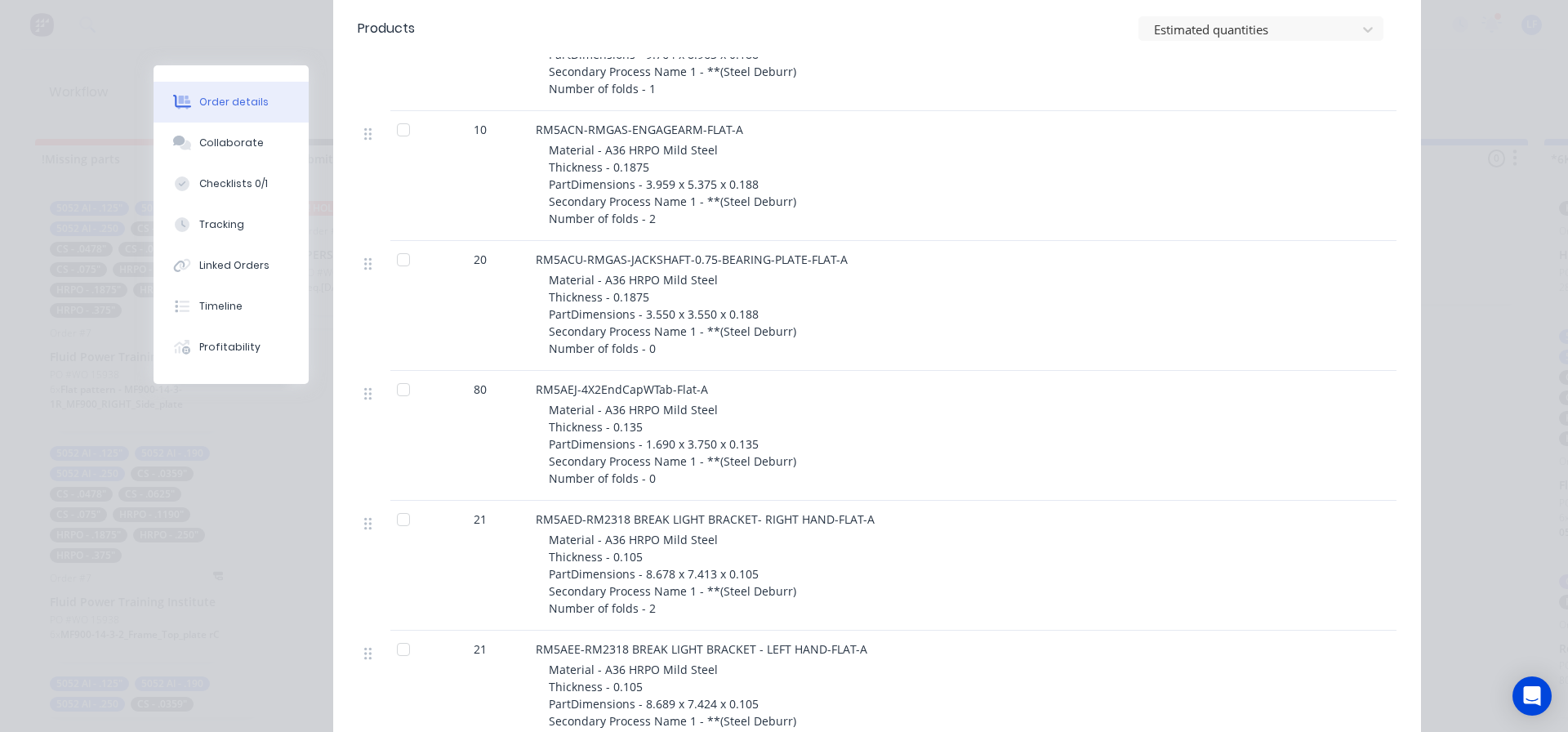
scroll to position [980, 0]
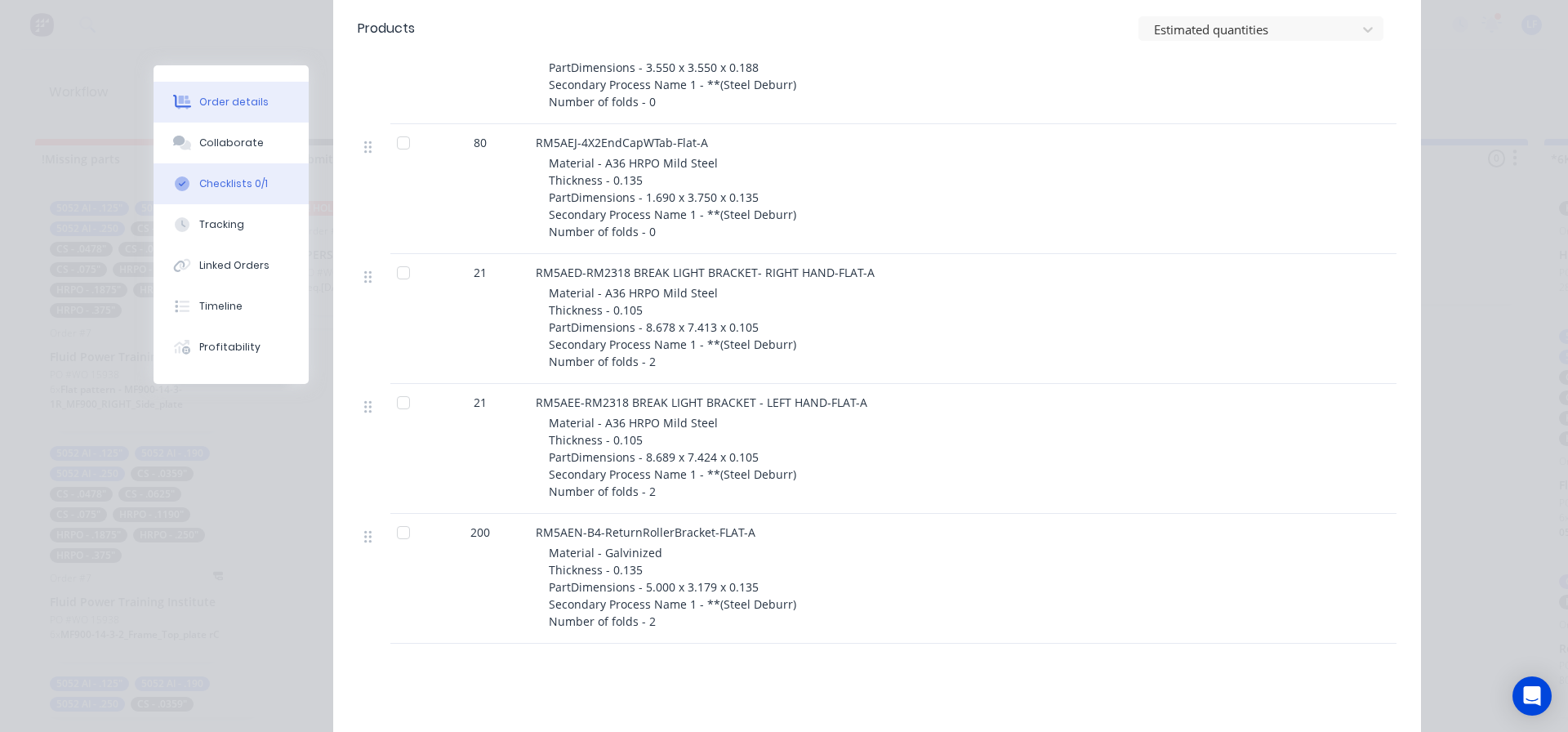
click at [222, 187] on div "Checklists 0/1" at bounding box center [233, 184] width 69 height 15
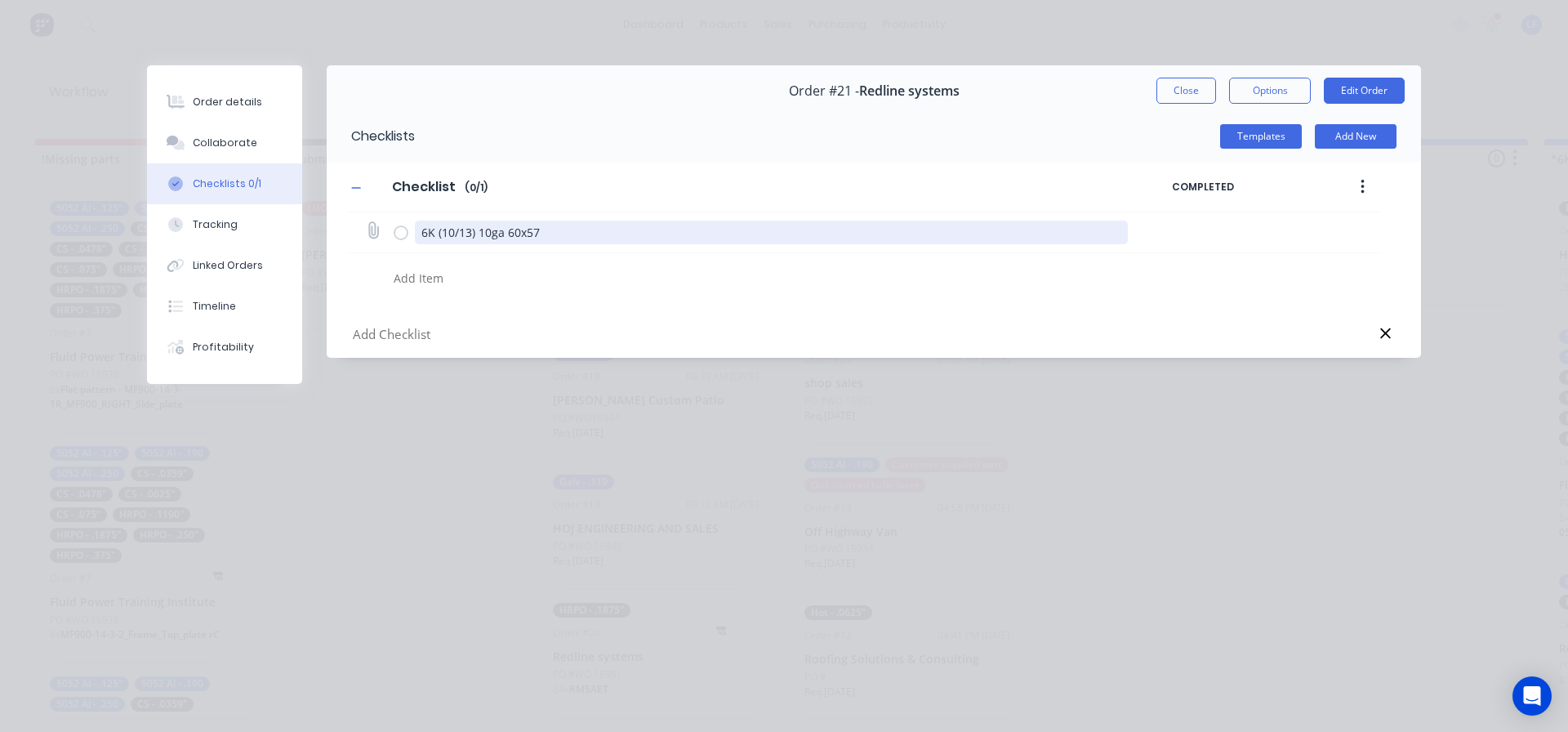
click at [941, 225] on textarea "6K (10/13) 10ga 60x57" at bounding box center [772, 233] width 714 height 24
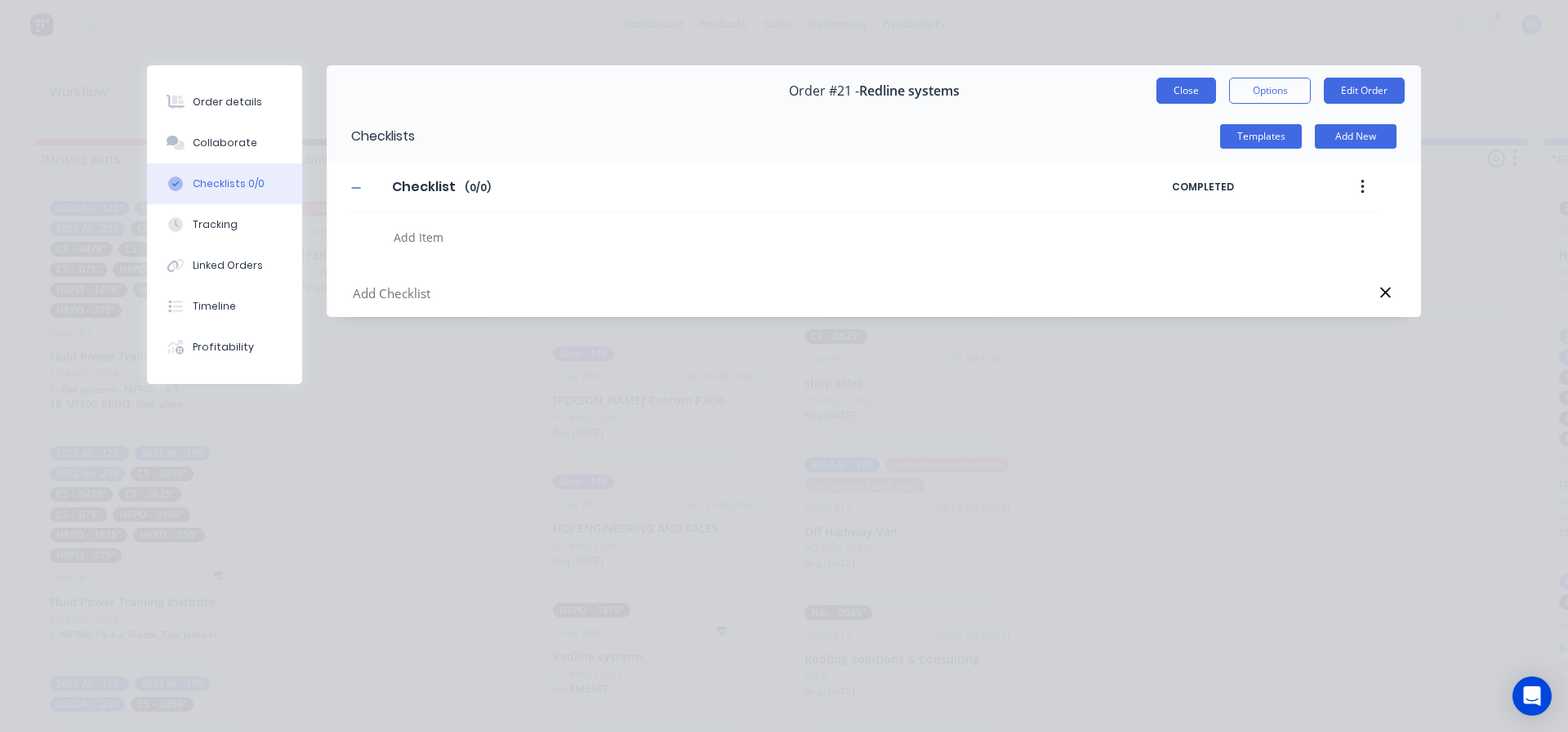
click at [1191, 91] on button "Close" at bounding box center [1187, 90] width 60 height 26
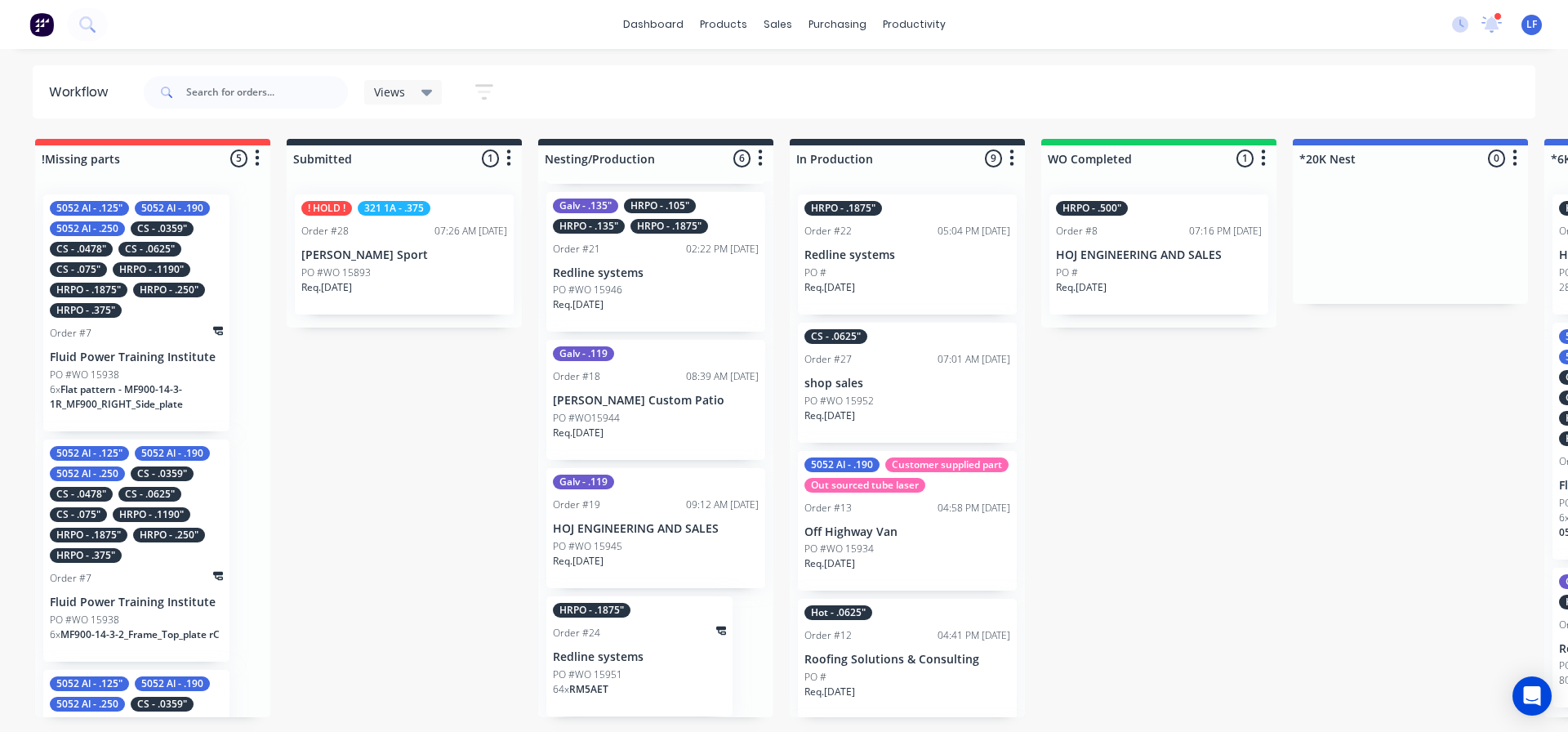
click at [653, 268] on p "Redline systems" at bounding box center [656, 273] width 206 height 14
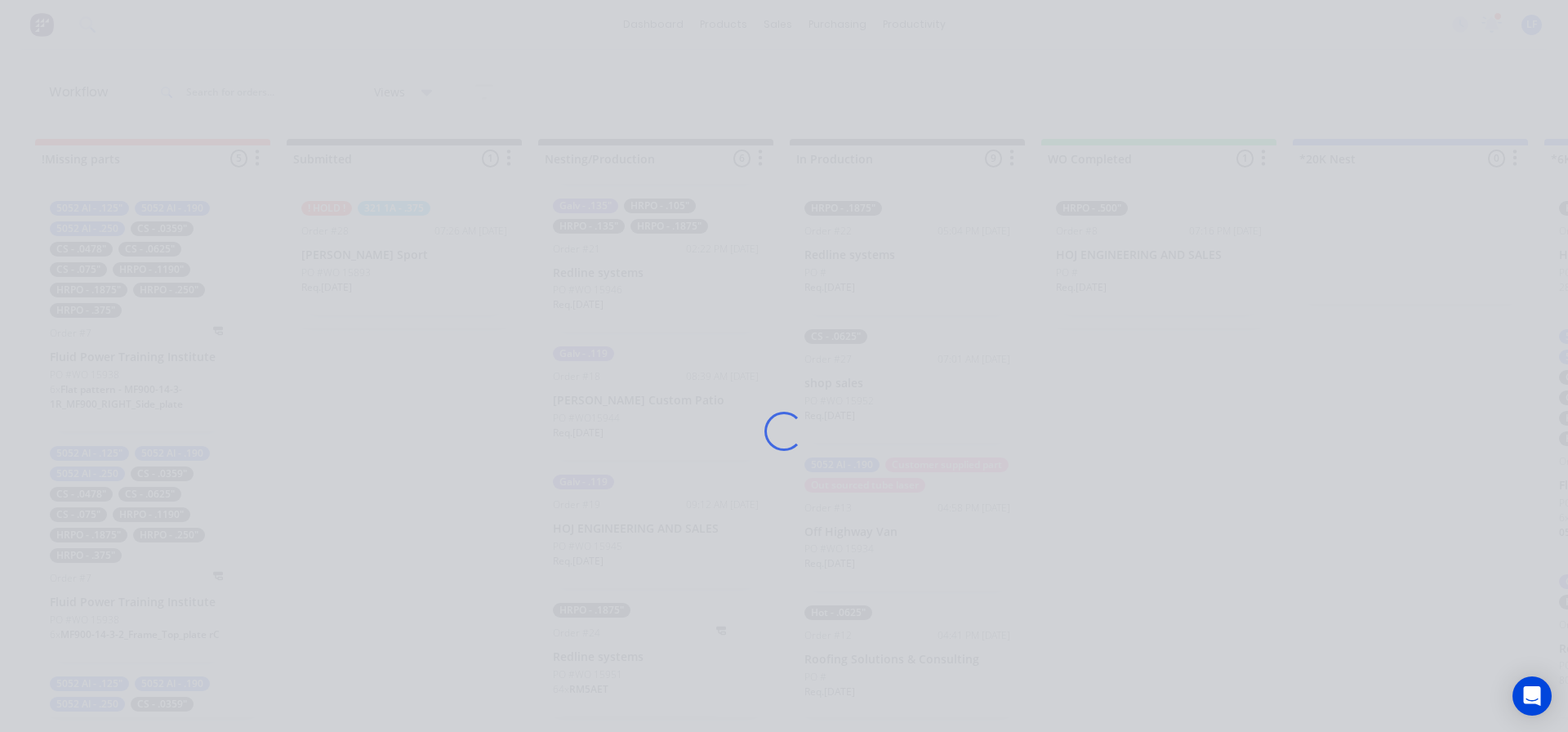
click at [653, 268] on div "Loading..." at bounding box center [784, 431] width 1307 height 732
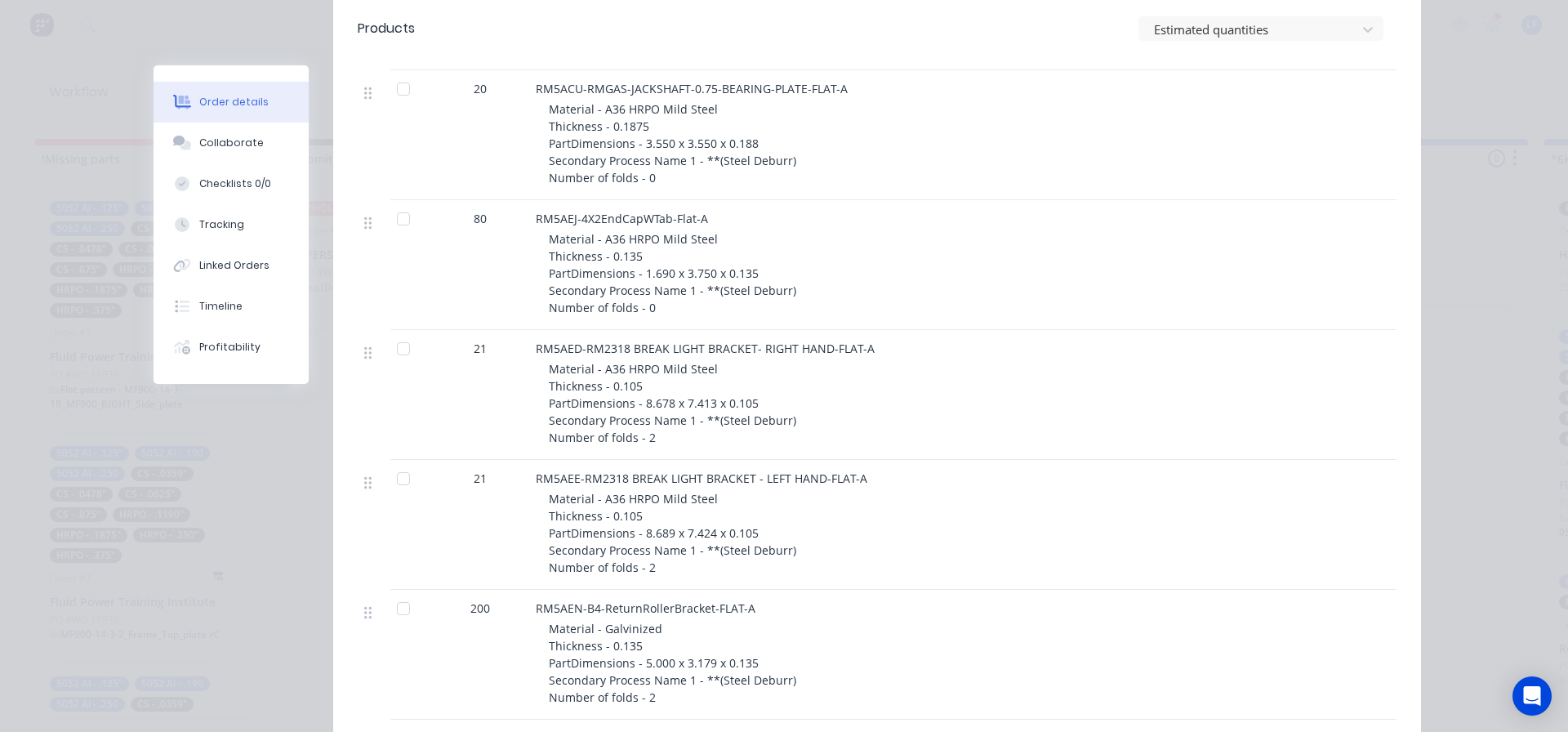
scroll to position [899, 0]
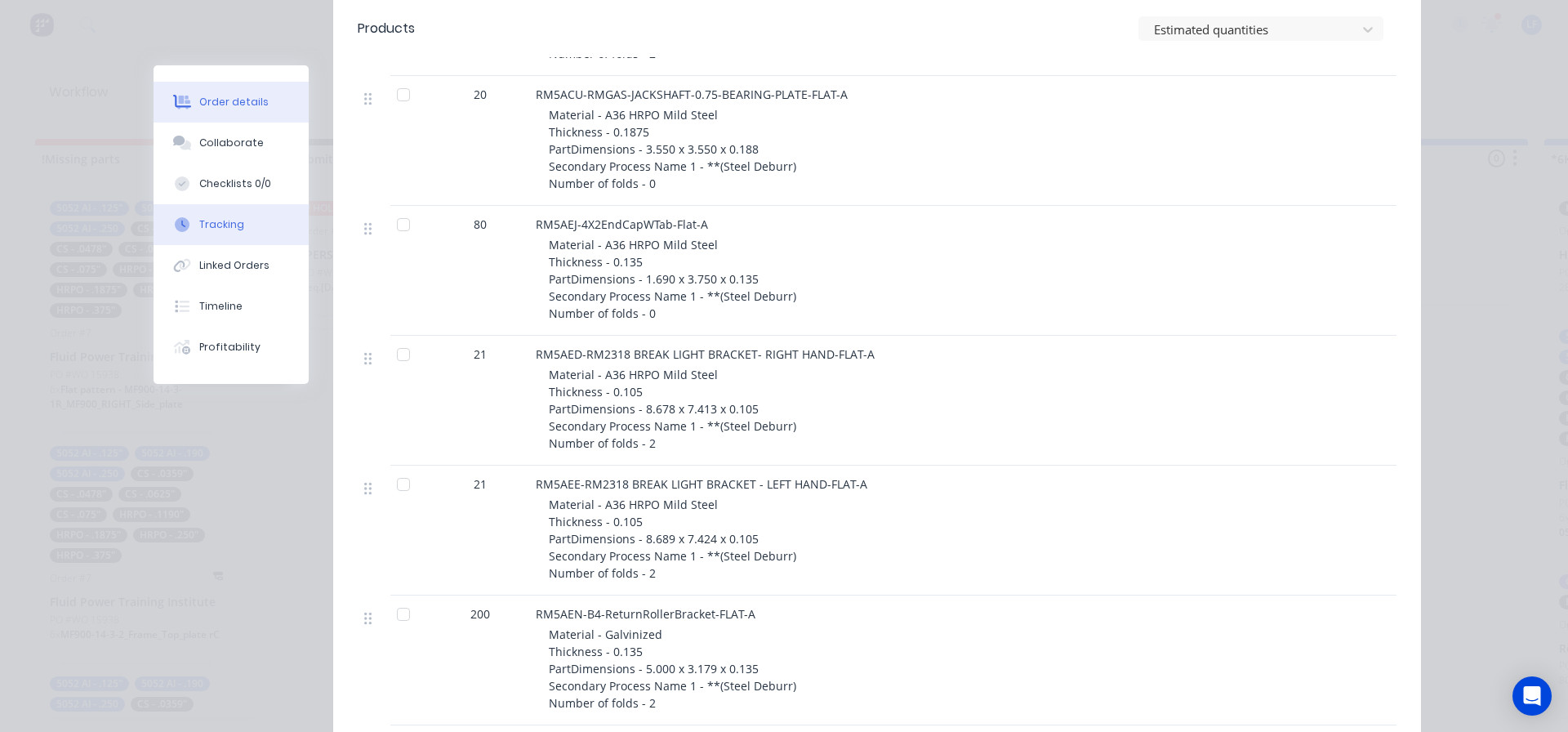
click at [199, 220] on div "Tracking" at bounding box center [222, 225] width 45 height 15
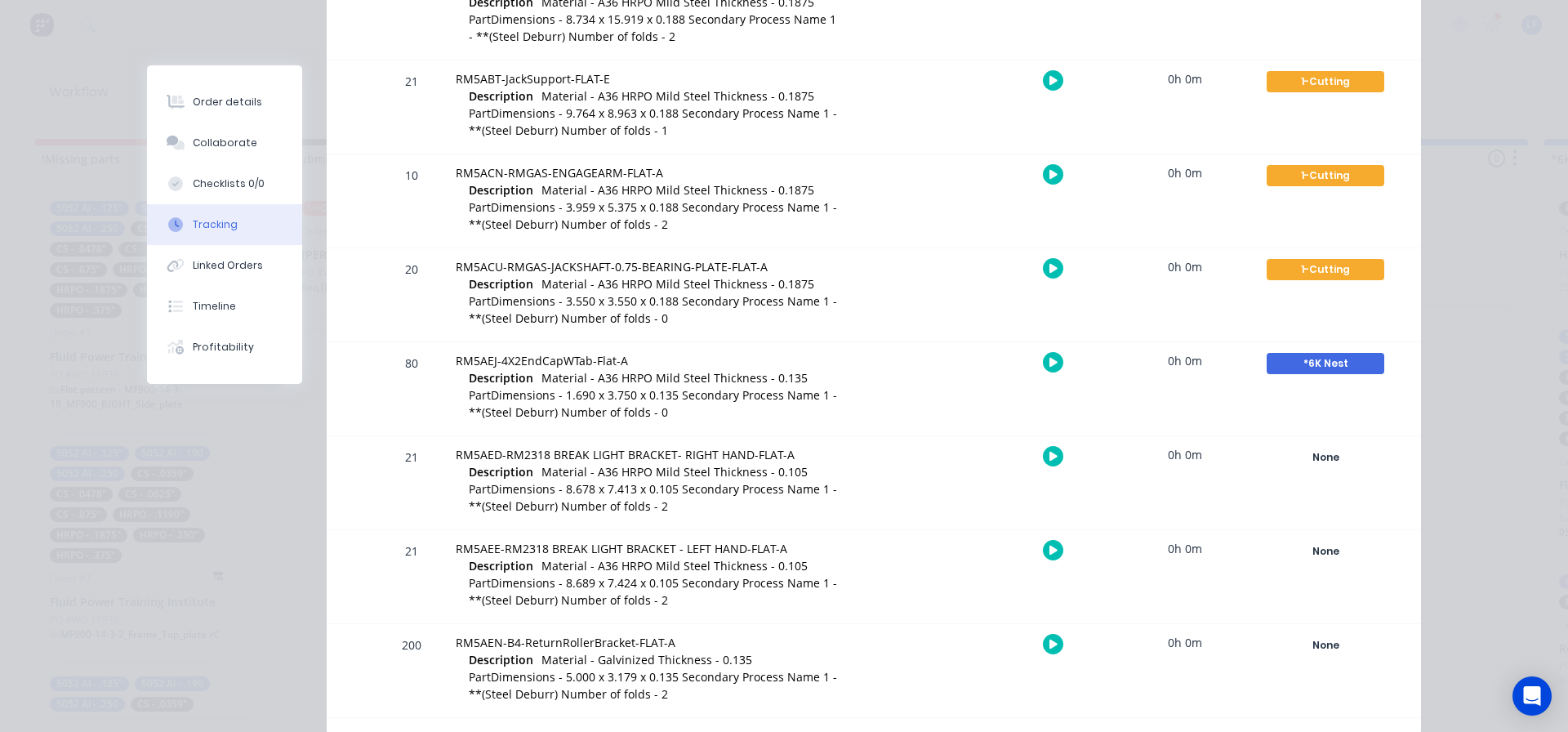
scroll to position [518, 0]
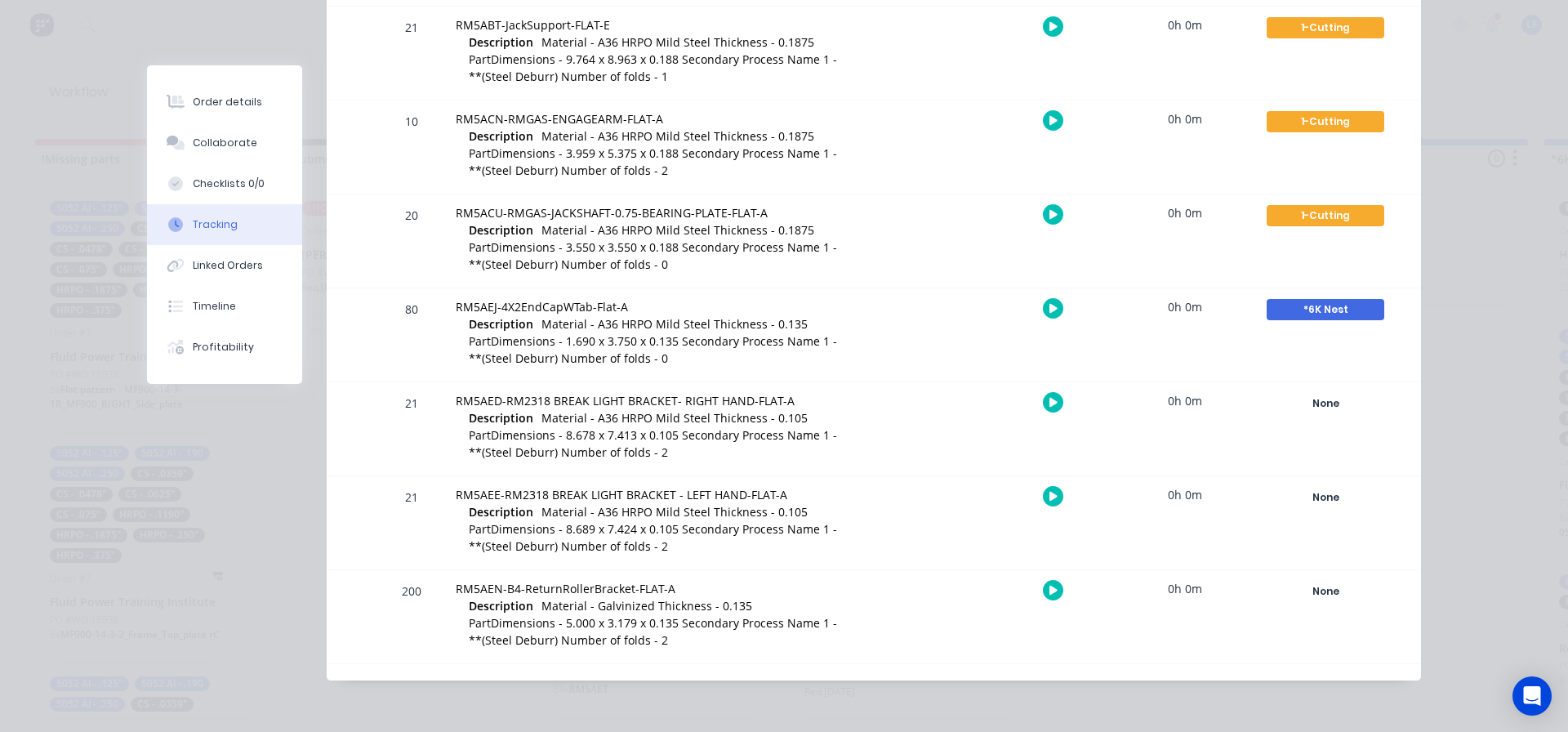
click at [688, 420] on span "Material - A36 HRPO Mild Steel Thickness - 0.105 PartDimensions - 8.678 x 7.413…" at bounding box center [654, 435] width 369 height 50
click at [1316, 405] on div "None" at bounding box center [1325, 404] width 118 height 22
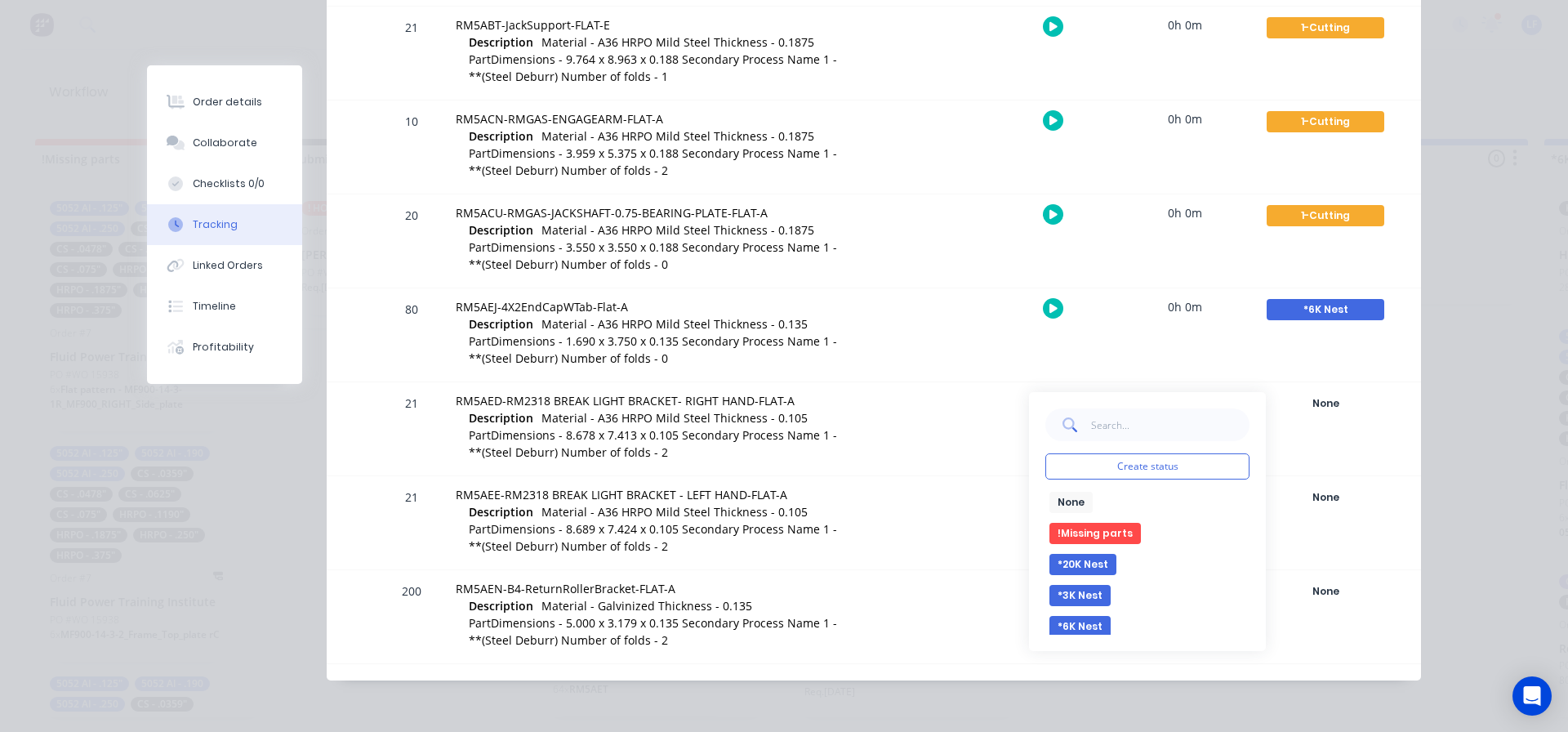
click at [1071, 596] on button "*3K Nest" at bounding box center [1080, 596] width 61 height 22
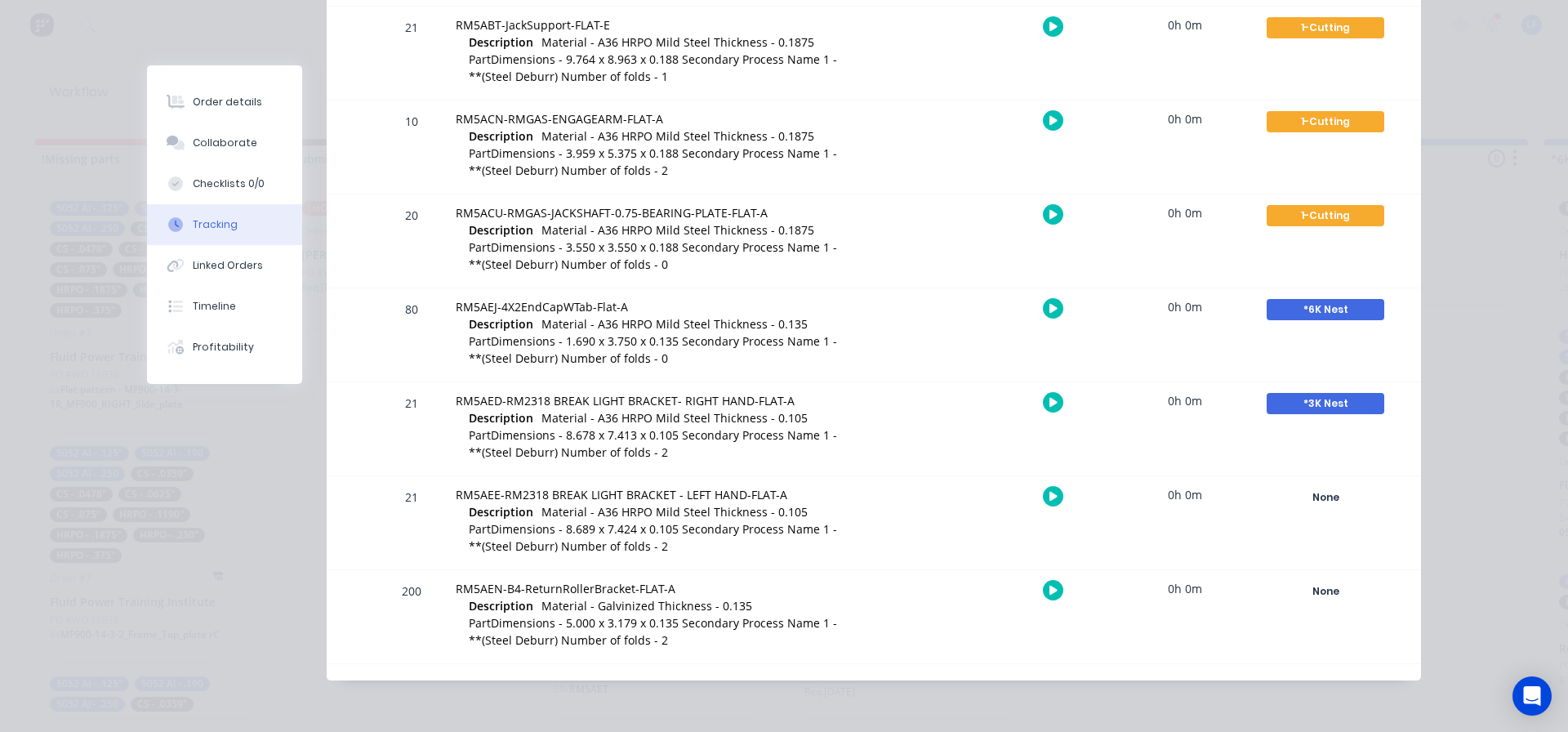
click at [708, 518] on span "Material - A36 HRPO Mild Steel Thickness - 0.105 PartDimensions - 8.689 x 7.424…" at bounding box center [654, 529] width 369 height 50
click at [1325, 503] on div "None" at bounding box center [1325, 498] width 118 height 22
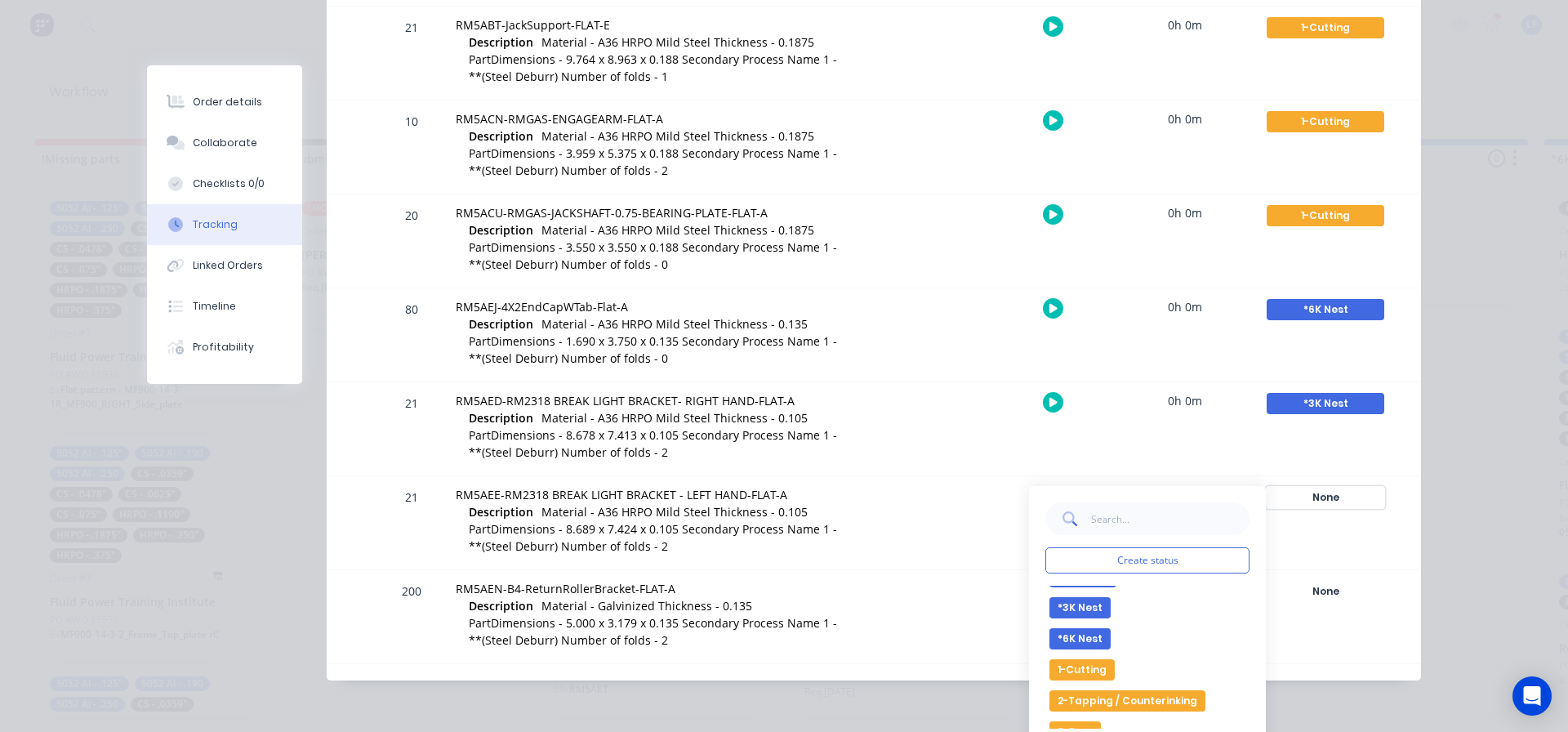
scroll to position [164, 0]
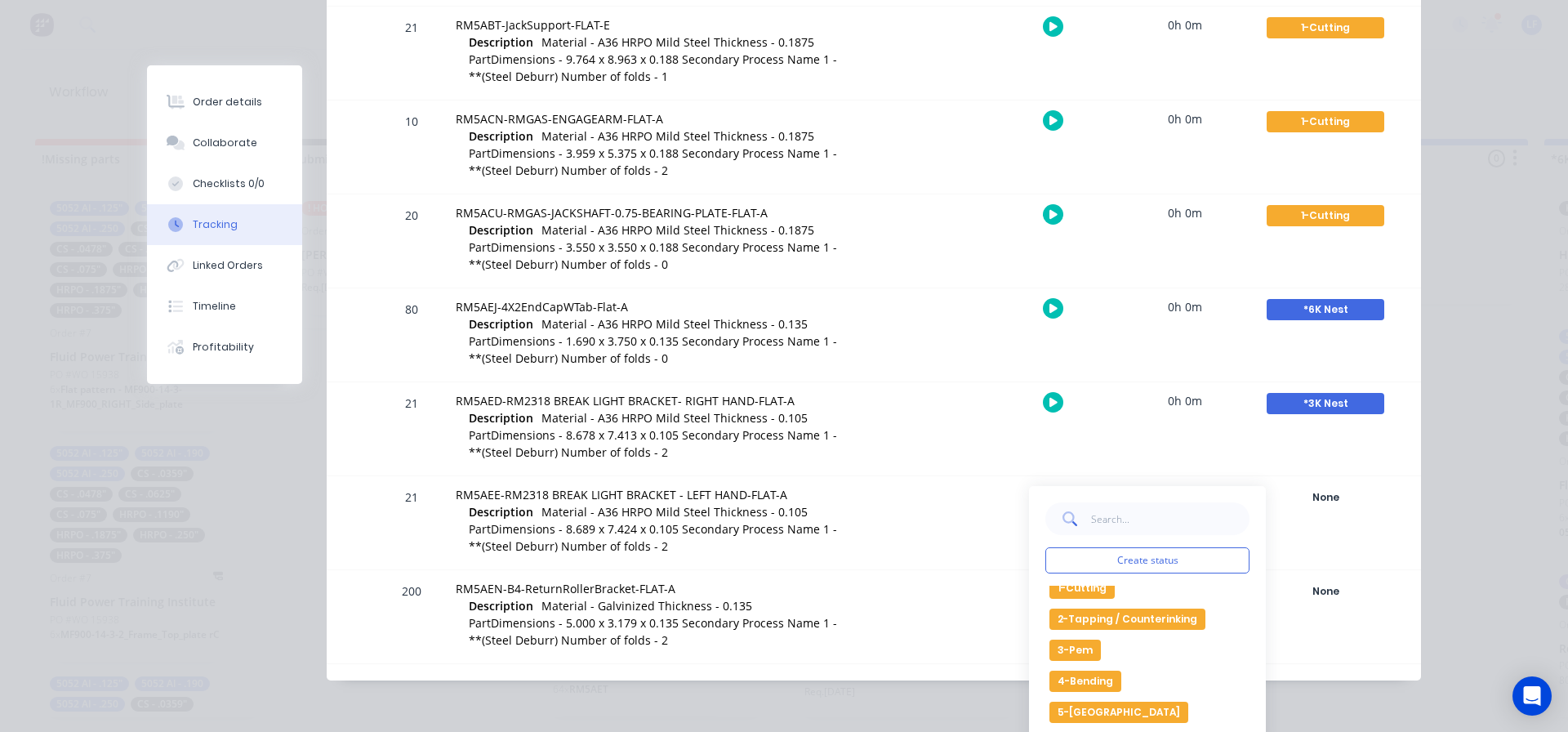
click at [1083, 592] on button "1-Cutting" at bounding box center [1082, 588] width 66 height 22
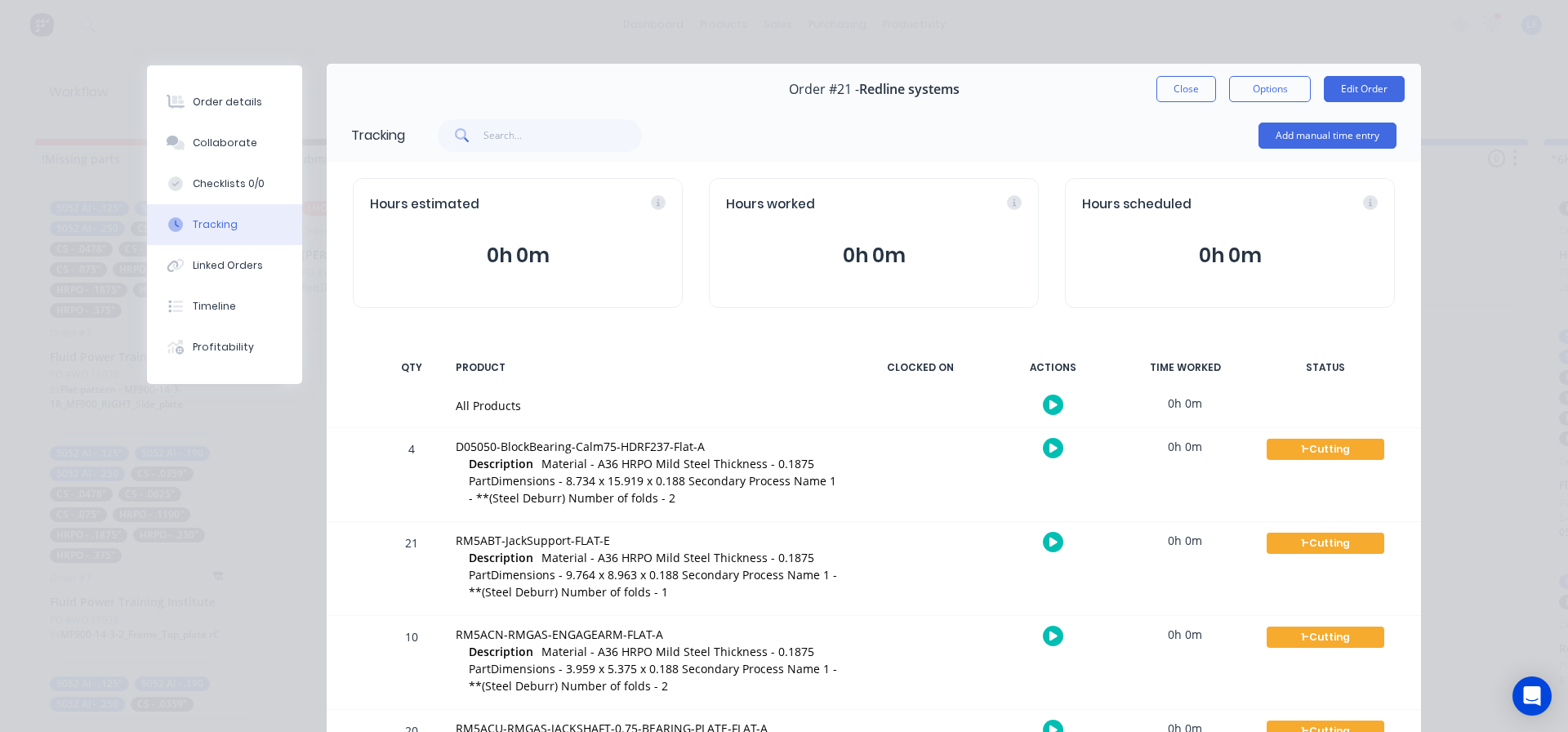
scroll to position [0, 0]
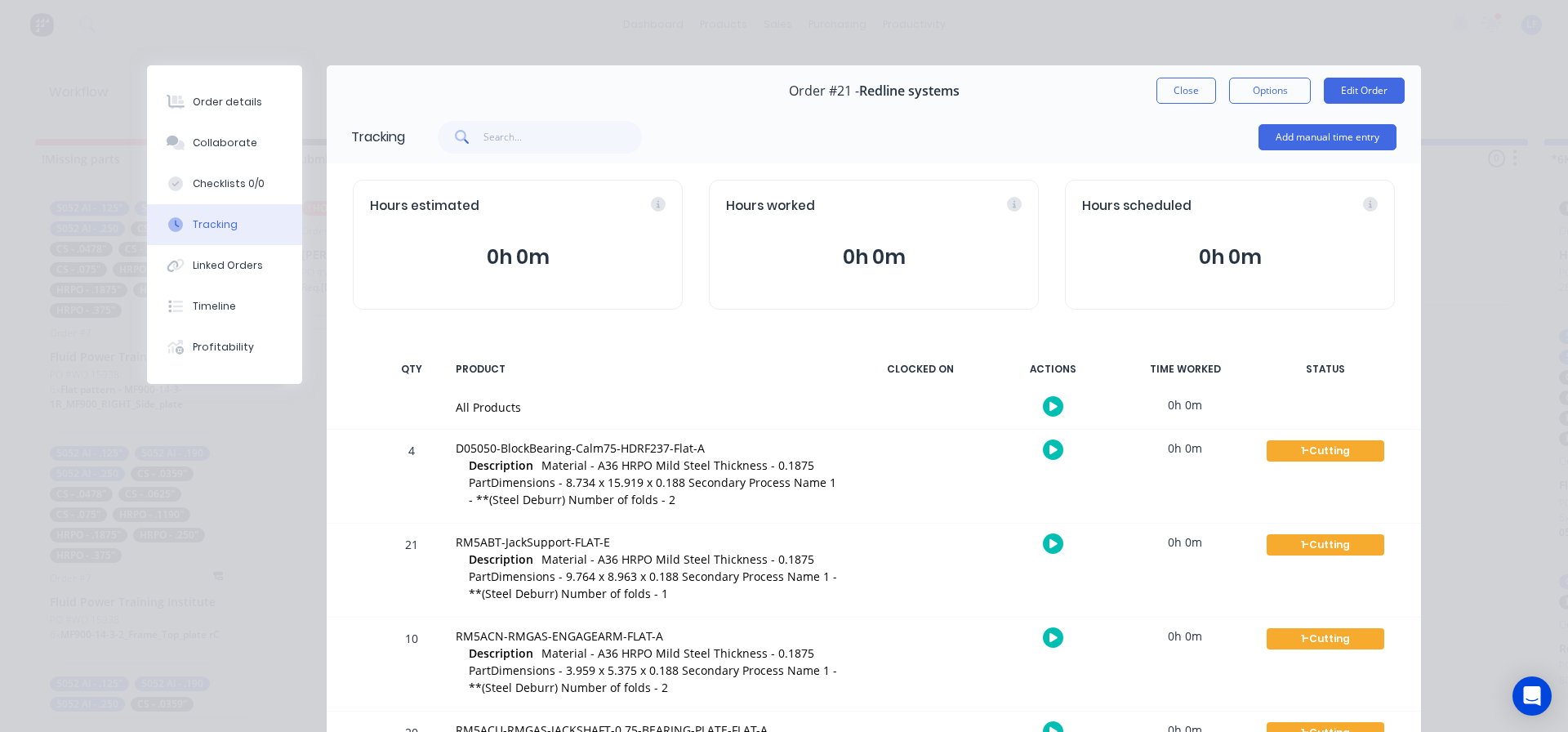
click at [1177, 88] on button "Close" at bounding box center [1187, 90] width 60 height 26
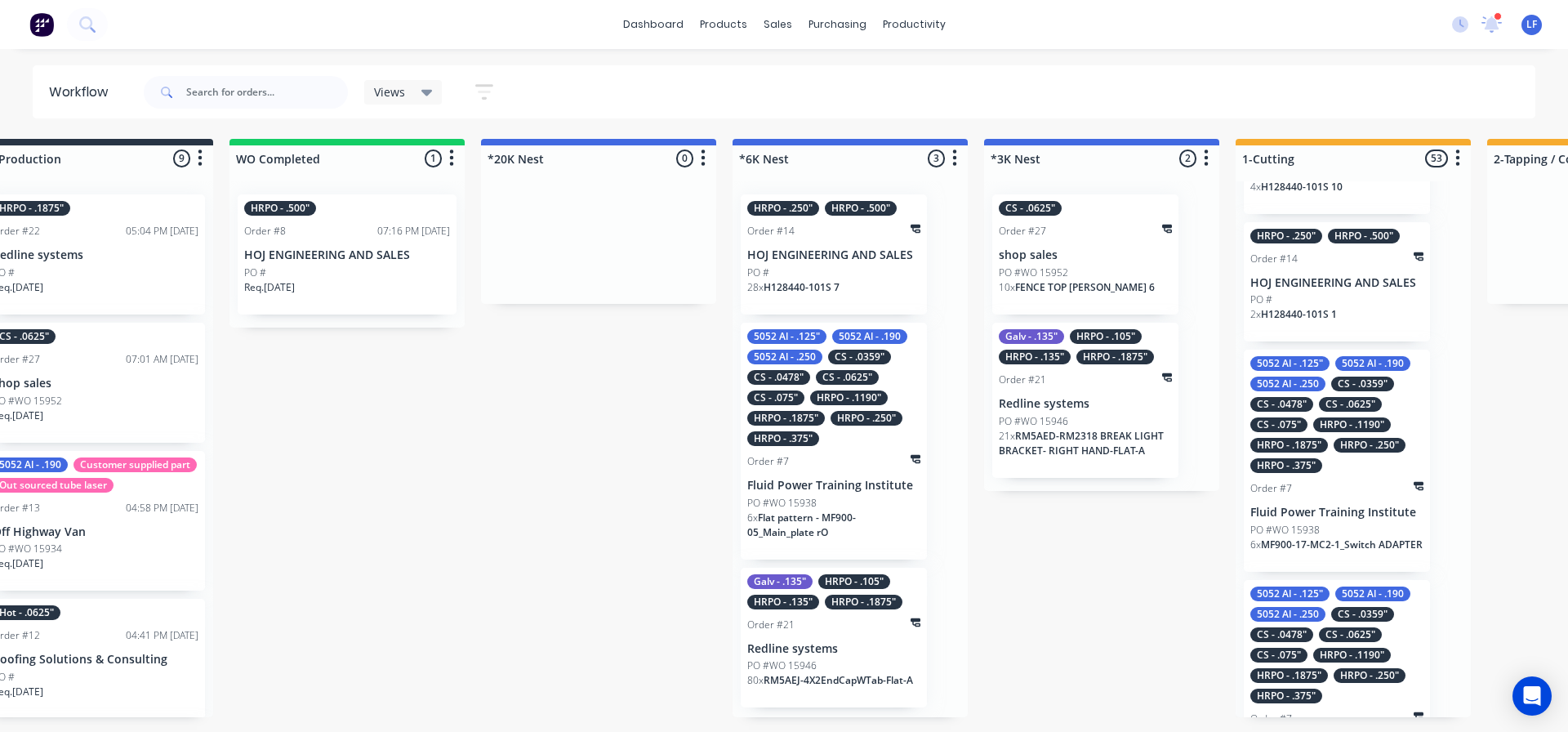
scroll to position [0, 800]
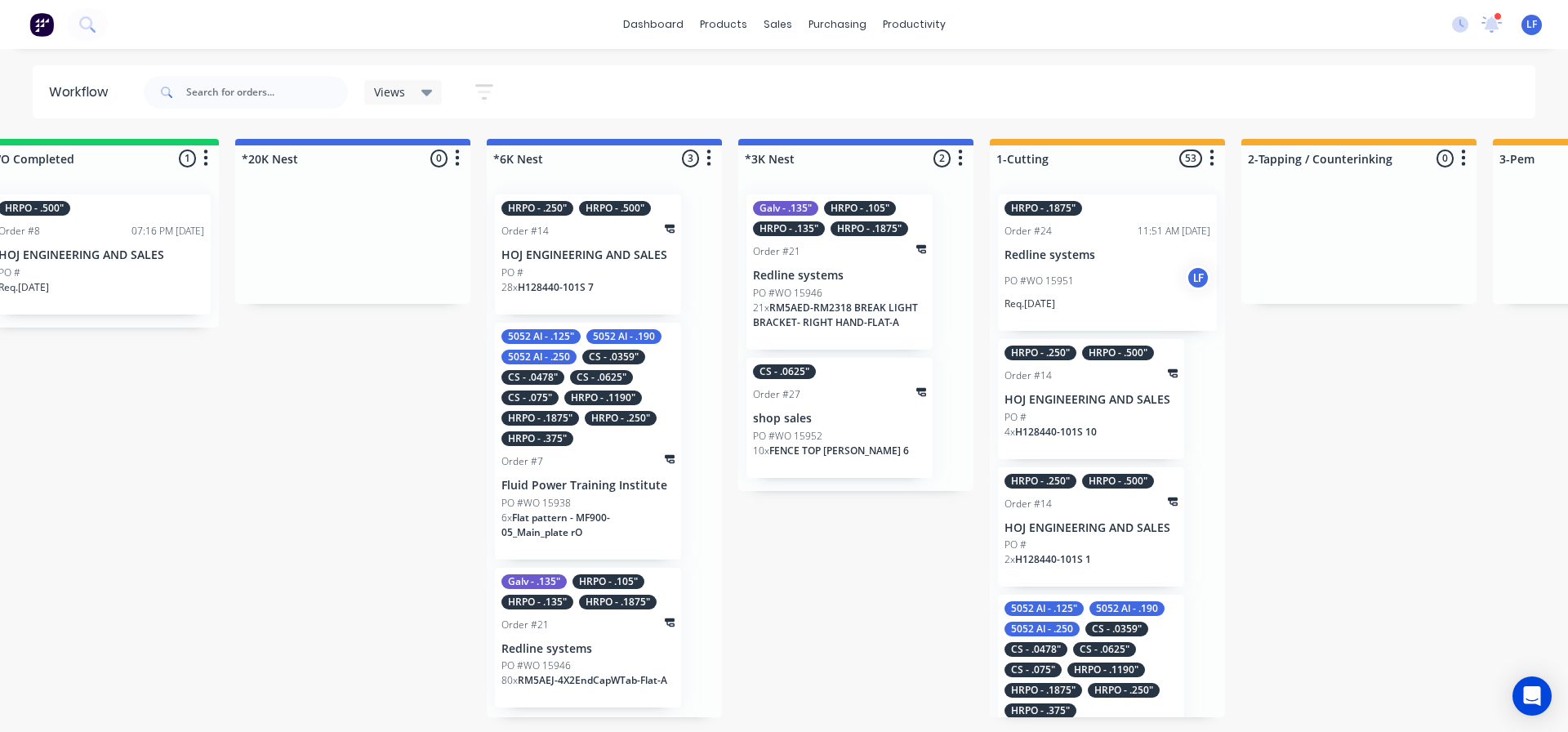
scroll to position [0, 1074]
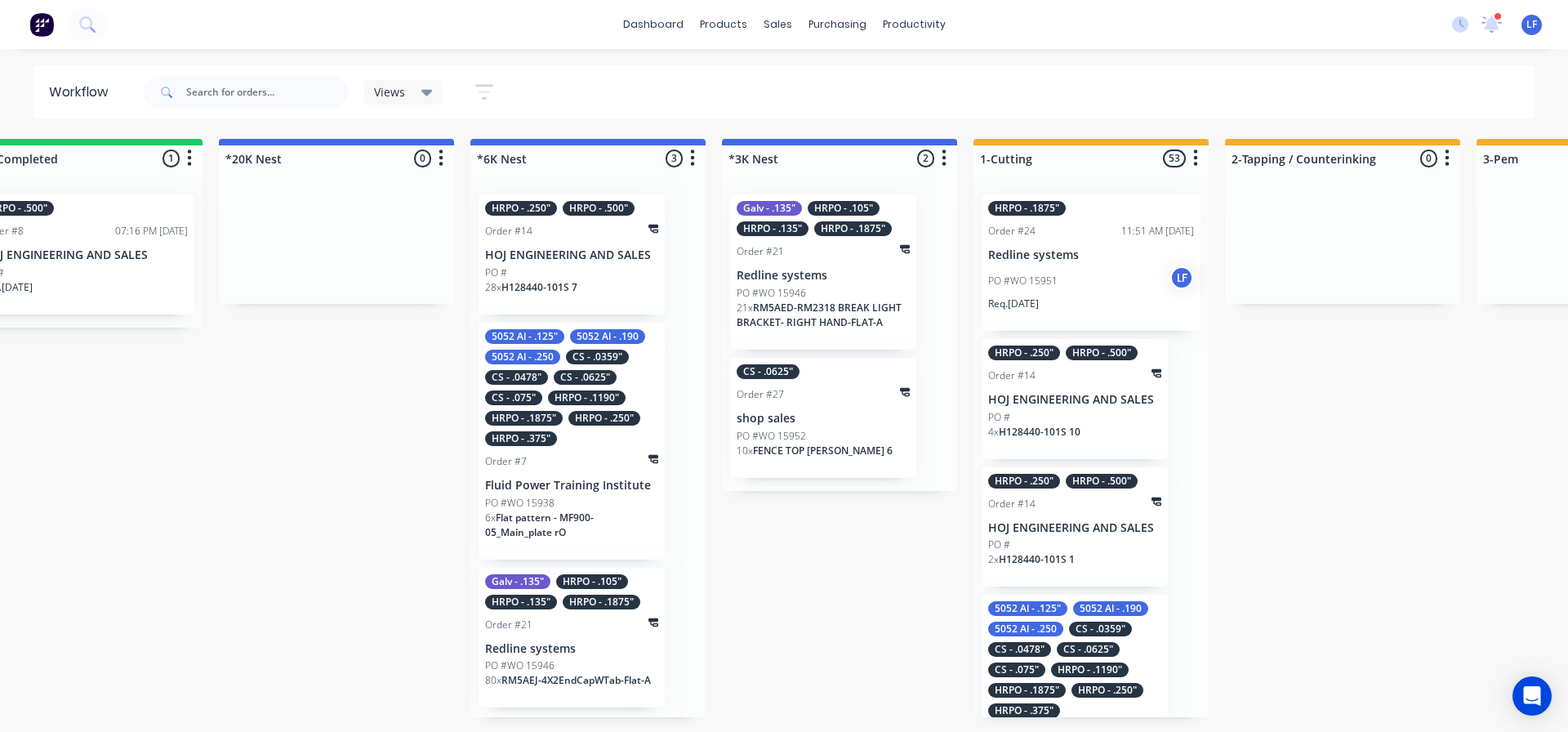
click at [843, 292] on div "PO #WO 15946" at bounding box center [823, 293] width 173 height 15
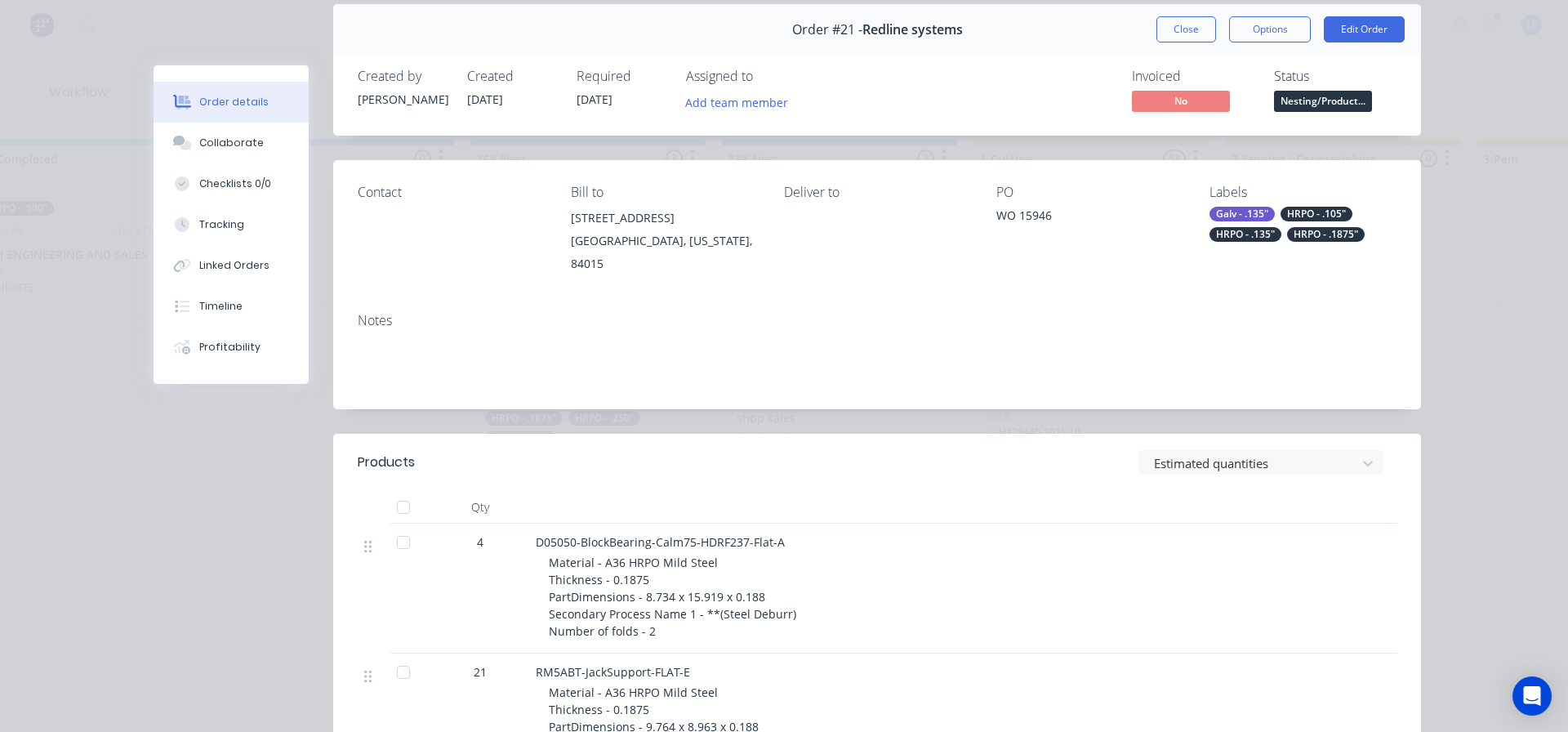
scroll to position [0, 0]
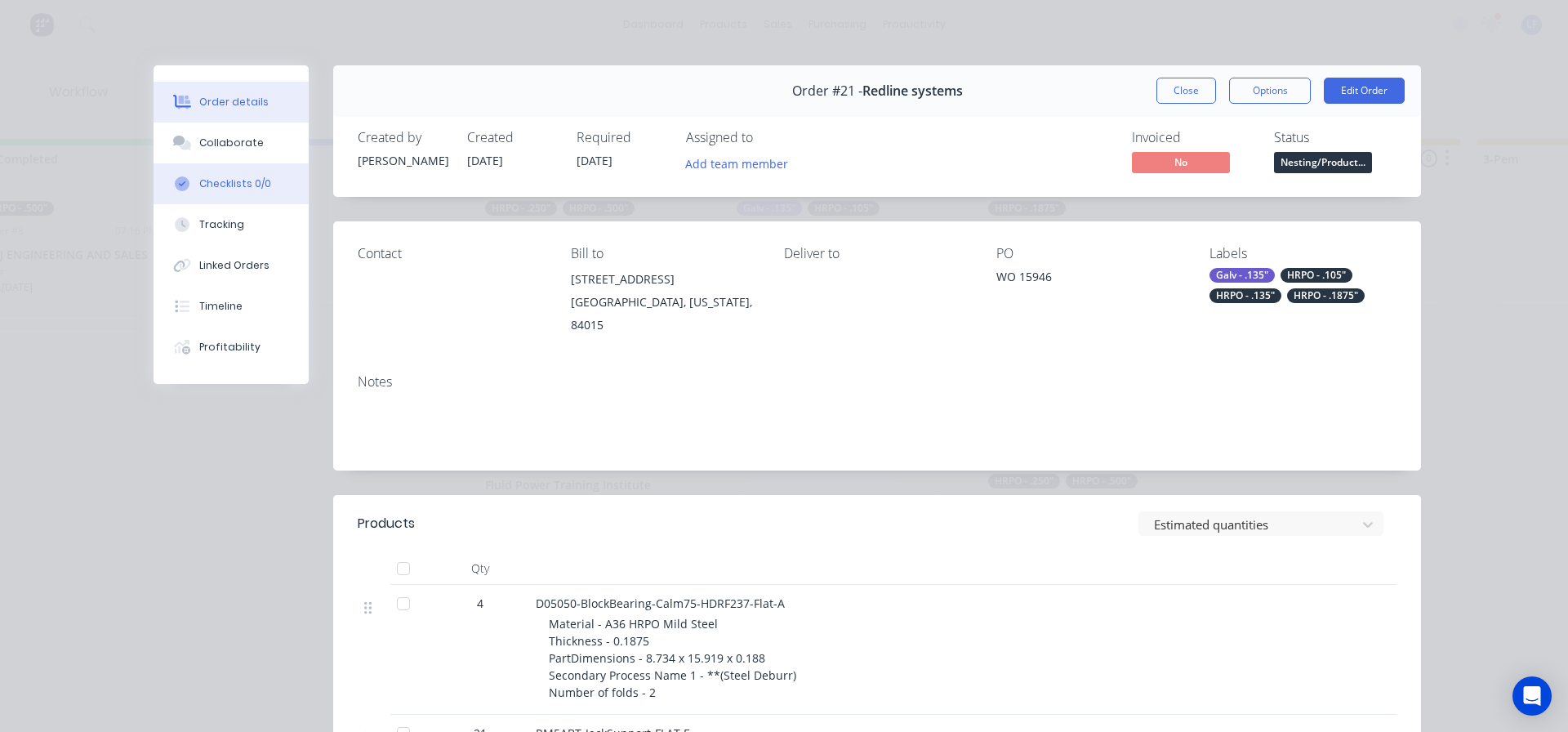
click at [224, 183] on div "Checklists 0/0" at bounding box center [235, 184] width 72 height 15
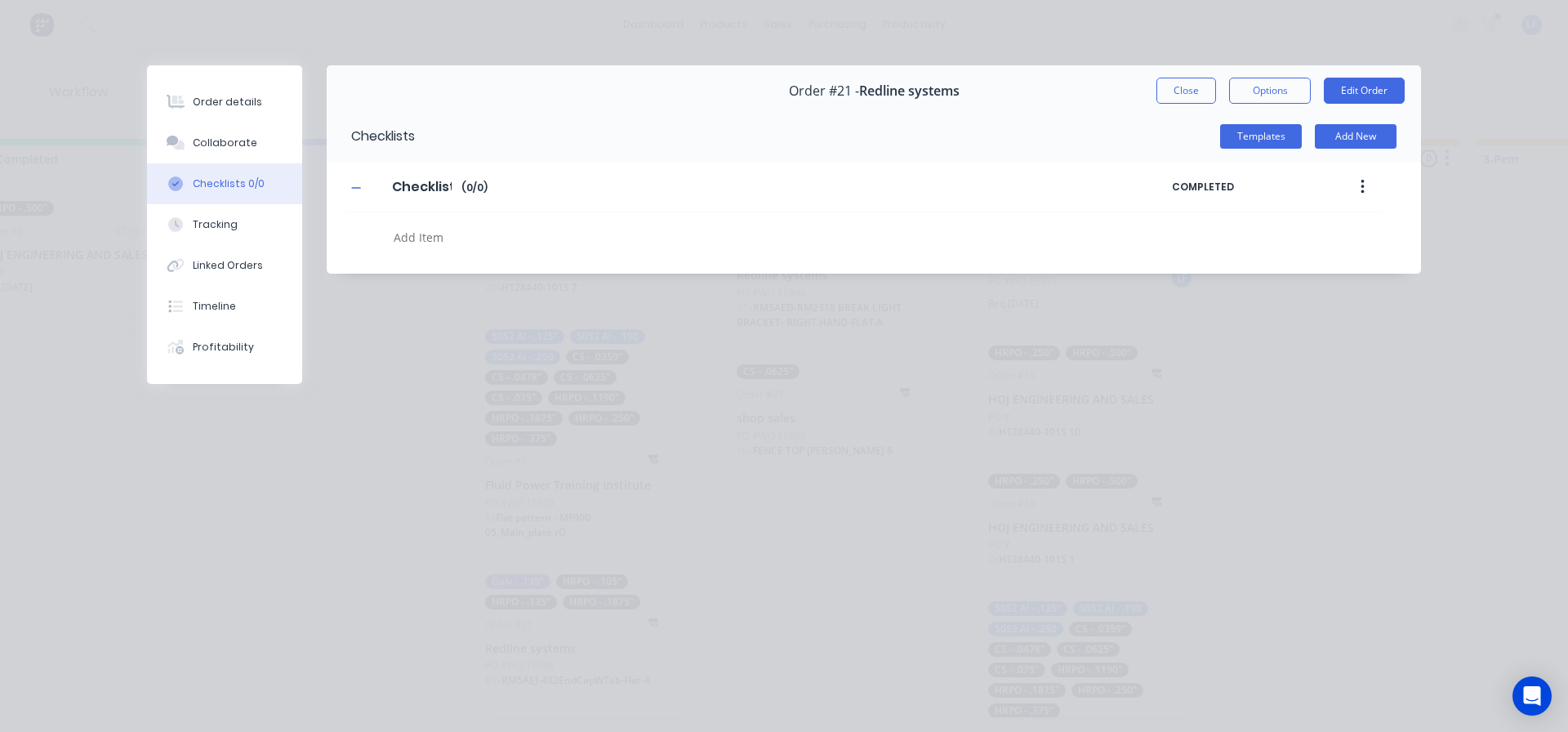
click at [512, 202] on div "Checklist Checklist Enter Checklist name ( 0 / 0 ) COMPLETED" at bounding box center [864, 188] width 1036 height 50
click at [440, 251] on div at bounding box center [717, 239] width 660 height 28
click at [664, 271] on div "Checklists Templates Add New Checklist Checklist Enter Checklist name ( 0 / 0 )…" at bounding box center [874, 192] width 1095 height 164
click at [500, 238] on textarea at bounding box center [717, 237] width 660 height 24
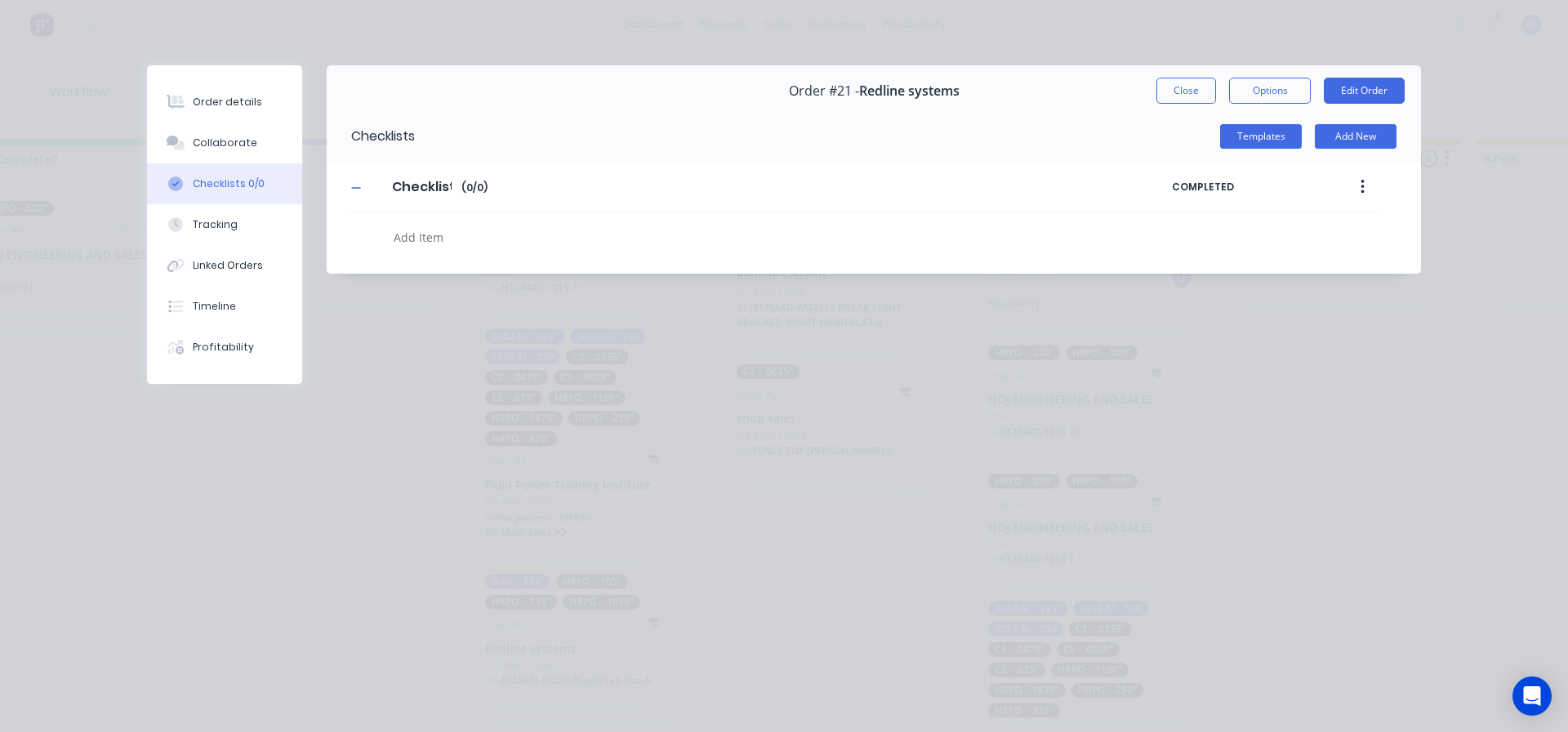
click at [500, 237] on textarea at bounding box center [717, 237] width 660 height 24
type textarea "x"
type textarea "3"
type textarea "x"
type textarea "3K"
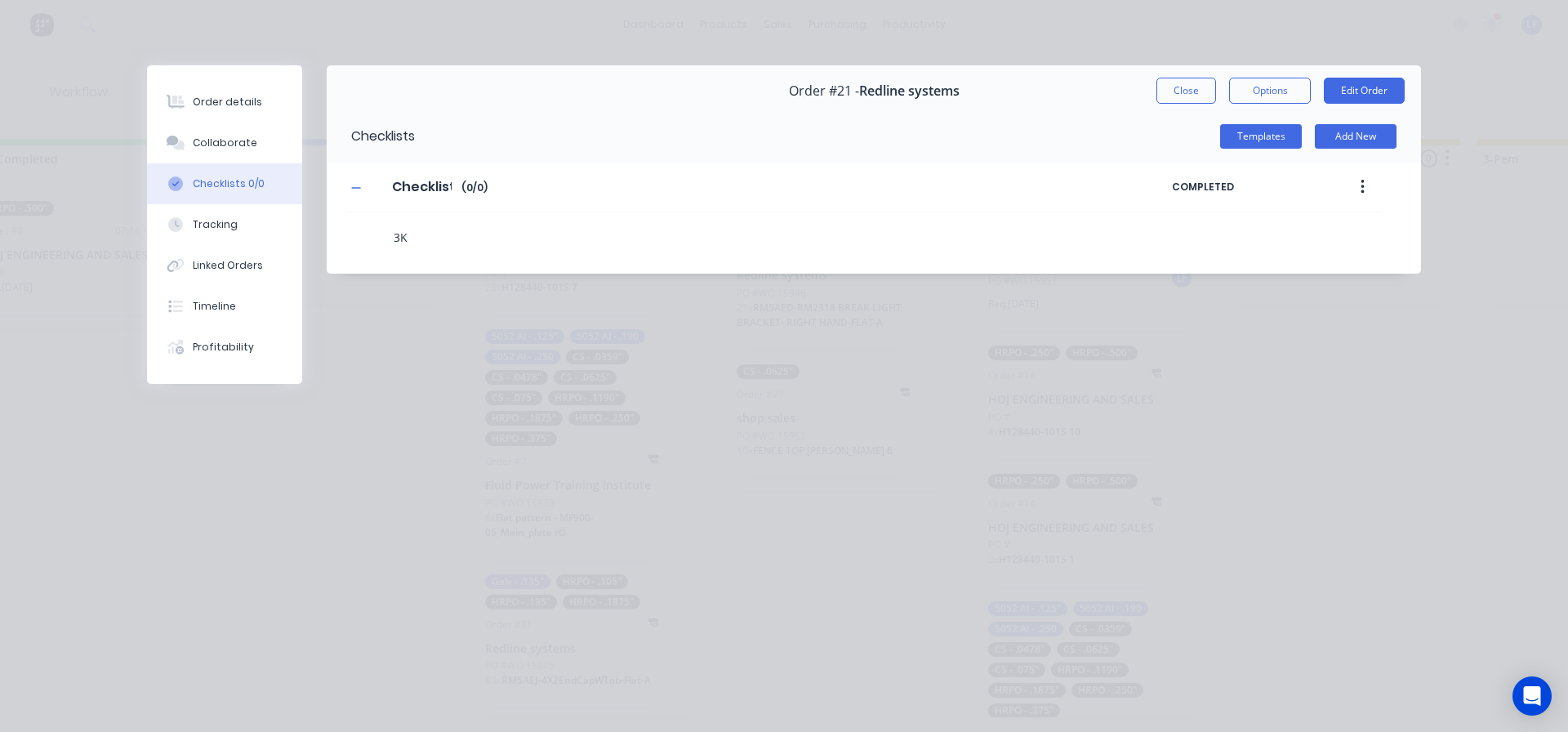
type textarea "x"
type textarea "3K"
type textarea "x"
type textarea "3K ("
type textarea "x"
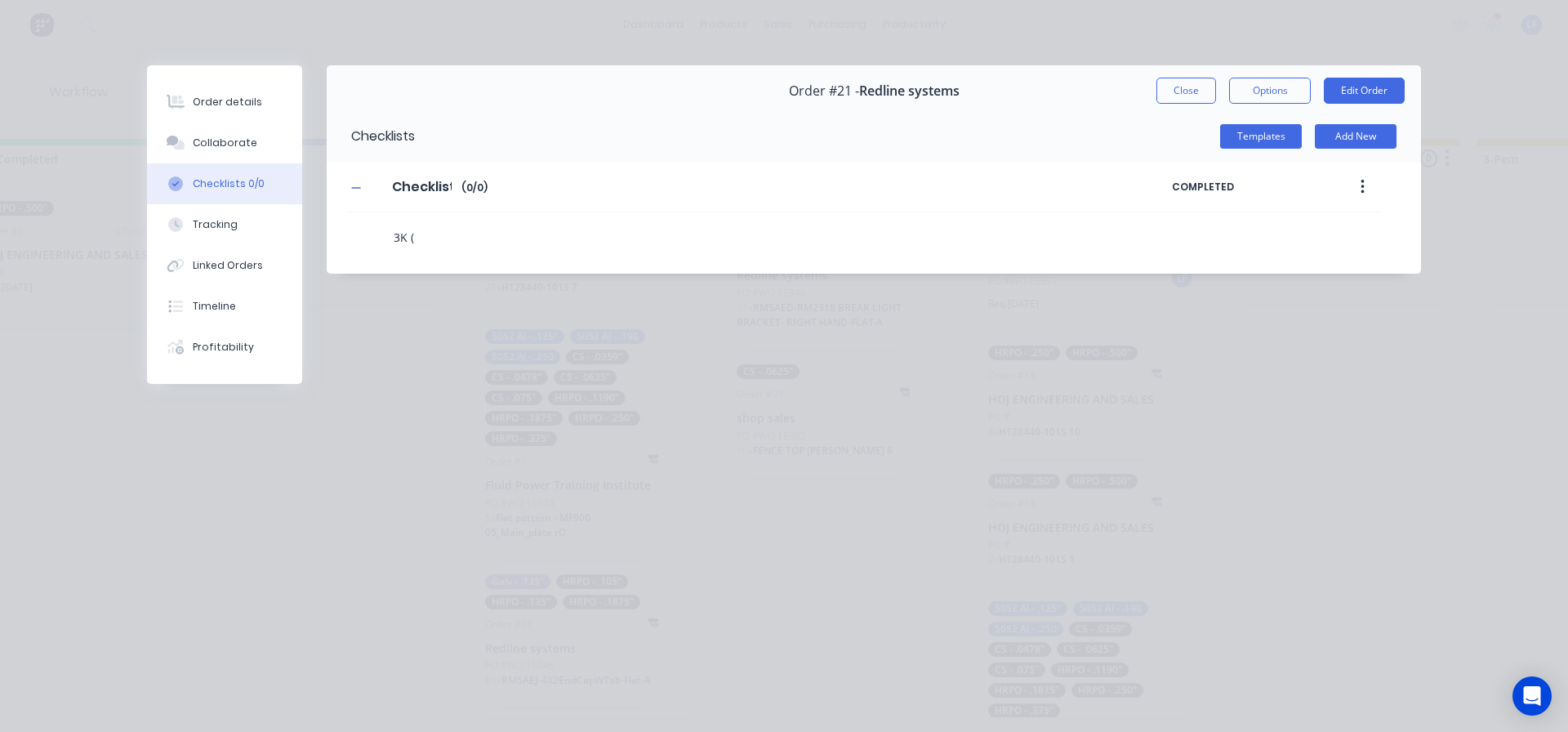
type textarea "3K ()"
type textarea "x"
type textarea "3K (1)"
type textarea "x"
type textarea "3K (10)"
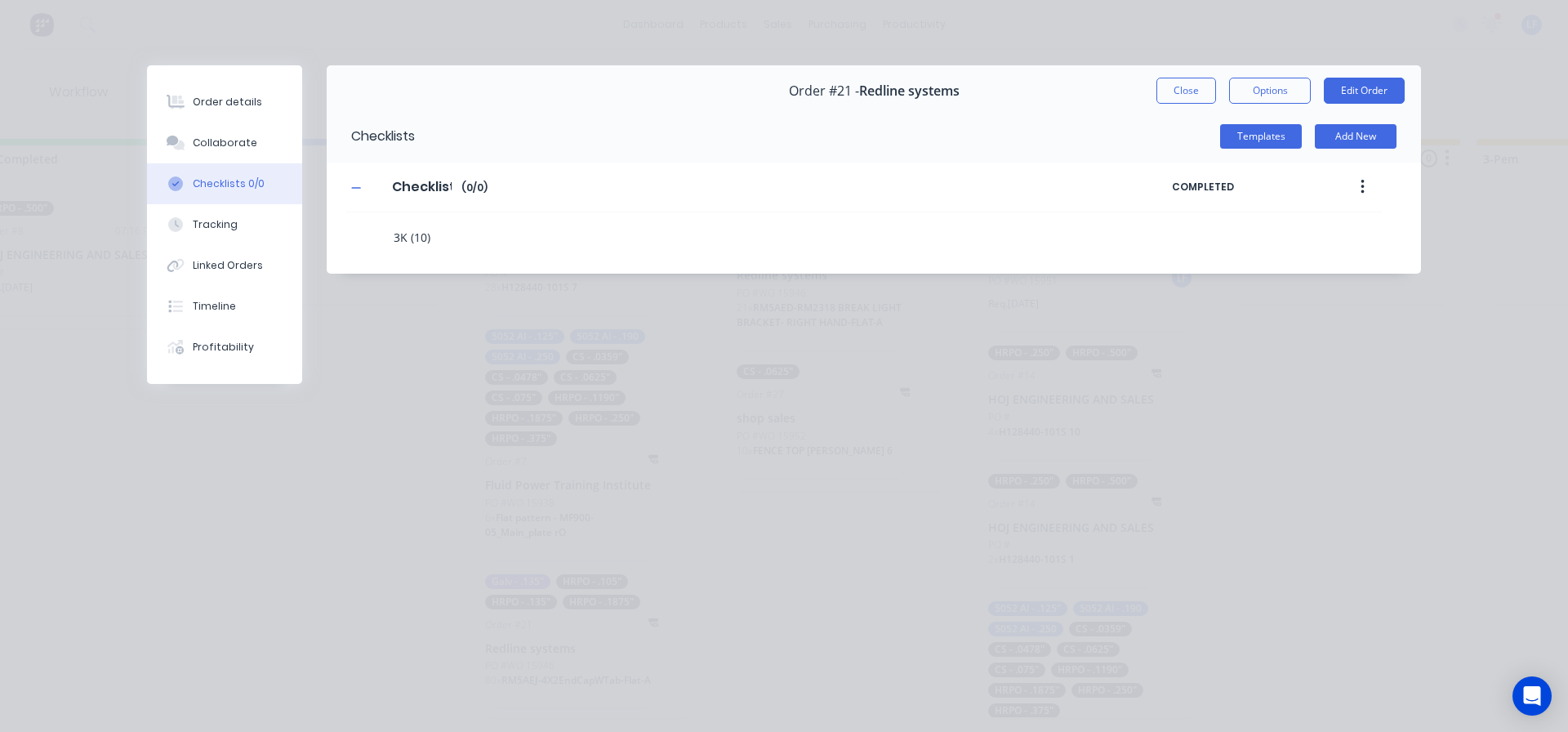
type textarea "x"
type textarea "3K (10-)"
type textarea "x"
type textarea "3K (10-1)"
type textarea "x"
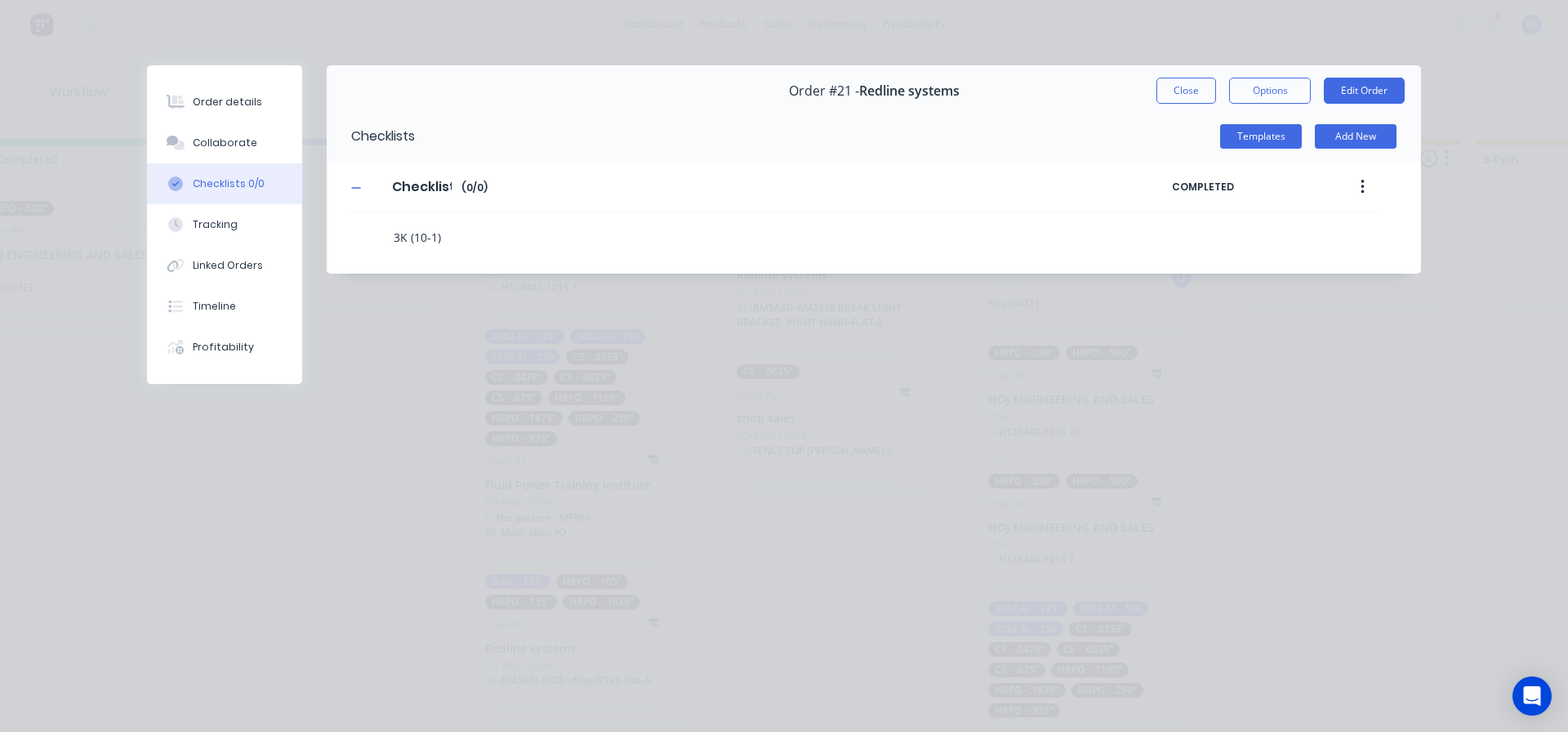
type textarea "3K (10-13)"
type textarea "x"
type textarea "3K (10-13)"
type textarea "x"
type textarea "3K (10-13) 1"
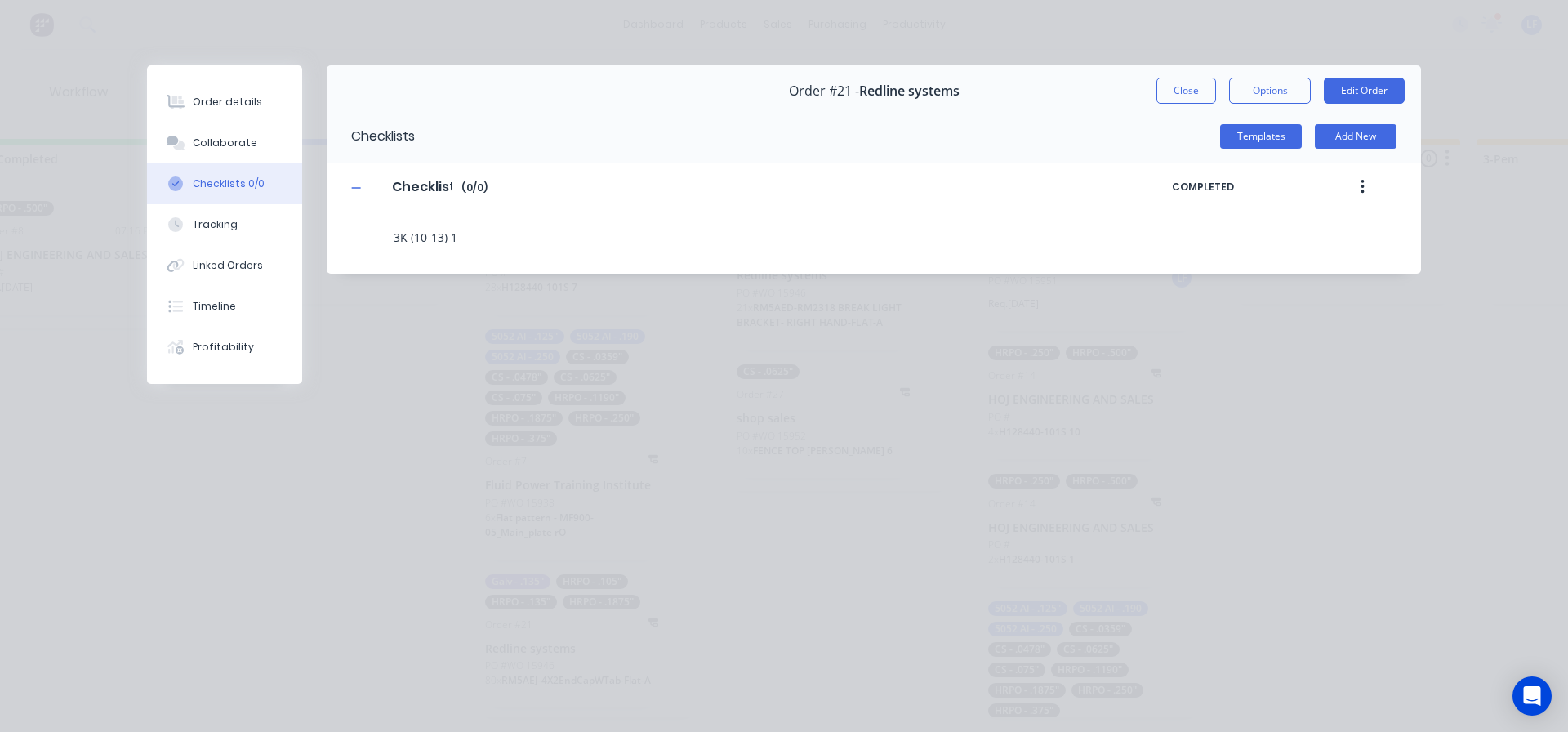
type textarea "x"
type textarea "3K (10-13) 12"
type textarea "x"
type textarea "3K (10-13) 12g"
type textarea "x"
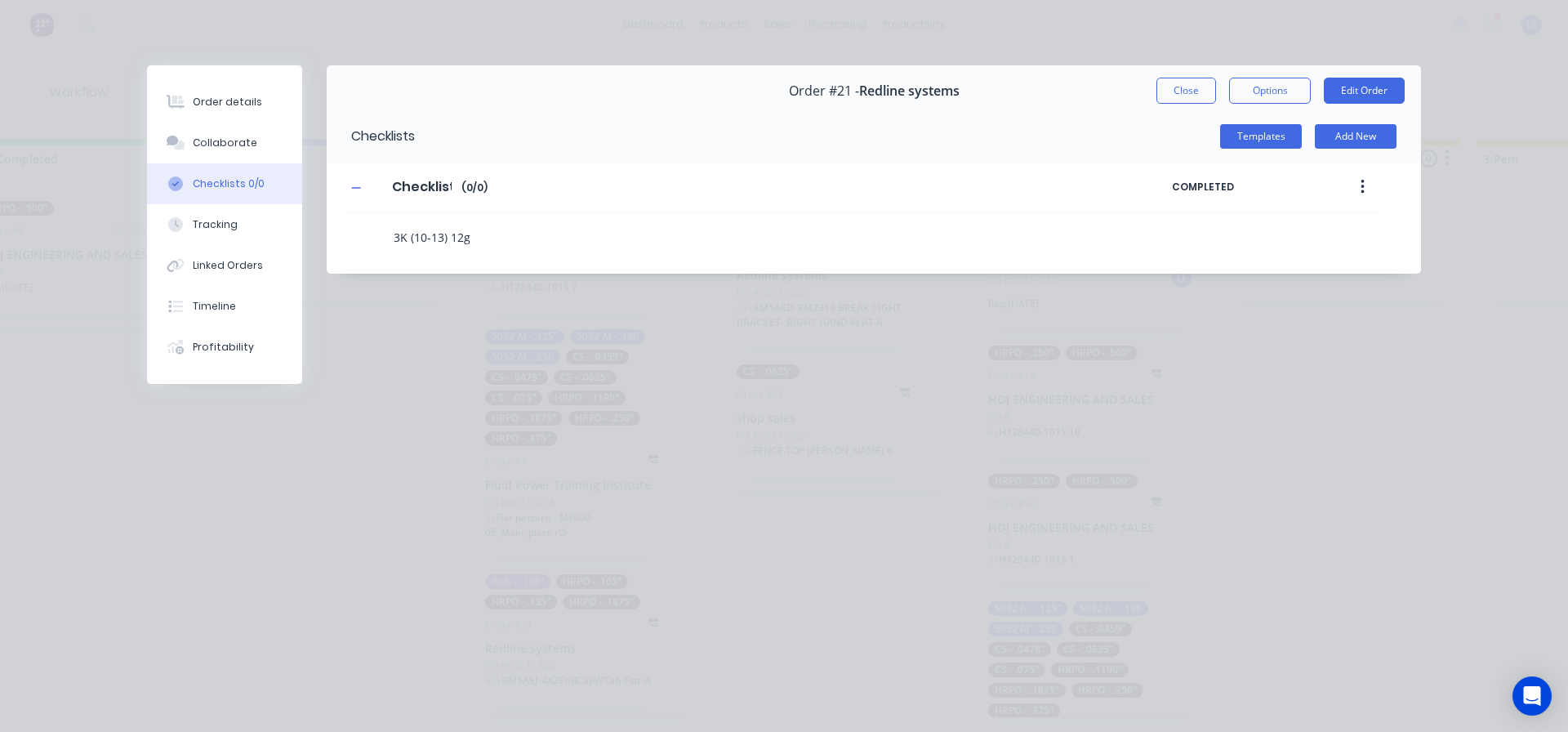
type textarea "3K (10-13) 12ga"
type textarea "x"
type textarea "3K (10-13) 12ga"
click at [1179, 92] on button "Close" at bounding box center [1187, 90] width 60 height 26
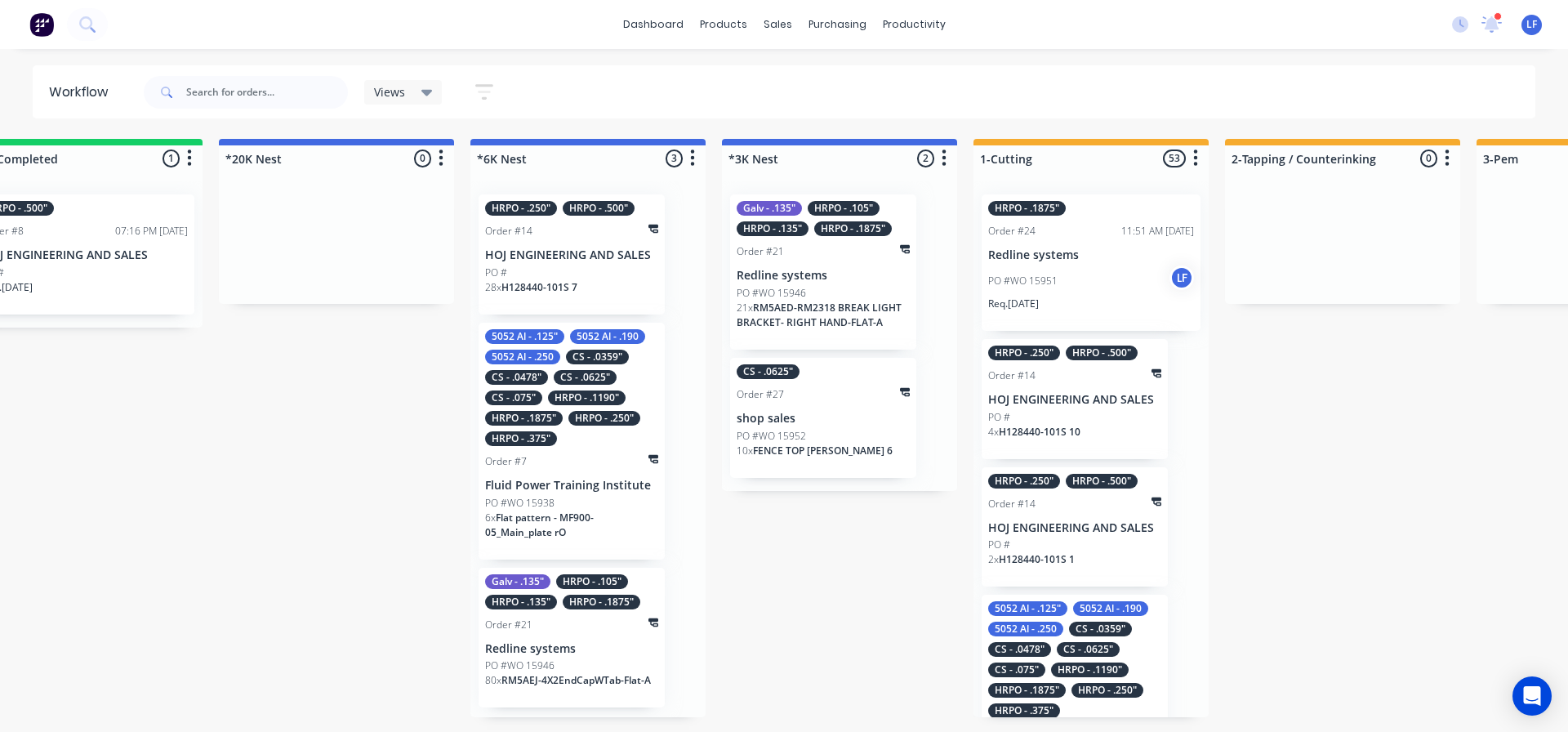
click at [826, 290] on div "PO #WO 15946" at bounding box center [823, 293] width 173 height 15
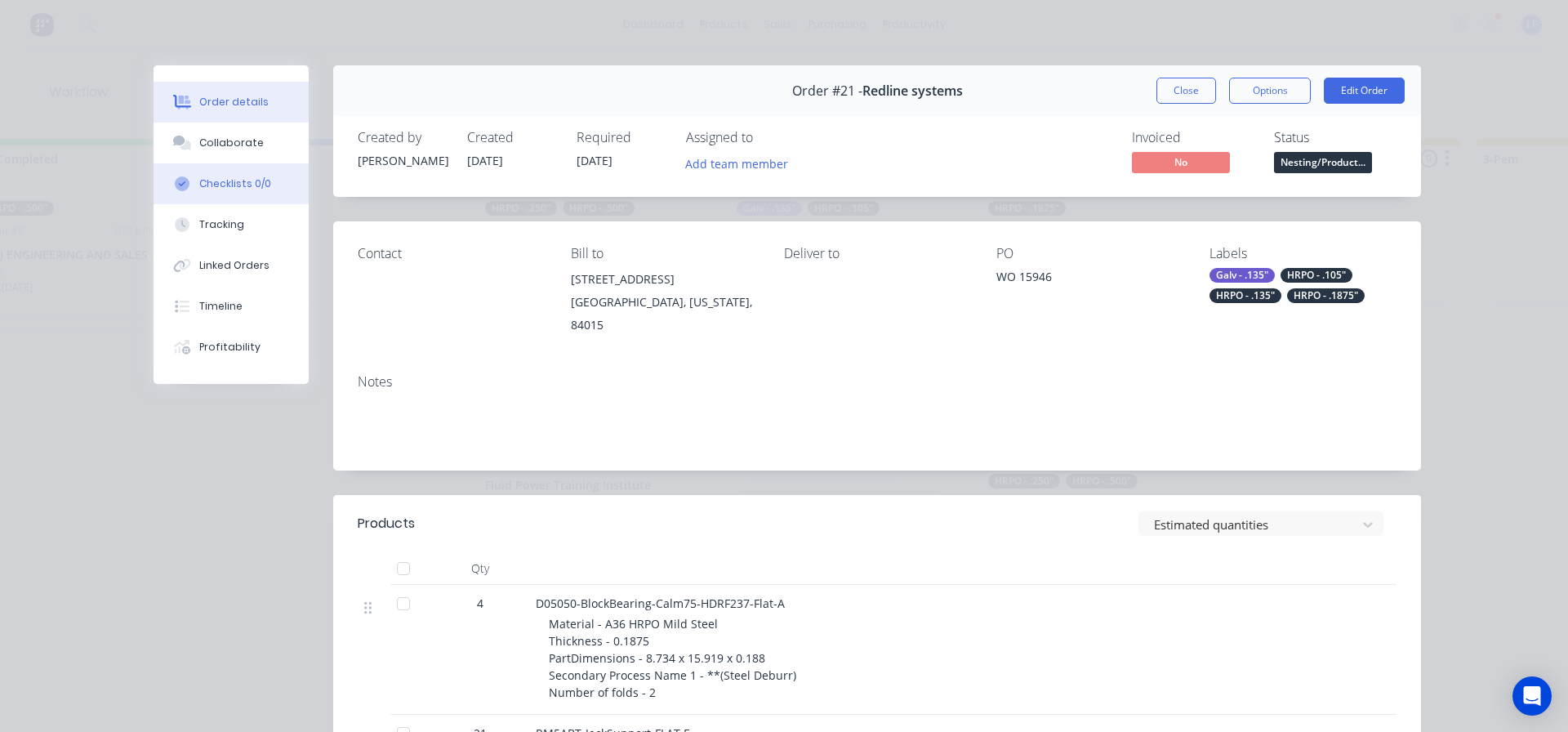
click at [186, 182] on div at bounding box center [183, 184] width 25 height 15
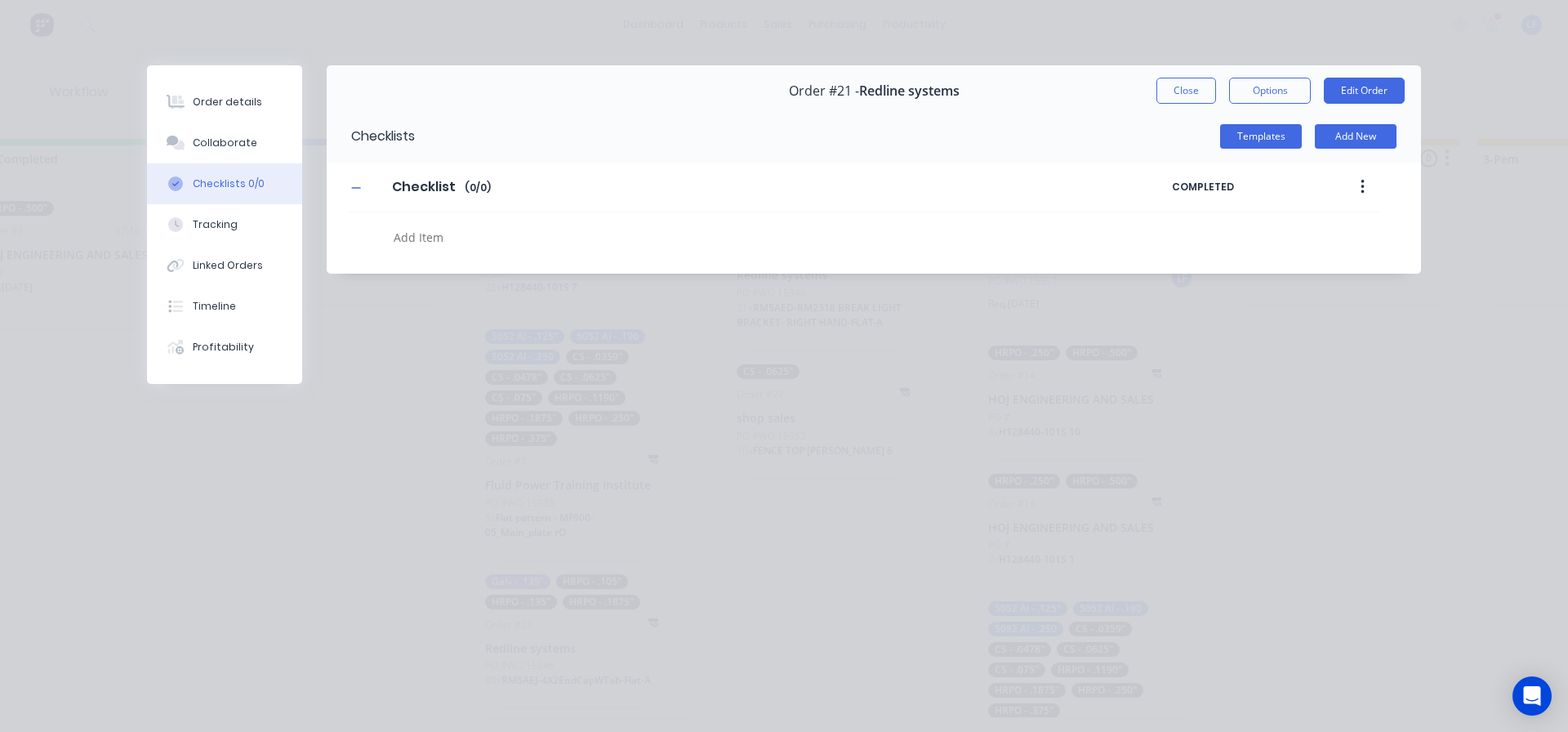
click at [475, 207] on div "Checklist Checklist Enter Checklist name ( 0 / 0 ) COMPLETED" at bounding box center [864, 188] width 1036 height 50
click at [458, 238] on textarea at bounding box center [717, 237] width 660 height 24
type textarea "x"
type textarea "3"
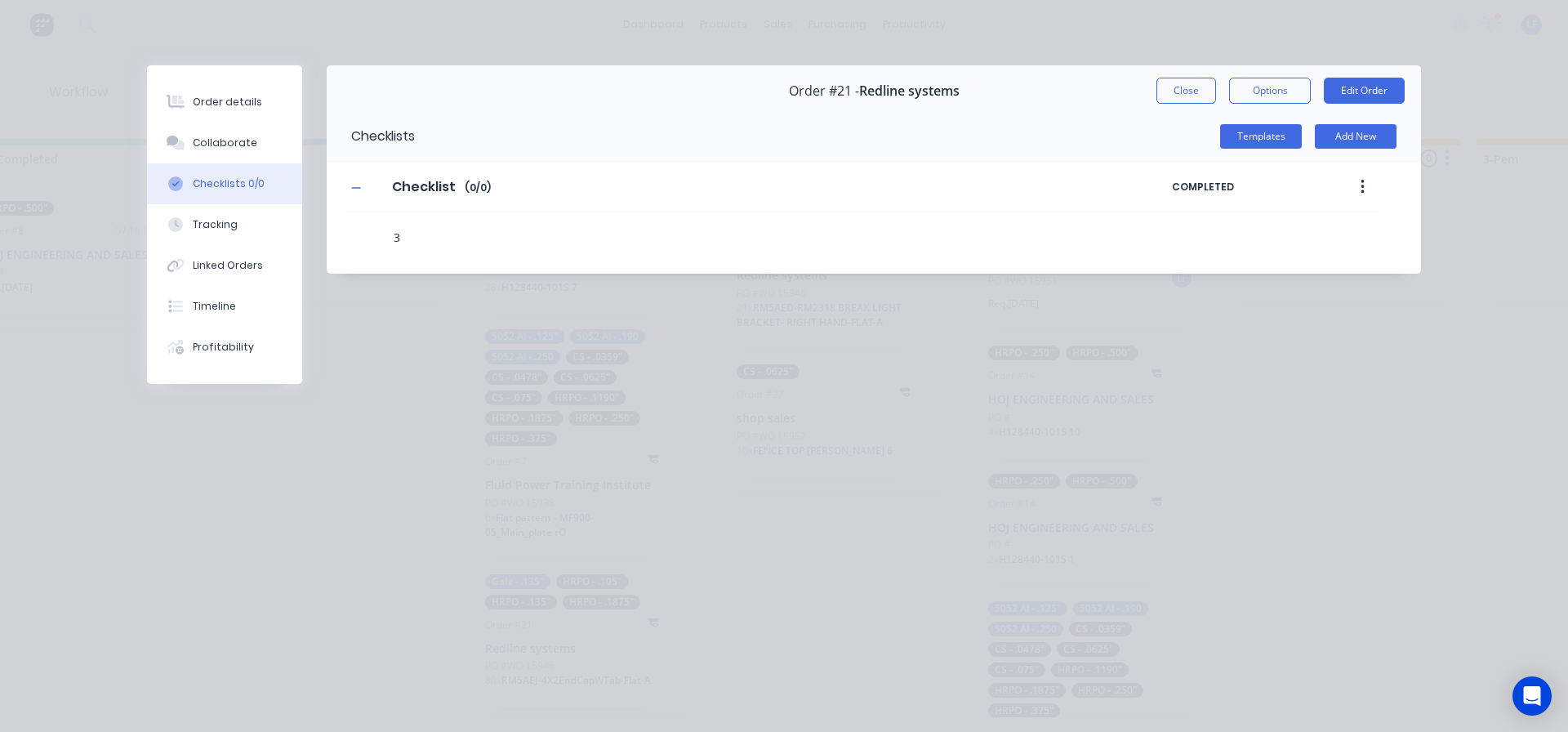
type textarea "x"
type textarea "3K"
type textarea "x"
type textarea "3K ("
type textarea "x"
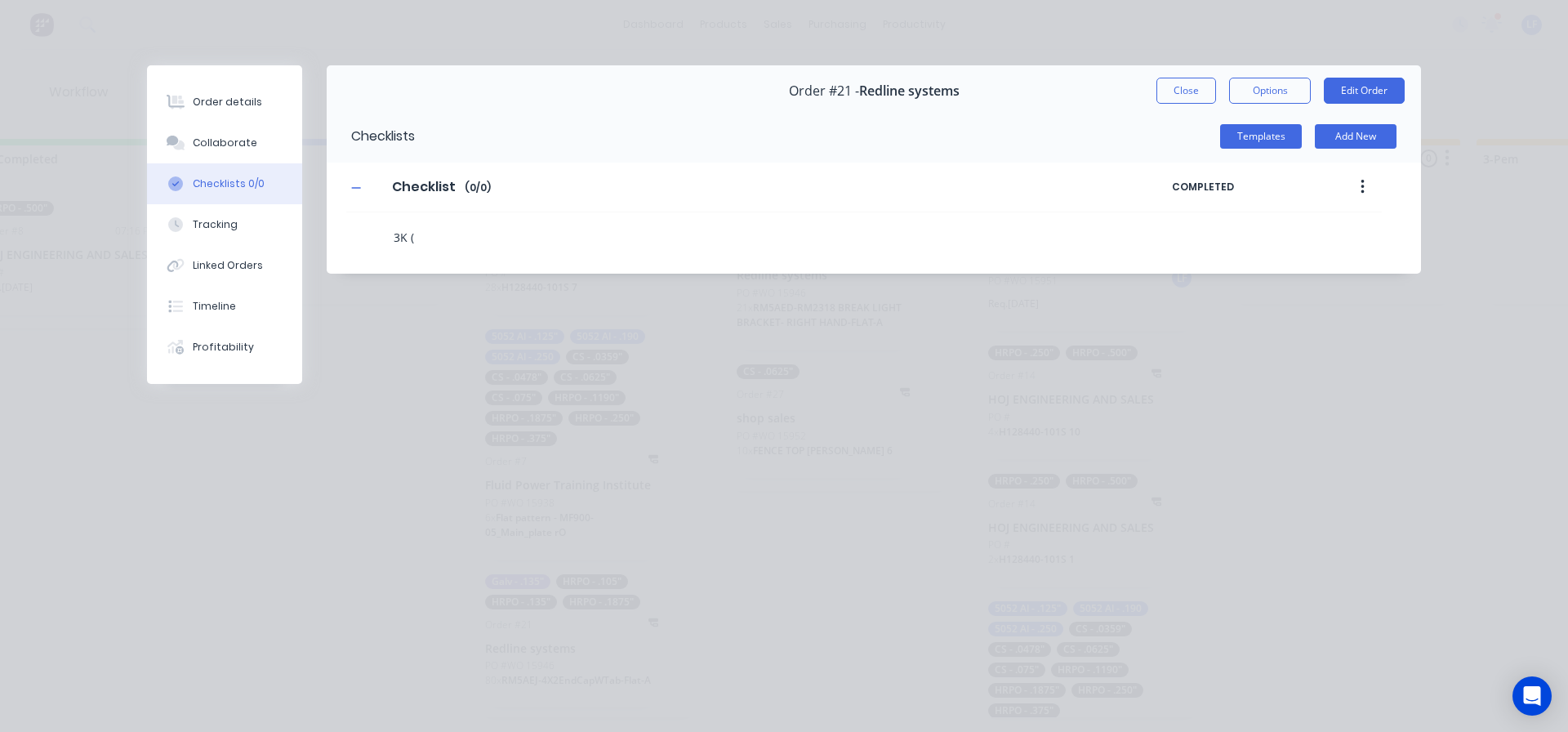
type textarea "3K ()"
type textarea "x"
type textarea "3K (1)"
type textarea "x"
type textarea "3K (10)"
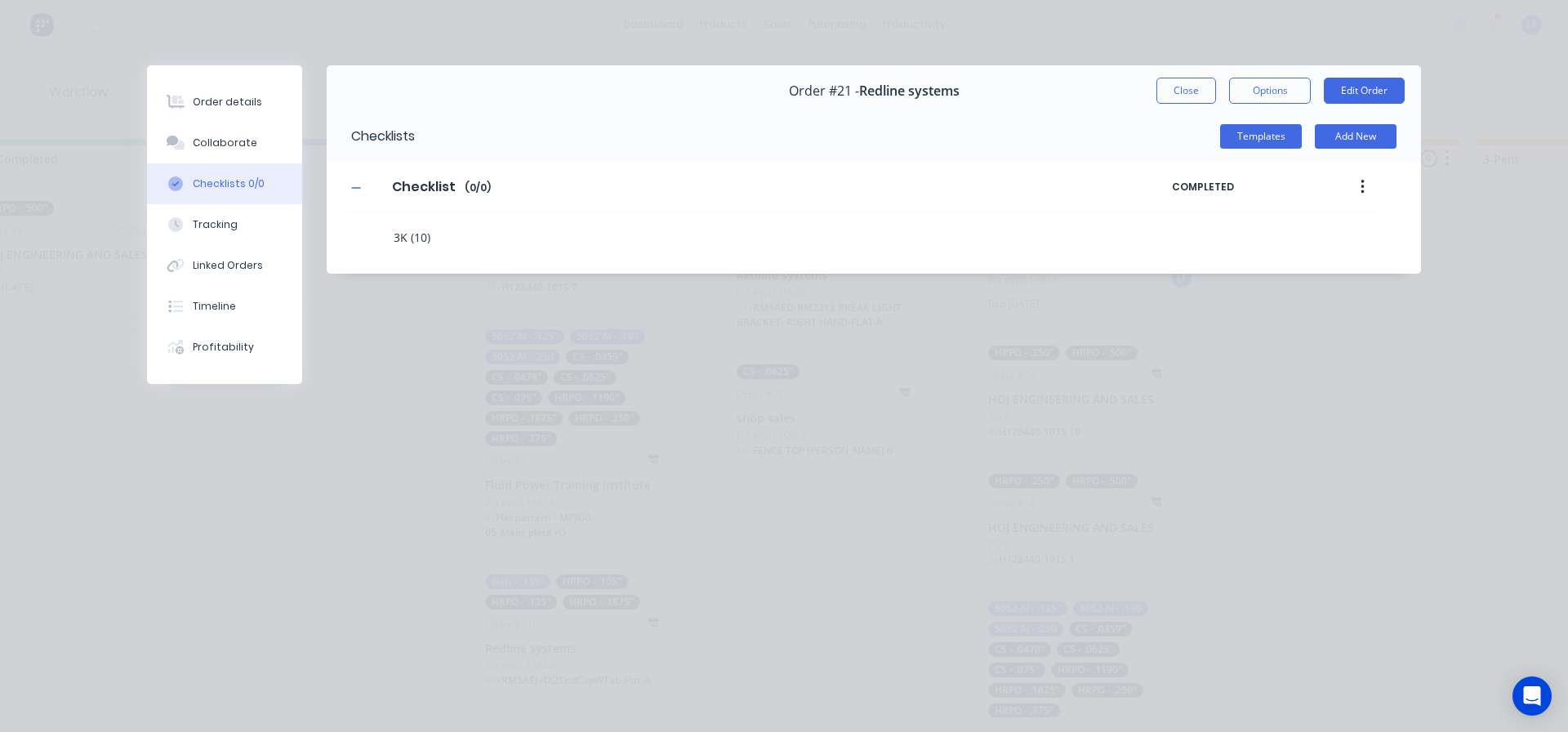
type textarea "x"
type textarea "3K (10-)"
type textarea "x"
type textarea "3K (10-1)"
type textarea "x"
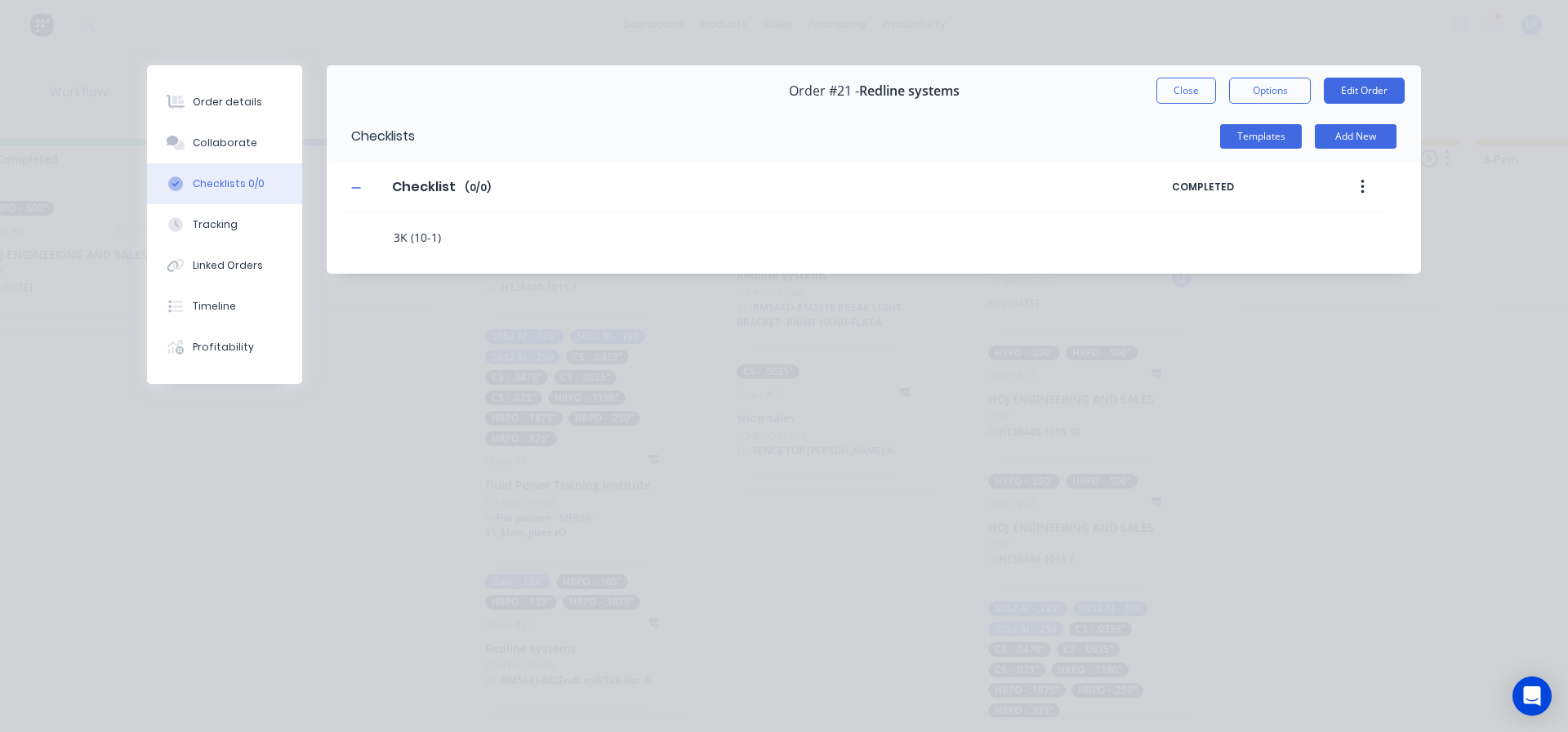
type textarea "3K (10-13)"
type textarea "x"
type textarea "3K (10-1)"
type textarea "x"
type textarea "3K (10-)"
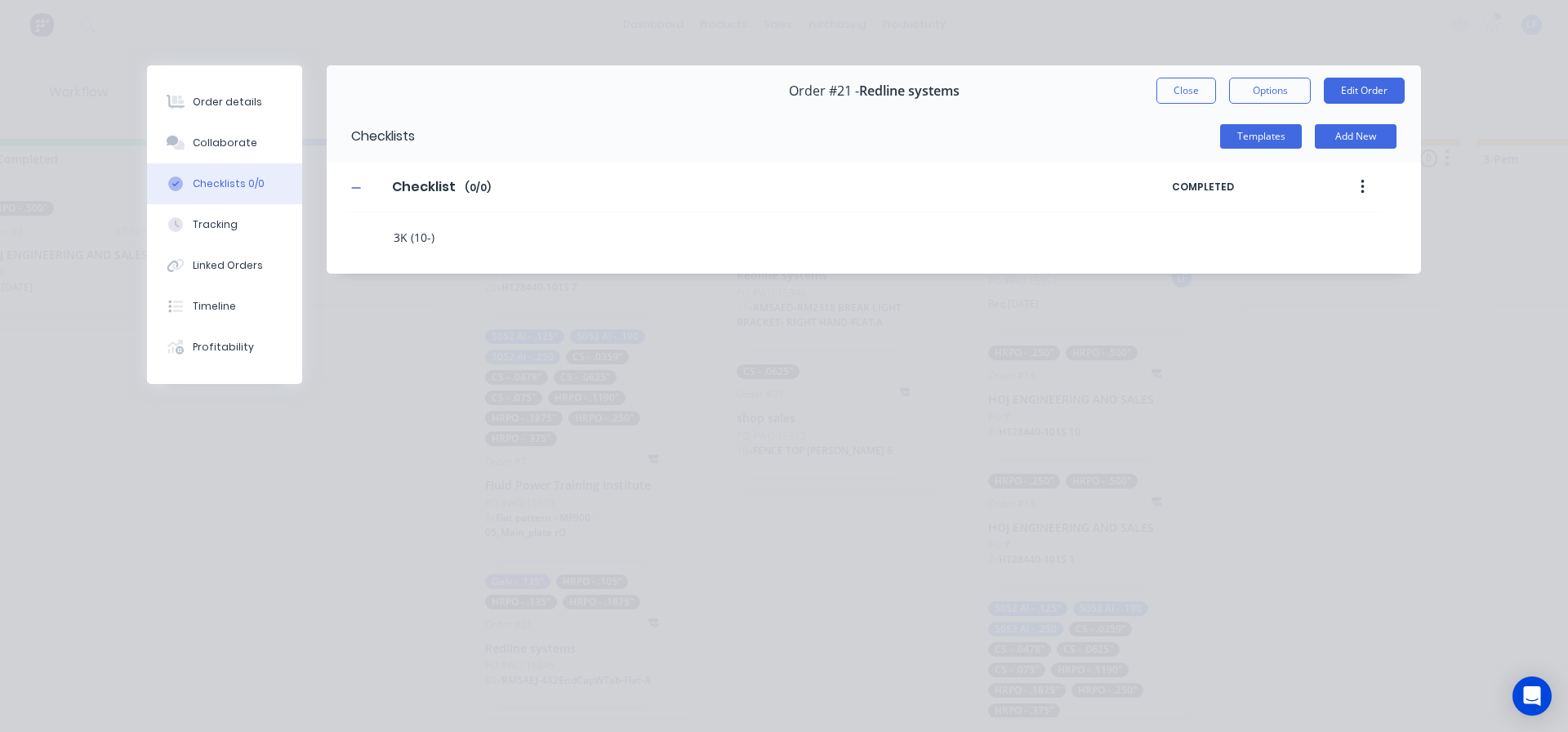
type textarea "x"
type textarea "3K (10)"
type textarea "x"
type textarea "3K (10/)"
type textarea "x"
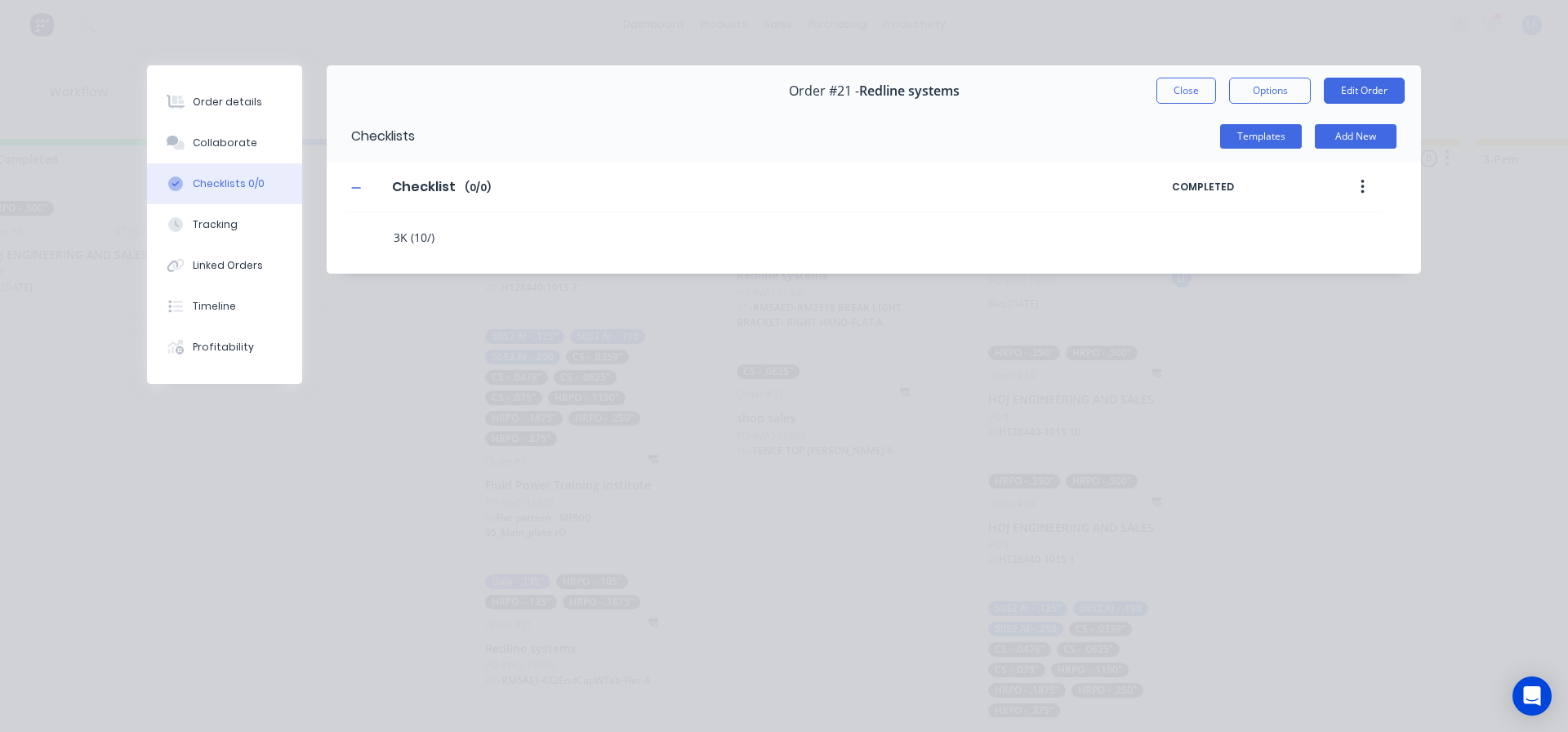
type textarea "3K (10/1)"
type textarea "x"
type textarea "3K (10/13)"
type textarea "x"
type textarea "3K (10/13)"
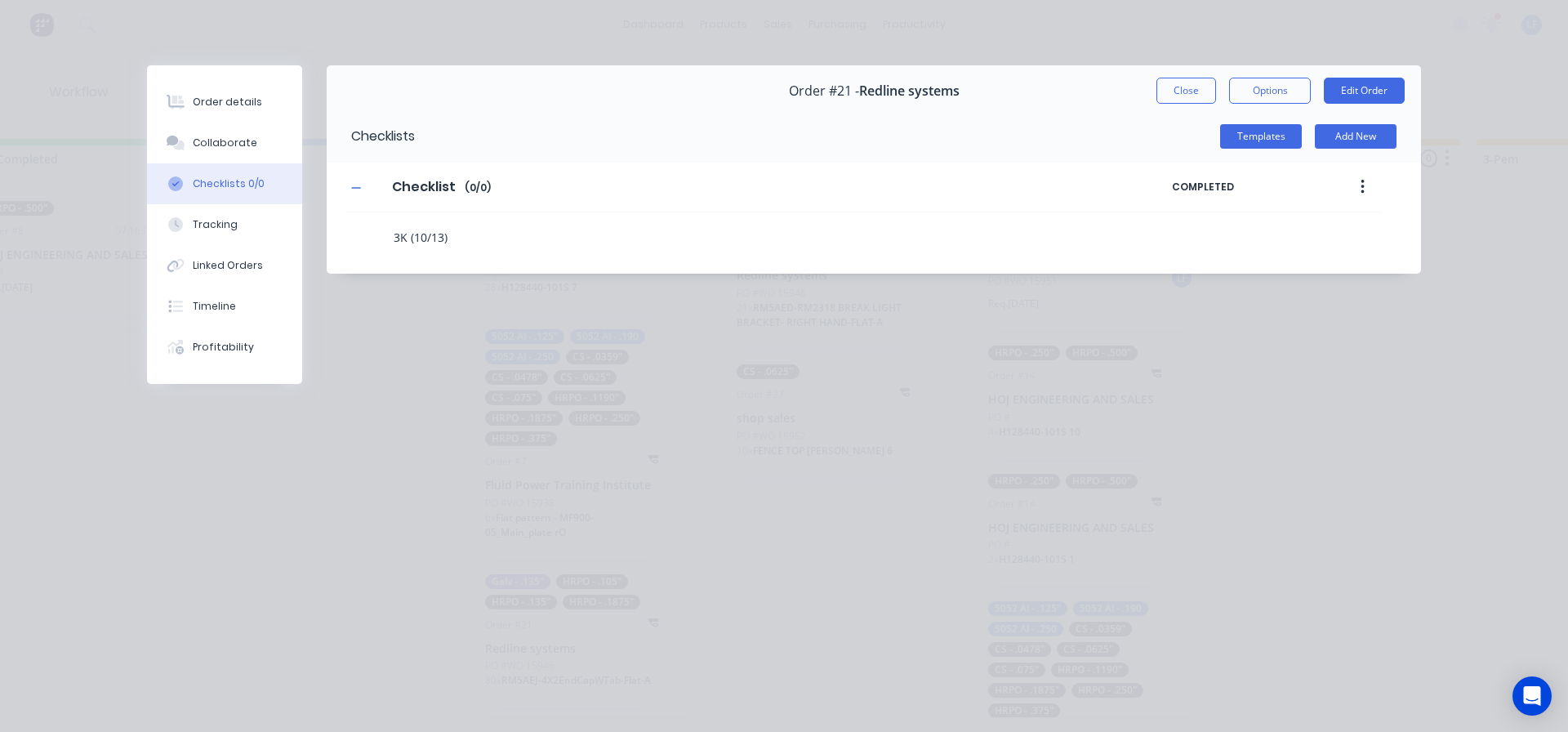
type textarea "x"
type textarea "3K (10/13) 1"
type textarea "x"
type textarea "3K (10/13) 12"
type textarea "x"
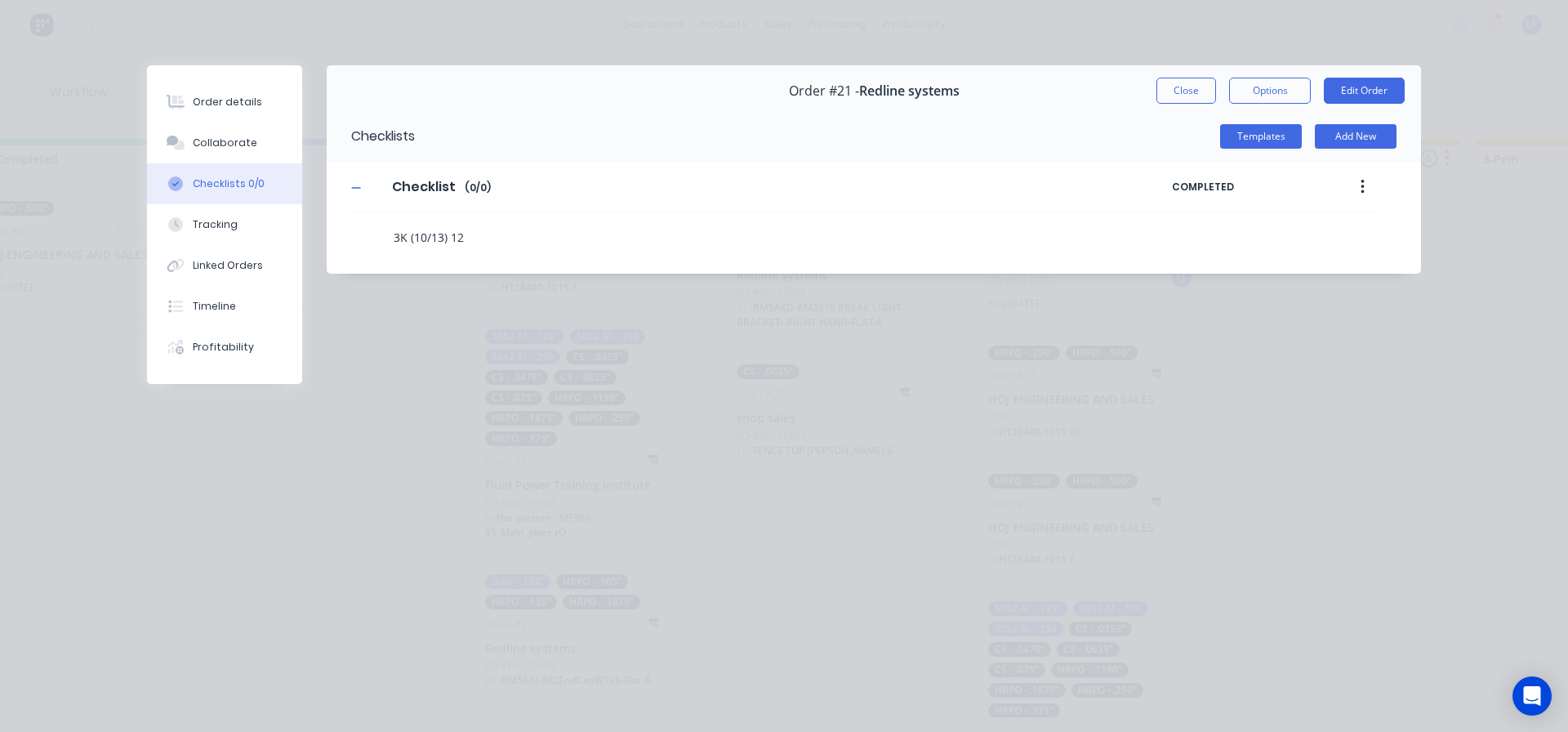
type textarea "3K (10/13) 12g"
type textarea "x"
type textarea "3K (10/13) 12ga"
type textarea "x"
type textarea "3K (10/13) 12ga"
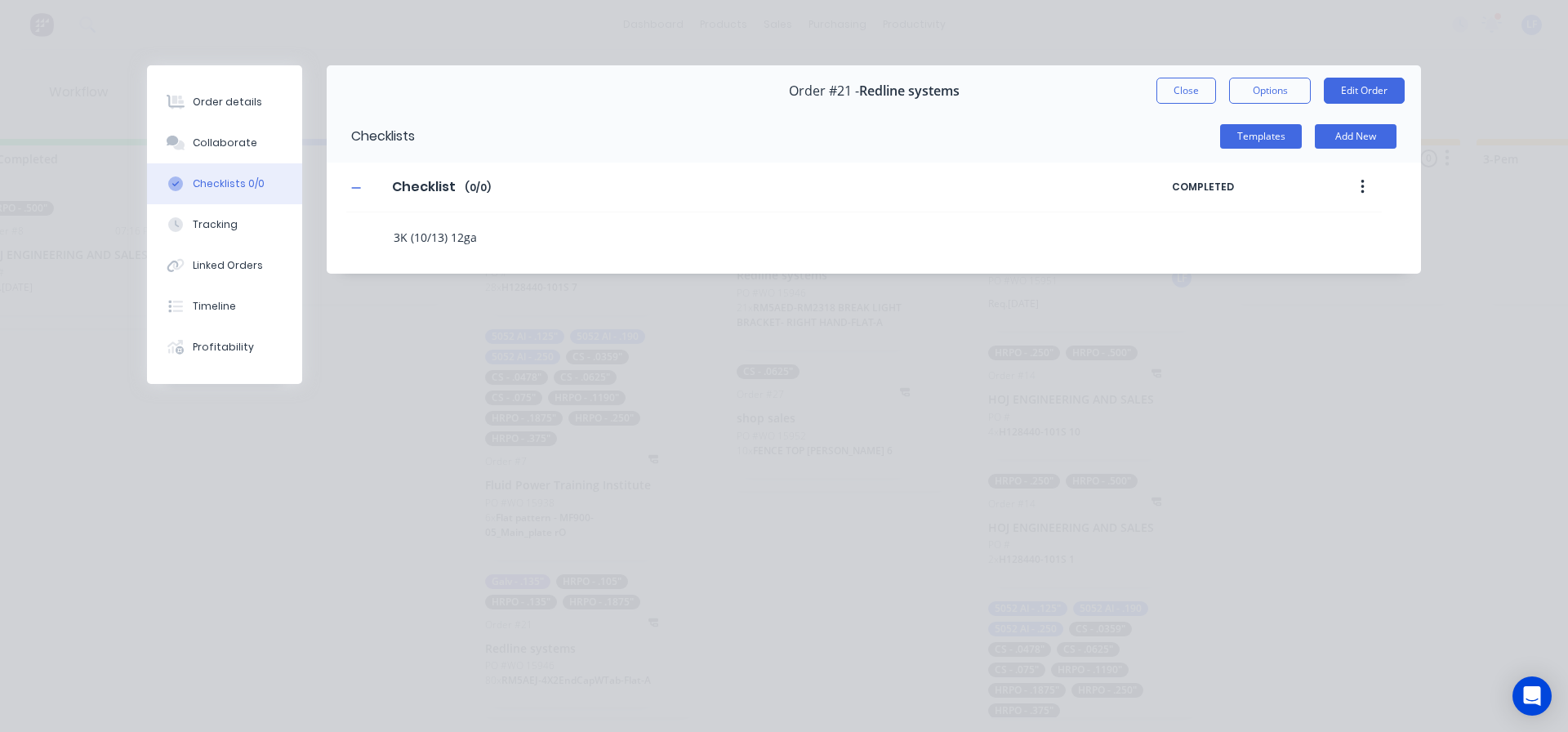
type textarea "x"
type textarea "3K (10/13) 12ga 9"
type textarea "x"
type textarea "3K (10/13) 12ga 90"
type textarea "x"
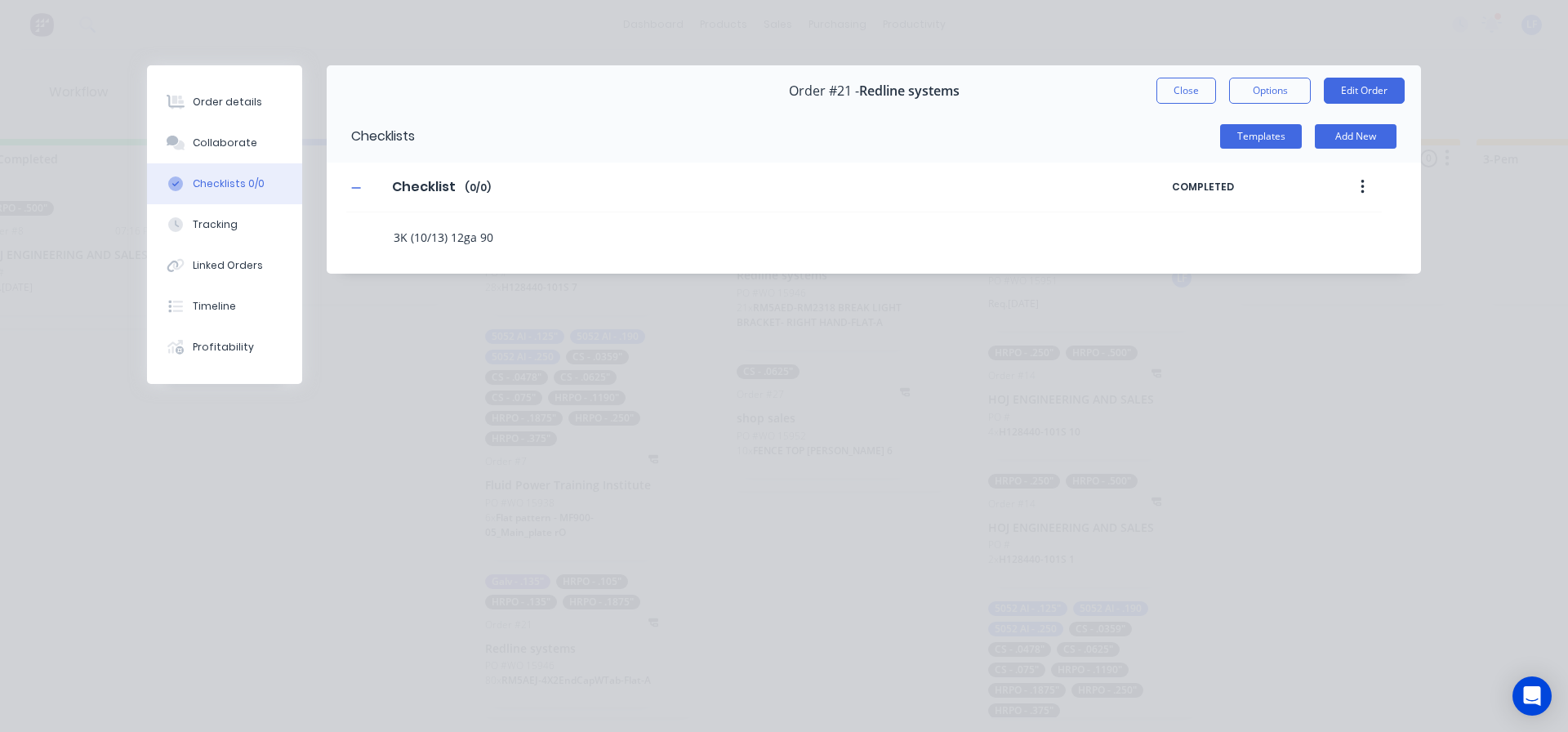
type textarea "3K (10/13) 12ga 90x"
type textarea "x"
type textarea "3K (10/13) 12ga 90x1"
type textarea "x"
type textarea "3K (10/13) 12ga 90x10"
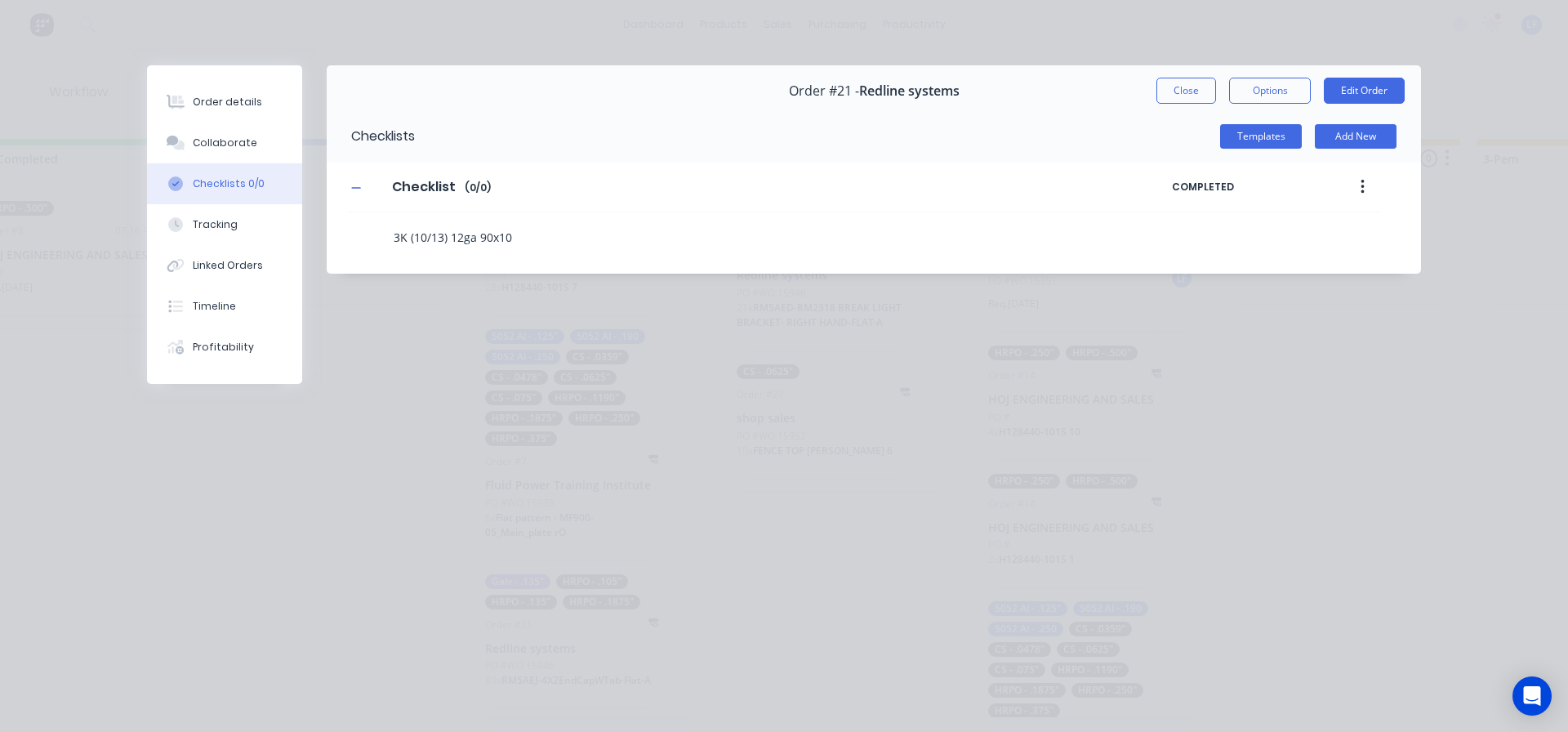
type textarea "x"
type textarea "3K (10/13) 12ga 90x10 t"
type textarea "x"
type textarea "3K (10/13) 12ga 90x10 ta"
type textarea "x"
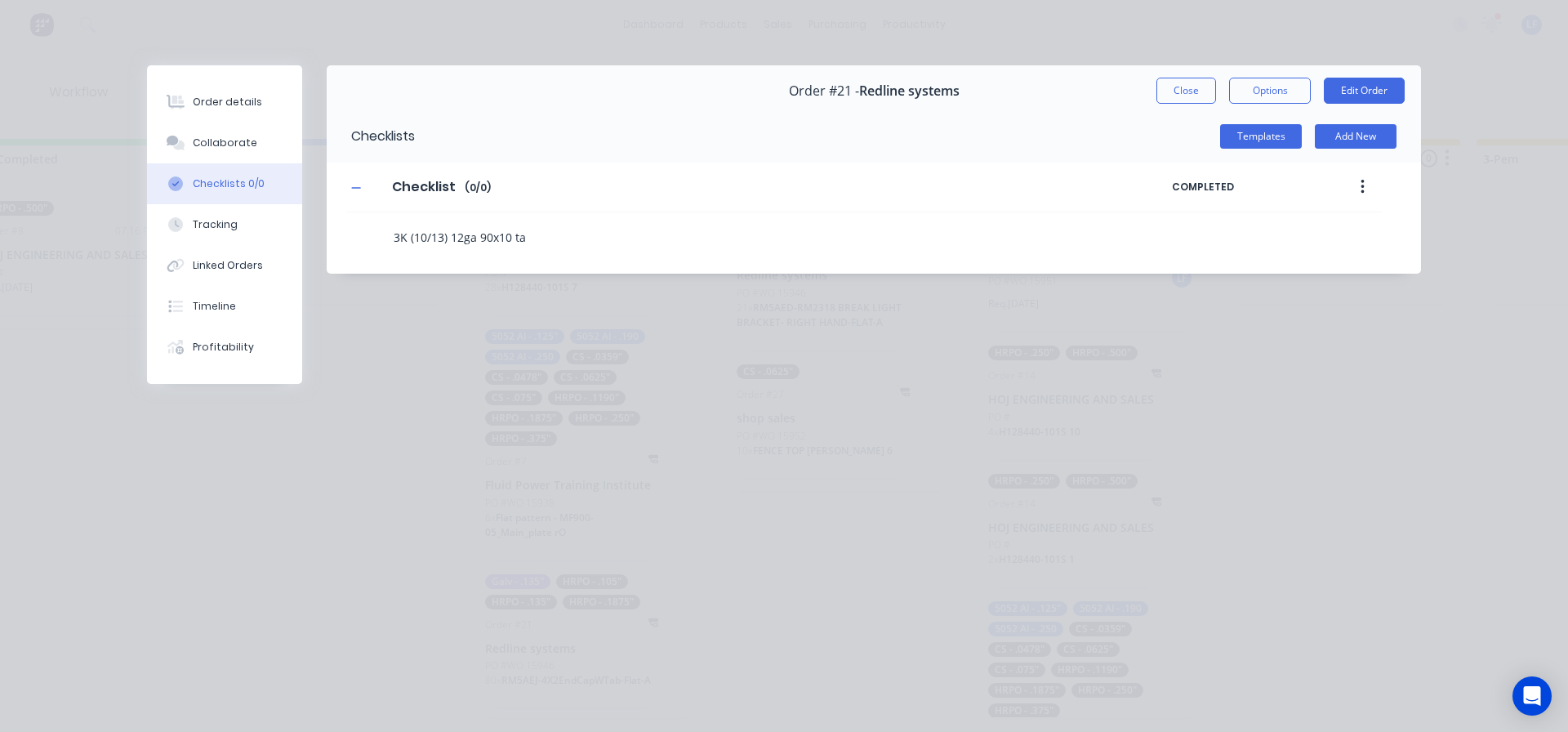
type textarea "3K (10/13) 12ga 90x10 tap"
type textarea "x"
type textarea "3K (10/13) 12ga 90x10 tape"
type textarea "x"
type textarea "3K (10/13) 12ga 90x10 taper"
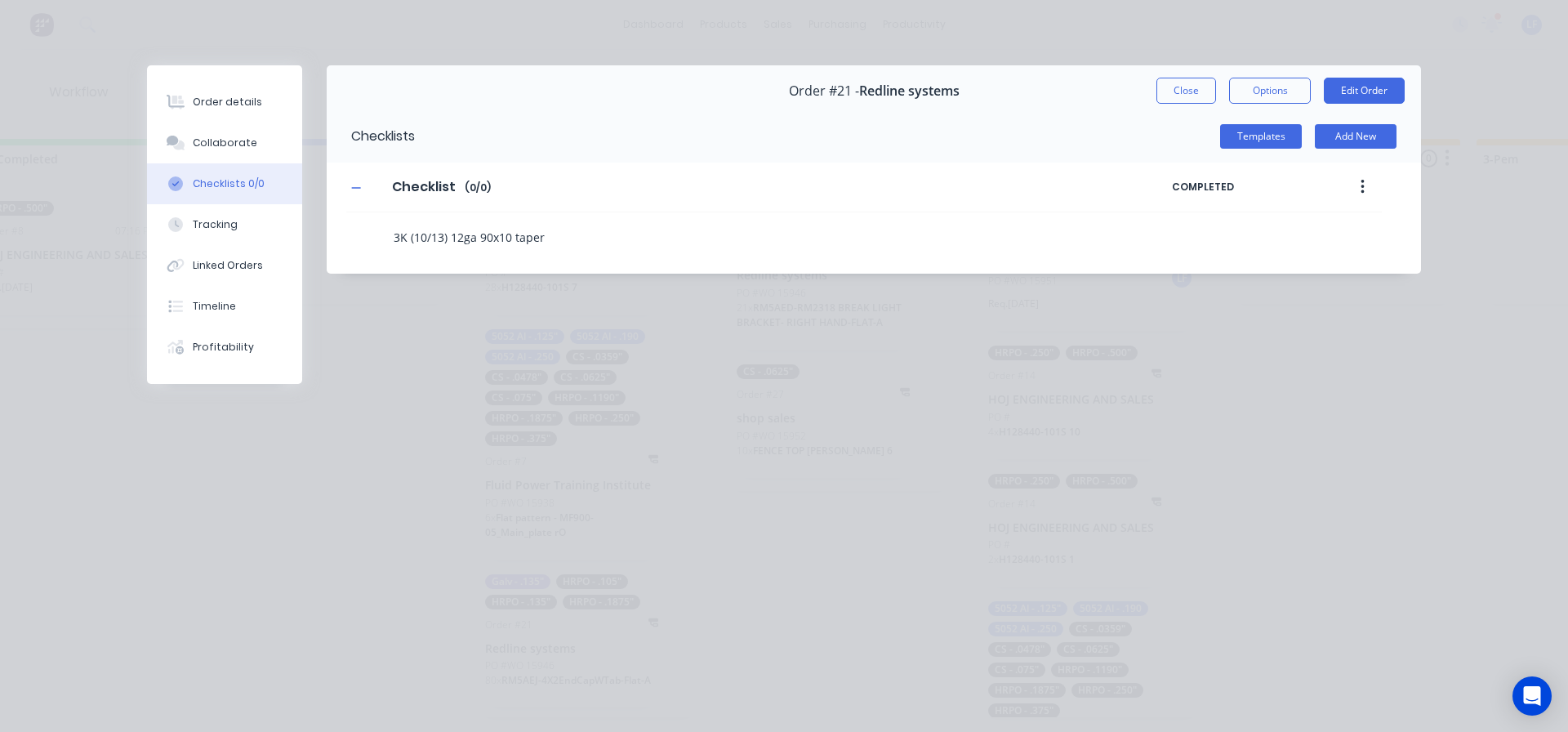
click at [569, 242] on textarea "3K (10/13) 12ga 90x10 taper" at bounding box center [717, 237] width 660 height 24
type textarea "x"
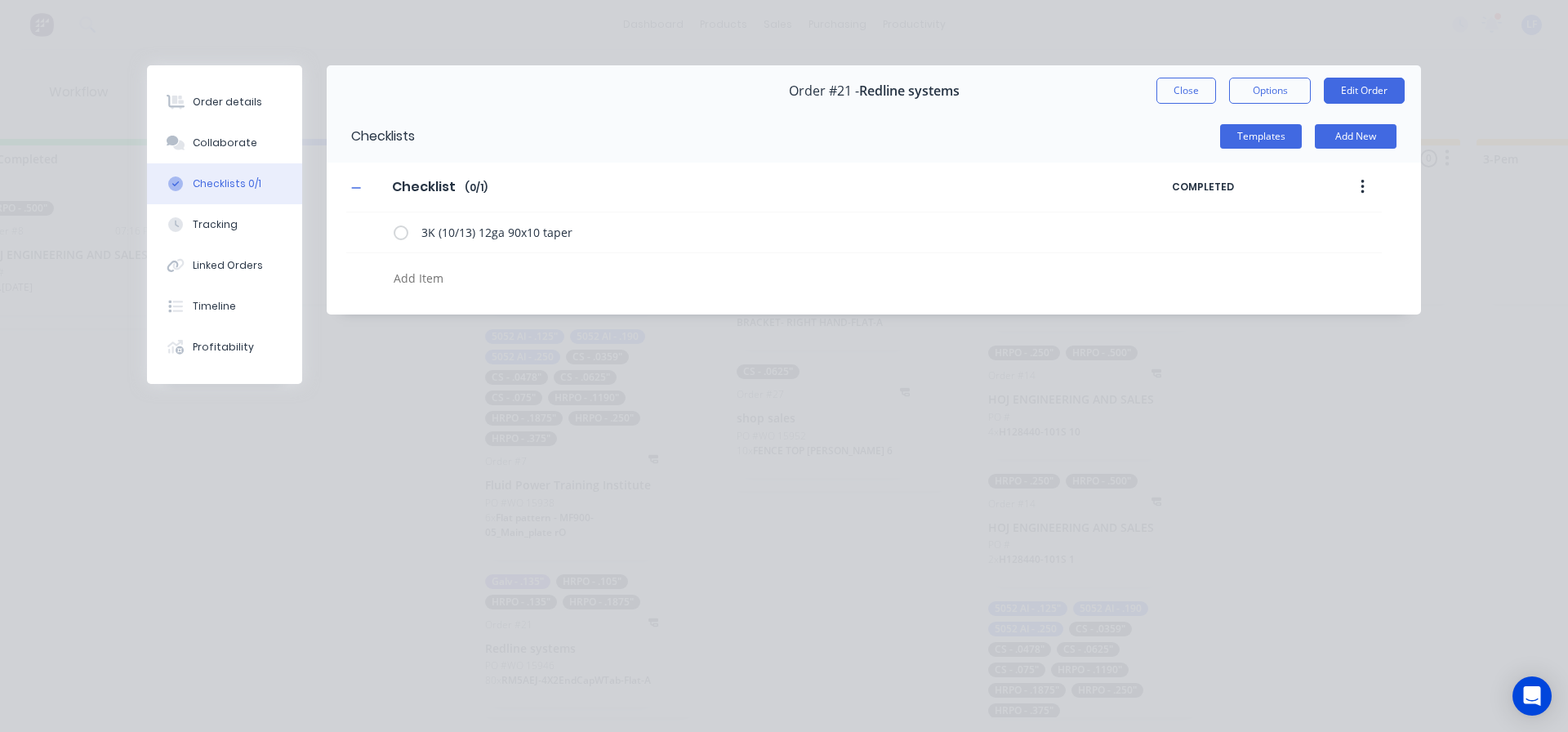
click at [437, 273] on textarea at bounding box center [717, 278] width 660 height 24
type textarea "x"
type textarea "3"
type textarea "x"
type textarea "3K"
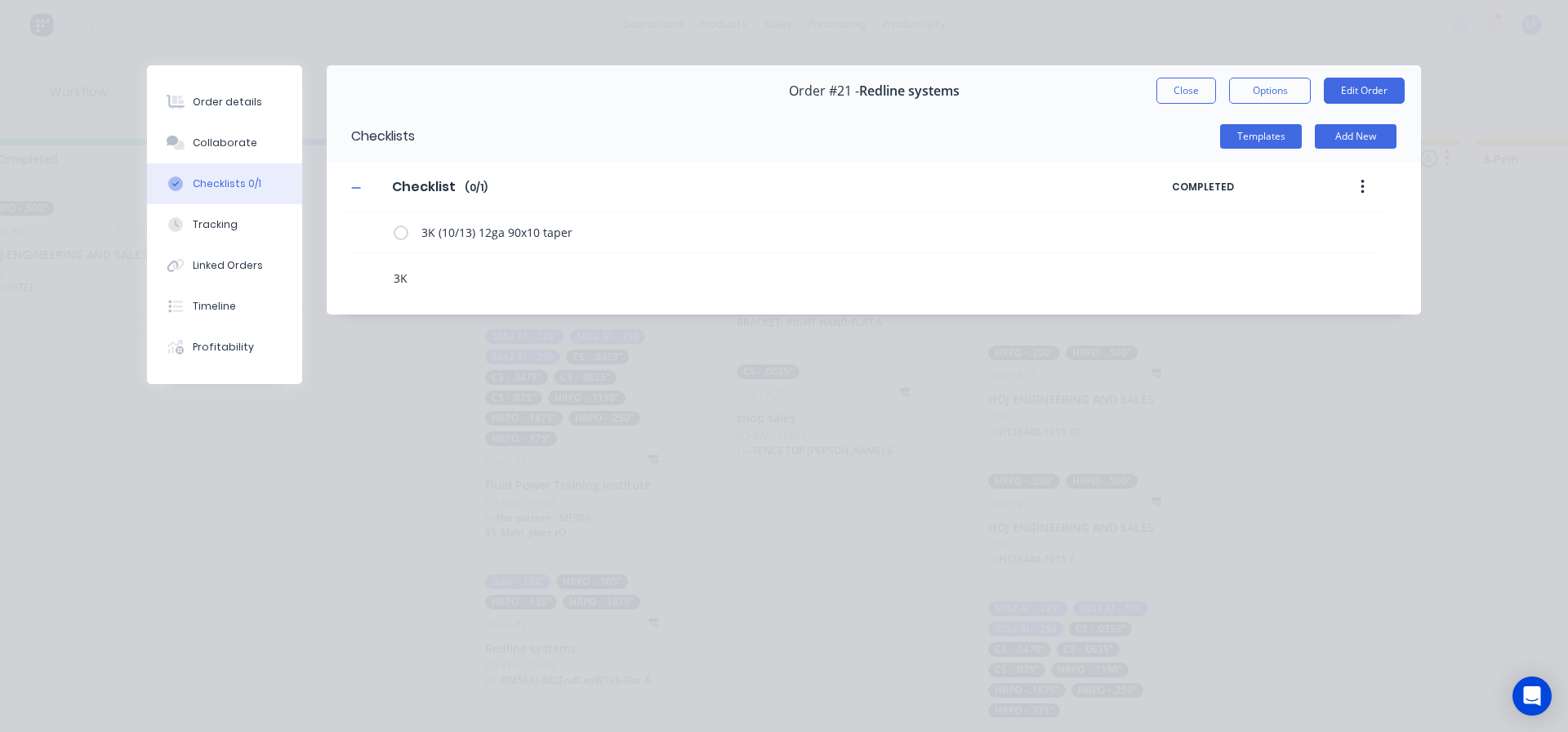
type textarea "x"
type textarea "3K"
type textarea "x"
type textarea "3K ("
type textarea "x"
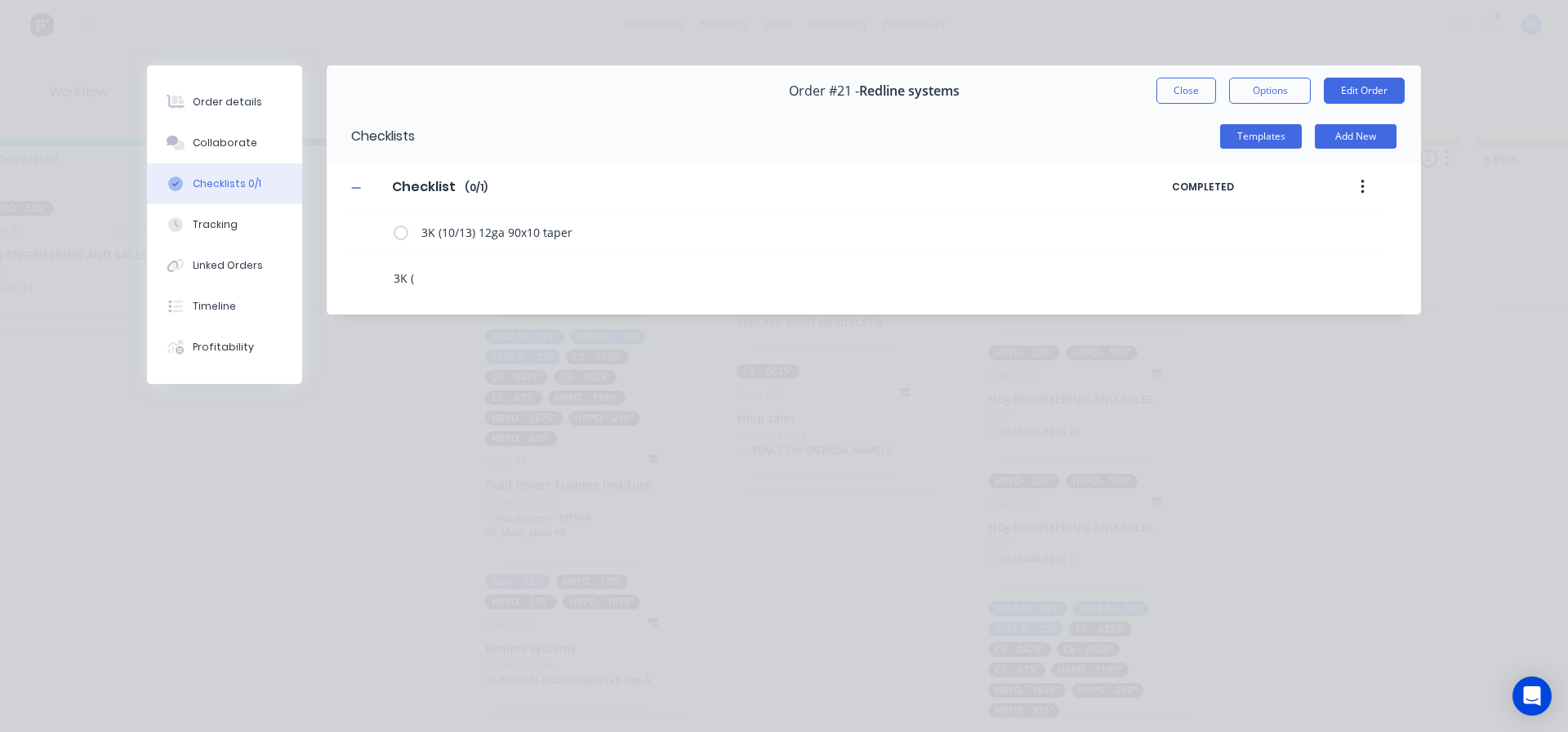
type textarea "3K ()"
type textarea "x"
type textarea "3K (1)"
type textarea "x"
type textarea "3K (10)"
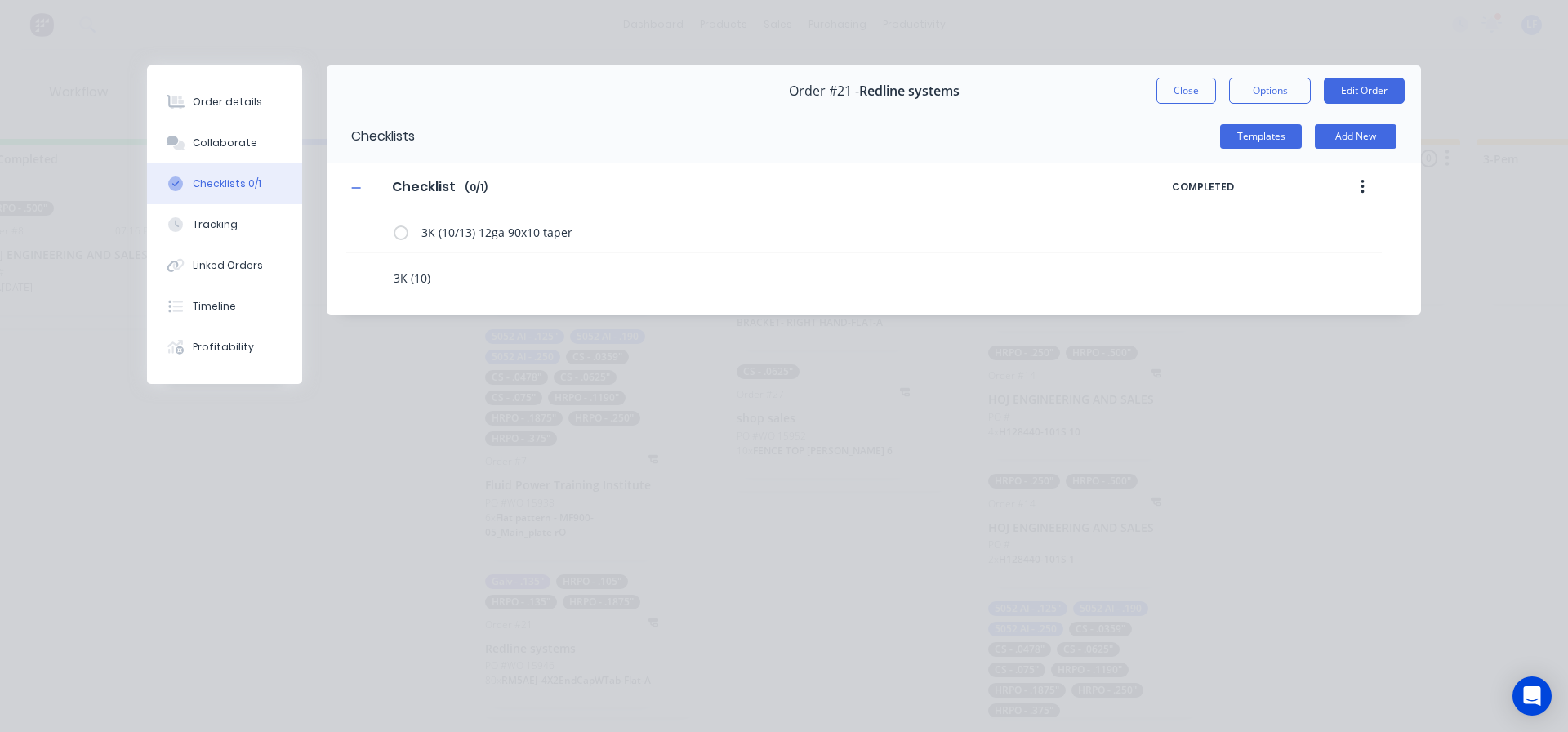
type textarea "x"
type textarea "3K (10/)"
type textarea "x"
type textarea "3K (10/1)"
type textarea "x"
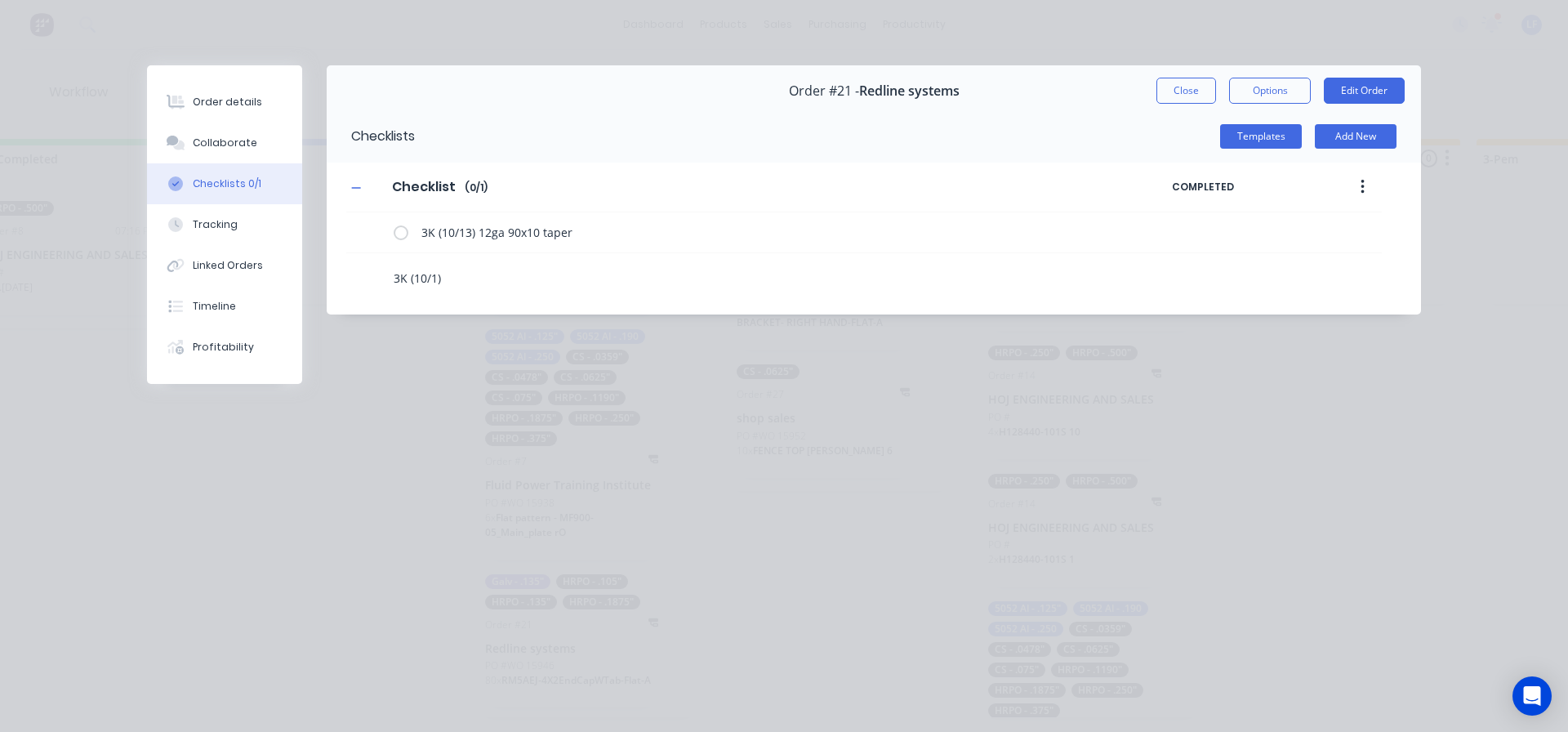
type textarea "3K (10/13)"
type textarea "x"
type textarea "3K (10/13)"
type textarea "x"
type textarea "3K (10/13) 1"
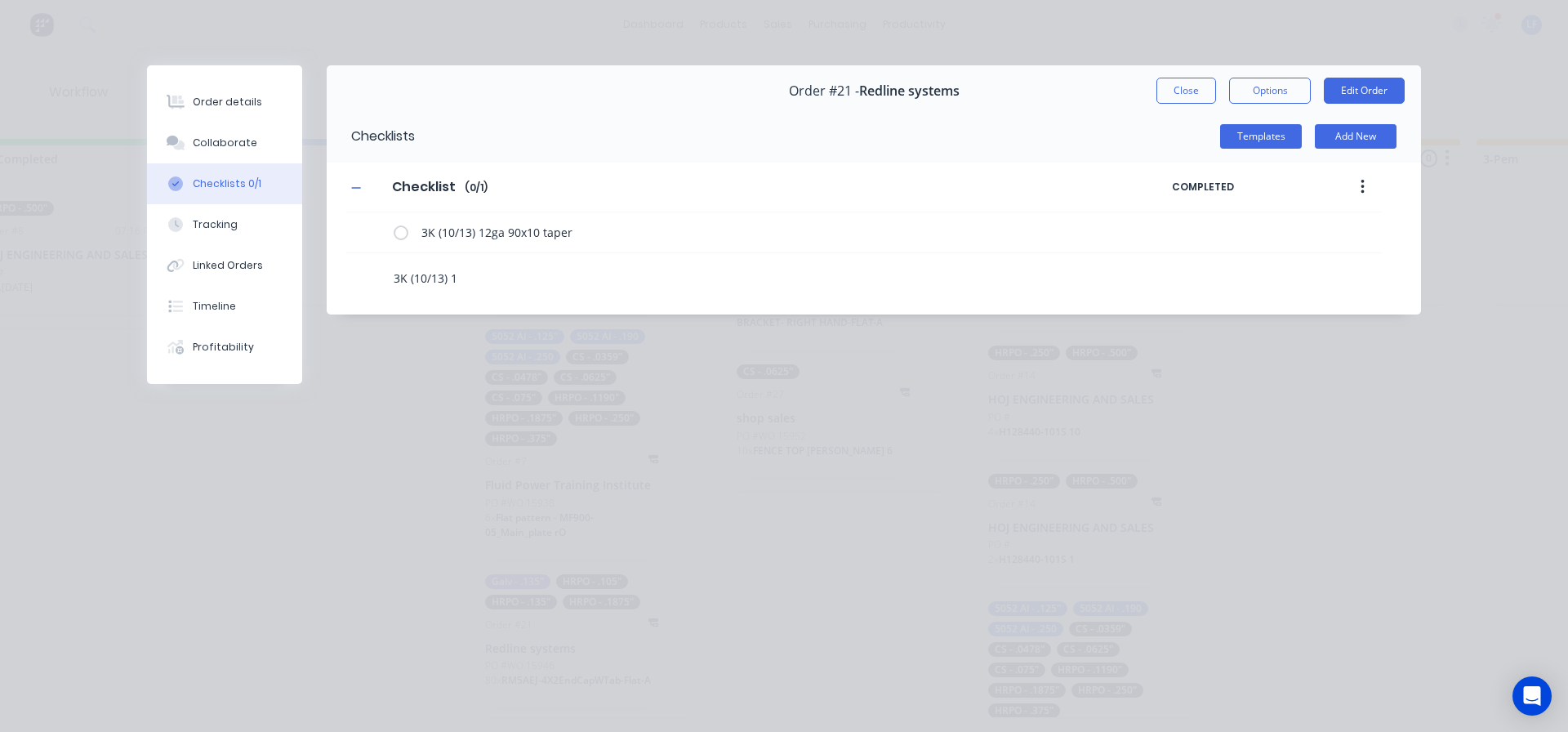
type textarea "x"
type textarea "3K (10/13) 12"
type textarea "x"
type textarea "3K (10/13) 12g"
type textarea "x"
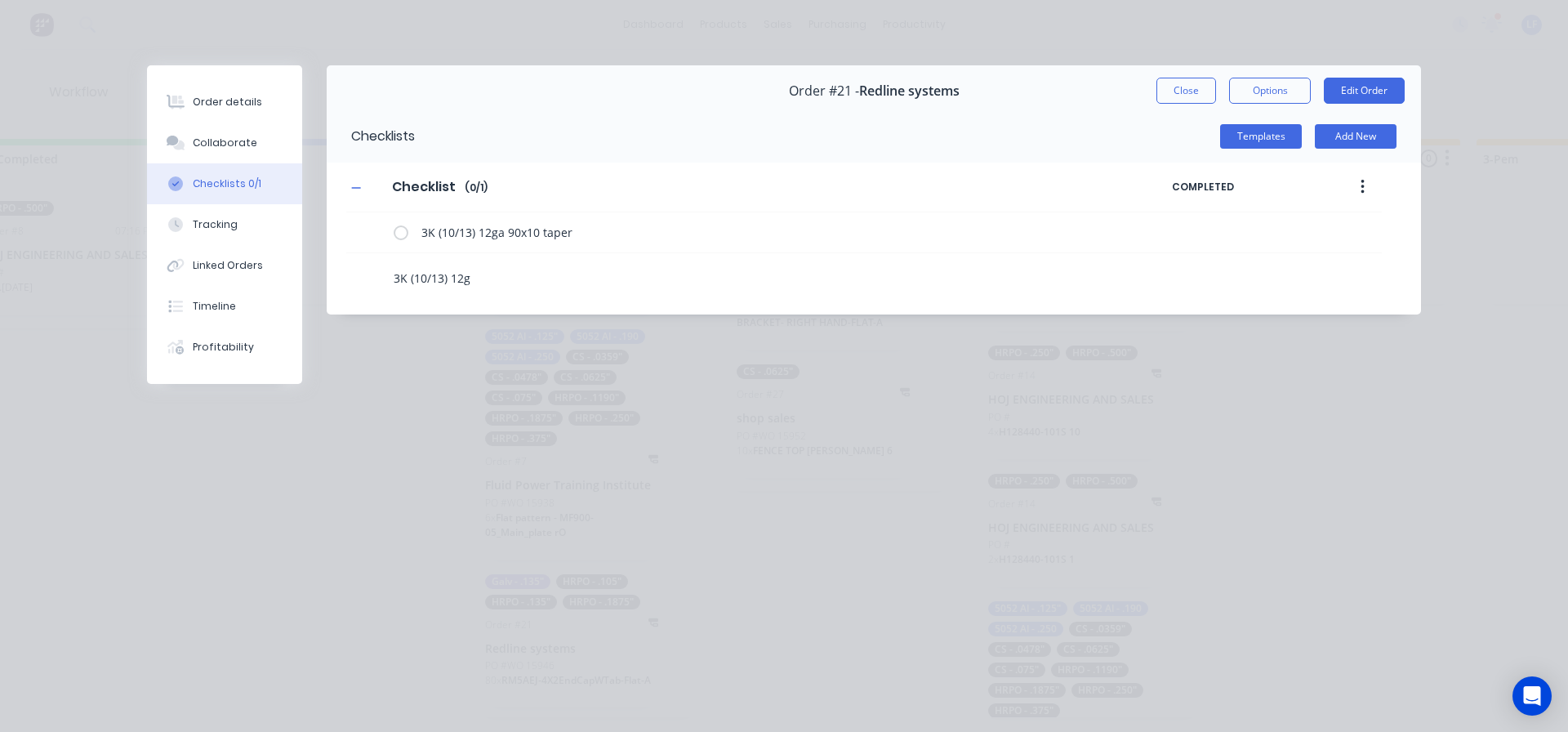
type textarea "3K (10/13) 12ga"
type textarea "x"
type textarea "3K (10/13) 12ga"
type textarea "x"
type textarea "3K (10/13) 12ga 3"
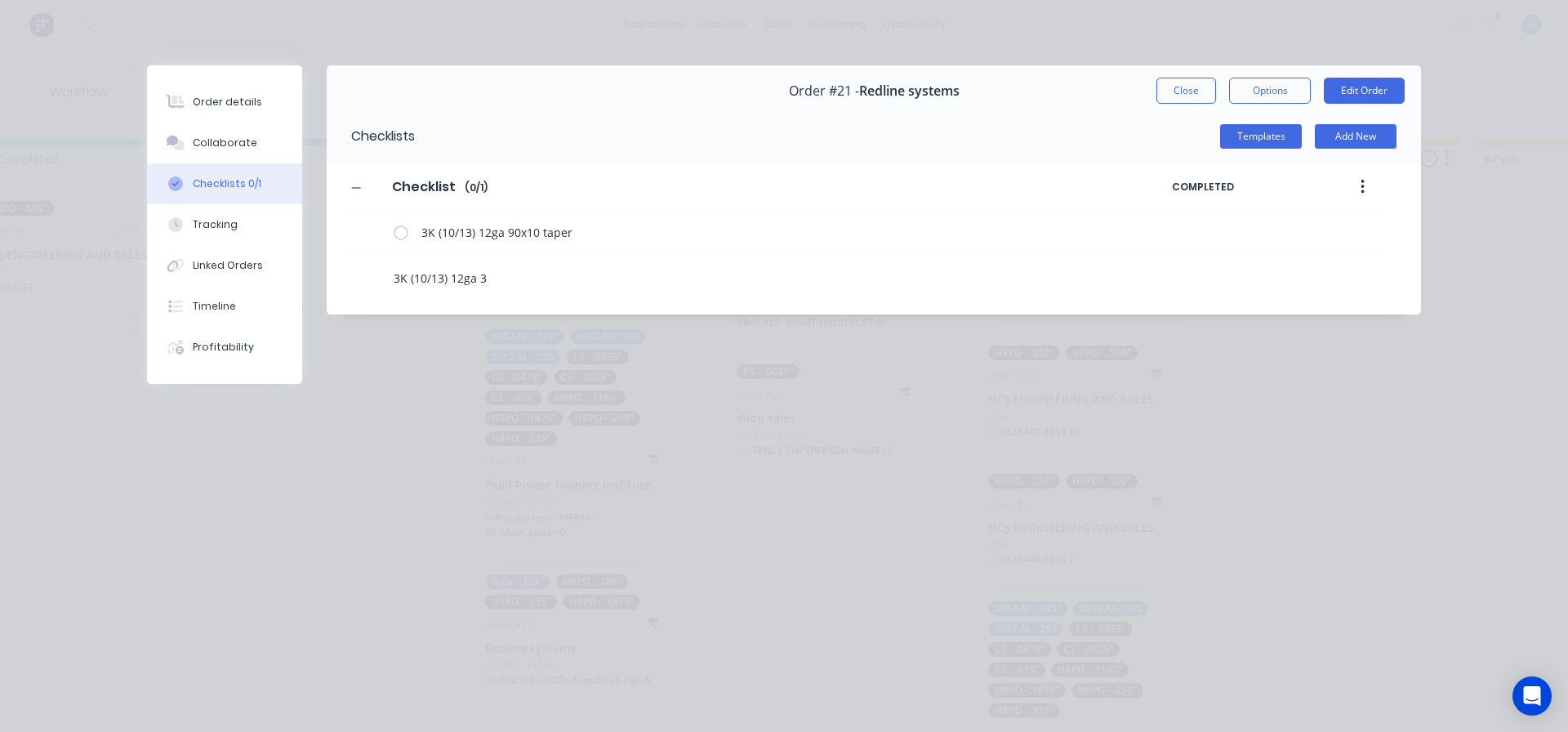
type textarea "x"
type textarea "3K (10/13) 12ga 32"
type textarea "x"
type textarea "3K (10/13) 12ga 32x"
type textarea "x"
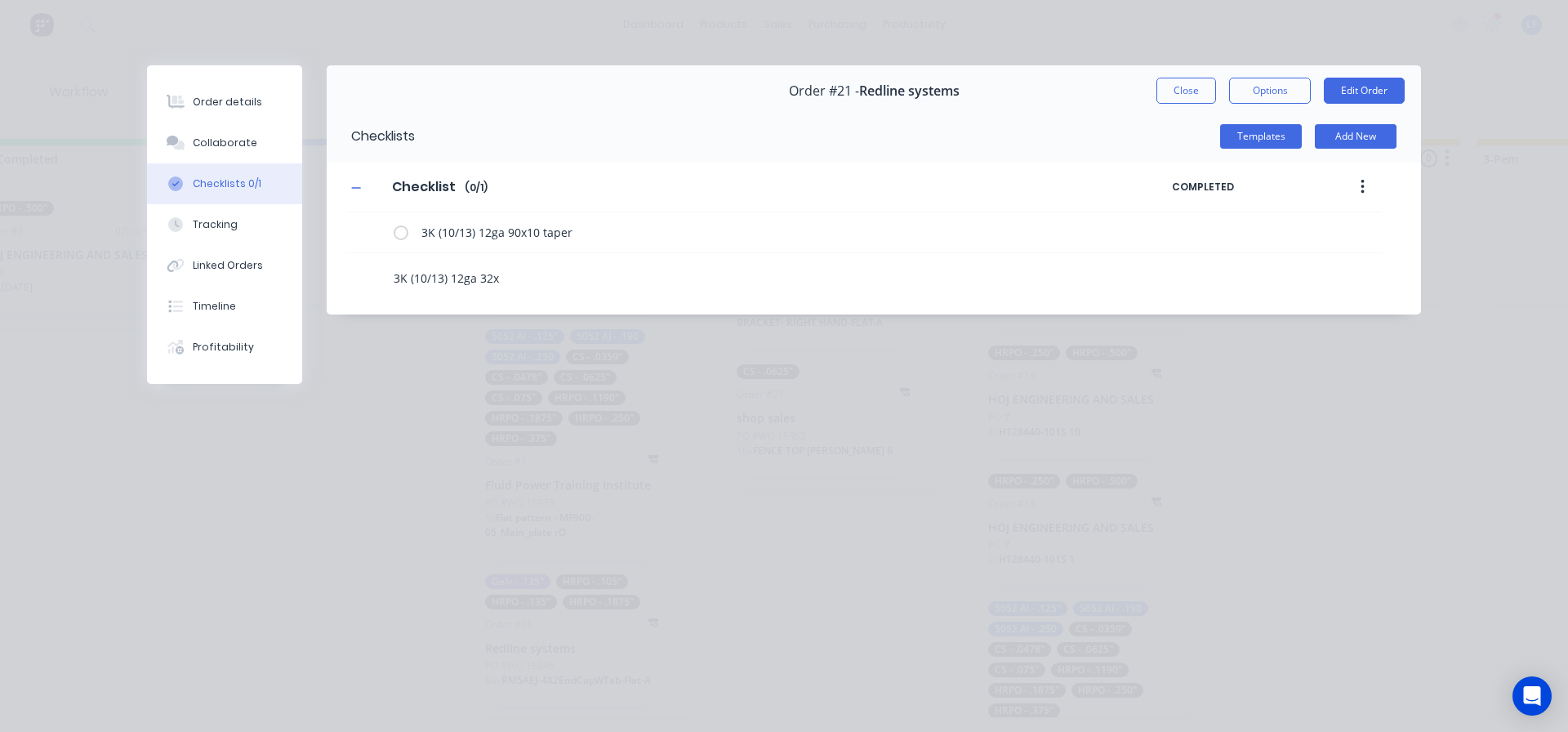
type textarea "3K (10/13) 12ga 32x2"
type textarea "x"
type textarea "3K (10/13) 12ga 32x23"
type textarea "x"
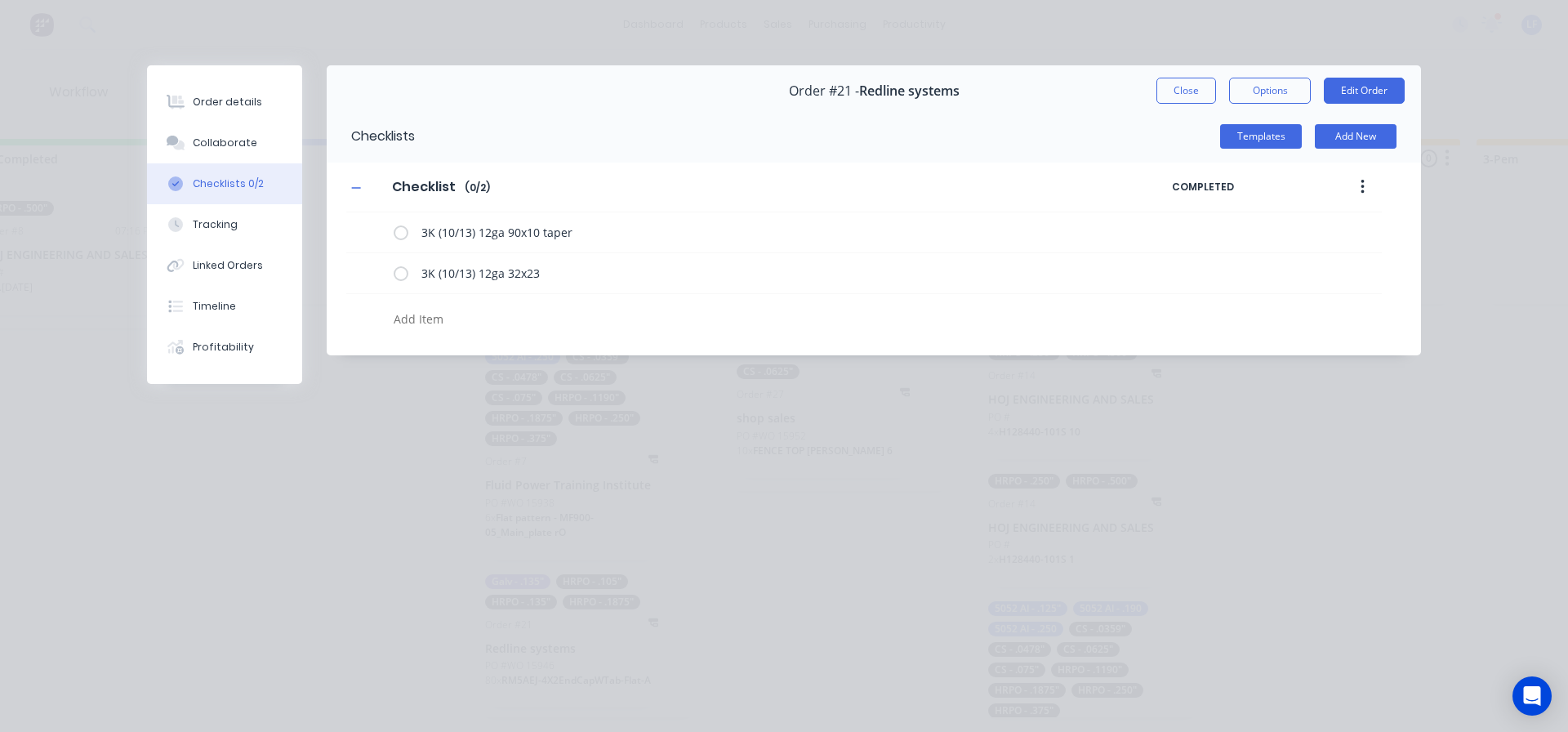
type textarea "x"
type textarea "3"
type textarea "x"
type textarea "3k"
type textarea "x"
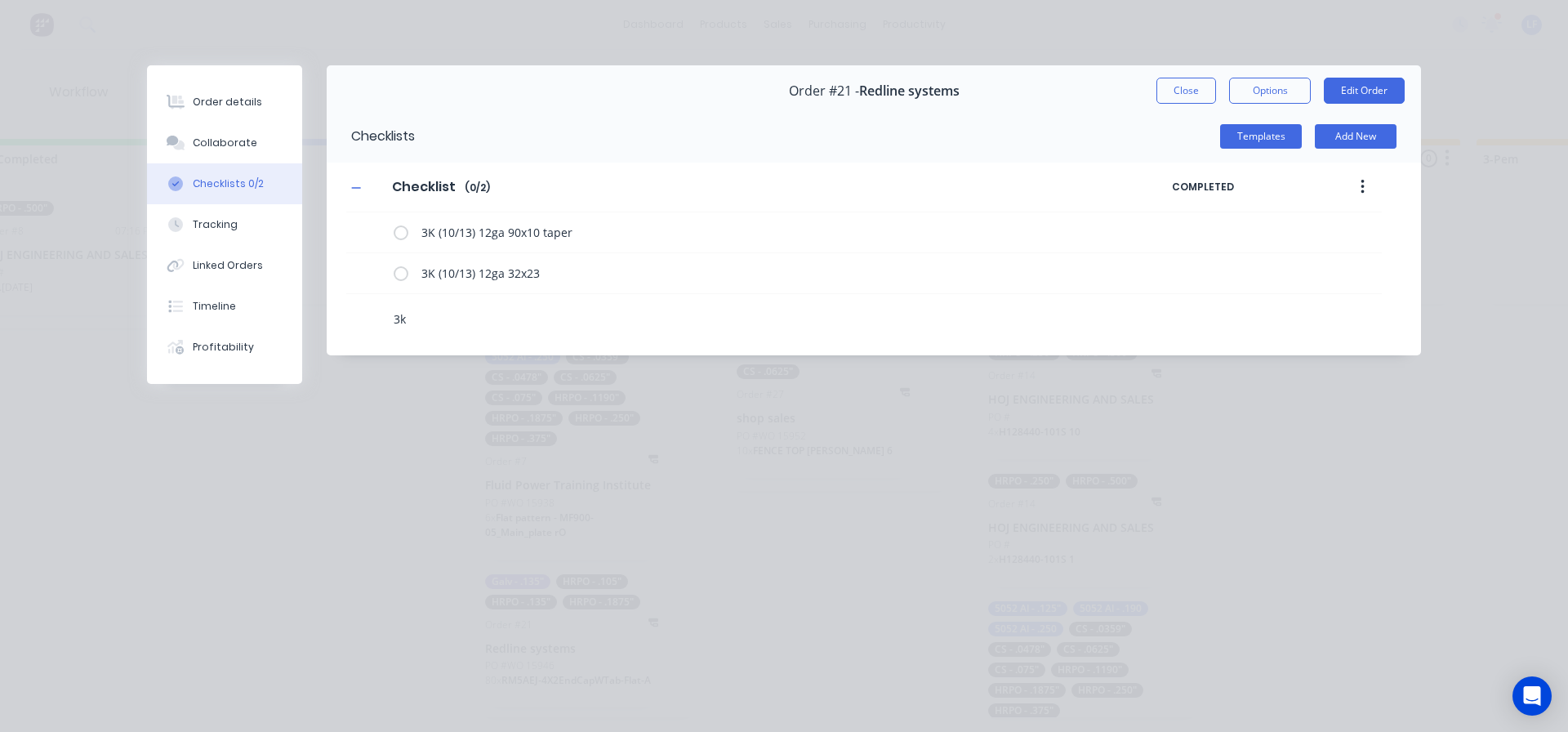
type textarea "3"
type textarea "x"
type textarea "3K"
type textarea "x"
type textarea "3K"
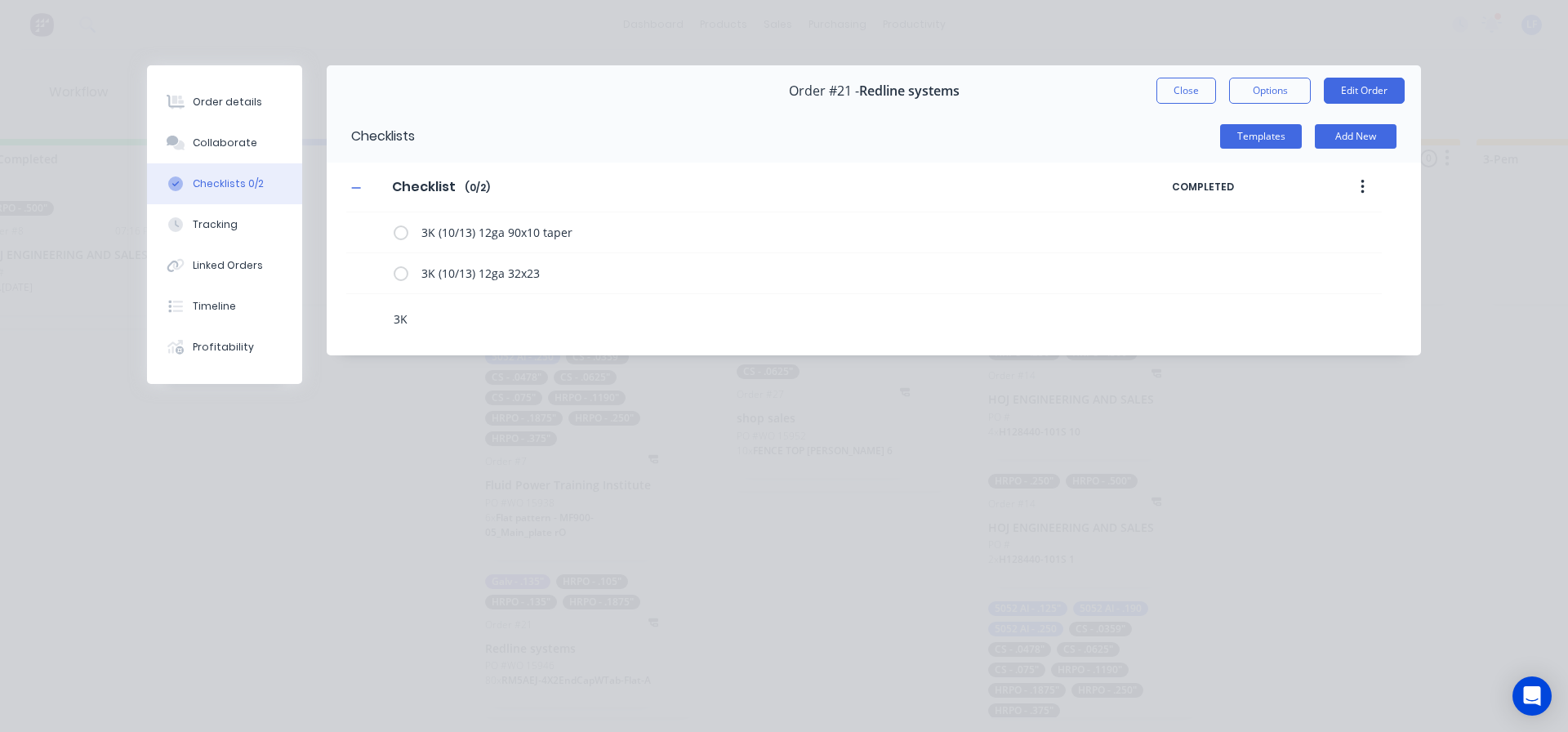
type textarea "x"
type textarea "3K ("
type textarea "x"
type textarea "3K ()"
type textarea "x"
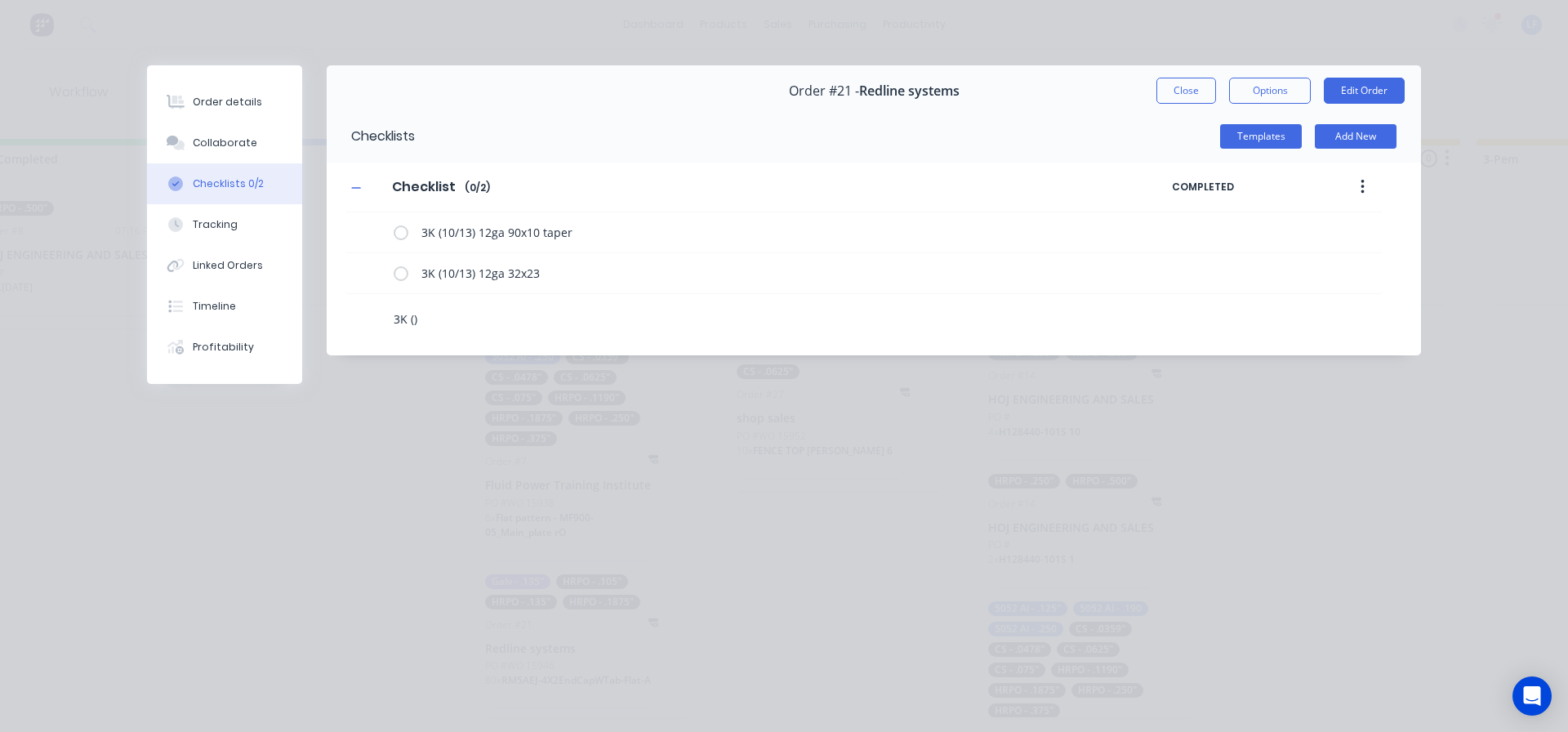
type textarea "3K (1)"
type textarea "x"
type textarea "3K (10)"
type textarea "x"
type textarea "3K (10/)"
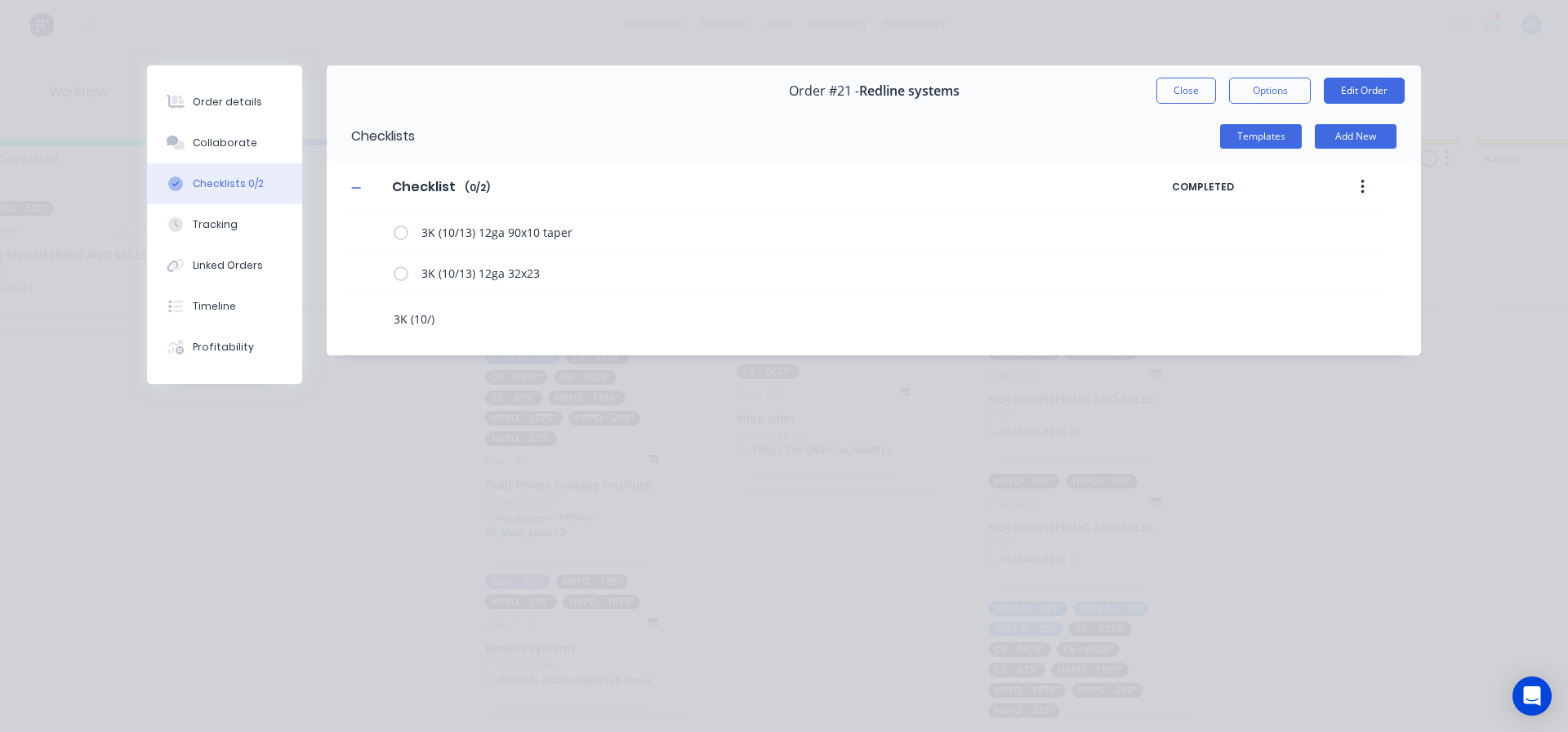
type textarea "x"
type textarea "3K (10/1)"
type textarea "x"
type textarea "3K (10/13)"
type textarea "x"
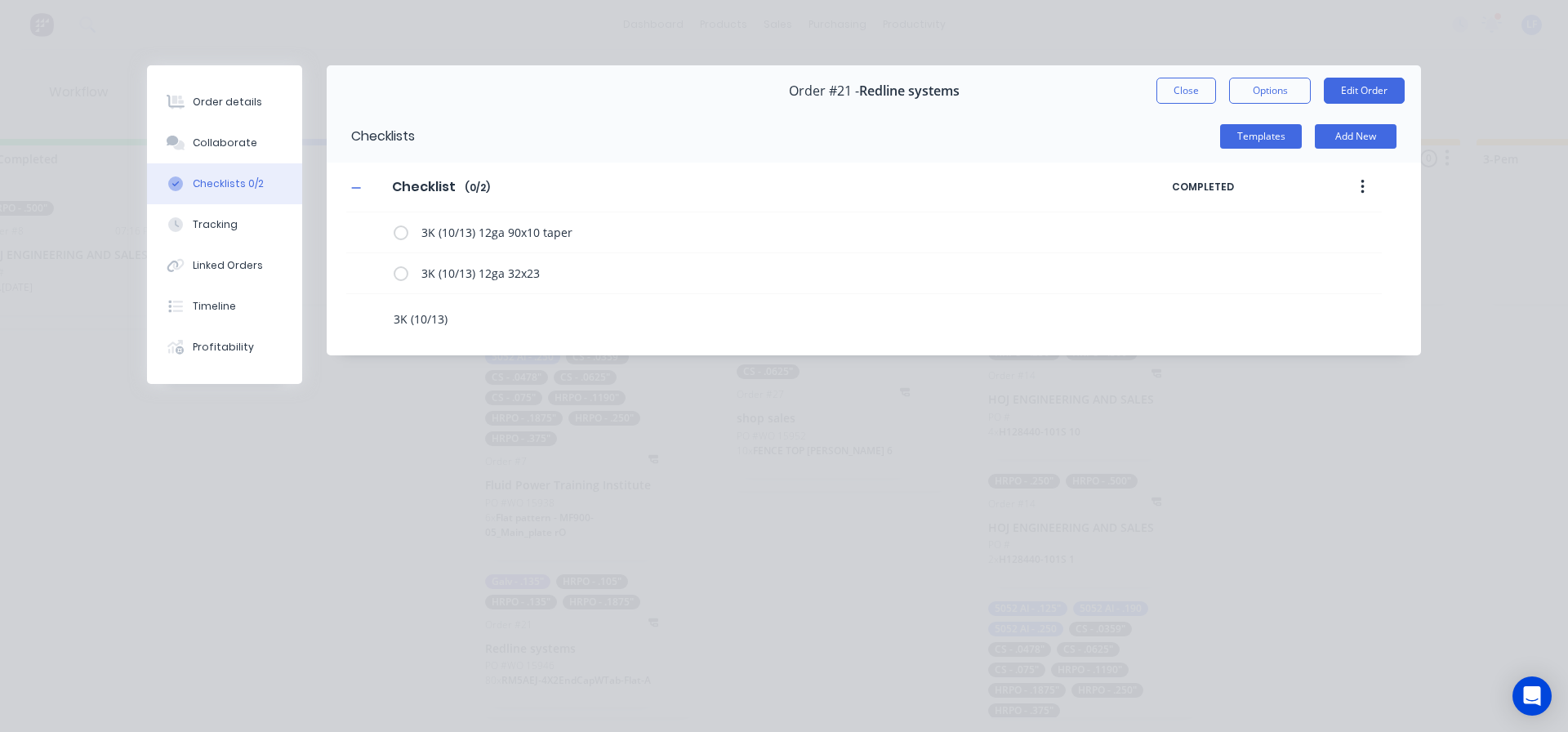
type textarea "3K (10/13)"
type textarea "x"
type textarea "3K (10/13) 1"
type textarea "x"
type textarea "3K (10/13) 12"
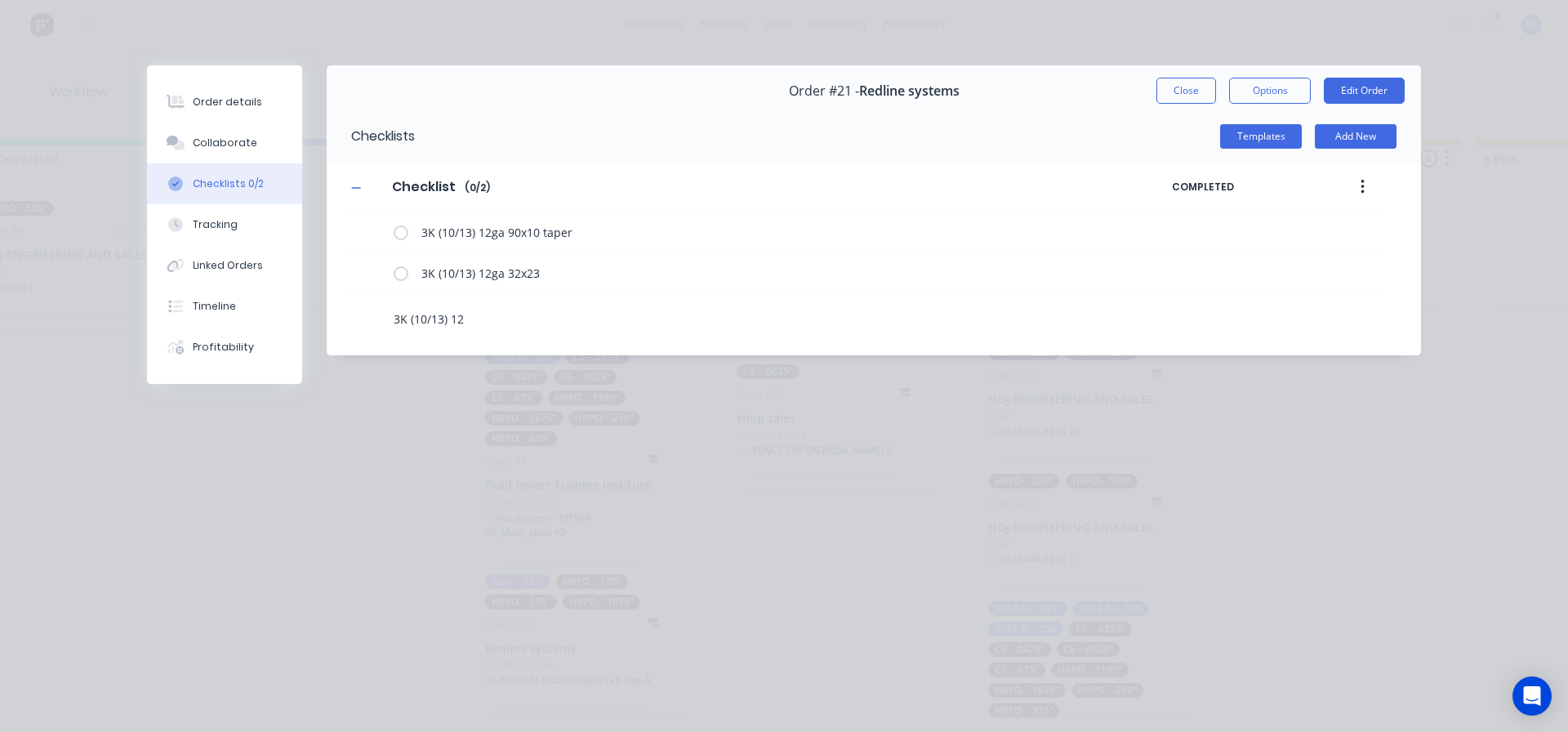
type textarea "x"
type textarea "3K (10/13) 12g"
type textarea "x"
type textarea "3K (10/13) 12ga"
type textarea "x"
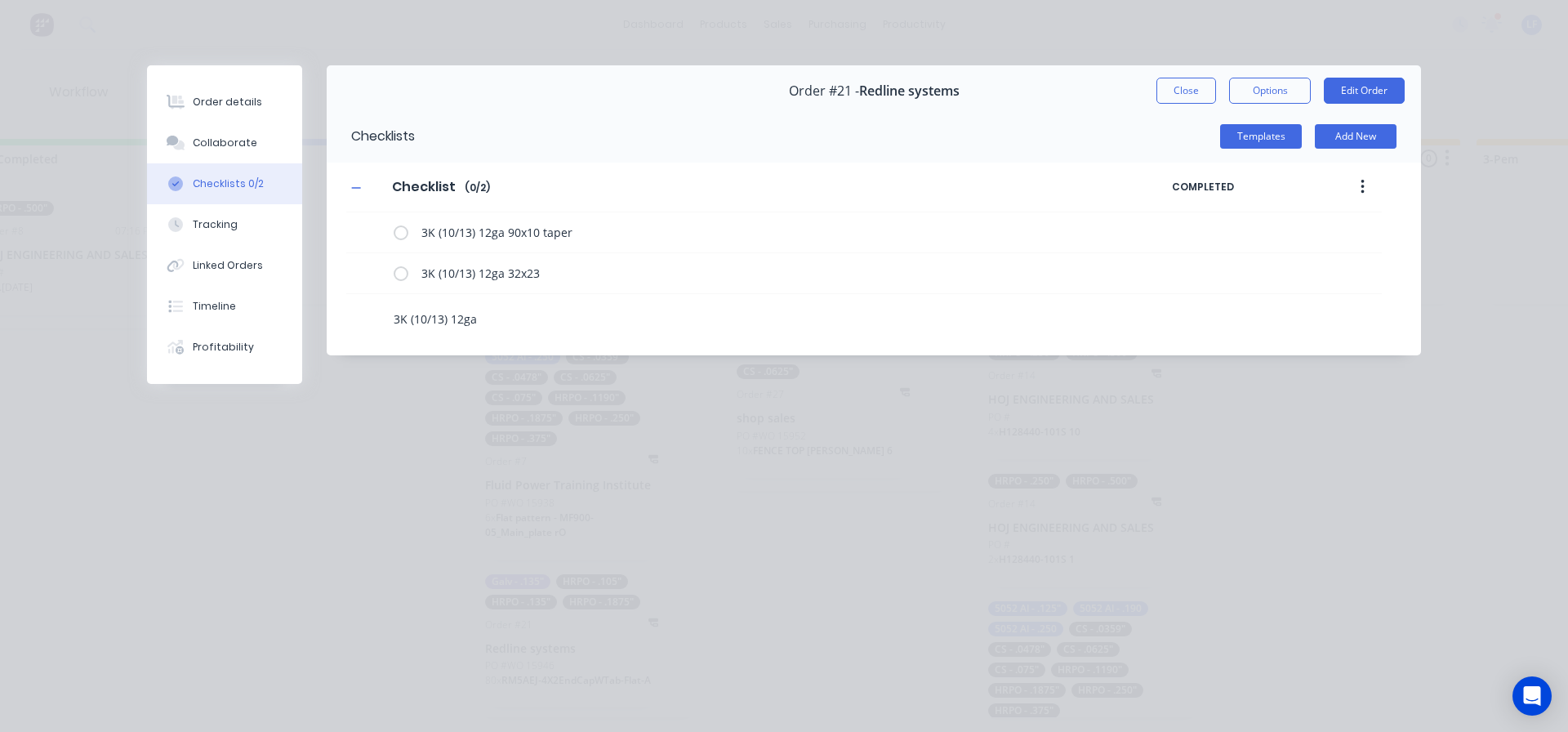
type textarea "3K (10/13) 12ga"
type textarea "x"
type textarea "3K (10/13) 12ga 6"
type textarea "x"
type textarea "3K (10/13) 12ga 60"
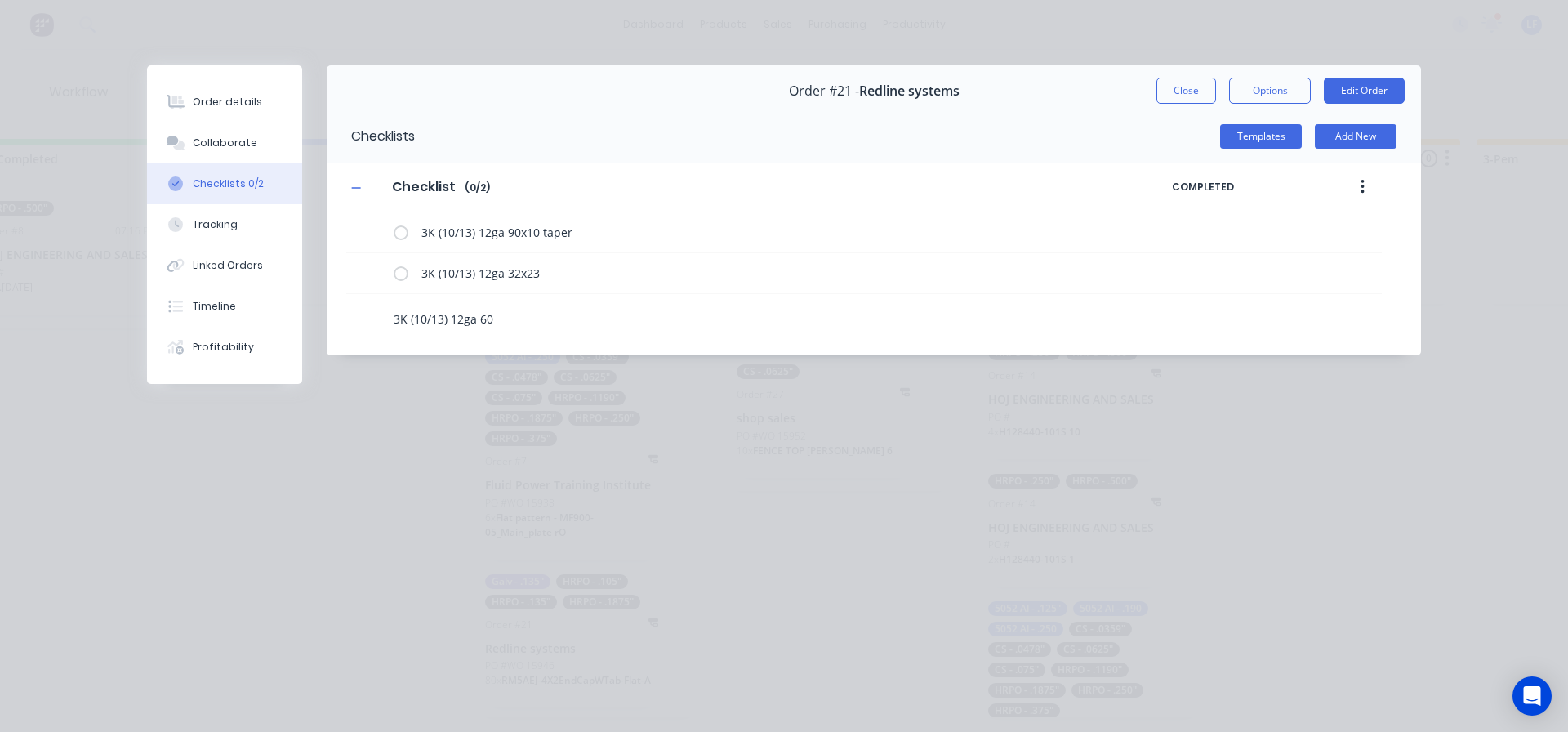
type textarea "x"
type textarea "3K (10/13) 12ga 60x"
type textarea "x"
type textarea "3K (10/13) 12ga 60x53"
type textarea "x"
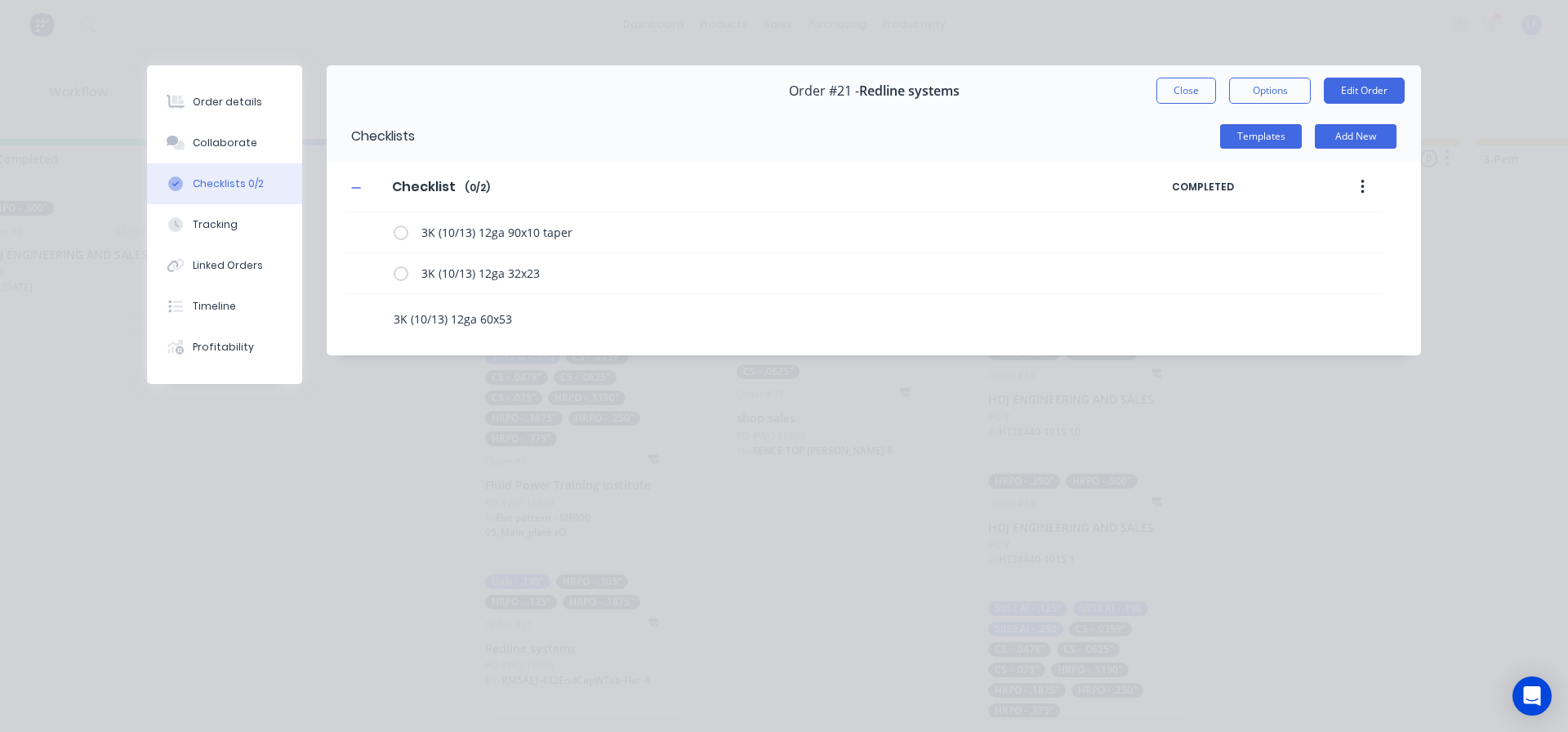
type textarea "3K (10/13) 12ga 60x53"
type textarea "x"
type textarea "3K (10/13) 12ga 60x53 c"
type textarea "x"
type textarea "3K (10/13) 12ga 60x53 cu"
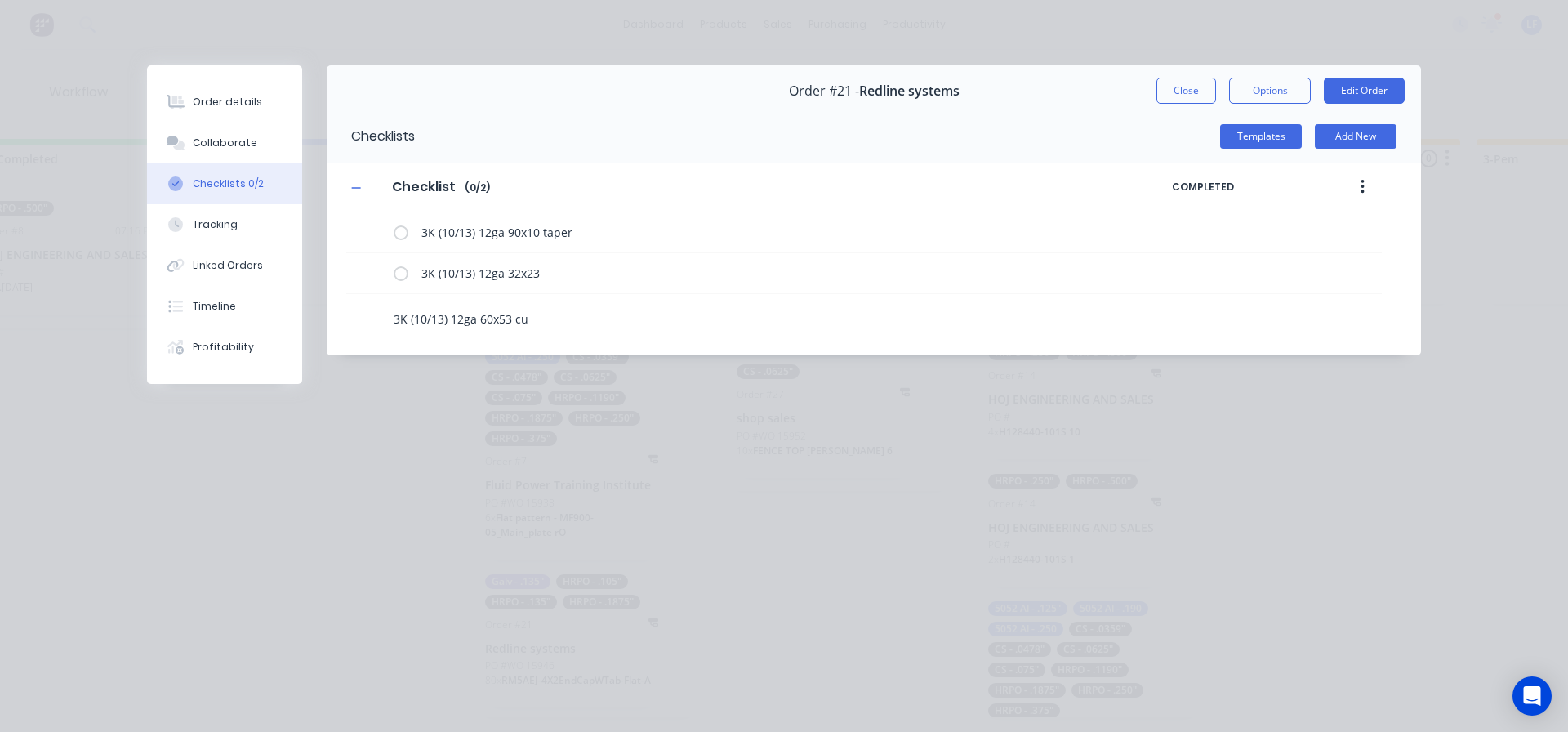
type textarea "x"
type textarea "3K (10/13) 12ga 60x53 cut"
type textarea "x"
type textarea "3K (10/13) 12ga 60x53 cuto"
type textarea "x"
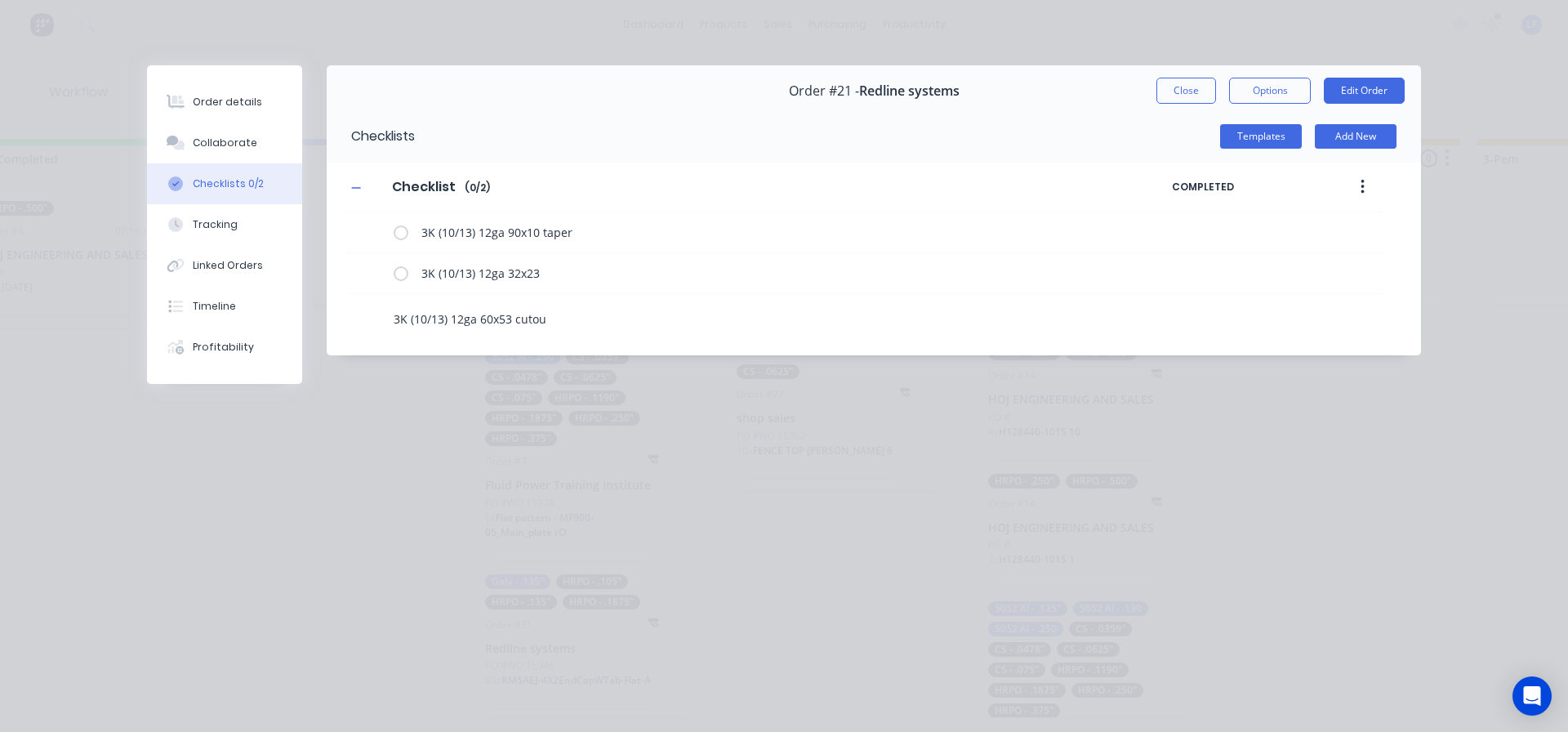
type textarea "3K (10/13) 12ga 60x53 cutout"
click at [581, 325] on textarea "3K (10/13) 12ga 60x53 cutout" at bounding box center [717, 319] width 660 height 24
type textarea "x"
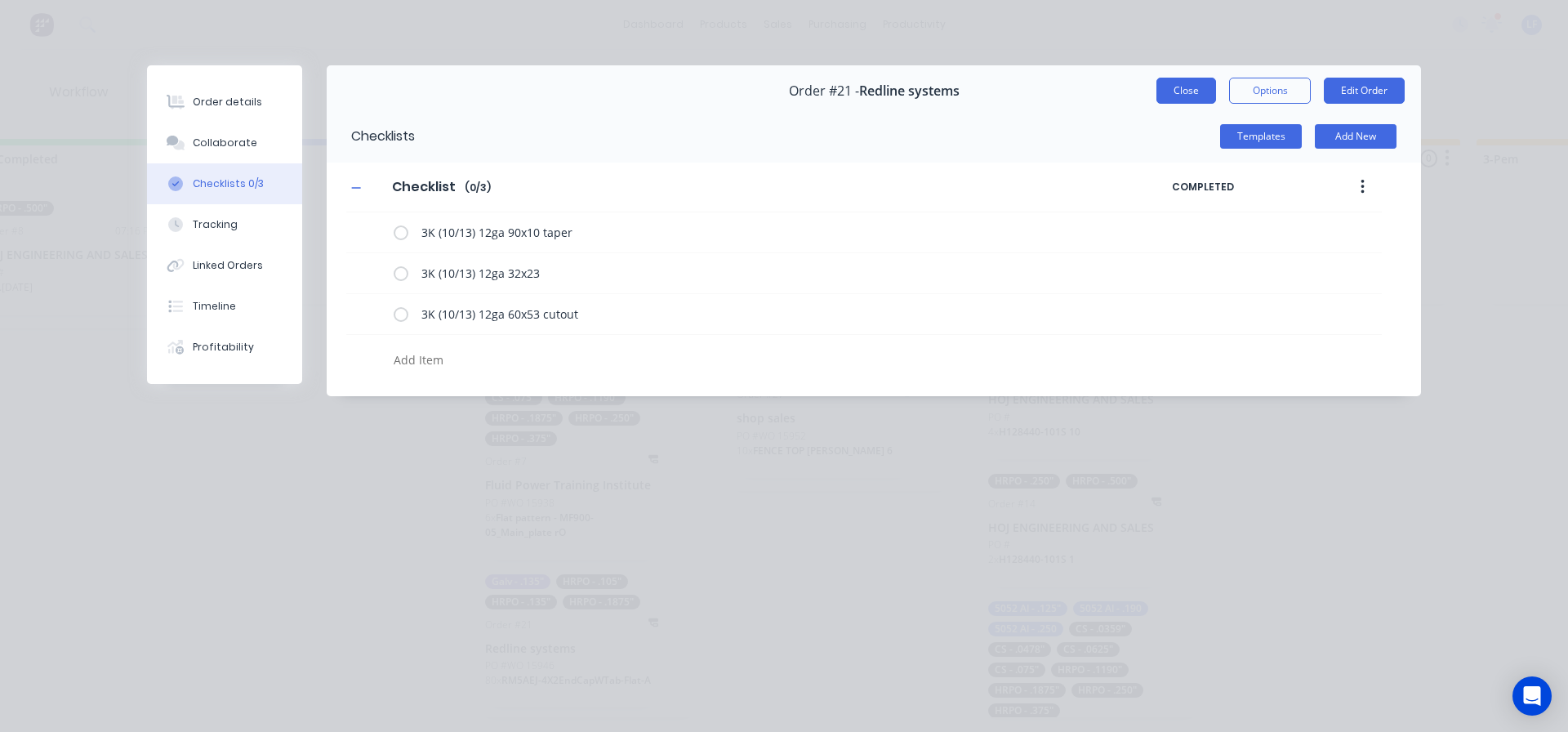
type textarea "x"
drag, startPoint x: 1195, startPoint y: 91, endPoint x: 824, endPoint y: 167, distance: 378.7
click at [1193, 91] on button "Close" at bounding box center [1187, 90] width 60 height 26
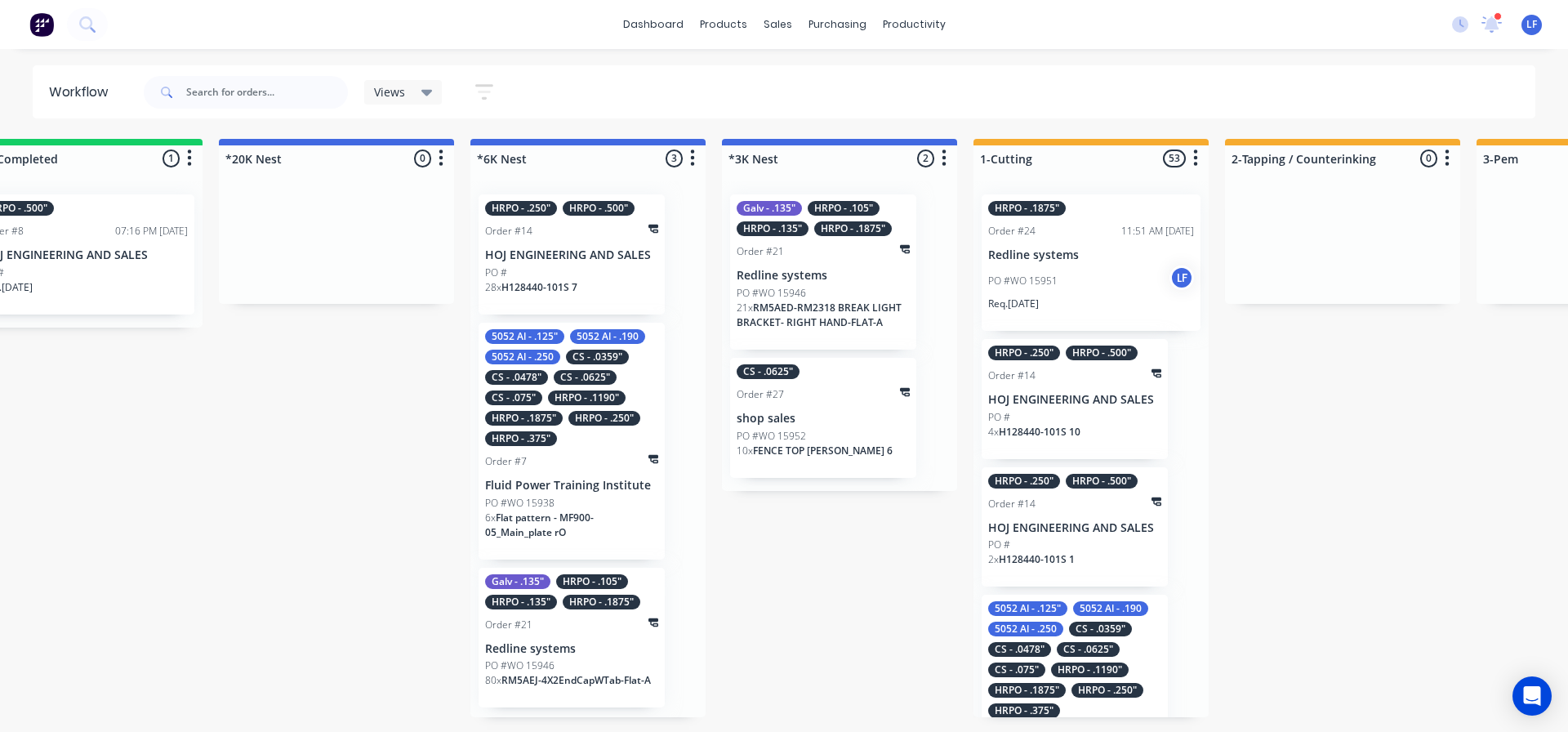
click at [818, 272] on p "Redline systems" at bounding box center [823, 276] width 173 height 14
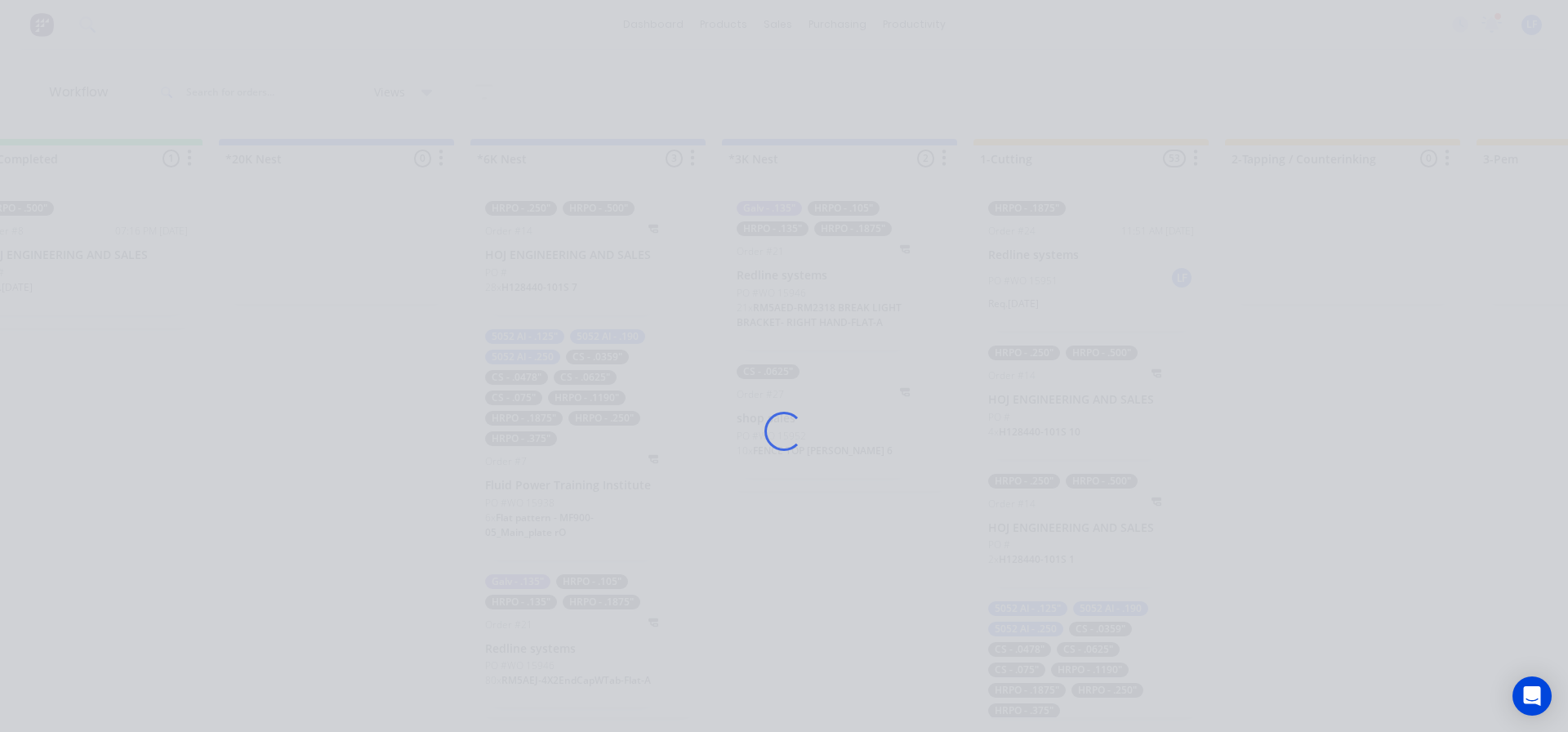
click at [818, 271] on div "Loading..." at bounding box center [784, 431] width 1307 height 732
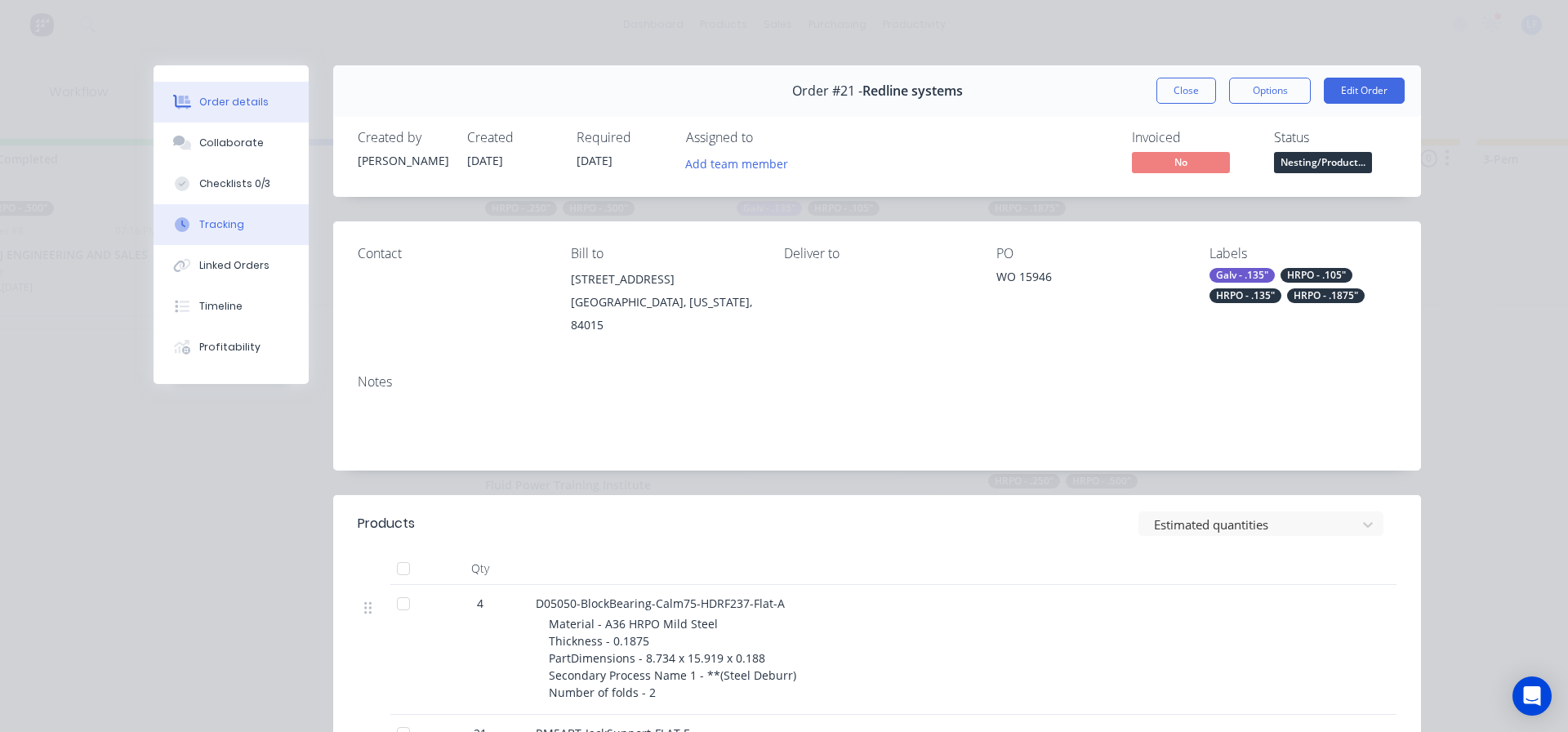
click at [221, 222] on div "Tracking" at bounding box center [222, 225] width 45 height 15
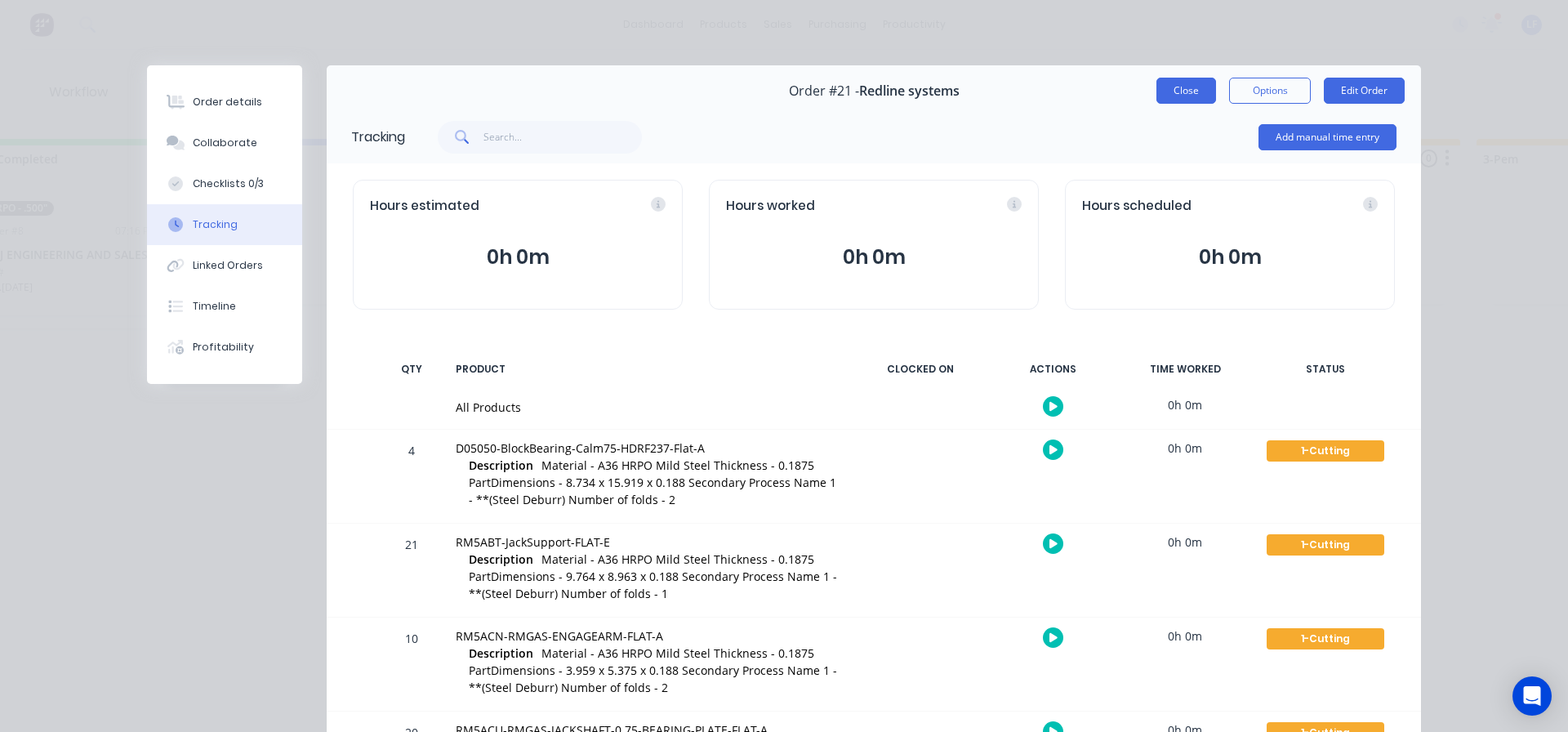
click at [1190, 93] on button "Close" at bounding box center [1187, 90] width 60 height 26
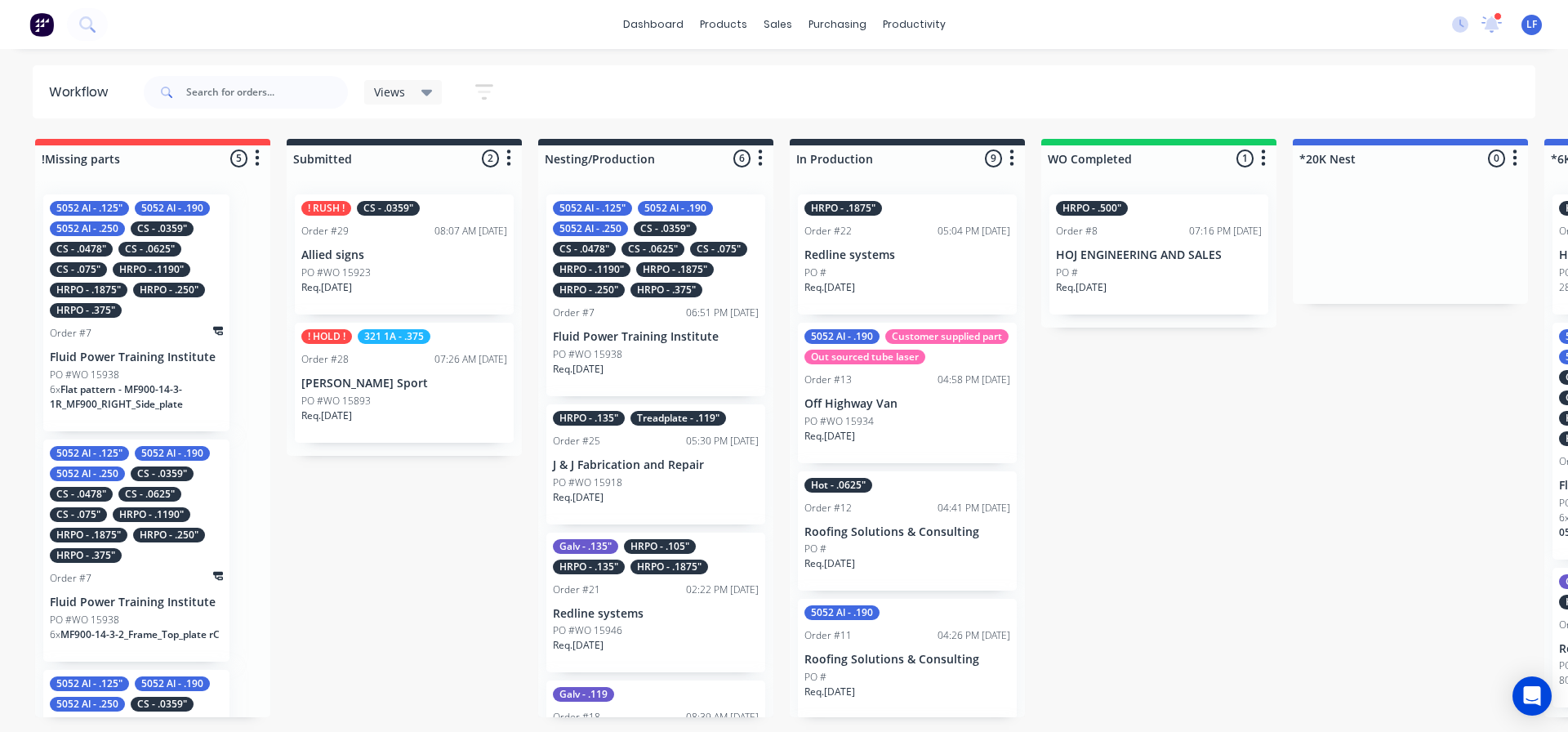
click at [399, 251] on p "Allied signs" at bounding box center [404, 255] width 206 height 14
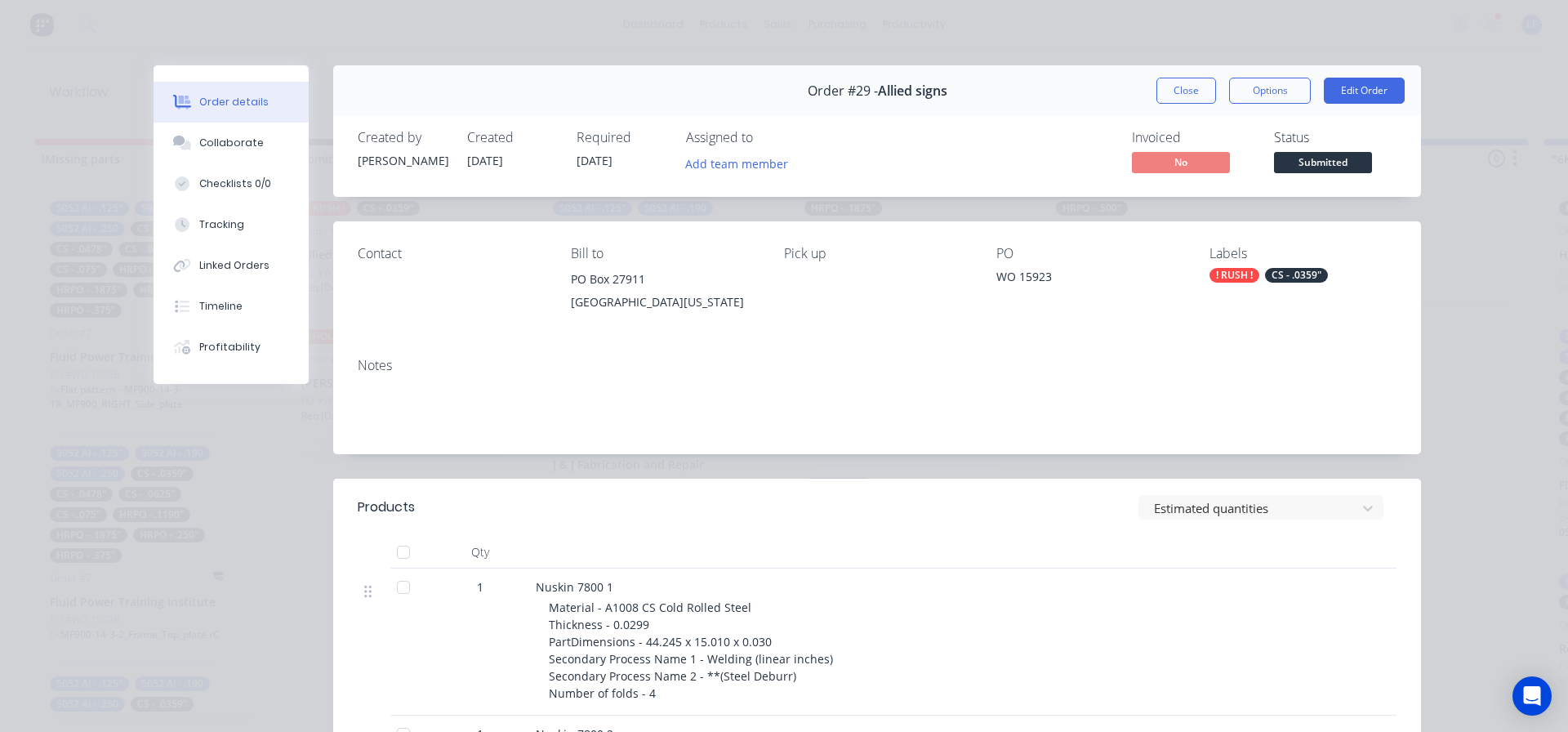
click at [1320, 160] on span "Submitted" at bounding box center [1323, 162] width 98 height 21
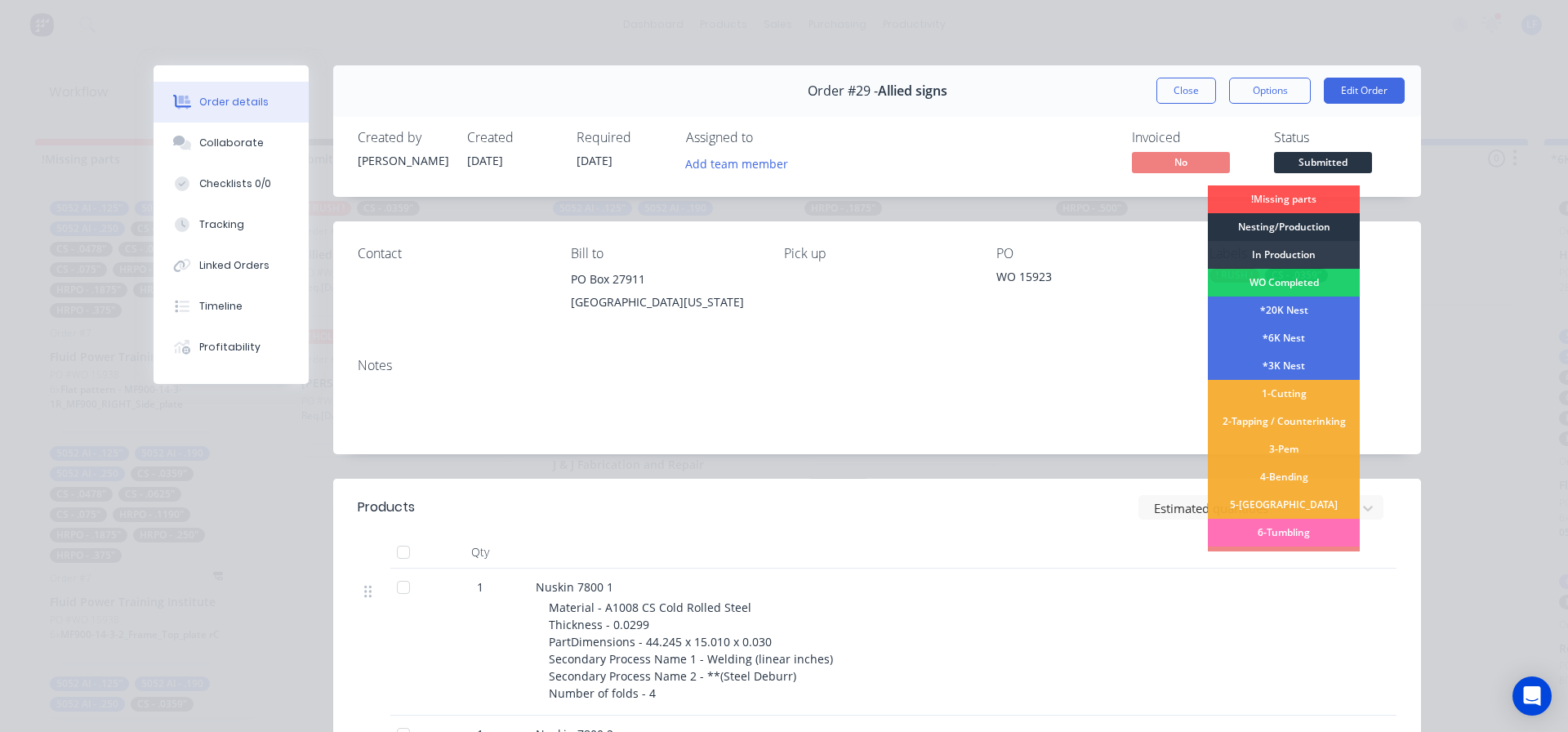
click at [1268, 224] on div "Nesting/Production" at bounding box center [1284, 227] width 152 height 27
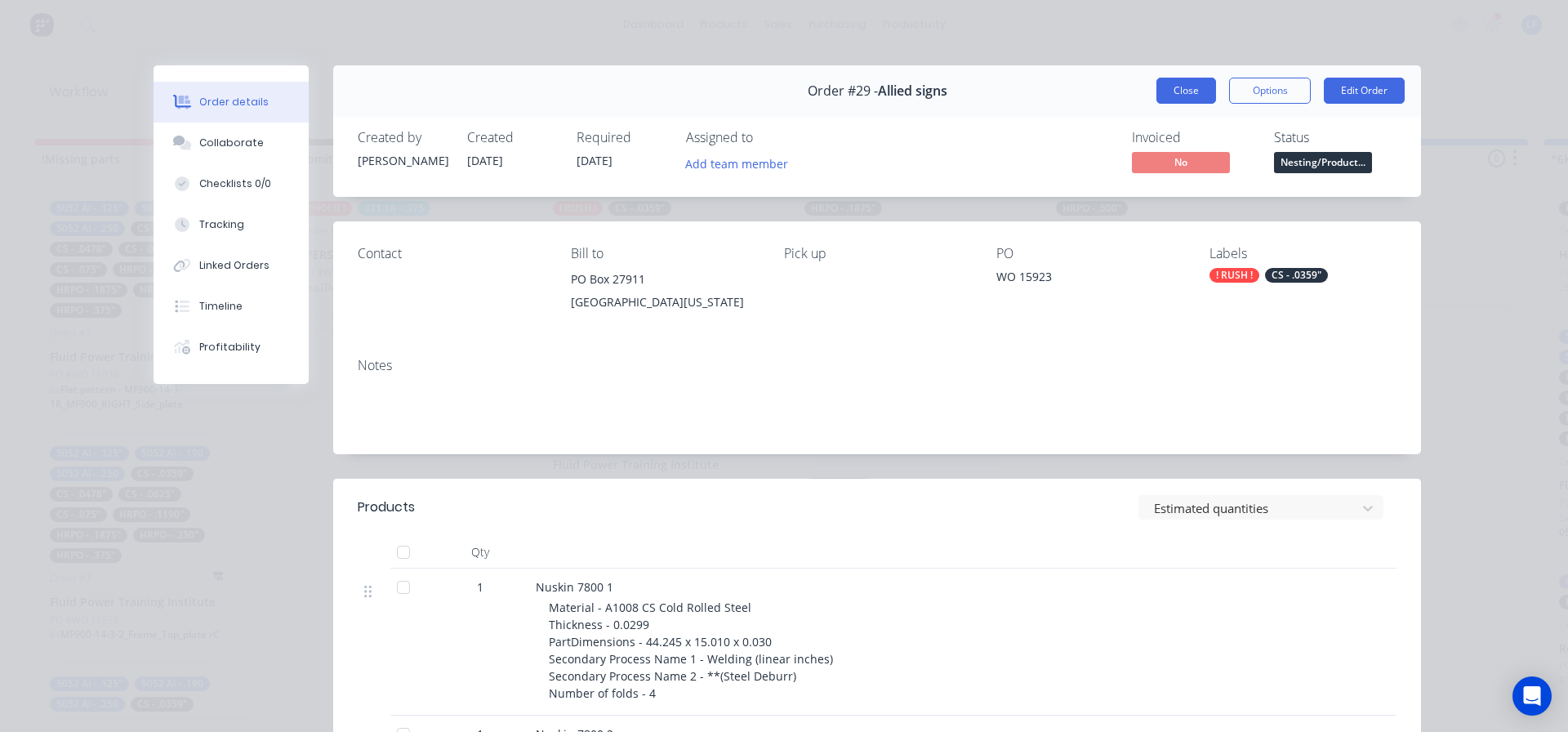
click at [1177, 93] on button "Close" at bounding box center [1187, 90] width 60 height 26
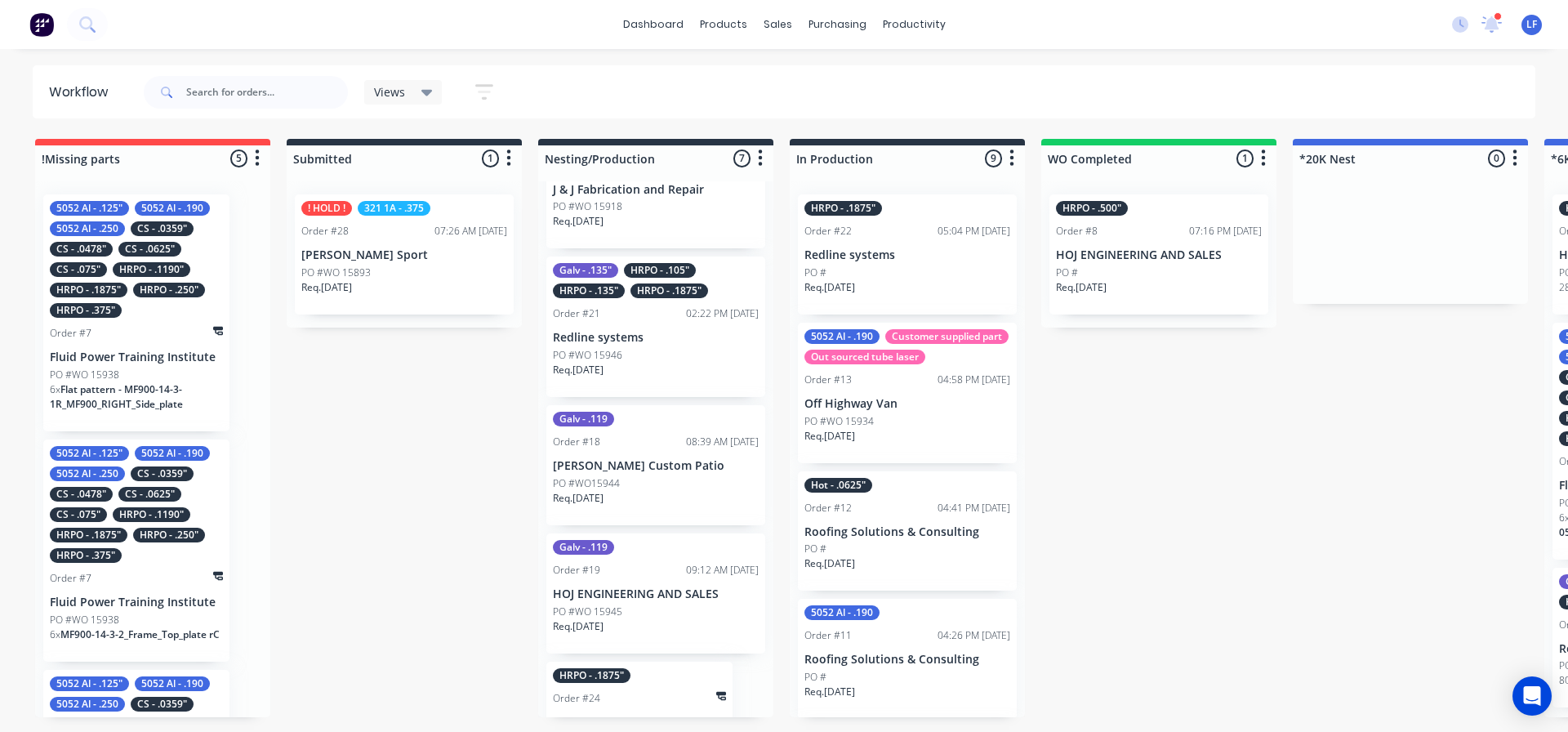
scroll to position [469, 0]
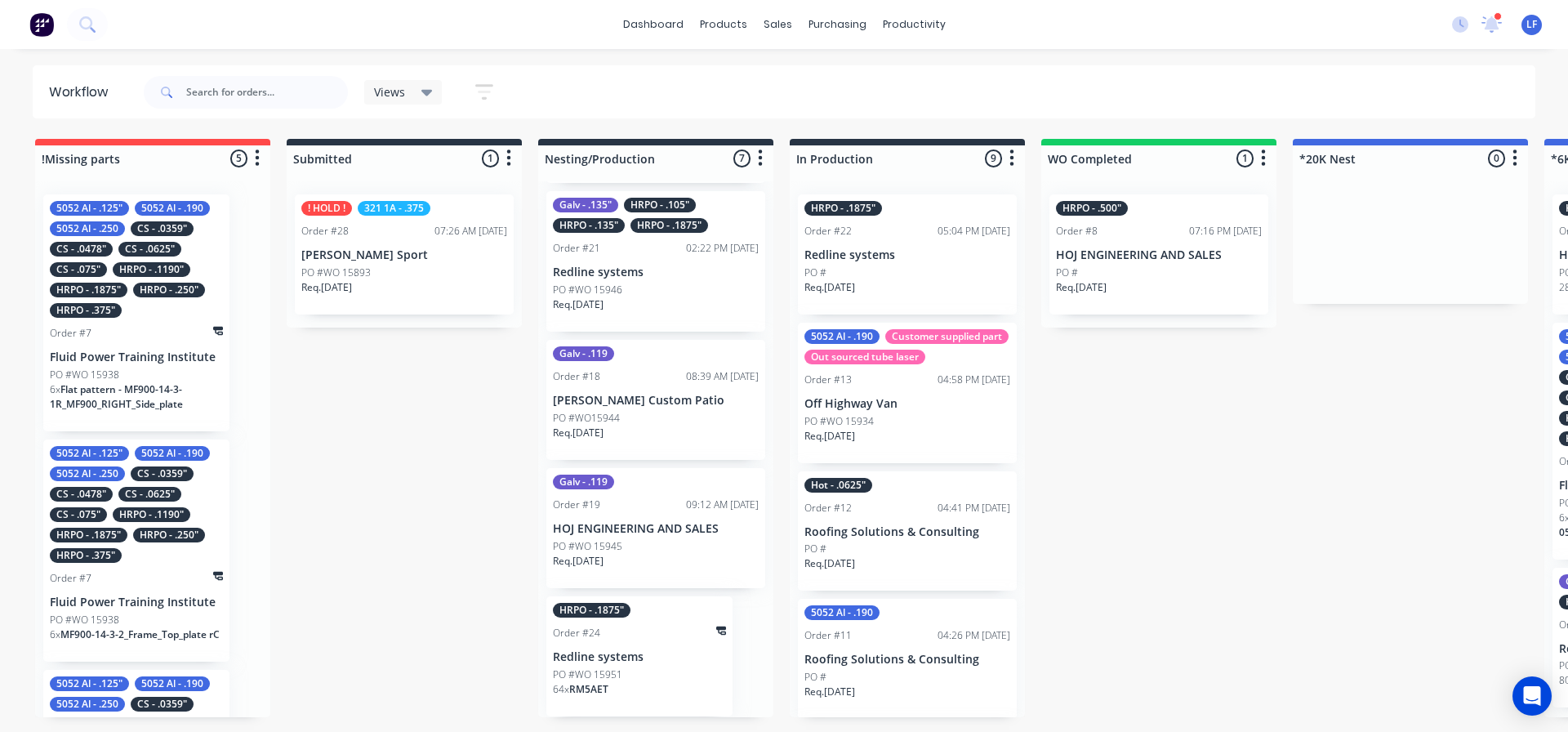
click at [609, 667] on p "PO #WO 15951" at bounding box center [588, 675] width 70 height 15
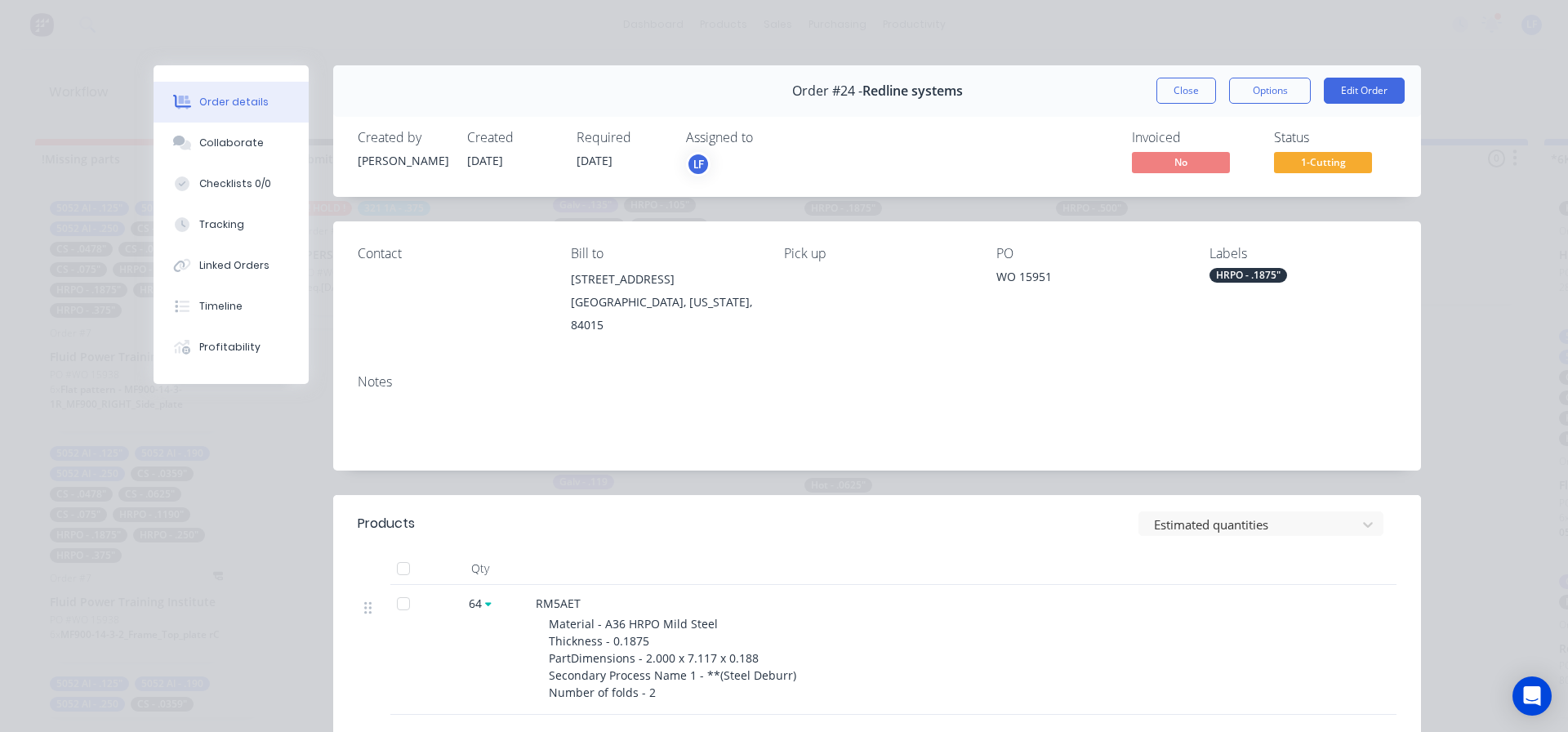
scroll to position [81, 0]
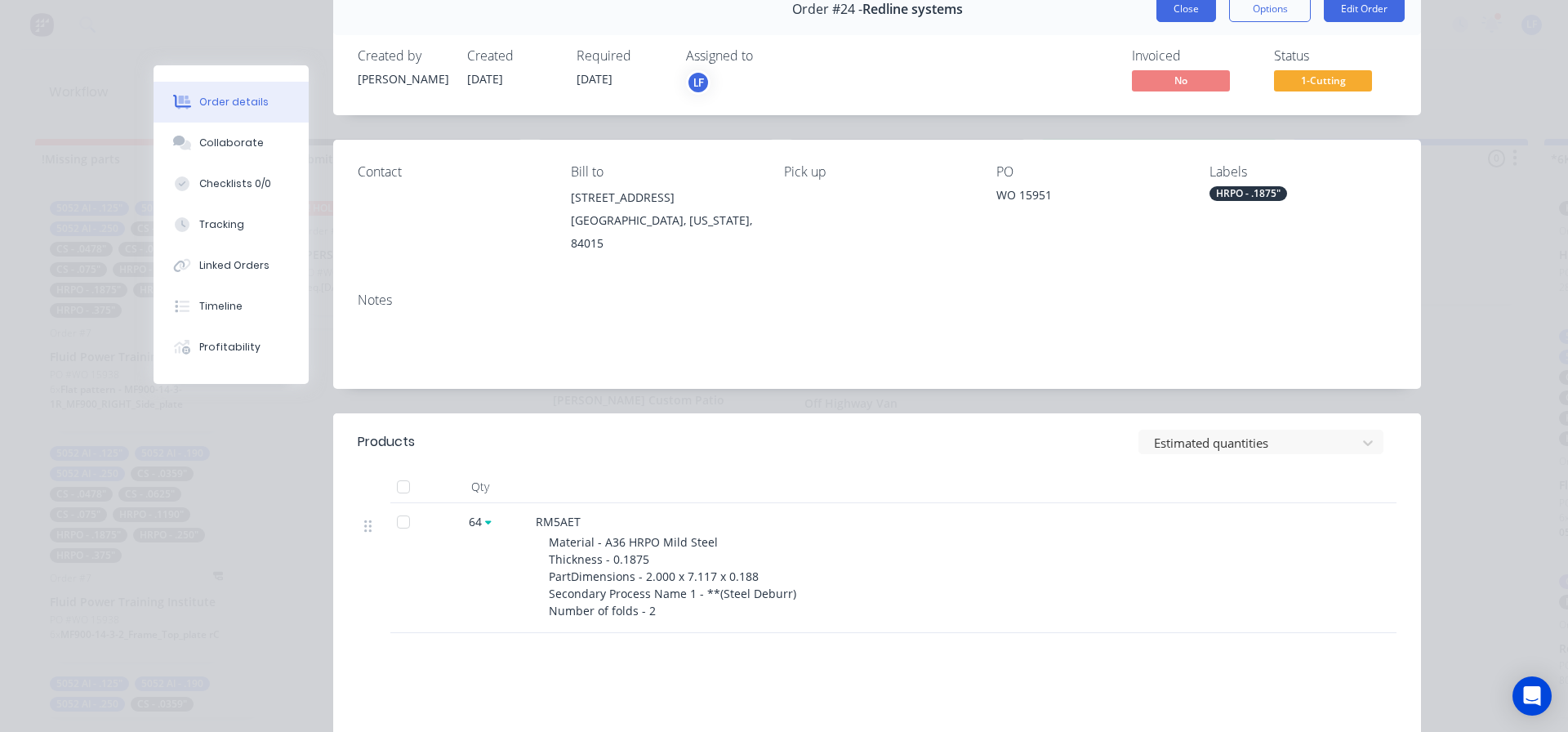
click at [1184, 11] on button "Close" at bounding box center [1187, 8] width 60 height 26
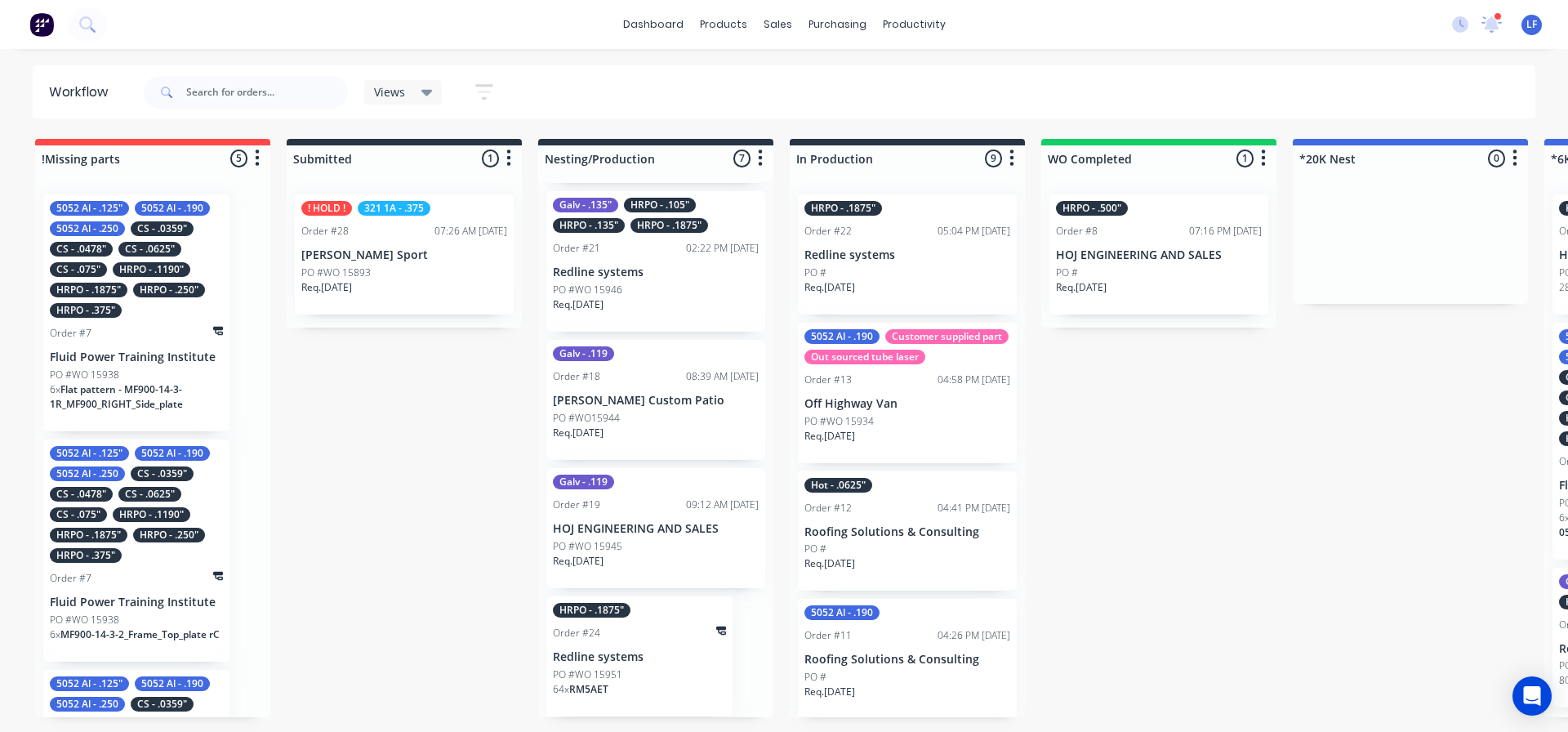
click at [635, 653] on p "Redline systems" at bounding box center [639, 657] width 173 height 14
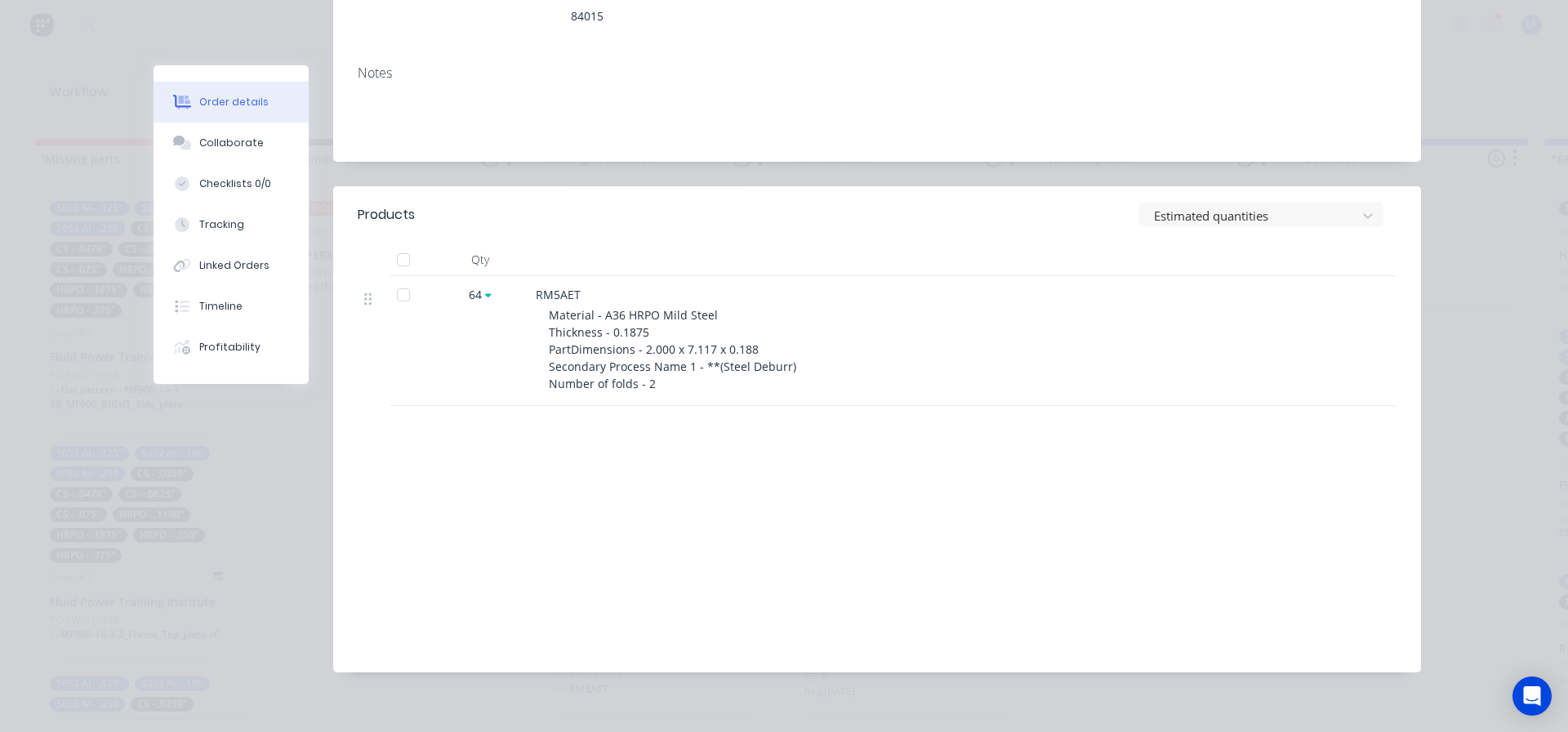
scroll to position [64, 0]
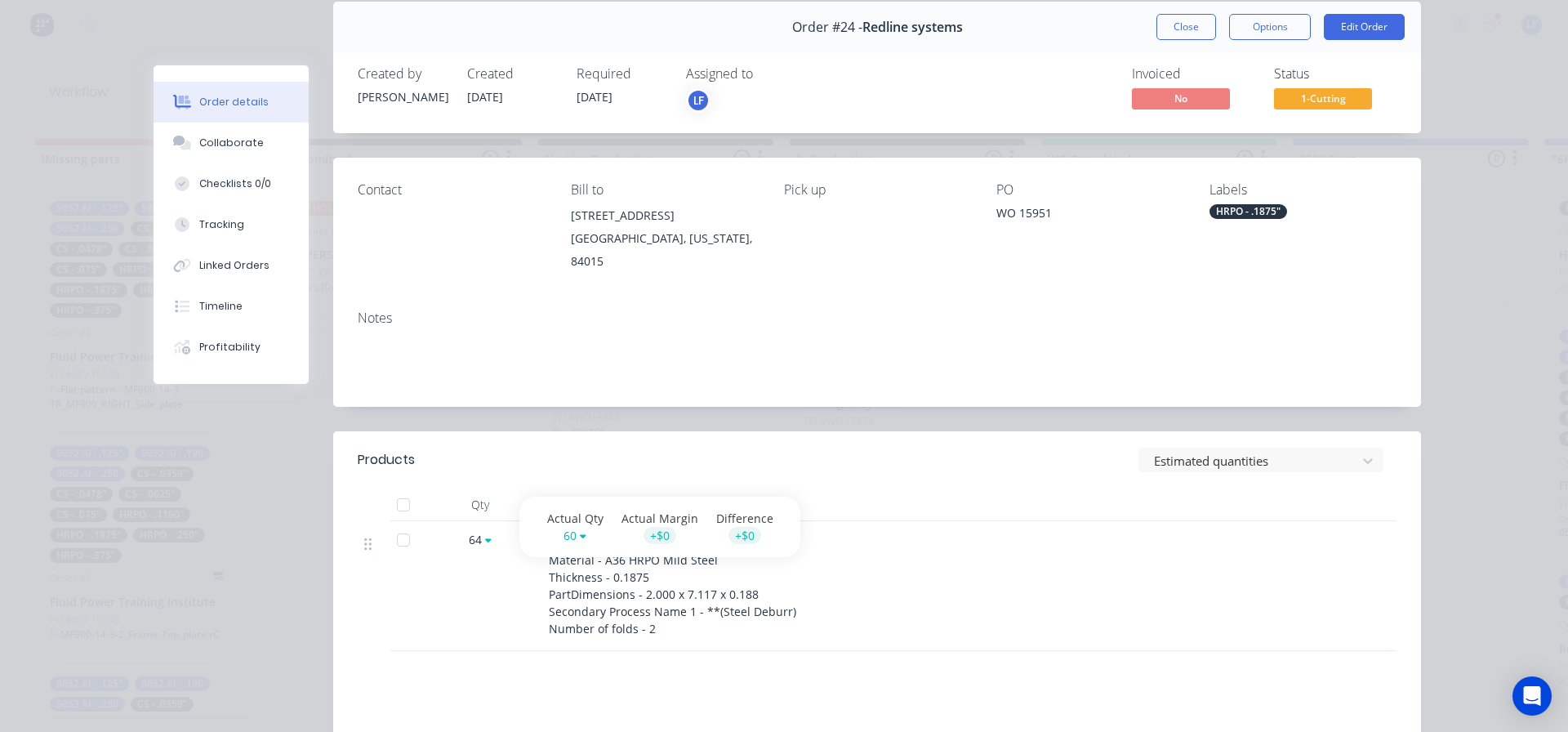
click at [485, 535] on icon at bounding box center [488, 540] width 7 height 10
click at [469, 531] on span "64" at bounding box center [476, 539] width 13 height 17
click at [586, 553] on span "Material - A36 HRPO Mild Steel Thickness - 0.1875 PartDimensions - 2.000 x 7.11…" at bounding box center [673, 594] width 247 height 84
click at [560, 553] on span "Material - A36 HRPO Mild Steel Thickness - 0.1875 PartDimensions - 2.000 x 7.11…" at bounding box center [673, 594] width 247 height 84
click at [566, 553] on span "Material - A36 HRPO Mild Steel Thickness - 0.1875 PartDimensions - 2.000 x 7.11…" at bounding box center [673, 594] width 247 height 84
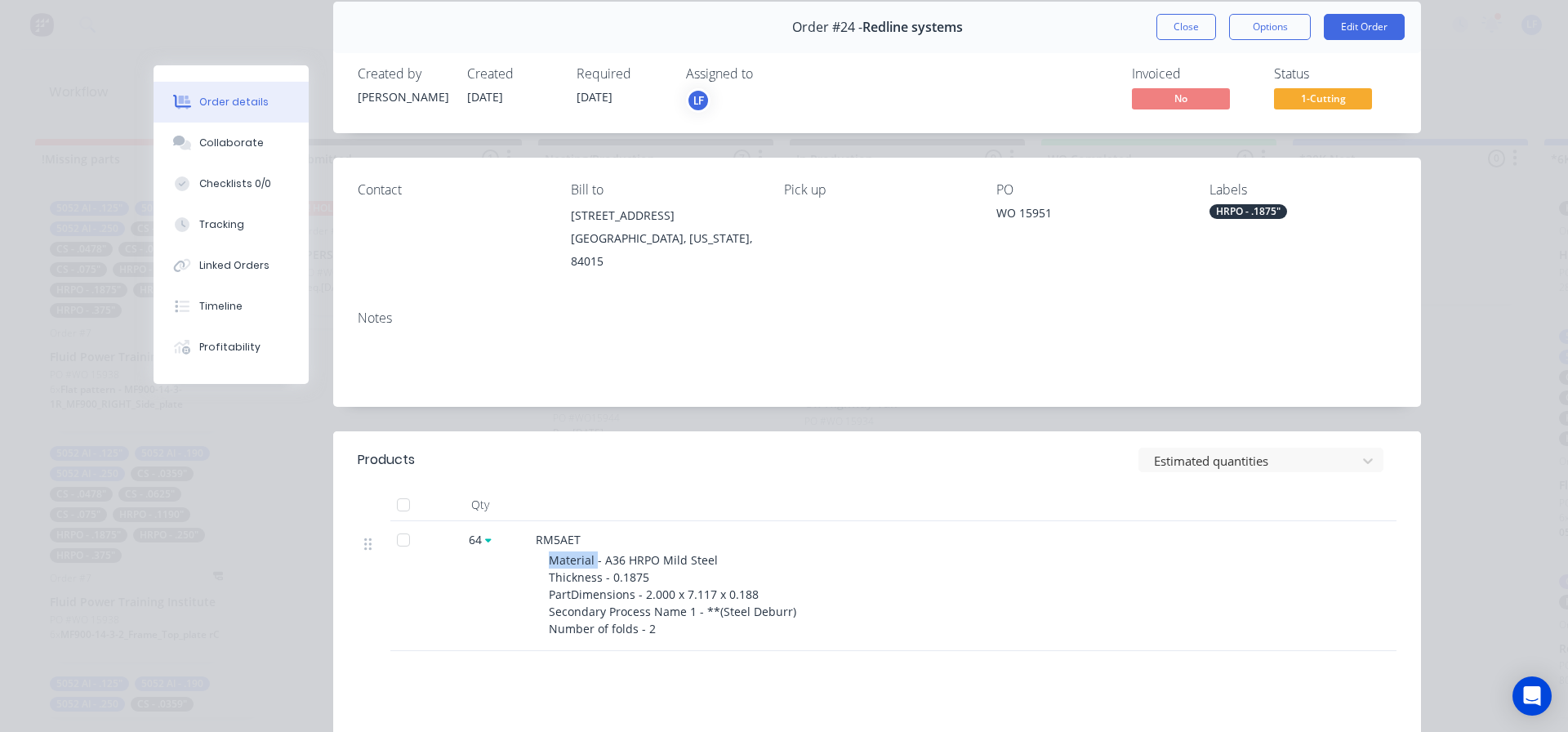
click at [566, 553] on span "Material - A36 HRPO Mild Steel Thickness - 0.1875 PartDimensions - 2.000 x 7.11…" at bounding box center [673, 594] width 247 height 84
click at [485, 535] on icon at bounding box center [488, 540] width 7 height 10
click at [469, 531] on span "64" at bounding box center [476, 539] width 13 height 17
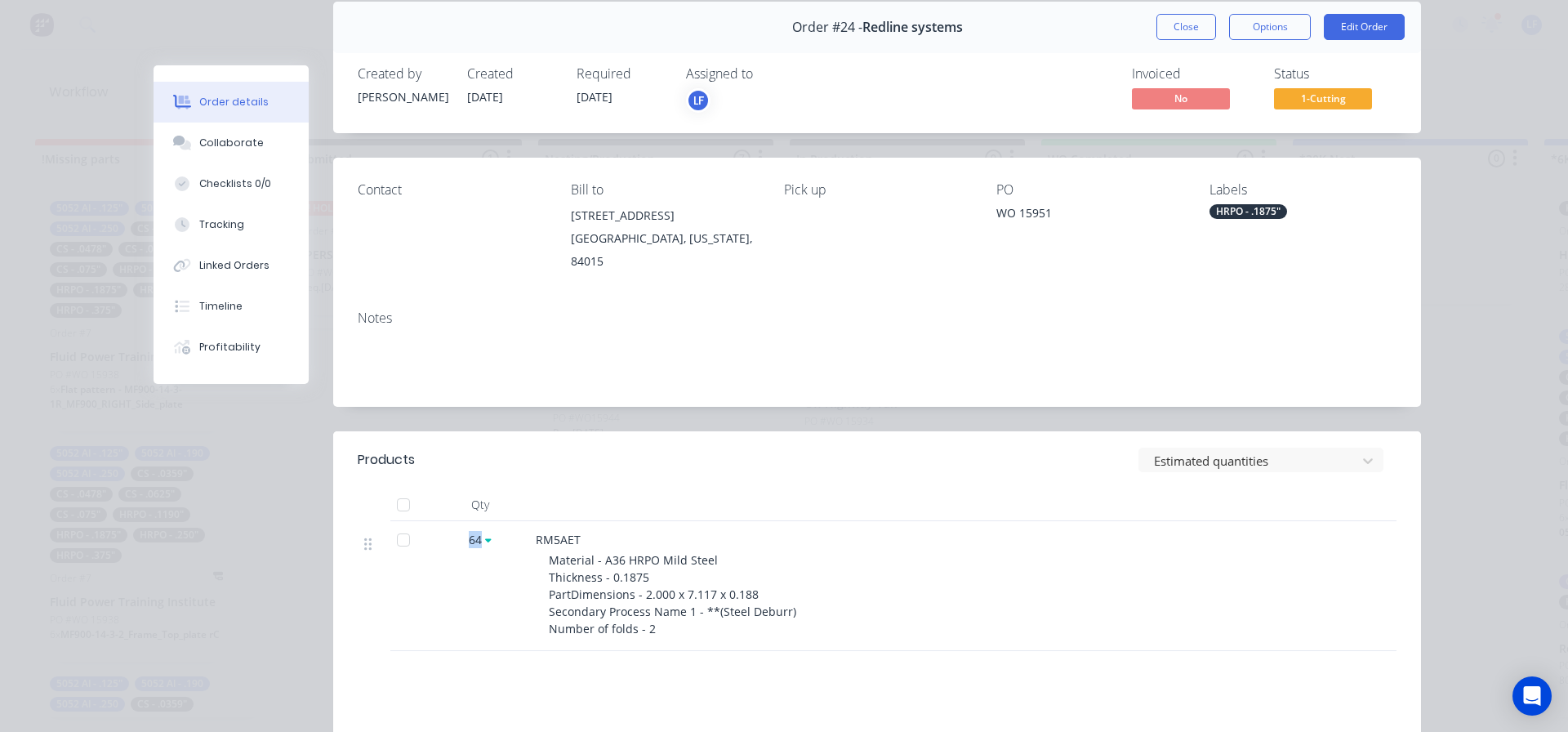
click at [469, 531] on span "64" at bounding box center [476, 539] width 13 height 17
click at [485, 535] on icon at bounding box center [488, 540] width 7 height 10
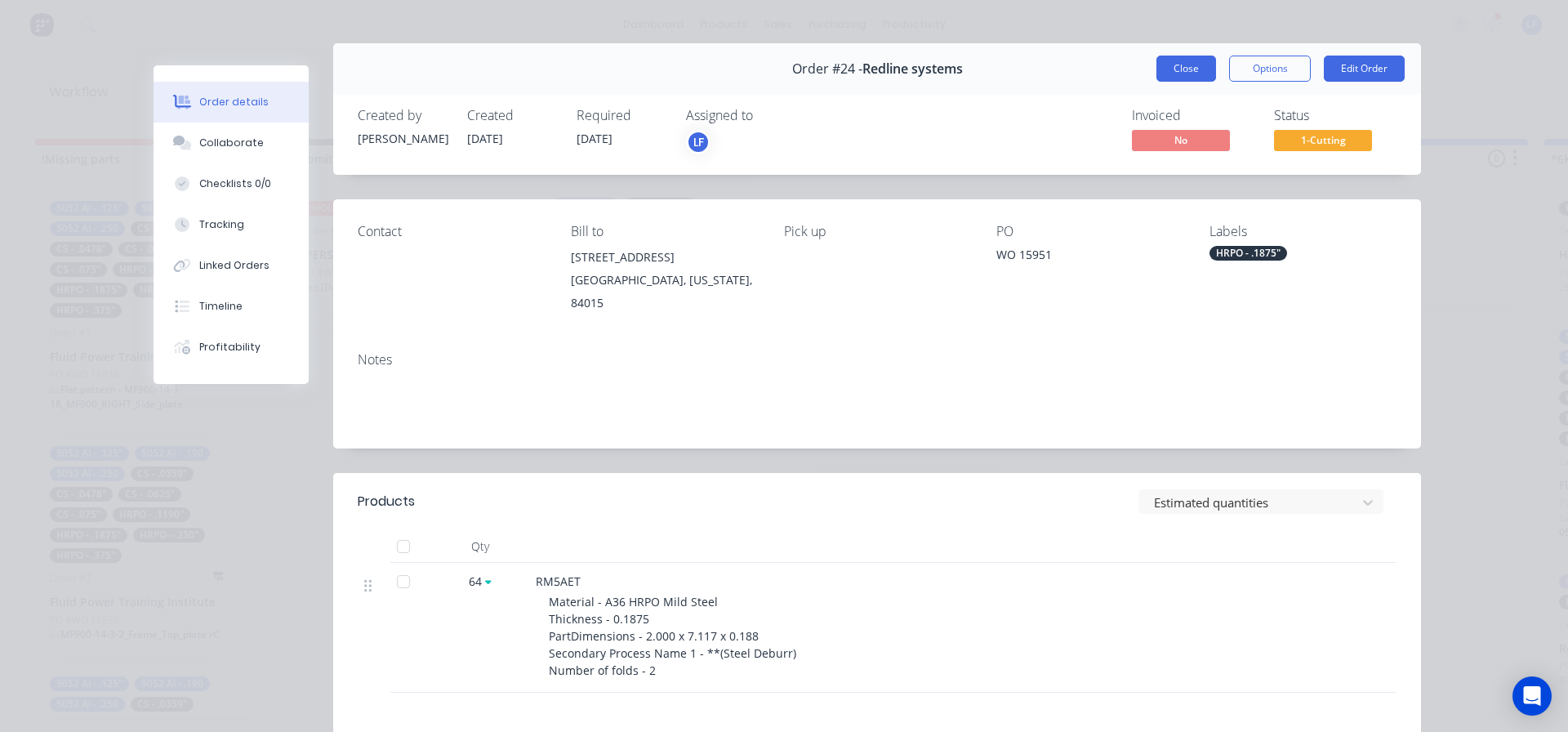
scroll to position [0, 0]
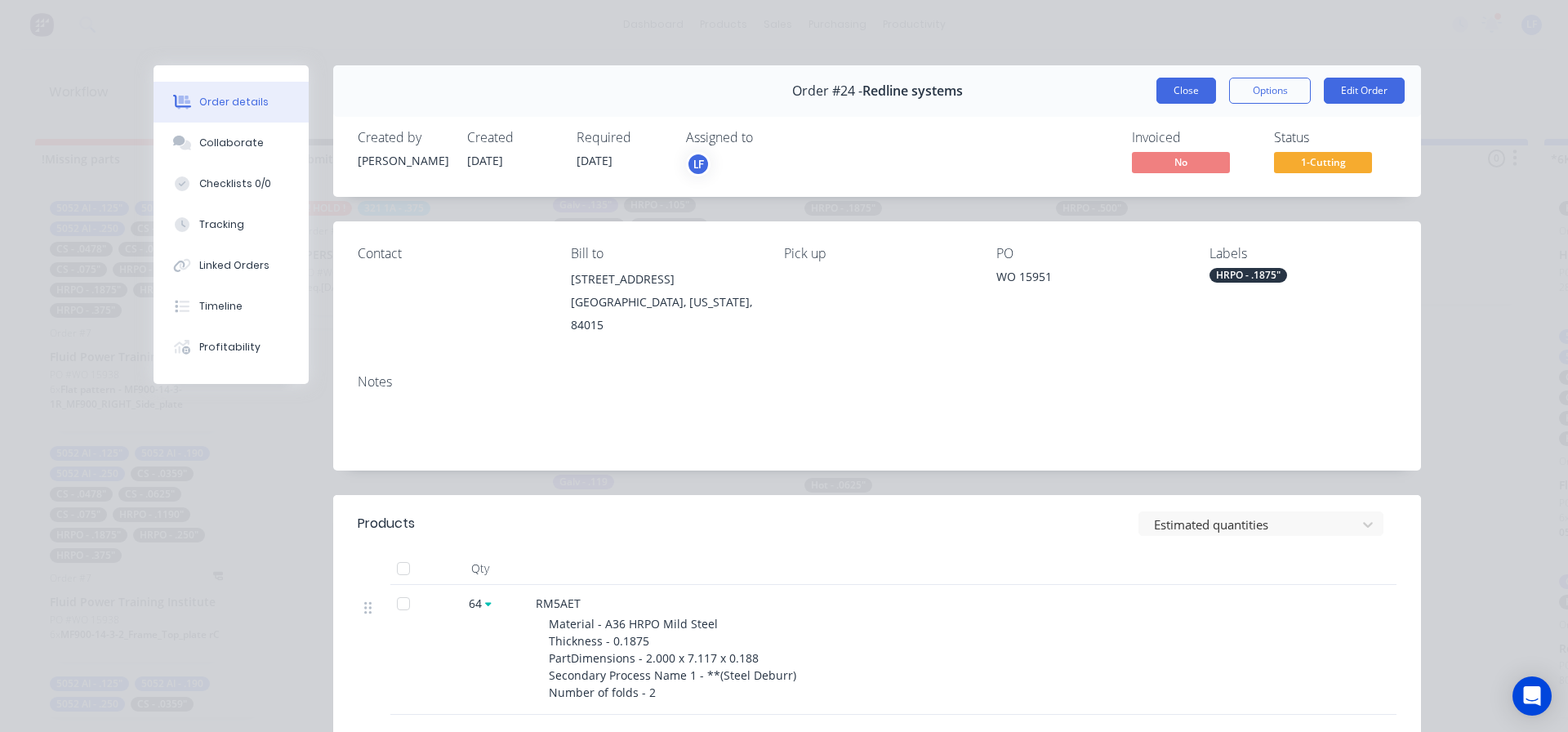
click at [1184, 94] on button "Close" at bounding box center [1187, 90] width 60 height 26
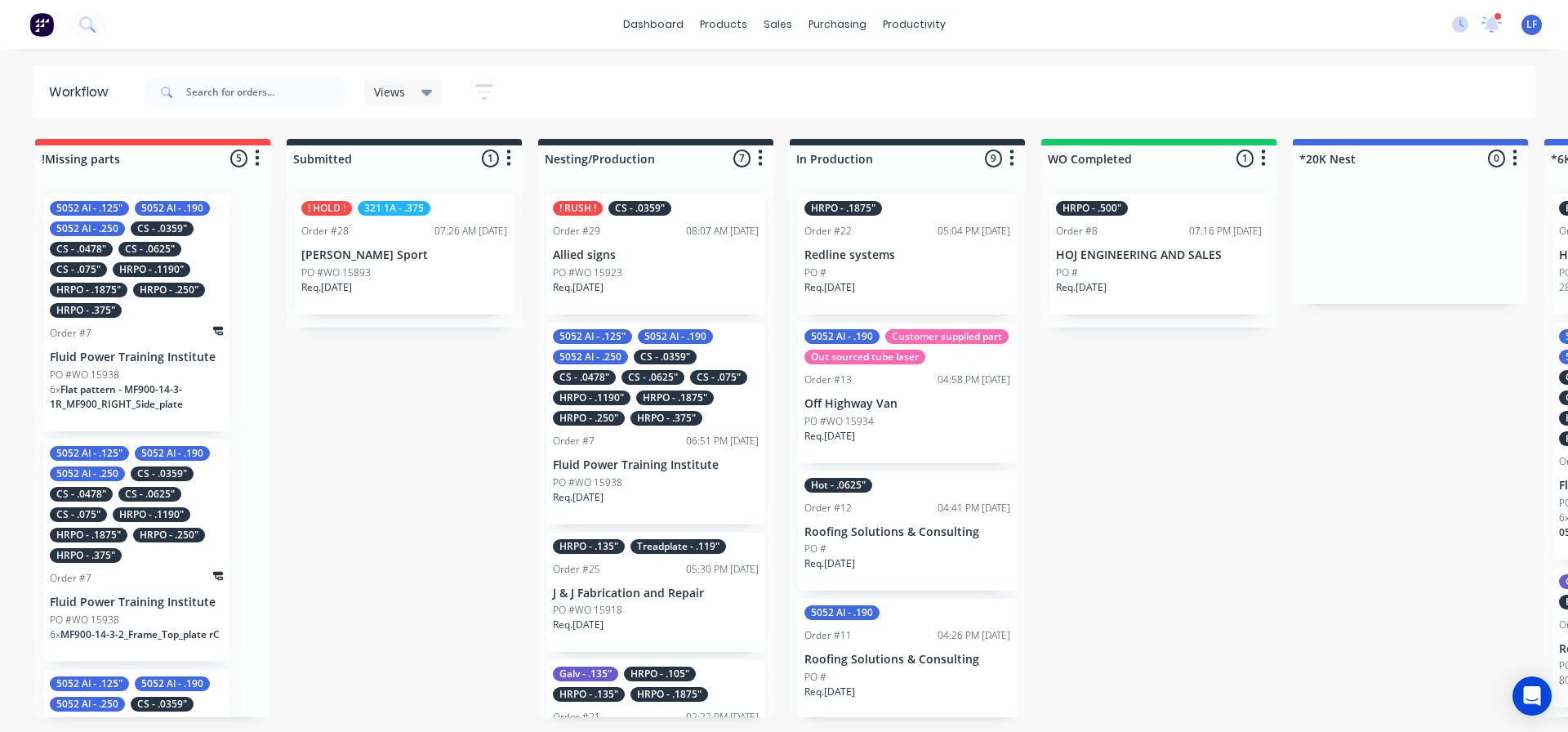
click at [663, 604] on div "PO #WO 15918" at bounding box center [656, 611] width 206 height 15
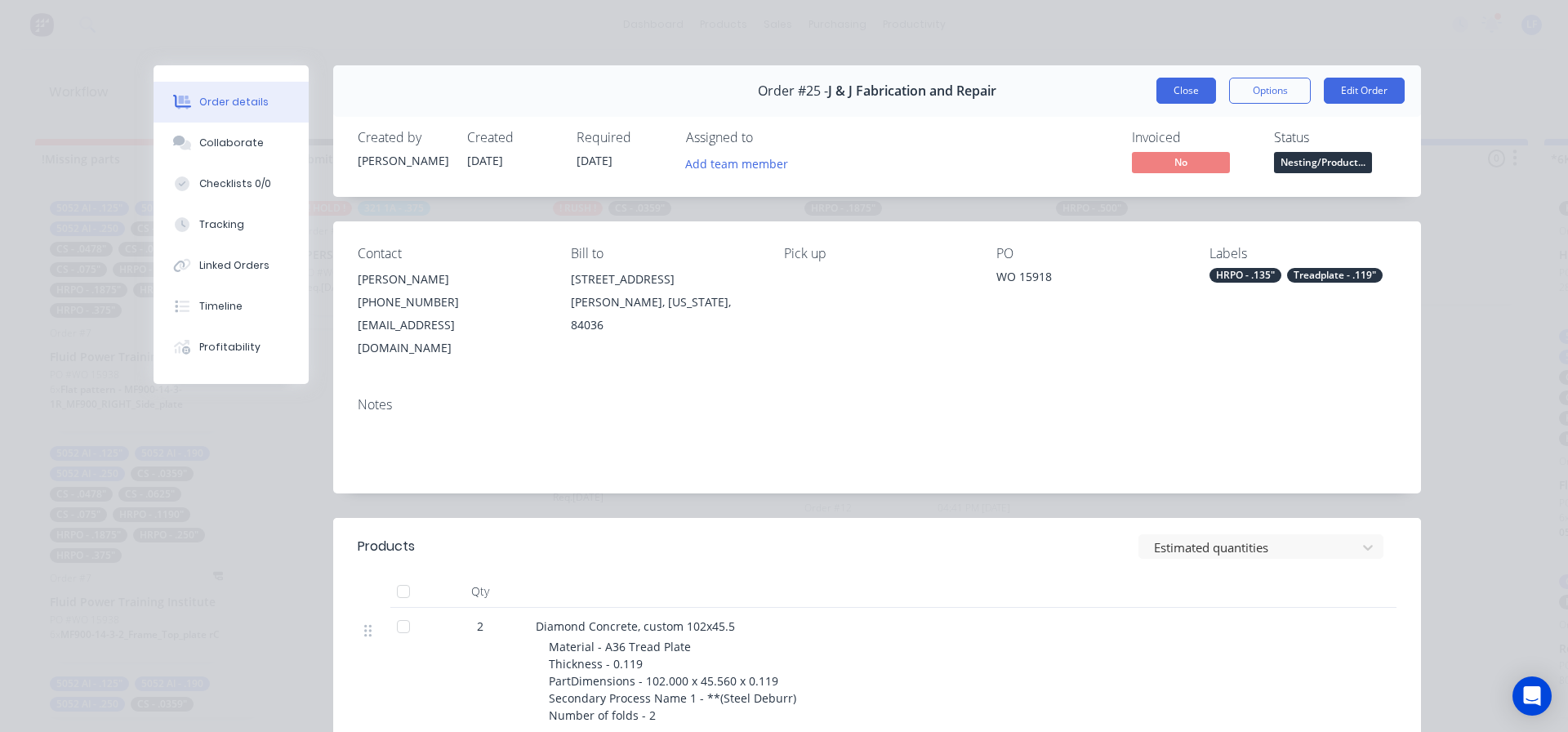
click at [1183, 94] on button "Close" at bounding box center [1187, 90] width 60 height 26
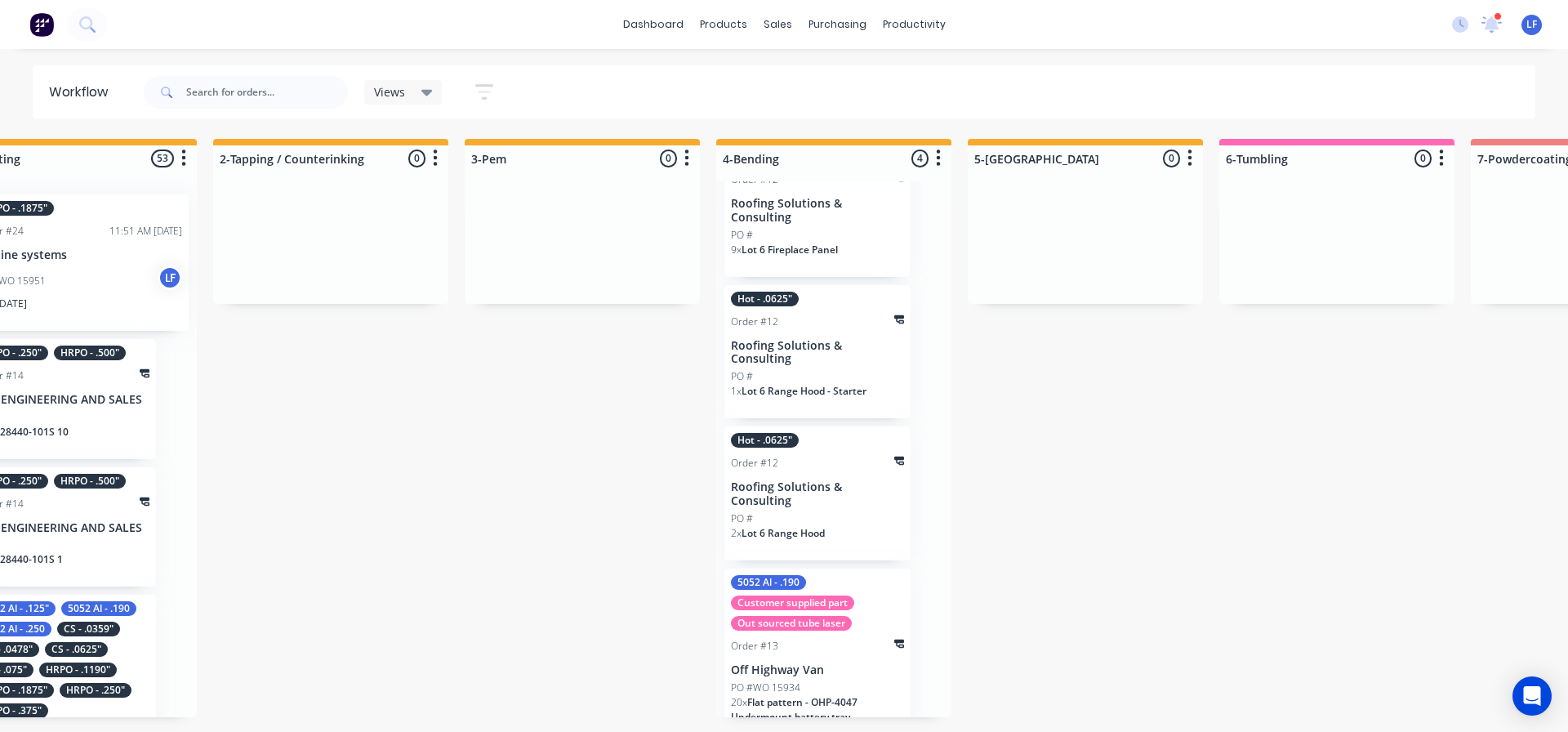
scroll to position [79, 0]
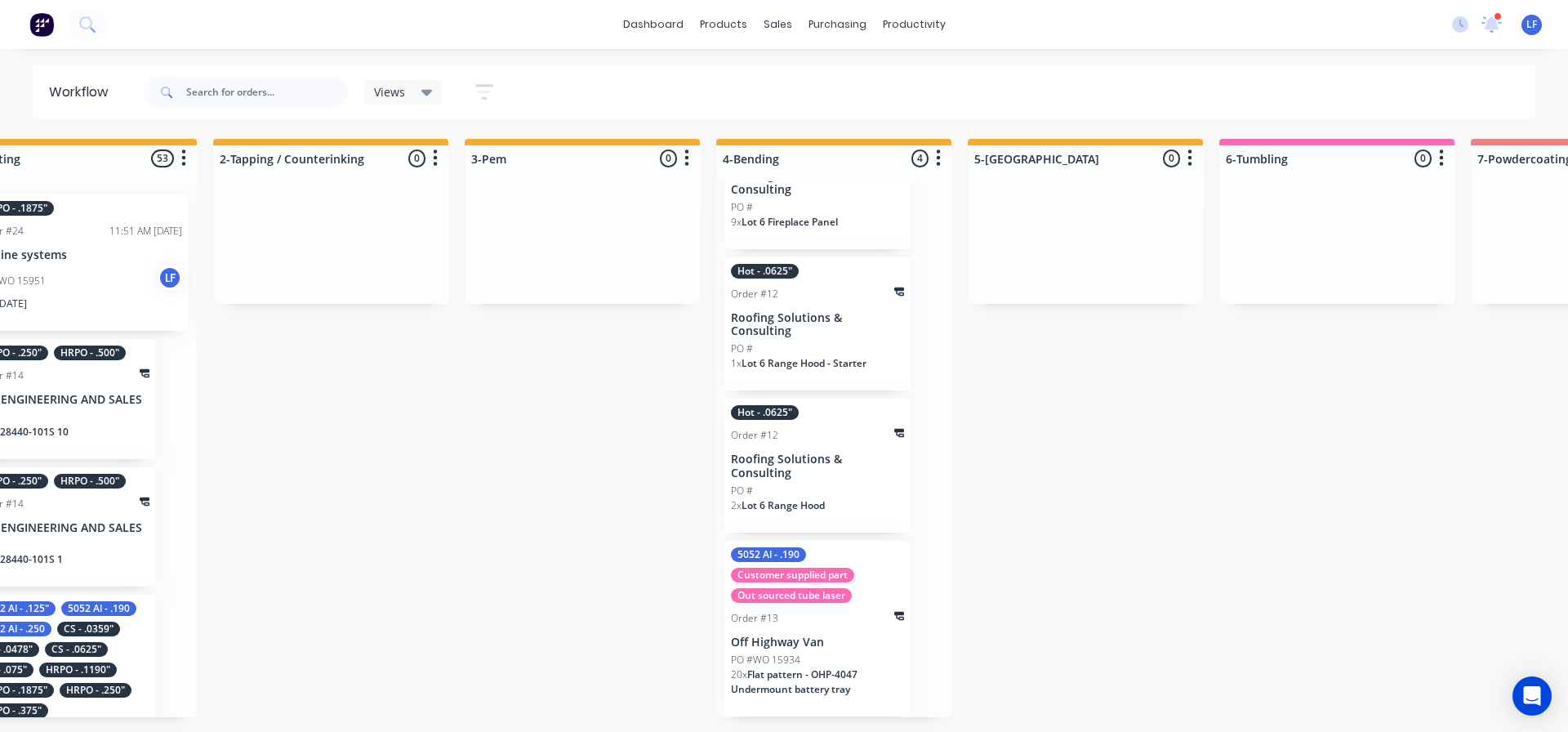
drag, startPoint x: 1135, startPoint y: 734, endPoint x: 1253, endPoint y: 729, distance: 118.1
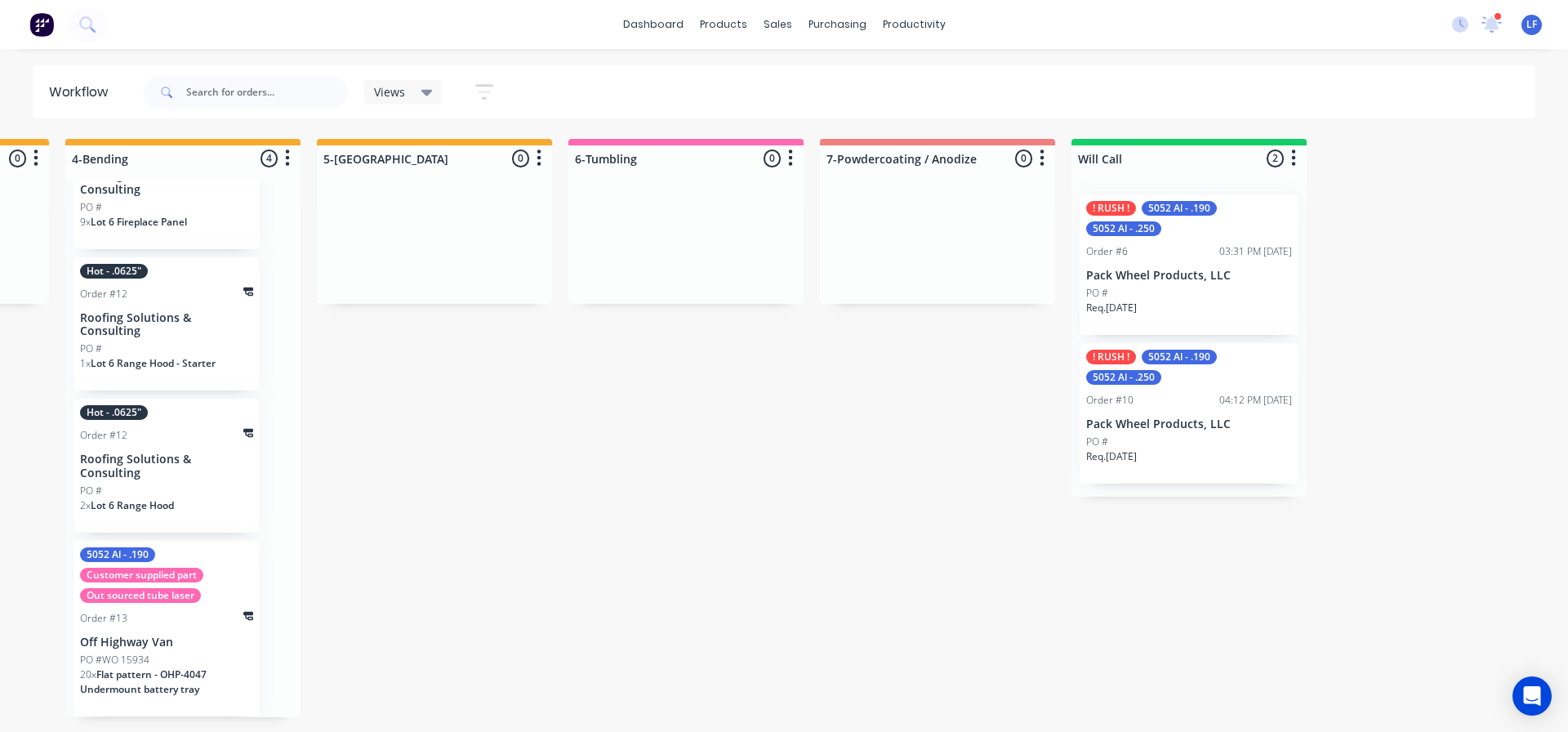
scroll to position [0, 2776]
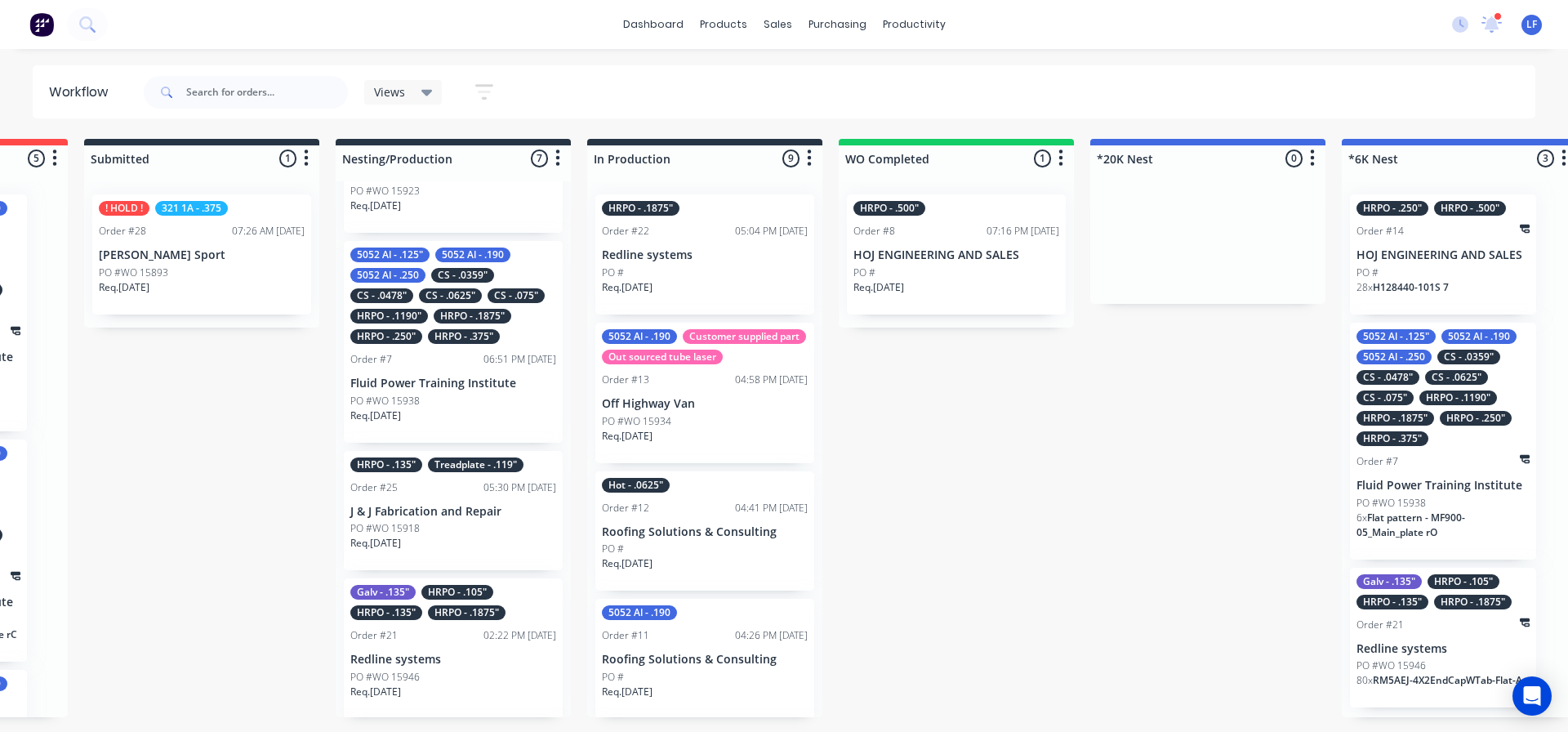
scroll to position [0, 186]
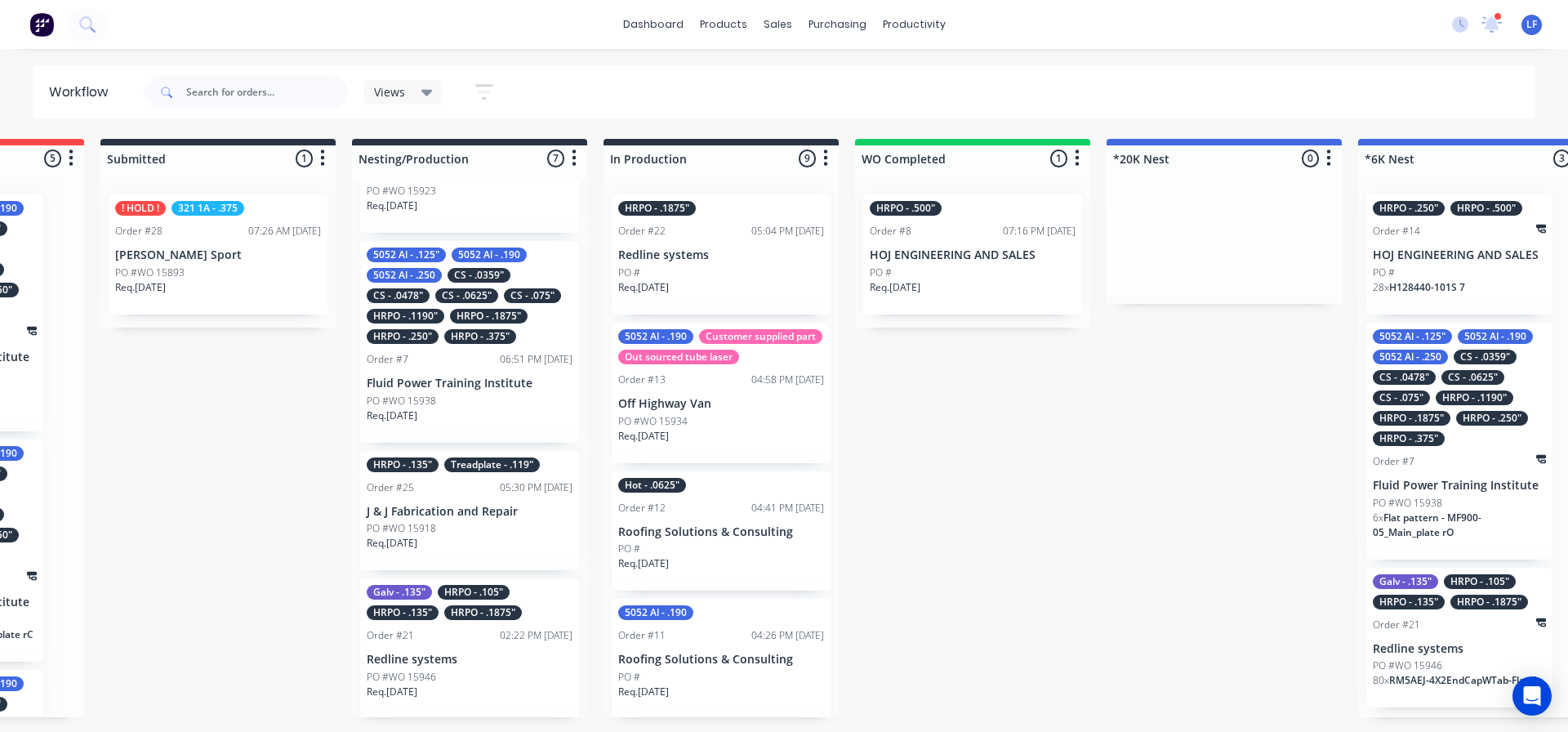
click at [710, 273] on div "PO #" at bounding box center [721, 273] width 206 height 15
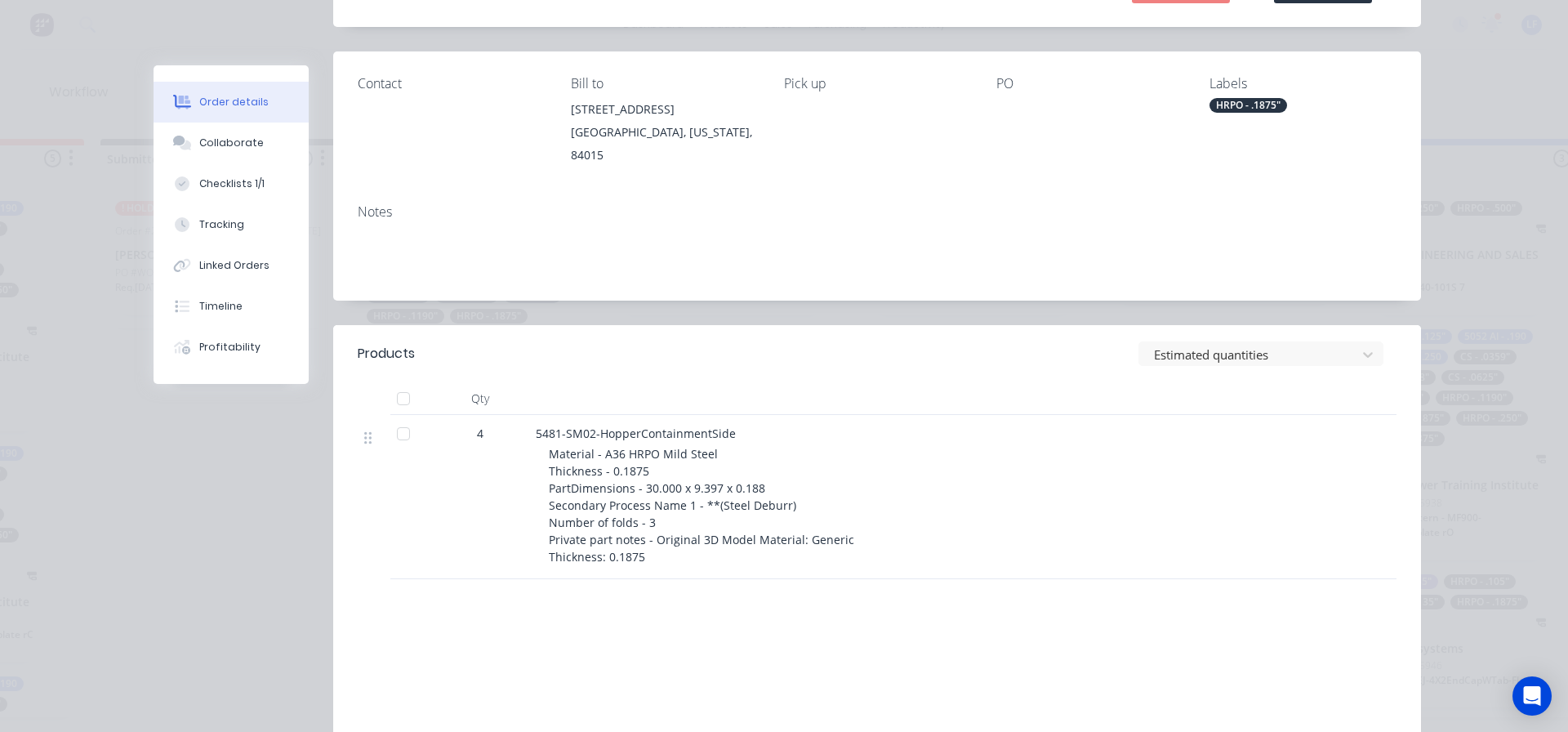
scroll to position [0, 0]
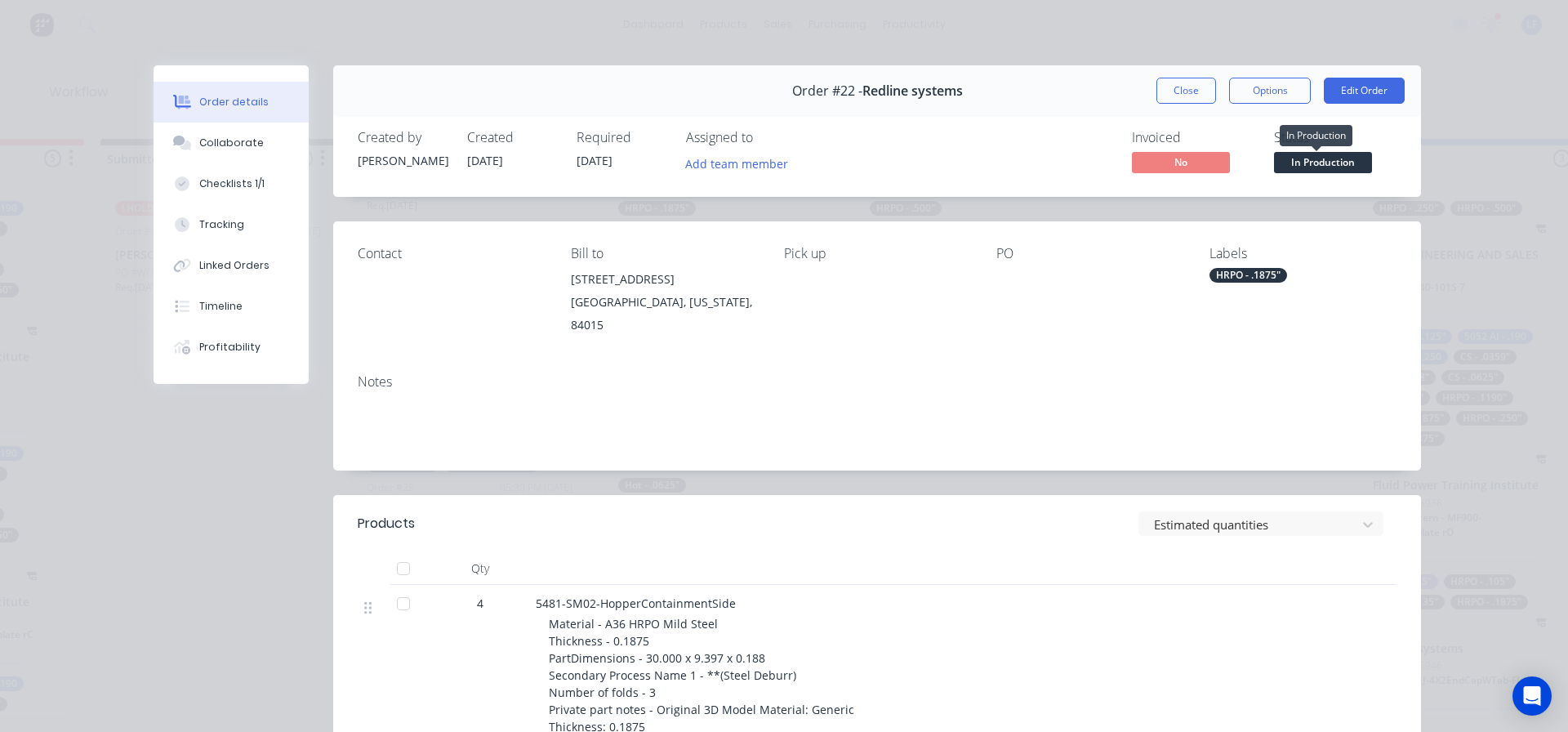
click at [1313, 161] on span "In Production" at bounding box center [1323, 162] width 98 height 21
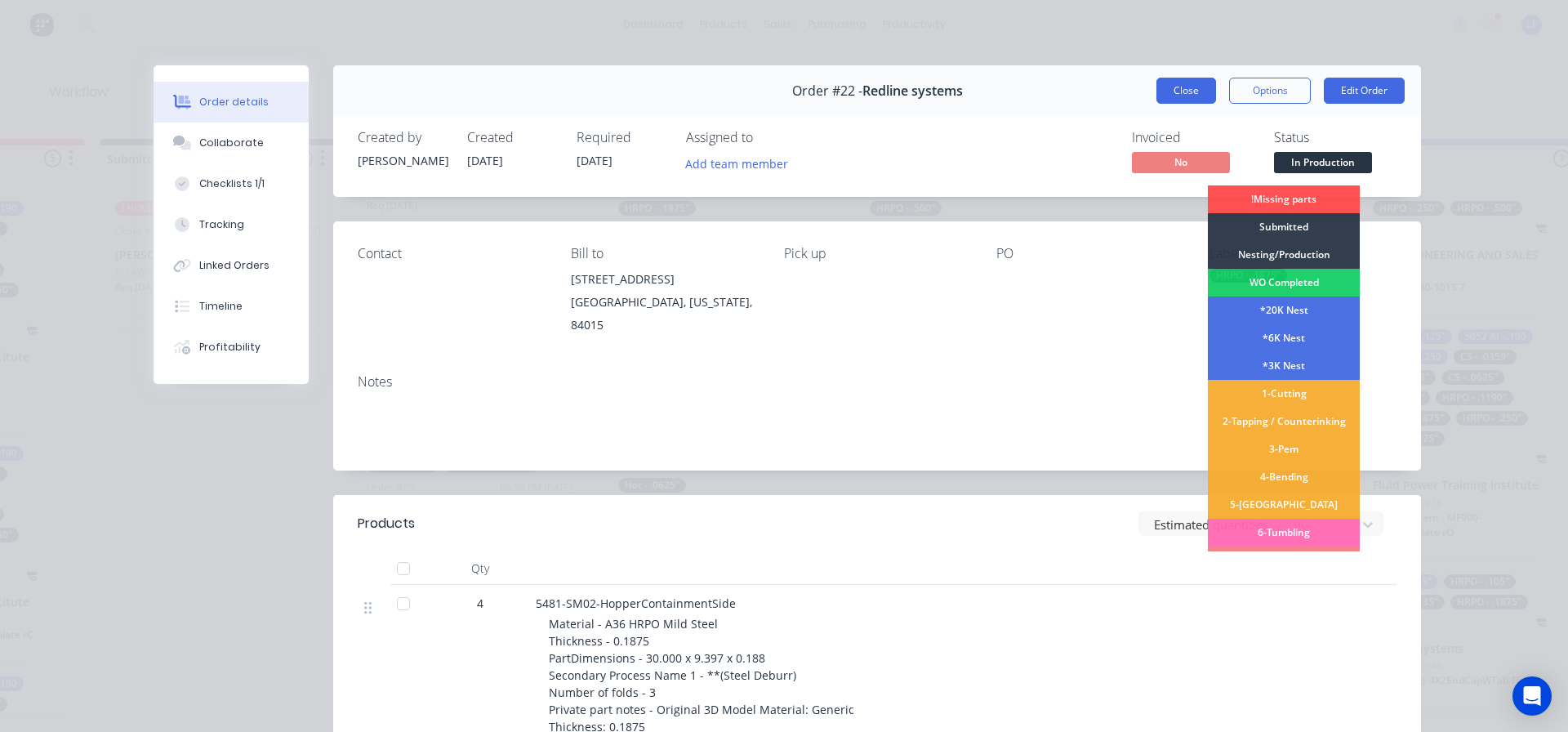
drag, startPoint x: 1174, startPoint y: 91, endPoint x: 895, endPoint y: 79, distance: 279.3
click at [1171, 91] on button "Close" at bounding box center [1187, 90] width 60 height 26
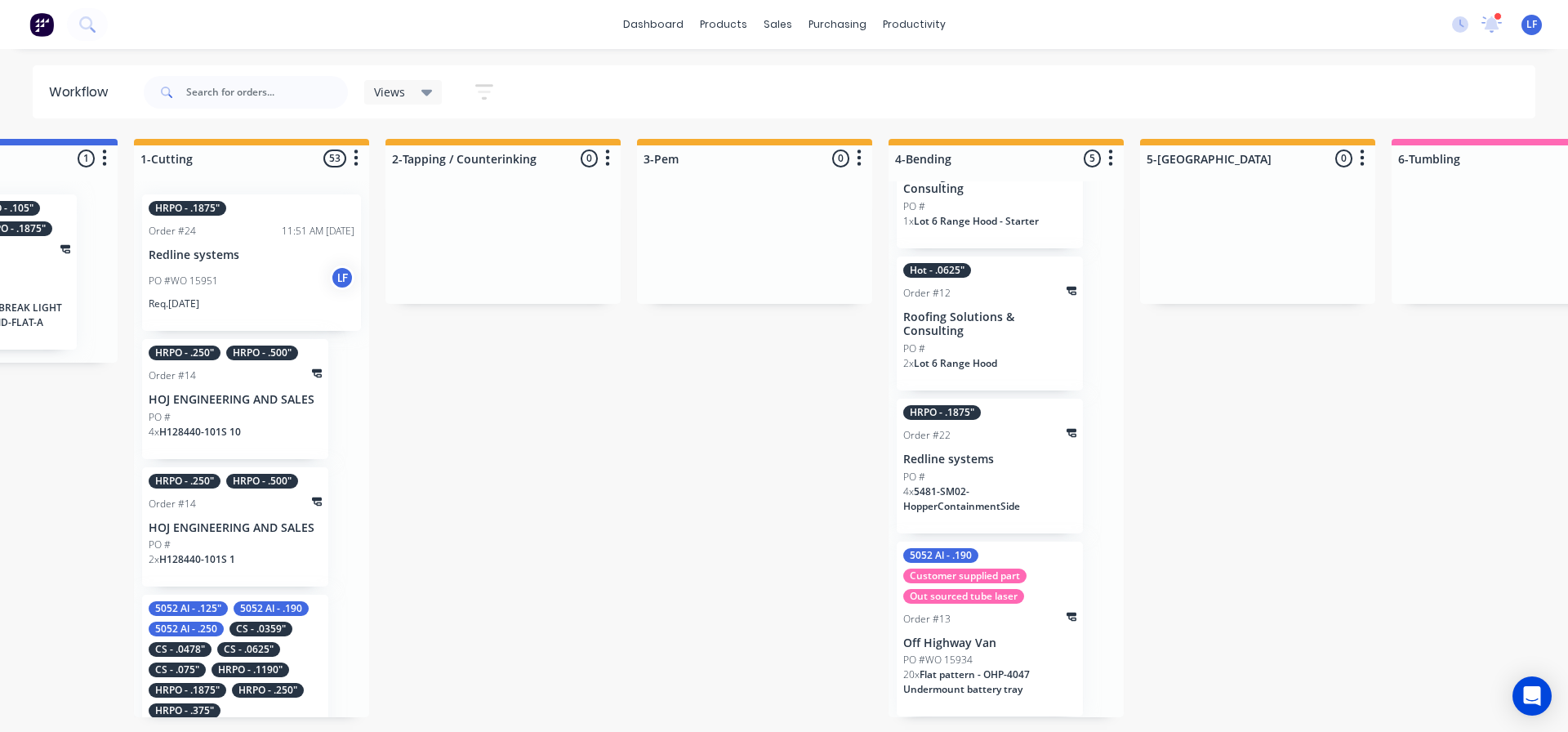
scroll to position [0, 1955]
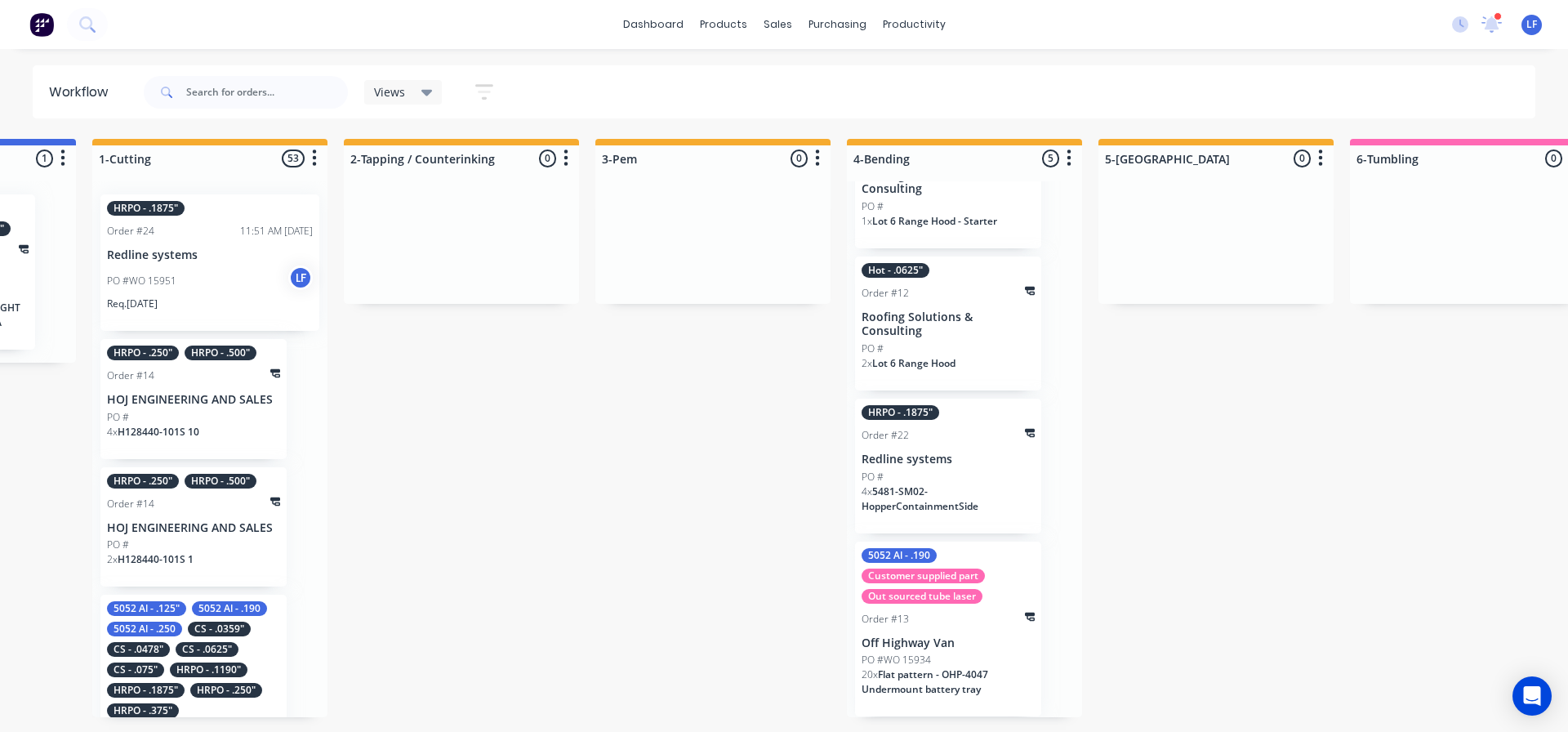
click at [958, 463] on p "Redline systems" at bounding box center [948, 459] width 173 height 14
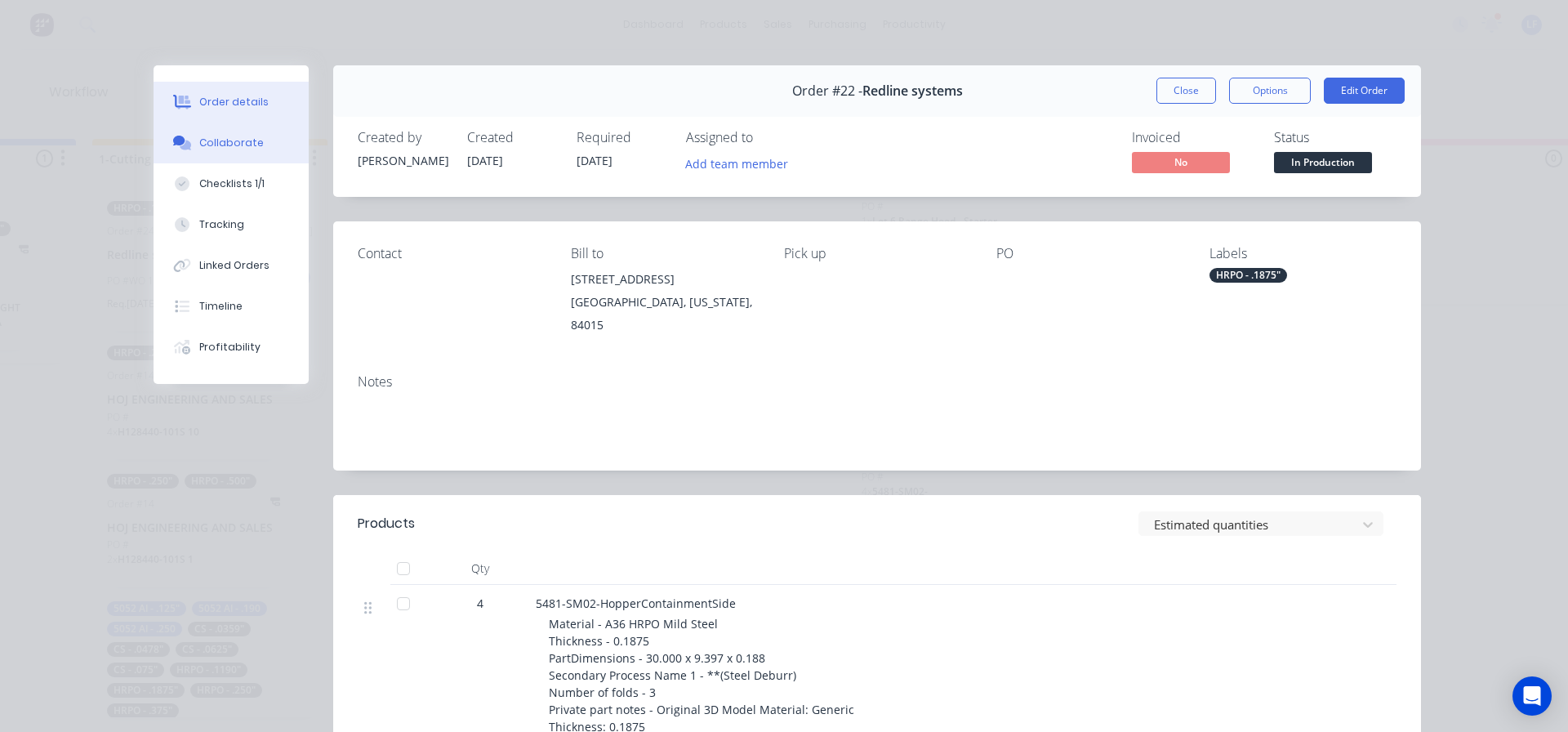
click at [220, 140] on div "Collaborate" at bounding box center [232, 143] width 65 height 15
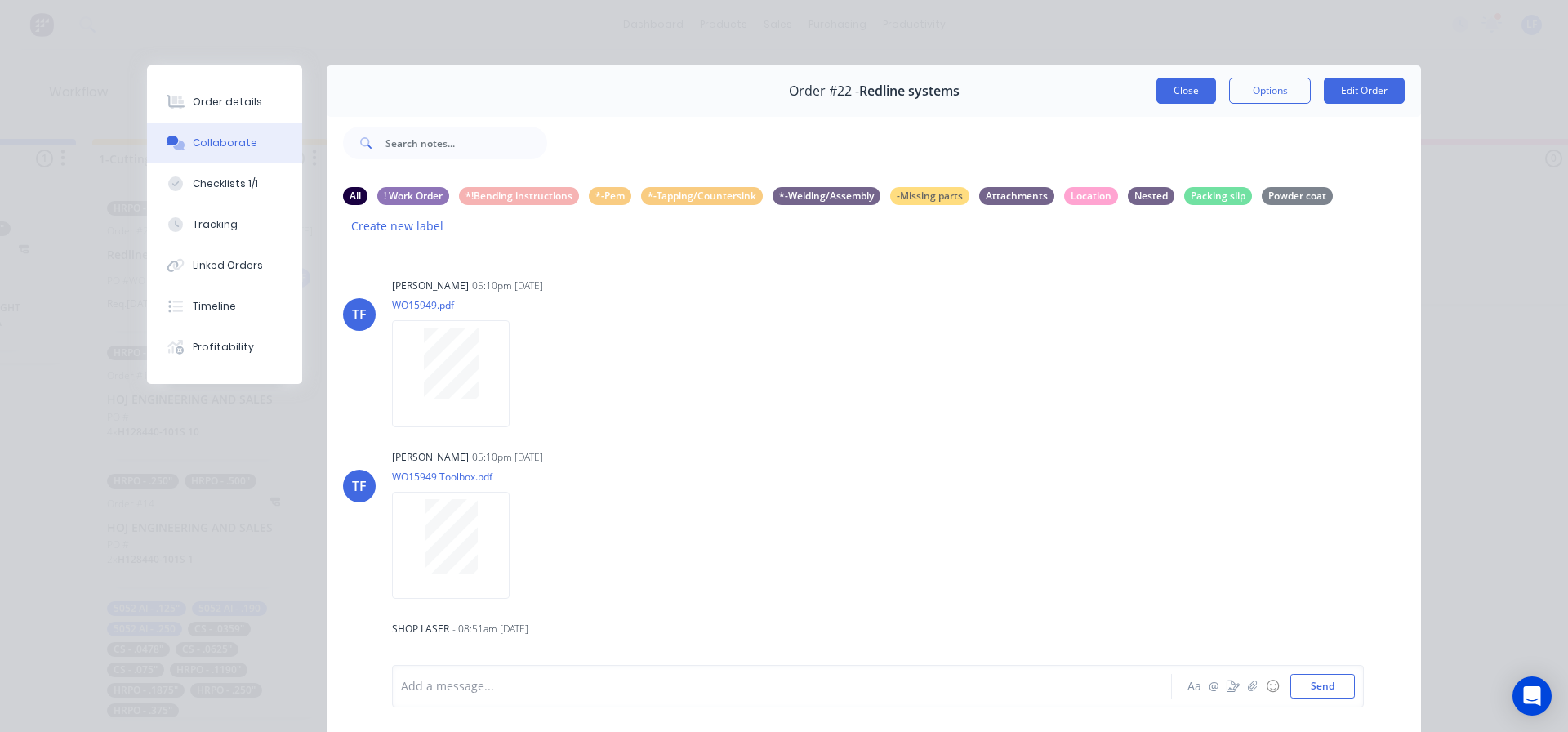
click at [1185, 90] on button "Close" at bounding box center [1187, 90] width 60 height 26
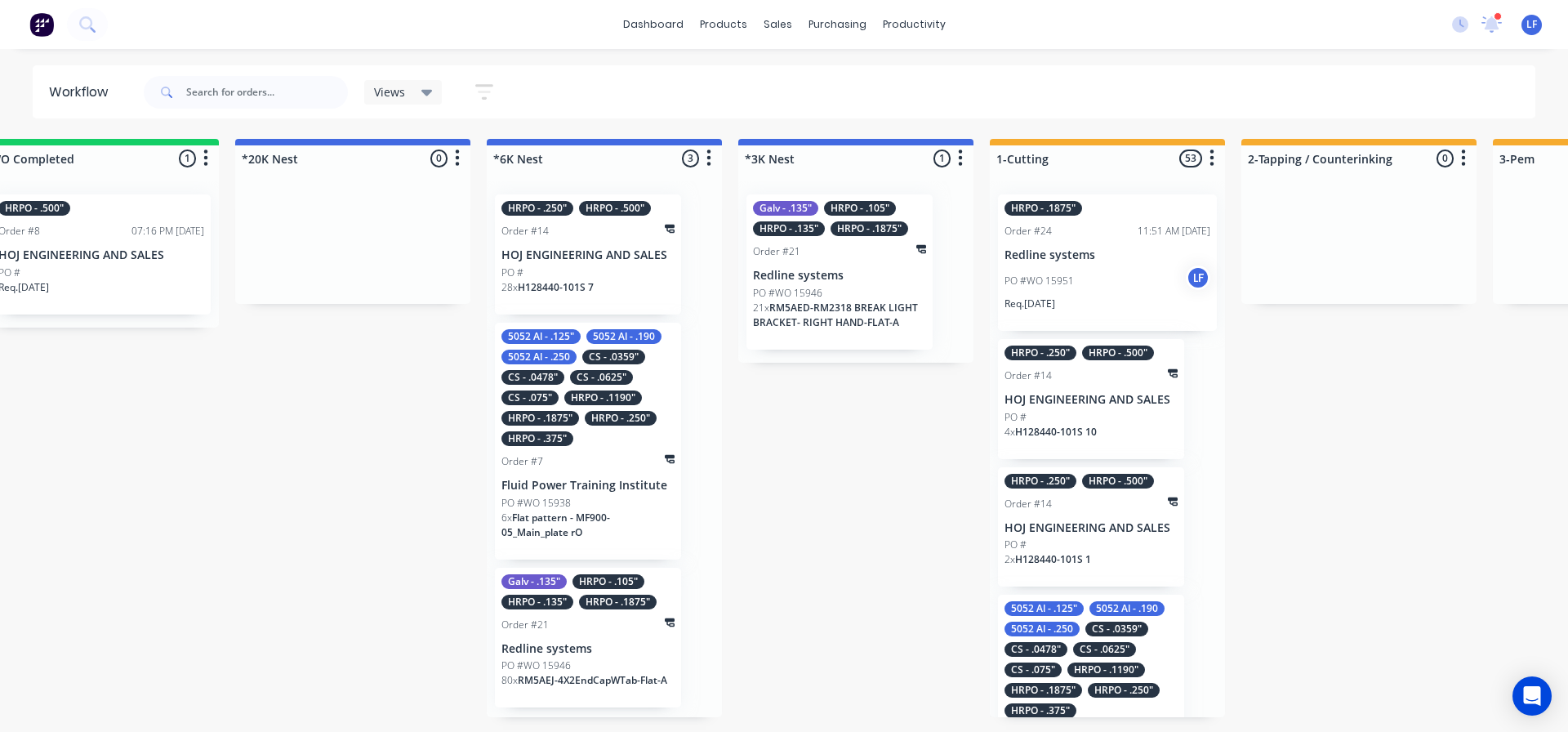
scroll to position [0, 1042]
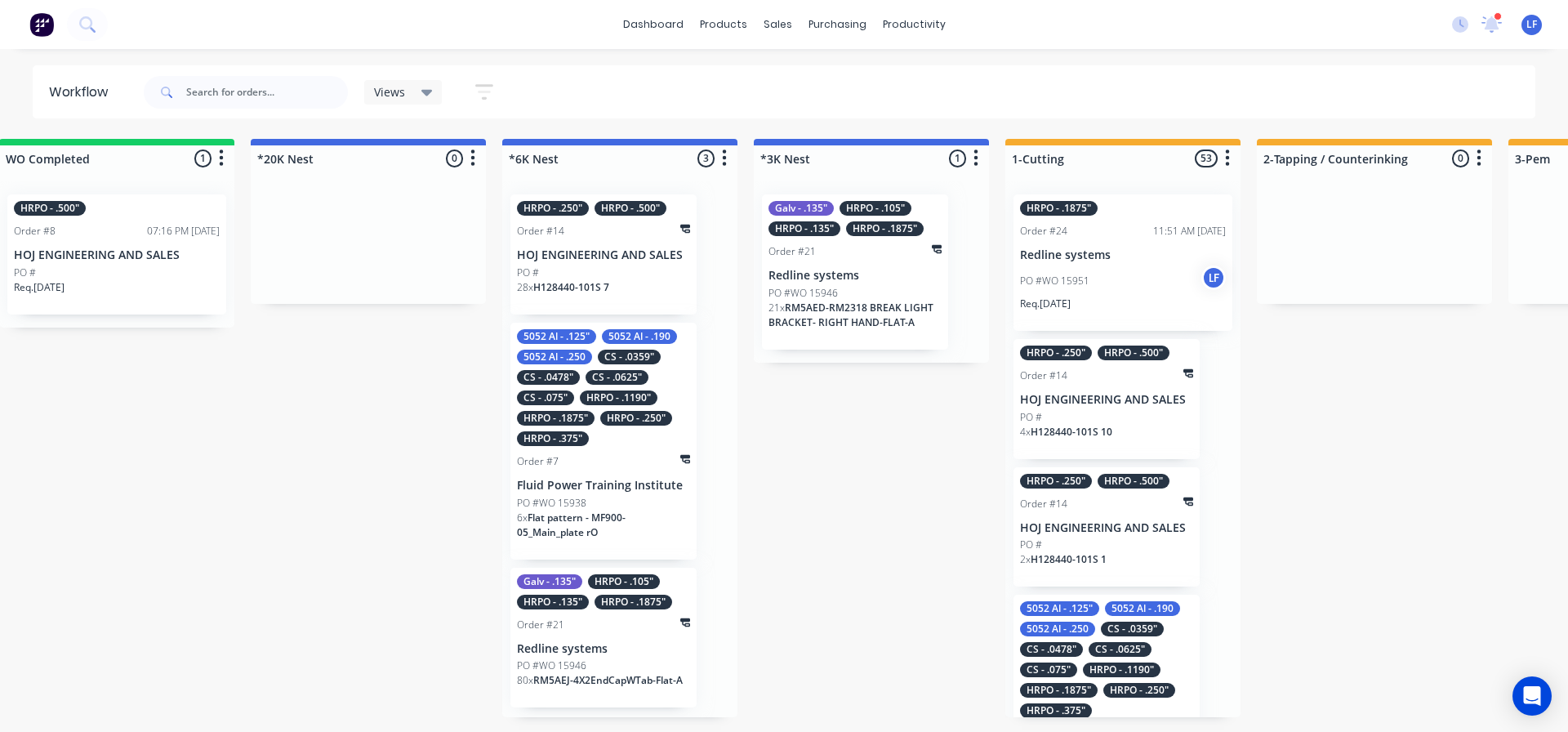
click at [620, 450] on div "5052 Al - .125" 5052 Al - .190 5052 Al - .250 CS - .0359" CS - .0478" CS - .062…" at bounding box center [604, 440] width 186 height 237
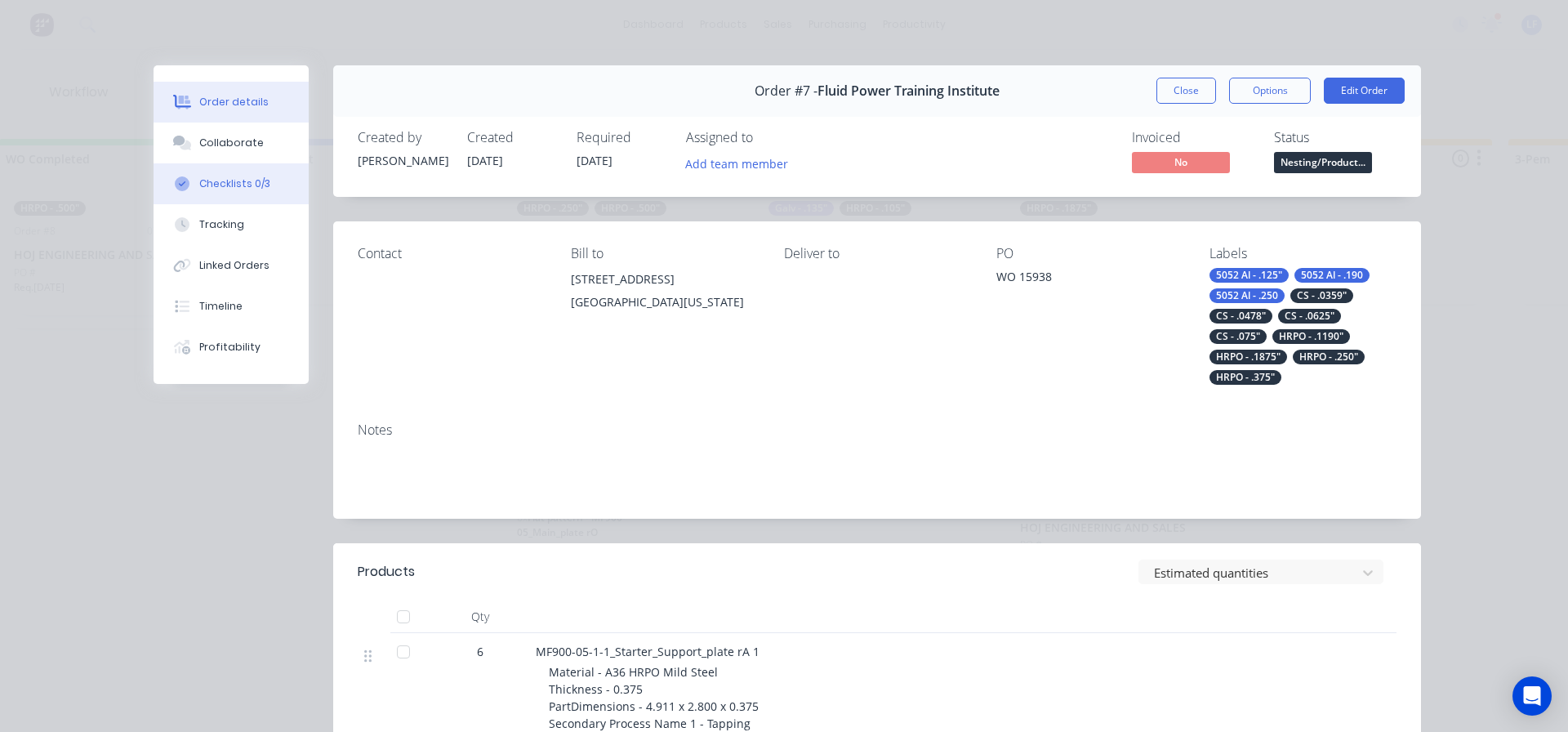
click at [221, 184] on div "Checklists 0/3" at bounding box center [235, 184] width 71 height 15
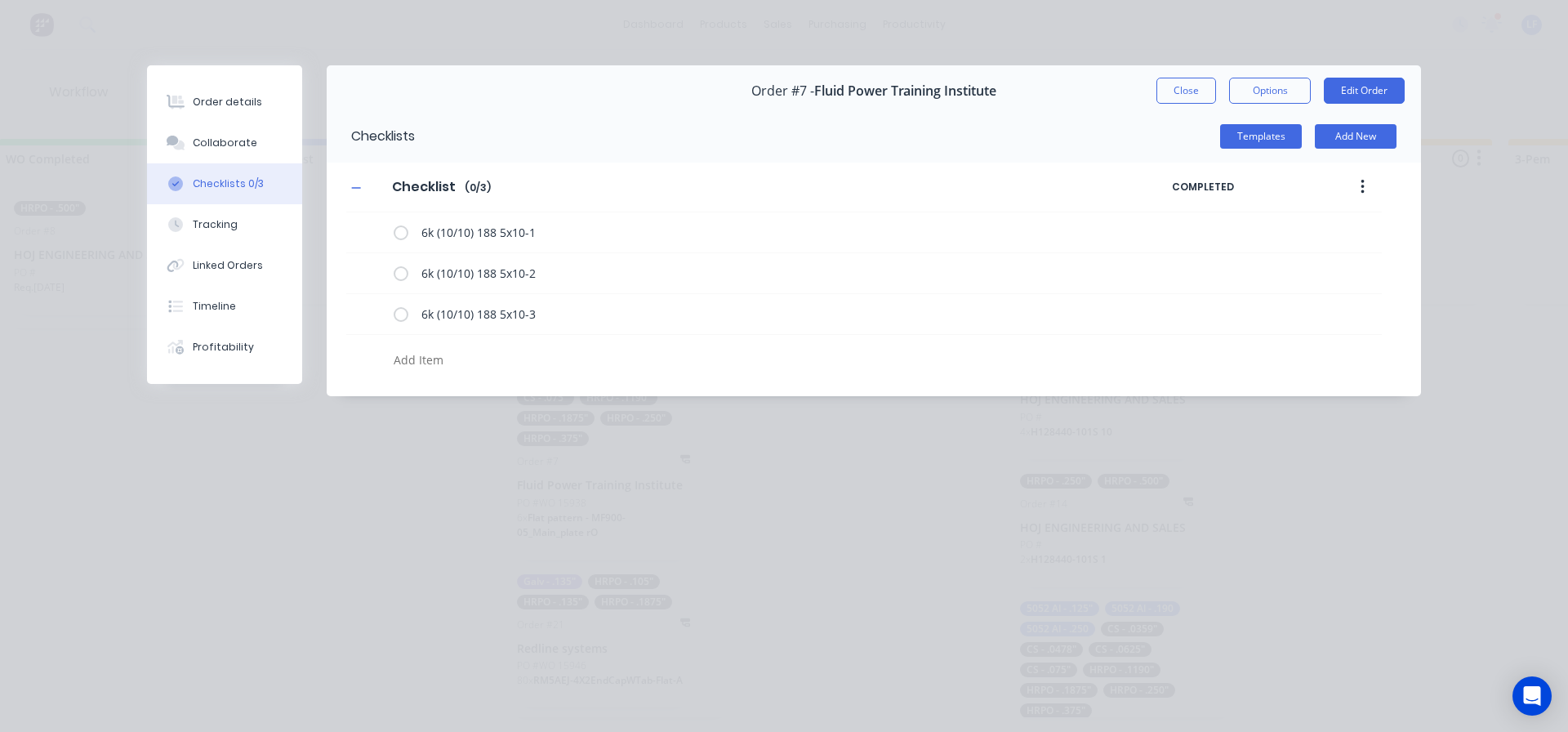
drag, startPoint x: 200, startPoint y: 226, endPoint x: 308, endPoint y: 228, distance: 108.0
click at [201, 225] on div "Tracking" at bounding box center [215, 225] width 45 height 15
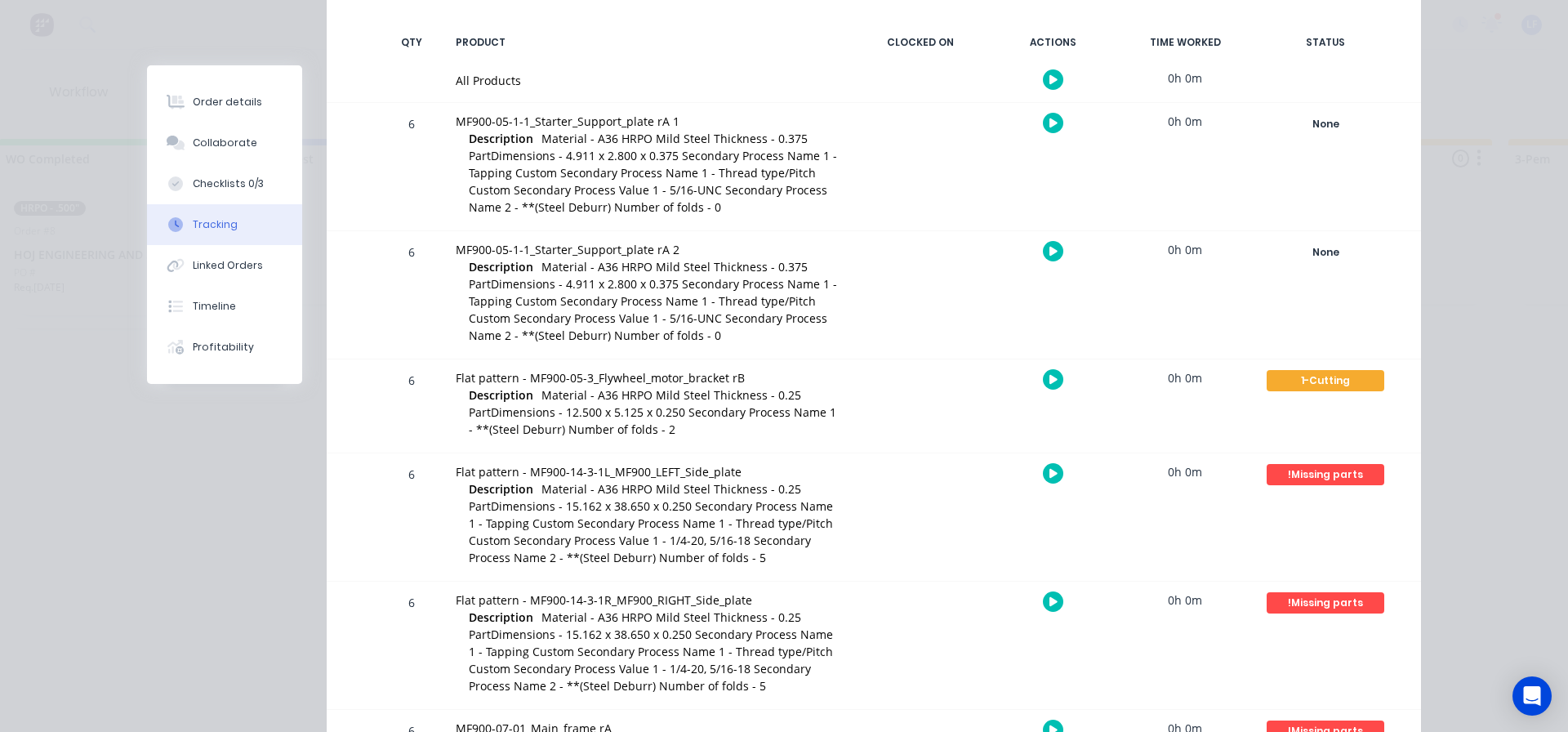
scroll to position [0, 0]
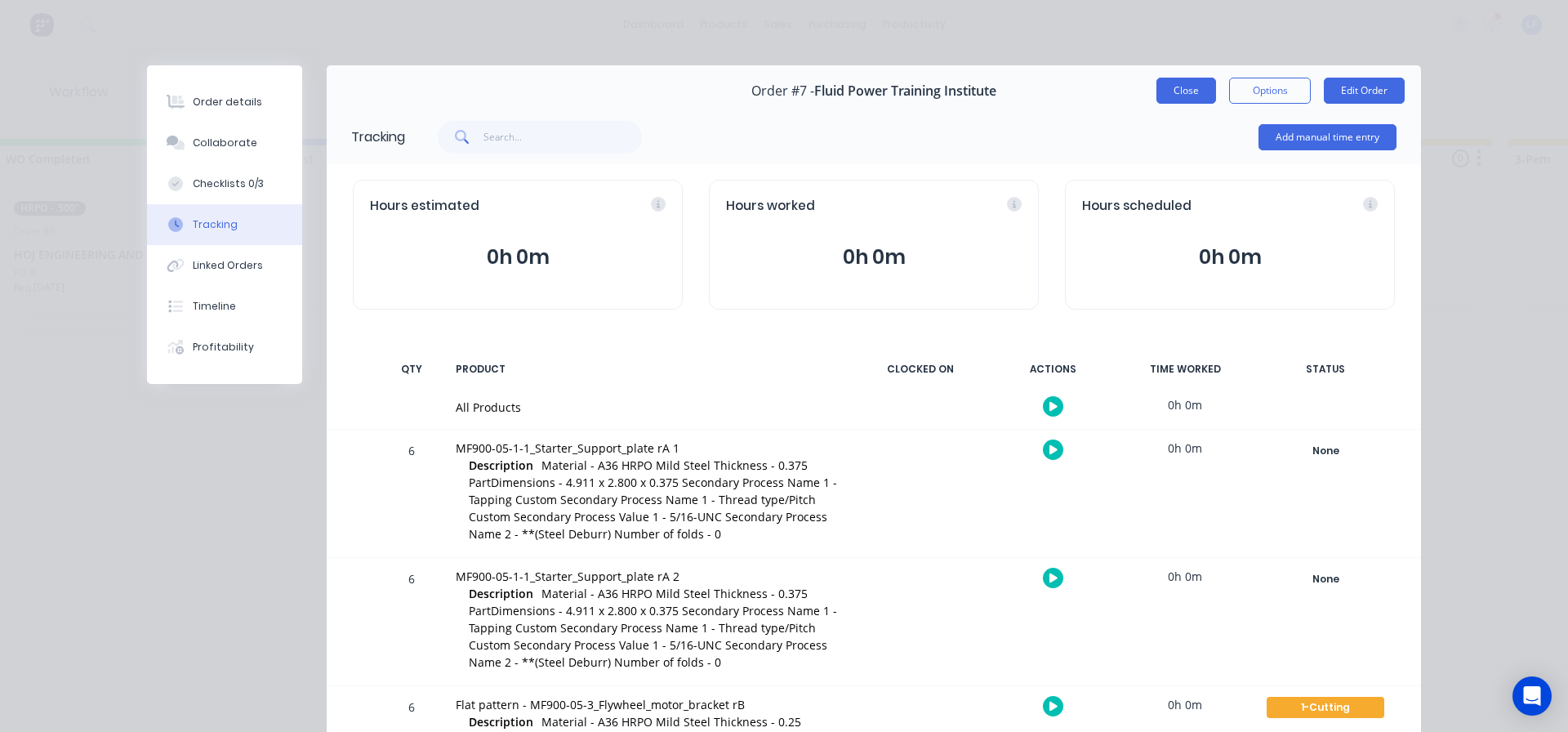
click at [1183, 87] on button "Close" at bounding box center [1187, 90] width 60 height 26
